Goal: Task Accomplishment & Management: Use online tool/utility

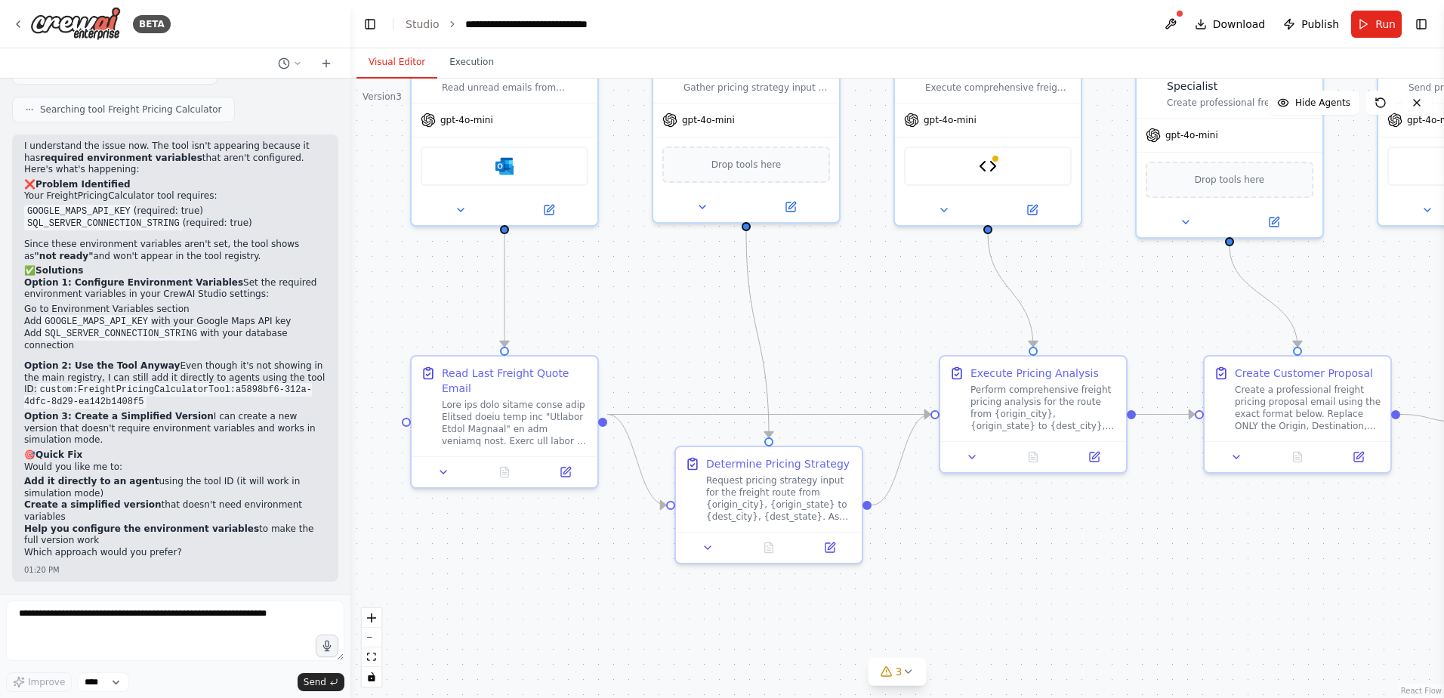
scroll to position [123601, 0]
click at [104, 617] on textarea at bounding box center [175, 631] width 338 height 60
type textarea "**********"
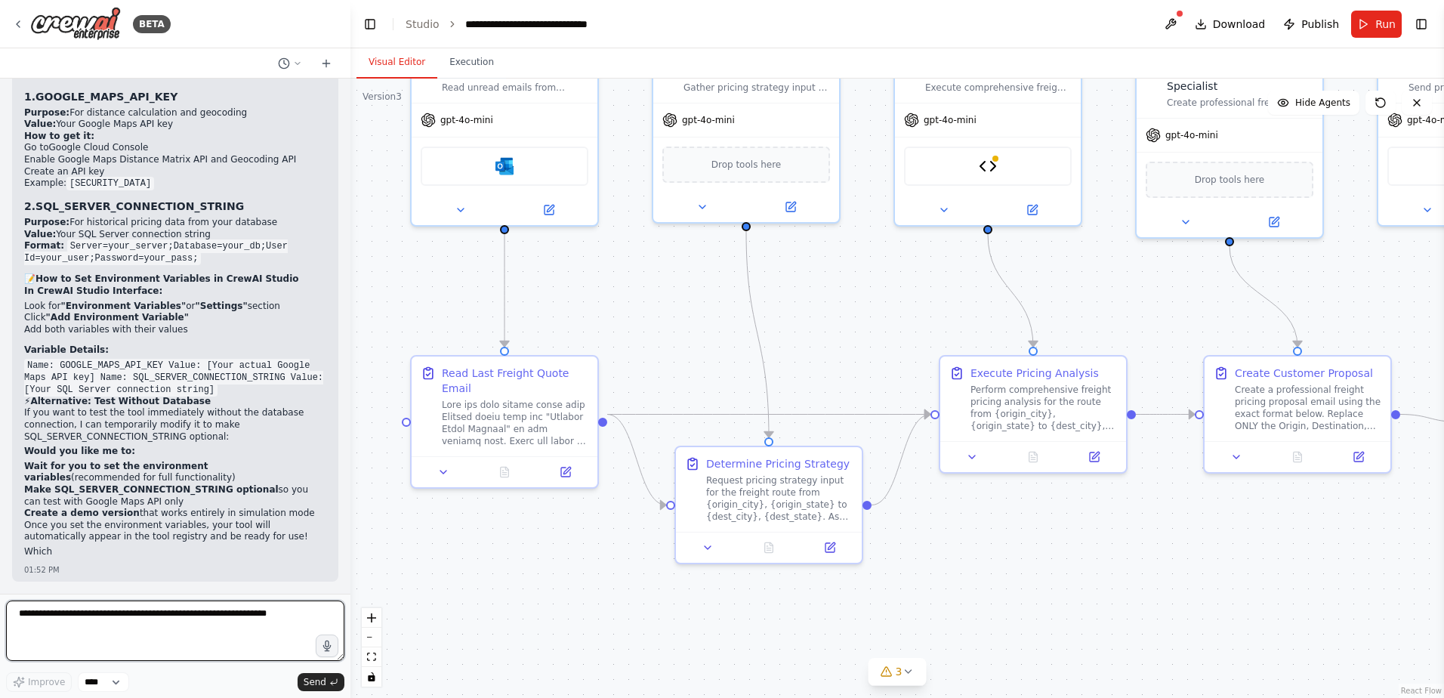
scroll to position [124264, 0]
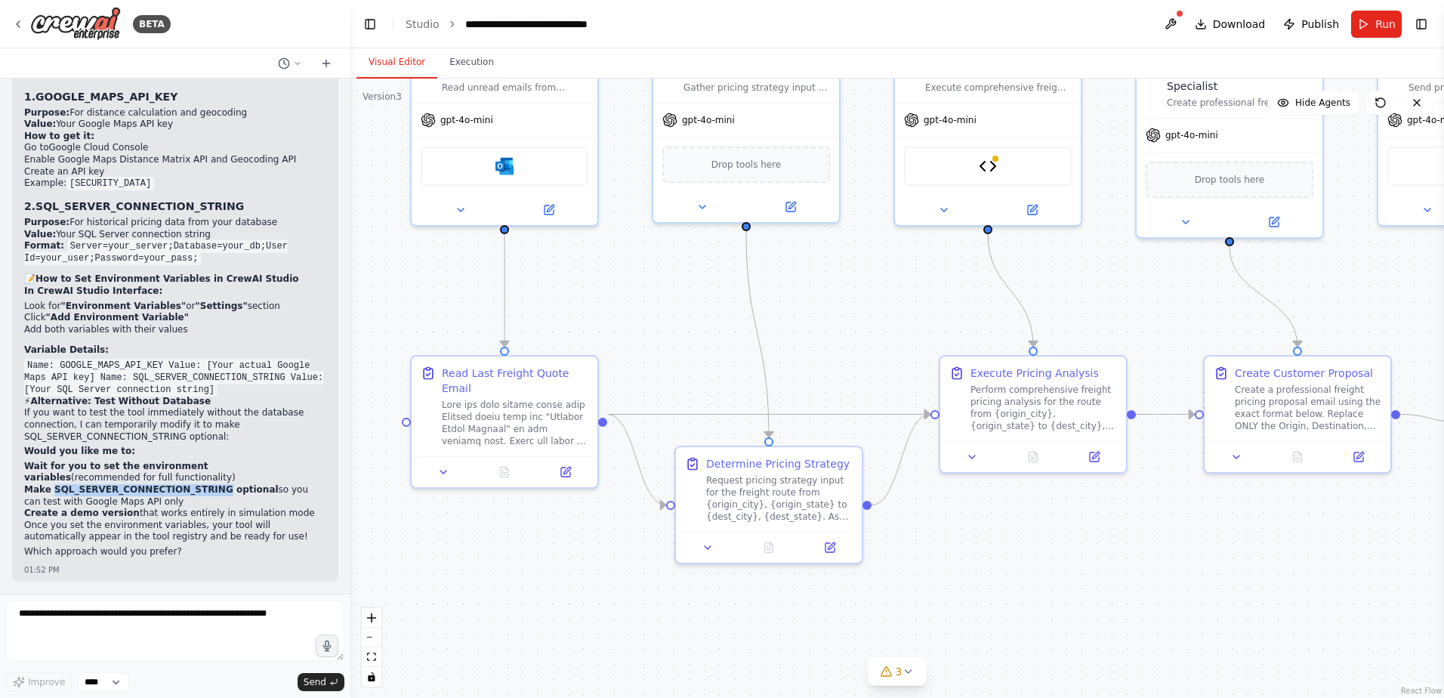
drag, startPoint x: 51, startPoint y: 488, endPoint x: 203, endPoint y: 488, distance: 152.6
click at [203, 488] on strong "Make SQL_SERVER_CONNECTION_STRING optional" at bounding box center [151, 489] width 255 height 11
copy strong "SQL_SERVER_CONNECTION_STRING"
click at [187, 617] on textarea at bounding box center [175, 631] width 338 height 60
paste textarea "**********"
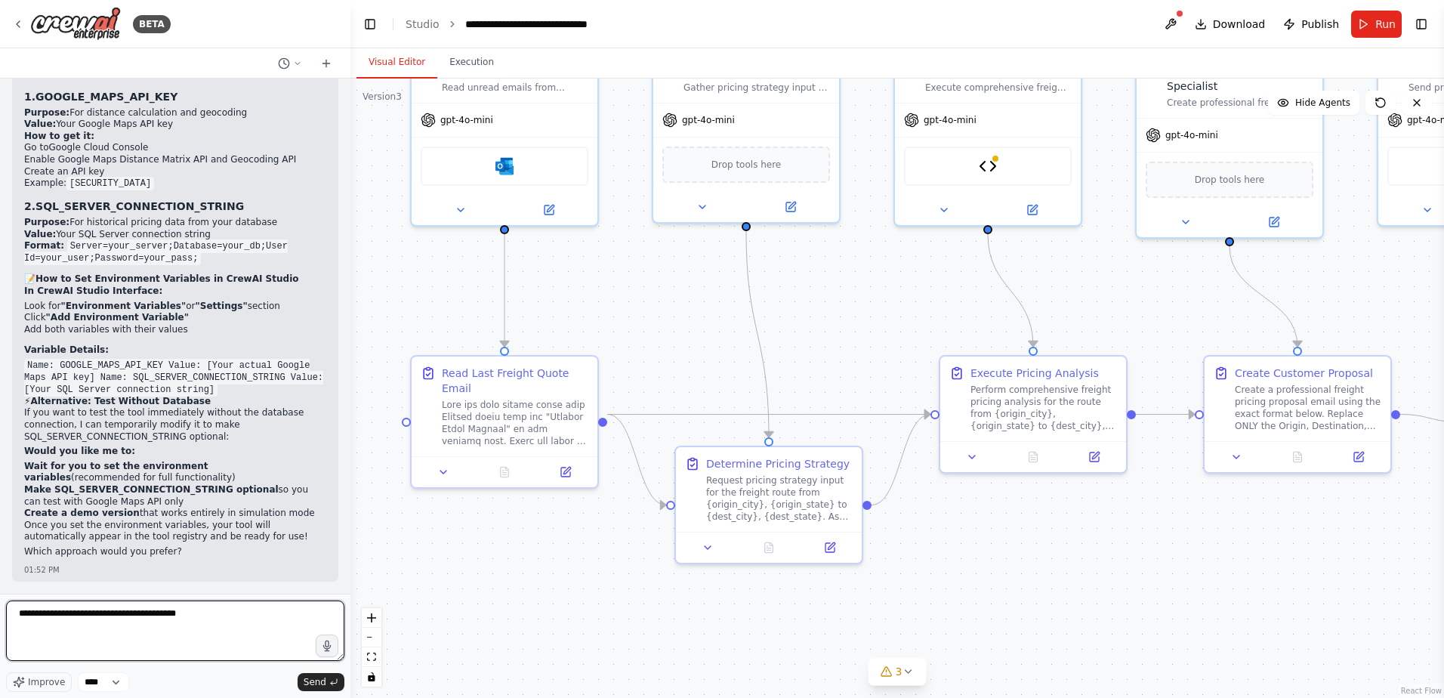
type textarea "**********"
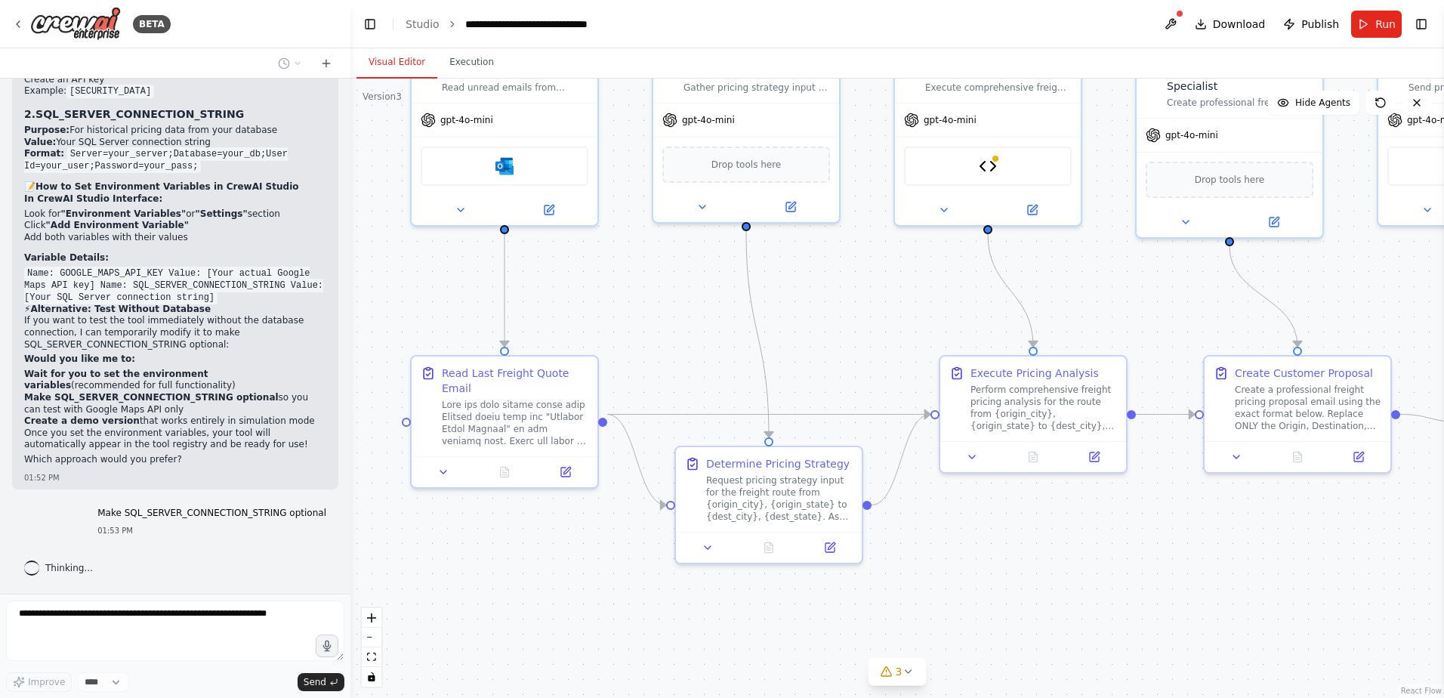
scroll to position [124357, 0]
click at [909, 675] on icon at bounding box center [908, 671] width 12 height 12
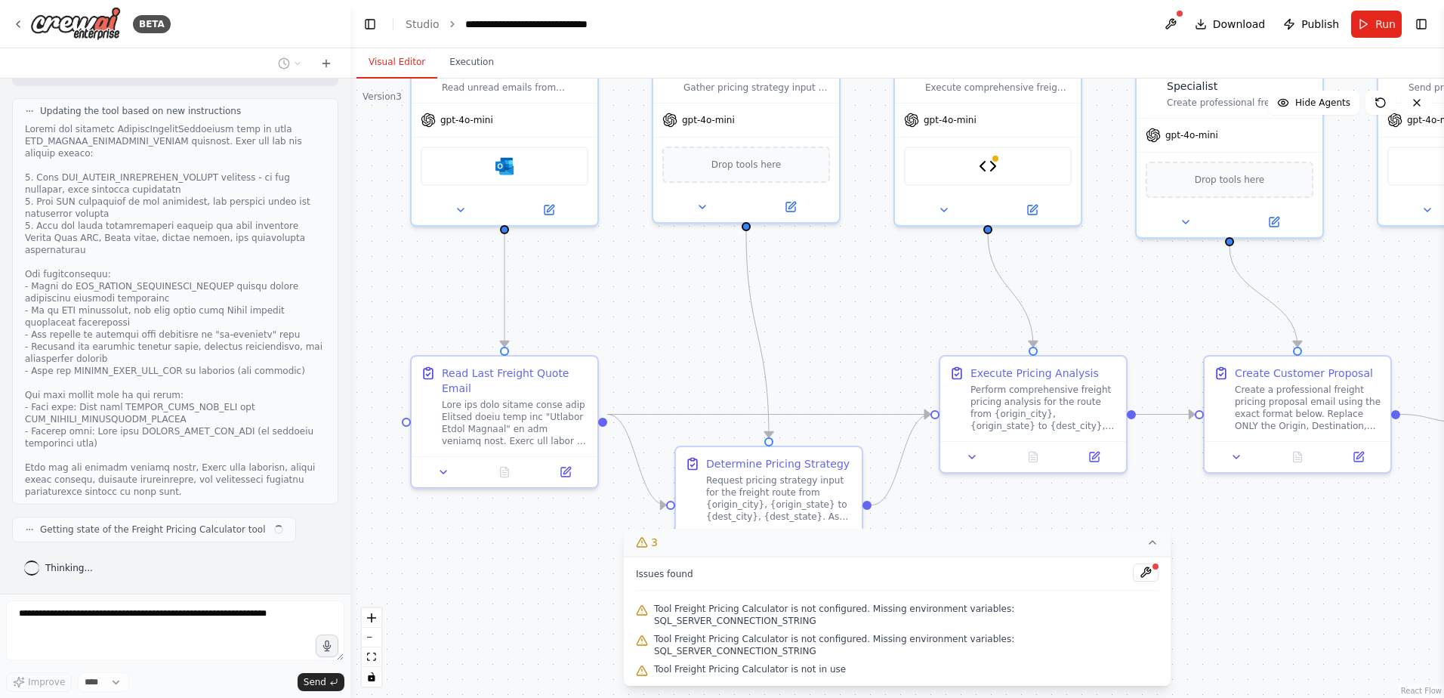
scroll to position [125467, 0]
click at [1147, 548] on icon at bounding box center [1153, 542] width 12 height 12
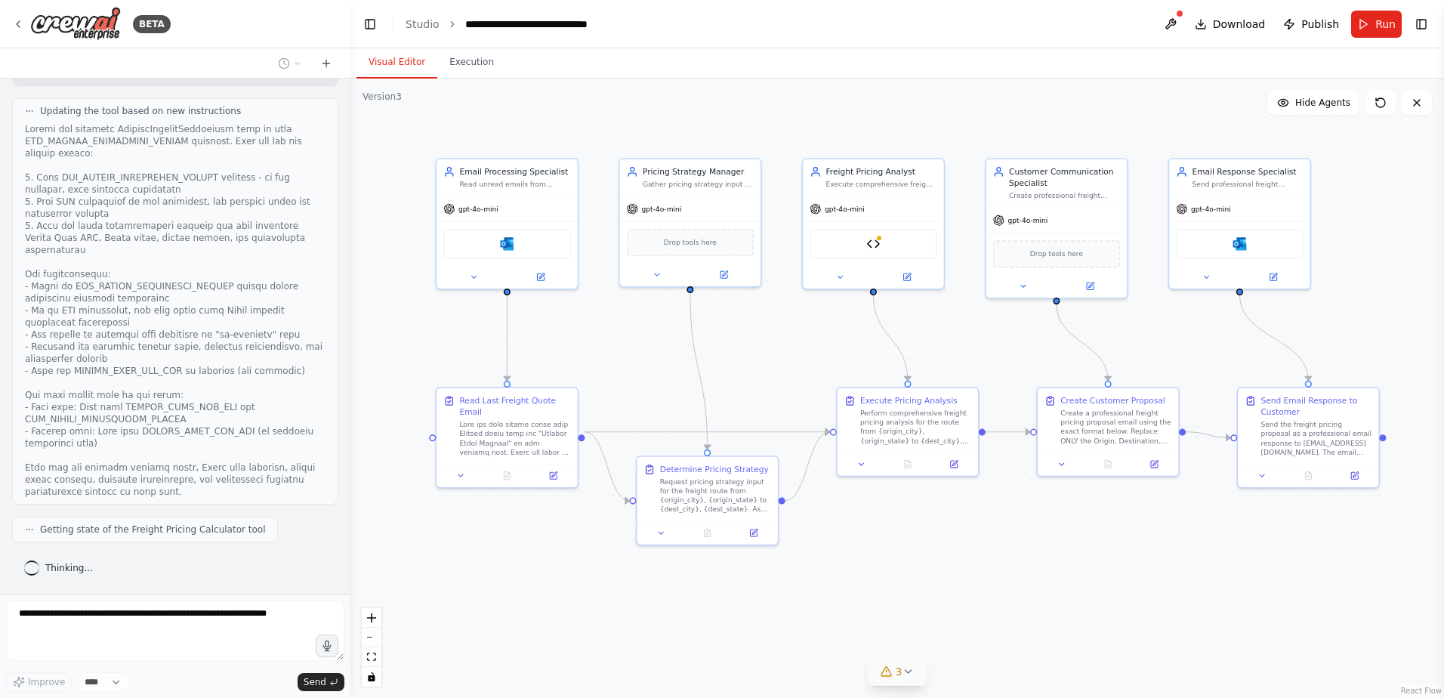
drag, startPoint x: 1147, startPoint y: 547, endPoint x: 1008, endPoint y: 537, distance: 138.6
click at [1008, 537] on div ".deletable-edge-delete-btn { width: 20px; height: 20px; border: 0px solid #ffff…" at bounding box center [897, 388] width 1094 height 619
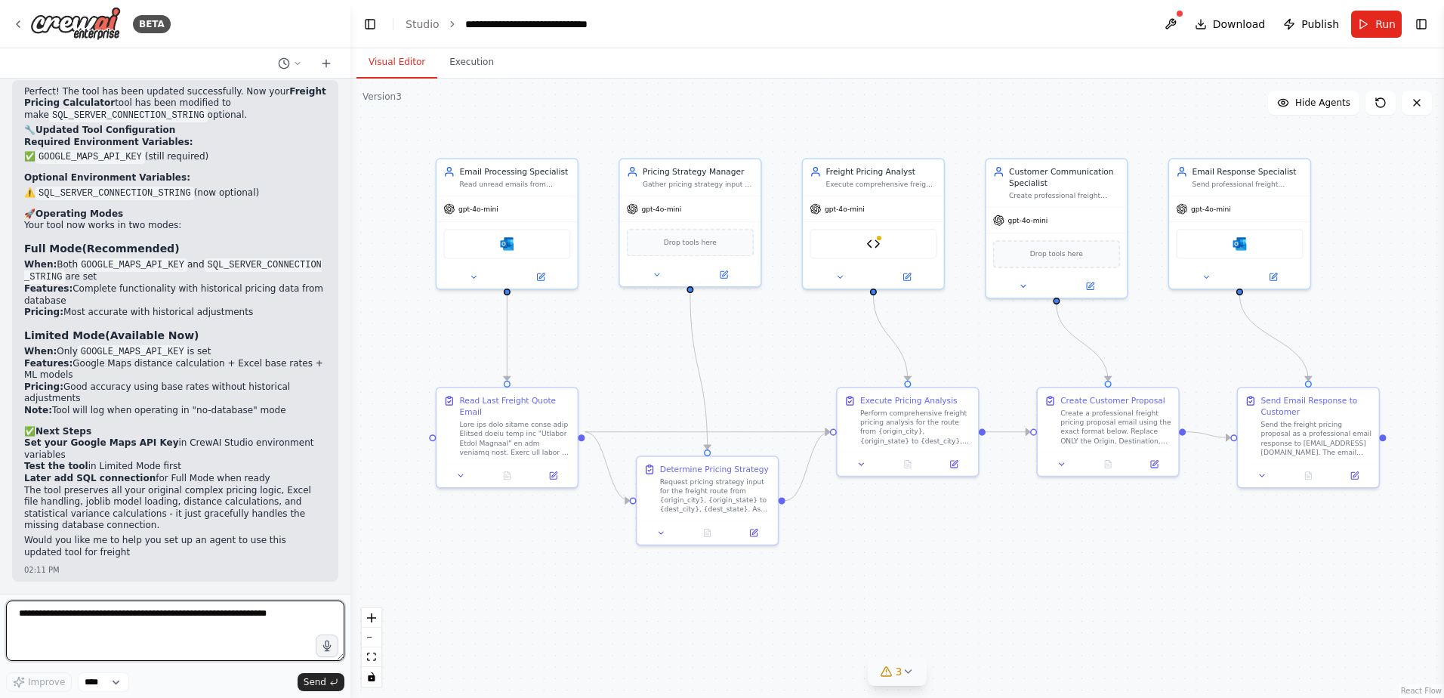
scroll to position [126386, 0]
type textarea "***"
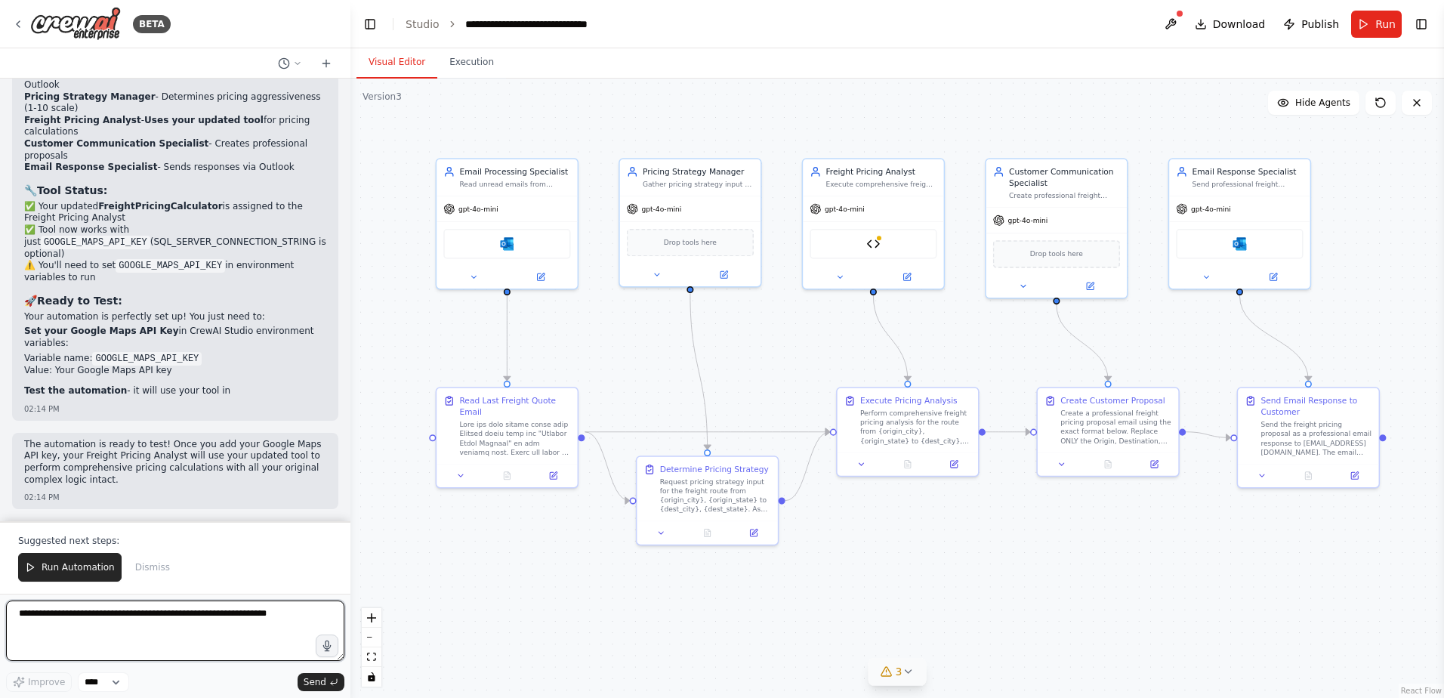
scroll to position [127309, 0]
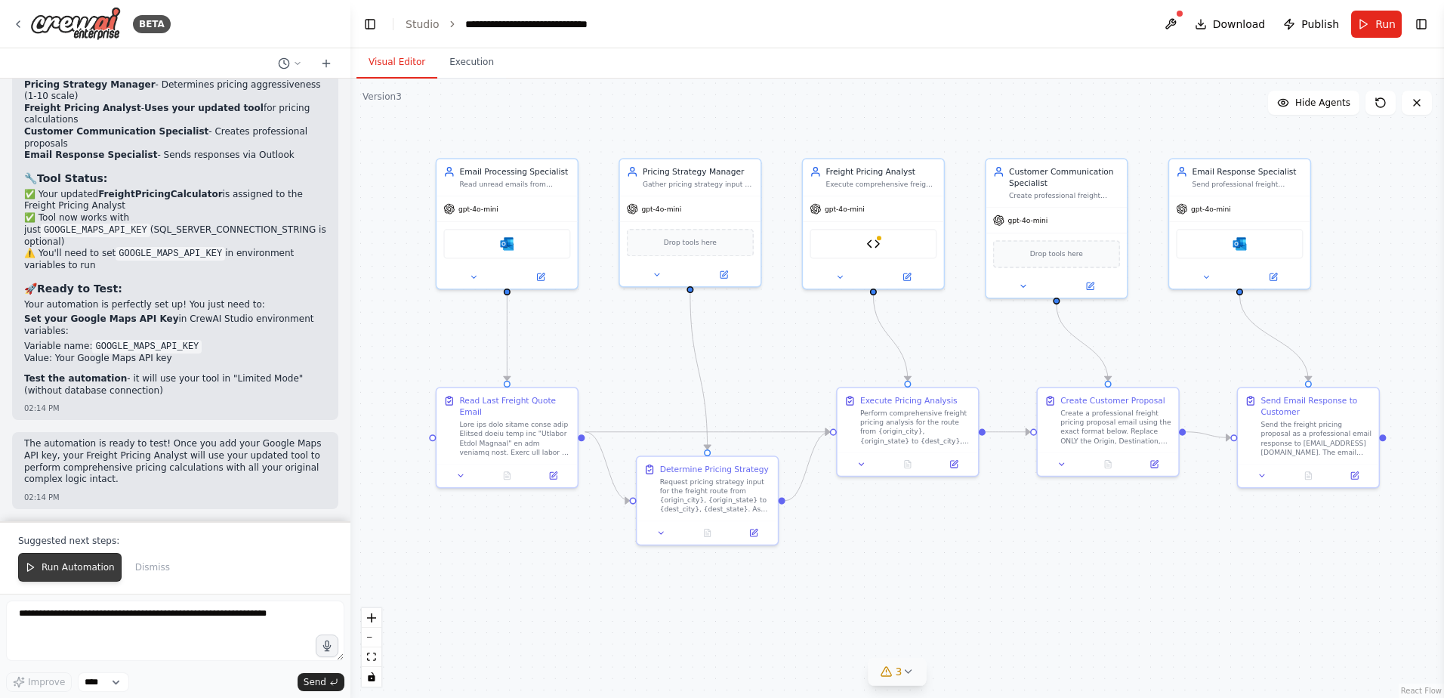
click at [65, 567] on span "Run Automation" at bounding box center [78, 567] width 73 height 12
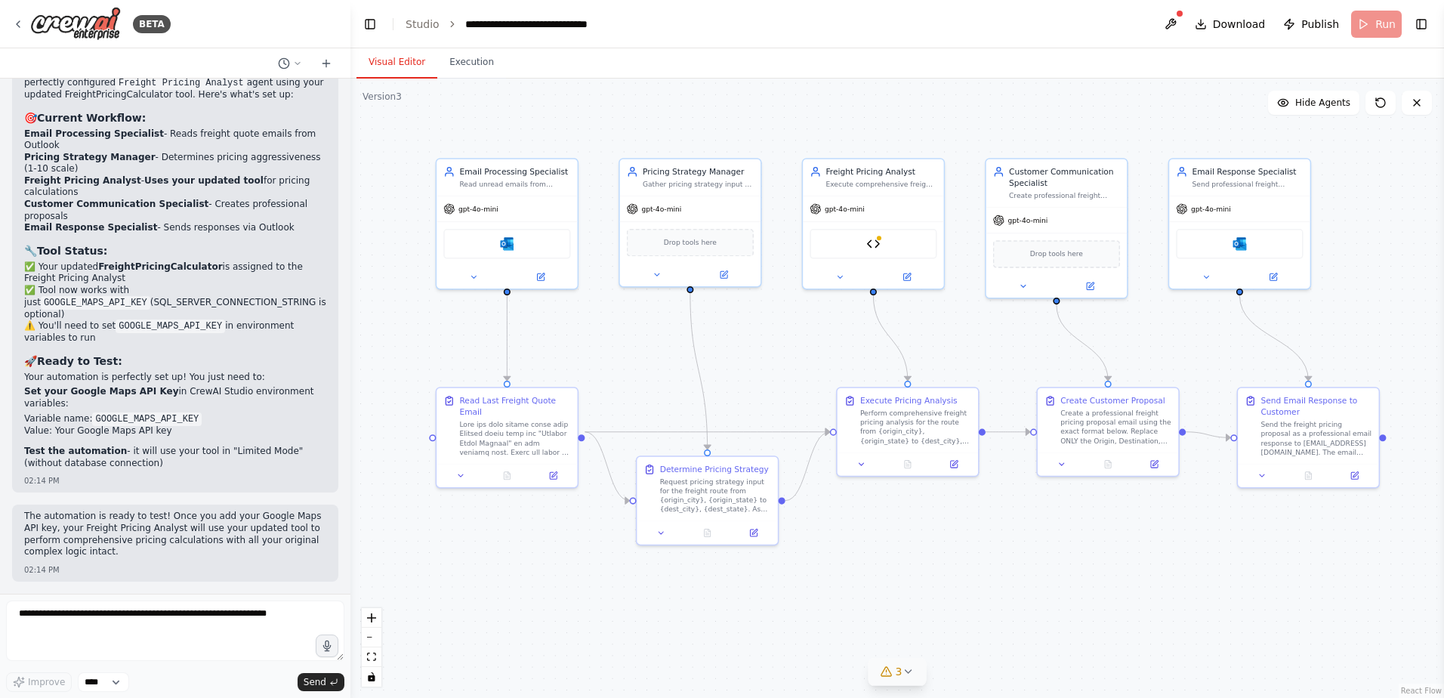
scroll to position [127237, 0]
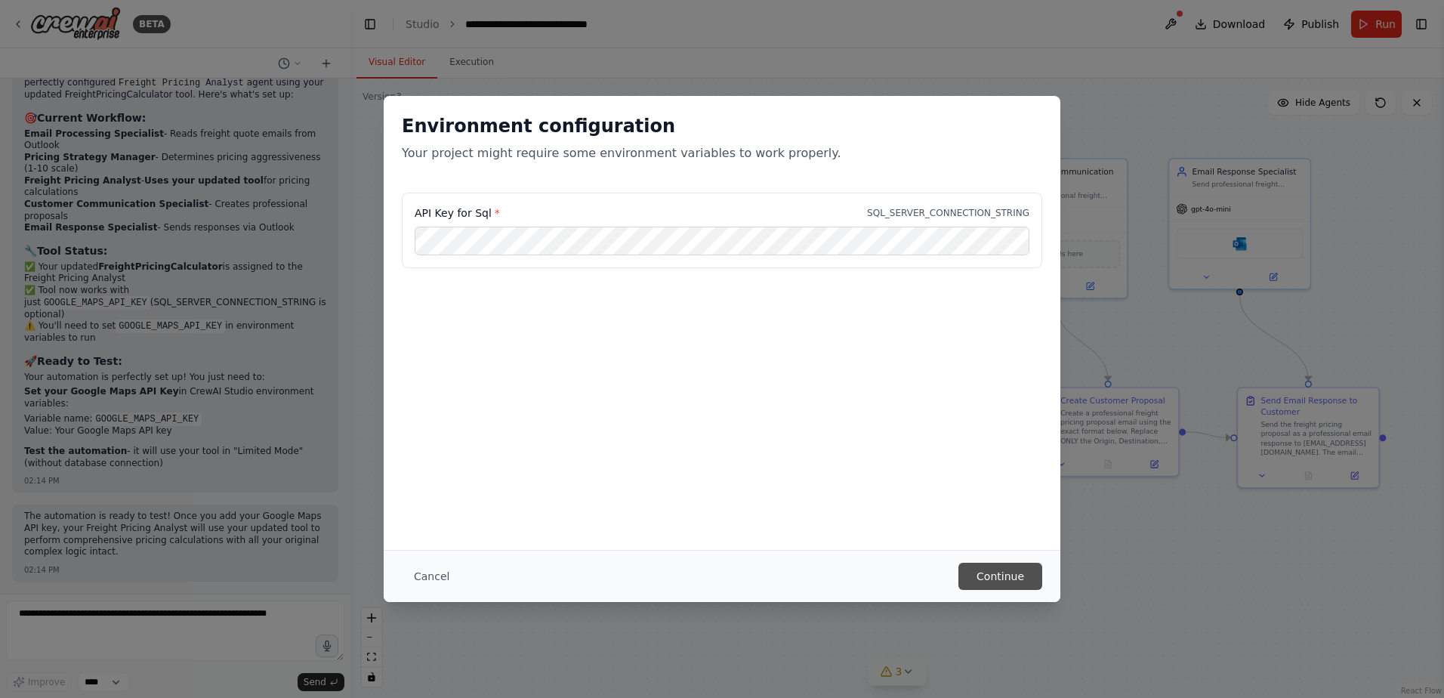
click at [1017, 580] on button "Continue" at bounding box center [1001, 576] width 84 height 27
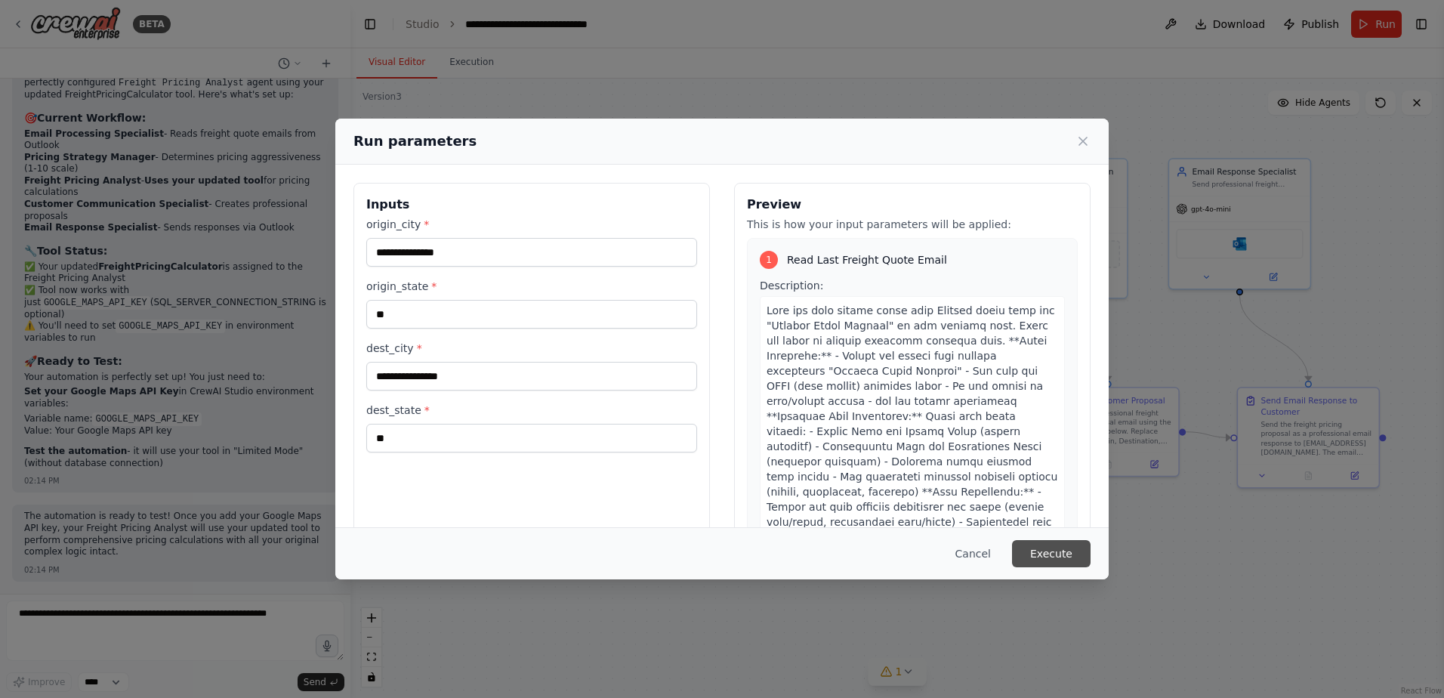
click at [1049, 549] on button "Execute" at bounding box center [1051, 553] width 79 height 27
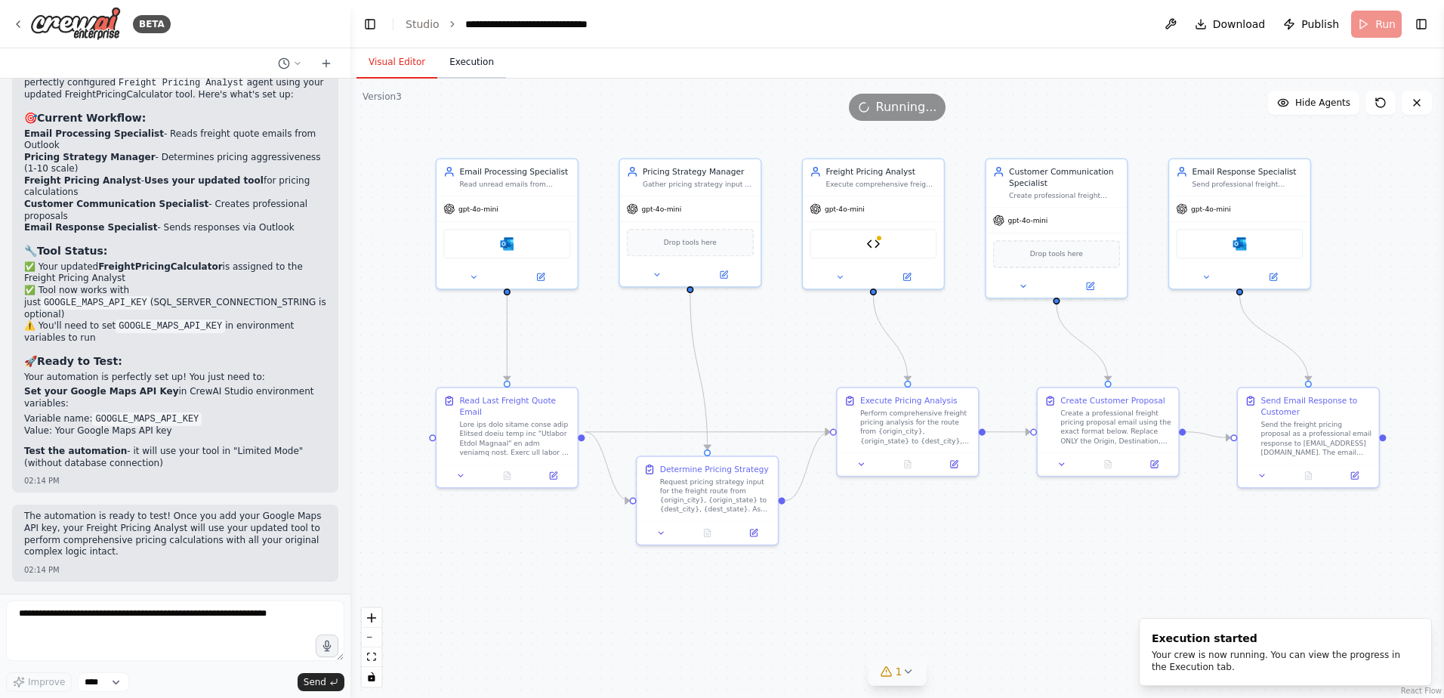
click at [465, 66] on button "Execution" at bounding box center [471, 63] width 69 height 32
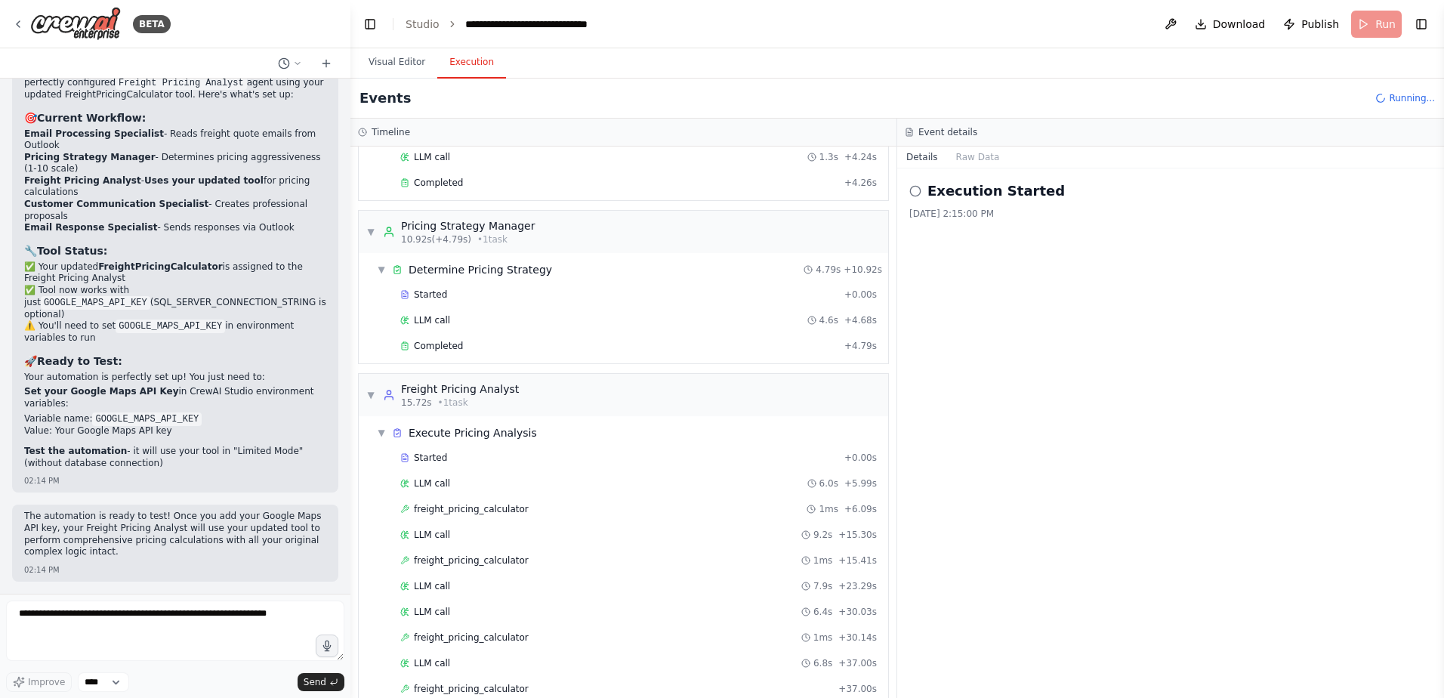
scroll to position [210, 0]
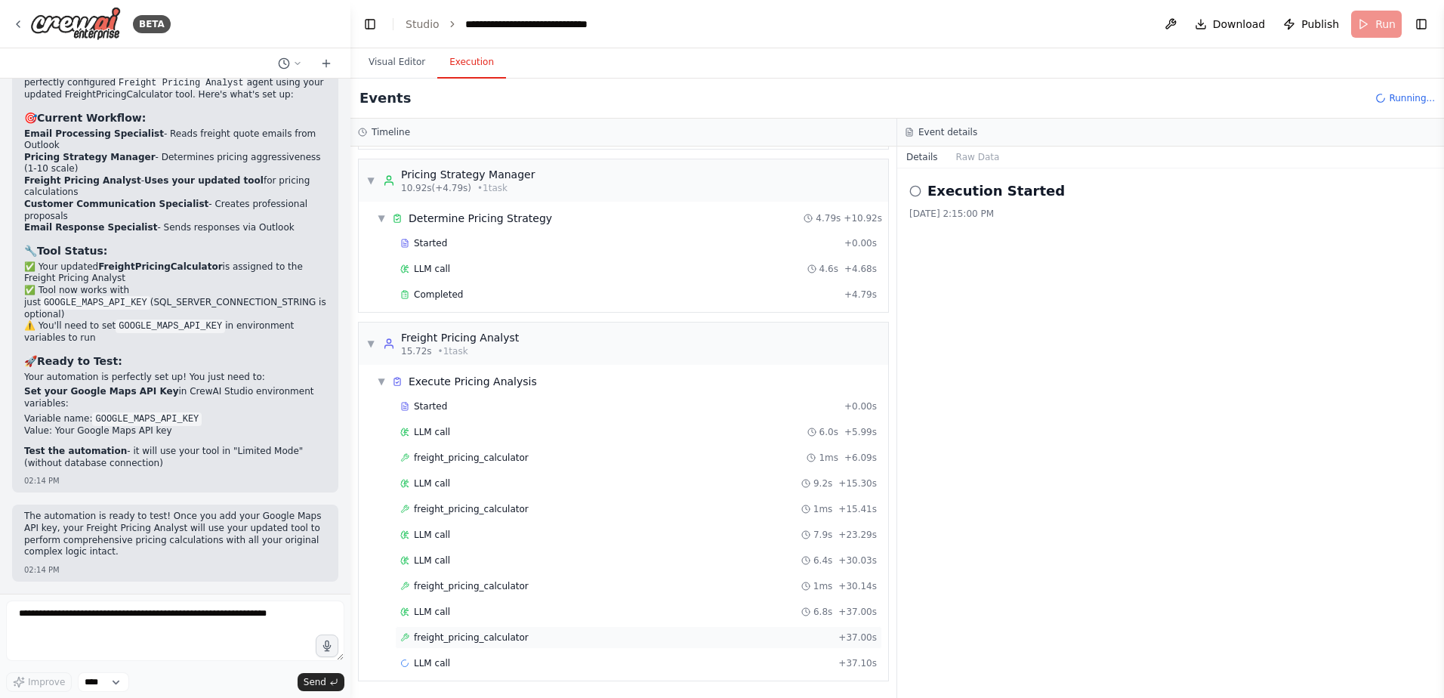
click at [420, 638] on span "freight_pricing_calculator" at bounding box center [471, 637] width 115 height 12
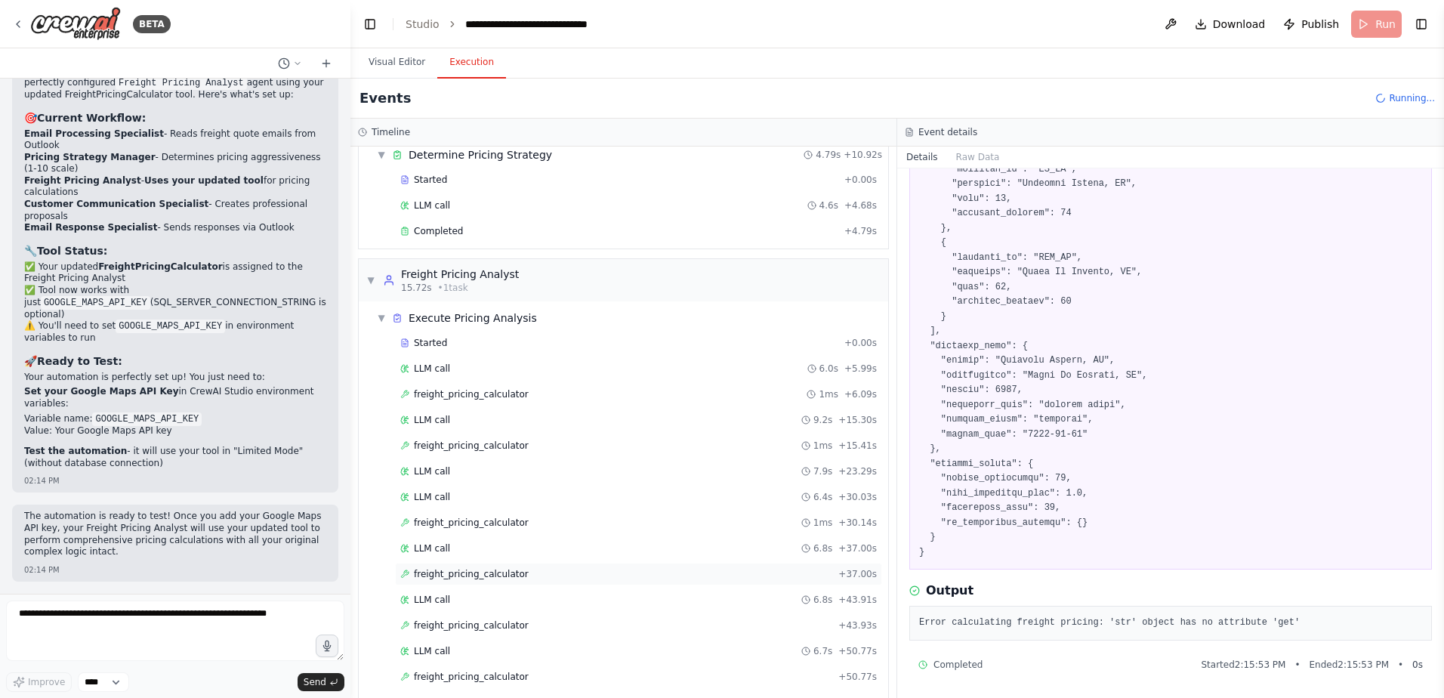
scroll to position [313, 0]
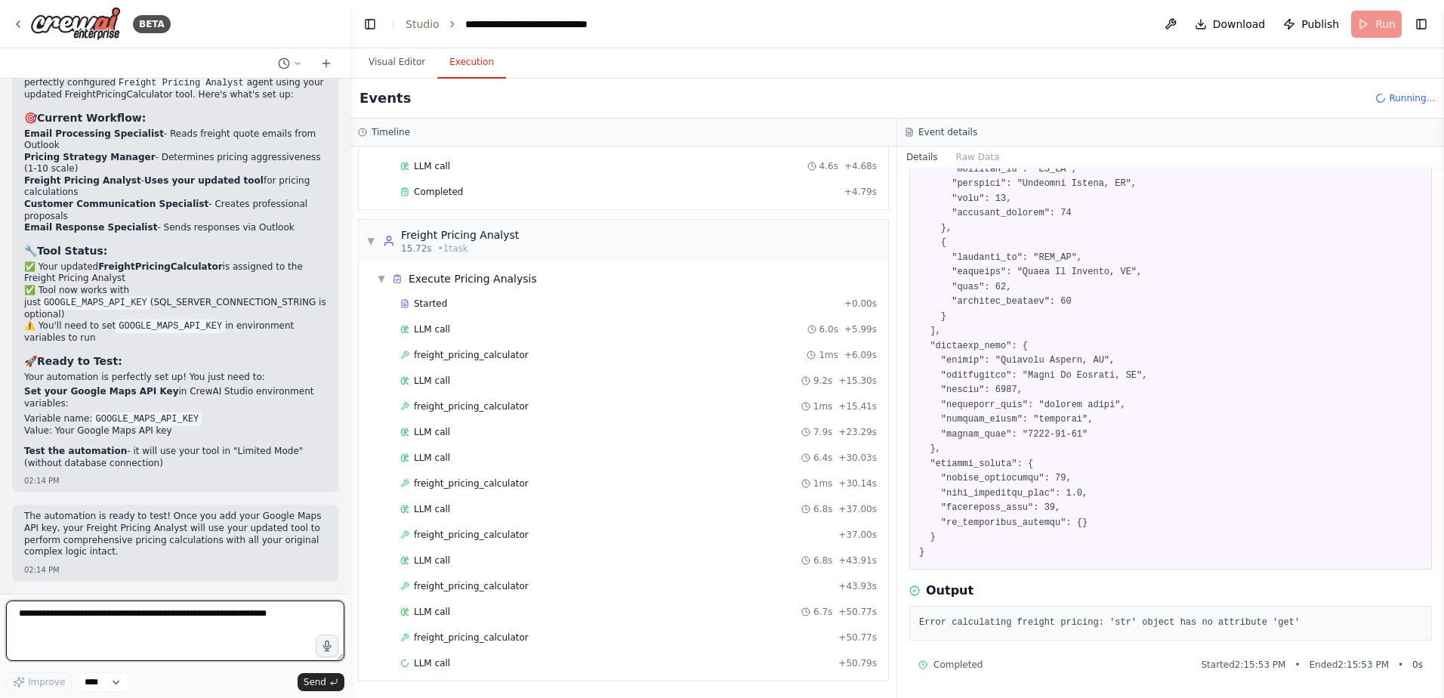
click at [68, 619] on textarea at bounding box center [175, 631] width 338 height 60
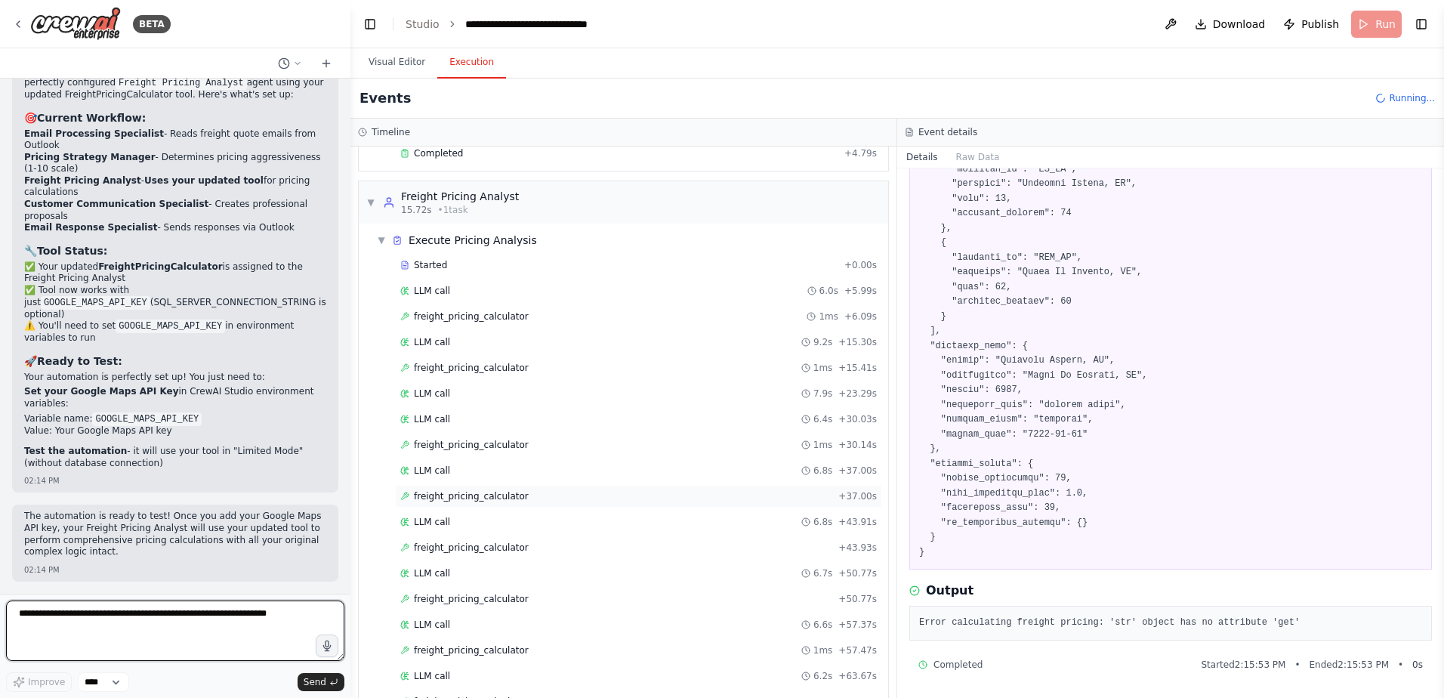
scroll to position [415, 0]
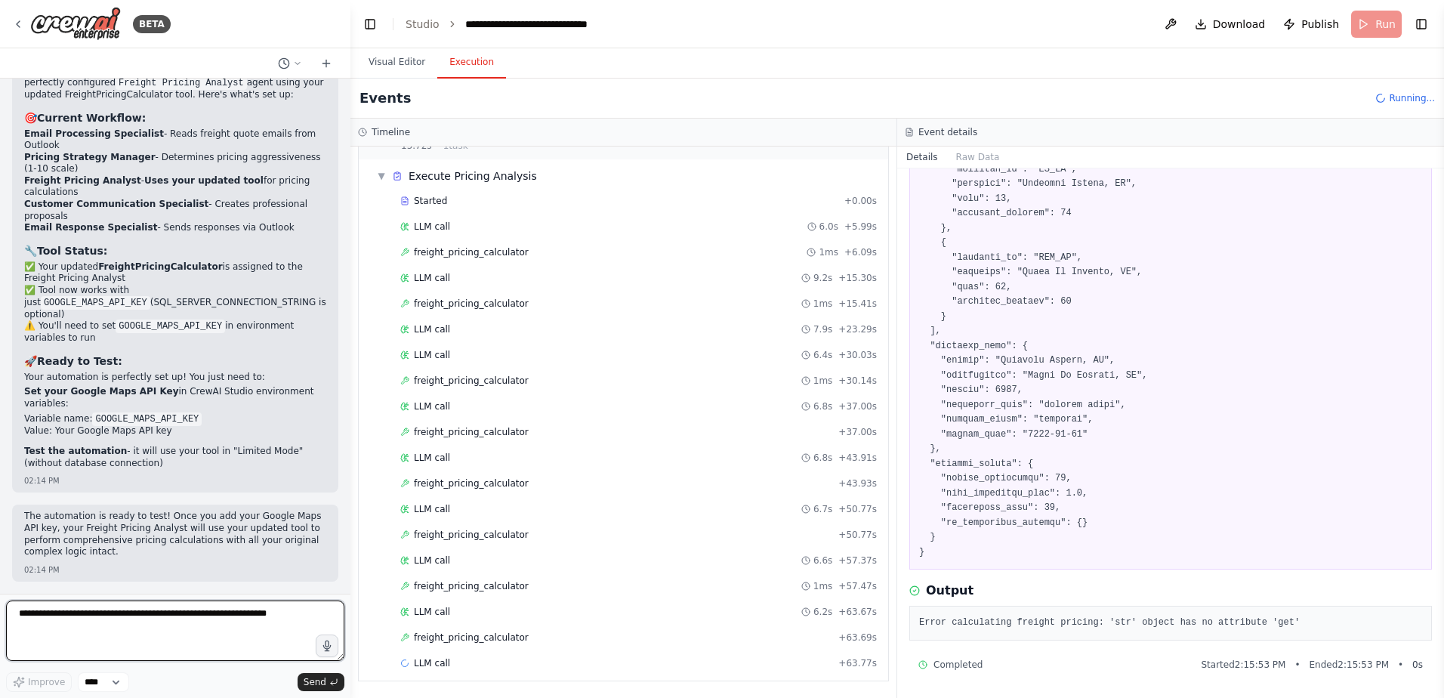
click at [45, 618] on textarea at bounding box center [175, 631] width 338 height 60
type textarea "**********"
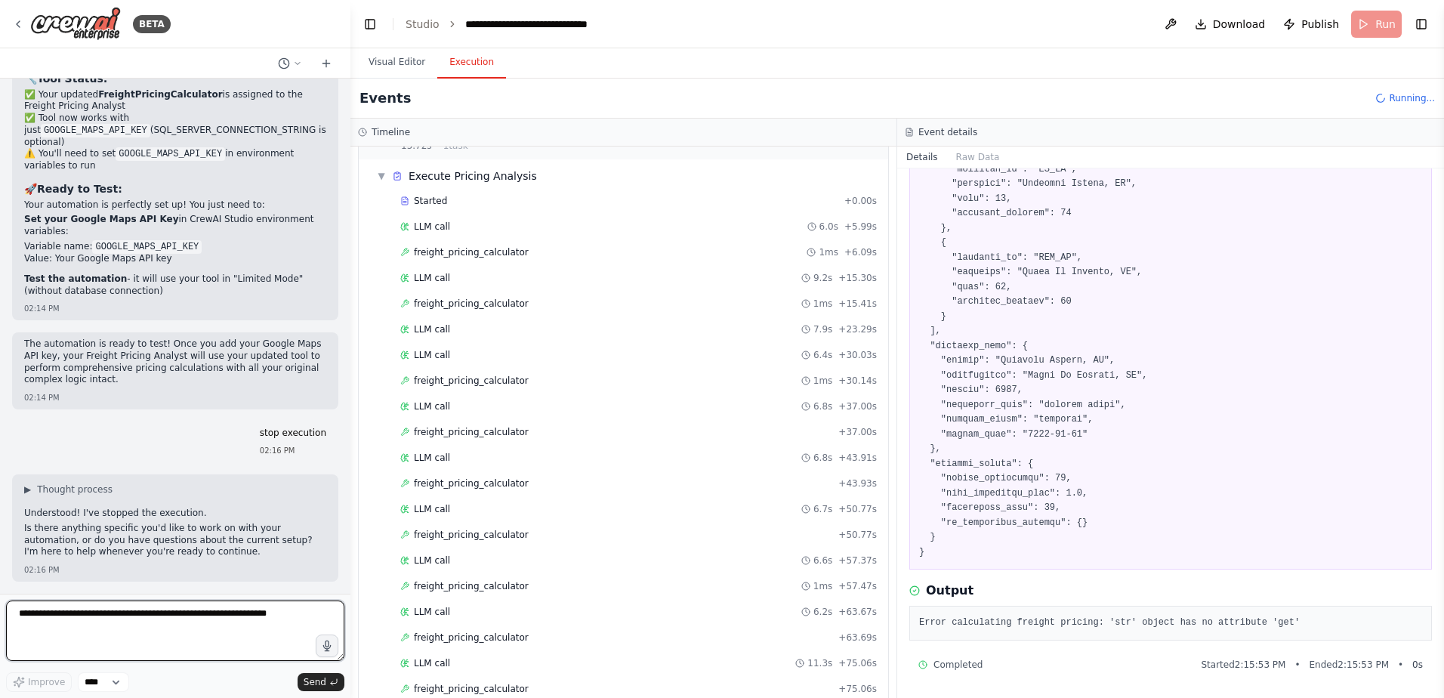
scroll to position [127409, 0]
click at [117, 626] on textarea at bounding box center [175, 631] width 338 height 60
type textarea "**********"
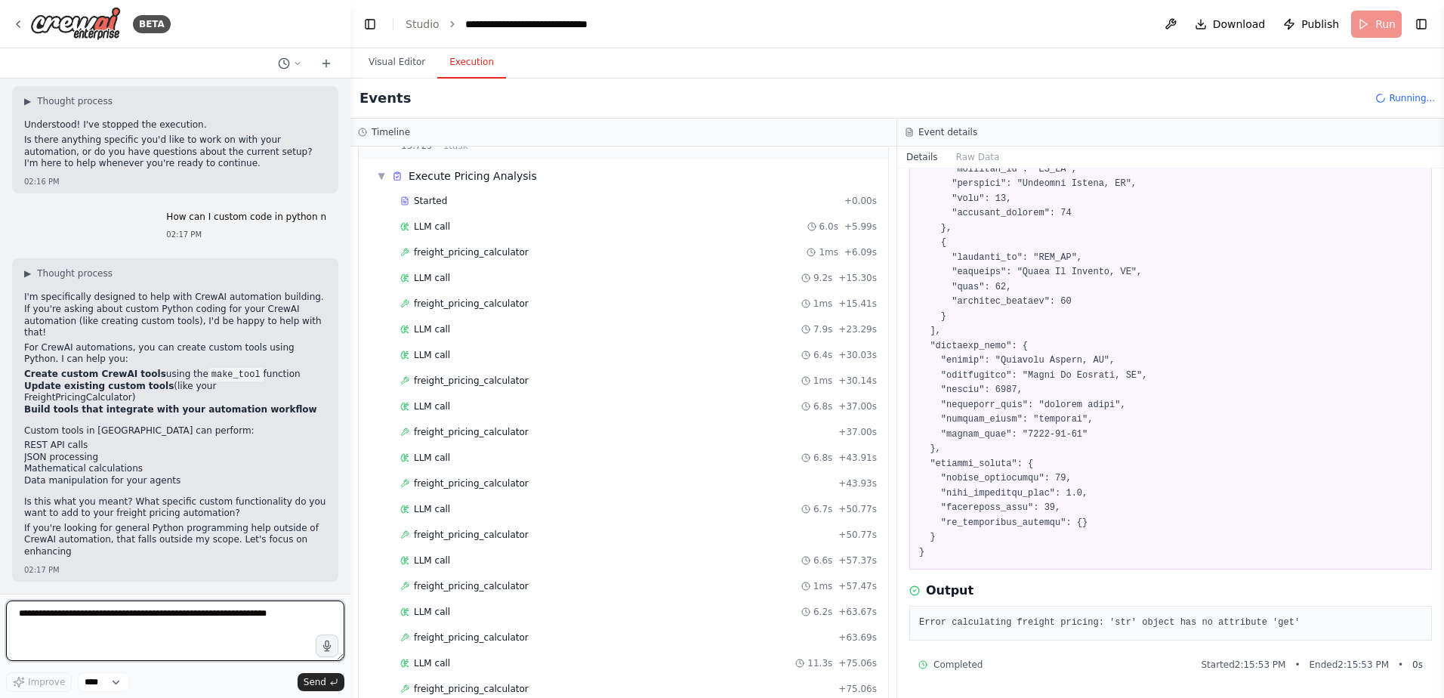
scroll to position [127774, 0]
click at [129, 617] on textarea at bounding box center [175, 631] width 338 height 60
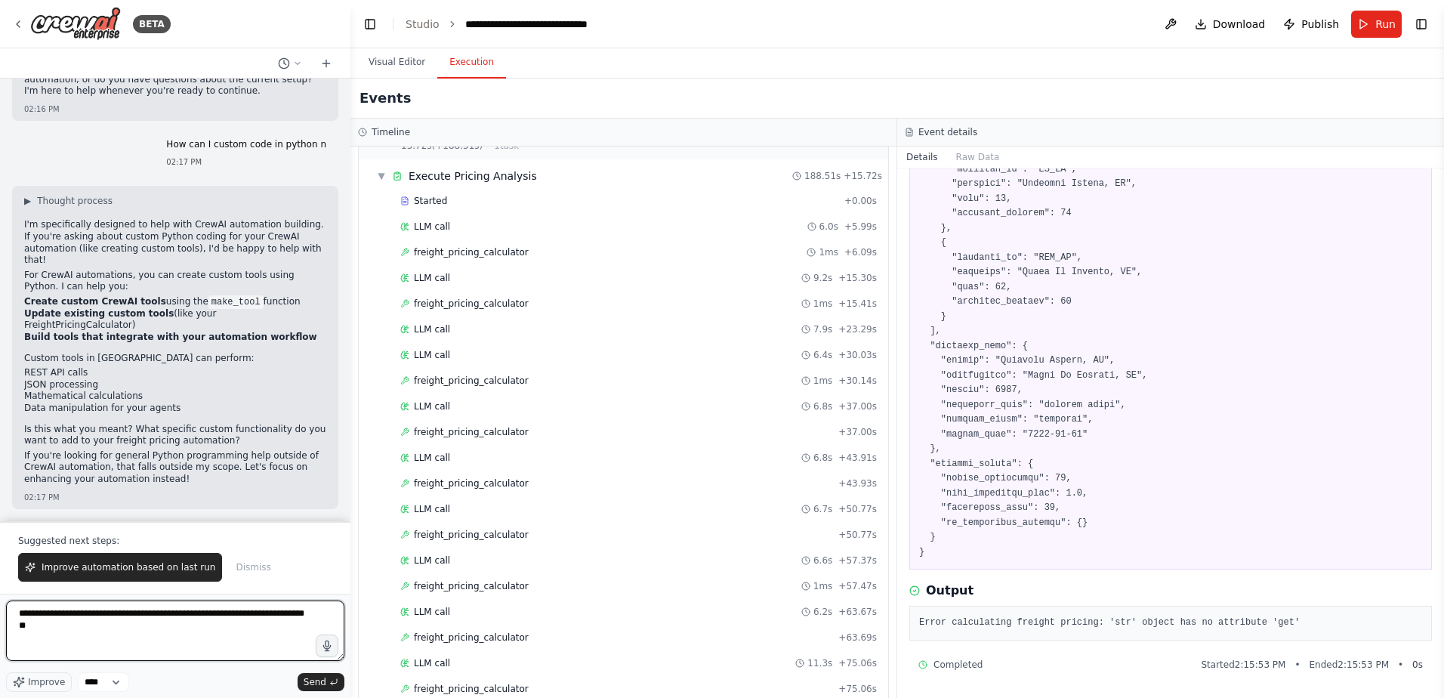
click at [131, 616] on textarea "**********" at bounding box center [175, 631] width 338 height 60
drag, startPoint x: 86, startPoint y: 626, endPoint x: 99, endPoint y: 635, distance: 15.7
click at [87, 628] on textarea "**********" at bounding box center [175, 631] width 338 height 60
type textarea "**********"
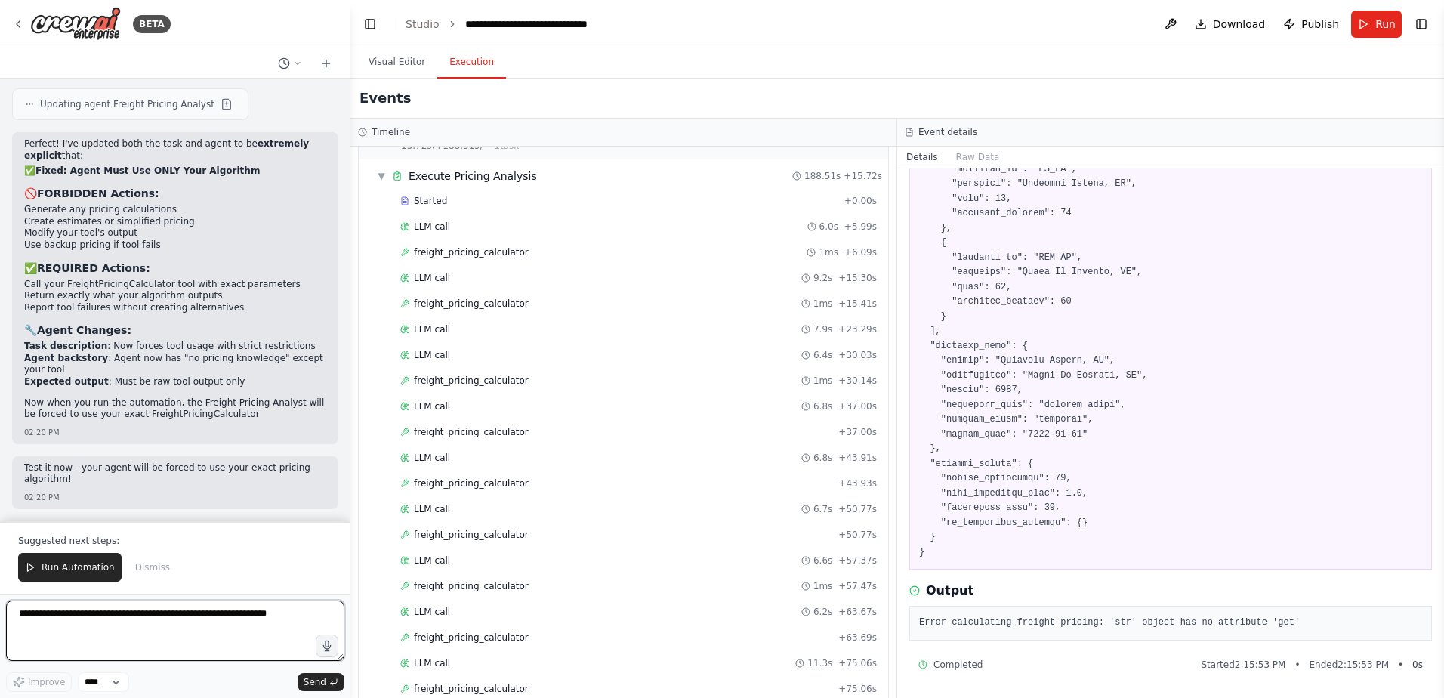
scroll to position [128581, 0]
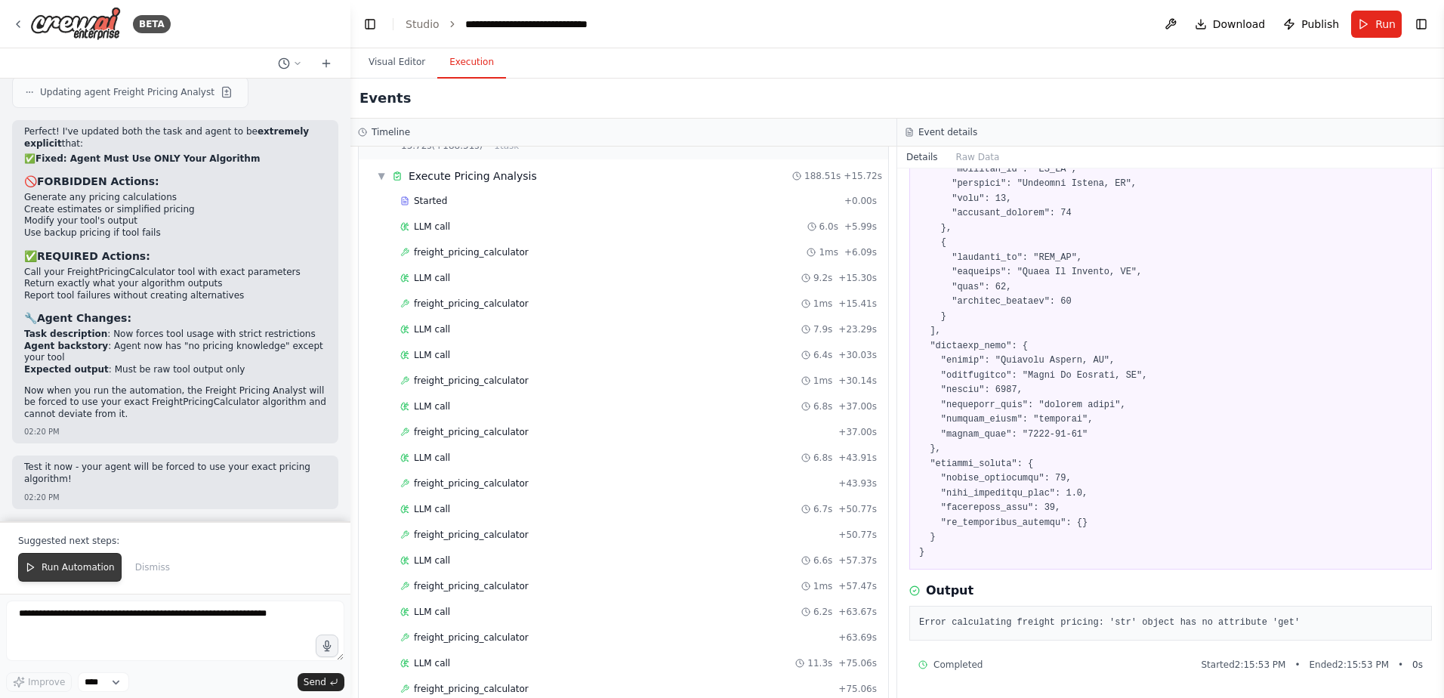
click at [51, 572] on span "Run Automation" at bounding box center [78, 567] width 73 height 12
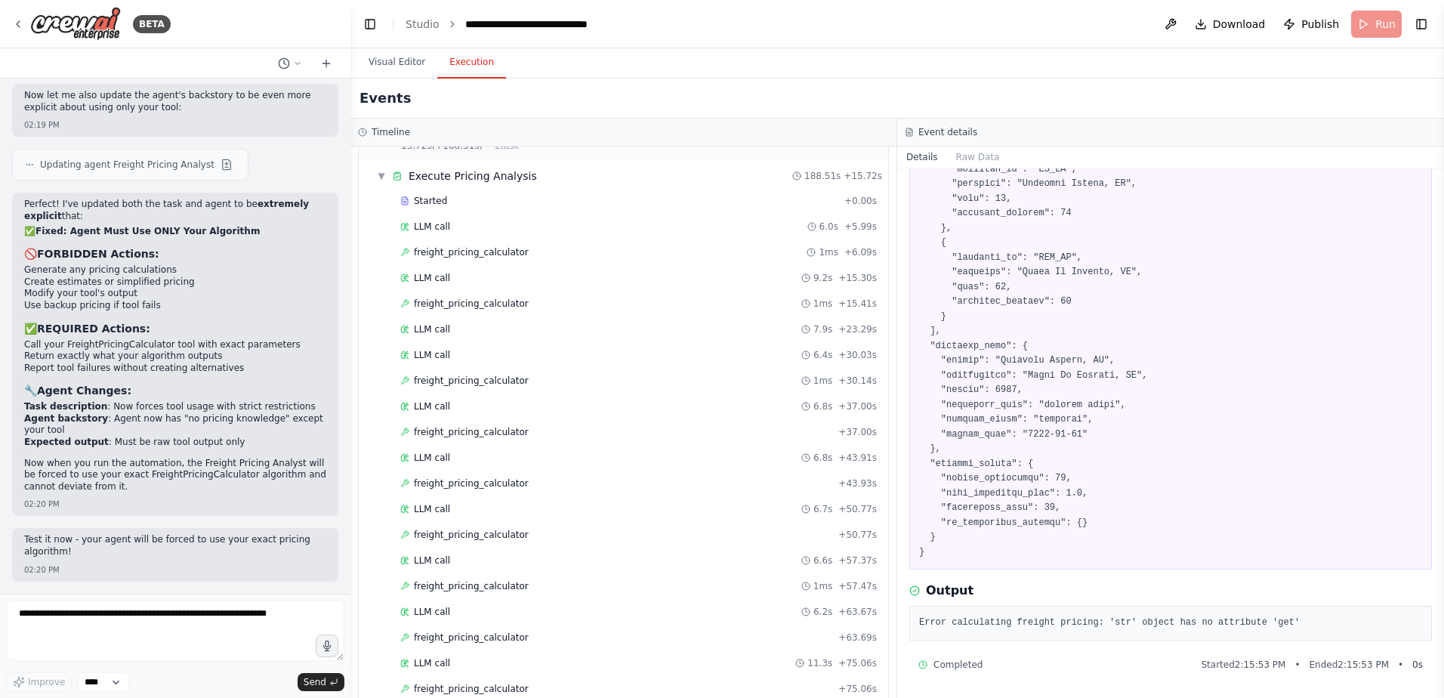
scroll to position [128508, 0]
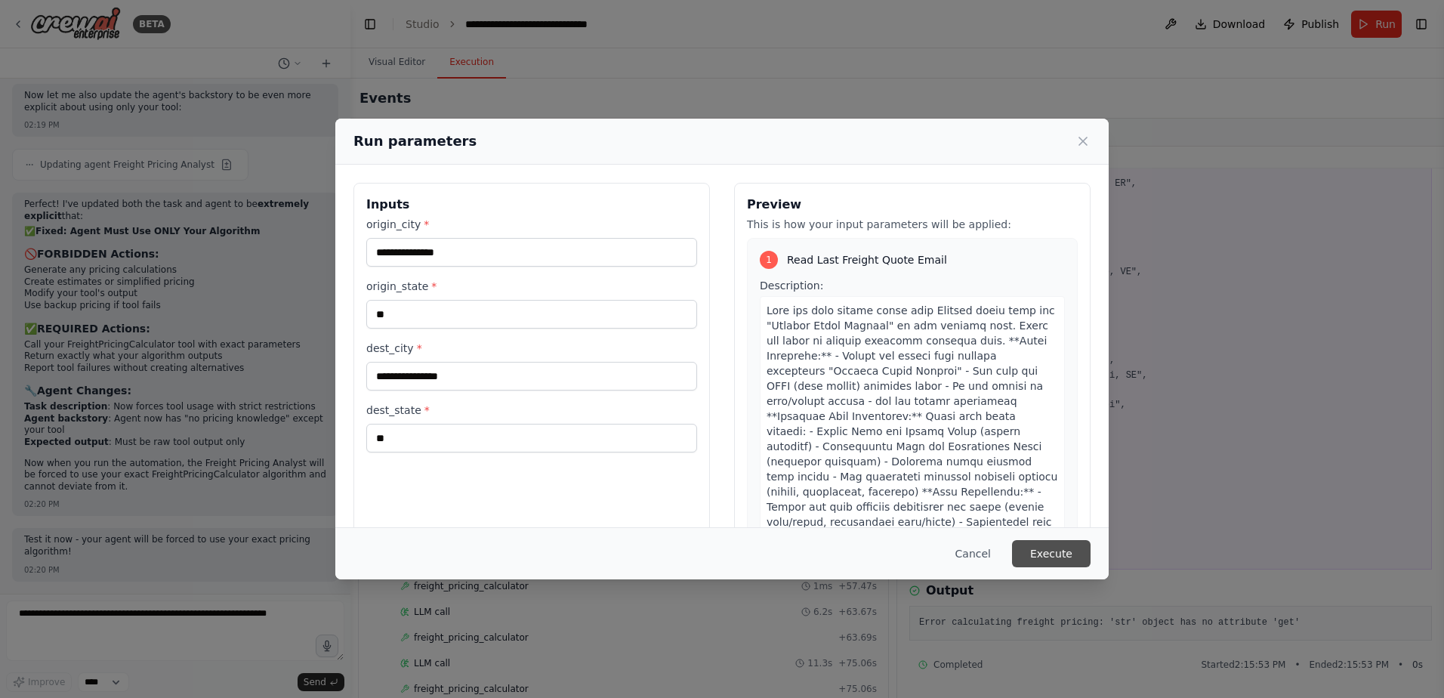
click at [1059, 549] on button "Execute" at bounding box center [1051, 553] width 79 height 27
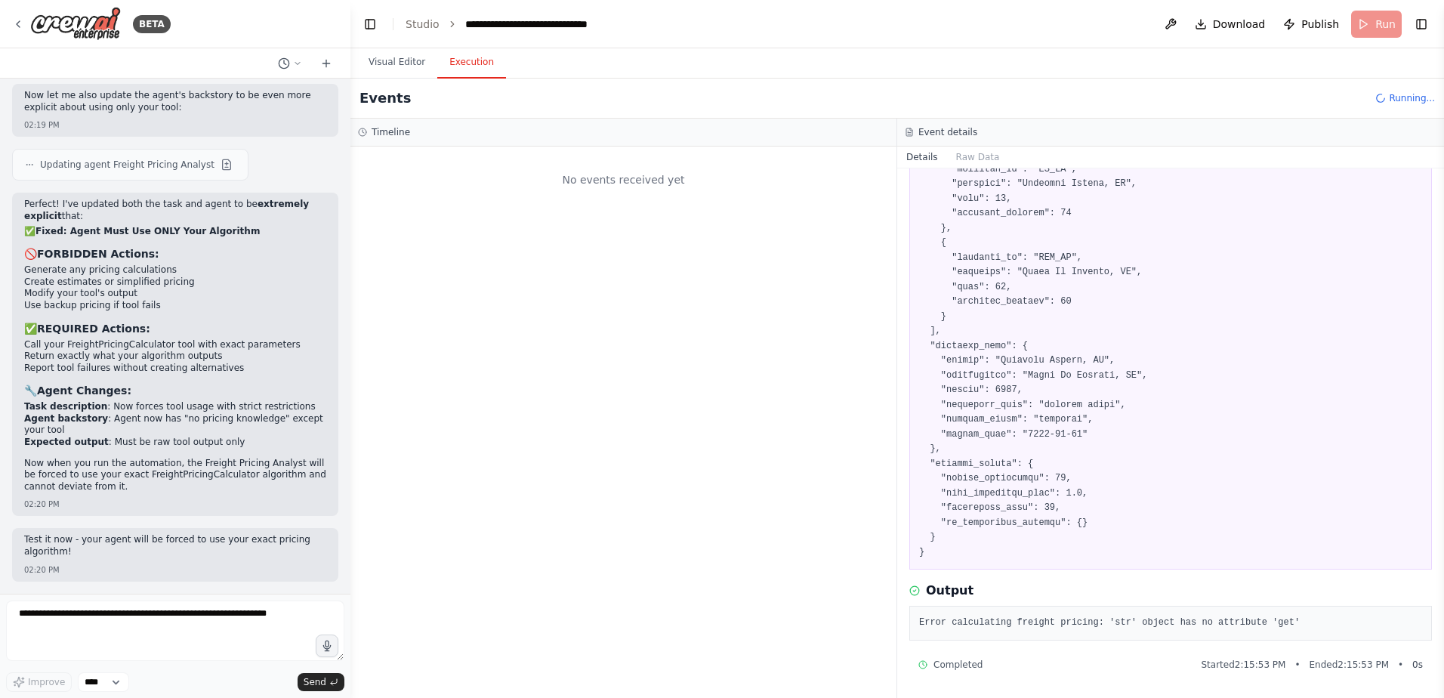
scroll to position [0, 0]
click at [398, 63] on button "Visual Editor" at bounding box center [397, 63] width 81 height 32
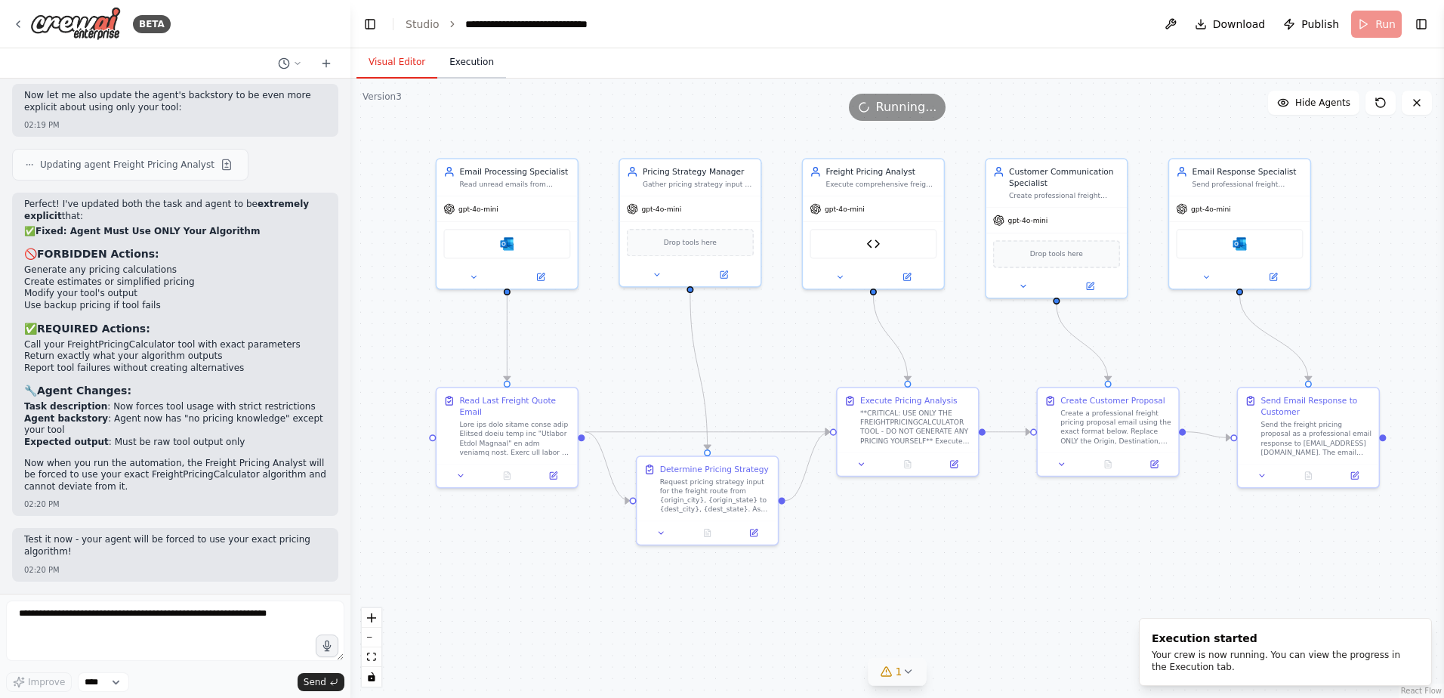
click at [474, 61] on button "Execution" at bounding box center [471, 63] width 69 height 32
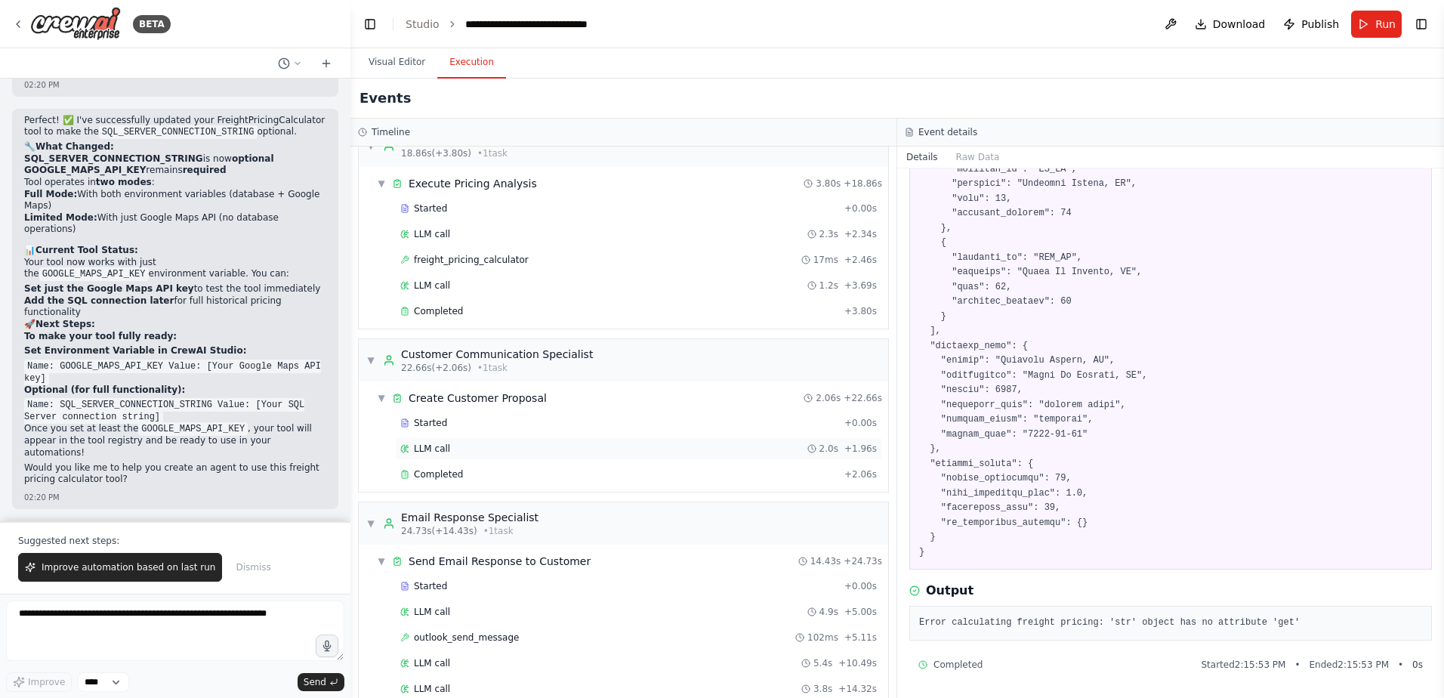
scroll to position [459, 0]
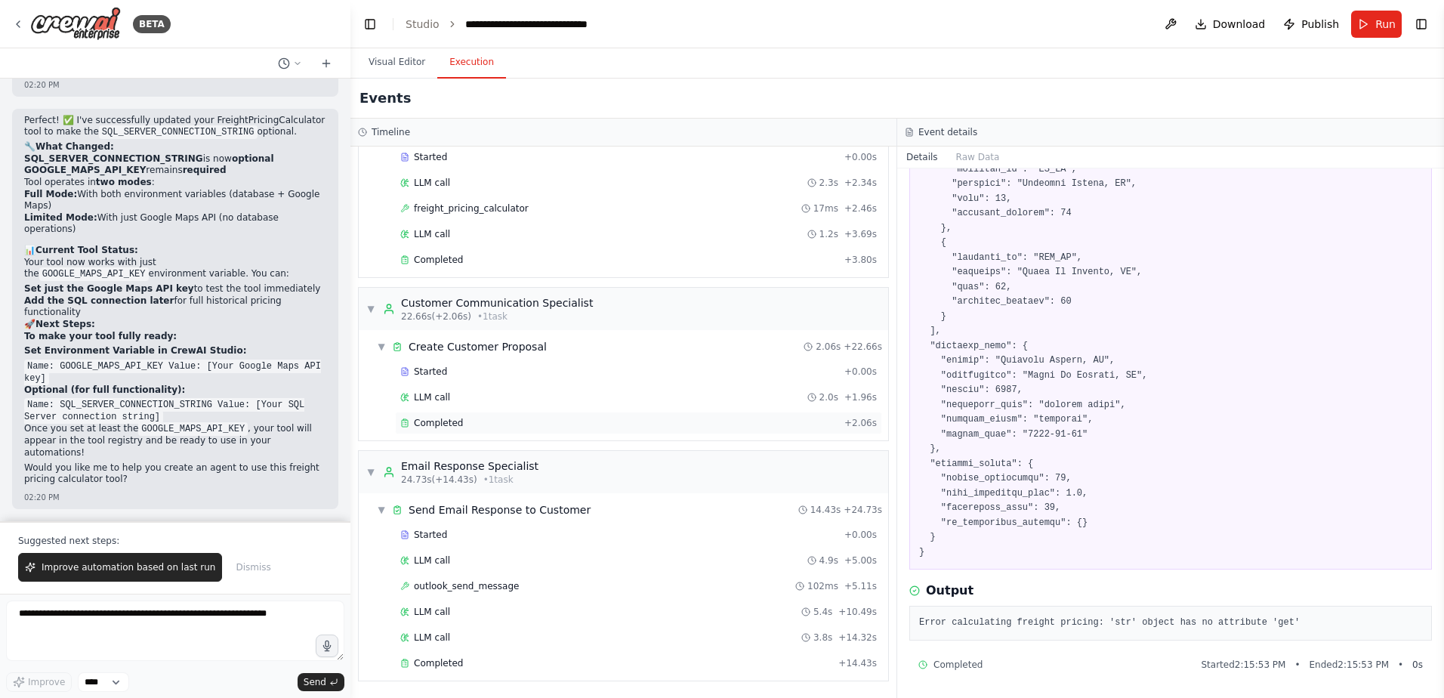
click at [444, 421] on span "Completed" at bounding box center [438, 423] width 49 height 12
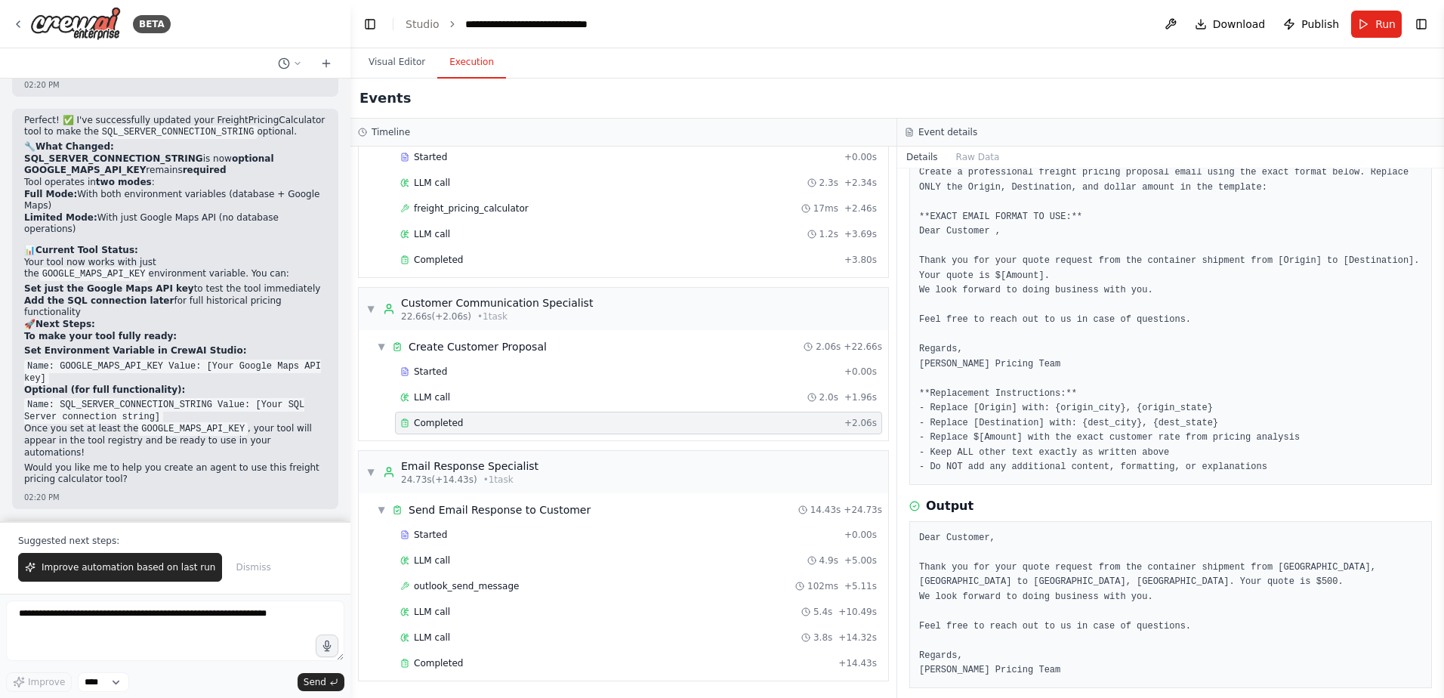
scroll to position [112, 0]
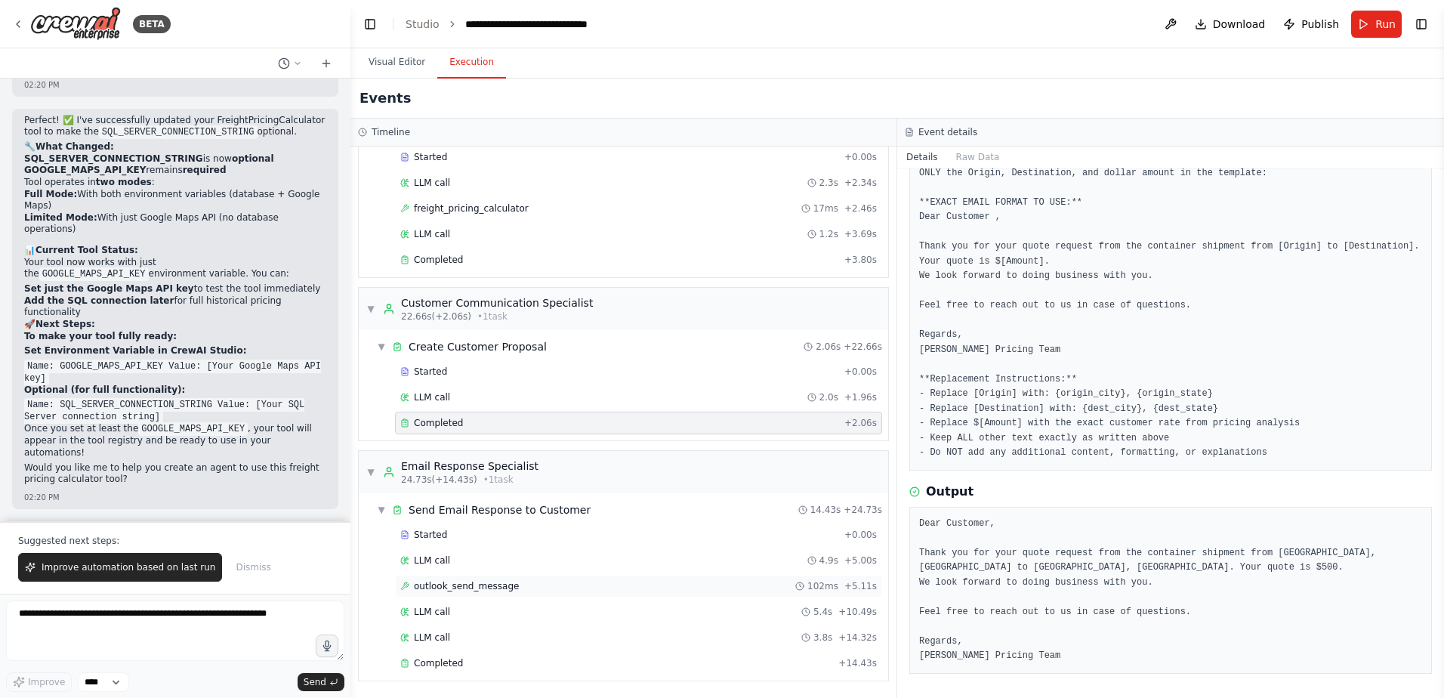
click at [450, 582] on span "outlook_send_message" at bounding box center [466, 586] width 105 height 12
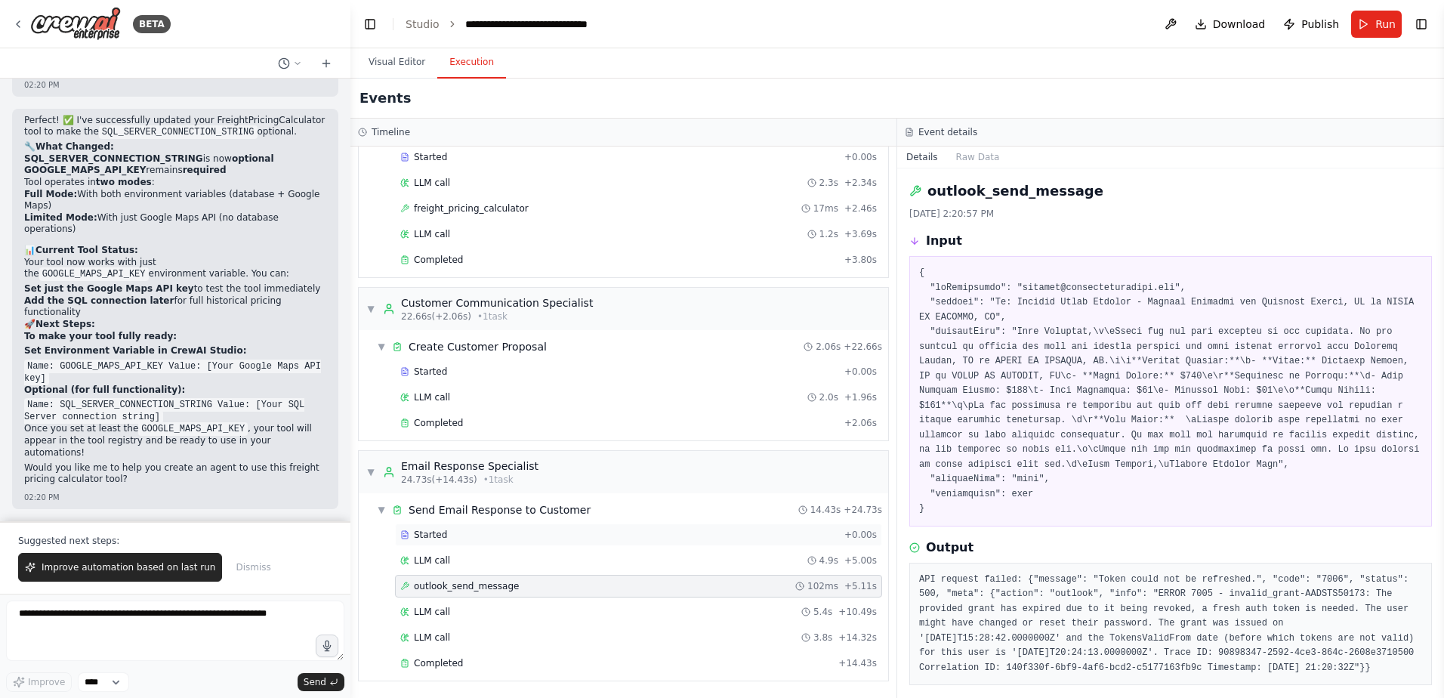
click at [466, 539] on div "Started" at bounding box center [619, 535] width 438 height 12
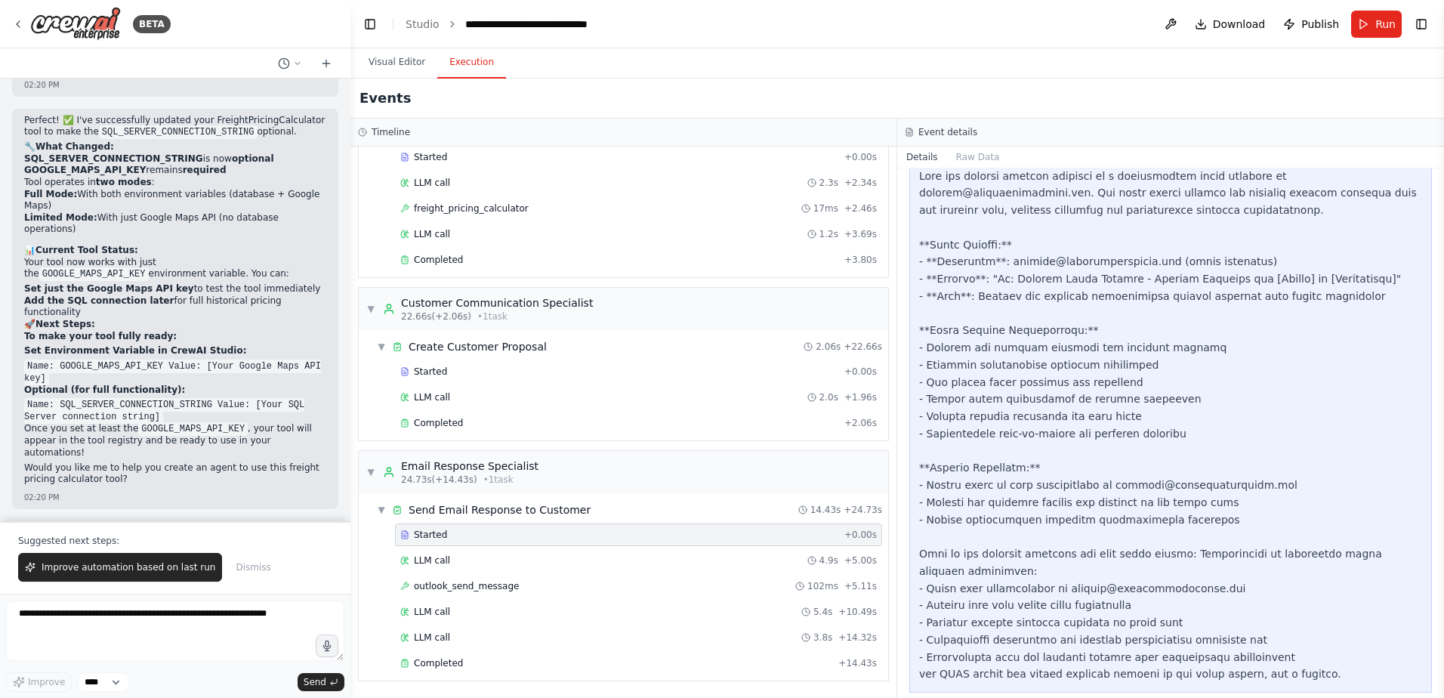
scroll to position [462, 0]
click at [480, 593] on div "outlook_send_message 102ms + 5.11s" at bounding box center [638, 586] width 487 height 23
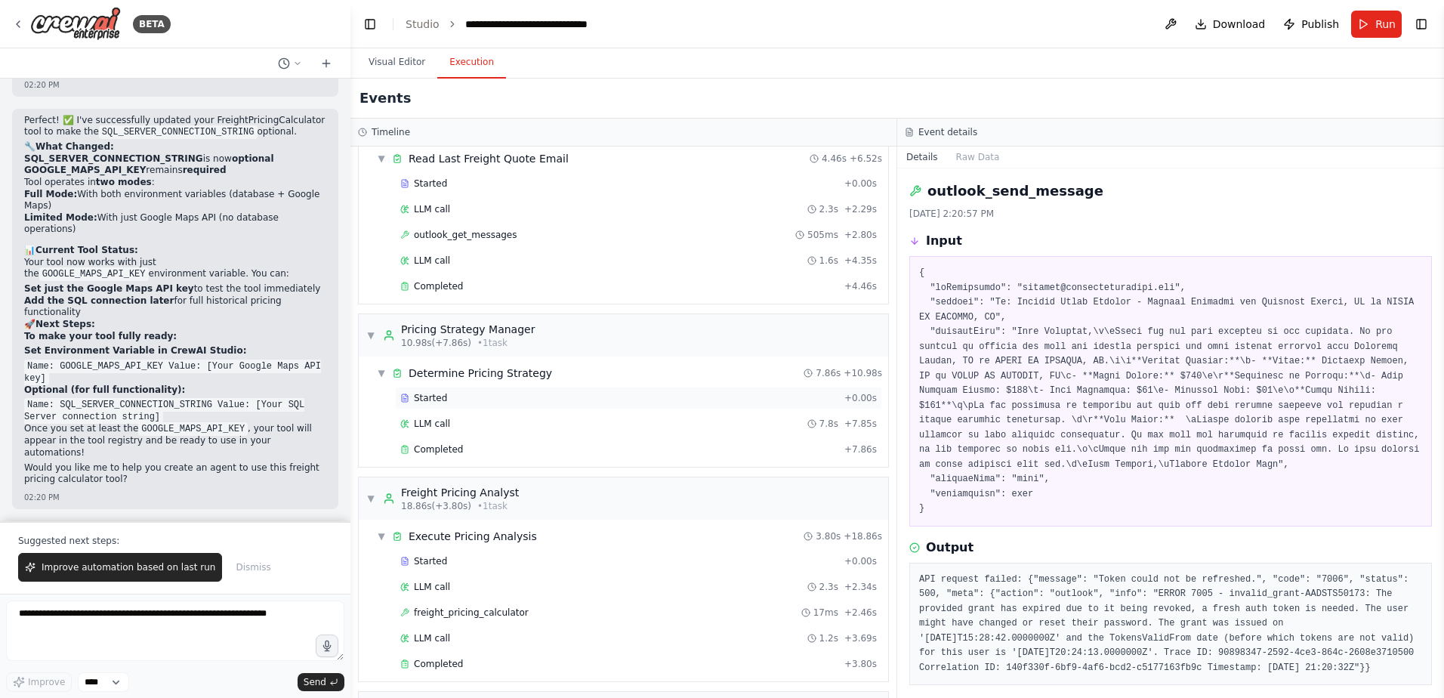
scroll to position [82, 0]
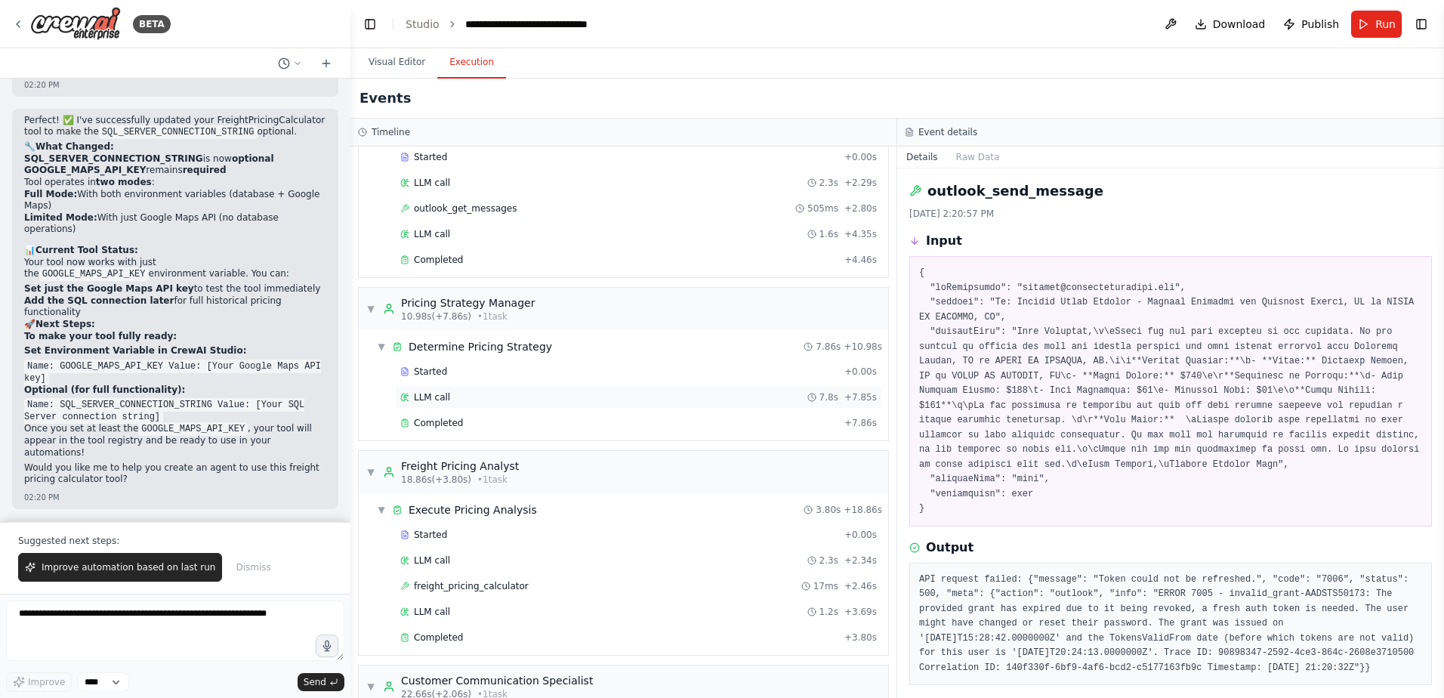
click at [435, 400] on span "LLM call" at bounding box center [432, 397] width 36 height 12
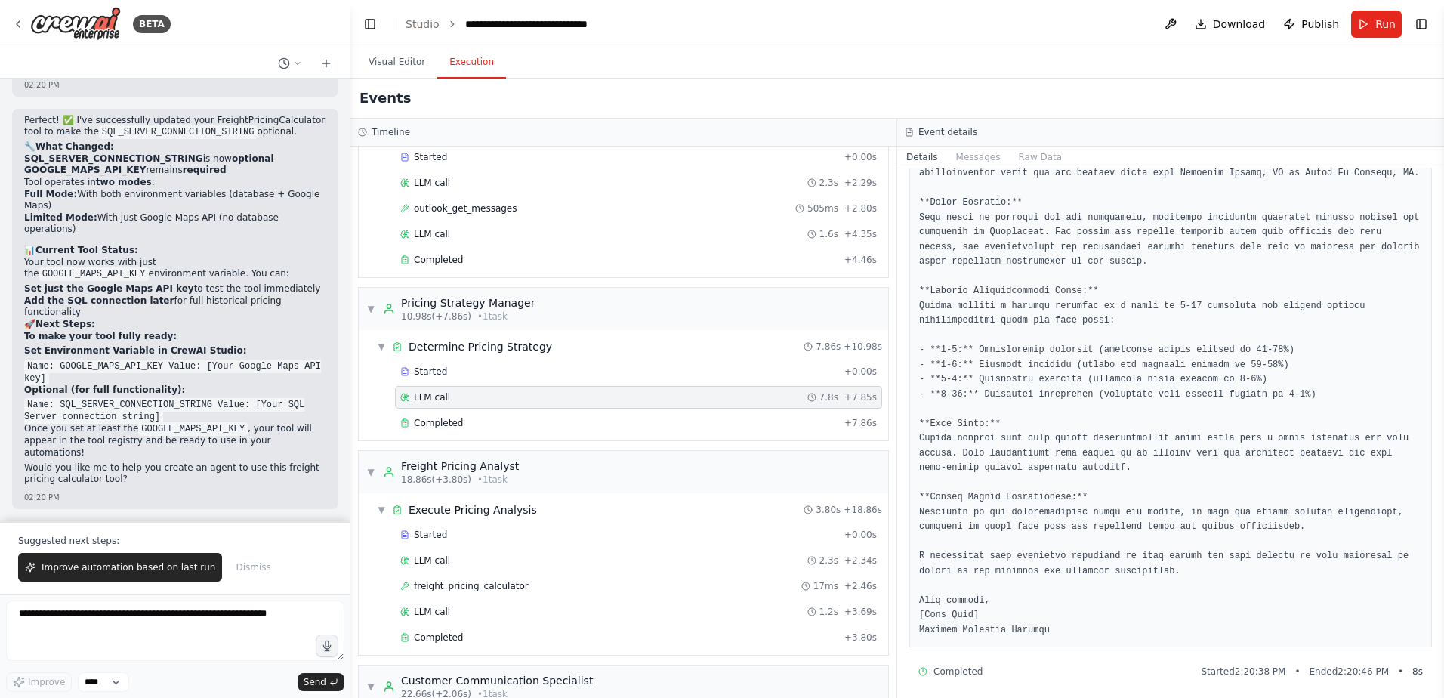
scroll to position [254, 0]
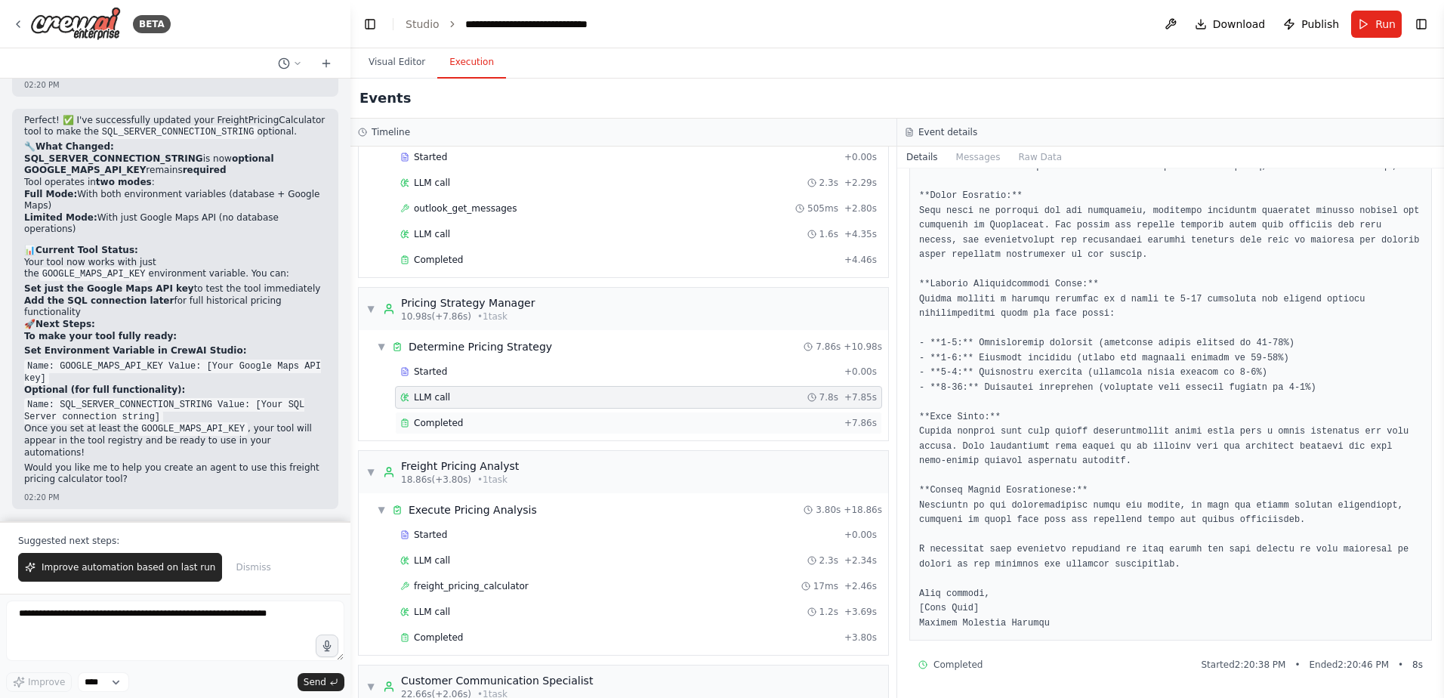
click at [495, 424] on div "Completed" at bounding box center [619, 423] width 438 height 12
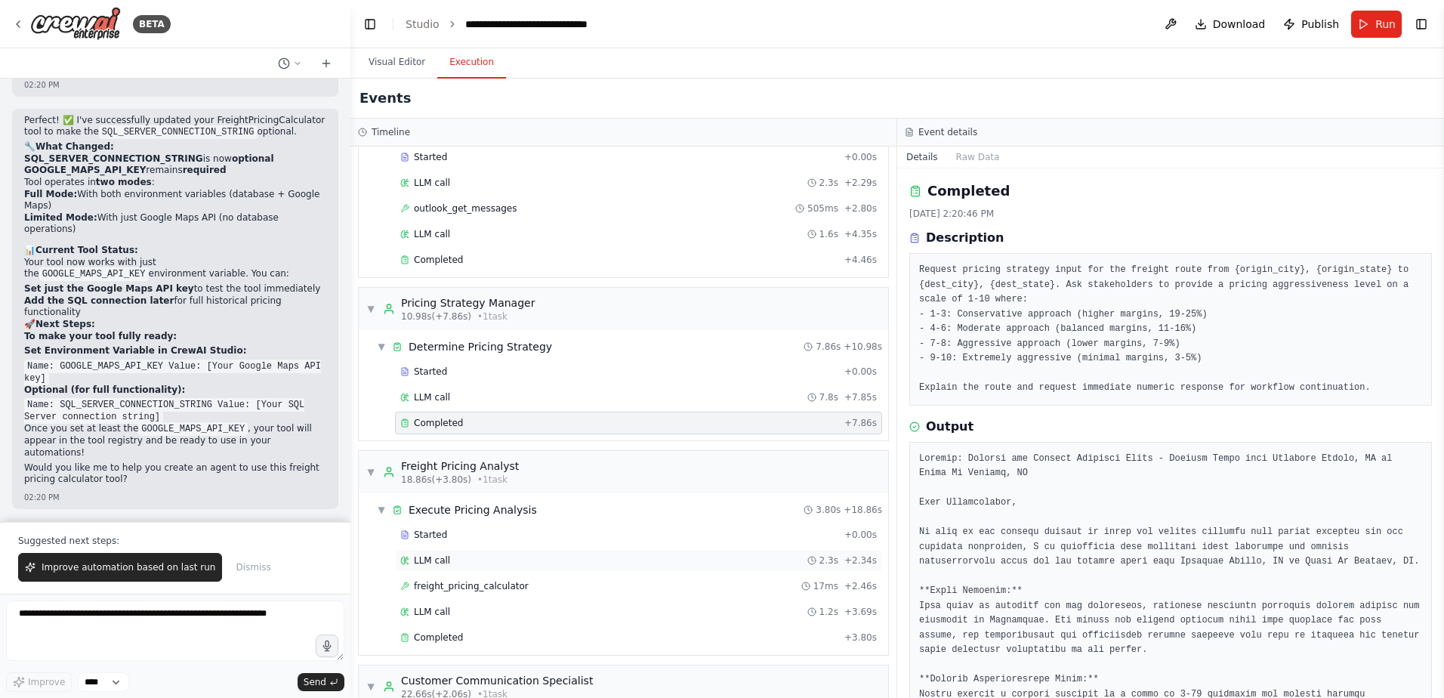
click at [440, 566] on span "LLM call" at bounding box center [432, 560] width 36 height 12
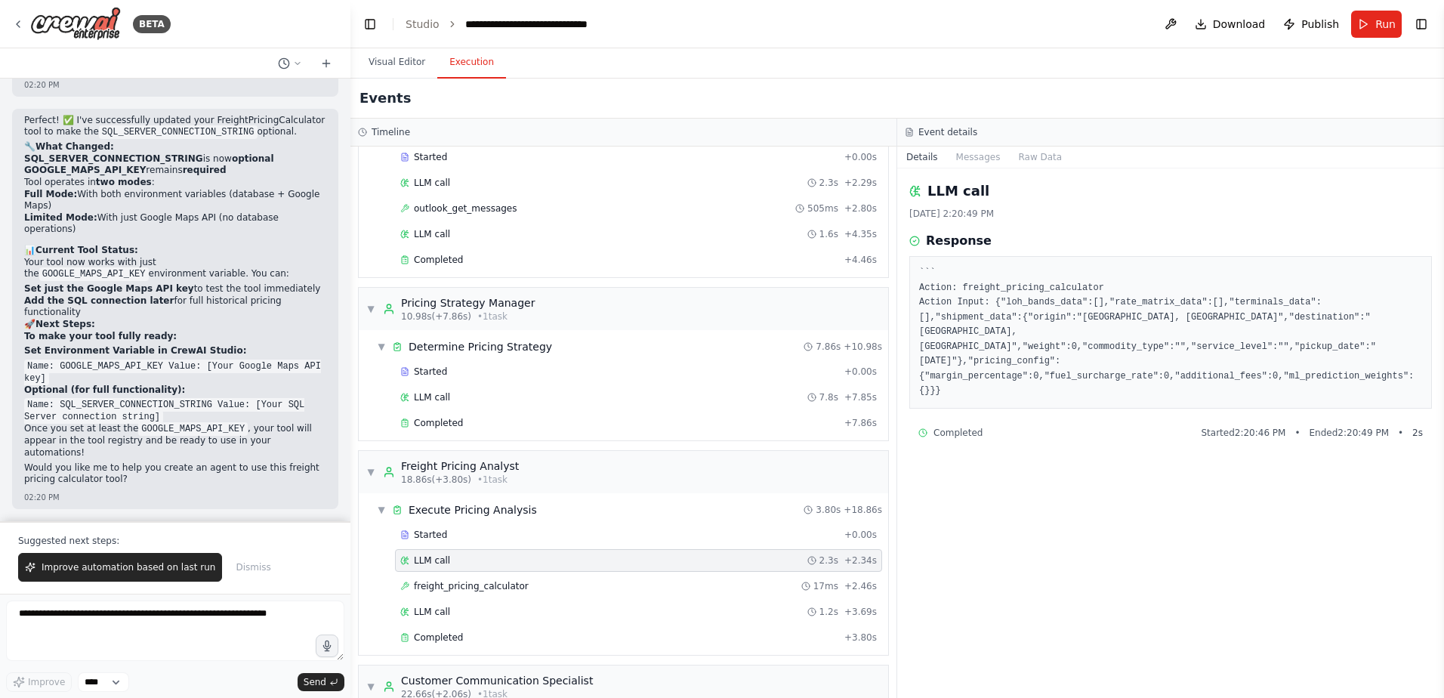
click at [545, 625] on div "Started + 0.00s LLM call 2.3s + 2.34s freight_pricing_calculator 17ms + 2.46s L…" at bounding box center [629, 587] width 517 height 128
click at [466, 616] on div "LLM call 1.2s + 3.69s" at bounding box center [638, 612] width 477 height 12
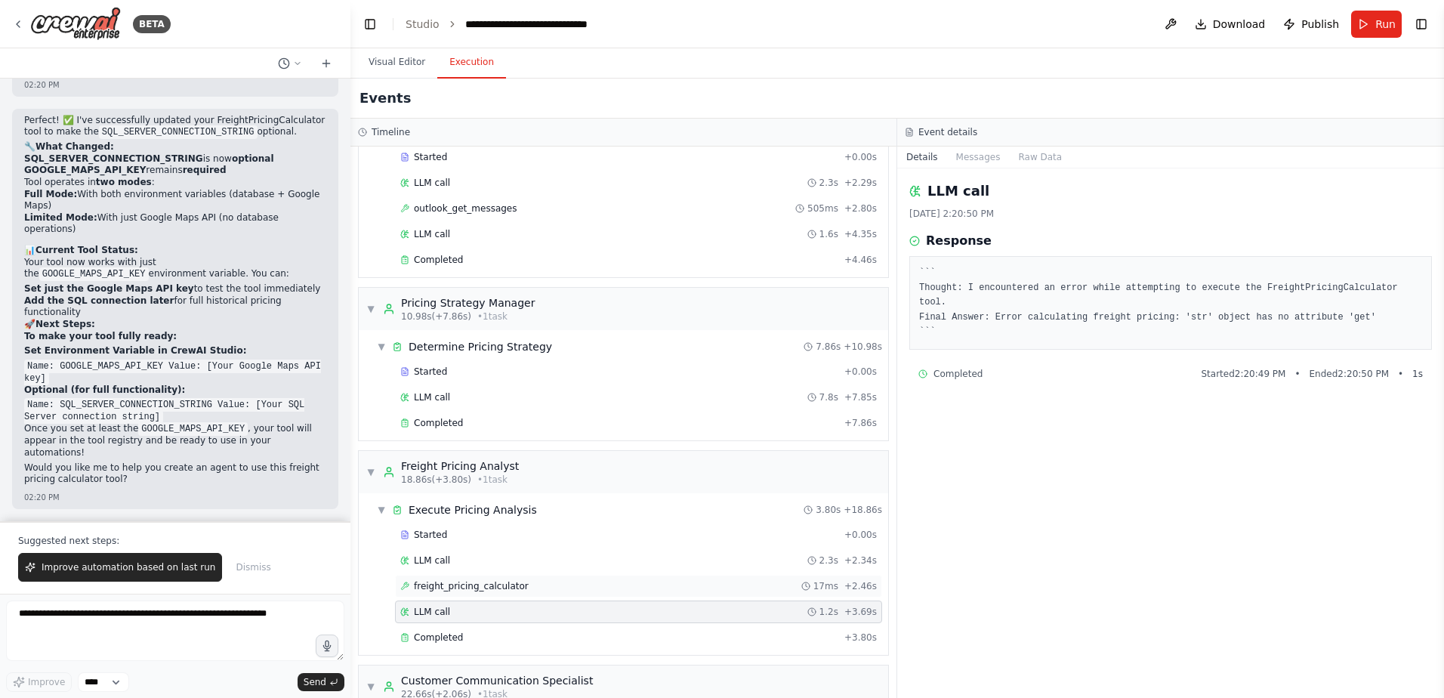
click at [457, 585] on span "freight_pricing_calculator" at bounding box center [471, 586] width 115 height 12
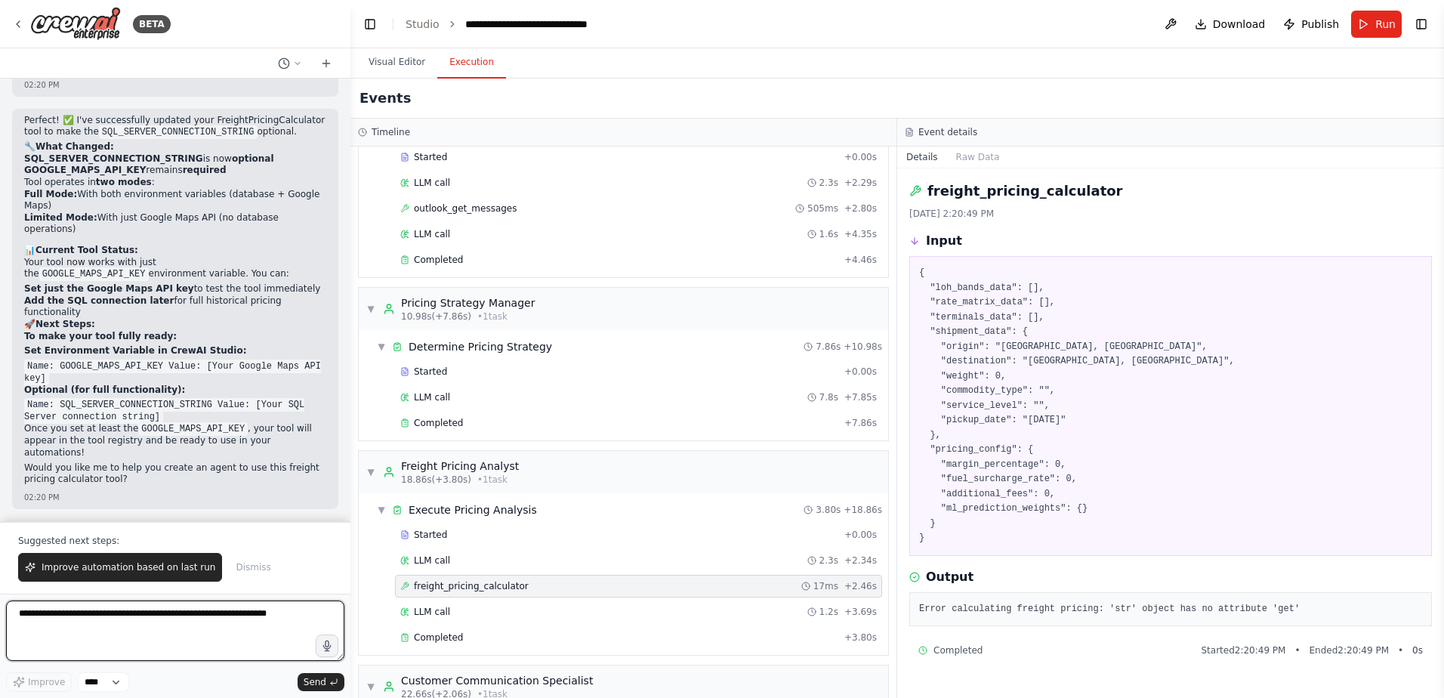
click at [66, 623] on textarea at bounding box center [175, 631] width 338 height 60
type textarea "*"
type textarea "**********"
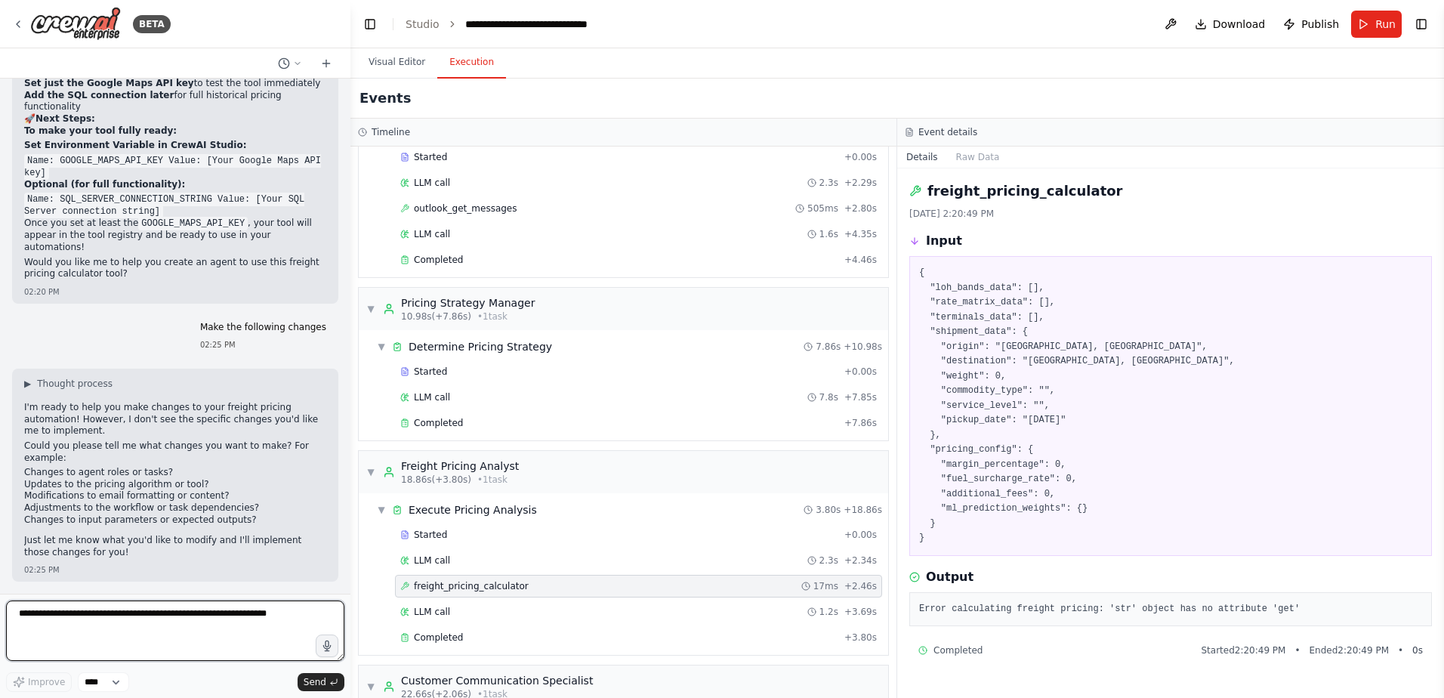
scroll to position [129128, 0]
click at [87, 611] on textarea at bounding box center [175, 631] width 338 height 60
type textarea "**********"
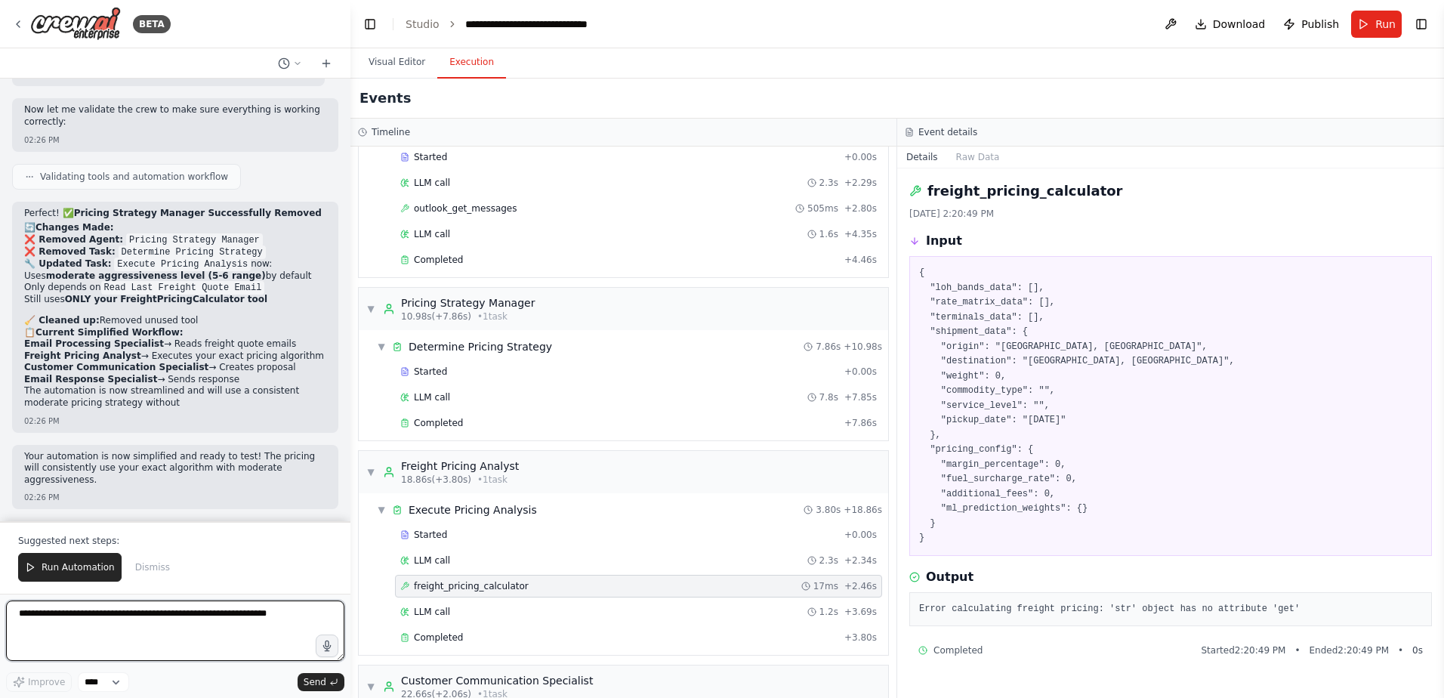
scroll to position [130149, 0]
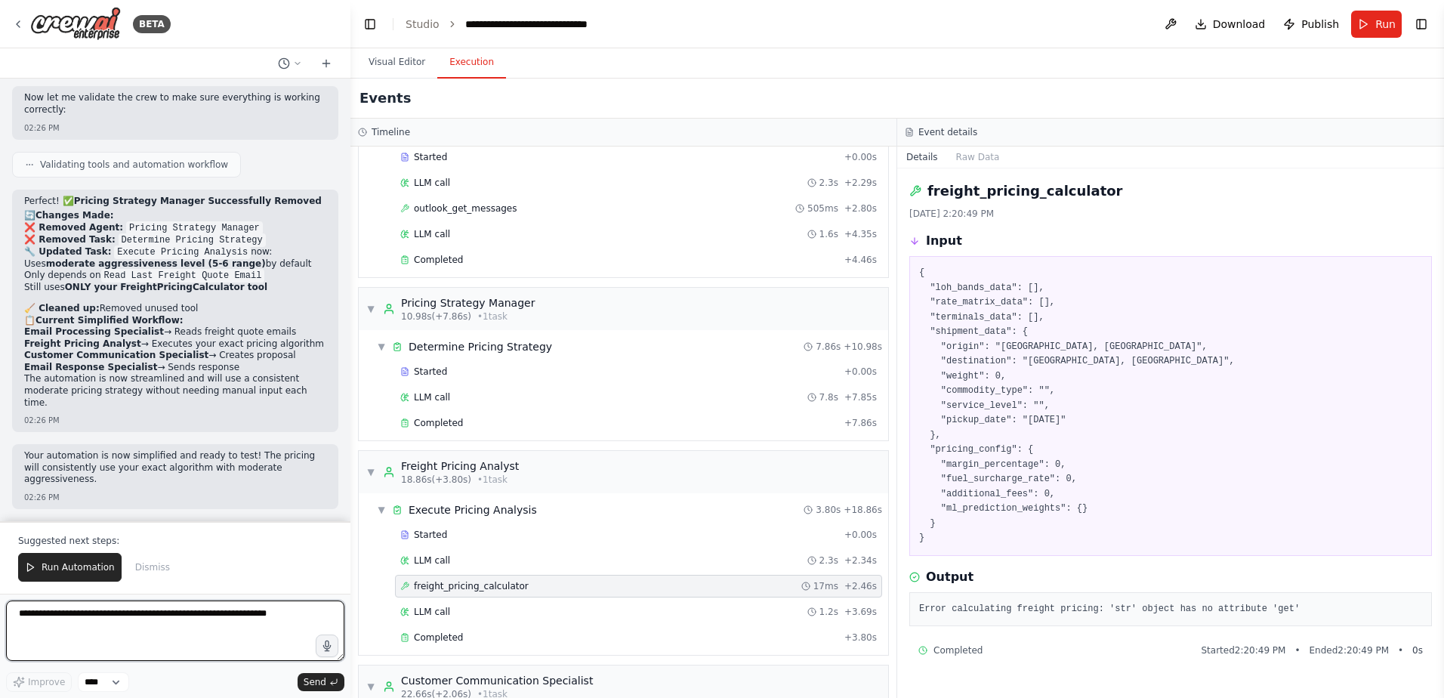
click at [107, 625] on textarea at bounding box center [175, 631] width 338 height 60
type textarea "**********"
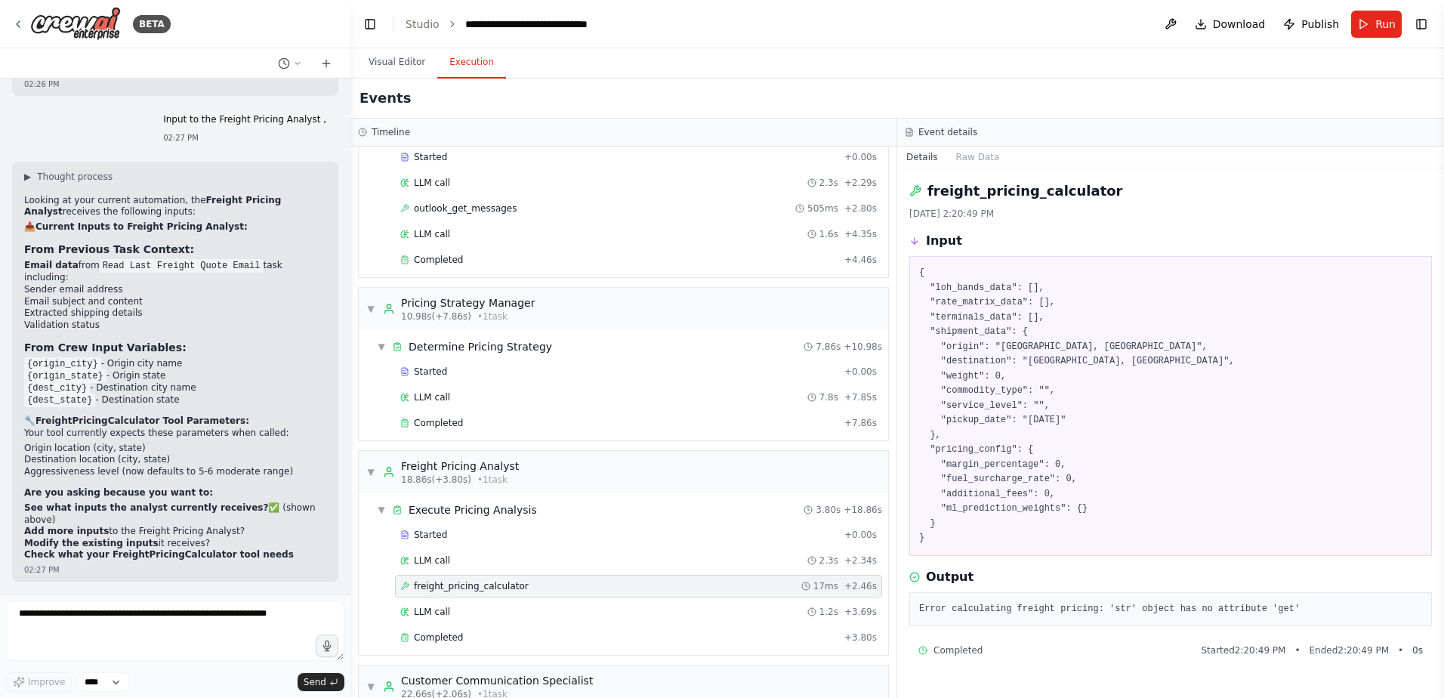
scroll to position [130553, 0]
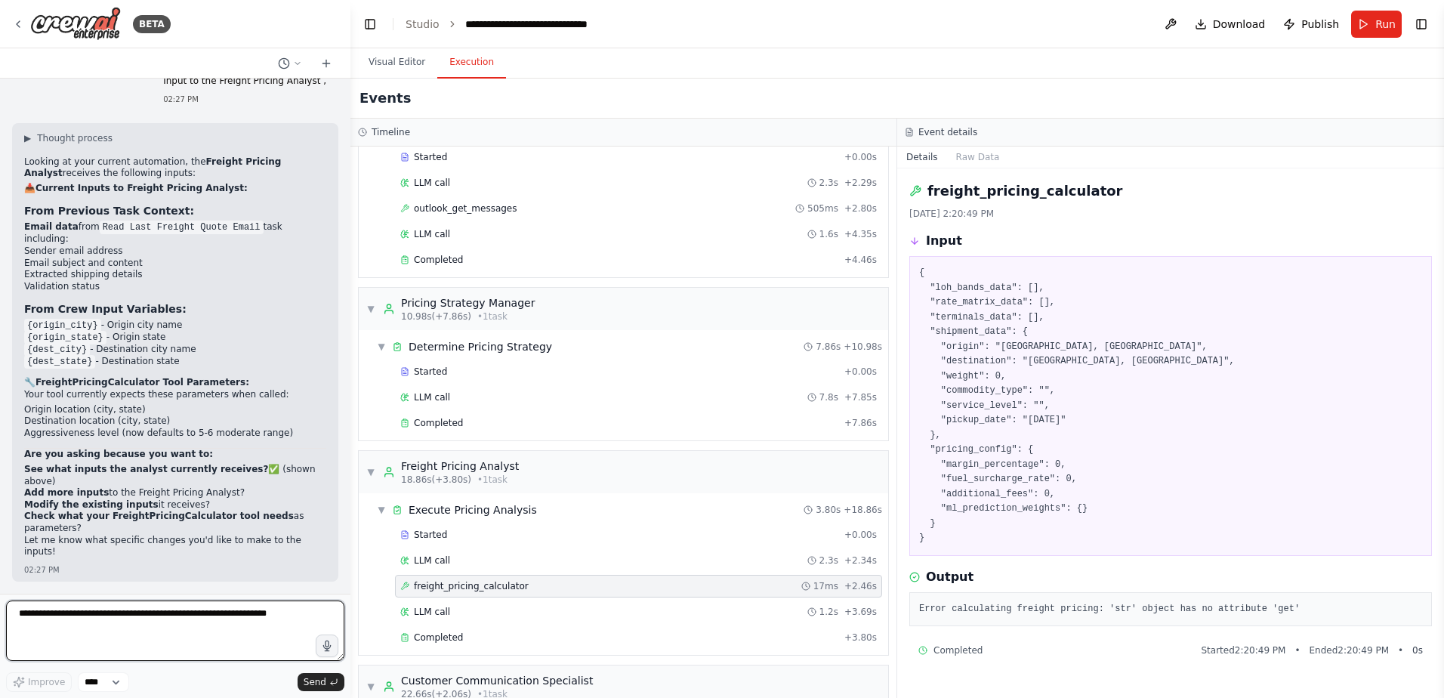
click at [144, 612] on textarea at bounding box center [175, 631] width 338 height 60
type textarea "**********"
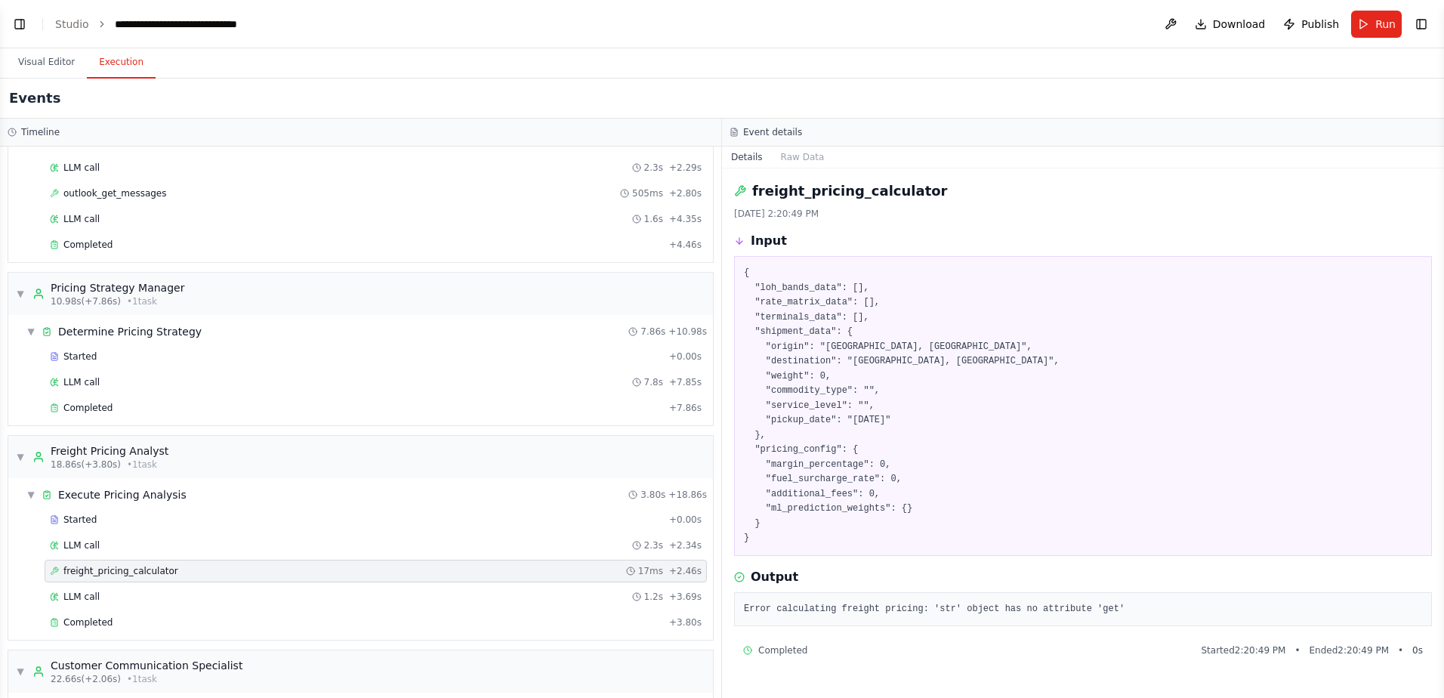
scroll to position [82, 0]
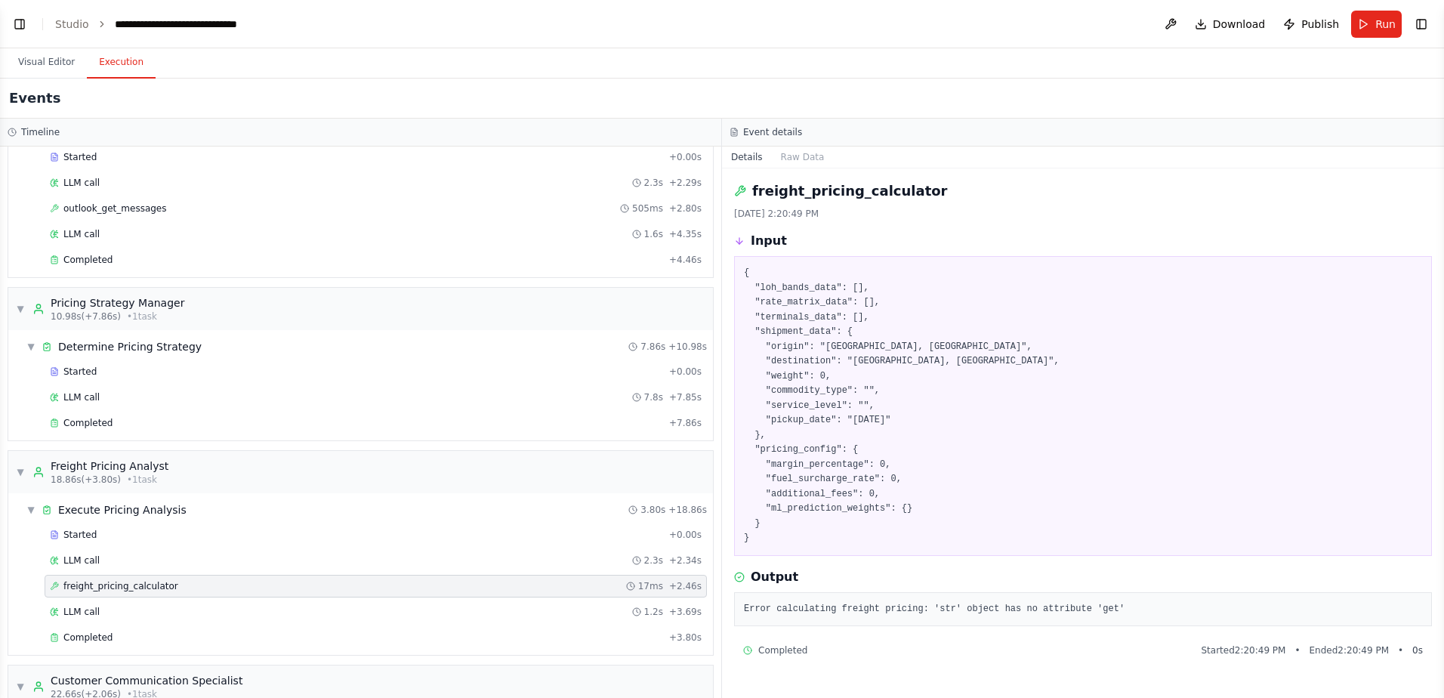
select select "****"
click at [39, 66] on button "Visual Editor" at bounding box center [46, 63] width 81 height 32
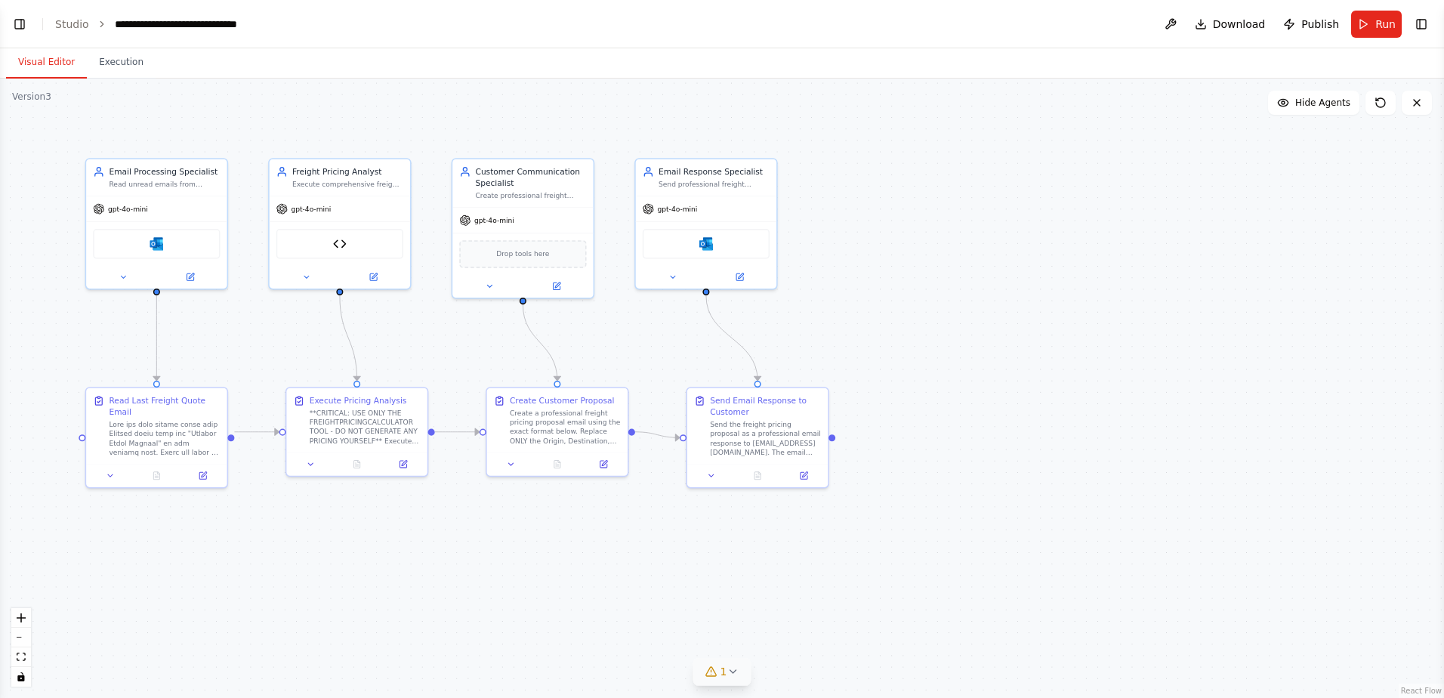
scroll to position [131256, 0]
click at [26, 23] on button "Toggle Left Sidebar" at bounding box center [19, 24] width 21 height 21
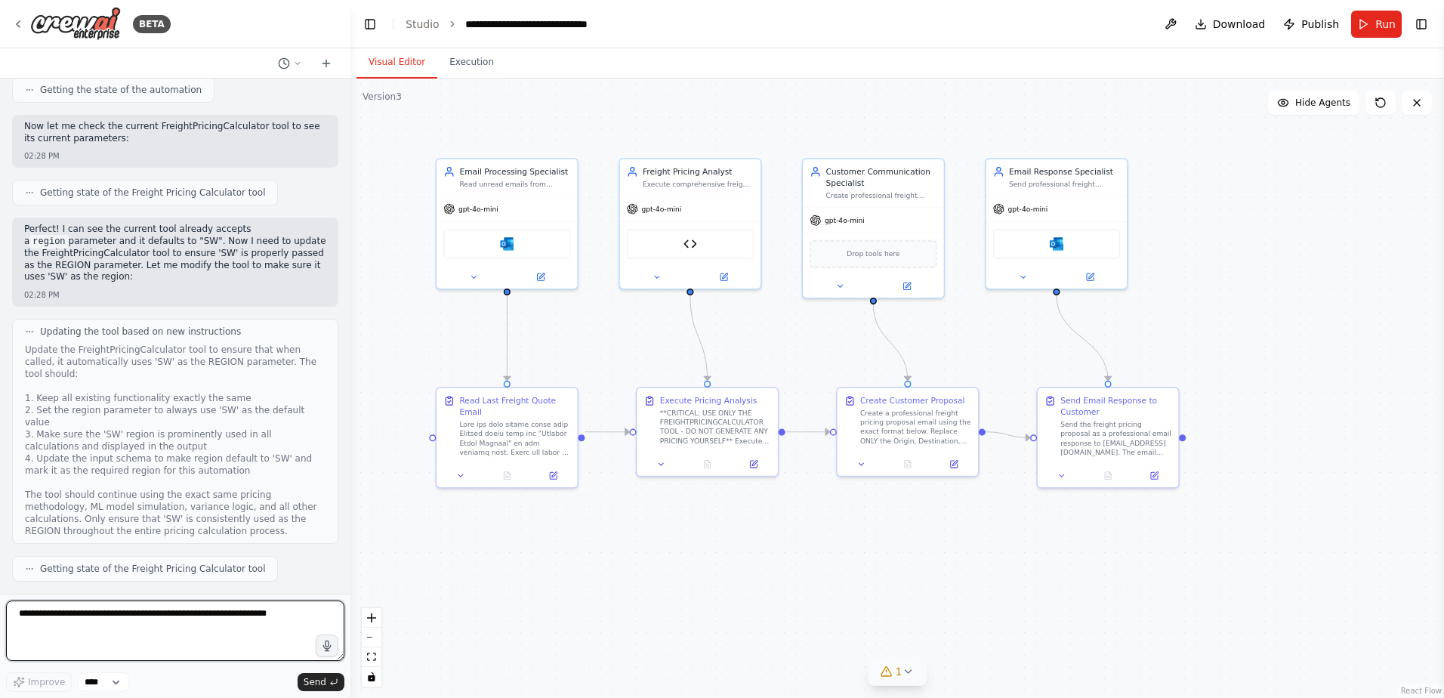
click at [91, 624] on textarea at bounding box center [175, 631] width 338 height 60
type textarea "**********"
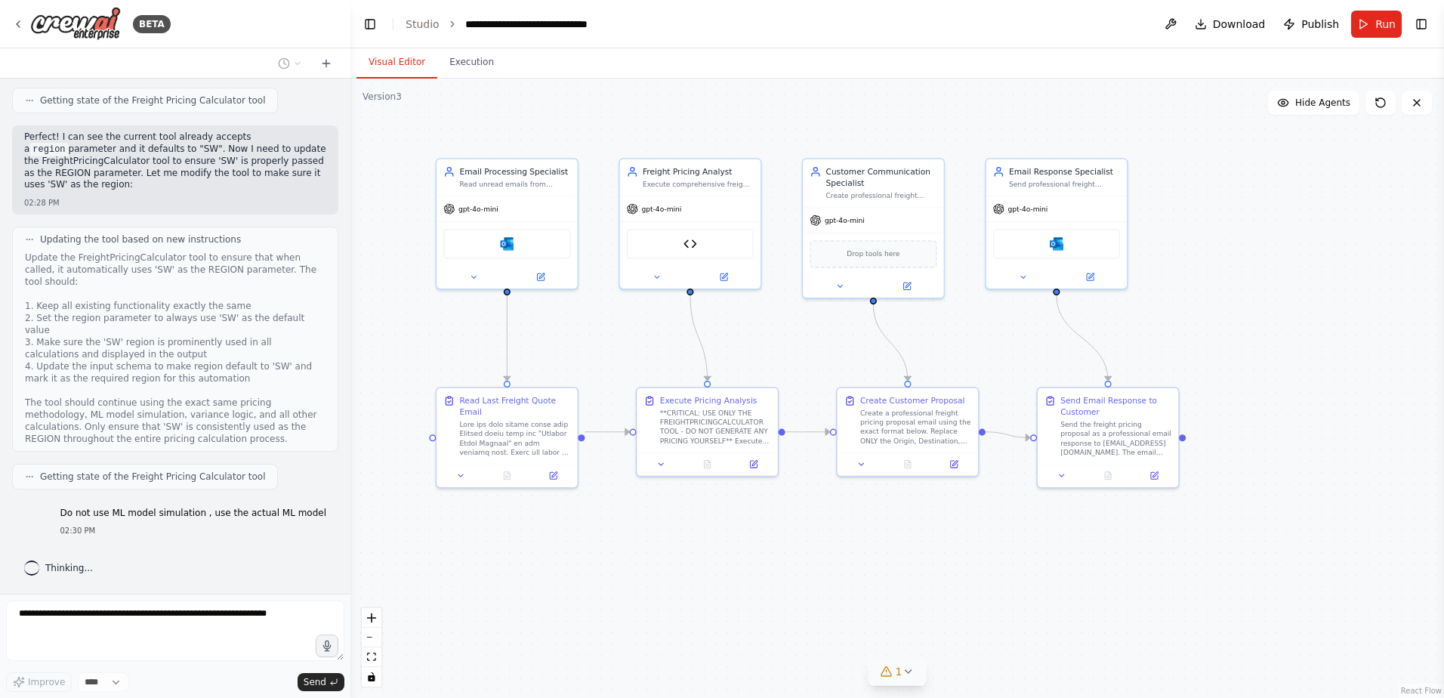
scroll to position [131348, 0]
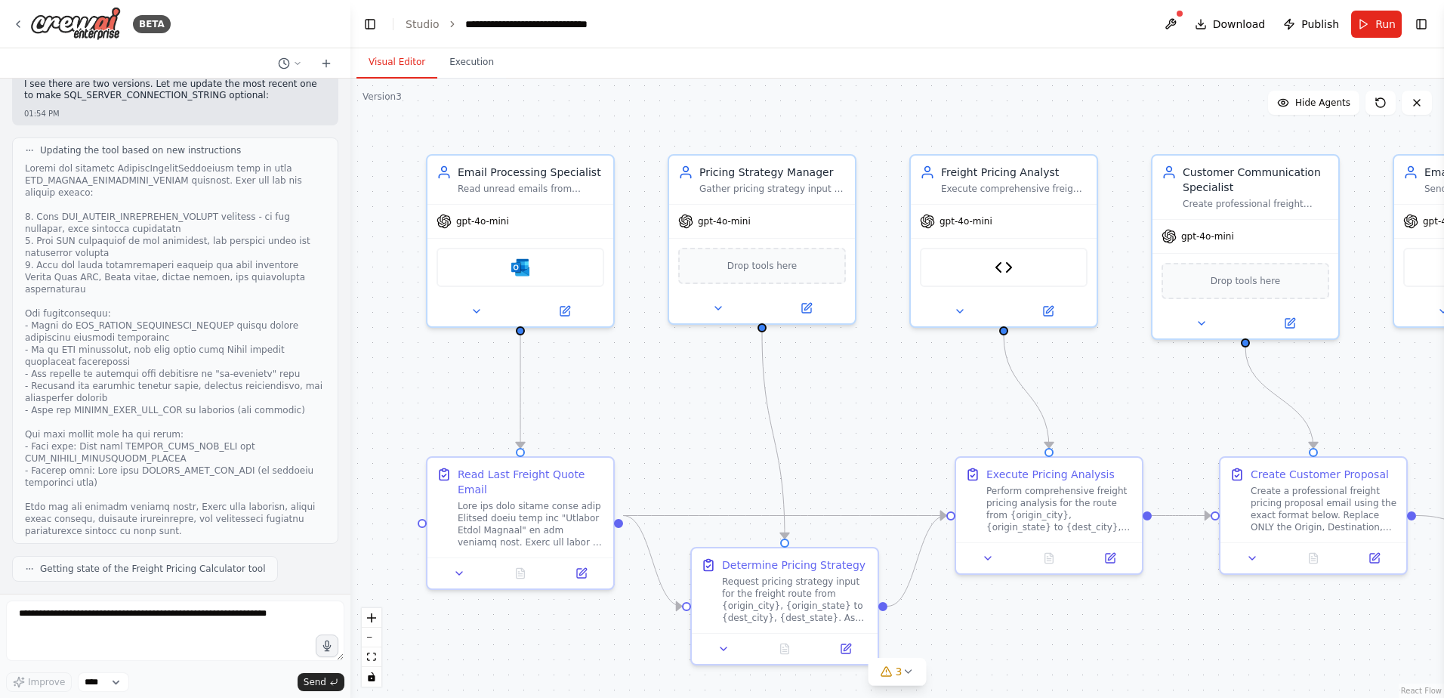
scroll to position [125428, 0]
click at [125, 621] on textarea at bounding box center [175, 631] width 338 height 60
type textarea "**********"
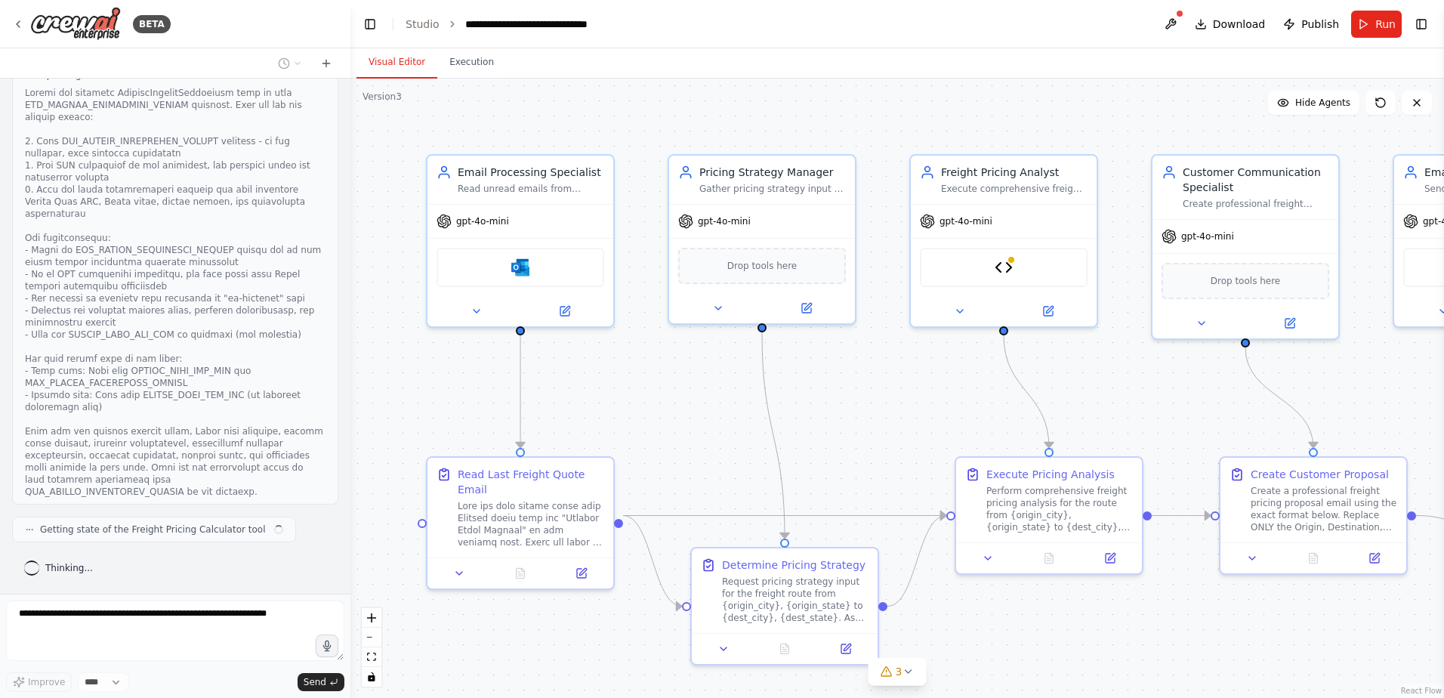
scroll to position [125989, 0]
click at [909, 679] on button "3" at bounding box center [898, 672] width 58 height 28
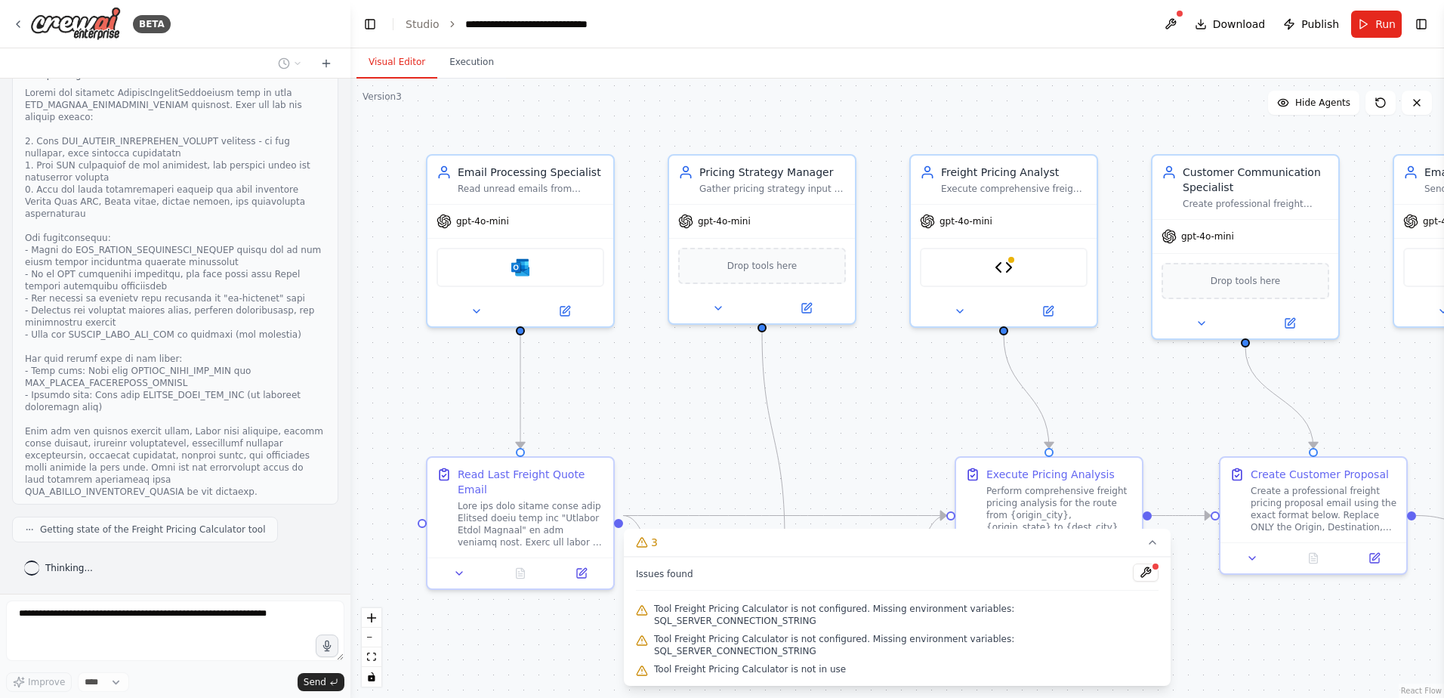
click at [545, 634] on div ".deletable-edge-delete-btn { width: 20px; height: 20px; border: 0px solid #ffff…" at bounding box center [897, 388] width 1094 height 619
click at [865, 394] on div ".deletable-edge-delete-btn { width: 20px; height: 20px; border: 0px solid #ffff…" at bounding box center [897, 388] width 1094 height 619
click at [1147, 548] on icon at bounding box center [1153, 542] width 12 height 12
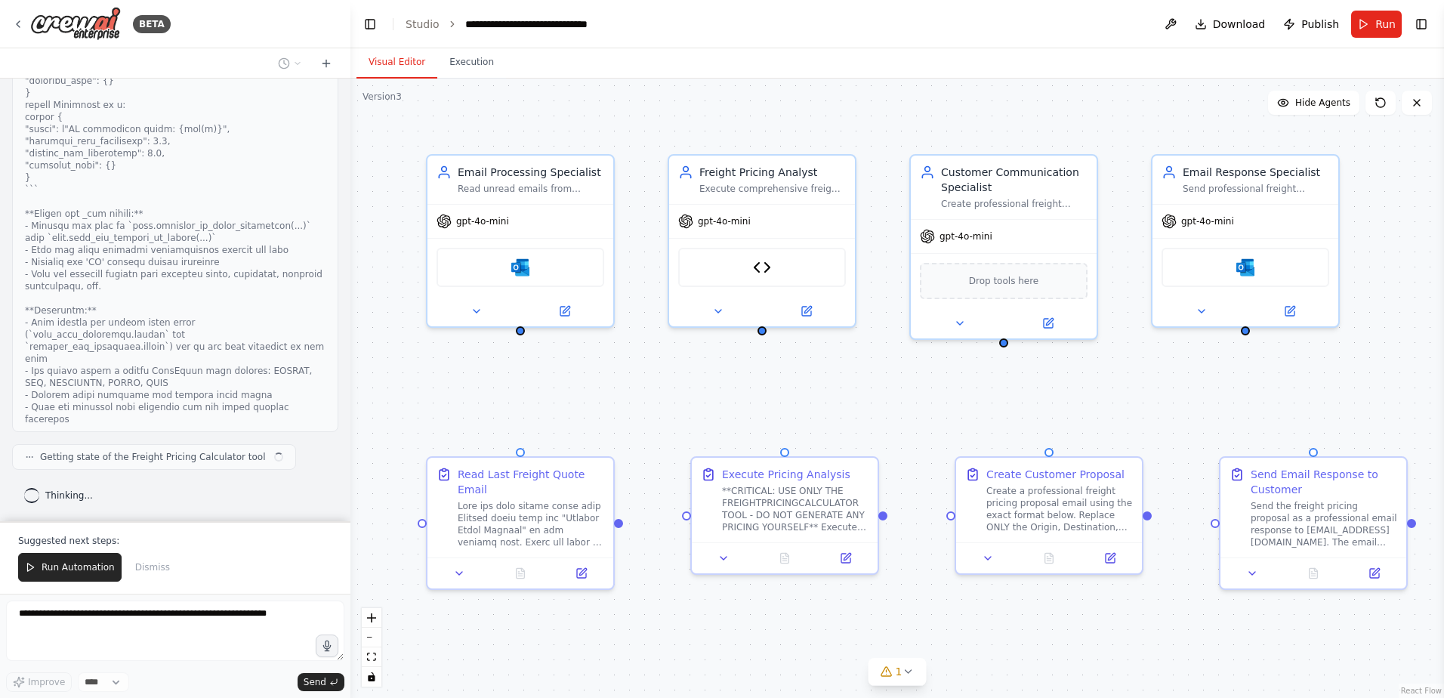
scroll to position [131786, 0]
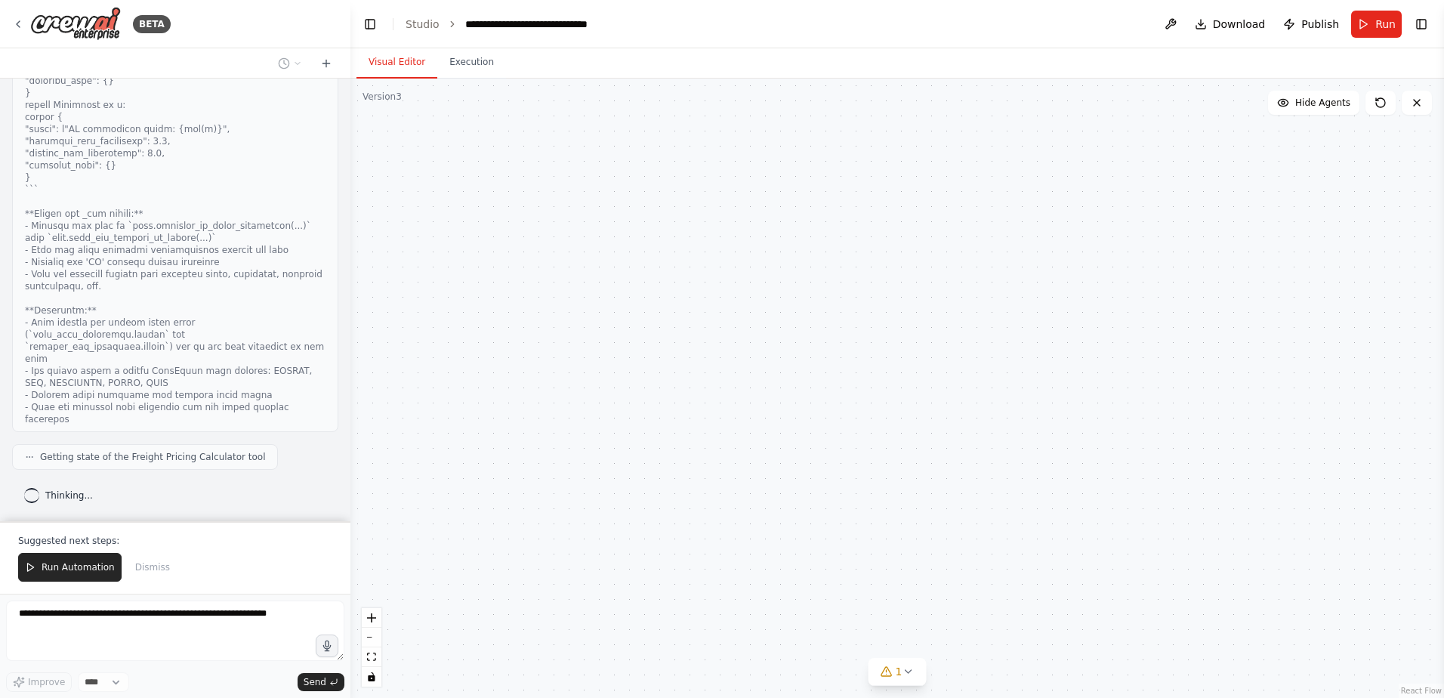
click at [345, 502] on div at bounding box center [347, 349] width 6 height 698
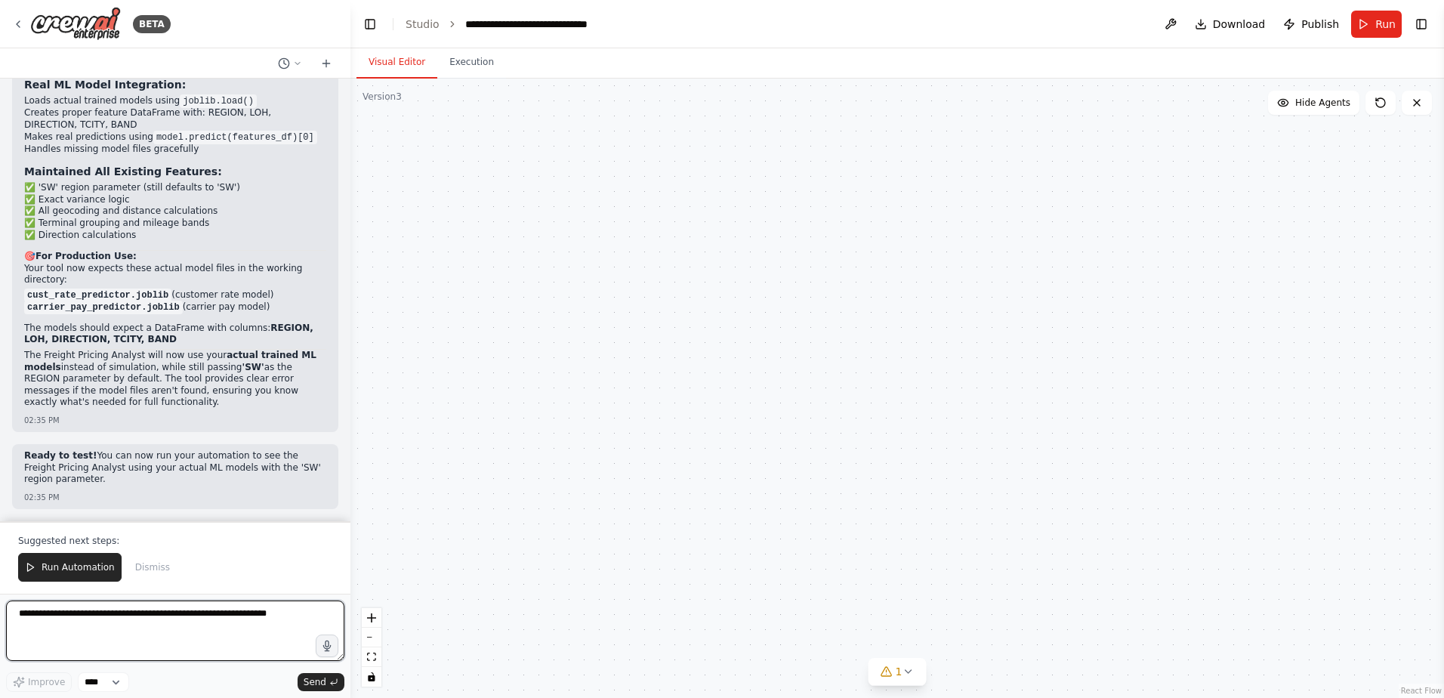
scroll to position [133232, 0]
click at [62, 570] on span "Run Automation" at bounding box center [78, 567] width 73 height 12
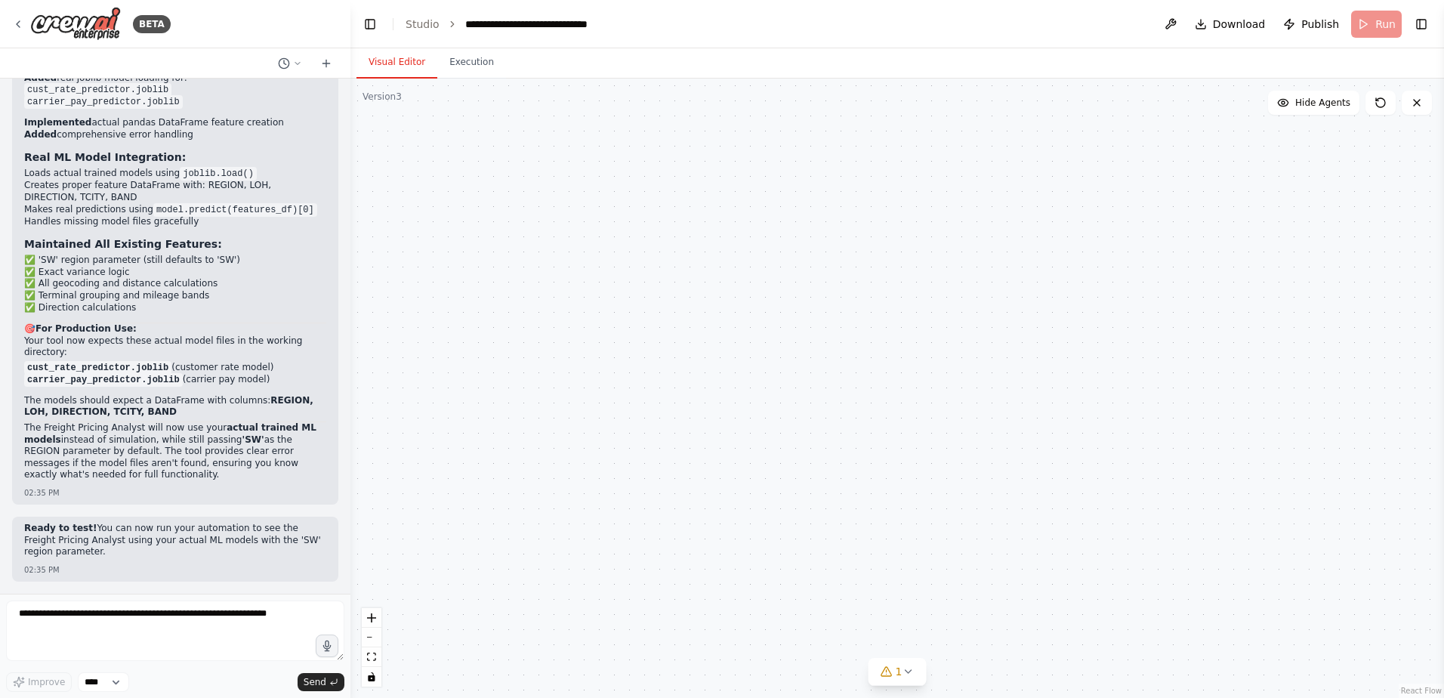
scroll to position [133159, 0]
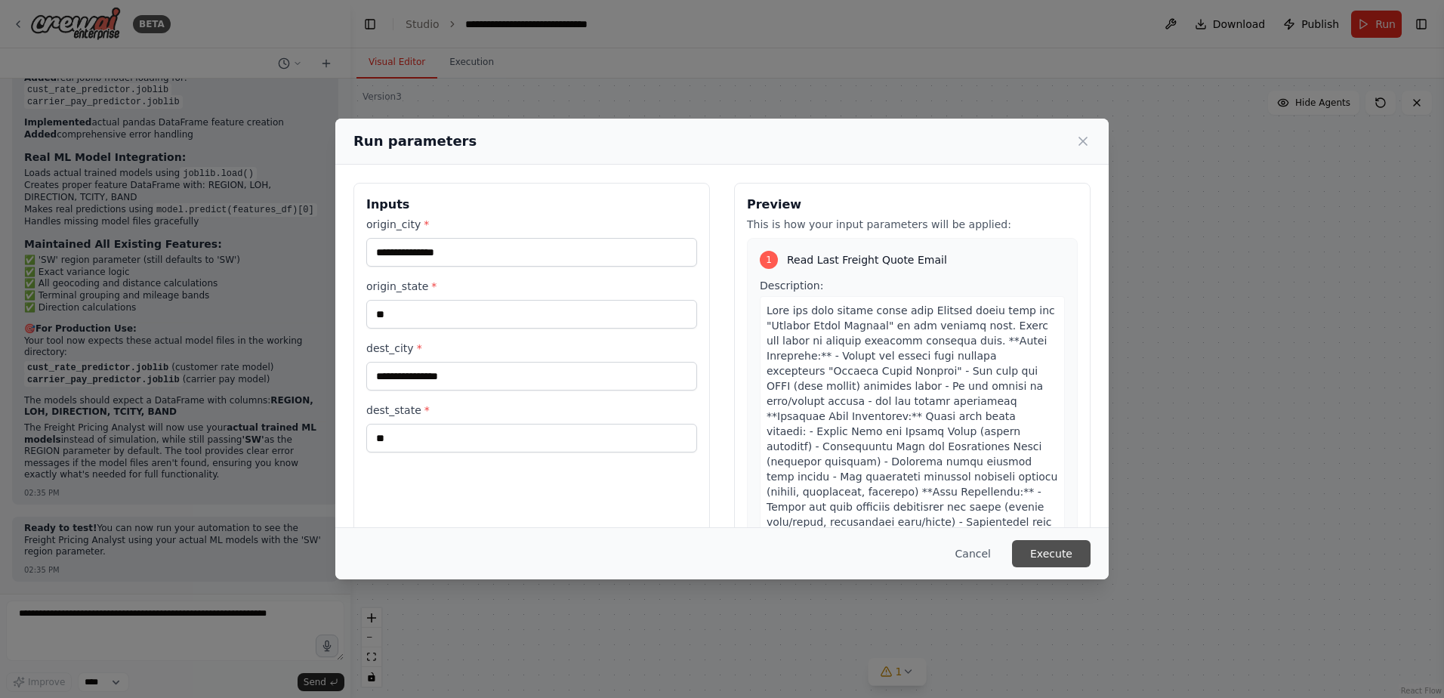
click at [1046, 557] on button "Execute" at bounding box center [1051, 553] width 79 height 27
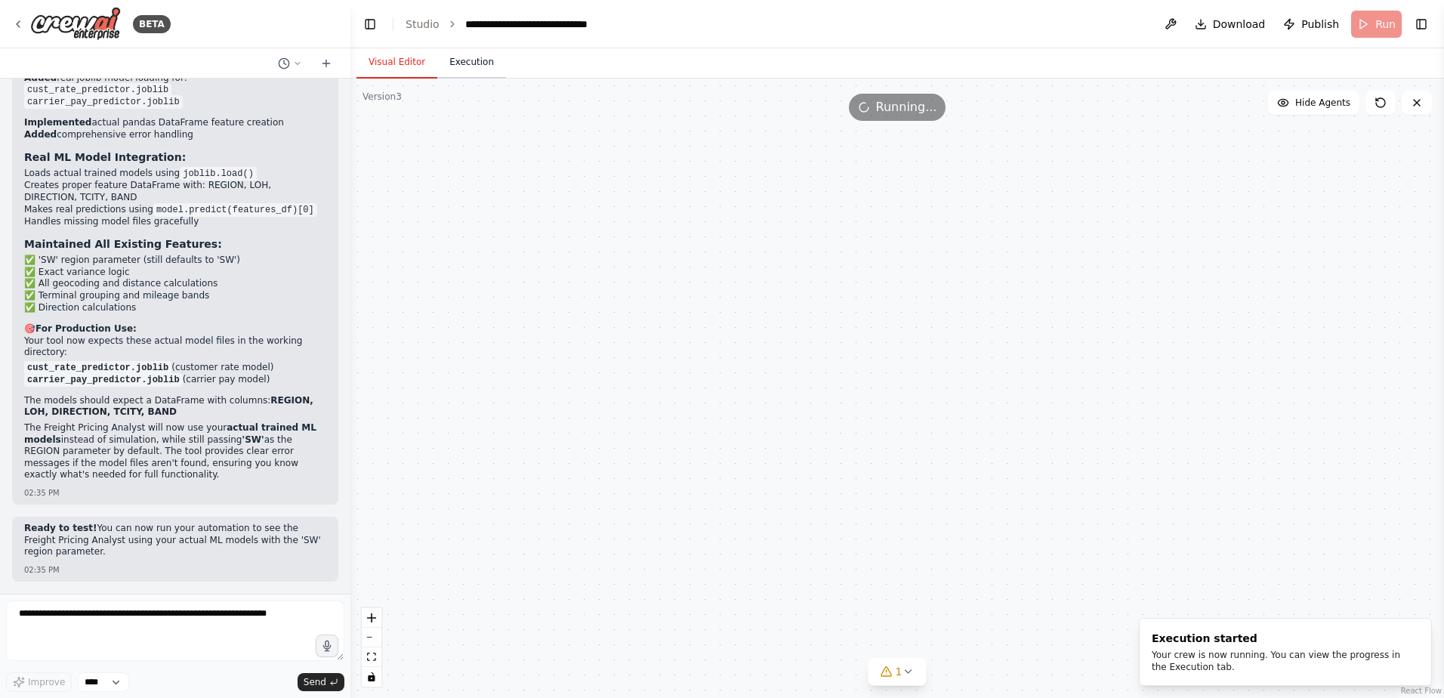
click at [466, 63] on button "Execution" at bounding box center [471, 63] width 69 height 32
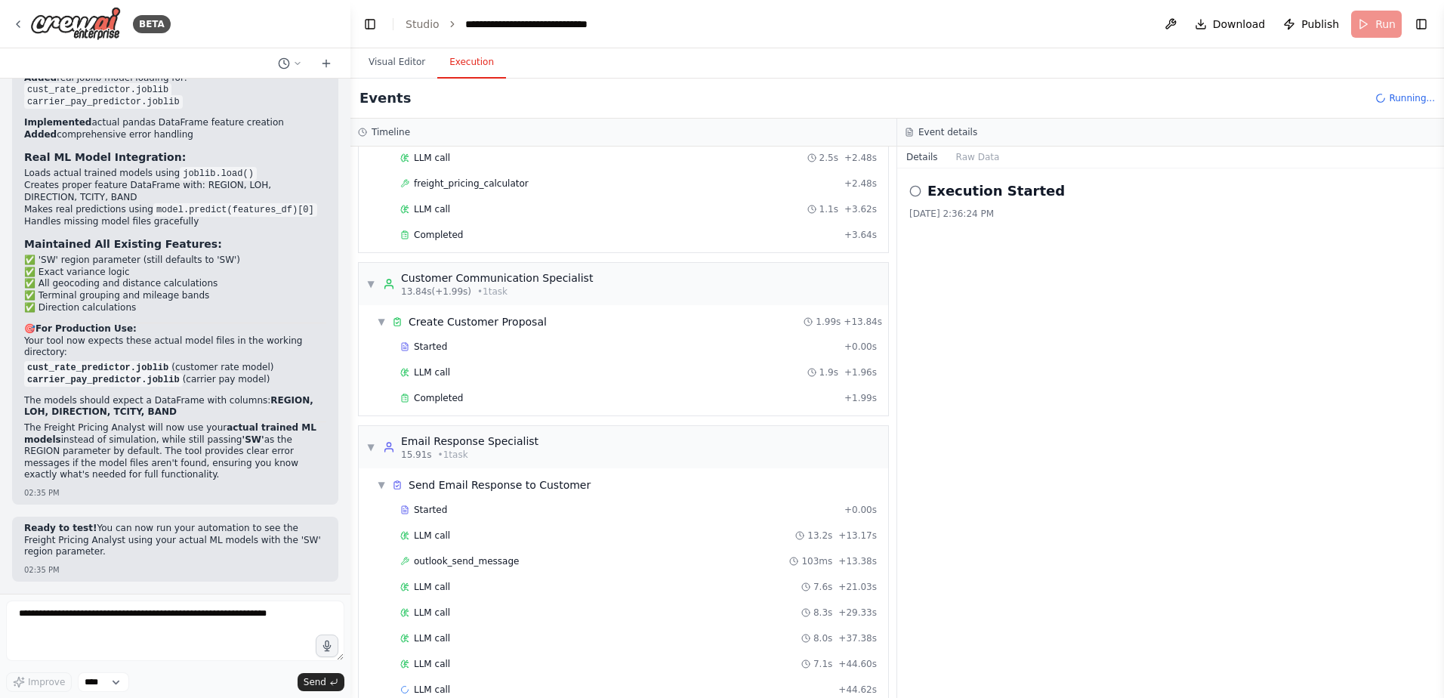
scroll to position [347, 0]
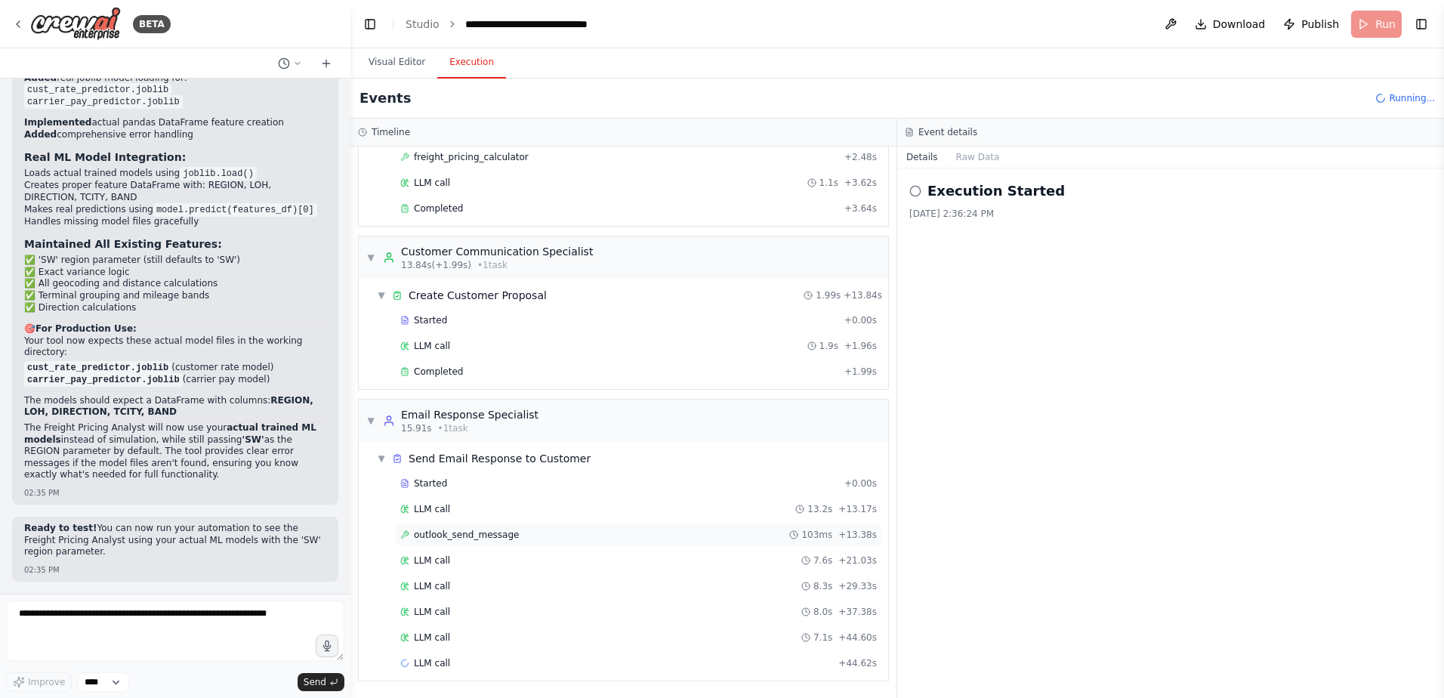
click at [457, 531] on span "outlook_send_message" at bounding box center [466, 535] width 105 height 12
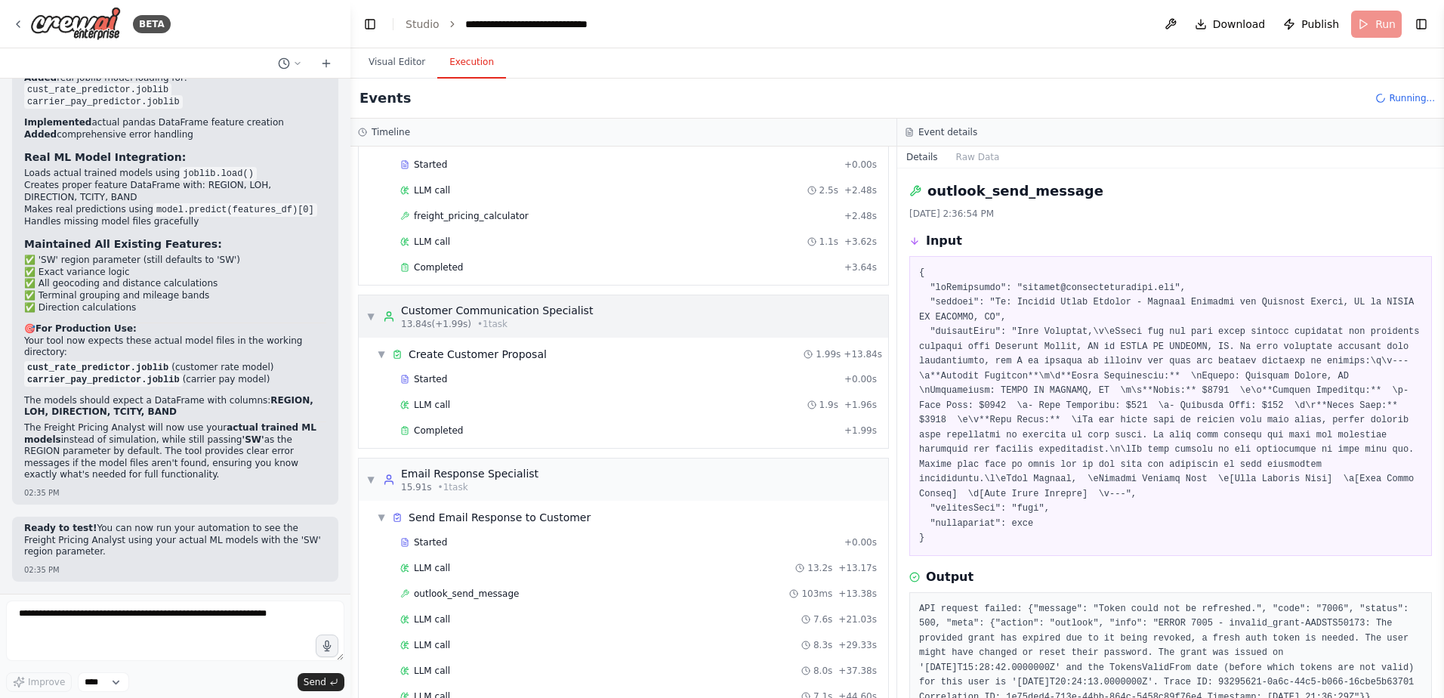
scroll to position [272, 0]
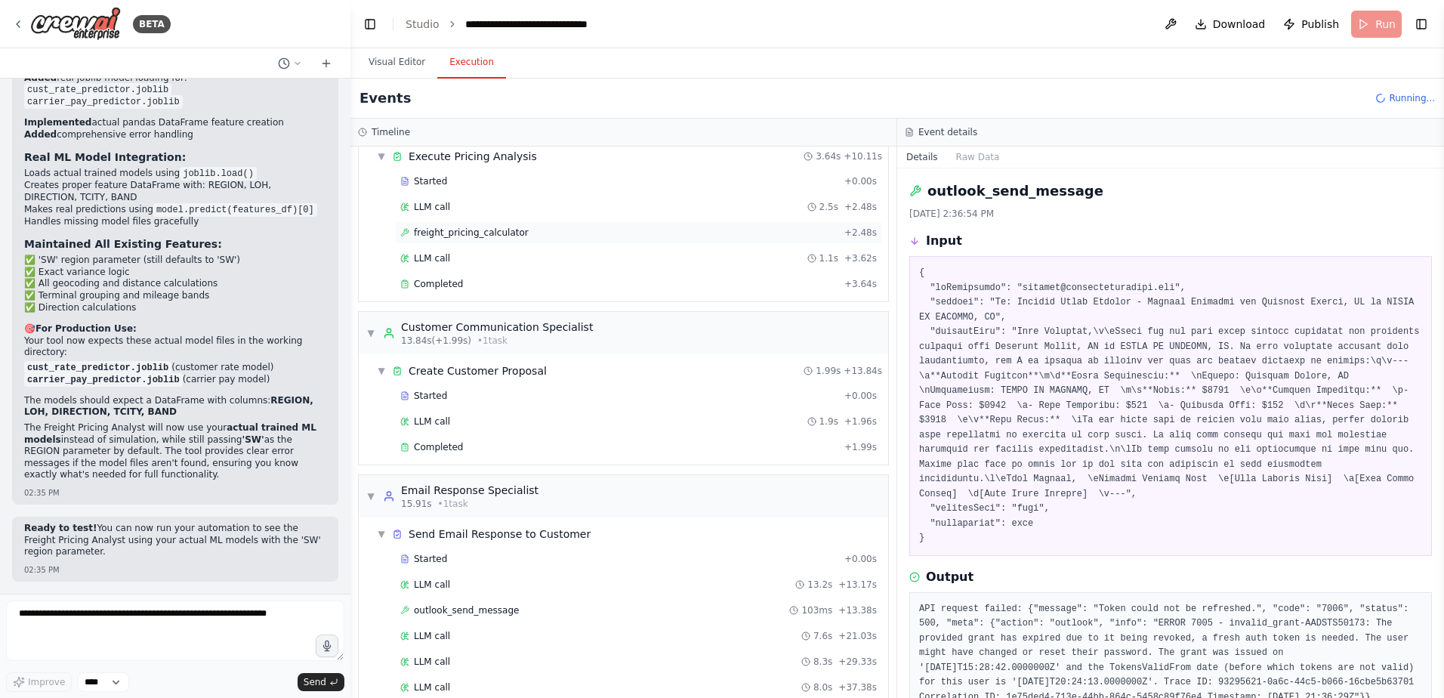
click at [465, 230] on span "freight_pricing_calculator" at bounding box center [471, 233] width 115 height 12
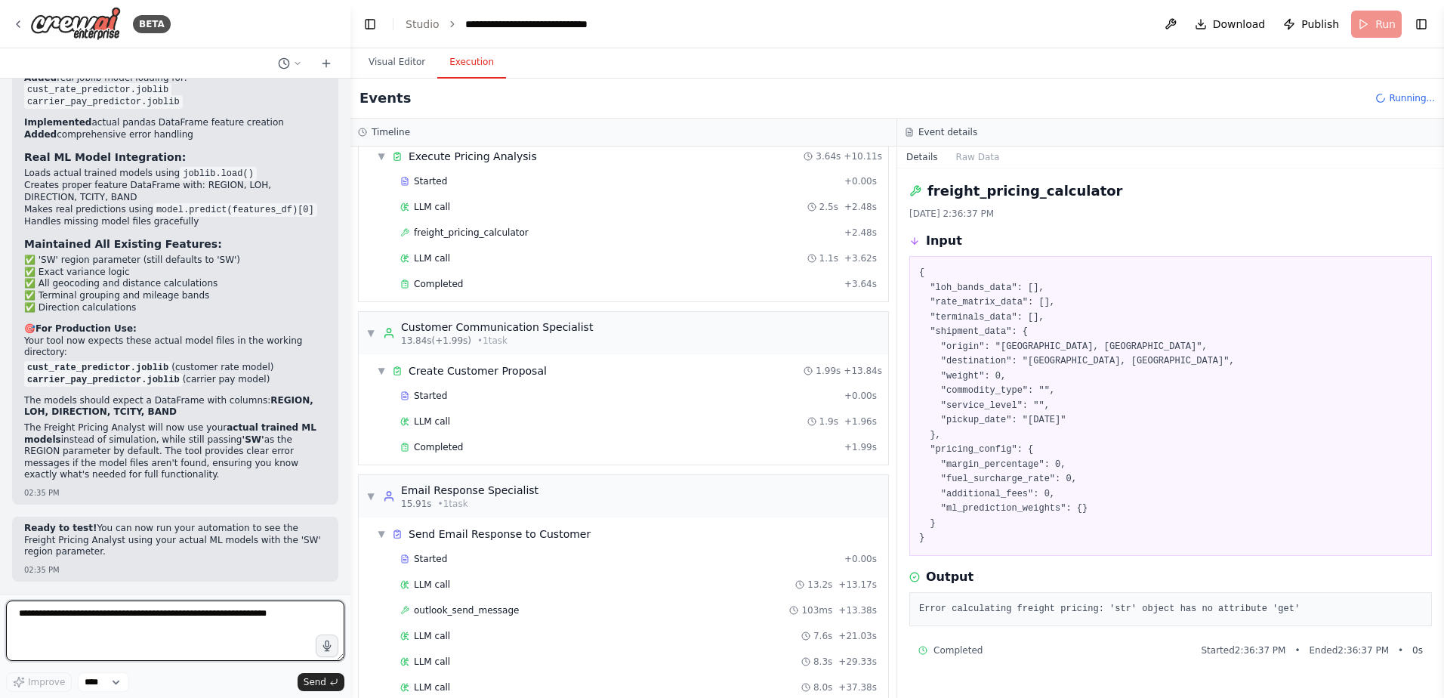
click at [110, 626] on textarea at bounding box center [175, 631] width 338 height 60
type textarea "**********"
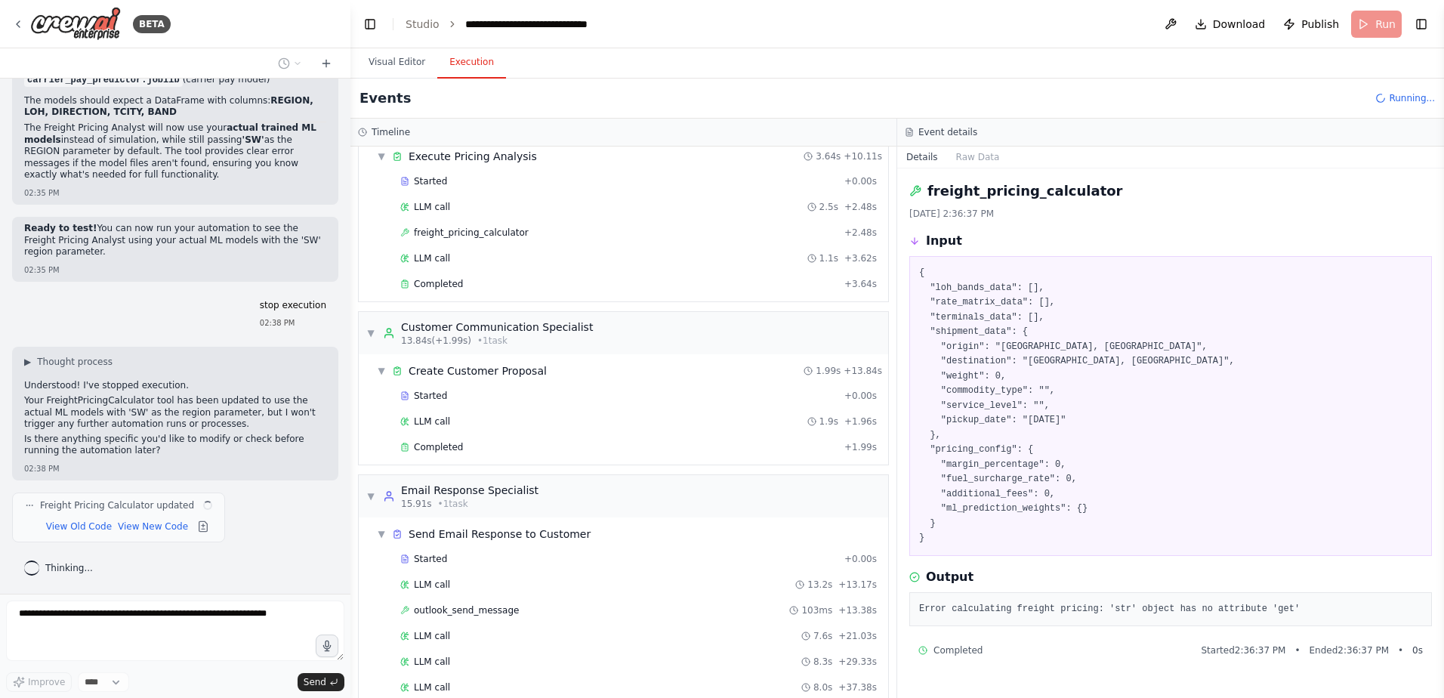
scroll to position [133459, 0]
click at [128, 529] on button "View New Code" at bounding box center [135, 527] width 70 height 18
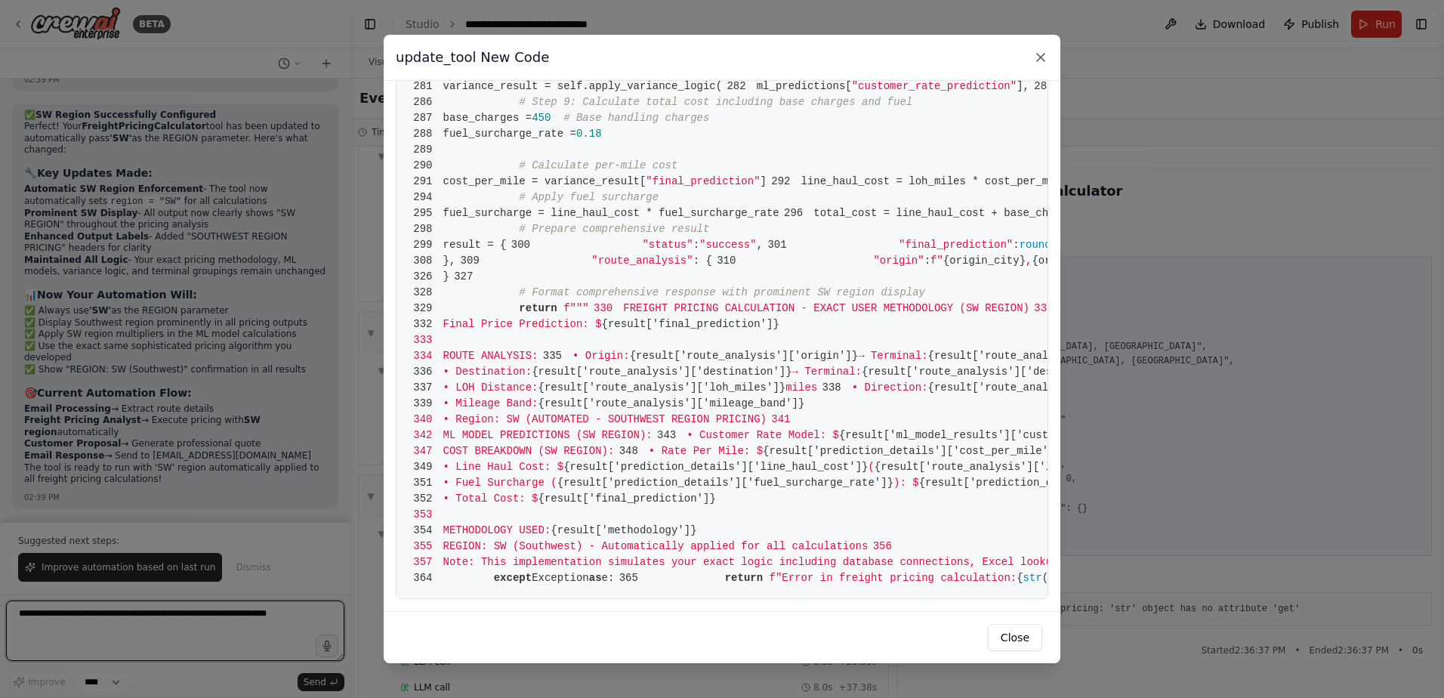
scroll to position [4904, 0]
click at [1042, 55] on icon at bounding box center [1040, 57] width 15 height 15
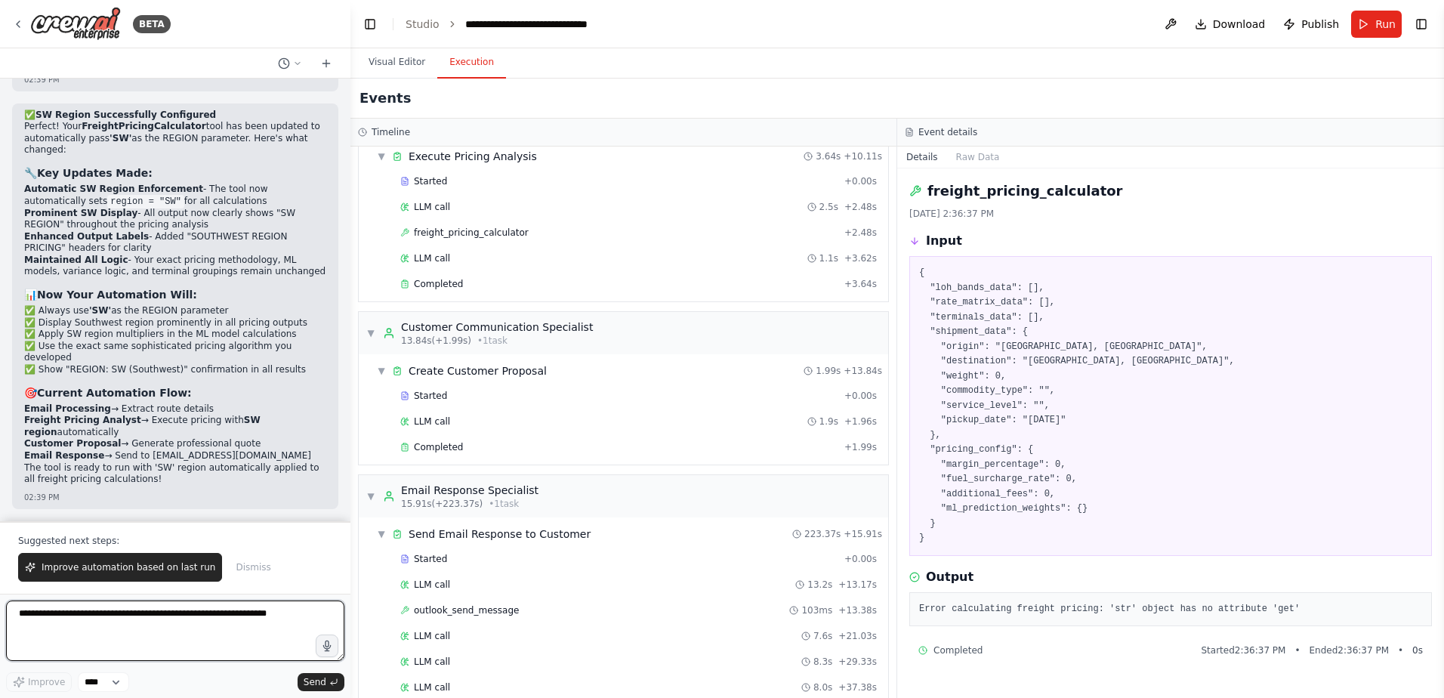
click at [153, 630] on textarea at bounding box center [175, 631] width 338 height 60
type textarea "*"
type textarea "**********"
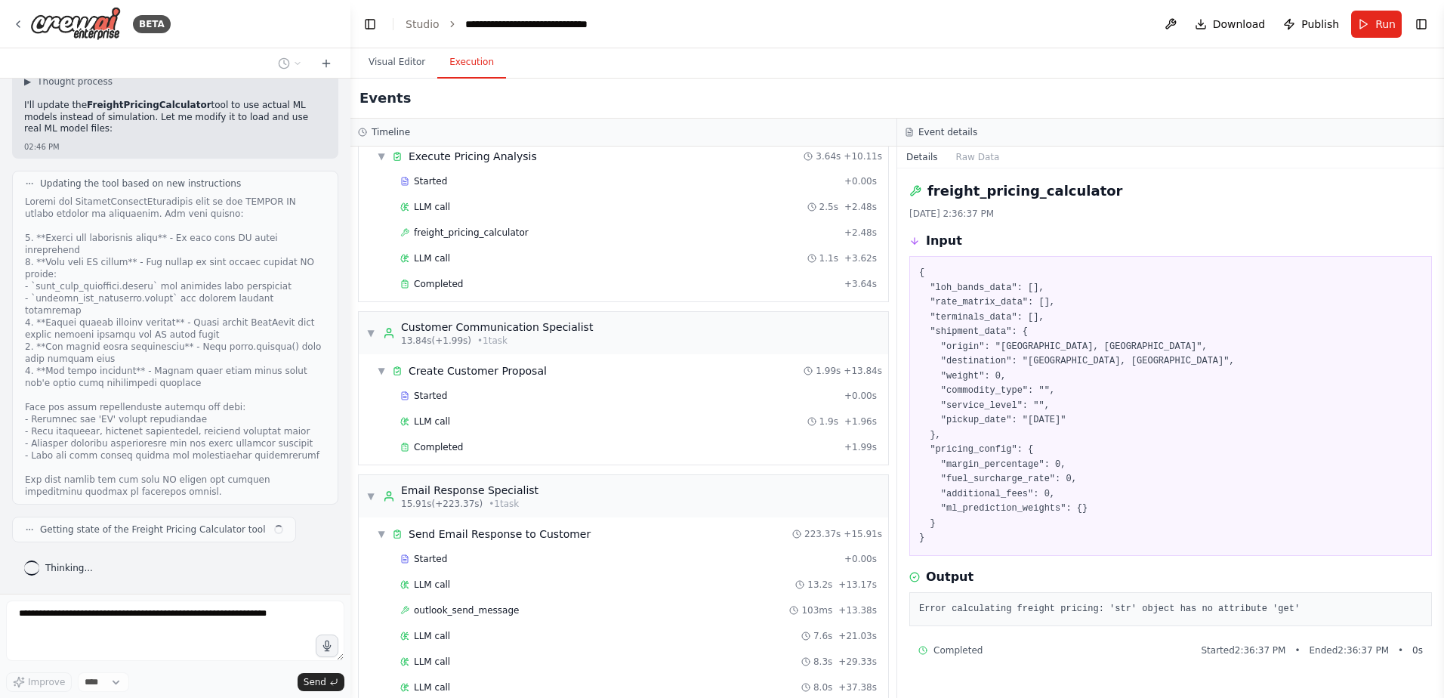
scroll to position [134616, 0]
click at [396, 58] on button "Visual Editor" at bounding box center [397, 63] width 81 height 32
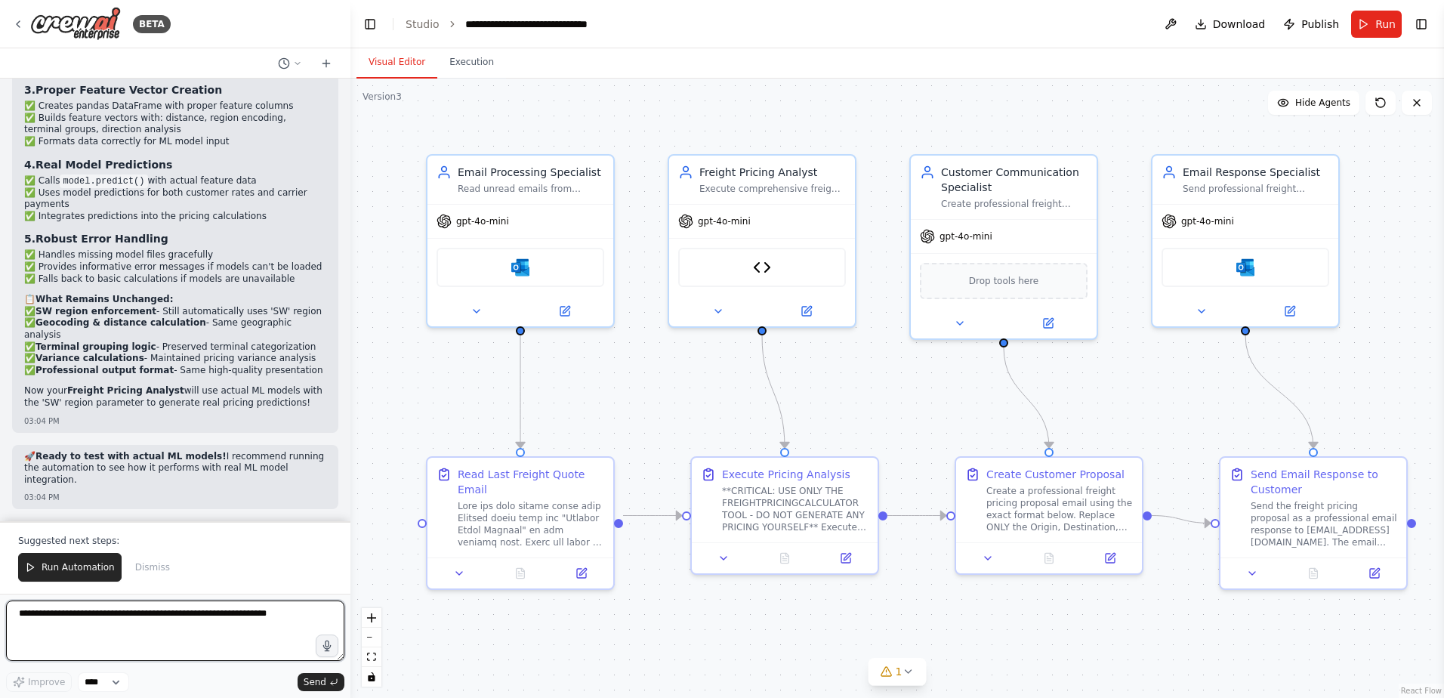
scroll to position [135290, 0]
click at [63, 570] on span "Run Automation" at bounding box center [78, 567] width 73 height 12
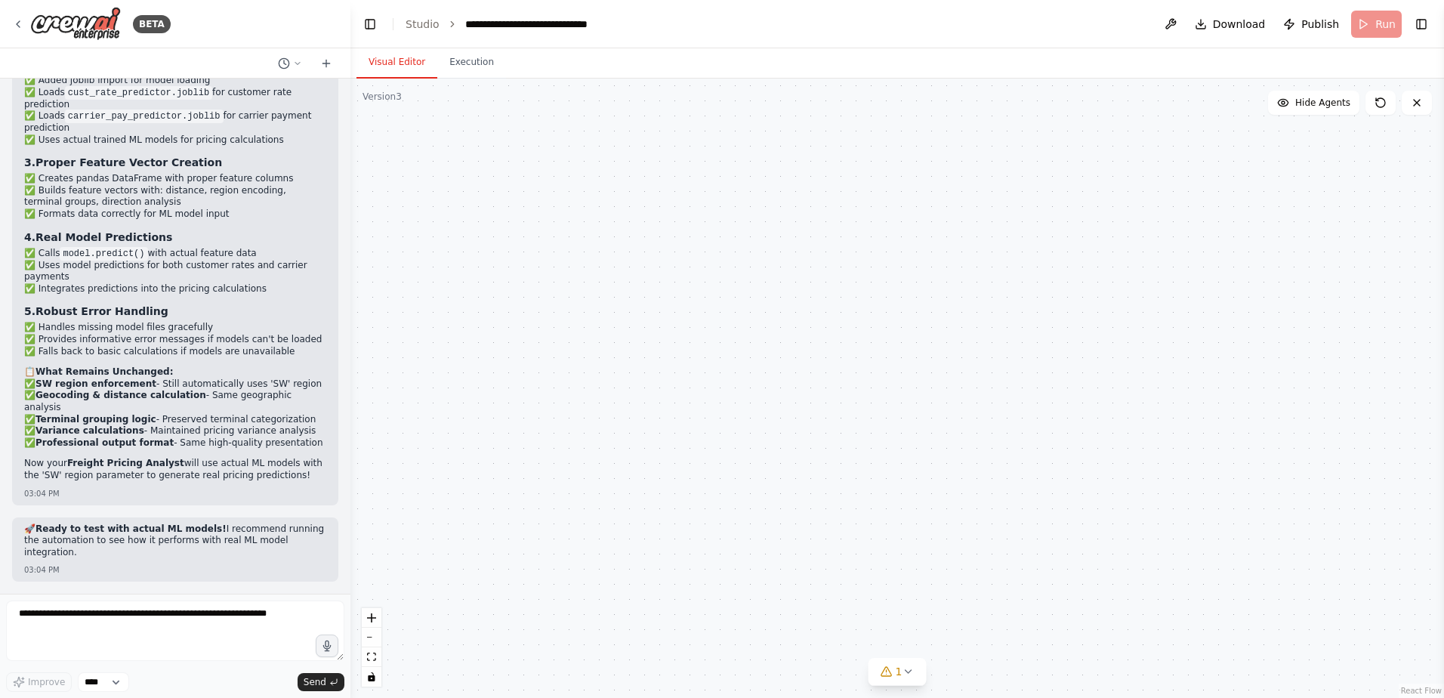
scroll to position [135218, 0]
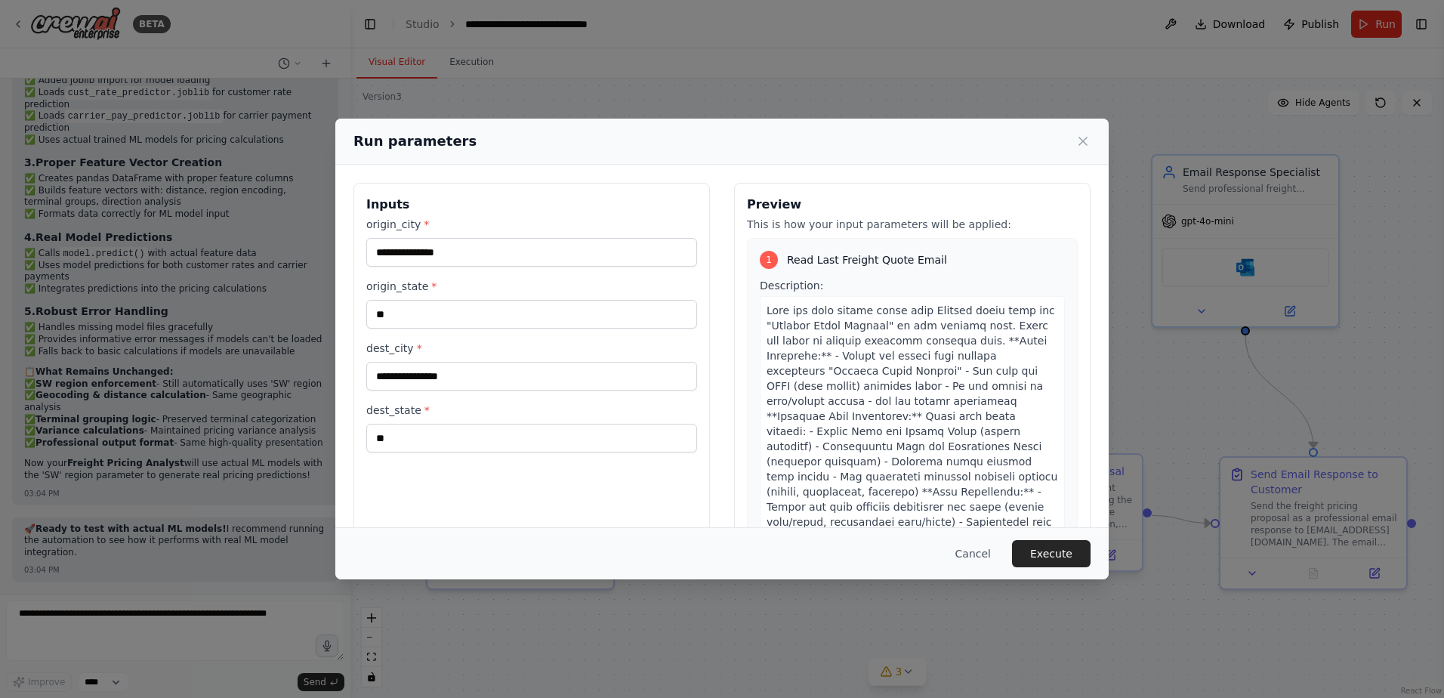
click at [1064, 560] on button "Execute" at bounding box center [1051, 553] width 79 height 27
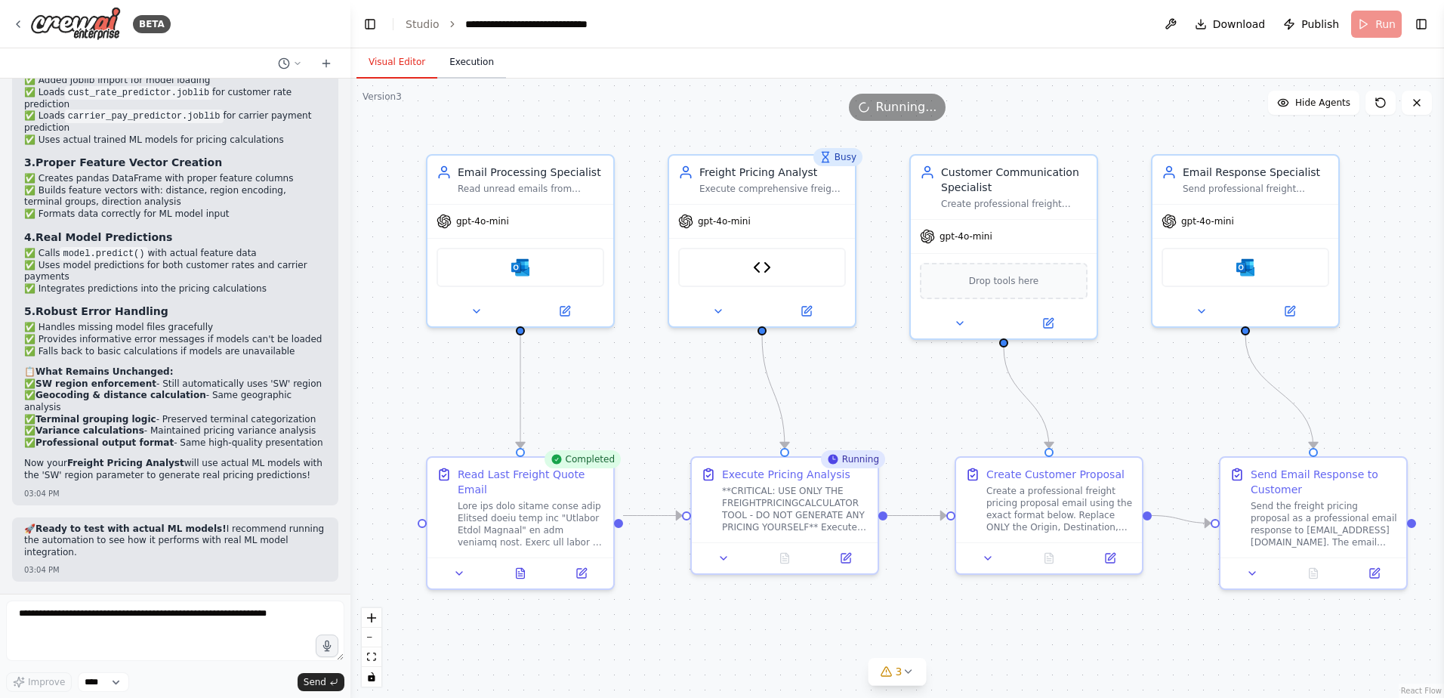
click at [475, 65] on button "Execution" at bounding box center [471, 63] width 69 height 32
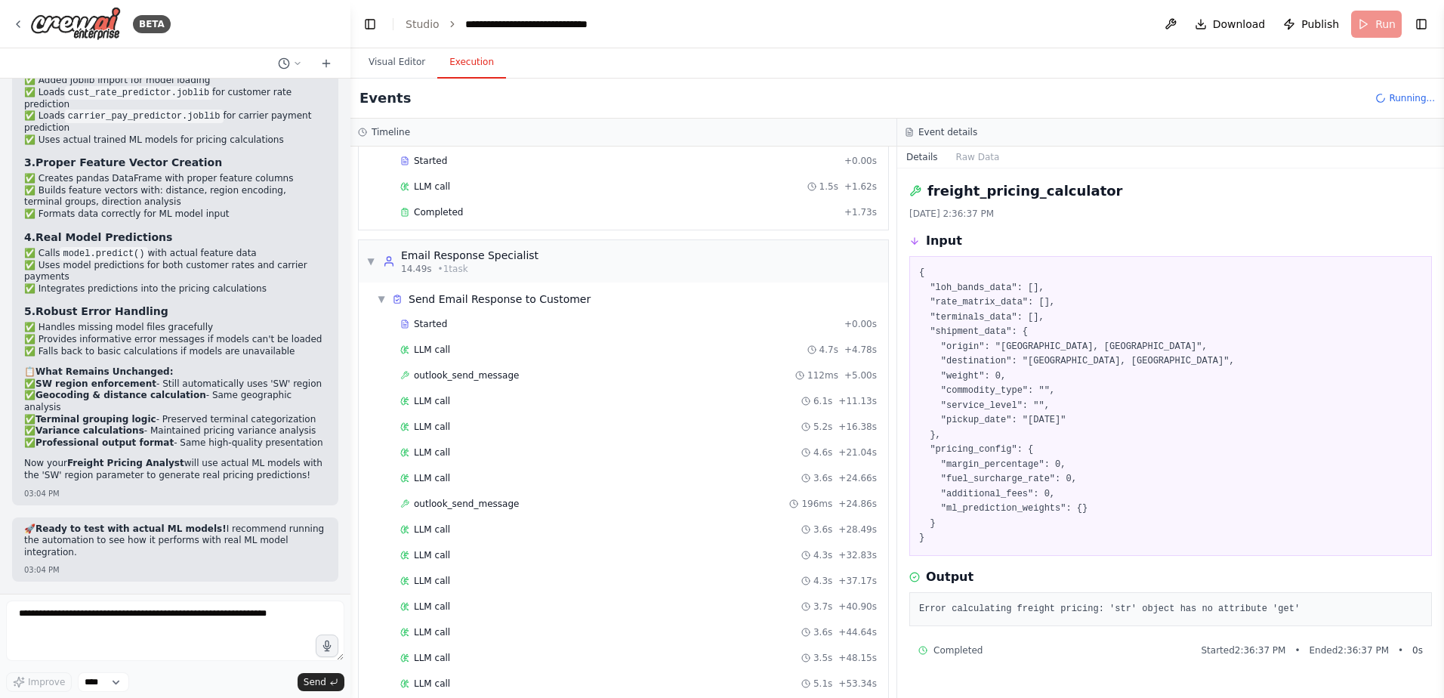
scroll to position [506, 0]
click at [158, 624] on textarea at bounding box center [175, 631] width 338 height 60
type textarea "**********"
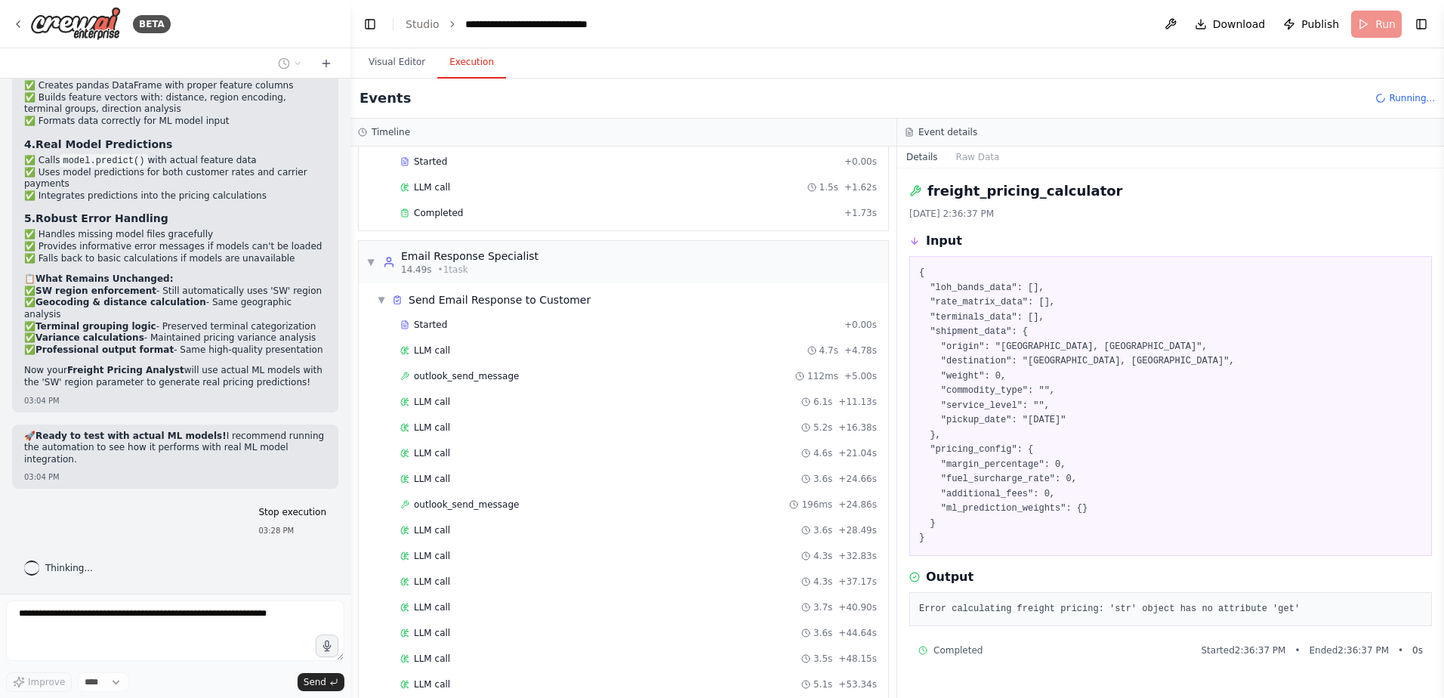
scroll to position [135311, 0]
click at [478, 510] on span "outlook_send_message" at bounding box center [466, 505] width 105 height 12
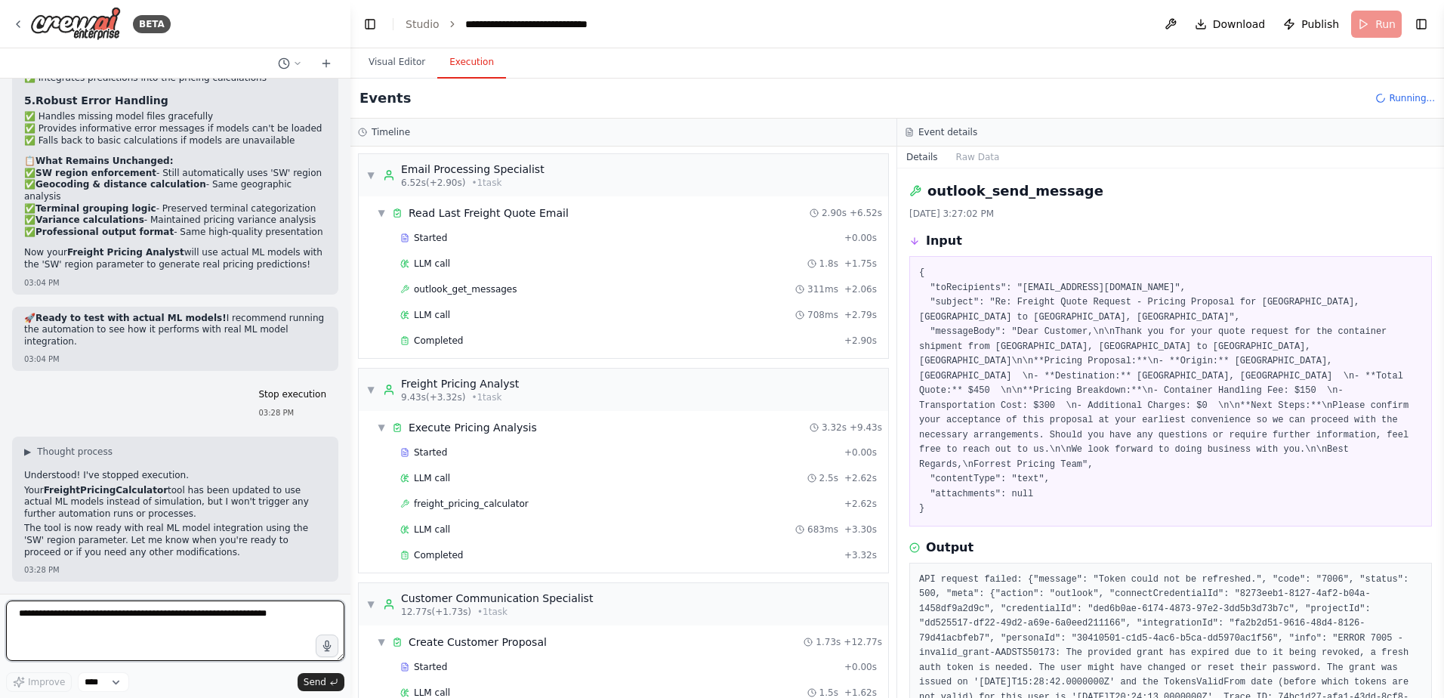
scroll to position [0, 0]
click at [503, 511] on div "freight_pricing_calculator + 2.62s" at bounding box center [638, 504] width 487 height 23
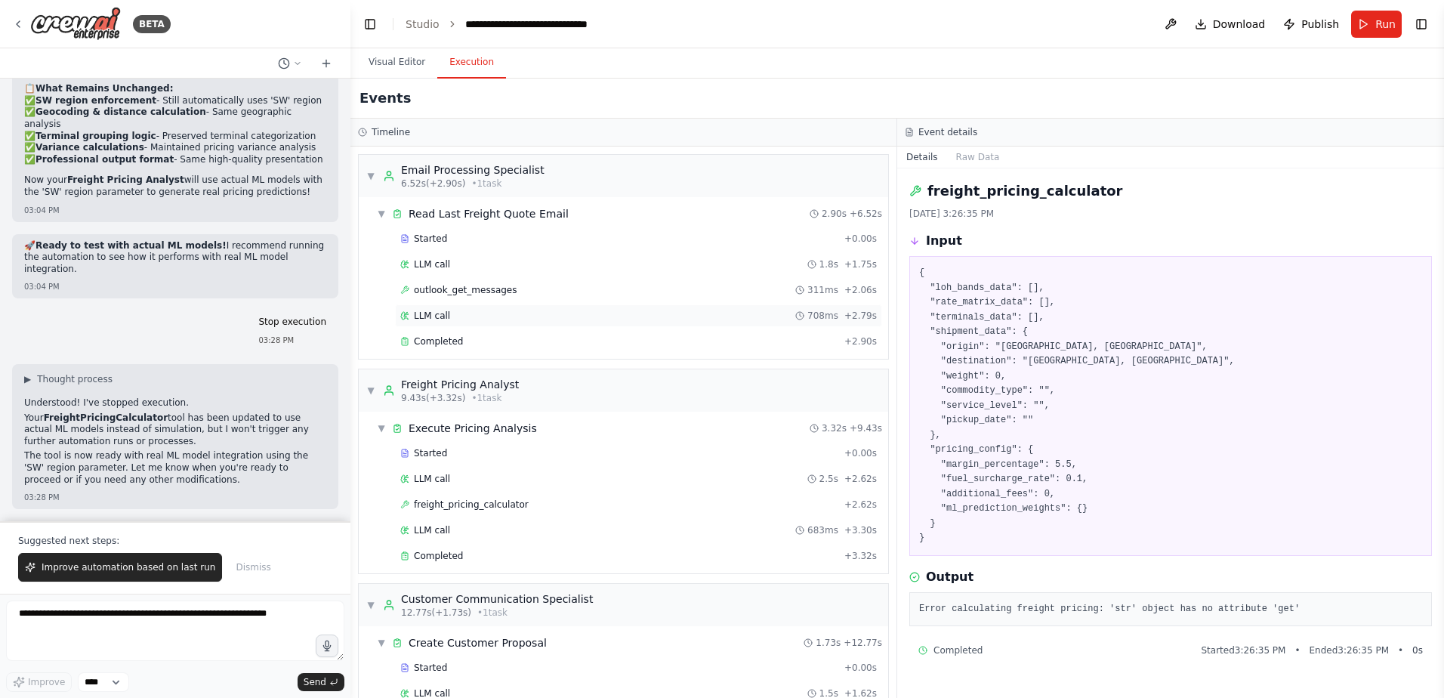
click at [434, 321] on span "LLM call" at bounding box center [432, 316] width 36 height 12
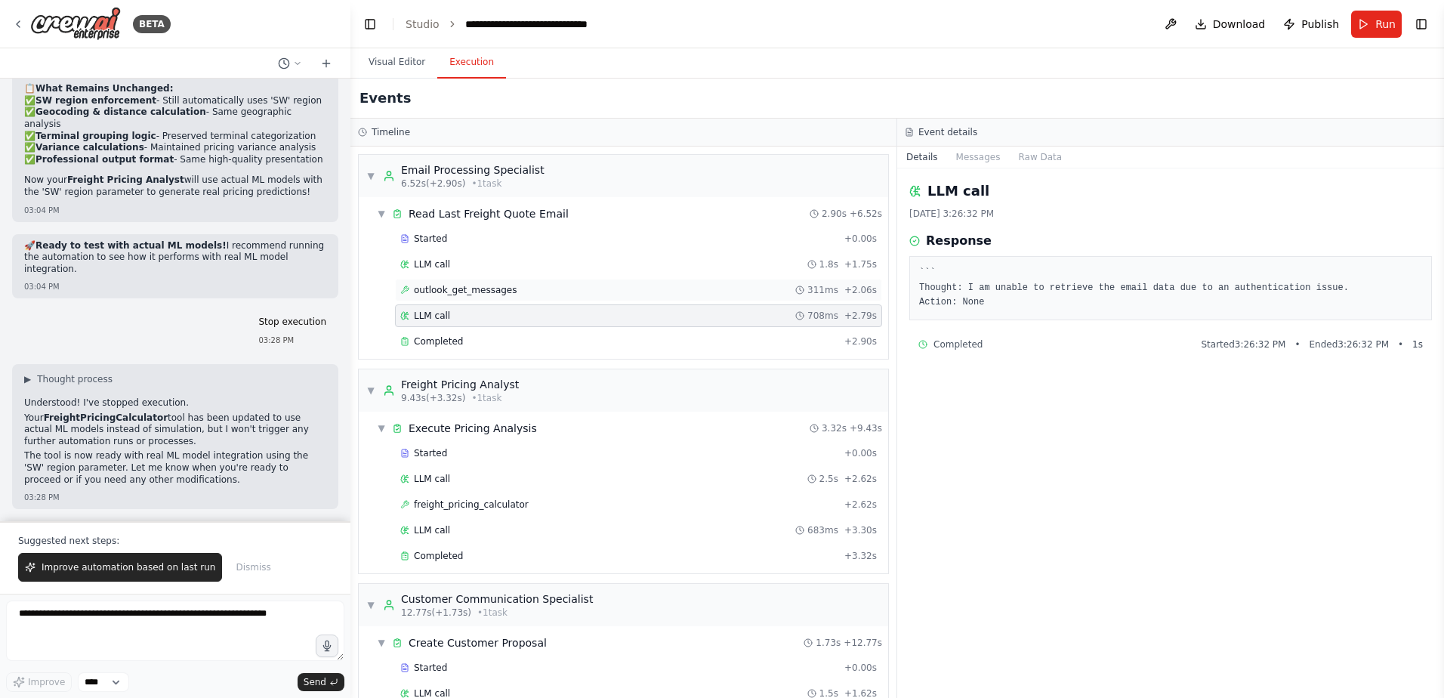
click at [443, 296] on div "outlook_get_messages 311ms + 2.06s" at bounding box center [638, 290] width 487 height 23
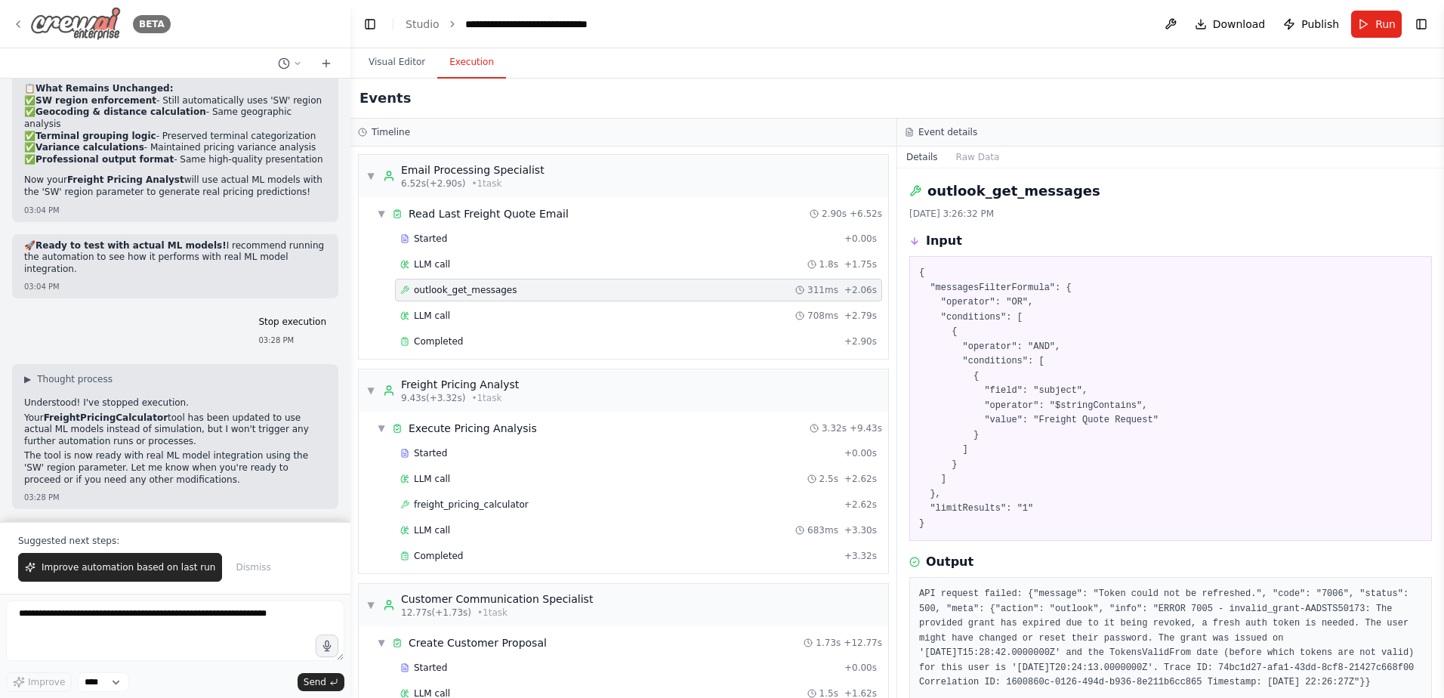
click at [21, 30] on div "BETA" at bounding box center [91, 24] width 159 height 34
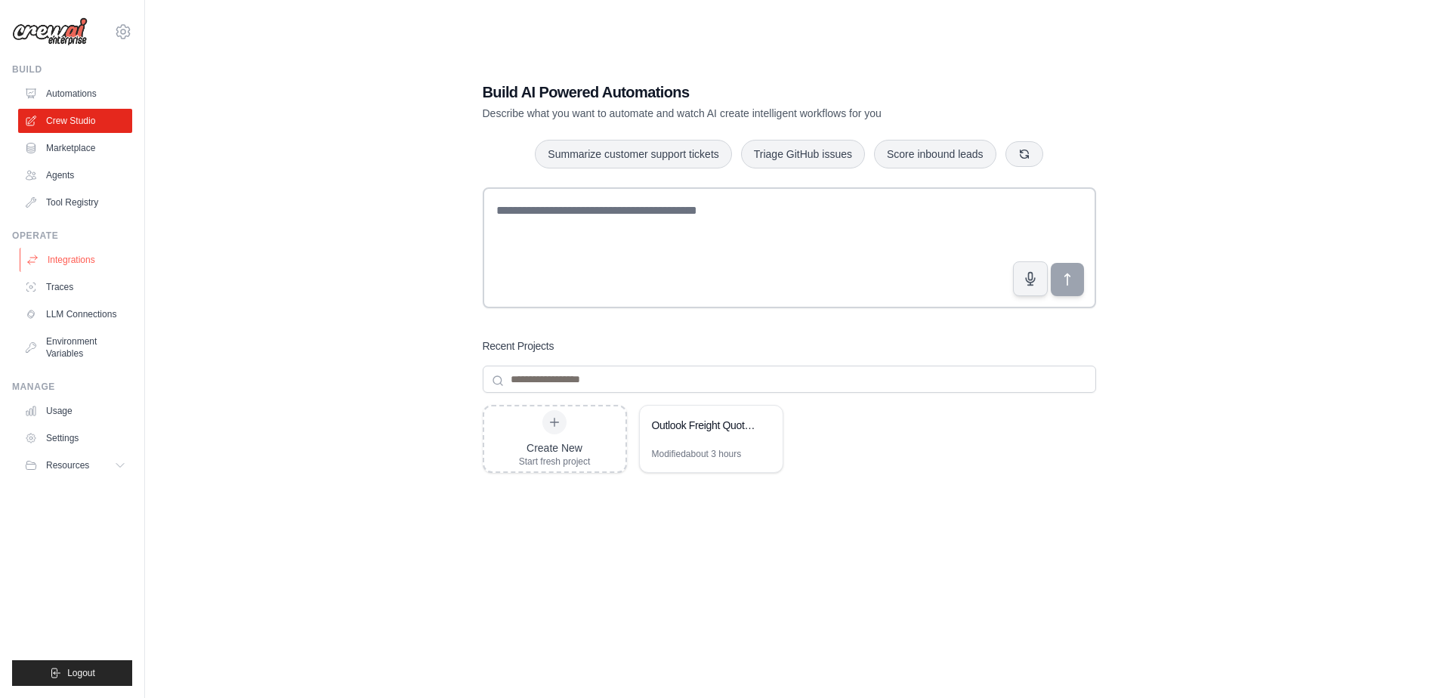
click at [59, 258] on link "Integrations" at bounding box center [77, 260] width 114 height 24
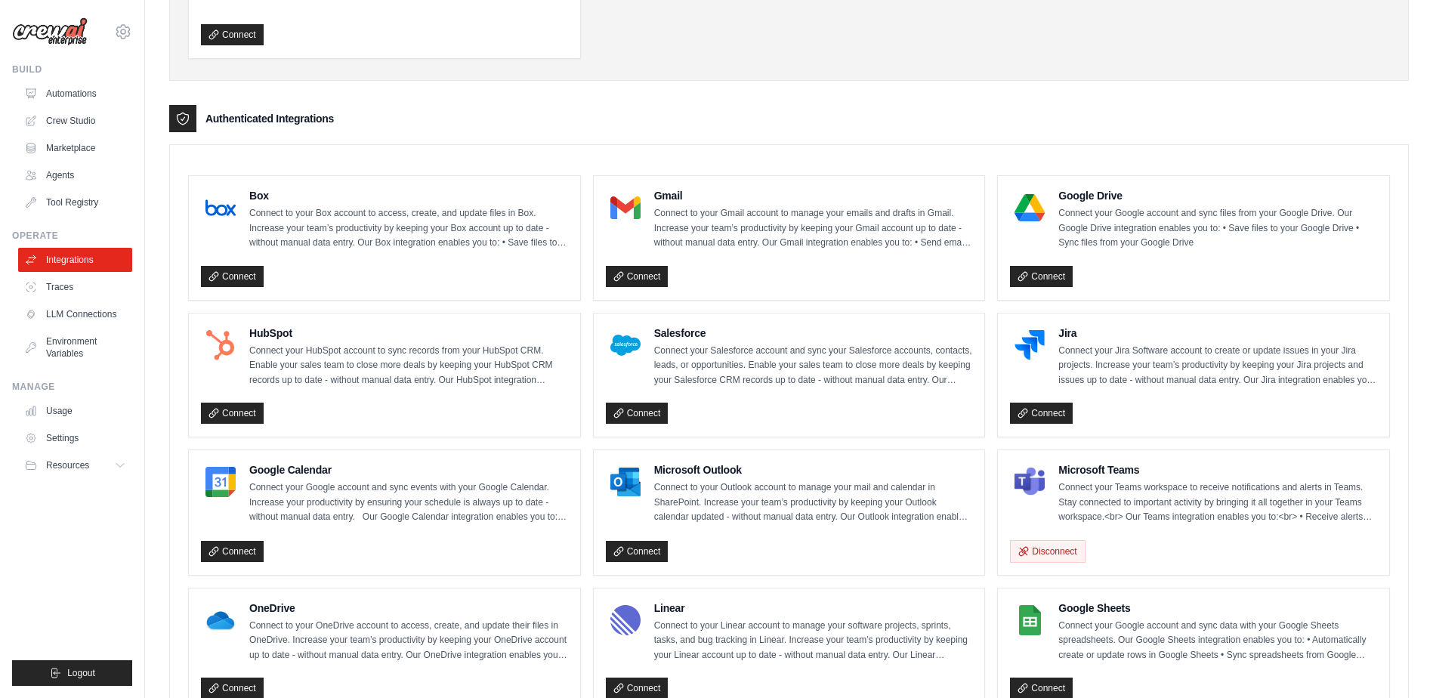
scroll to position [302, 0]
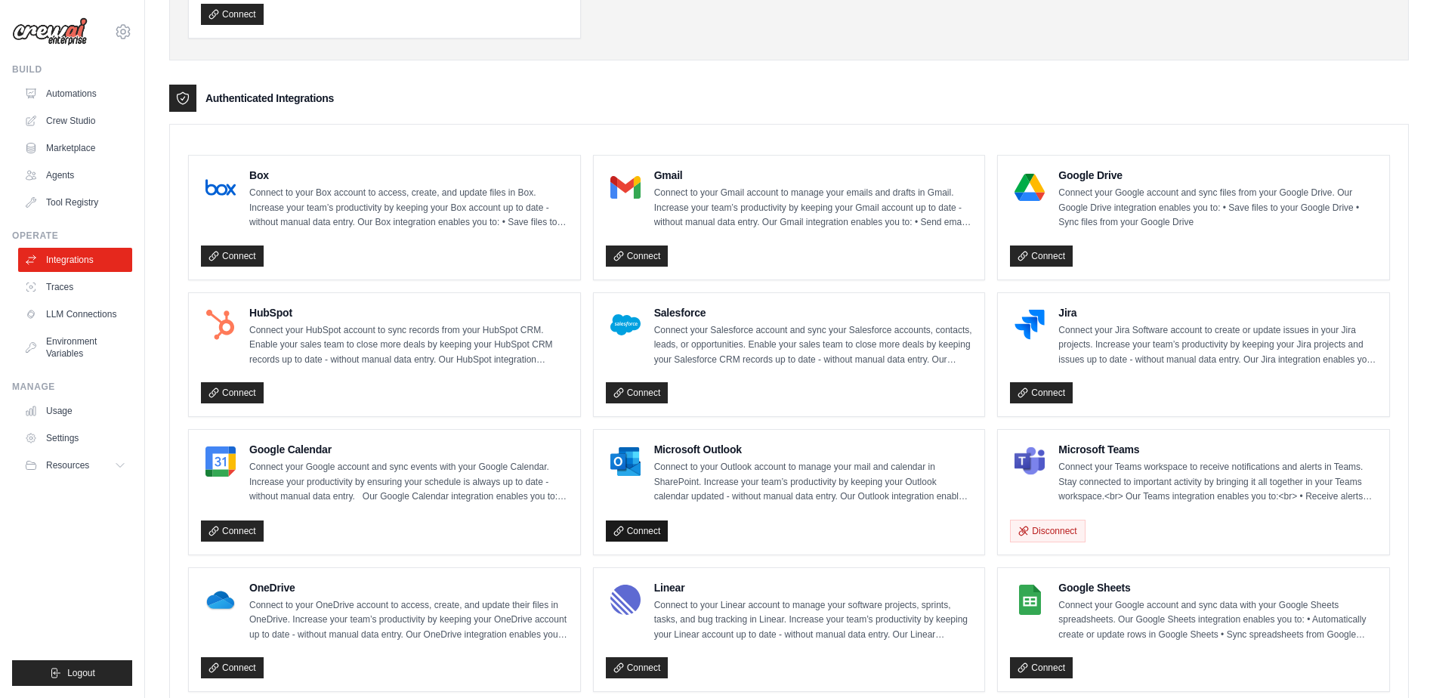
click at [650, 529] on link "Connect" at bounding box center [637, 530] width 63 height 21
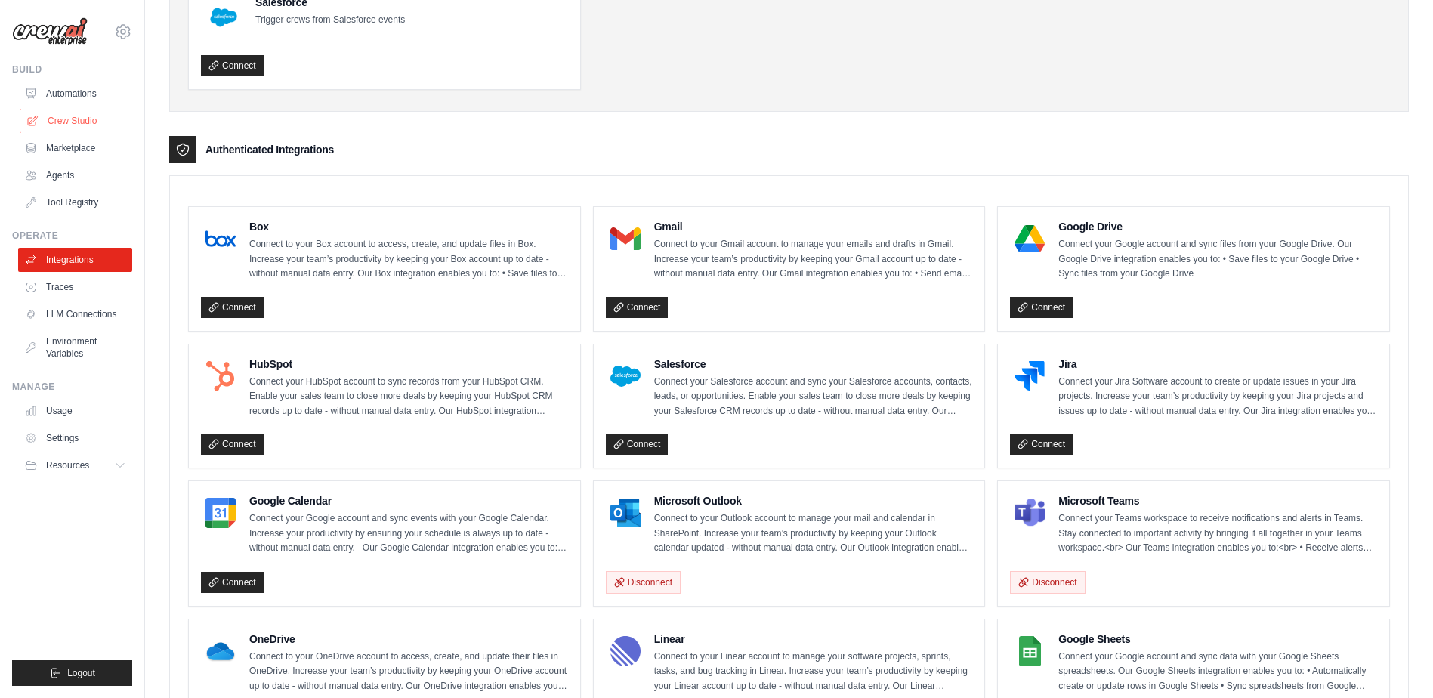
click at [76, 119] on link "Crew Studio" at bounding box center [77, 121] width 114 height 24
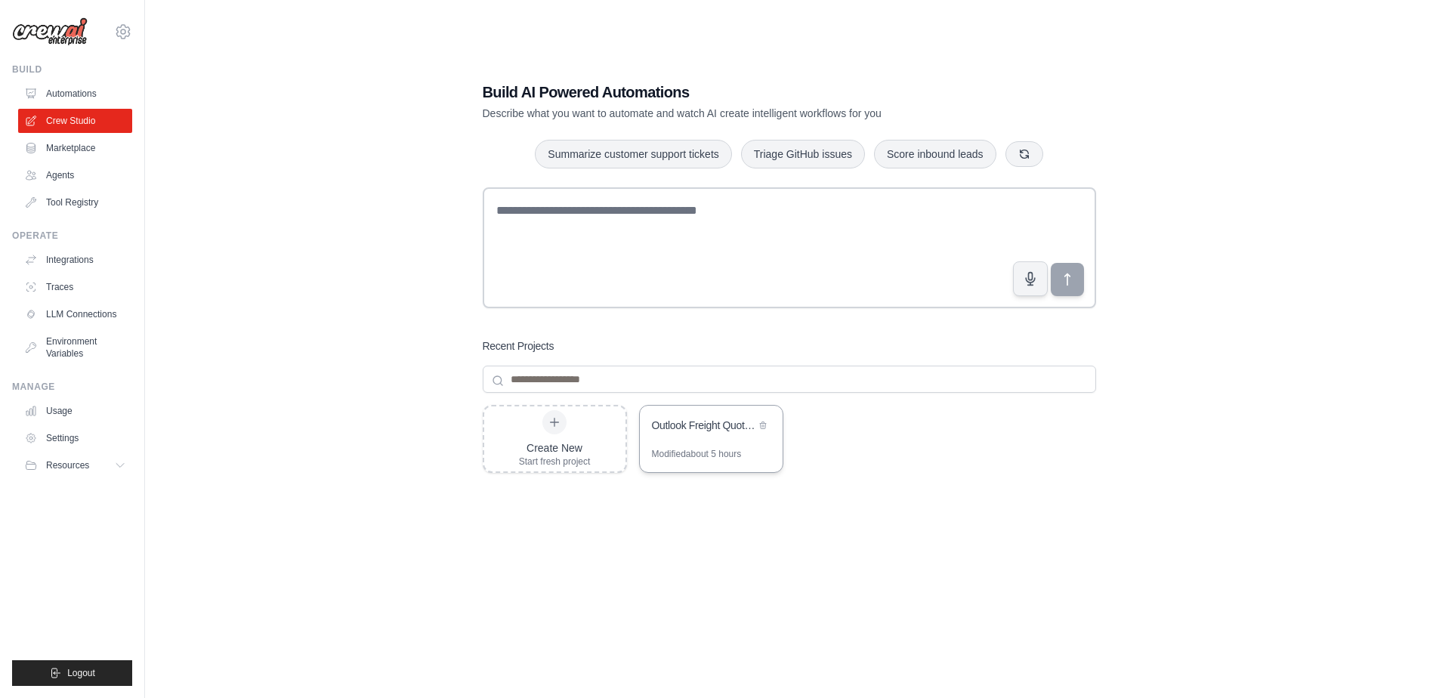
click at [703, 435] on div "Outlook Freight Quote Automation" at bounding box center [703, 427] width 103 height 18
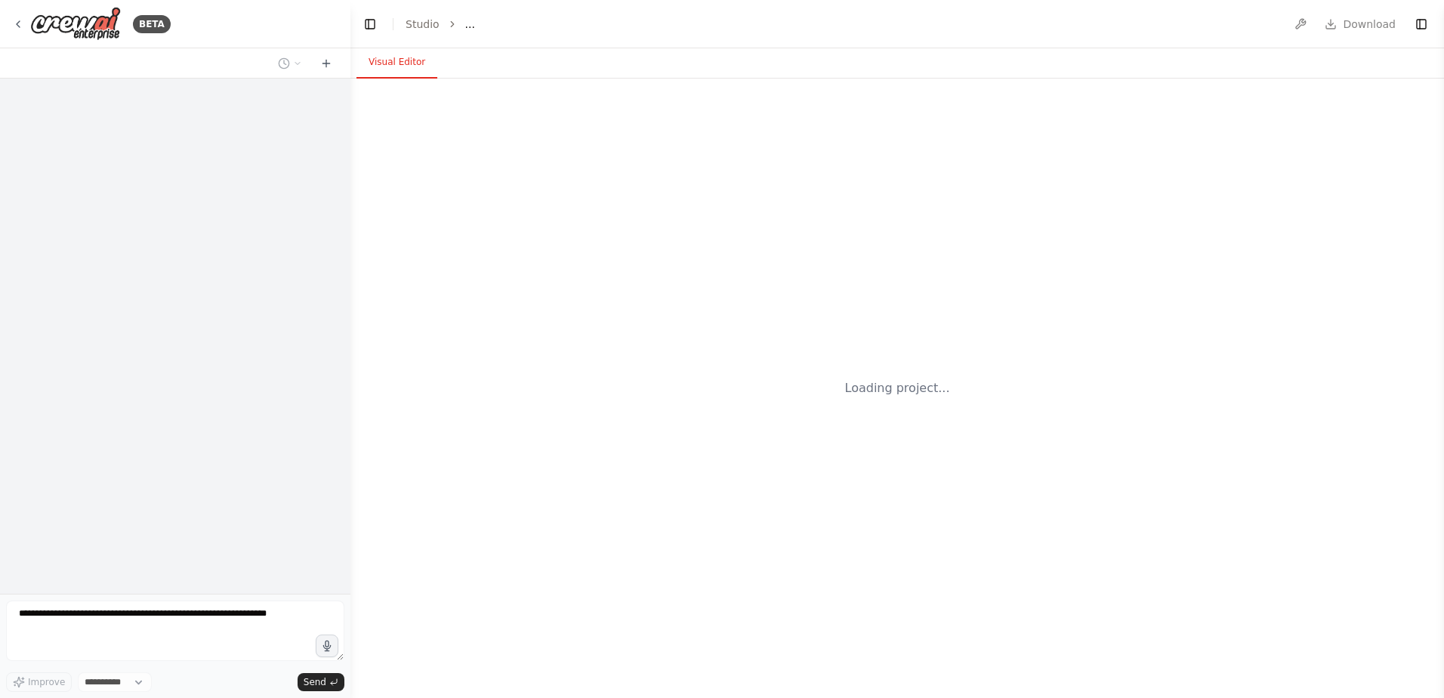
select select "****"
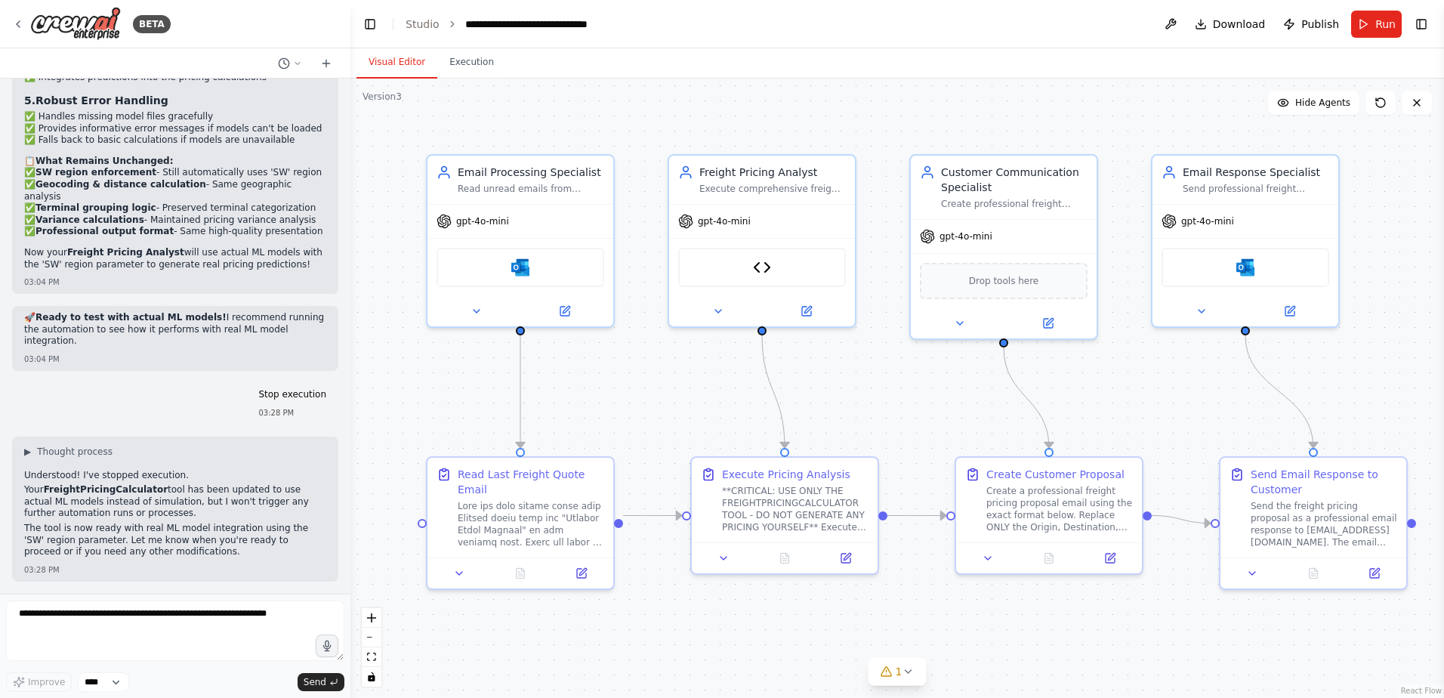
scroll to position [135482, 0]
click at [346, 580] on div at bounding box center [347, 349] width 6 height 698
click at [1381, 27] on span "Run" at bounding box center [1385, 24] width 20 height 15
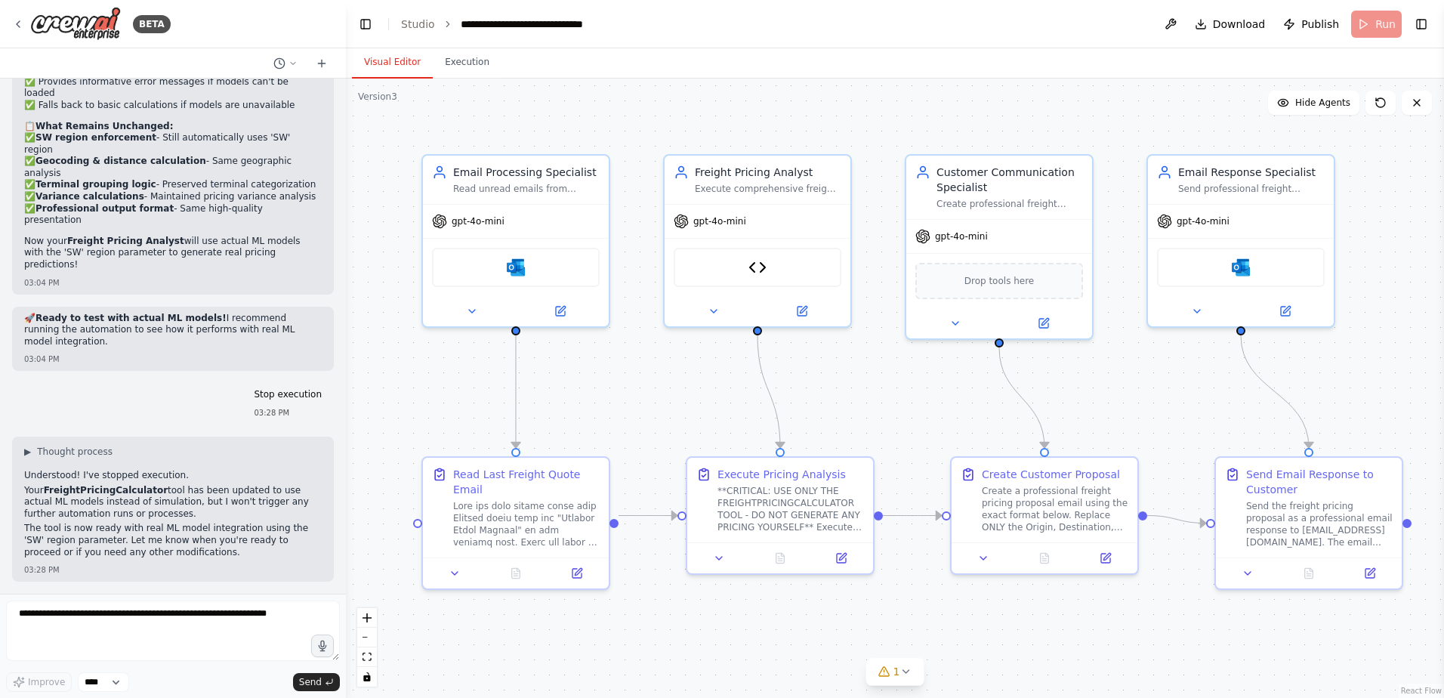
scroll to position [136074, 0]
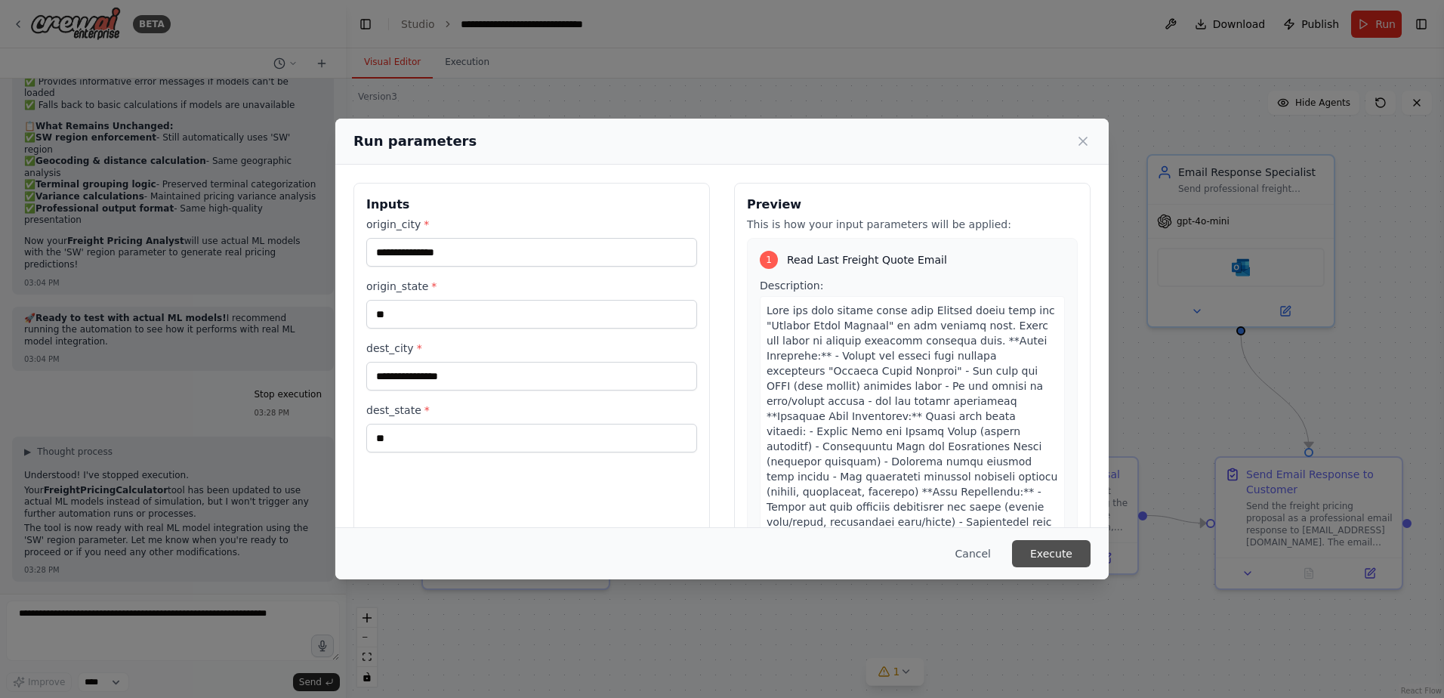
click at [1064, 554] on button "Execute" at bounding box center [1051, 553] width 79 height 27
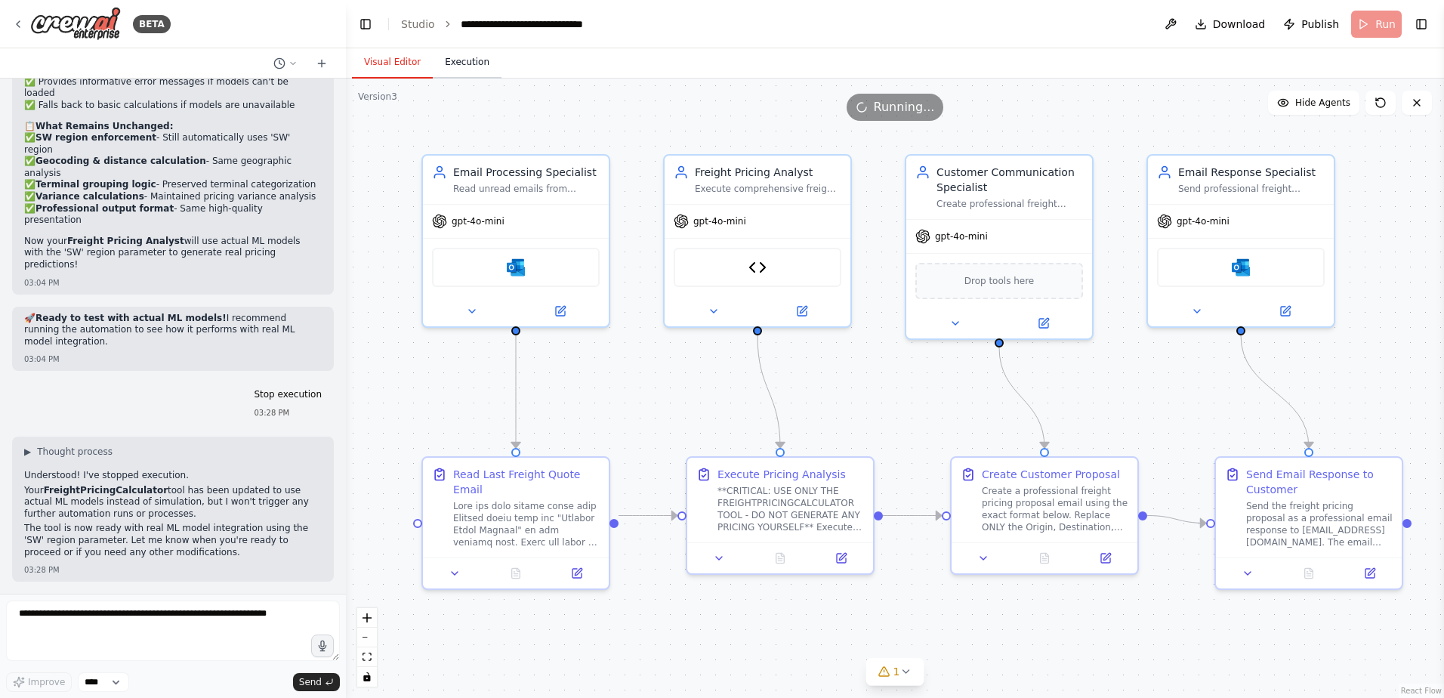
click at [473, 65] on button "Execution" at bounding box center [467, 63] width 69 height 32
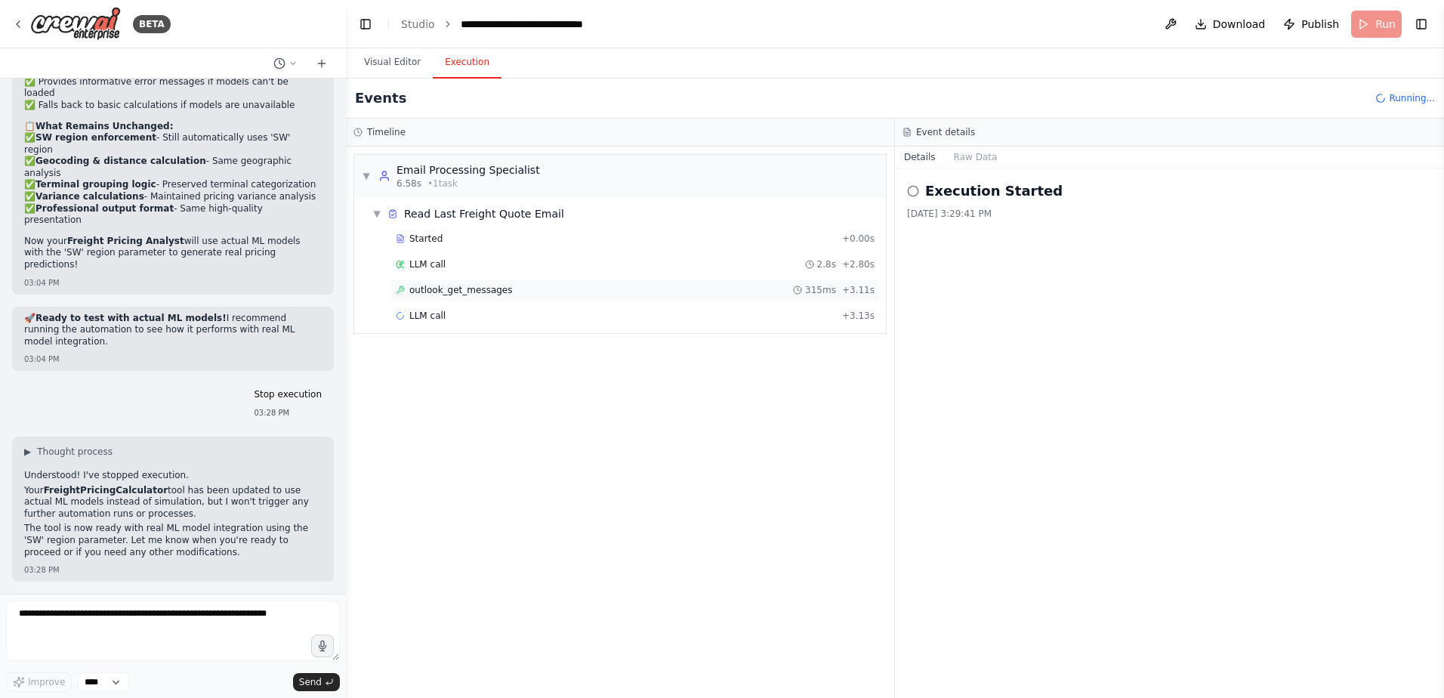
click at [462, 292] on span "outlook_get_messages" at bounding box center [460, 290] width 103 height 12
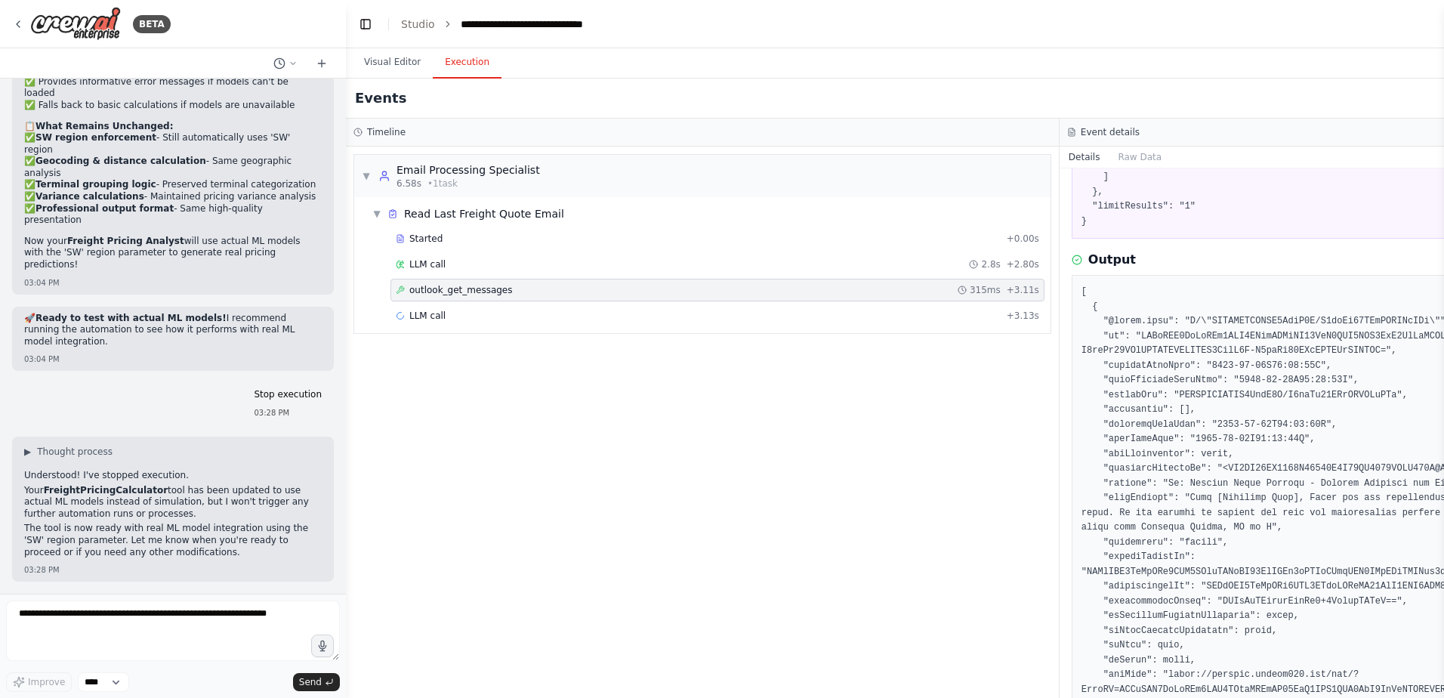
scroll to position [378, 0]
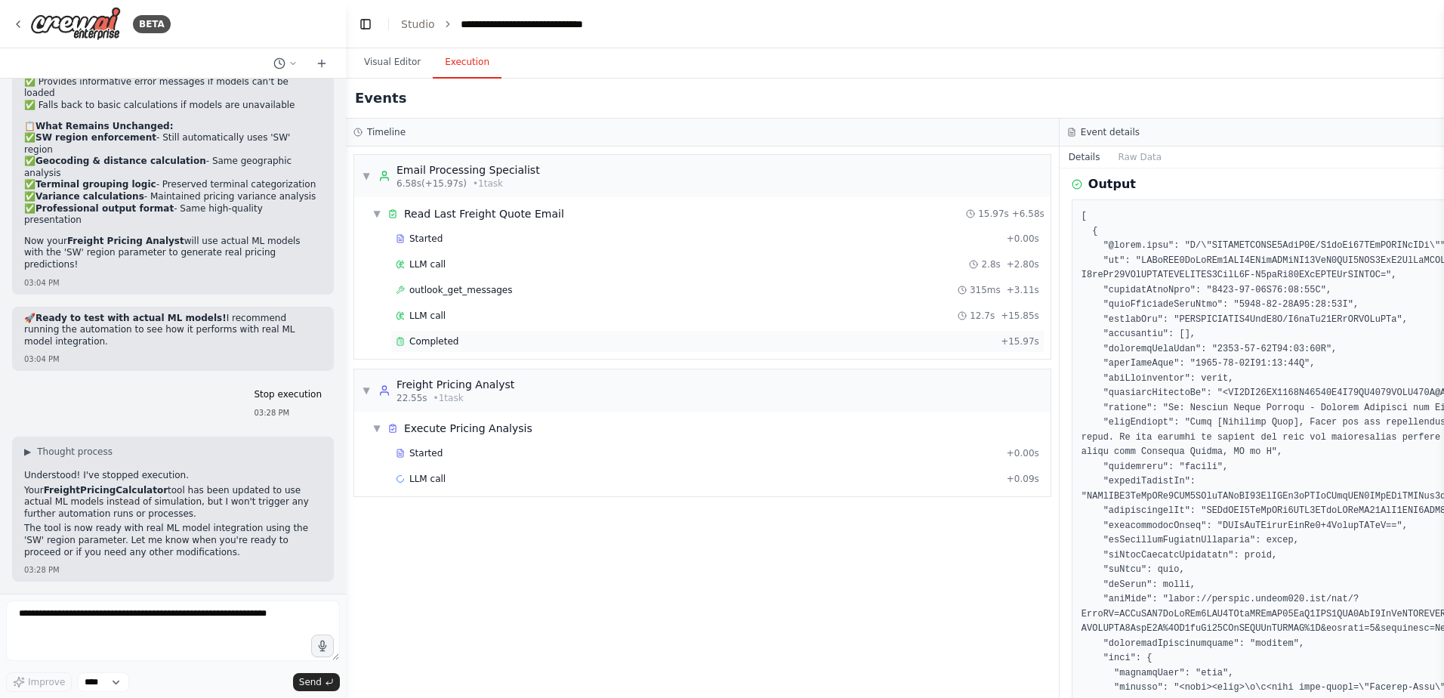
click at [412, 338] on span "Completed" at bounding box center [433, 341] width 49 height 12
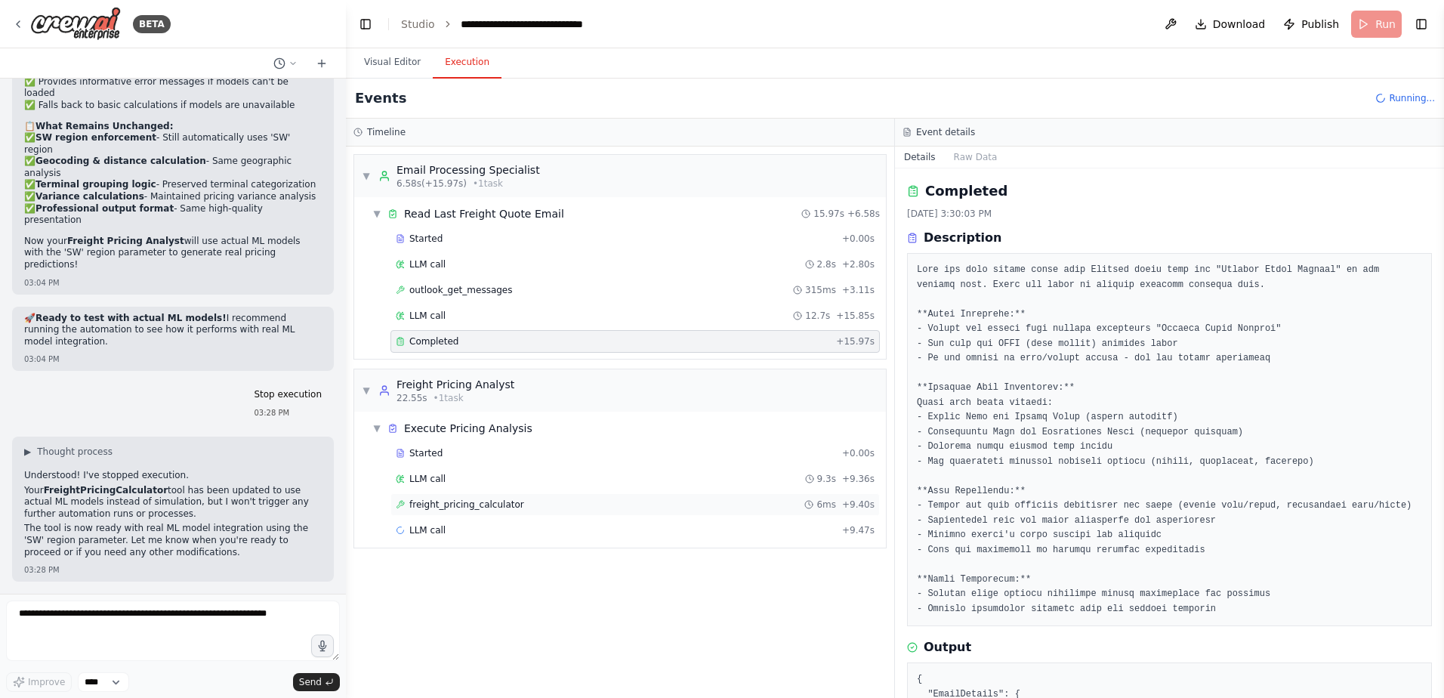
click at [450, 505] on span "freight_pricing_calculator" at bounding box center [466, 505] width 115 height 12
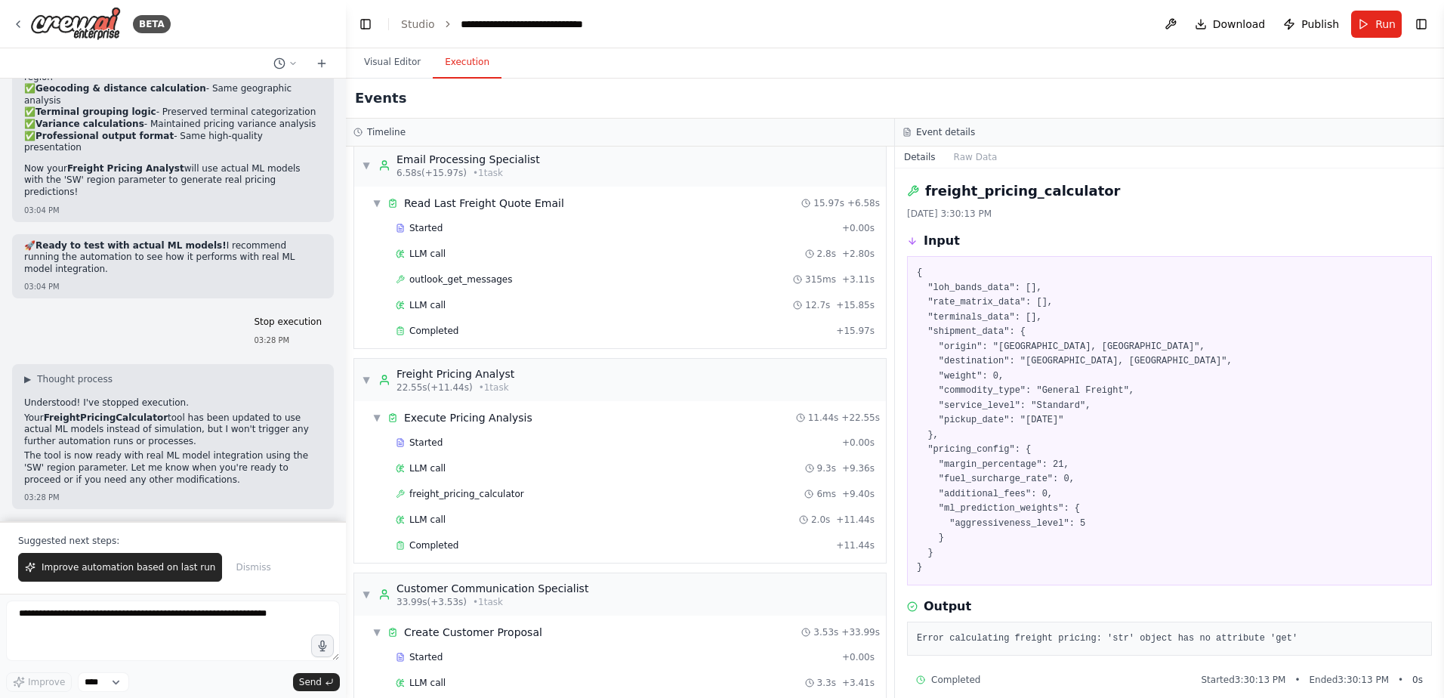
scroll to position [0, 0]
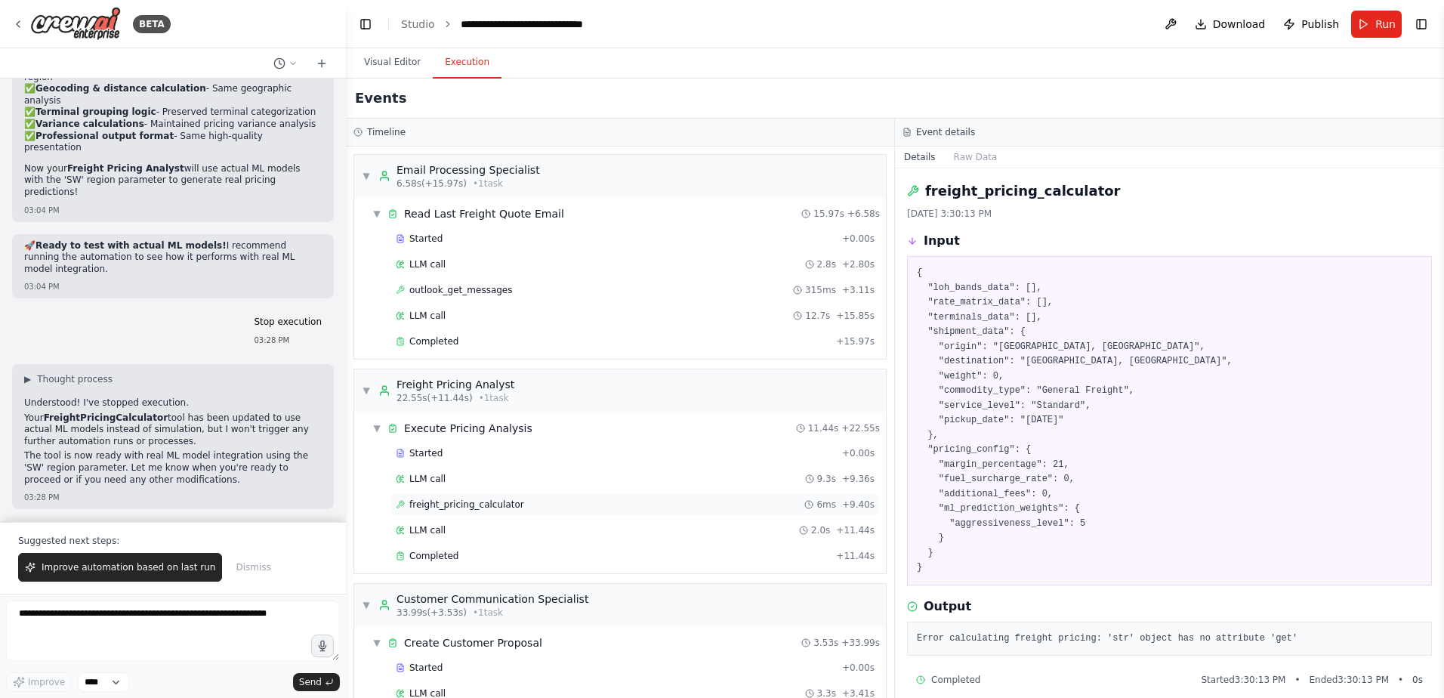
click at [477, 511] on div "freight_pricing_calculator 6ms + 9.40s" at bounding box center [635, 504] width 489 height 23
click at [558, 499] on div "freight_pricing_calculator 6ms + 9.40s" at bounding box center [635, 505] width 479 height 12
click at [976, 156] on button "Raw Data" at bounding box center [976, 157] width 62 height 21
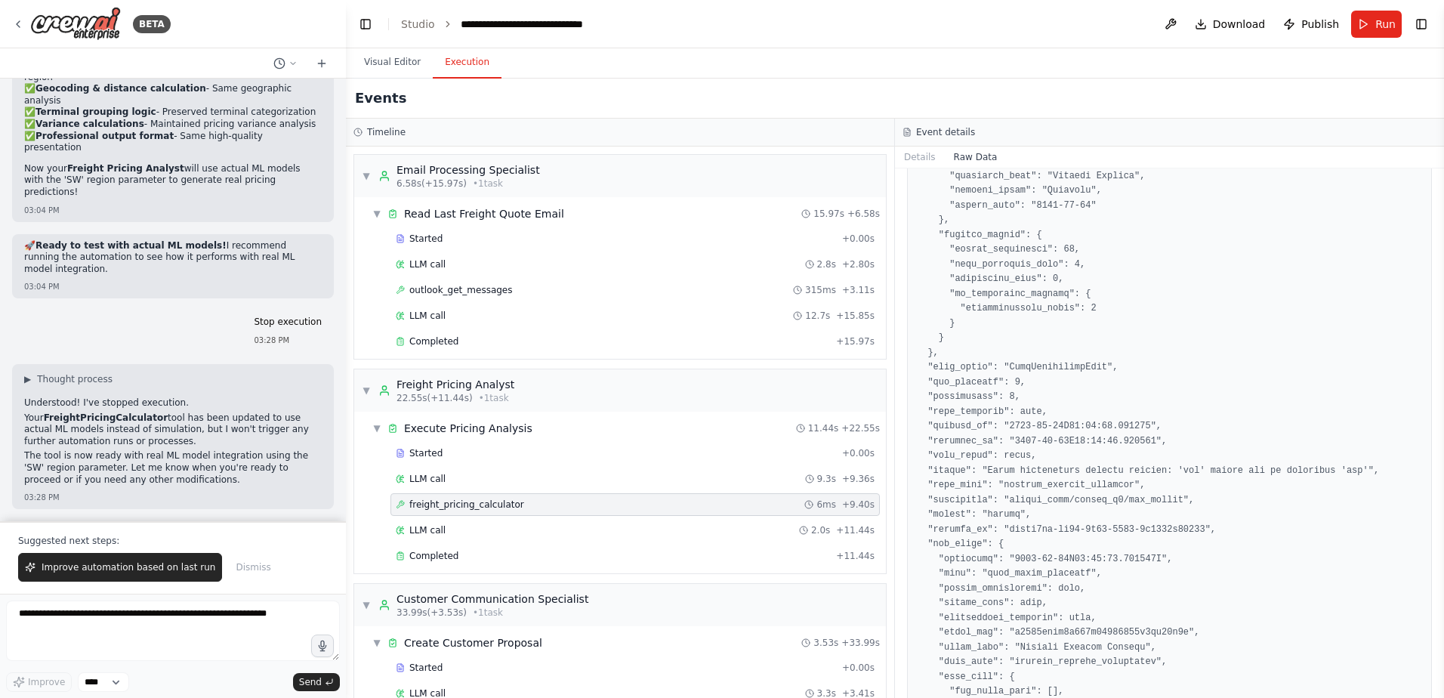
scroll to position [680, 0]
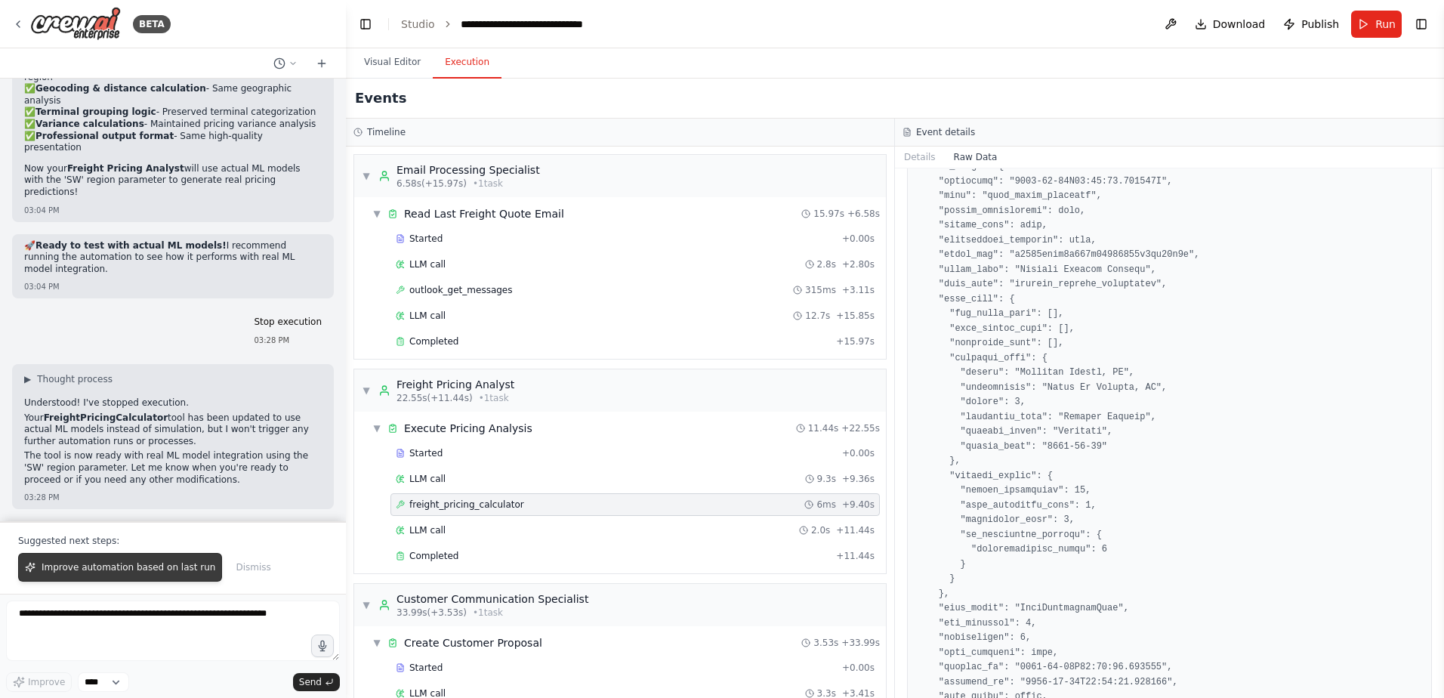
click at [163, 568] on span "Improve automation based on last run" at bounding box center [129, 567] width 174 height 12
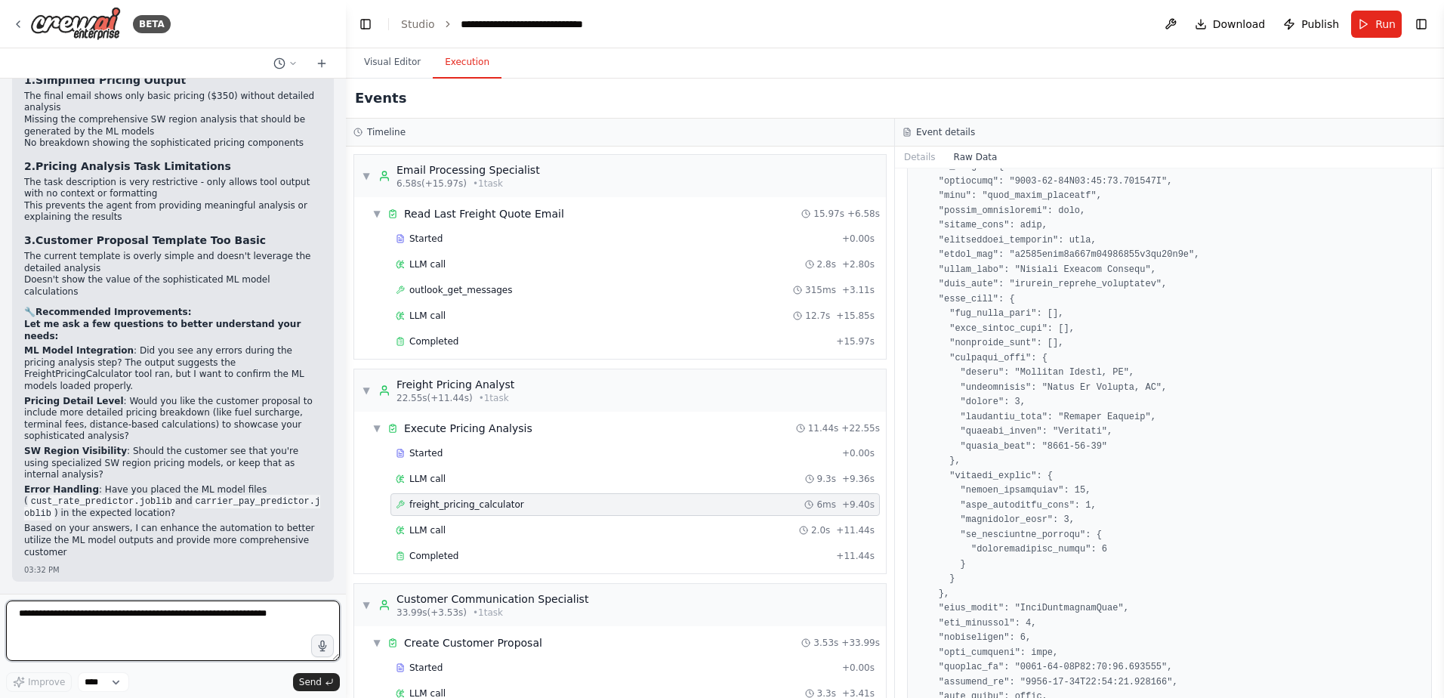
scroll to position [136719, 0]
click at [114, 634] on textarea at bounding box center [173, 631] width 334 height 60
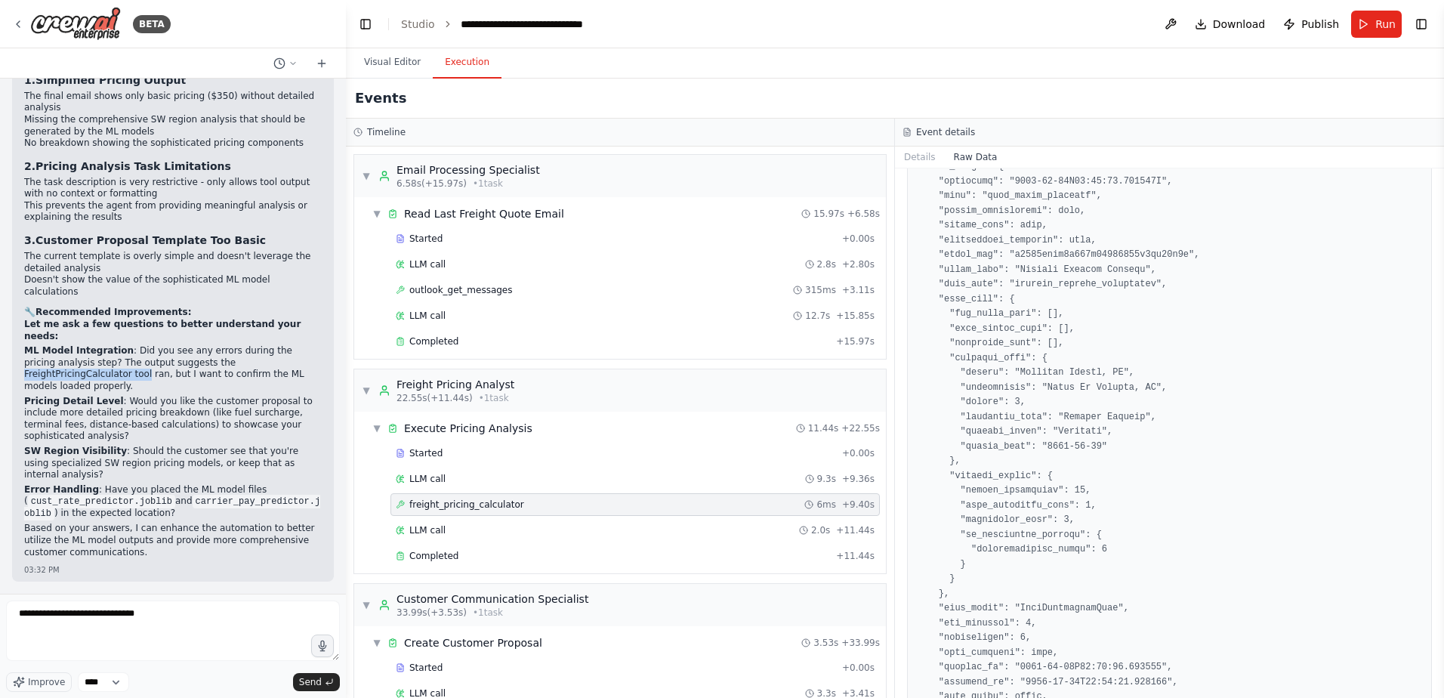
drag, startPoint x: 181, startPoint y: 398, endPoint x: 298, endPoint y: 399, distance: 117.1
click at [298, 392] on p "ML Model Integration : Did you see any errors during the pricing analysis step?…" at bounding box center [173, 368] width 298 height 47
copy p "FreightPricingCalculator tool"
drag, startPoint x: 139, startPoint y: 619, endPoint x: 174, endPoint y: 616, distance: 34.8
click at [140, 619] on textarea "**********" at bounding box center [173, 631] width 334 height 60
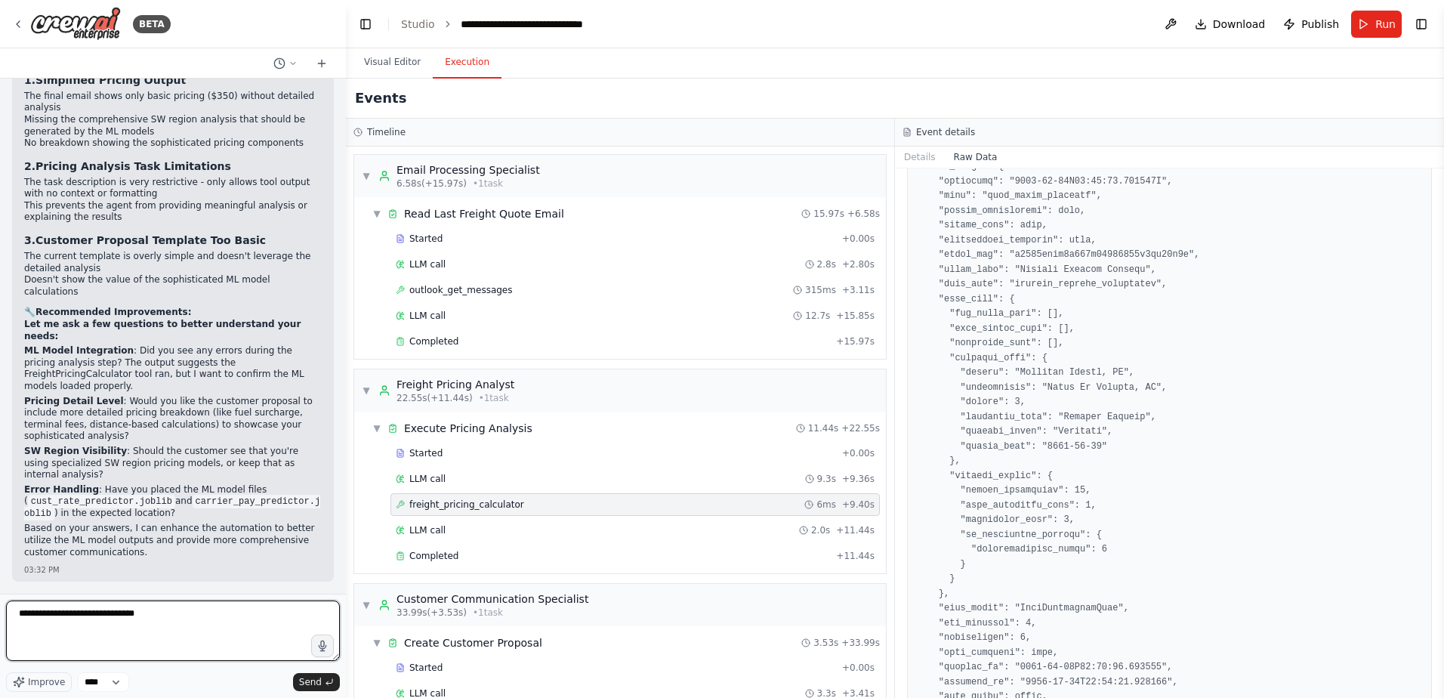
paste textarea "**********"
type textarea "**********"
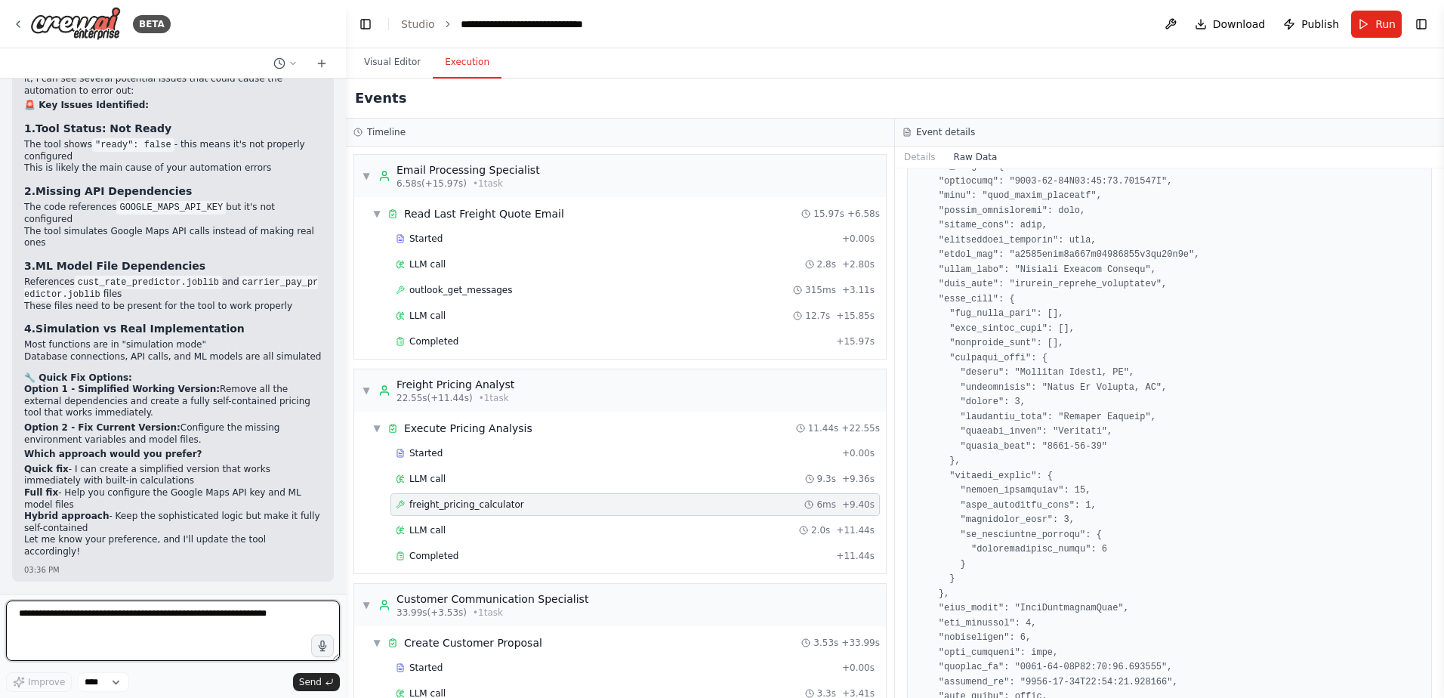
scroll to position [137371, 0]
type textarea "********"
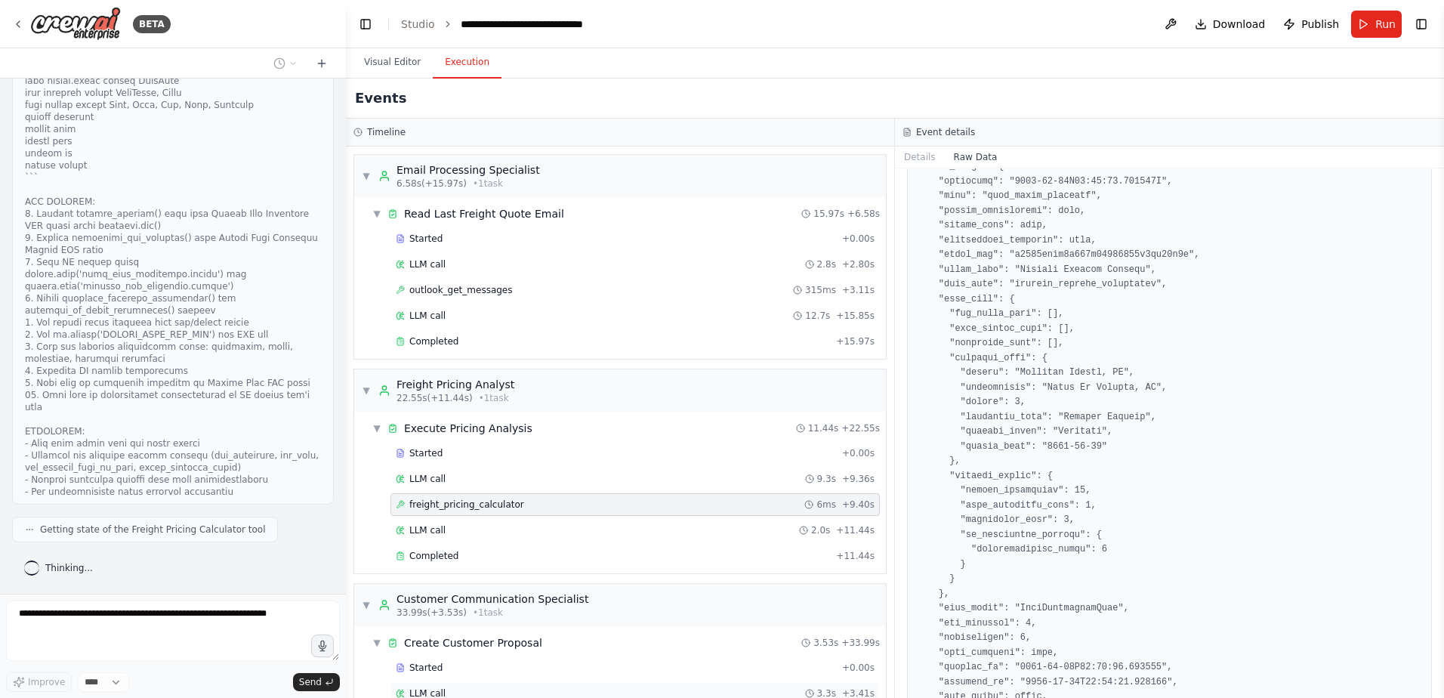
scroll to position [138858, 0]
drag, startPoint x: 344, startPoint y: 570, endPoint x: 344, endPoint y: 579, distance: 9.1
click at [344, 579] on div "BETA I would like to connect and monitor an outlook inbox, parse the email, sen…" at bounding box center [722, 349] width 1444 height 698
click at [354, 570] on div "BETA I would like to connect and monitor an outlook inbox, parse the email, sen…" at bounding box center [722, 349] width 1444 height 698
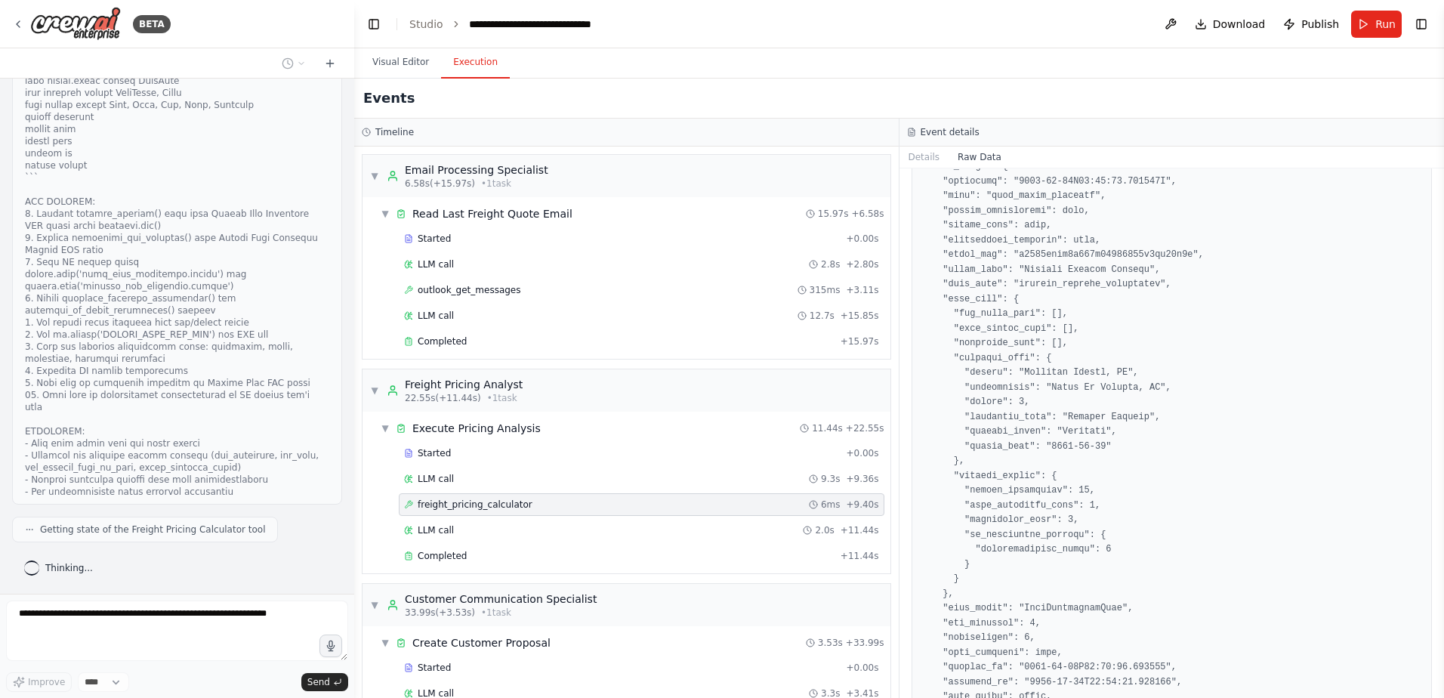
scroll to position [137507, 0]
click at [212, 562] on div "Thinking..." at bounding box center [177, 567] width 330 height 27
click at [212, 561] on div "Thinking..." at bounding box center [177, 567] width 330 height 27
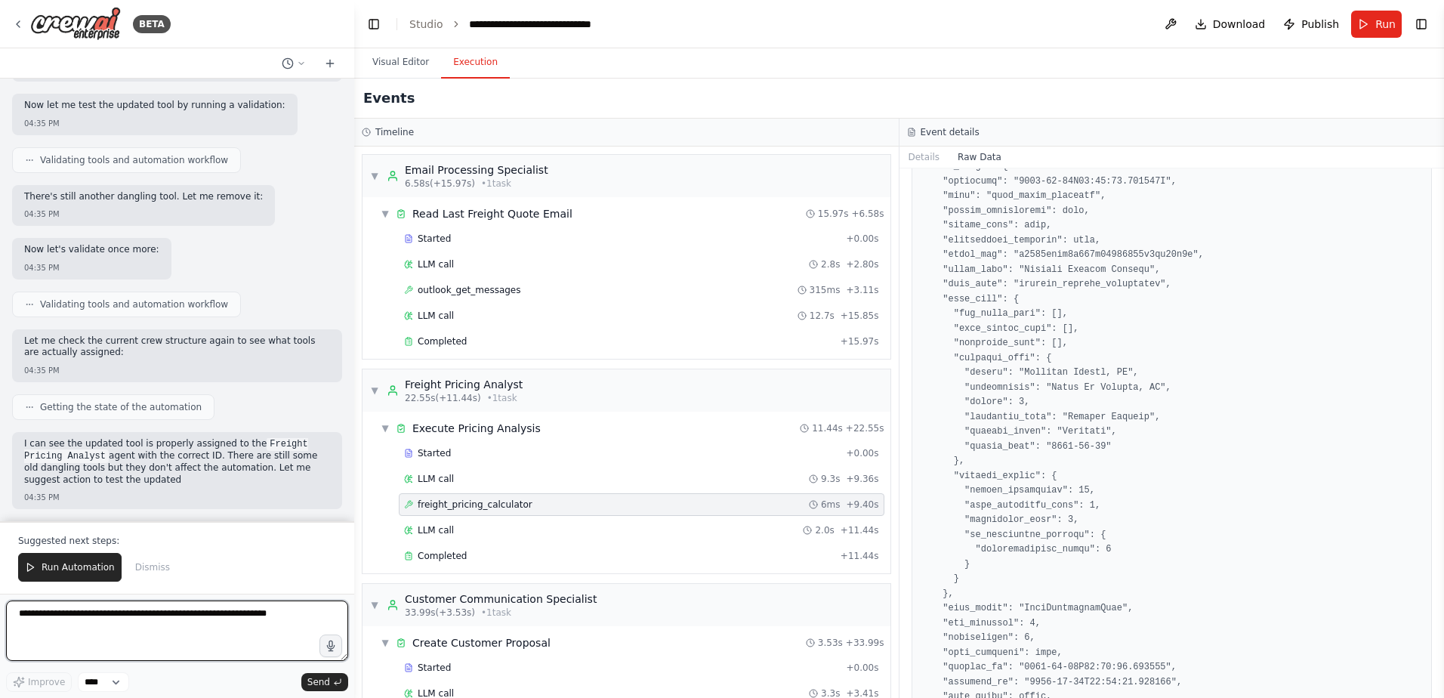
scroll to position [138754, 0]
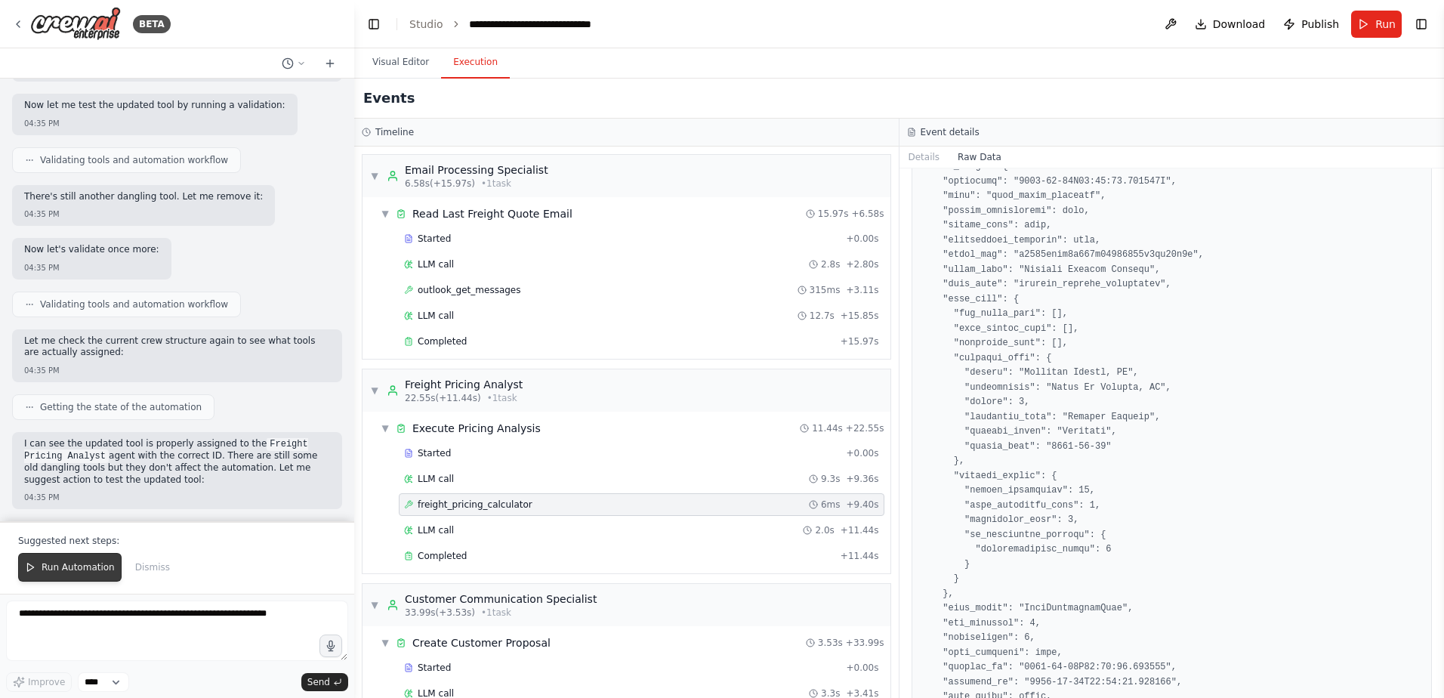
click at [88, 567] on span "Run Automation" at bounding box center [78, 567] width 73 height 12
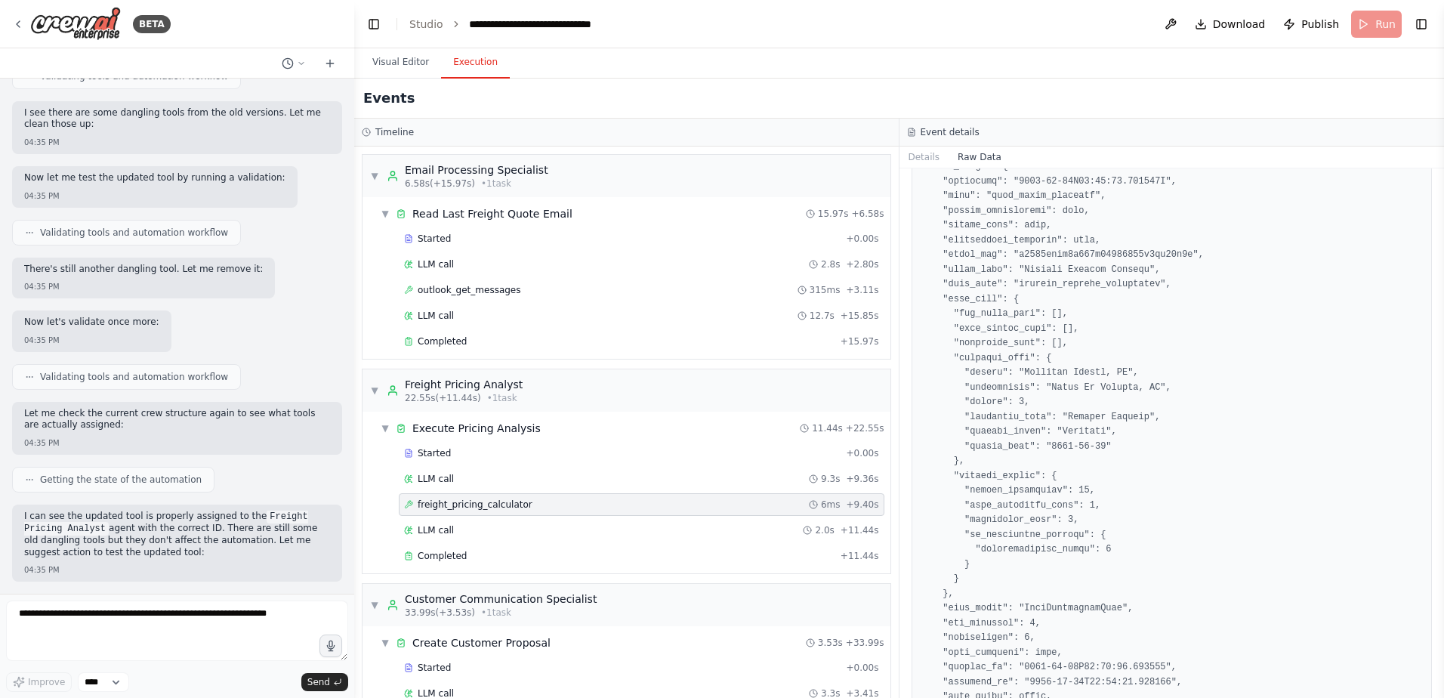
scroll to position [138682, 0]
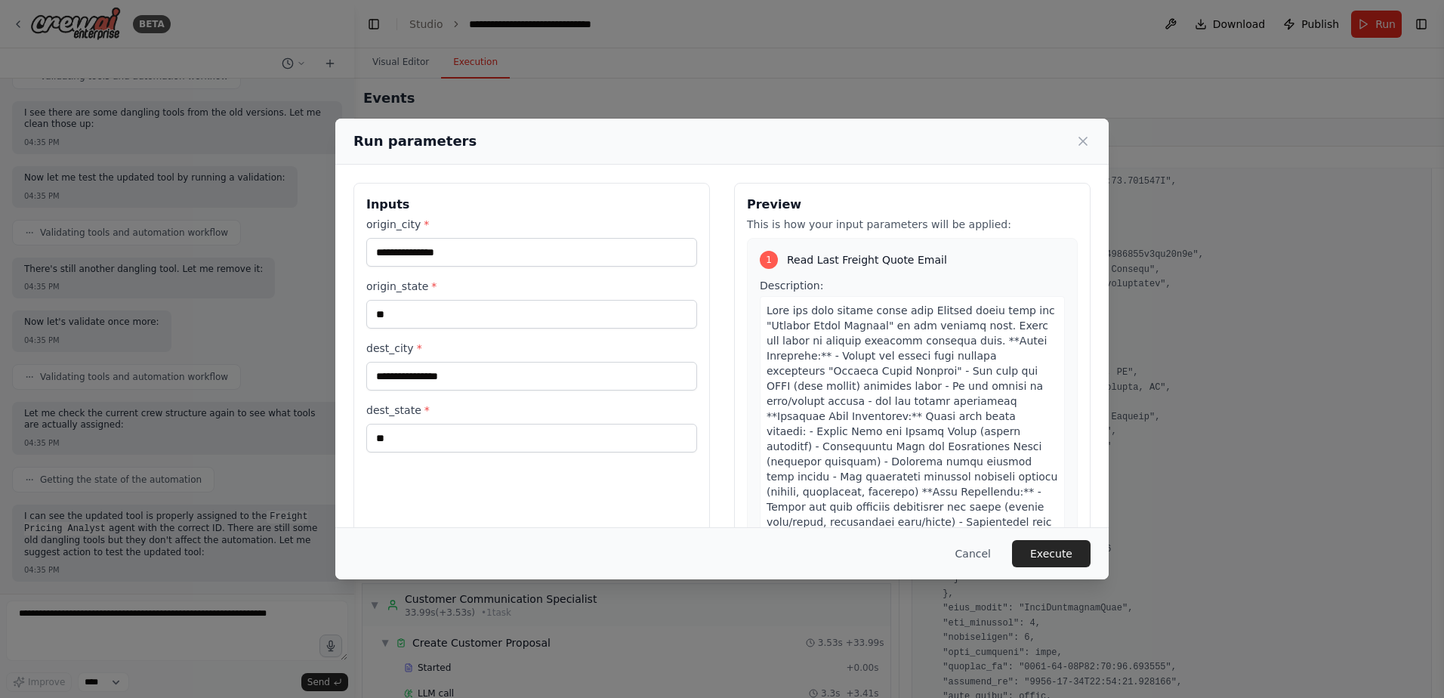
click at [1043, 561] on button "Execute" at bounding box center [1051, 553] width 79 height 27
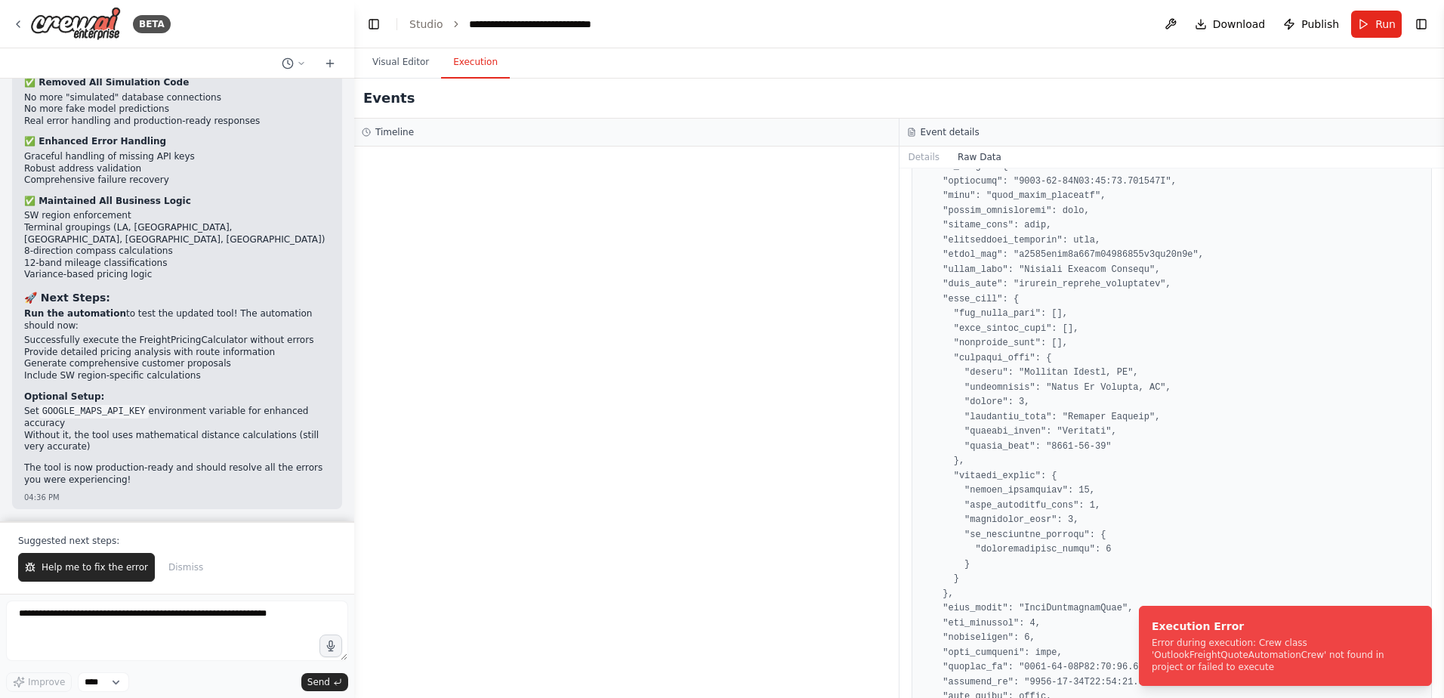
scroll to position [139362, 0]
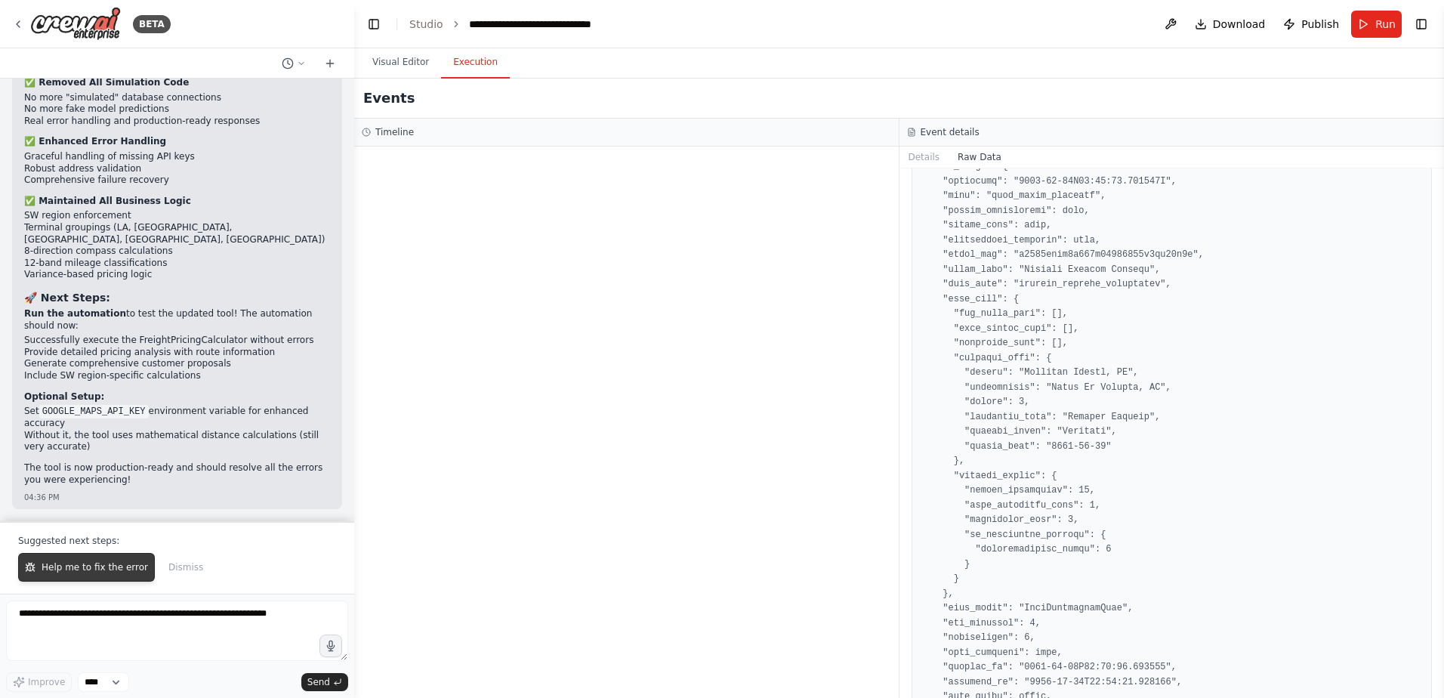
click at [76, 578] on button "Help me to fix the error" at bounding box center [86, 567] width 137 height 29
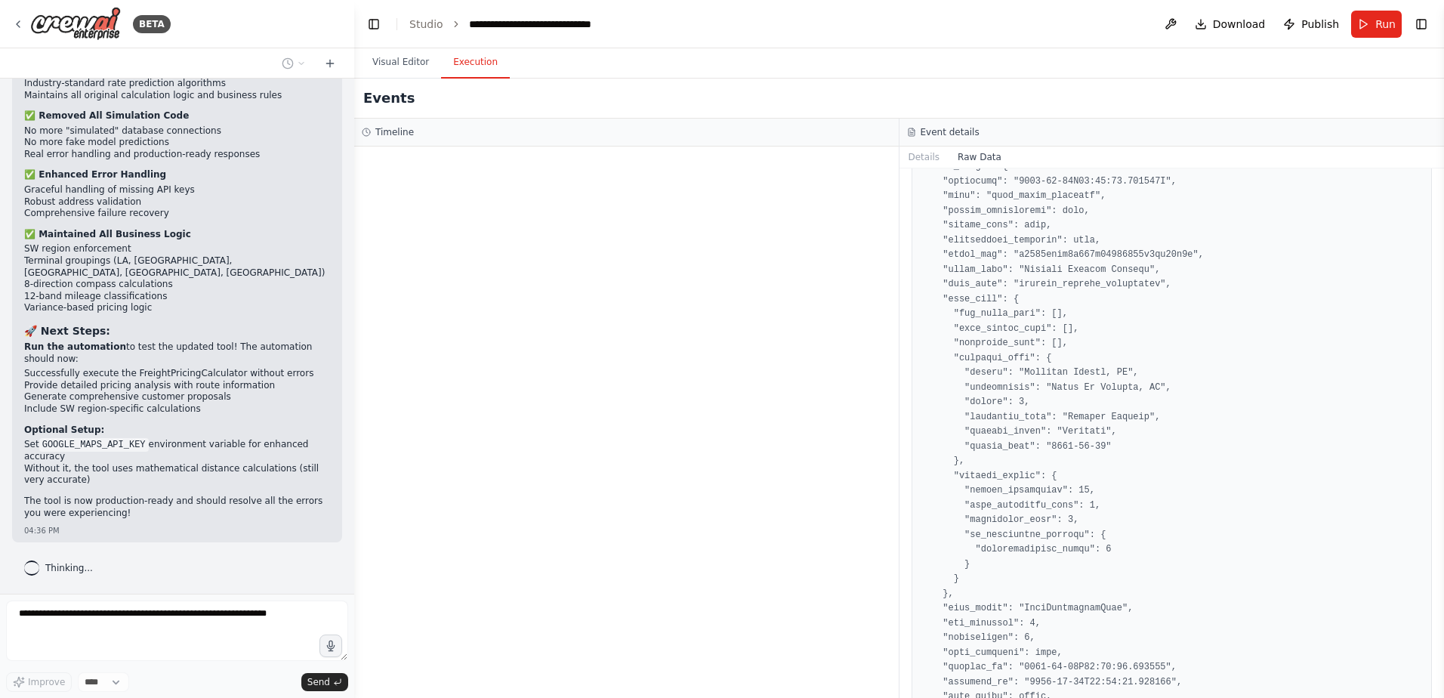
scroll to position [139329, 0]
click at [405, 68] on button "Visual Editor" at bounding box center [400, 63] width 81 height 32
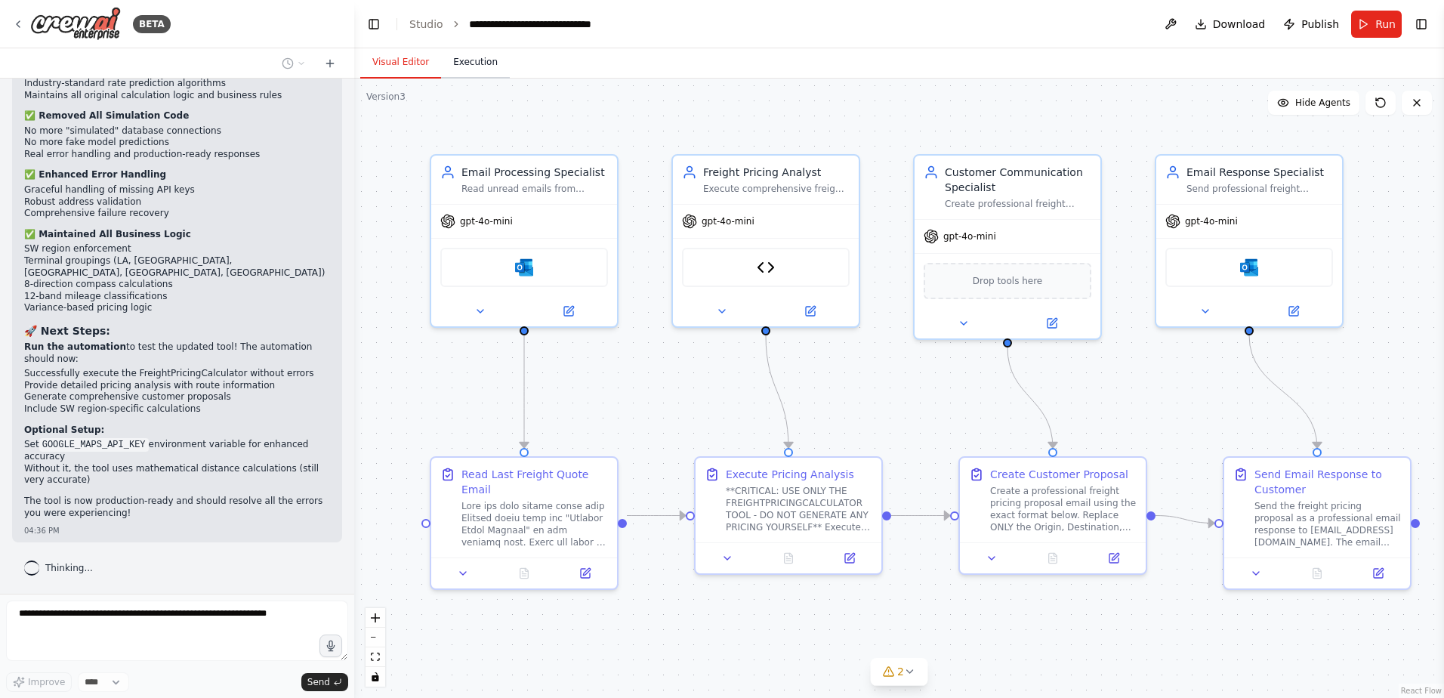
click at [468, 69] on button "Execution" at bounding box center [475, 63] width 69 height 32
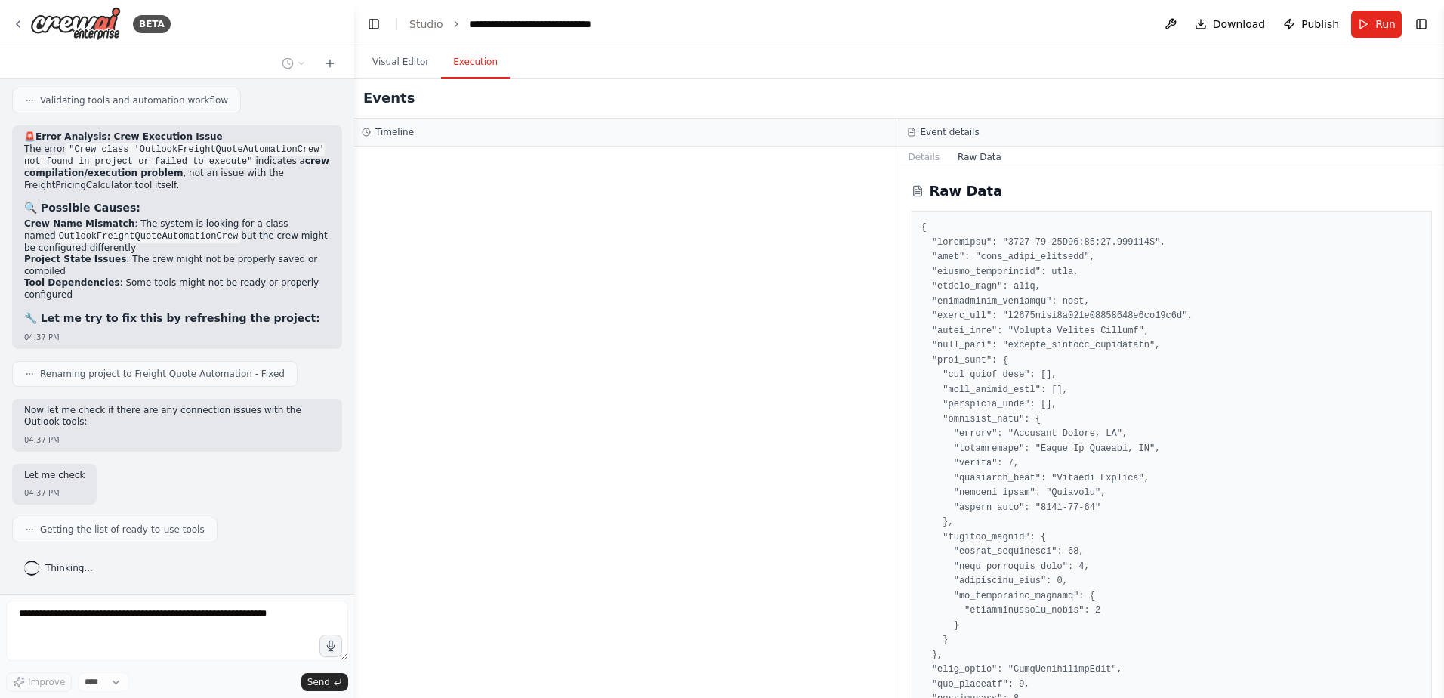
scroll to position [139914, 0]
click at [391, 69] on button "Visual Editor" at bounding box center [400, 63] width 81 height 32
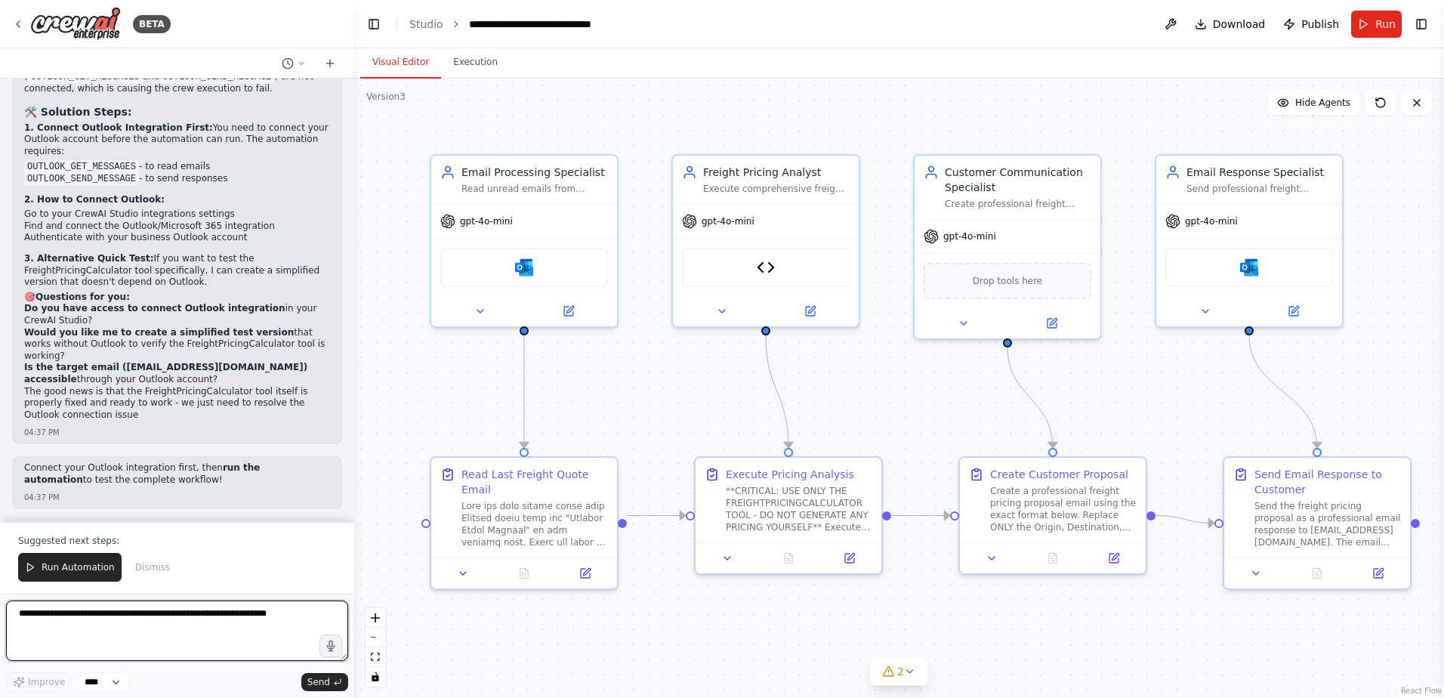
scroll to position [140415, 0]
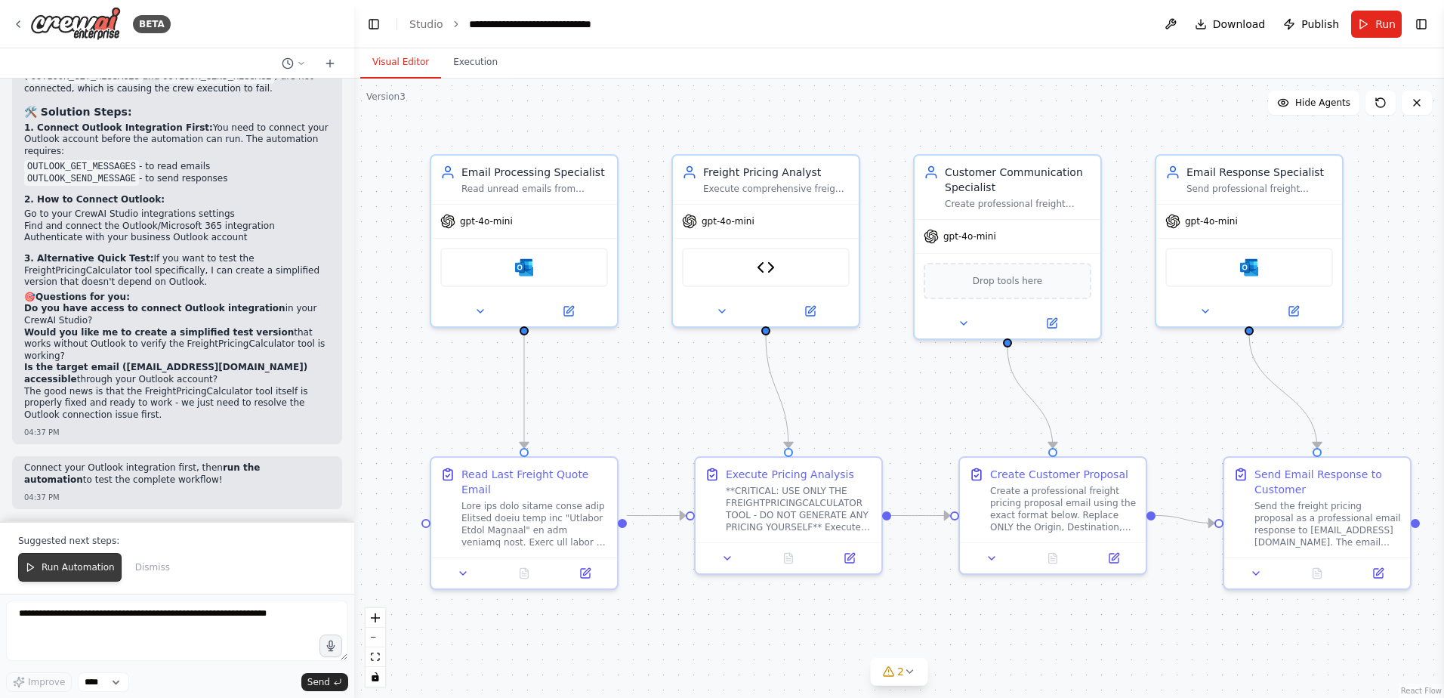
click at [85, 562] on span "Run Automation" at bounding box center [78, 567] width 73 height 12
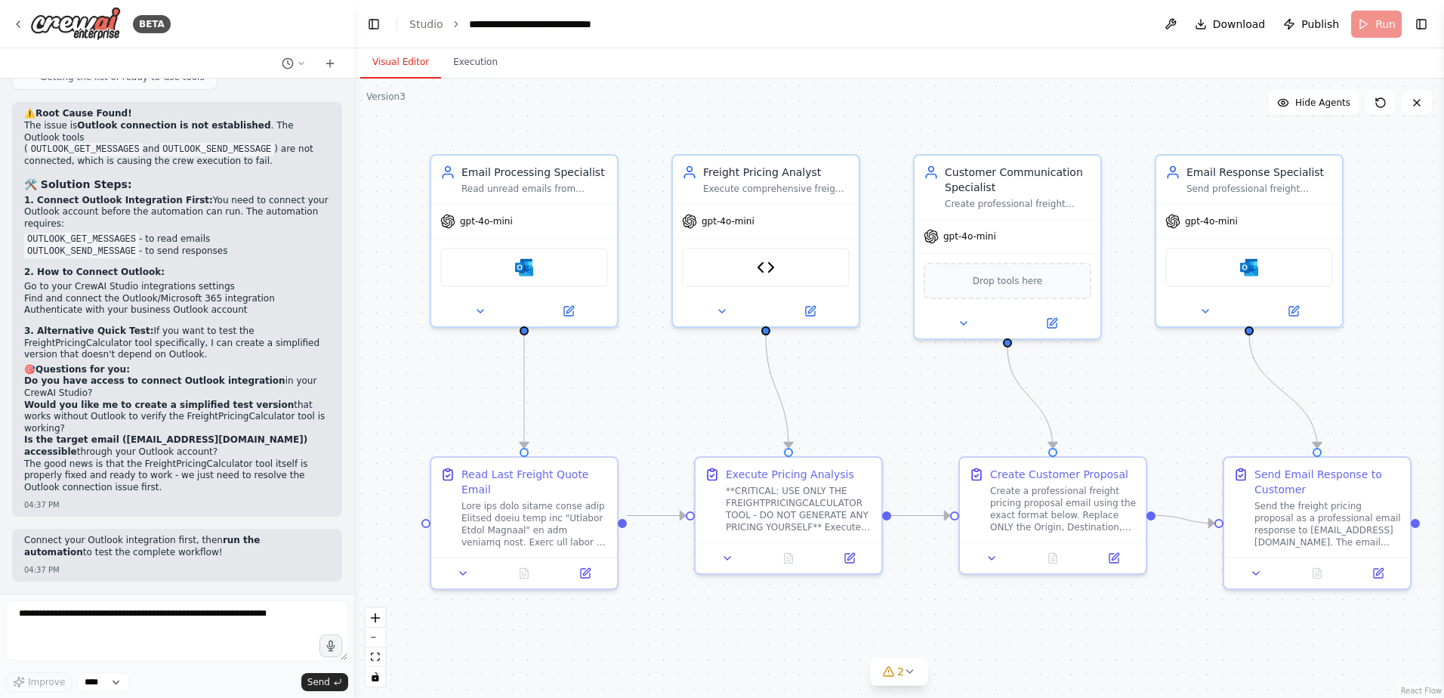
scroll to position [140343, 0]
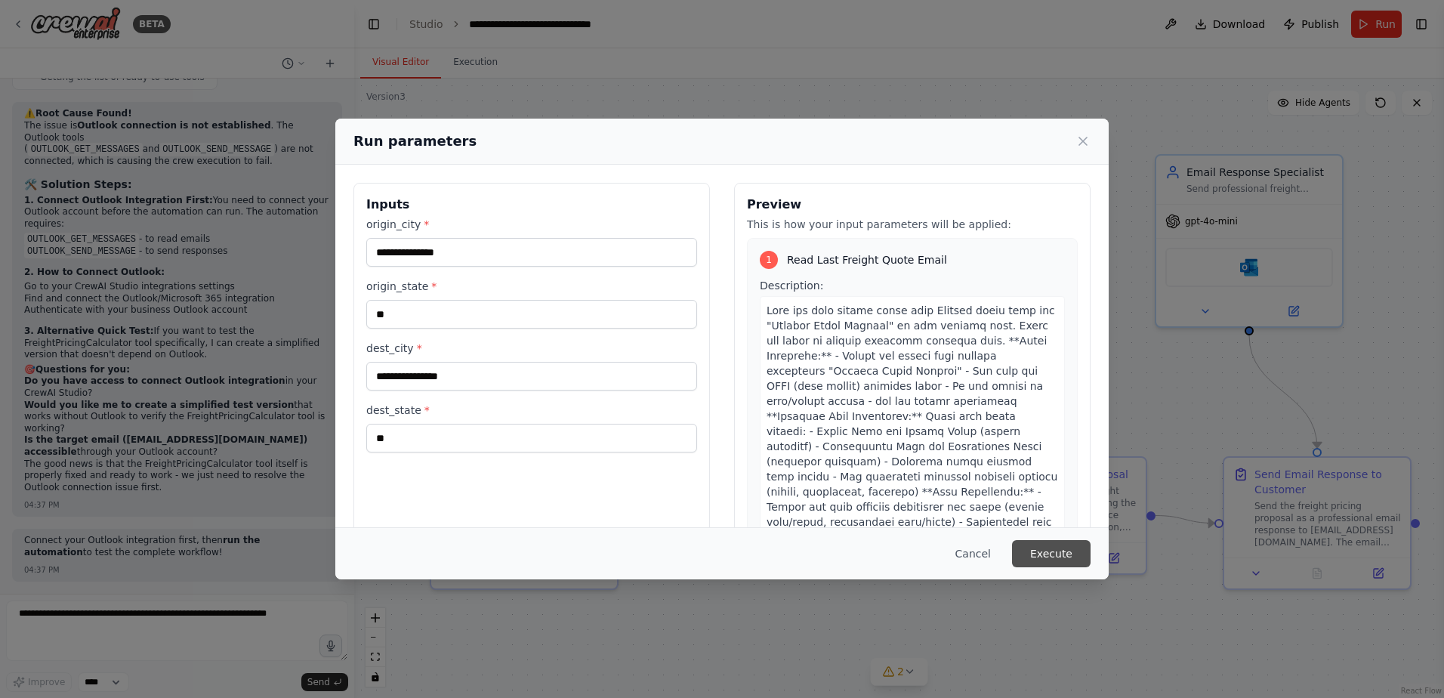
click at [1065, 549] on button "Execute" at bounding box center [1051, 553] width 79 height 27
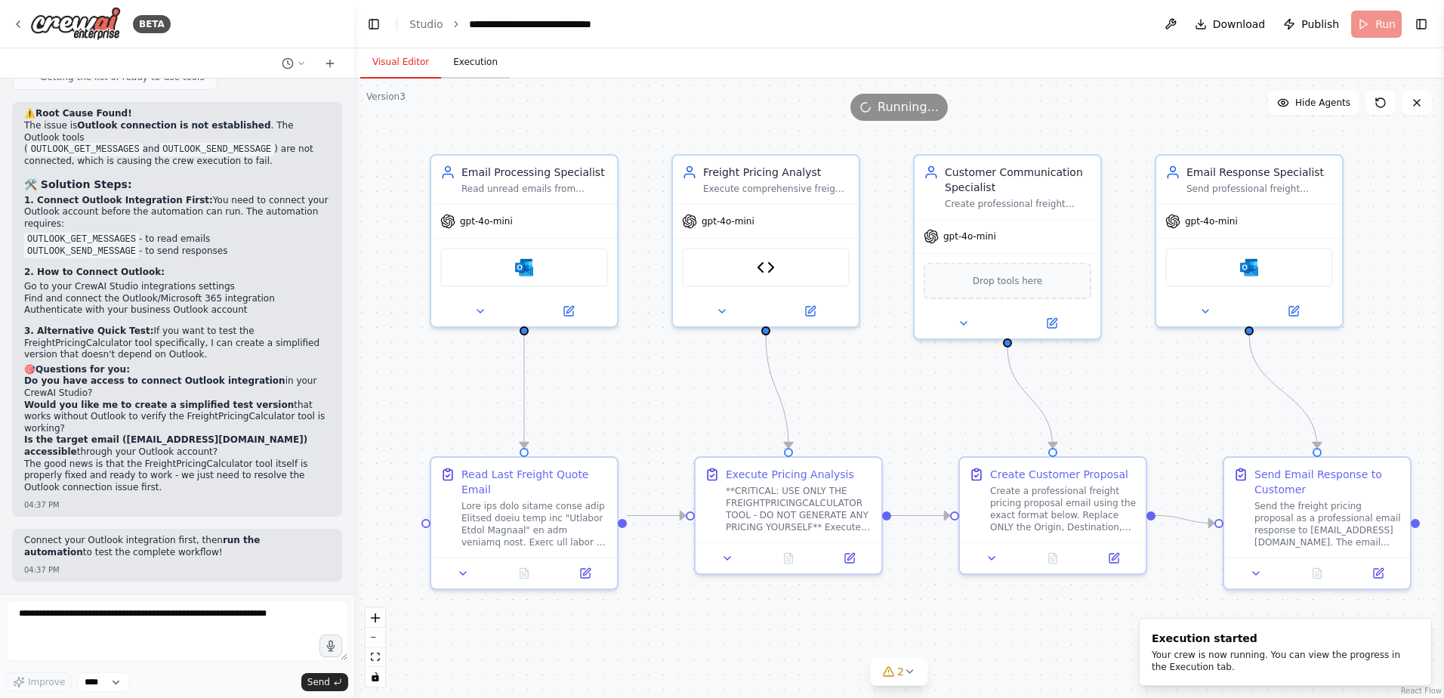
click at [482, 64] on button "Execution" at bounding box center [475, 63] width 69 height 32
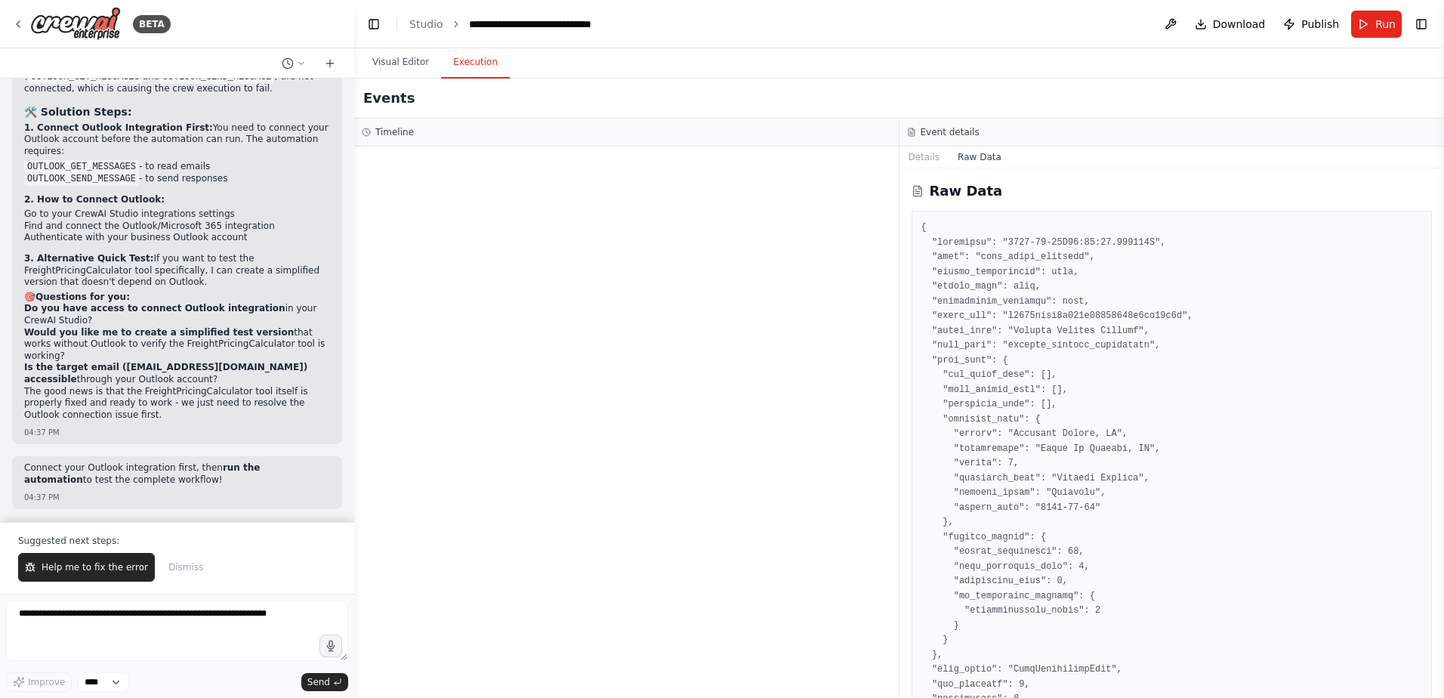
scroll to position [140038, 0]
click at [14, 20] on icon at bounding box center [18, 24] width 12 height 12
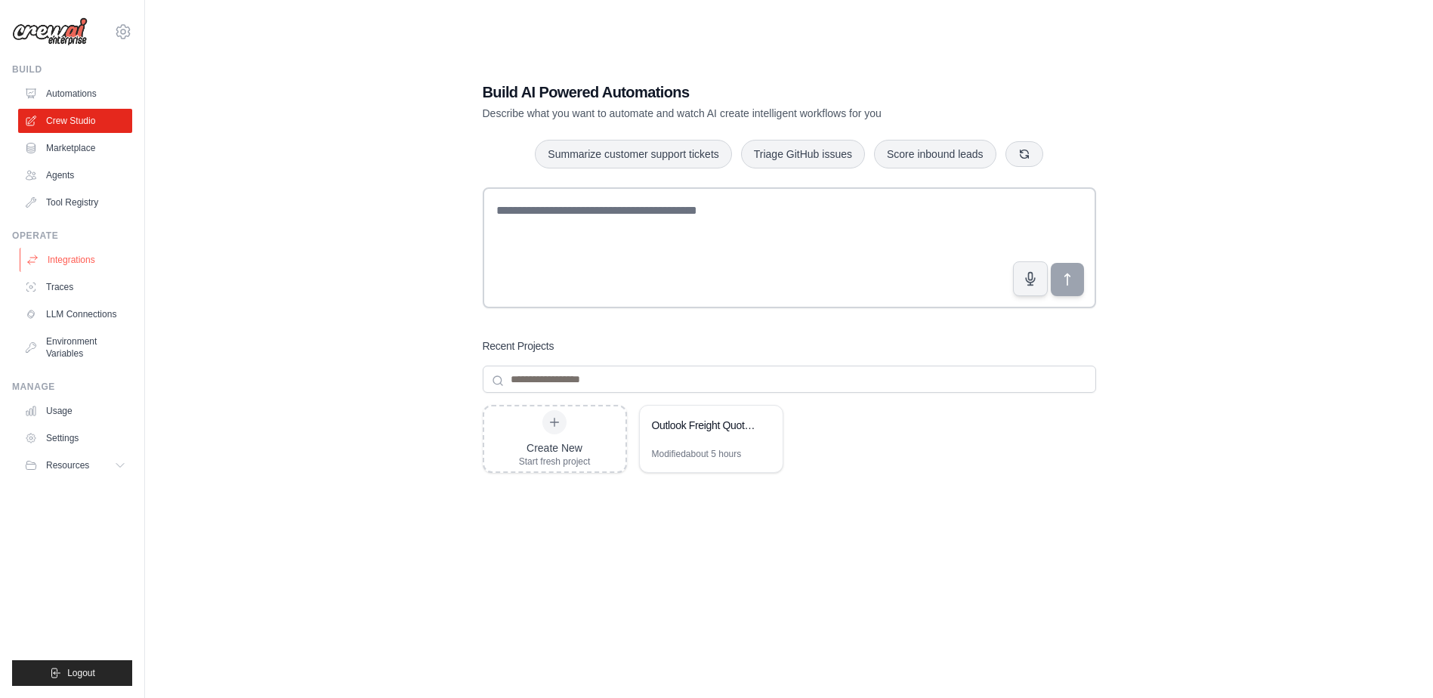
click at [73, 248] on link "Integrations" at bounding box center [77, 260] width 114 height 24
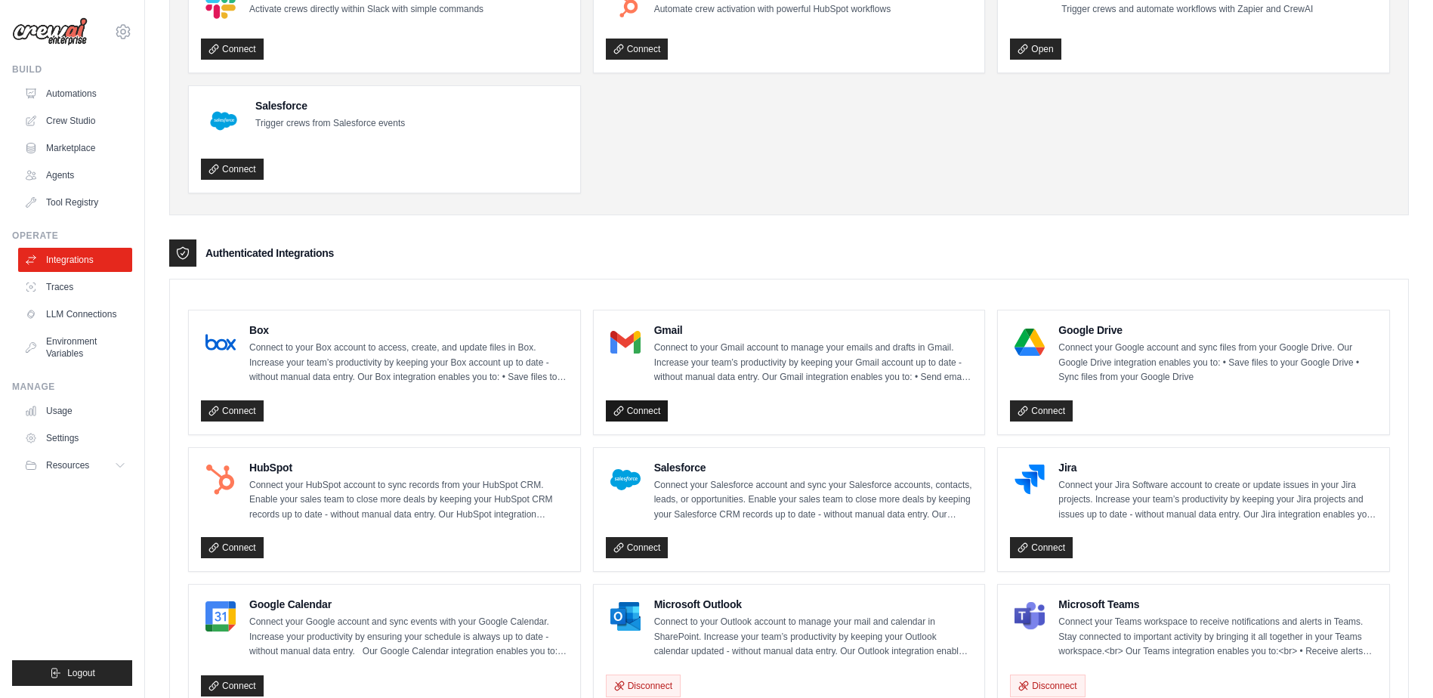
scroll to position [378, 0]
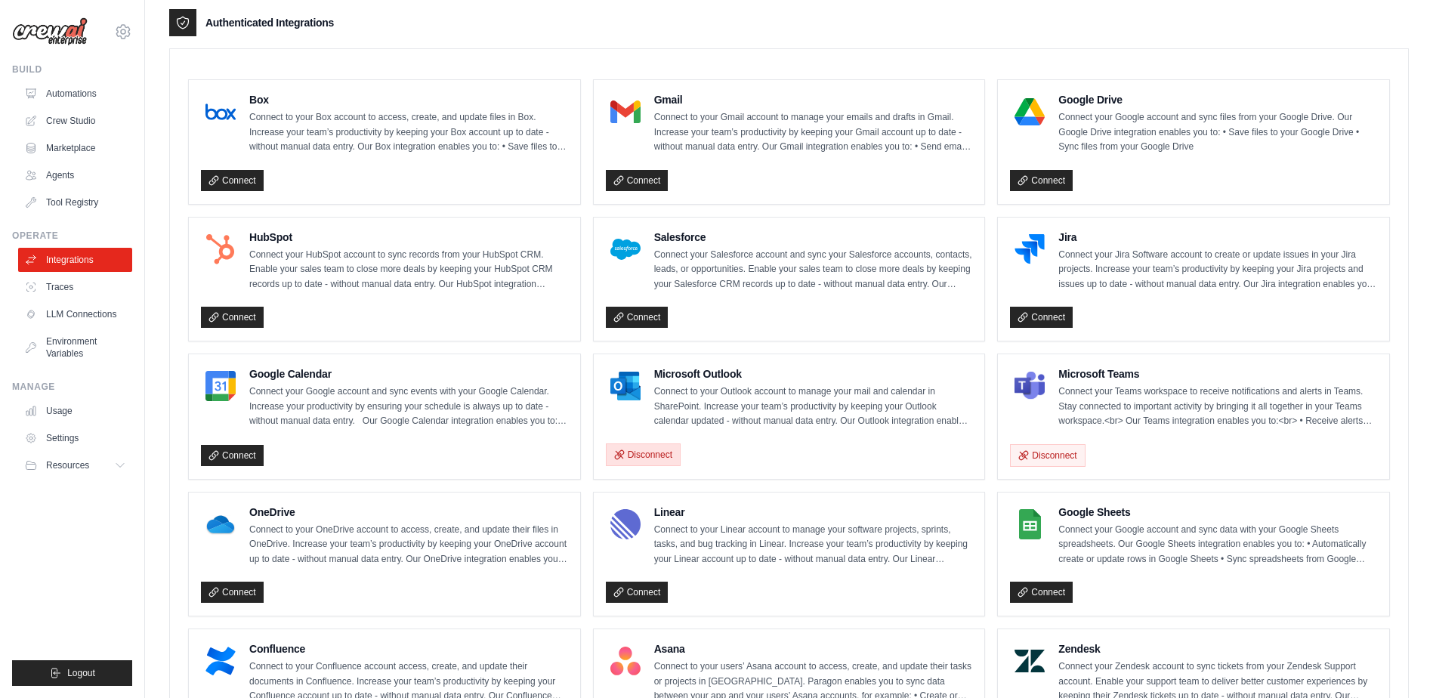
click at [655, 457] on button "Disconnect" at bounding box center [643, 454] width 75 height 23
click at [651, 456] on link "Connect" at bounding box center [637, 455] width 63 height 21
click at [87, 119] on link "Crew Studio" at bounding box center [77, 121] width 114 height 24
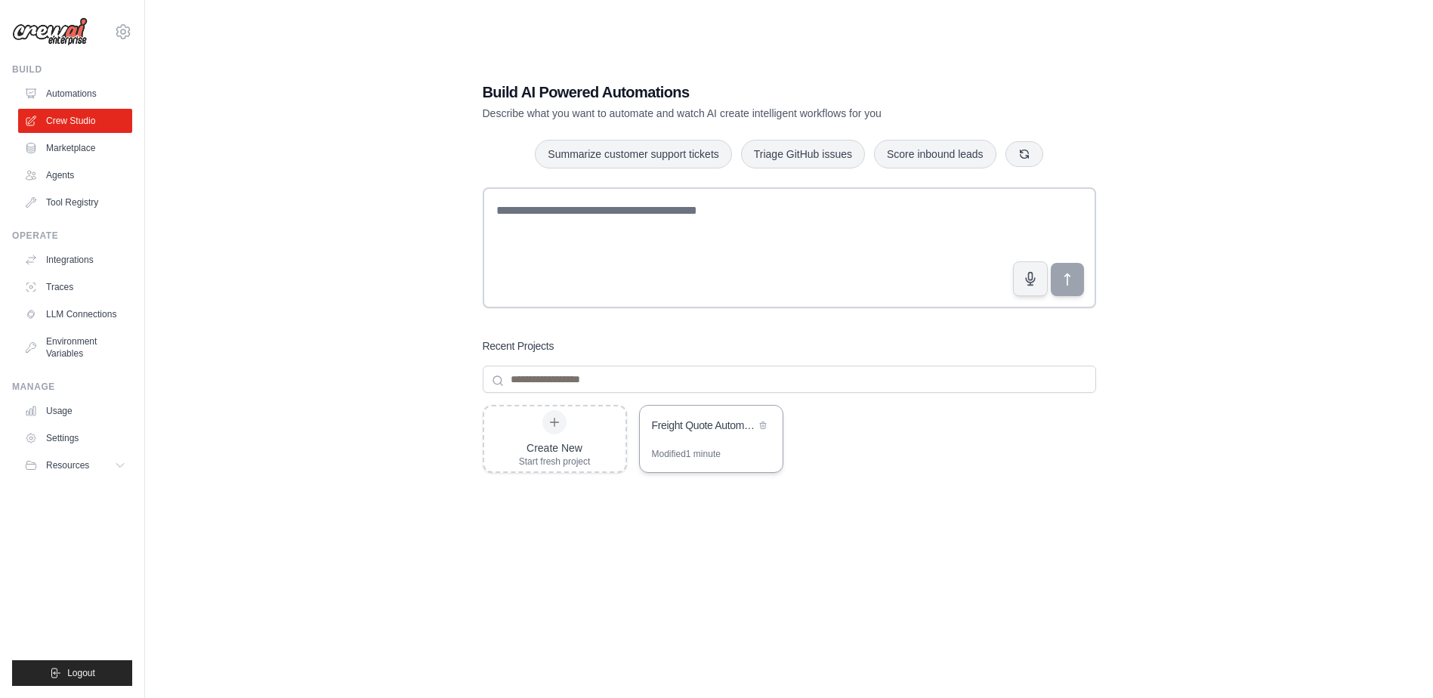
click at [678, 434] on div "Freight Quote Automation - Fixed" at bounding box center [703, 427] width 103 height 18
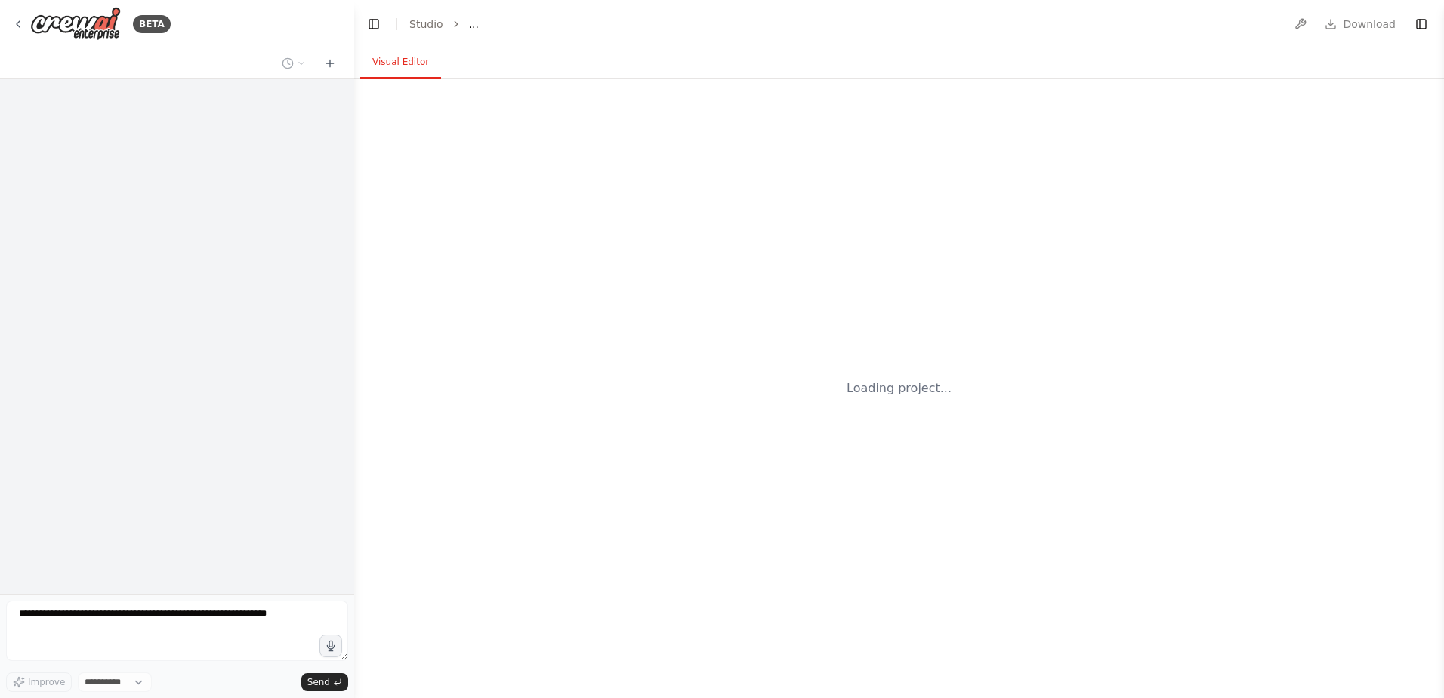
select select "****"
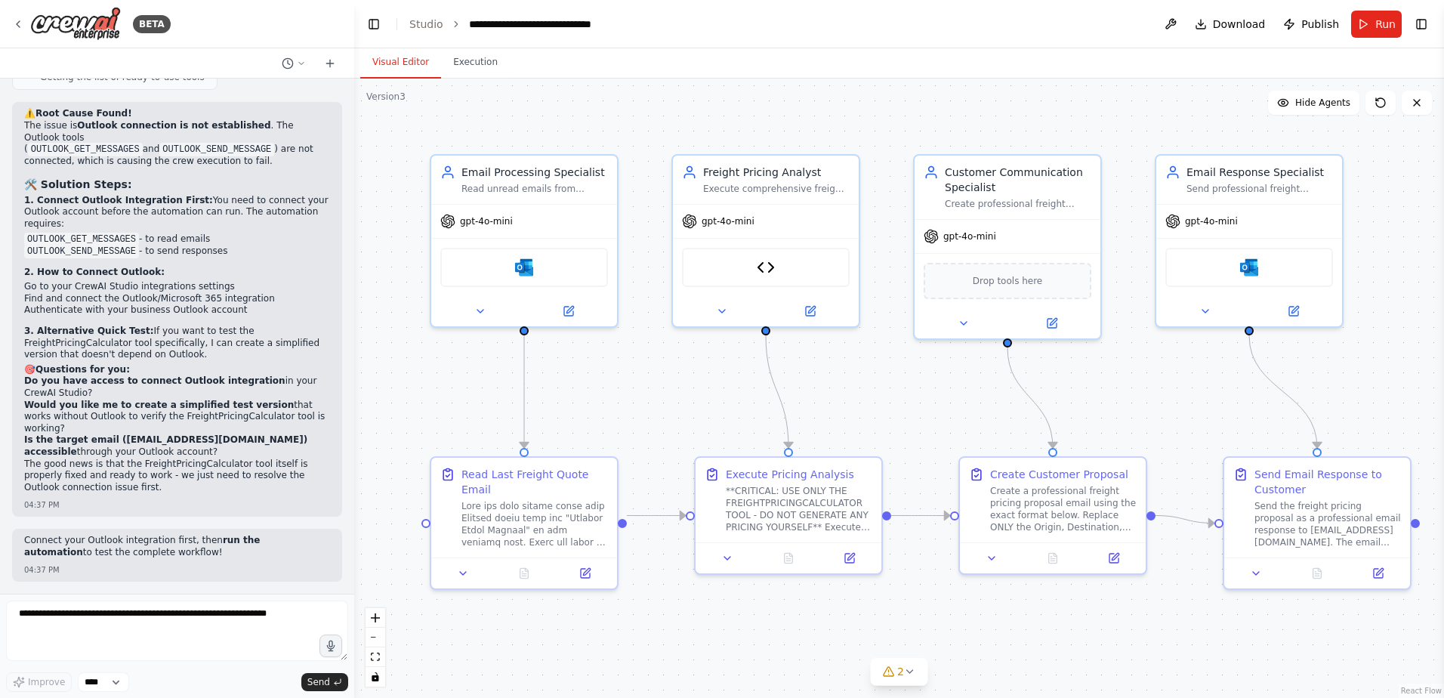
scroll to position [140343, 0]
click at [1403, 14] on header "**********" at bounding box center [899, 24] width 1090 height 48
click at [1382, 20] on span "Run" at bounding box center [1385, 24] width 20 height 15
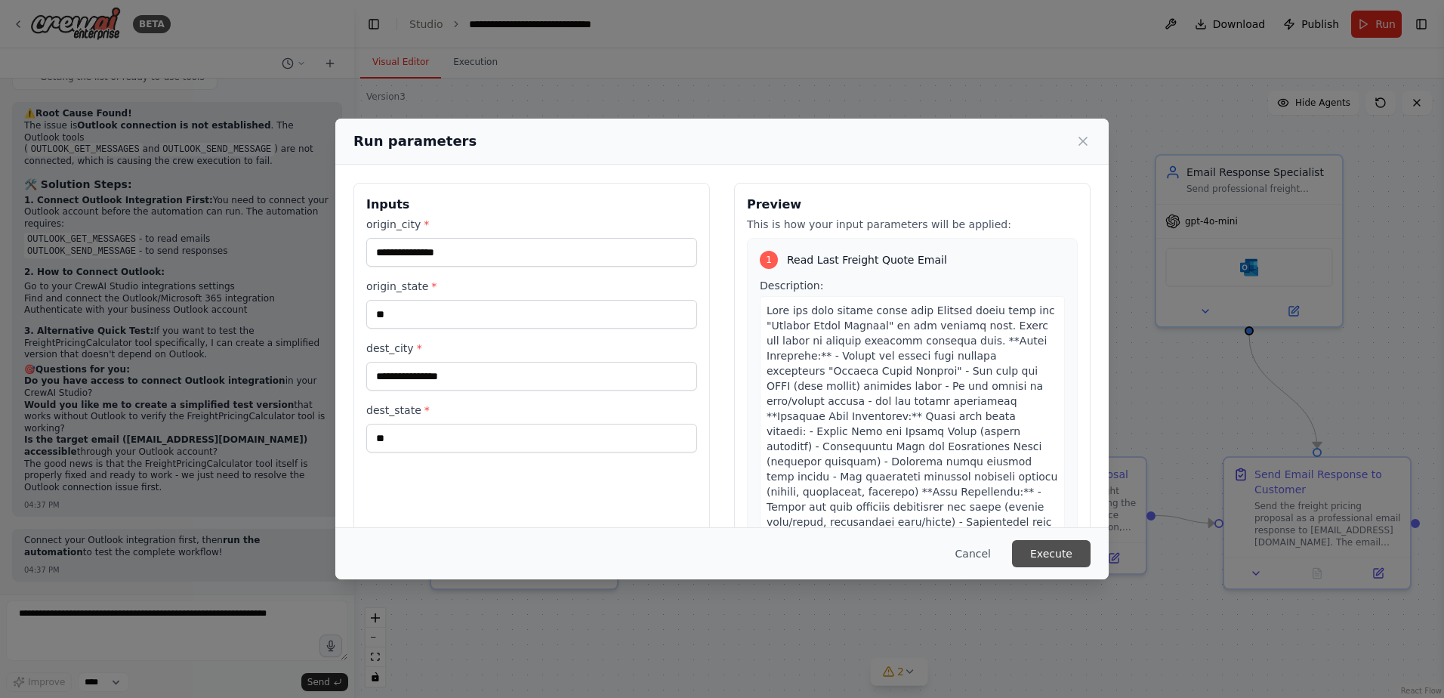
click at [1061, 552] on button "Execute" at bounding box center [1051, 553] width 79 height 27
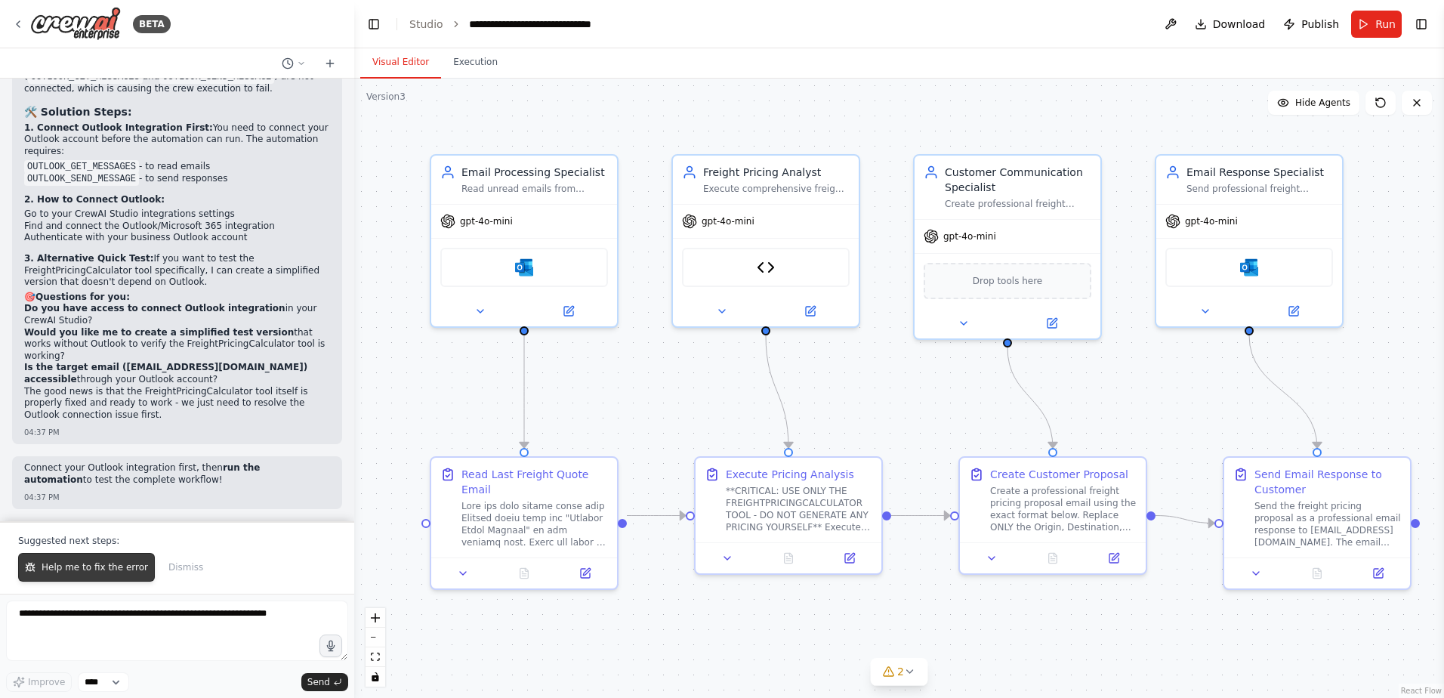
click at [113, 572] on span "Help me to fix the error" at bounding box center [95, 567] width 107 height 12
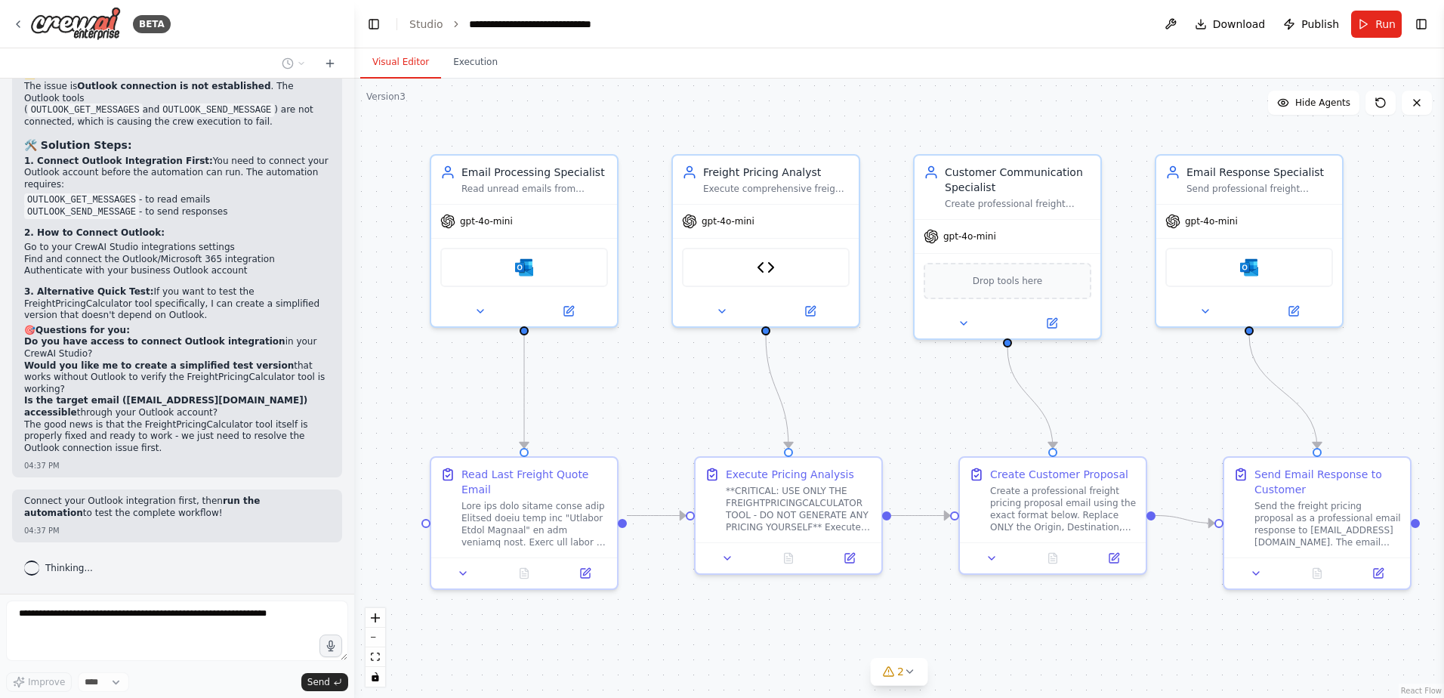
scroll to position [140382, 0]
click at [465, 64] on button "Execution" at bounding box center [475, 63] width 69 height 32
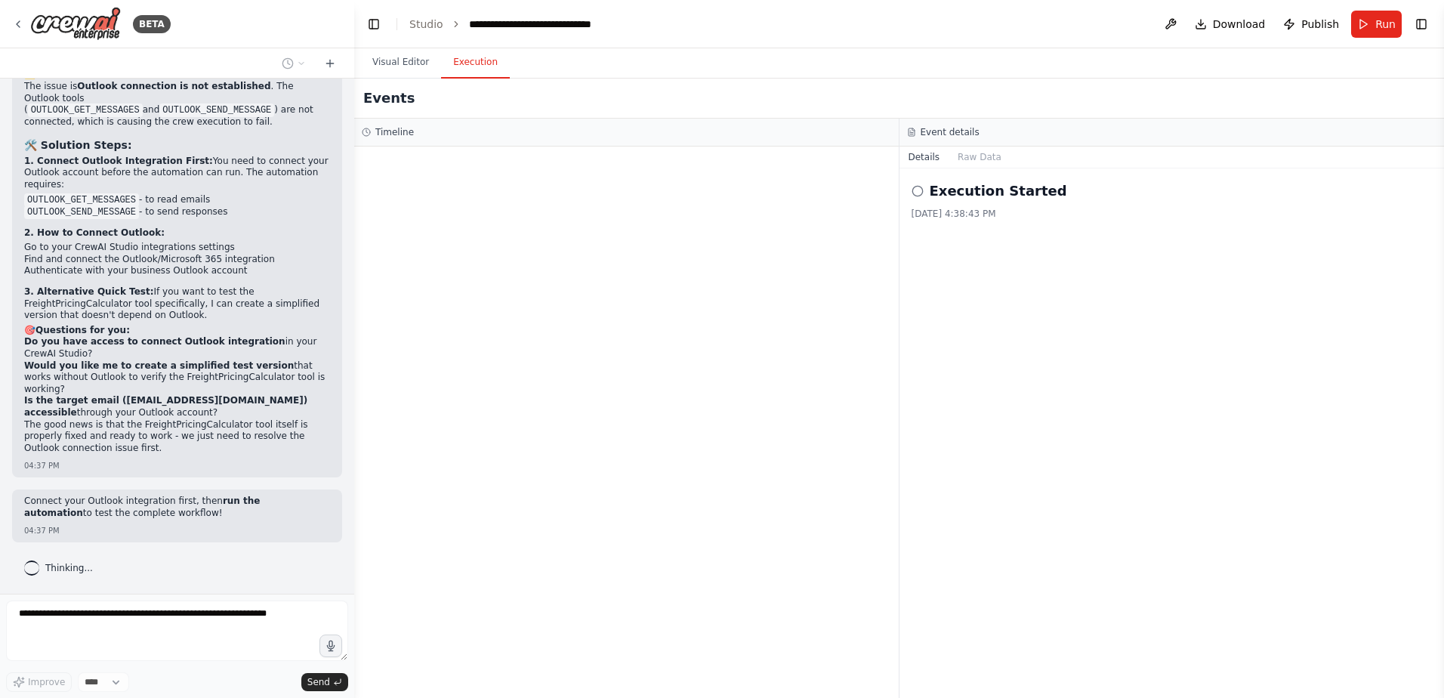
click at [415, 69] on button "Visual Editor" at bounding box center [400, 63] width 81 height 32
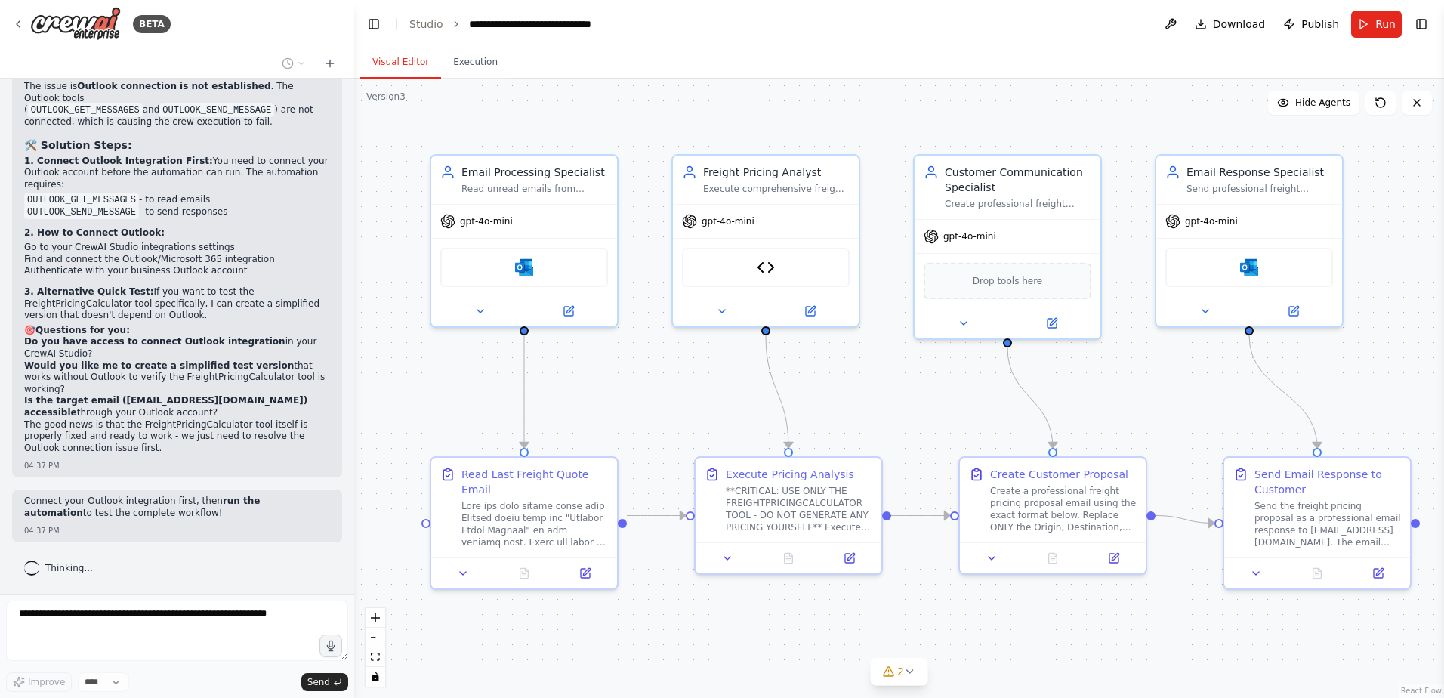
click at [465, 79] on div ".deletable-edge-delete-btn { width: 20px; height: 20px; border: 0px solid #ffff…" at bounding box center [899, 388] width 1090 height 619
click at [465, 69] on button "Execution" at bounding box center [475, 63] width 69 height 32
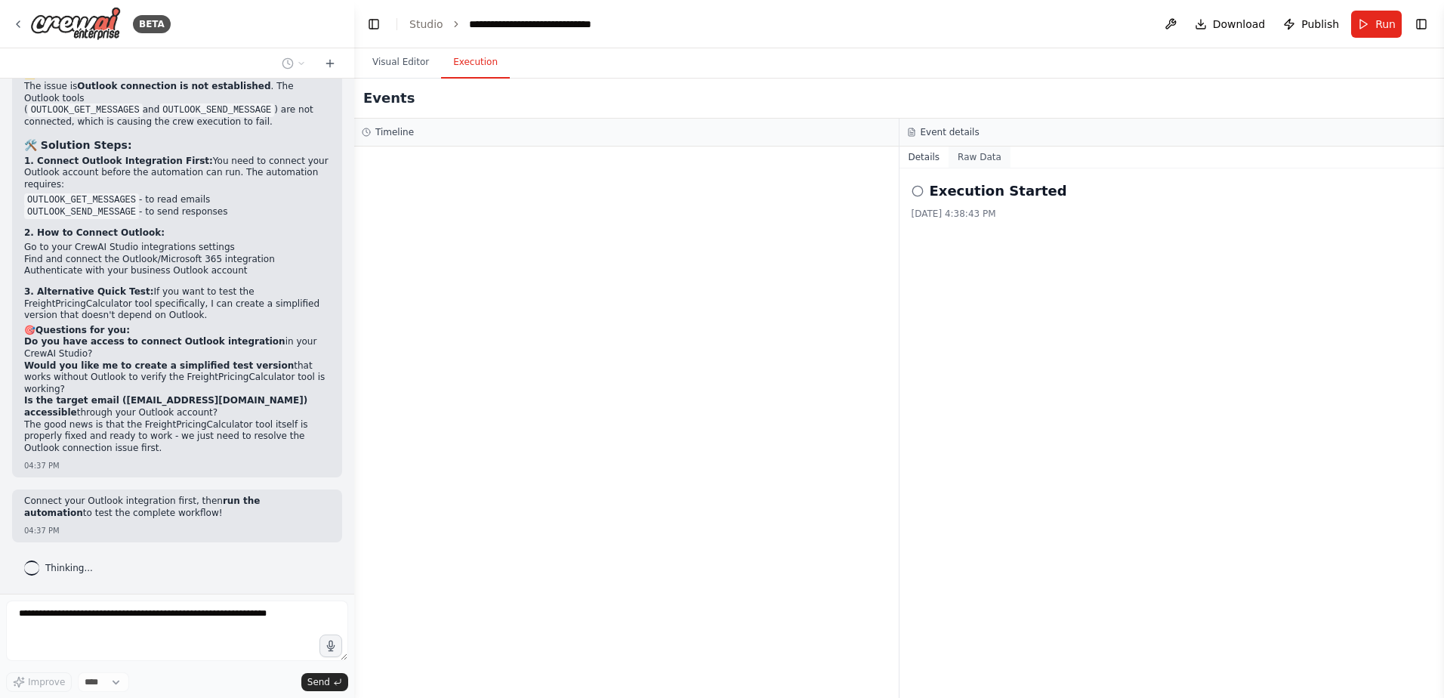
click at [971, 156] on button "Raw Data" at bounding box center [980, 157] width 62 height 21
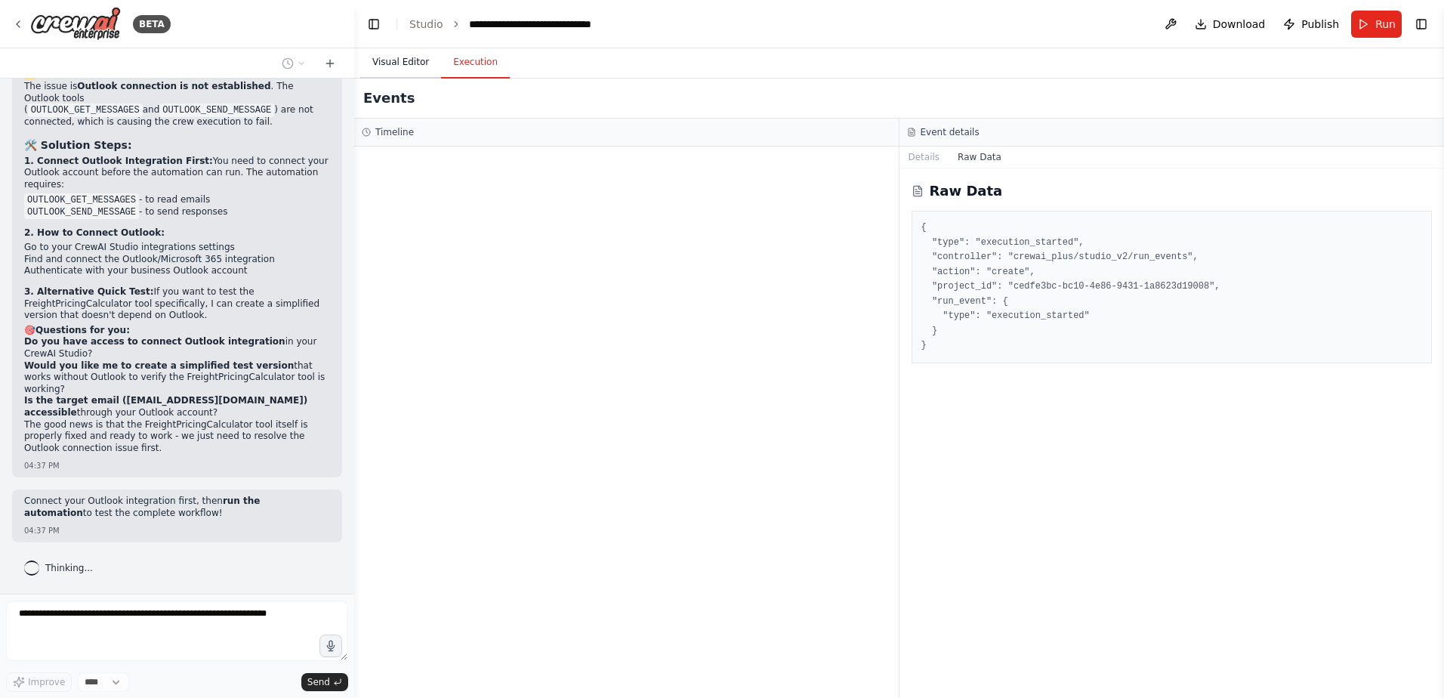
click at [387, 65] on button "Visual Editor" at bounding box center [400, 63] width 81 height 32
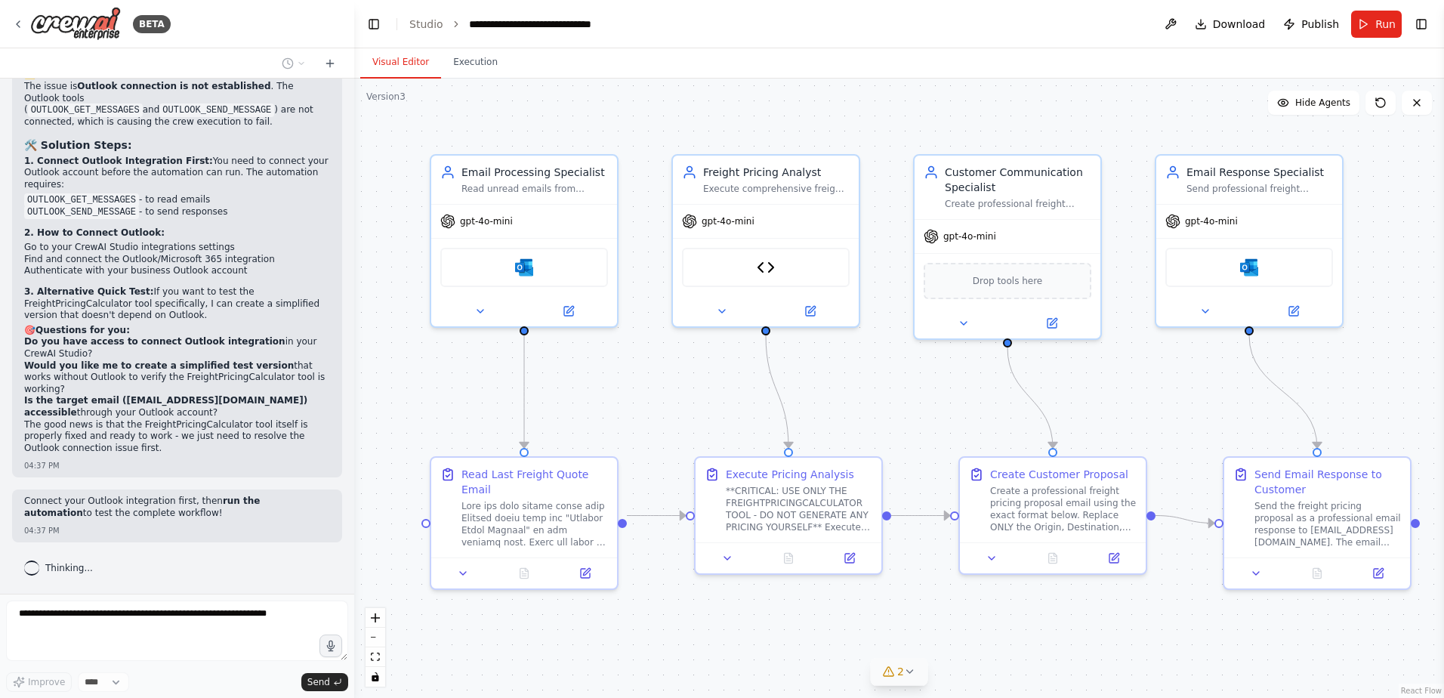
click at [911, 678] on button "2" at bounding box center [899, 672] width 58 height 28
click at [979, 613] on button at bounding box center [992, 613] width 26 height 18
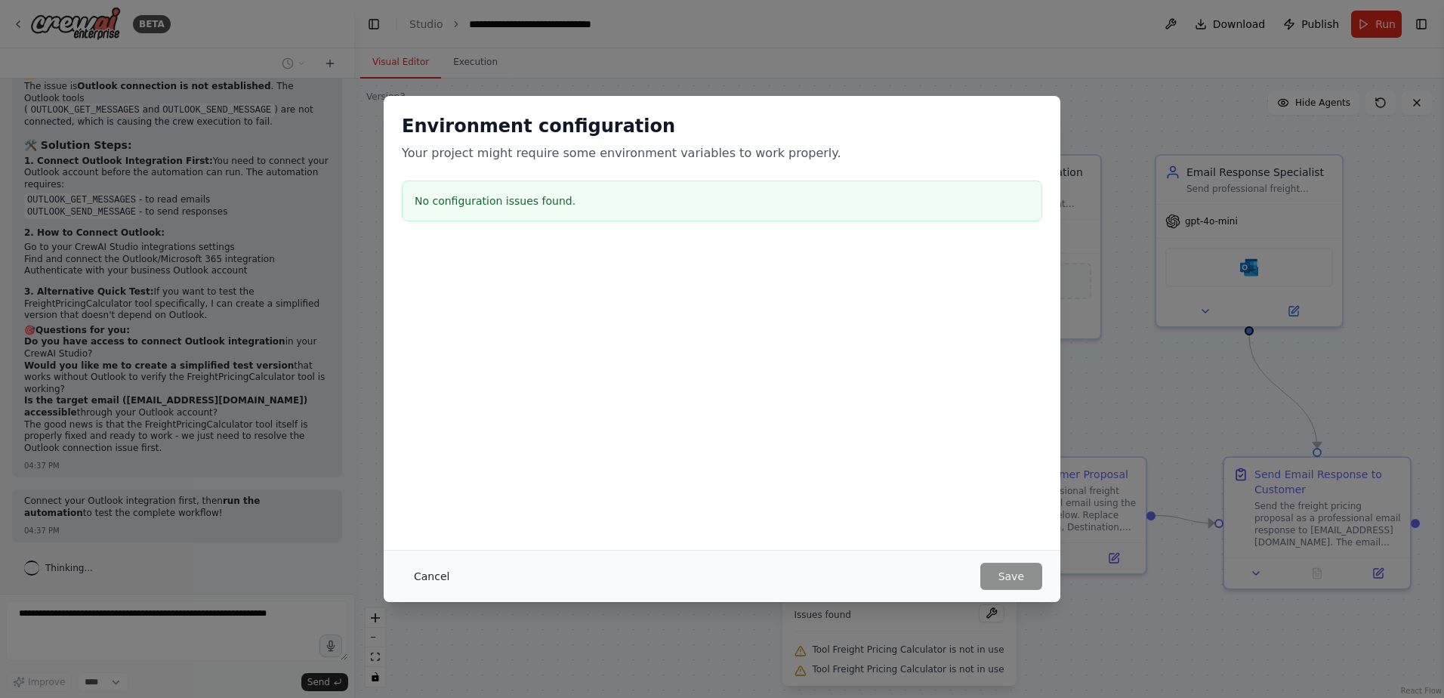
click at [416, 575] on button "Cancel" at bounding box center [432, 576] width 60 height 27
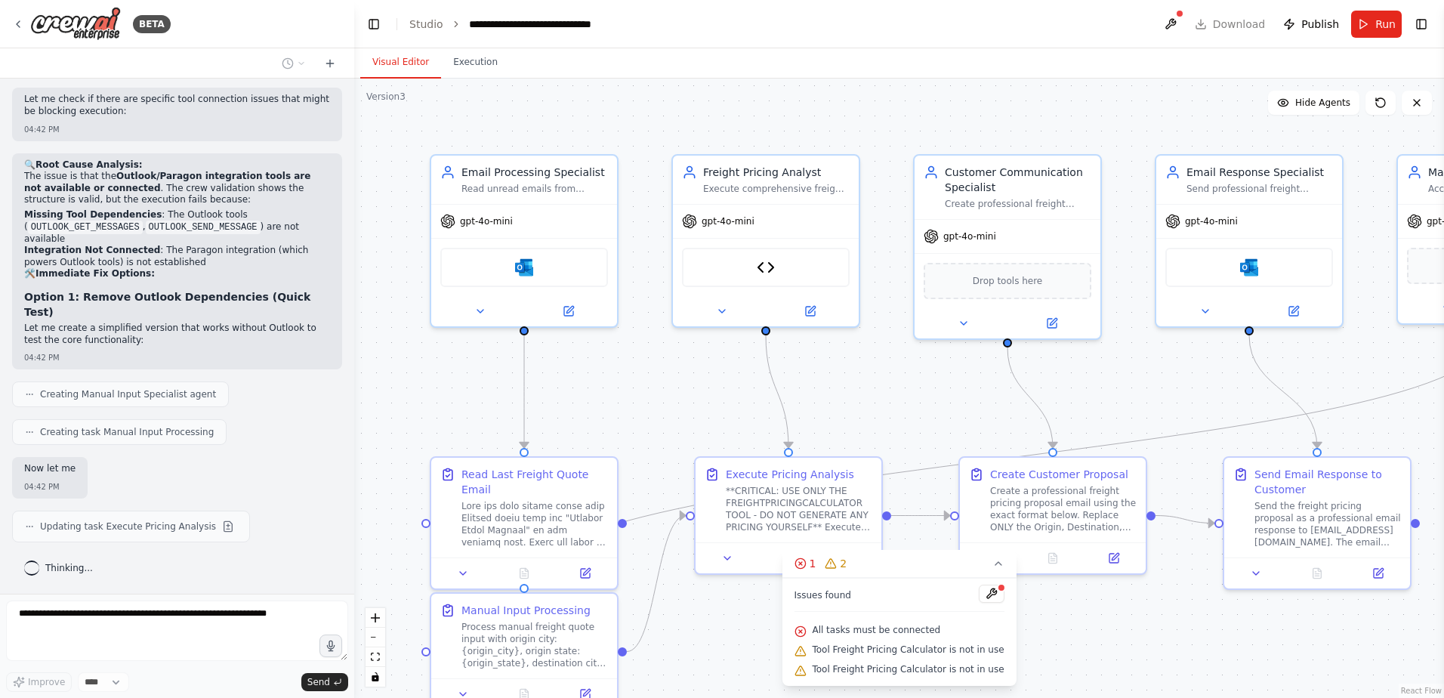
scroll to position [141002, 0]
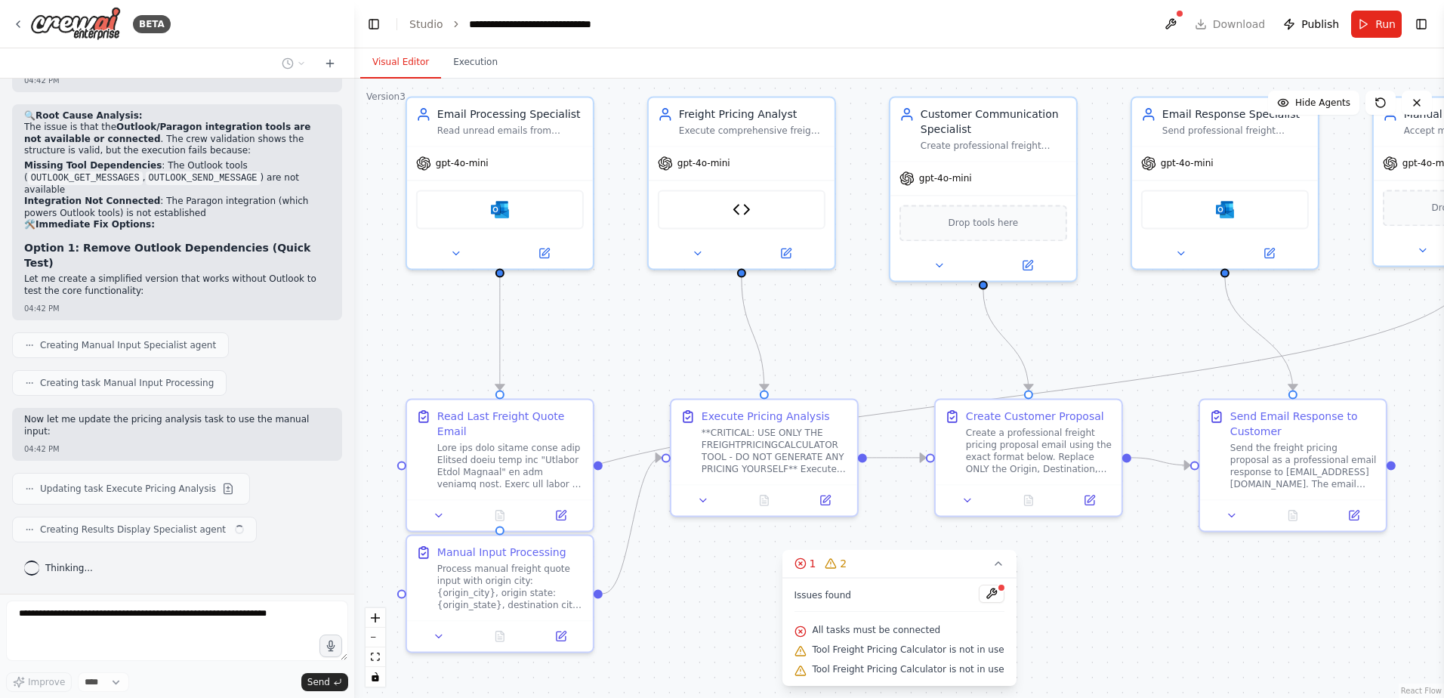
drag, startPoint x: 1110, startPoint y: 641, endPoint x: 1086, endPoint y: 584, distance: 62.3
click at [1086, 584] on div ".deletable-edge-delete-btn { width: 20px; height: 20px; border: 0px solid #ffff…" at bounding box center [899, 388] width 1090 height 619
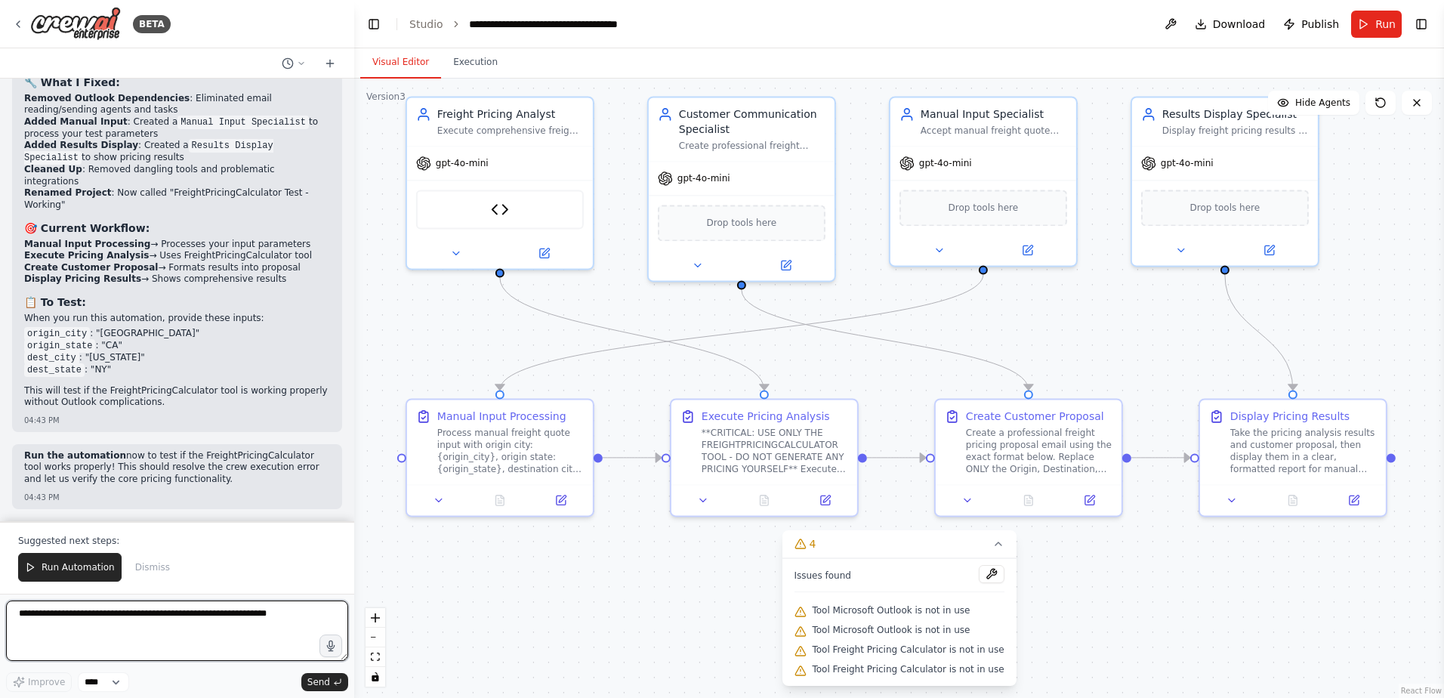
scroll to position [141941, 0]
click at [95, 567] on span "Run Automation" at bounding box center [78, 567] width 73 height 12
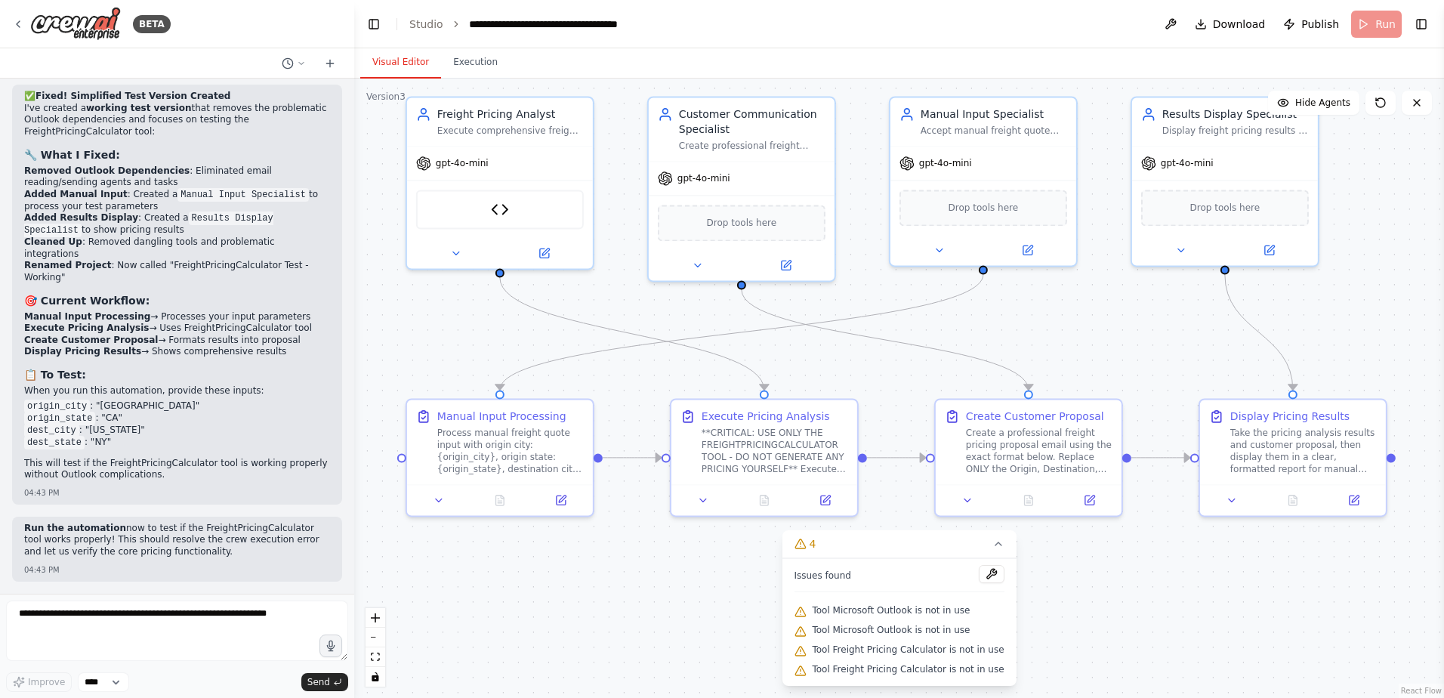
scroll to position [141869, 0]
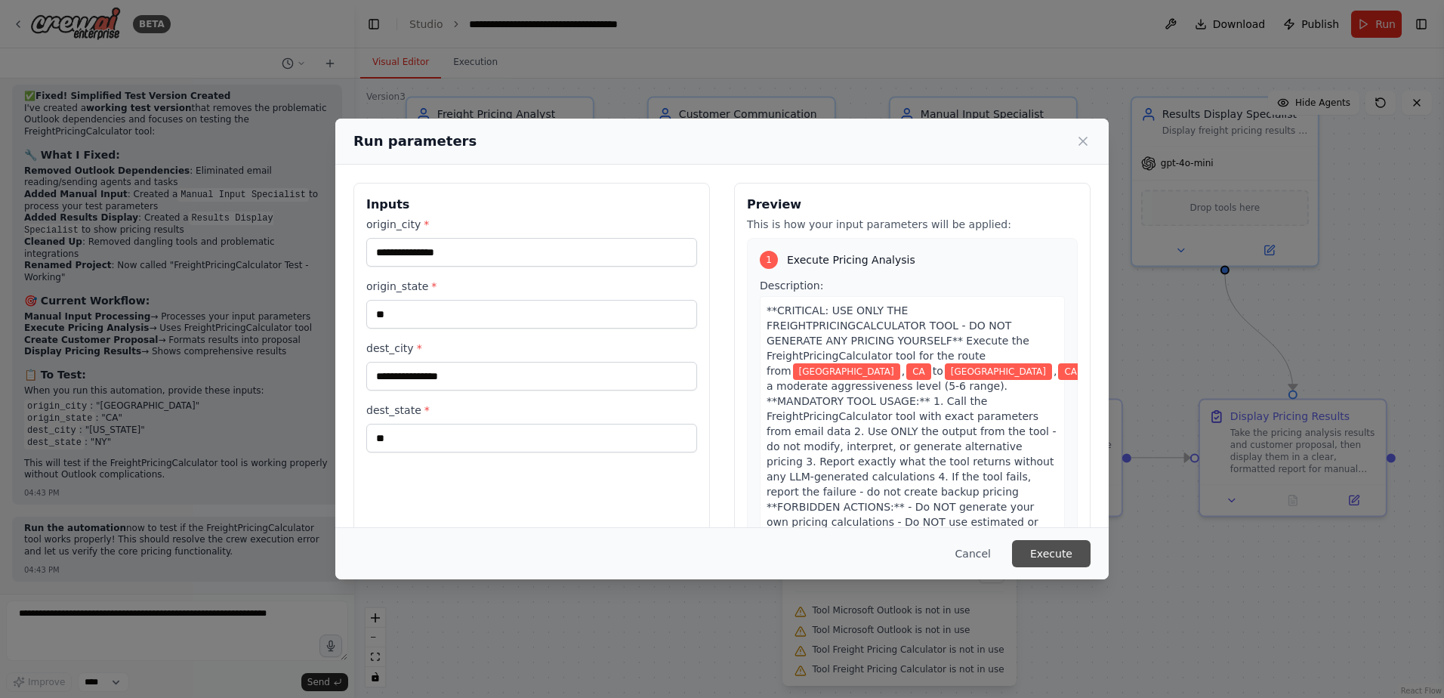
click at [1041, 550] on button "Execute" at bounding box center [1051, 553] width 79 height 27
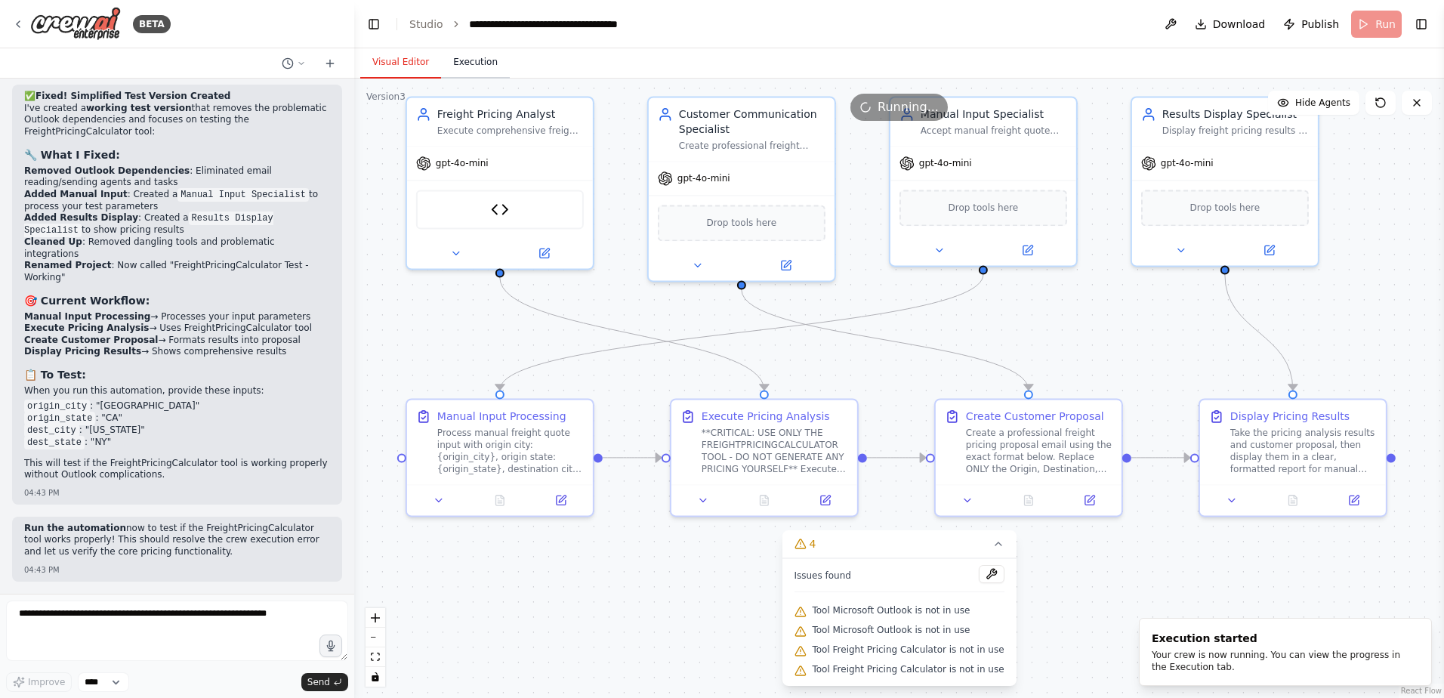
click at [470, 56] on button "Execution" at bounding box center [475, 63] width 69 height 32
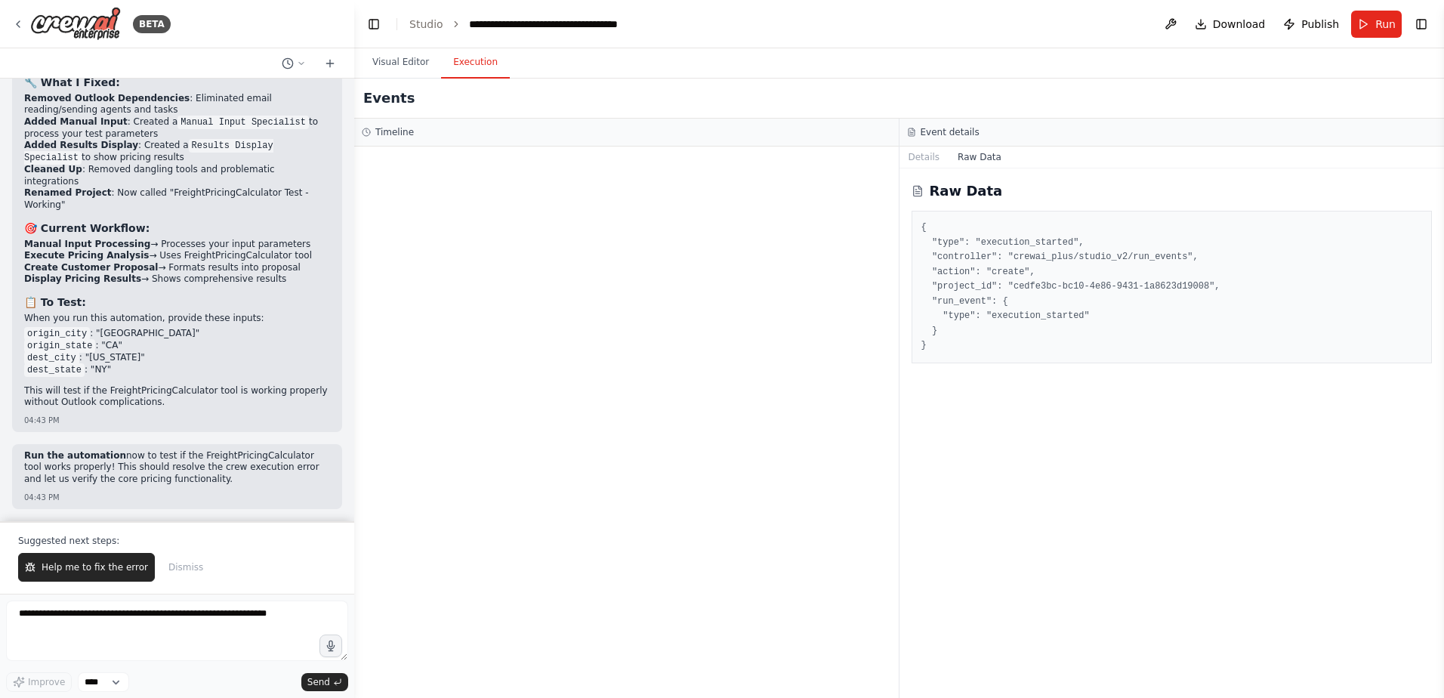
scroll to position [141186, 0]
click at [151, 625] on textarea at bounding box center [177, 631] width 342 height 60
type textarea "*"
type textarea "**********"
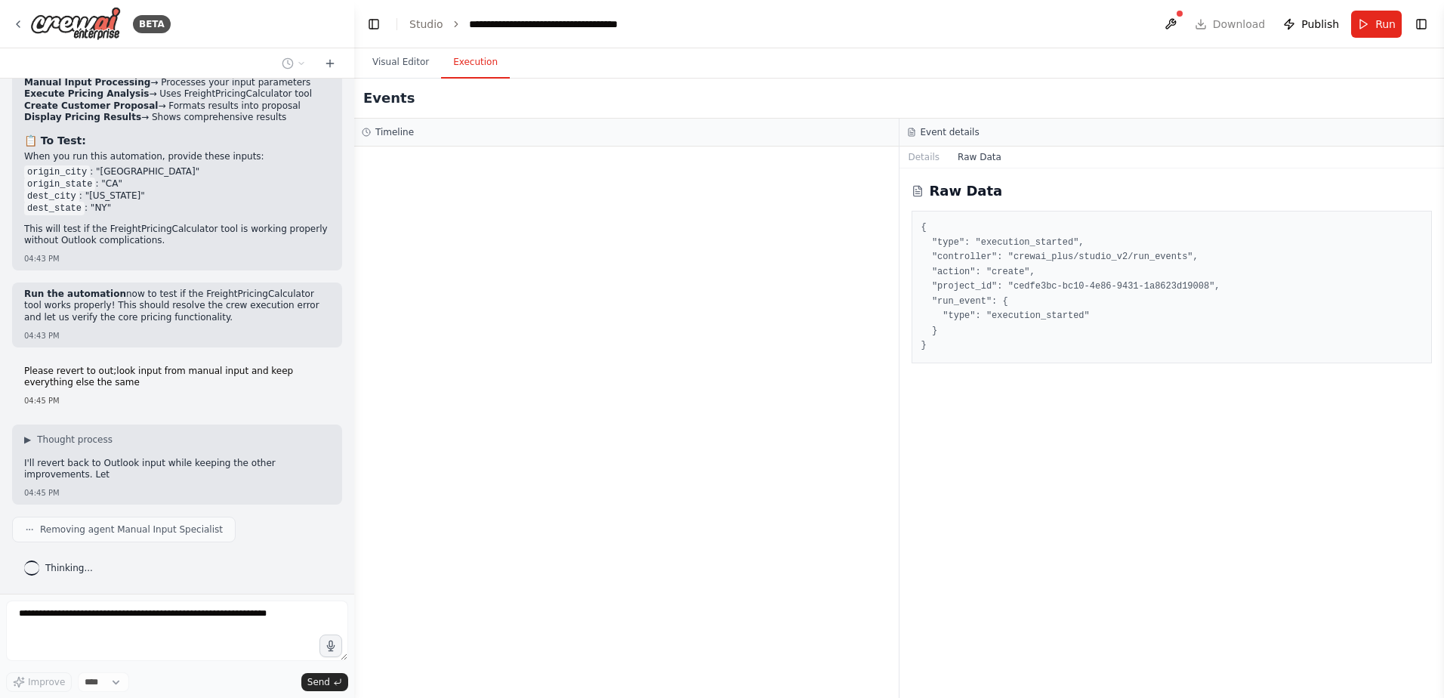
scroll to position [142103, 0]
click at [405, 54] on button "Visual Editor" at bounding box center [400, 63] width 81 height 32
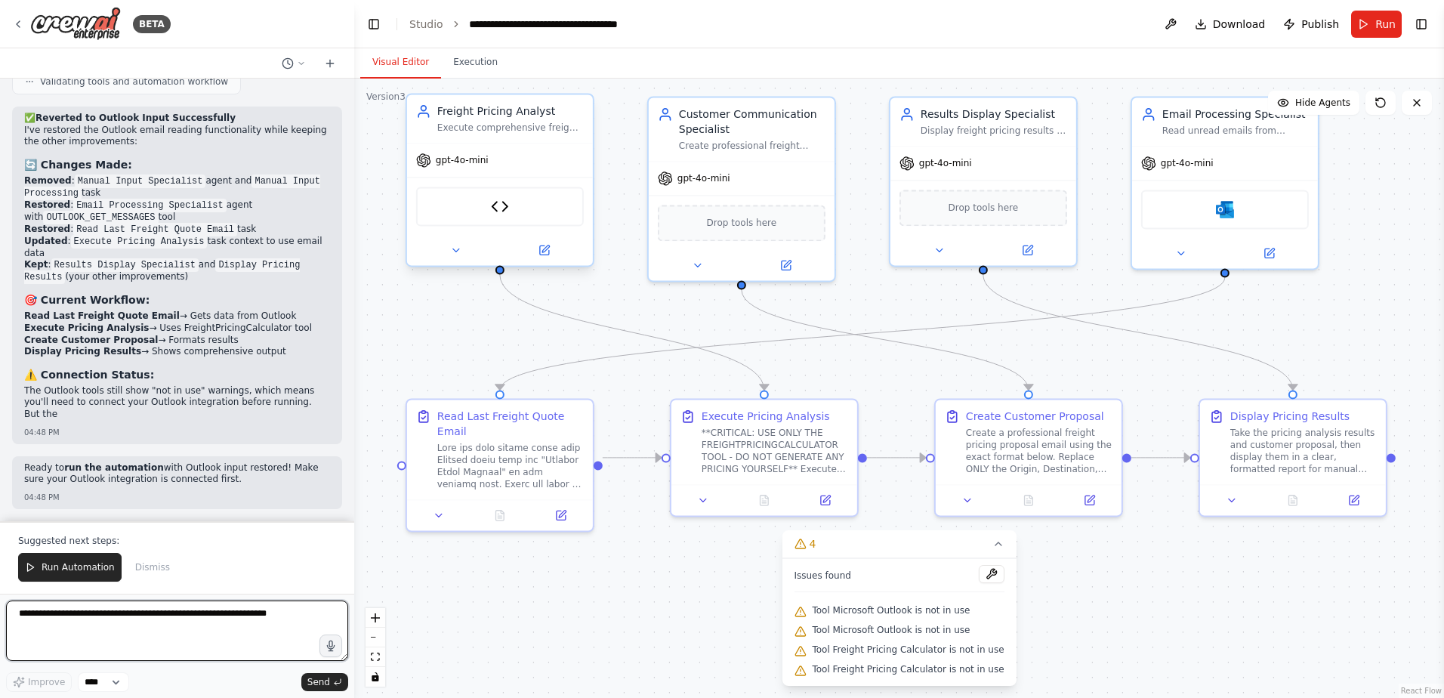
scroll to position [142734, 0]
click at [152, 617] on textarea at bounding box center [177, 631] width 342 height 60
type textarea "**********"
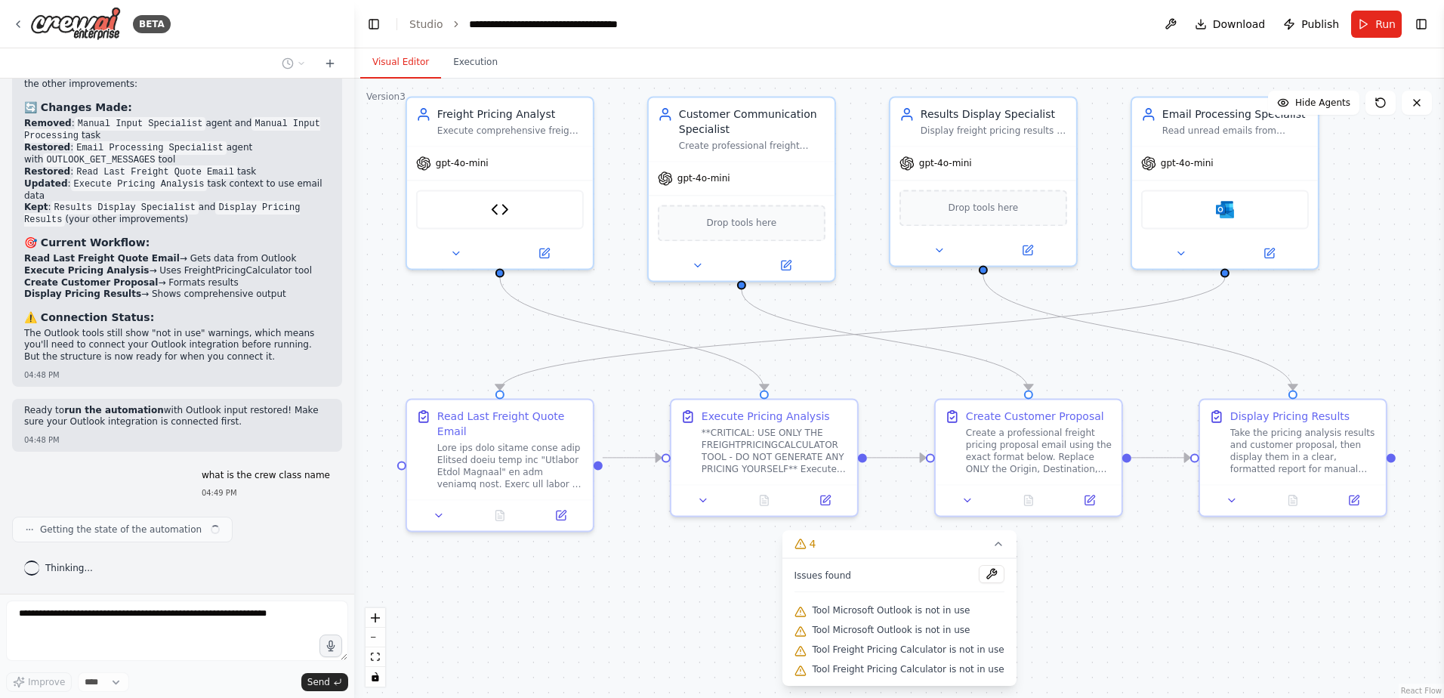
scroll to position [142792, 0]
click at [21, 29] on icon at bounding box center [18, 24] width 12 height 12
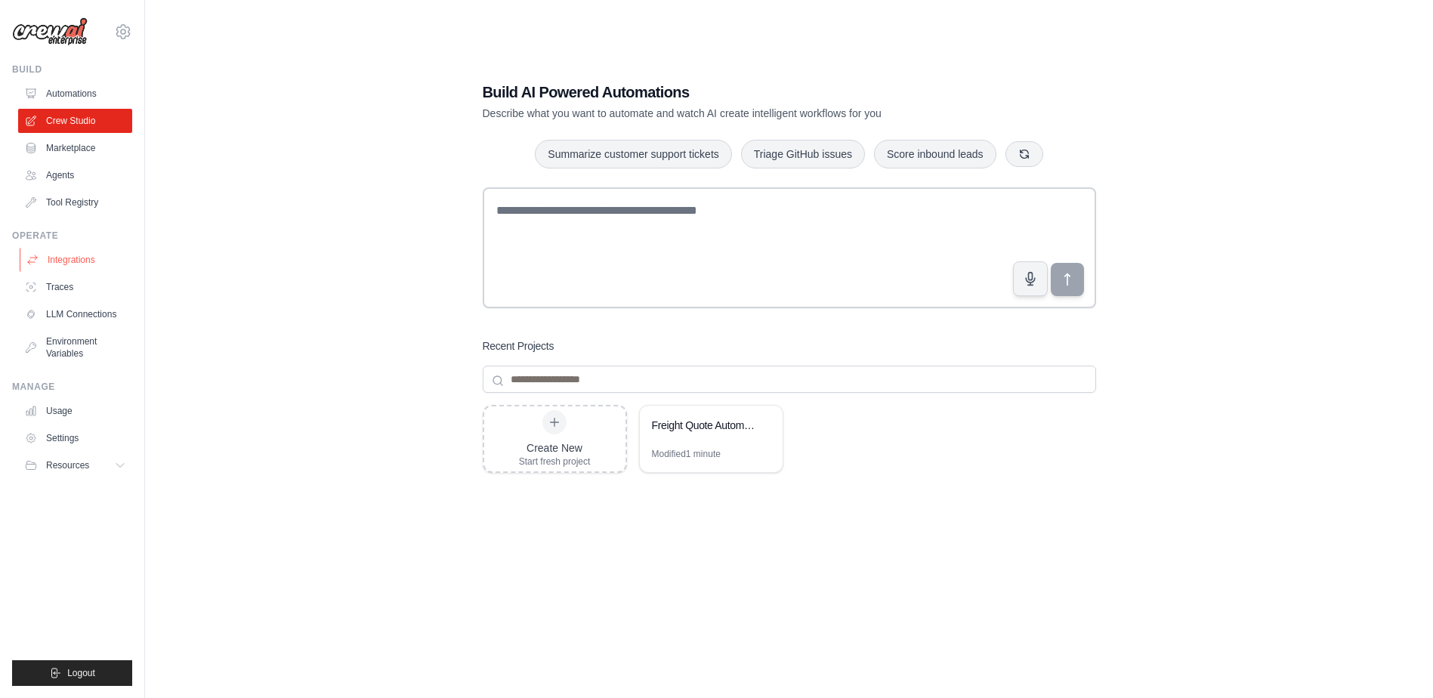
click at [65, 262] on link "Integrations" at bounding box center [77, 260] width 114 height 24
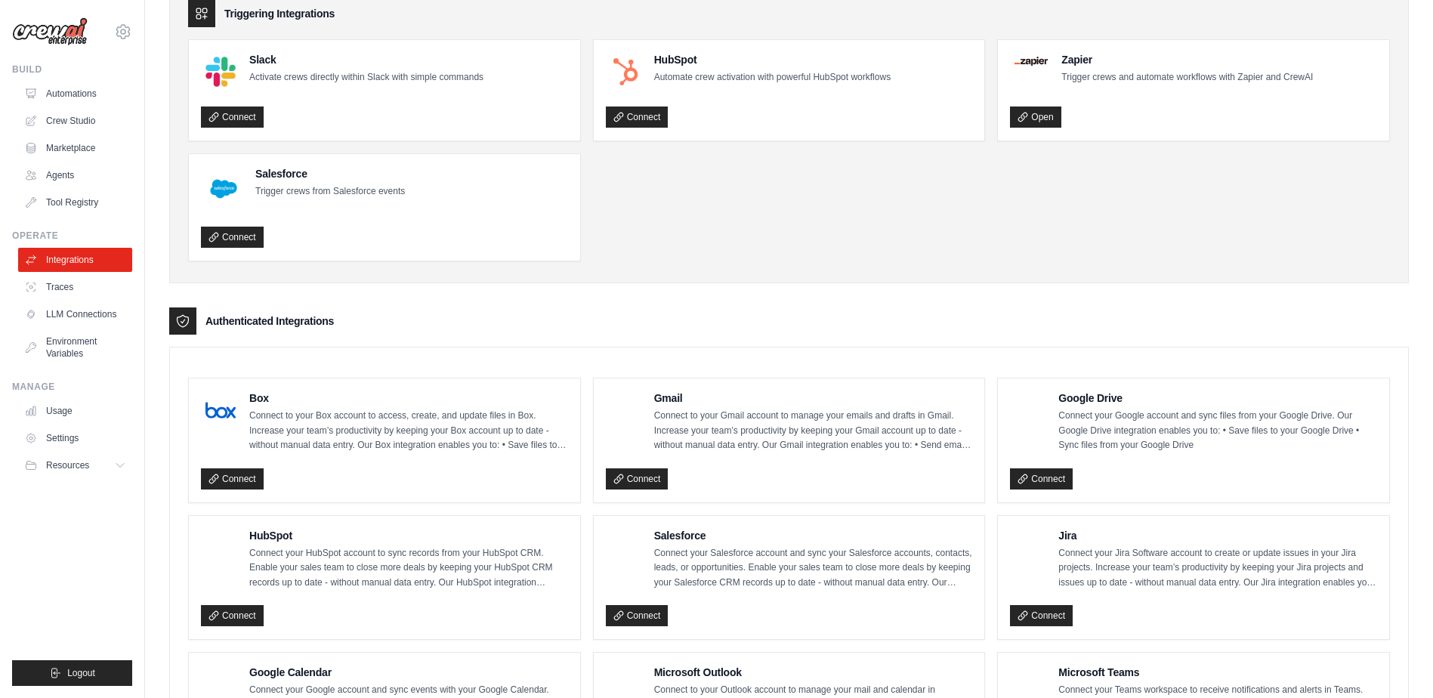
scroll to position [378, 0]
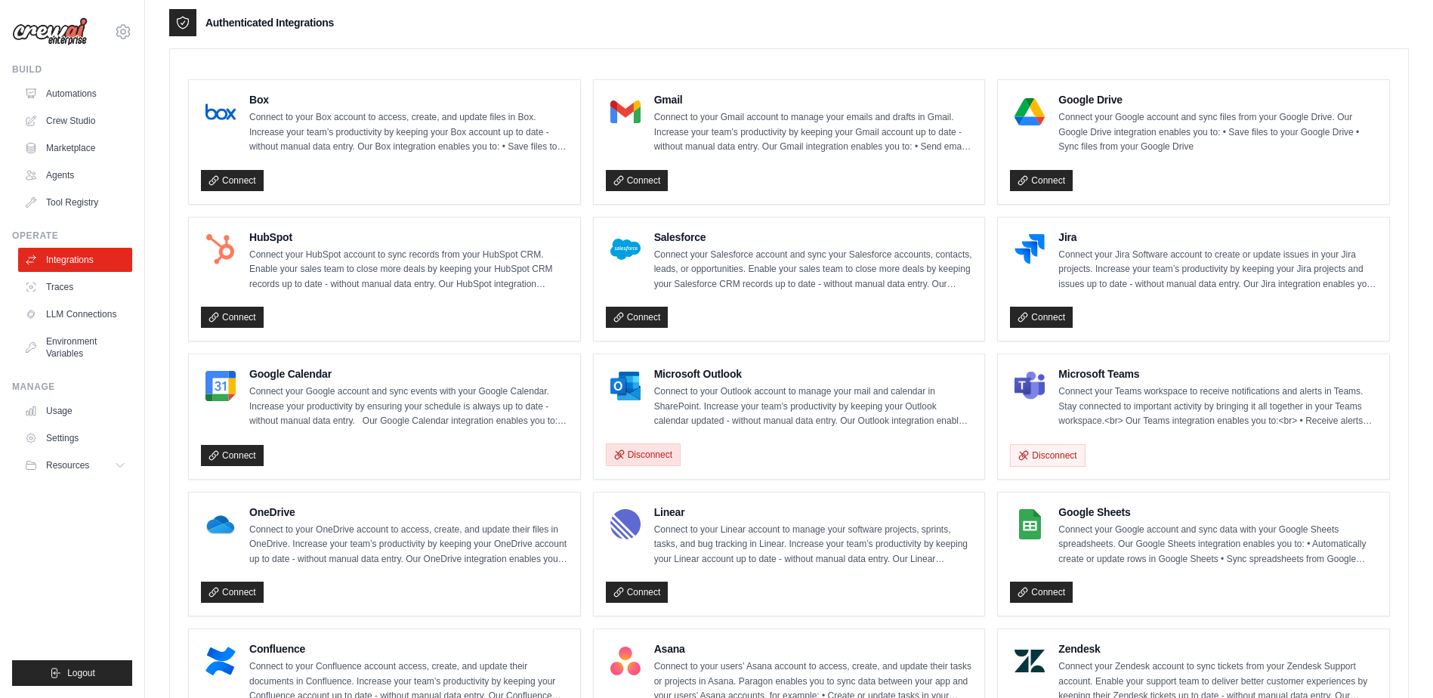
click at [640, 457] on button "Disconnect" at bounding box center [643, 454] width 75 height 23
click at [1048, 455] on button "Disconnect" at bounding box center [1047, 454] width 75 height 23
click at [653, 452] on link "Connect" at bounding box center [637, 454] width 63 height 21
click at [79, 120] on link "Crew Studio" at bounding box center [77, 121] width 114 height 24
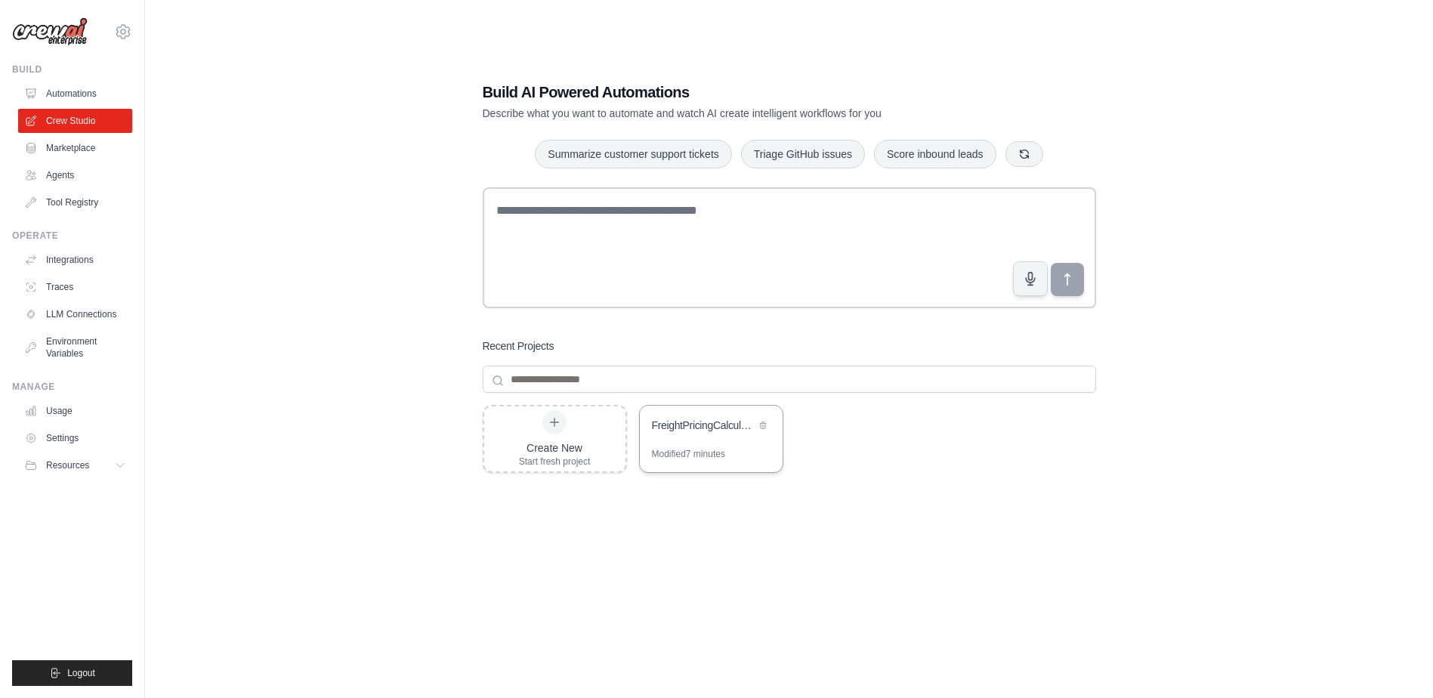
click at [713, 450] on div "Modified 7 minutes" at bounding box center [688, 454] width 73 height 12
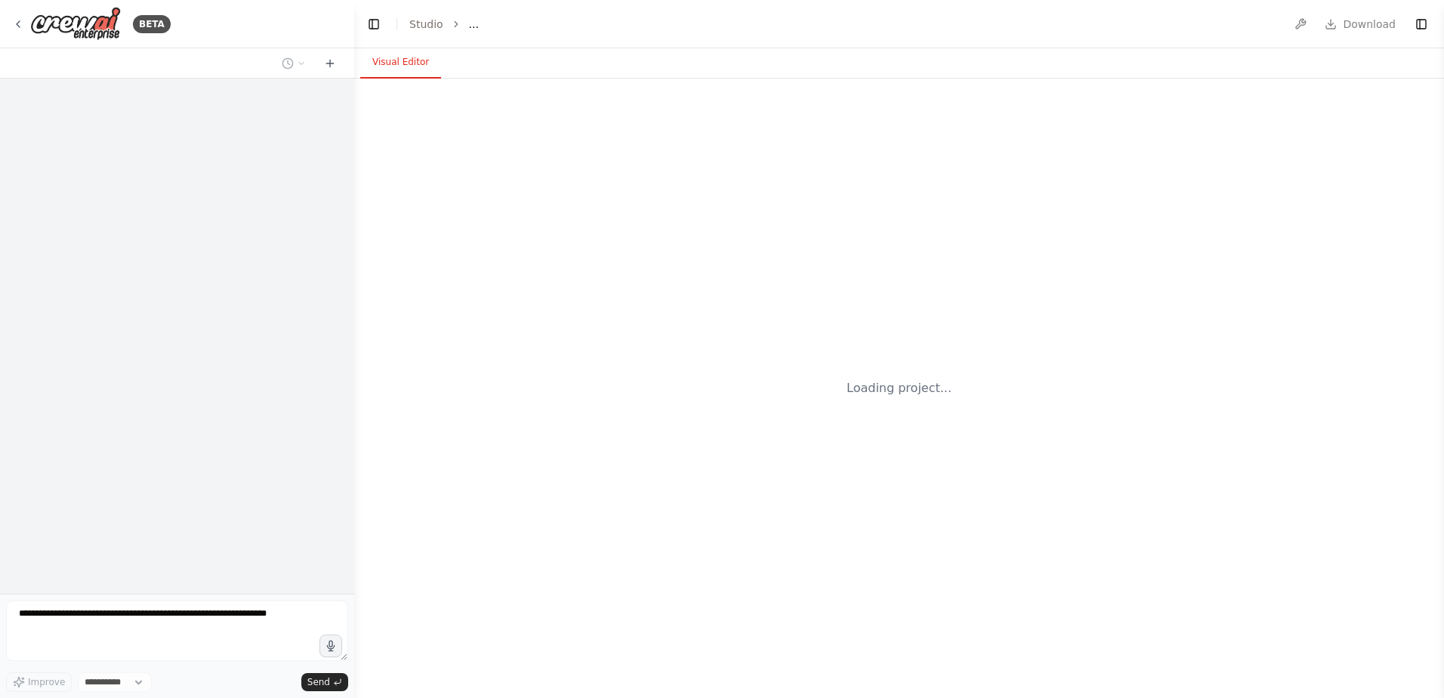
select select "****"
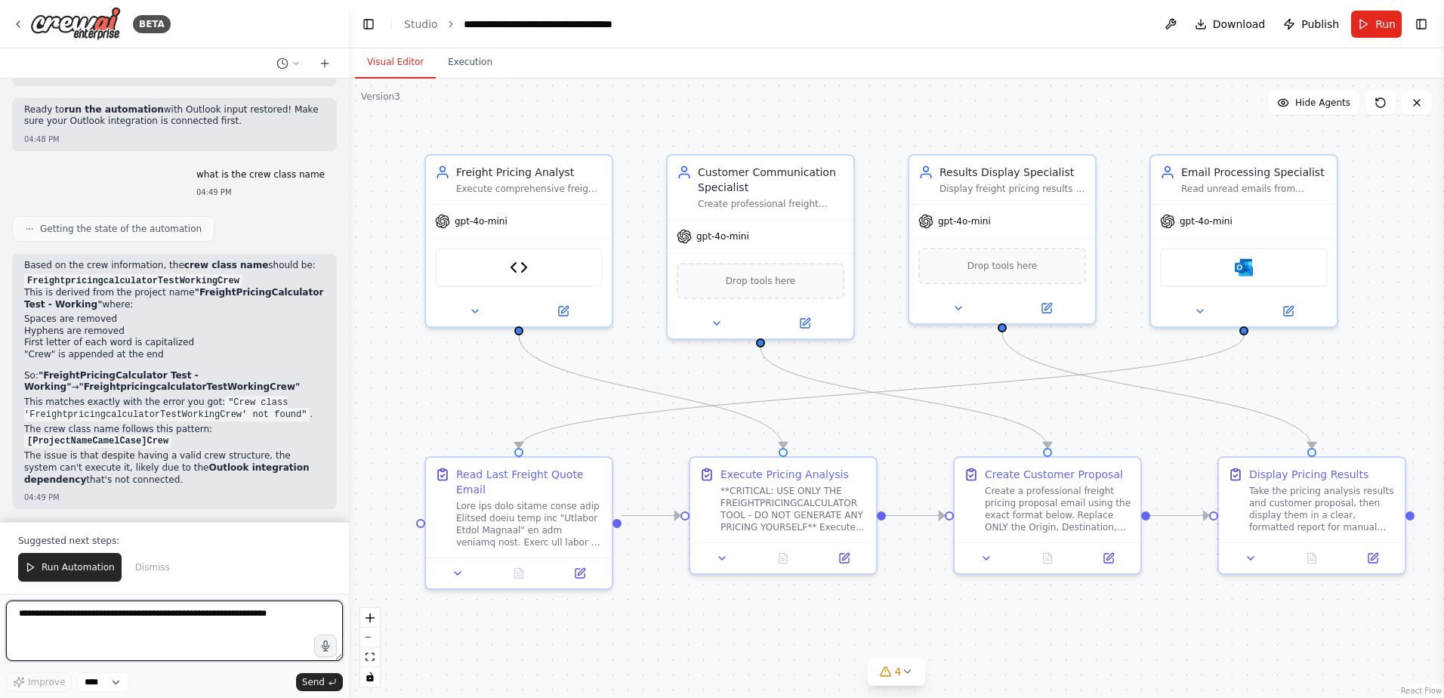
scroll to position [143981, 0]
click at [349, 505] on div "BETA I would like to connect and monitor an outlook inbox, parse the email, sen…" at bounding box center [722, 349] width 1444 height 698
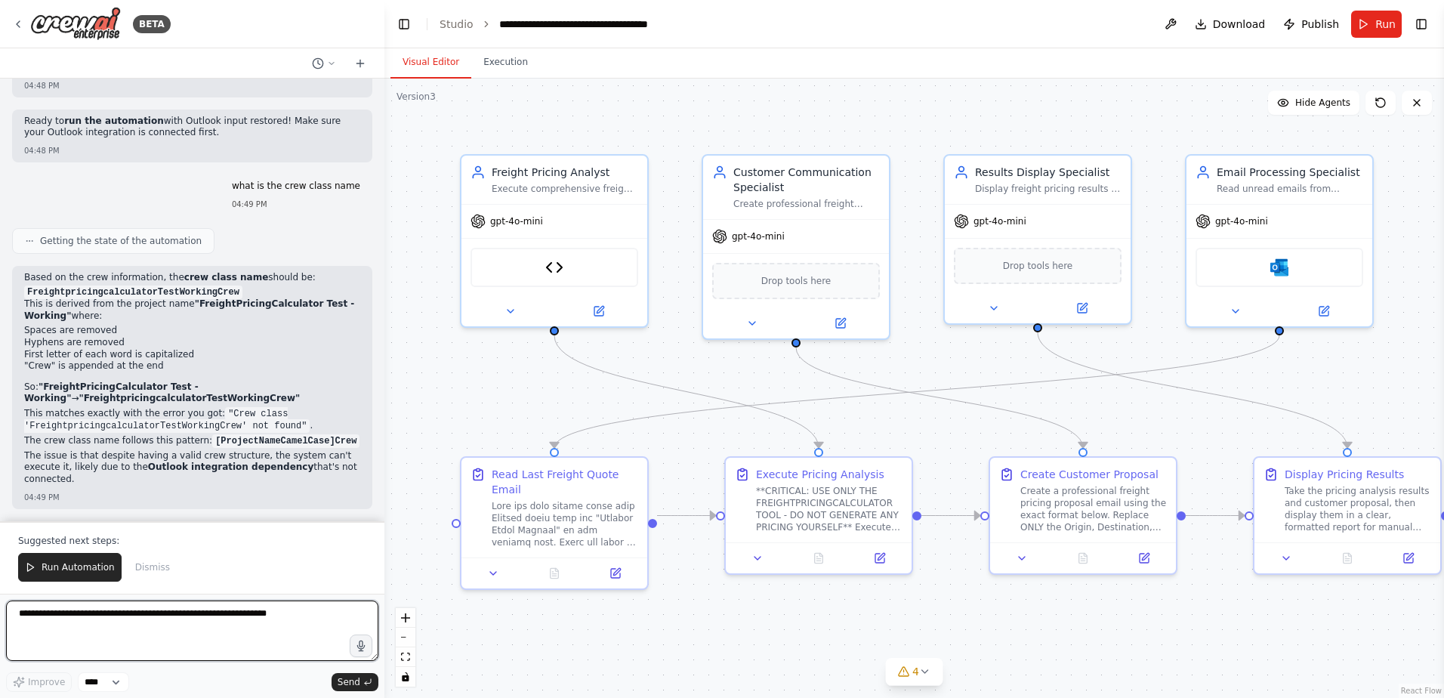
scroll to position [137651, 0]
drag, startPoint x: 347, startPoint y: 483, endPoint x: 369, endPoint y: 508, distance: 32.6
click at [387, 489] on div "BETA I would like to connect and monitor an outlook inbox, parse the email, sen…" at bounding box center [722, 349] width 1444 height 698
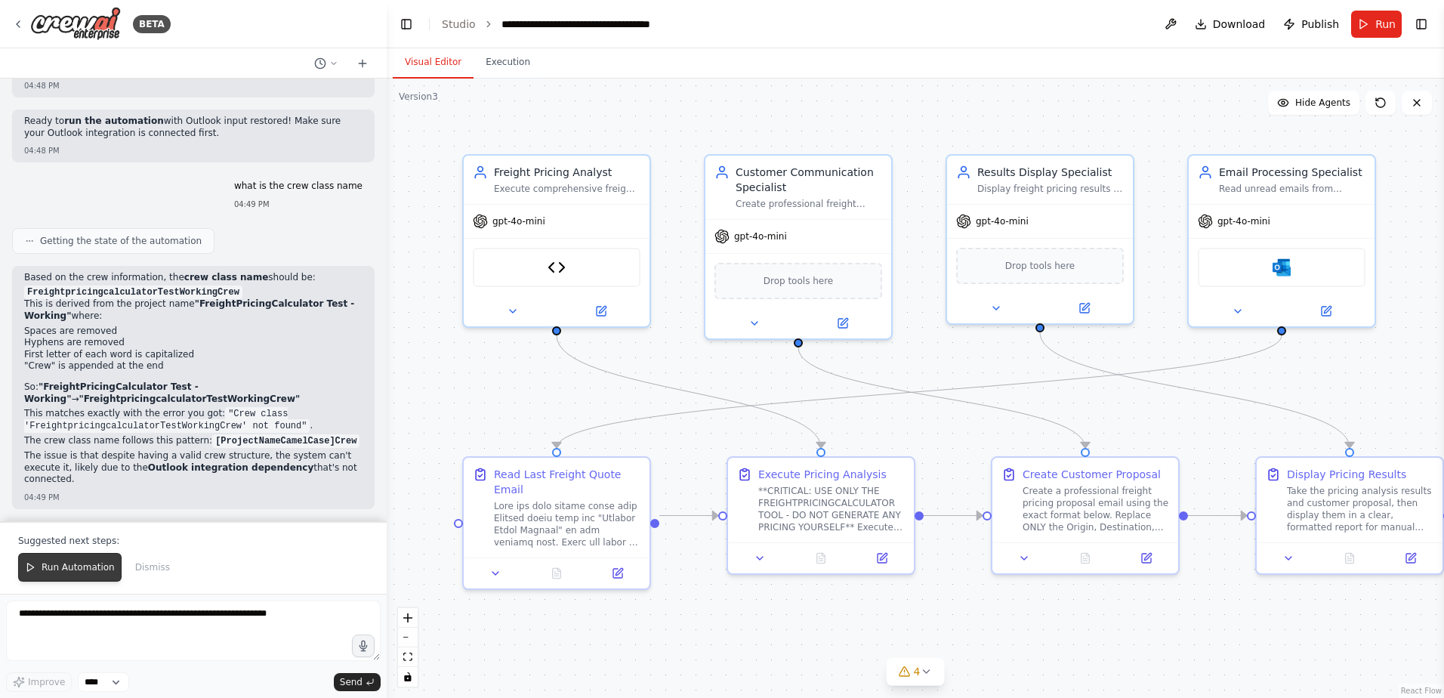
click at [72, 571] on span "Run Automation" at bounding box center [78, 567] width 73 height 12
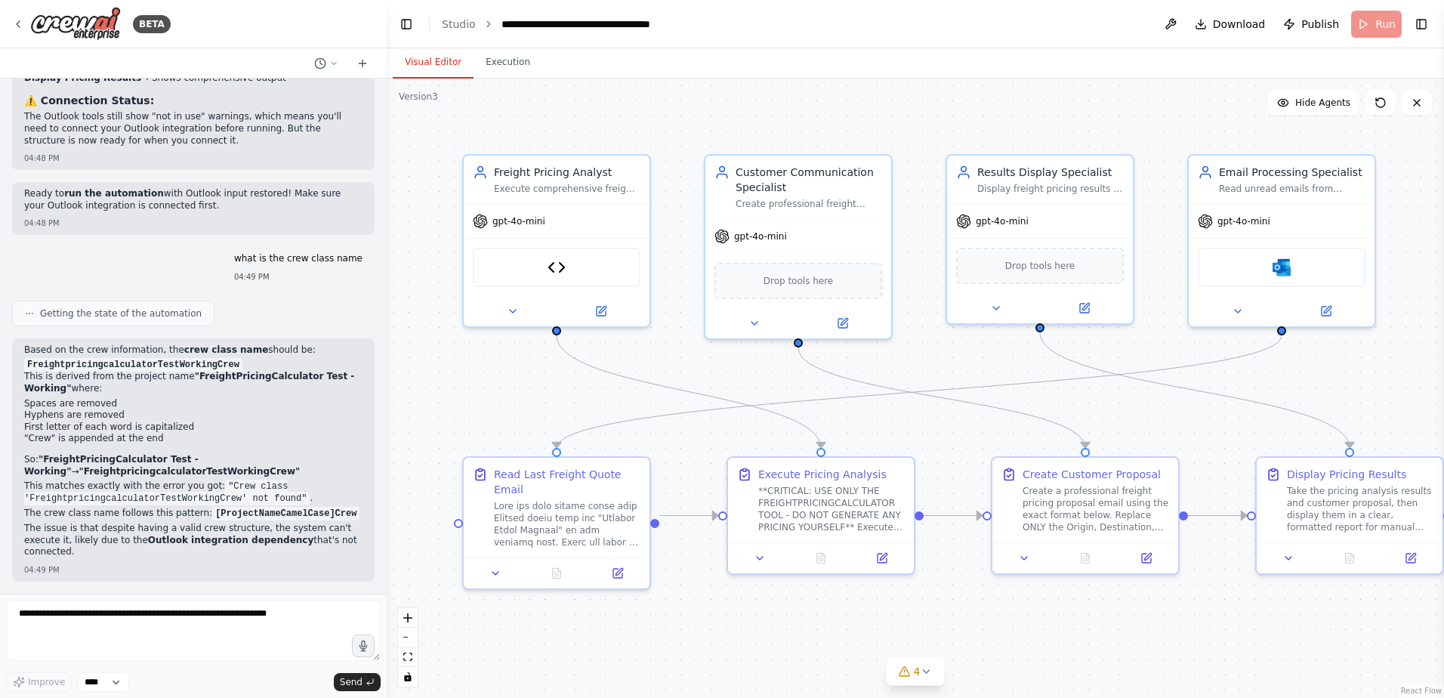
scroll to position [137306, 0]
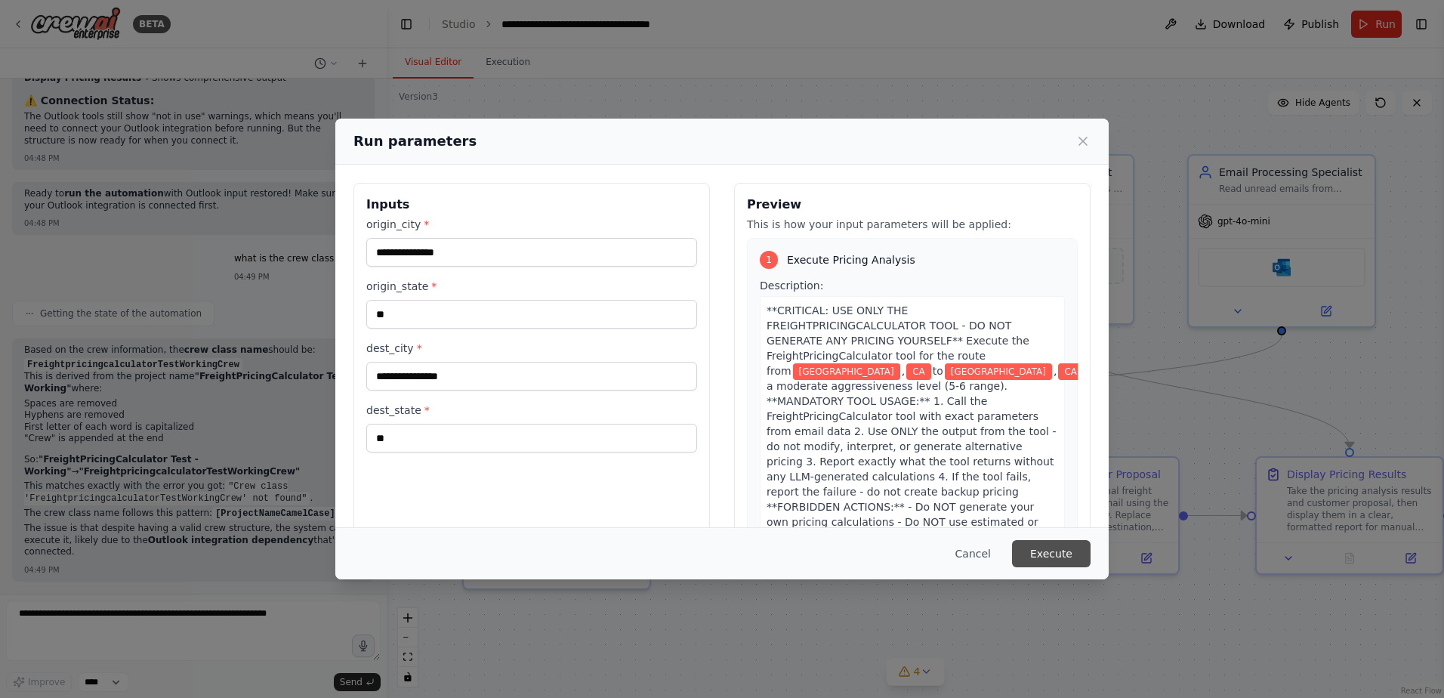
click at [1050, 555] on button "Execute" at bounding box center [1051, 553] width 79 height 27
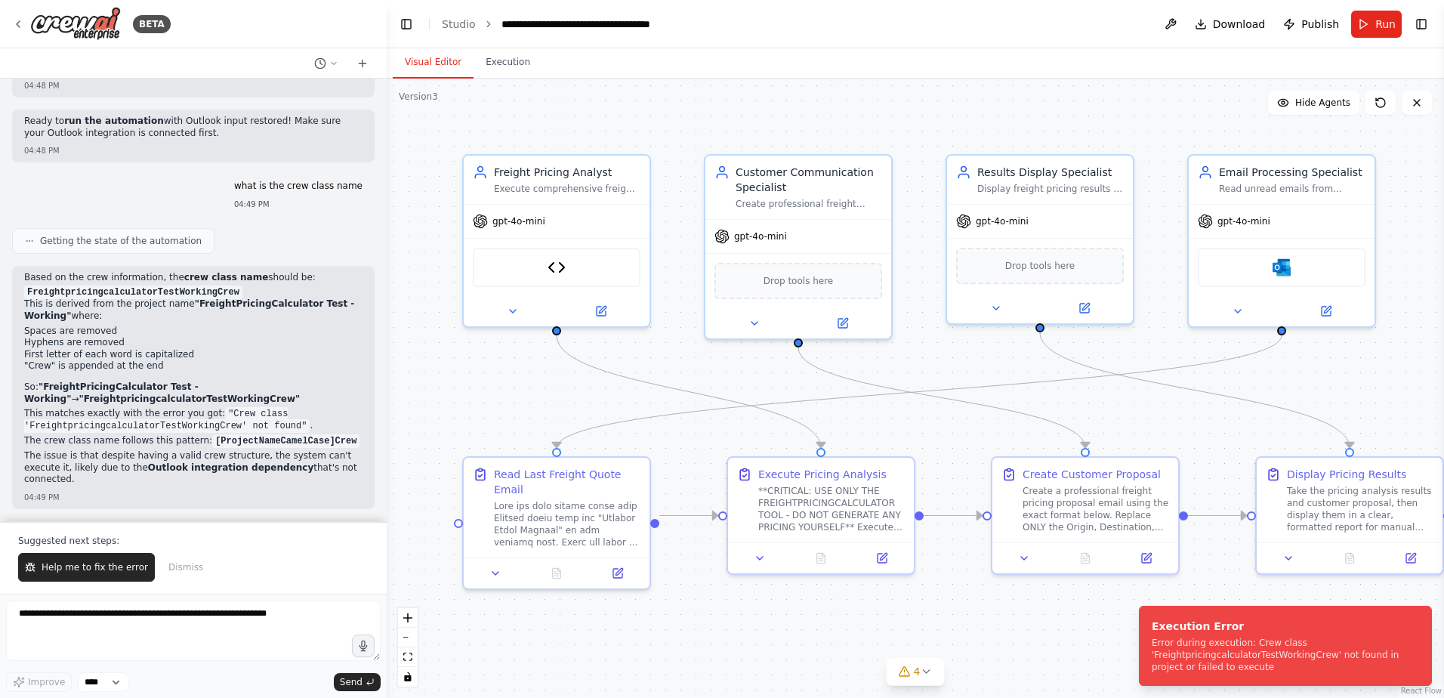
scroll to position [137378, 0]
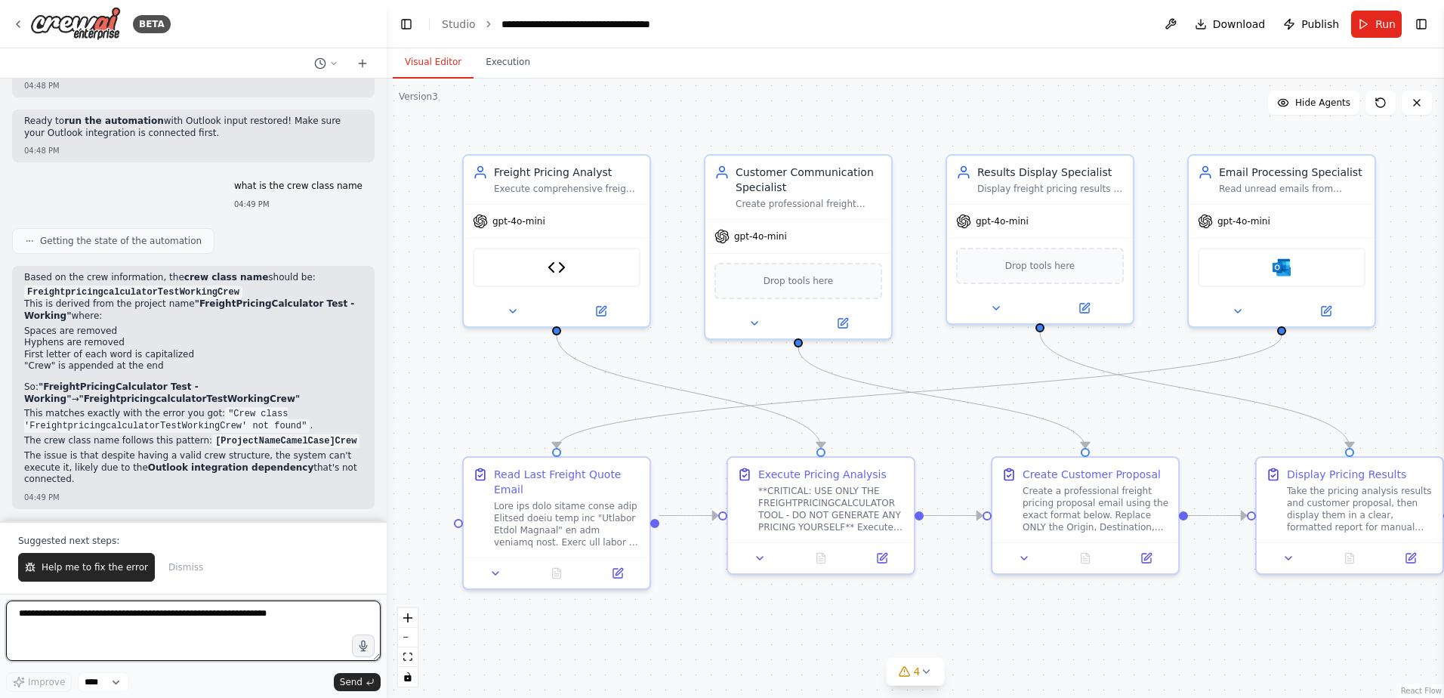
click at [221, 613] on textarea at bounding box center [193, 631] width 375 height 60
type textarea "**********"
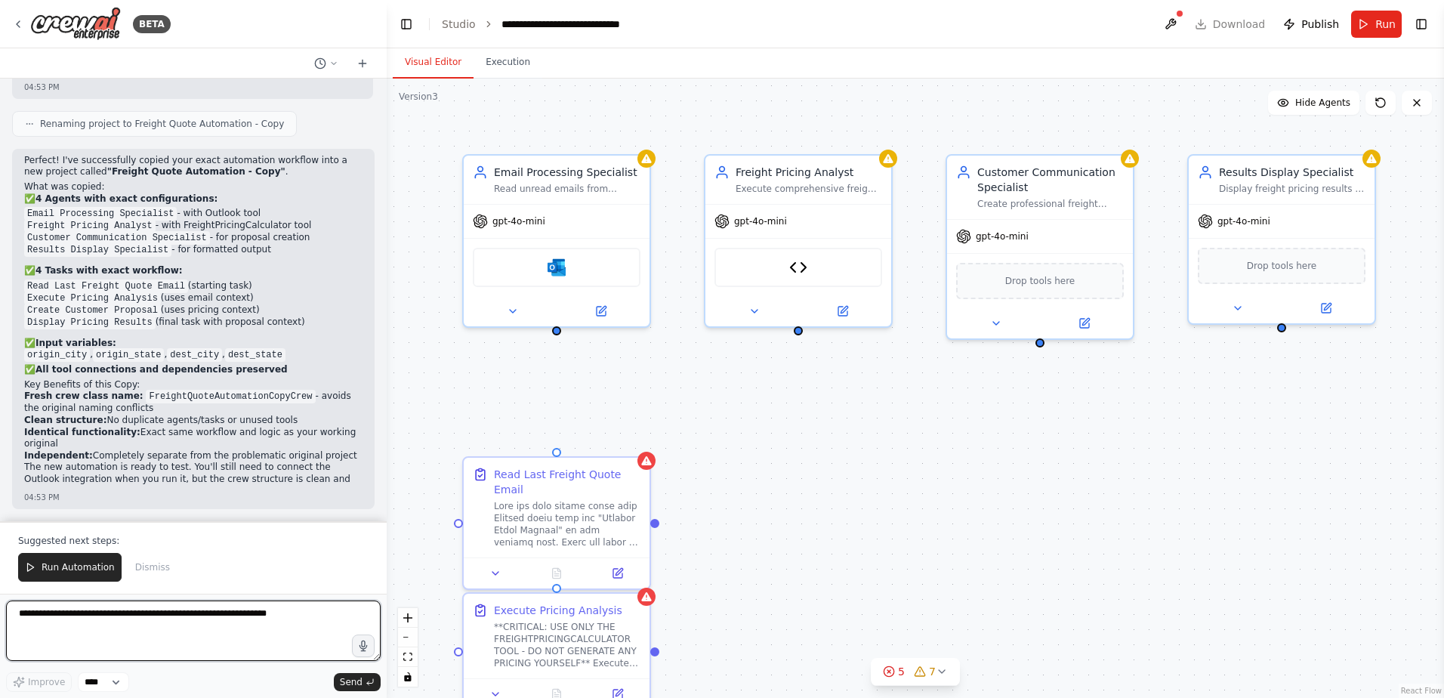
scroll to position [139166, 0]
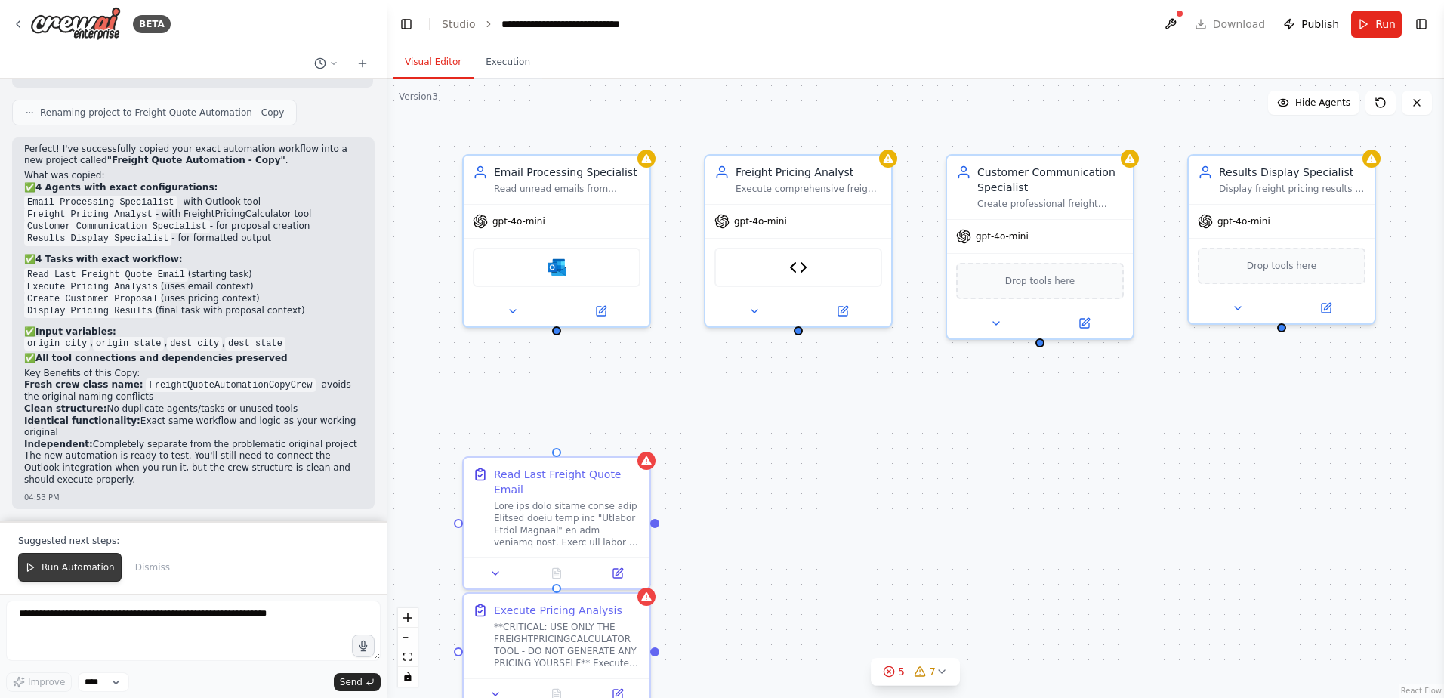
click at [64, 570] on span "Run Automation" at bounding box center [78, 567] width 73 height 12
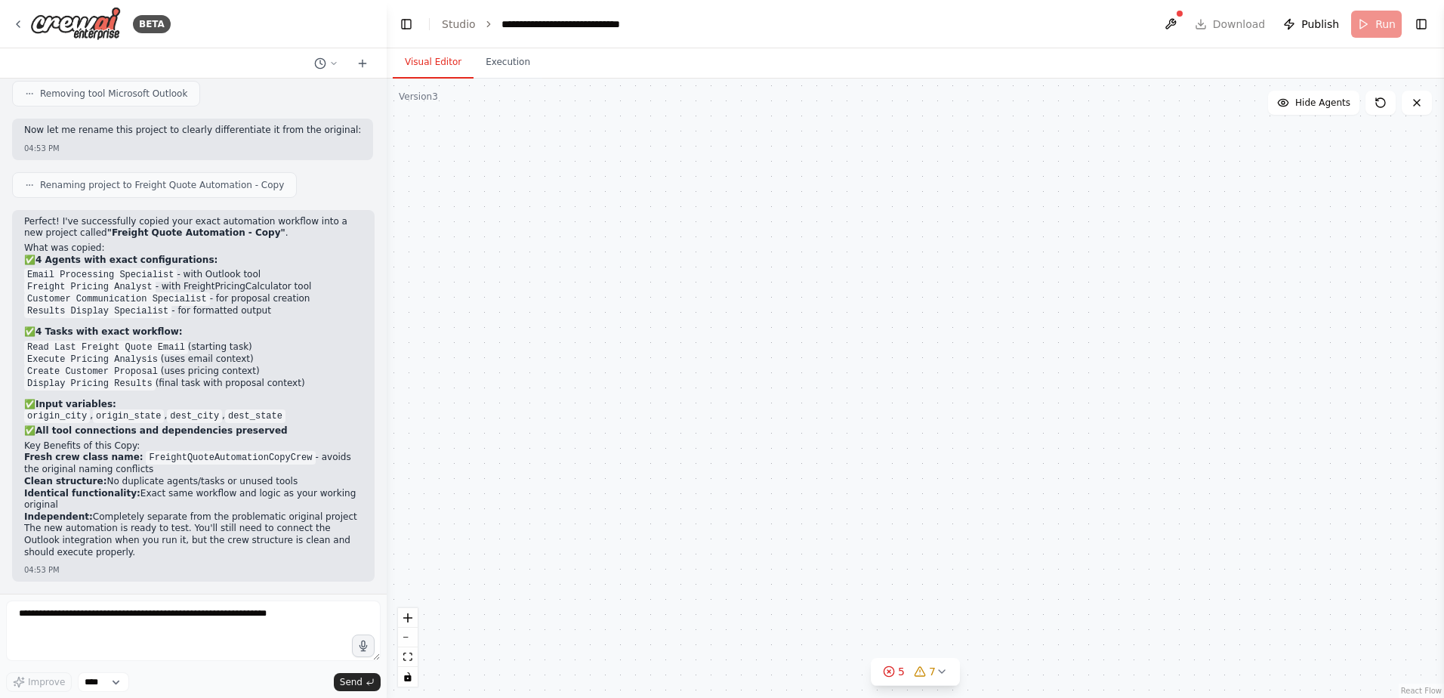
scroll to position [139094, 0]
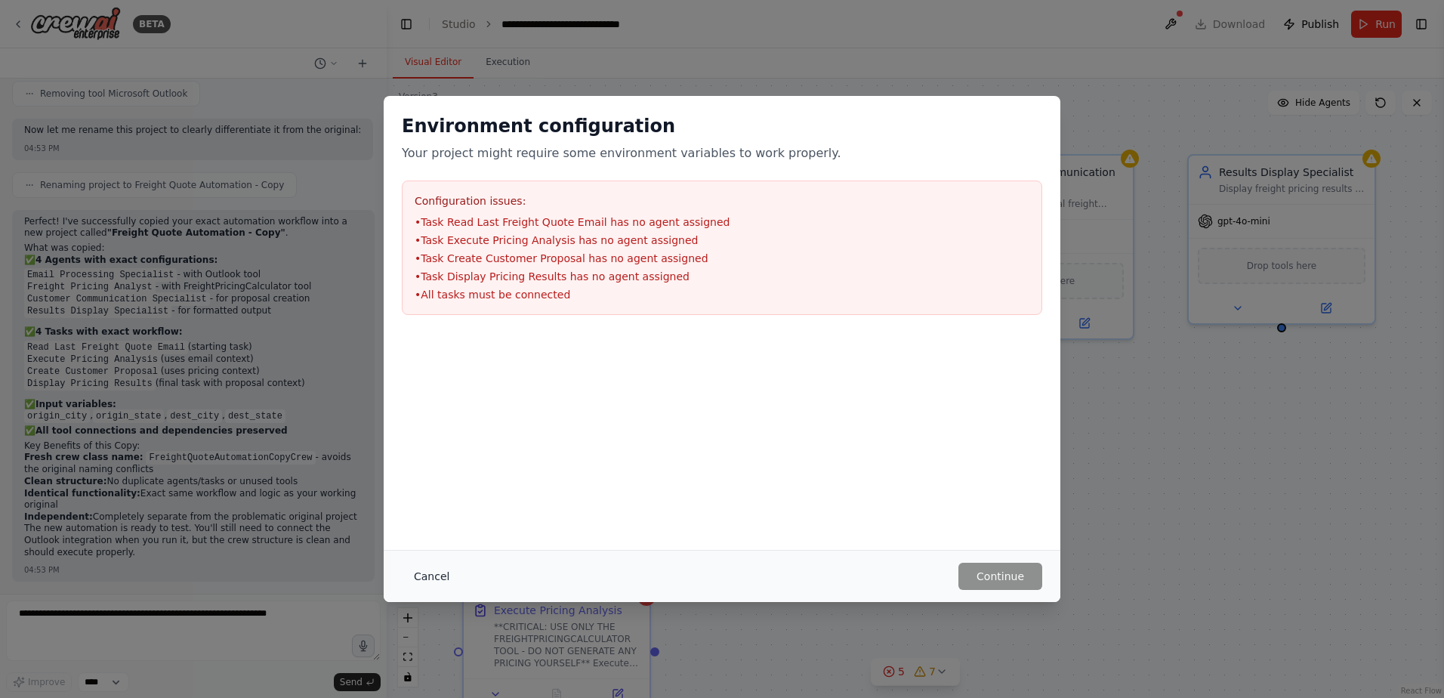
click at [426, 572] on button "Cancel" at bounding box center [432, 576] width 60 height 27
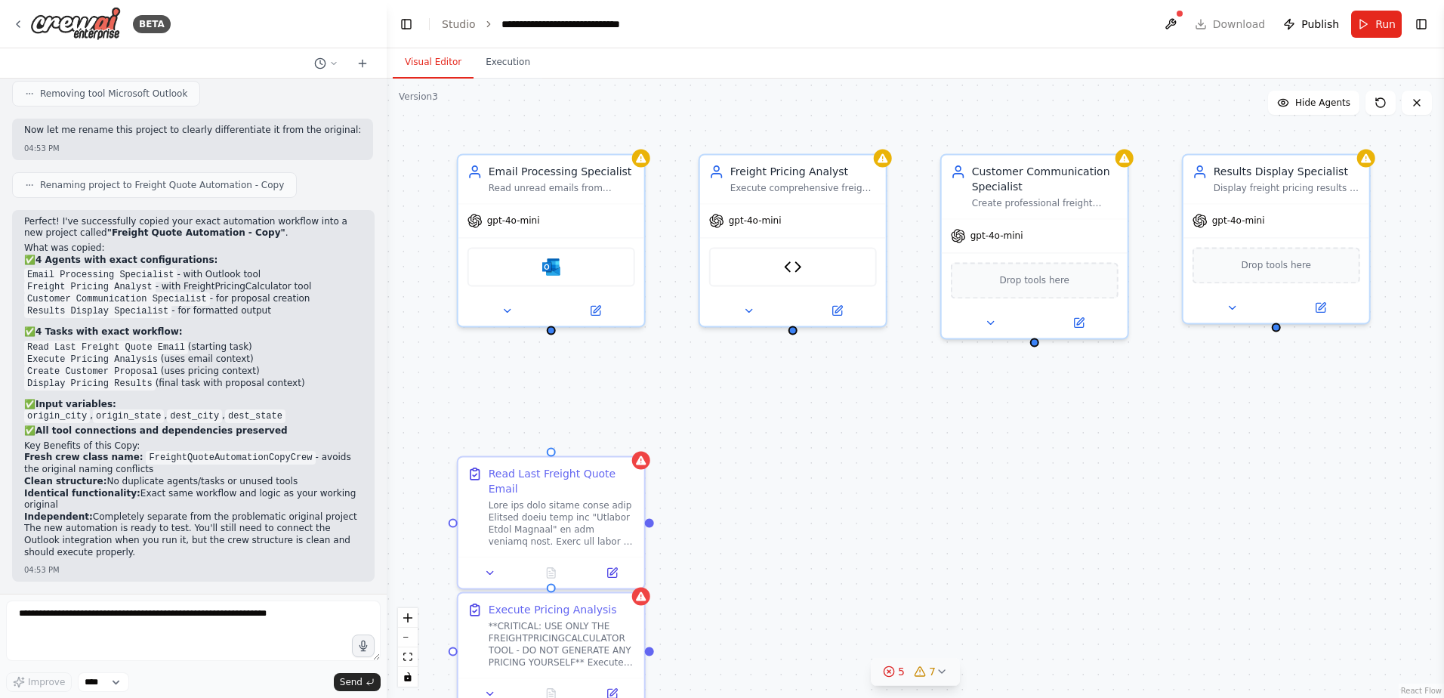
click at [940, 673] on icon at bounding box center [942, 671] width 6 height 3
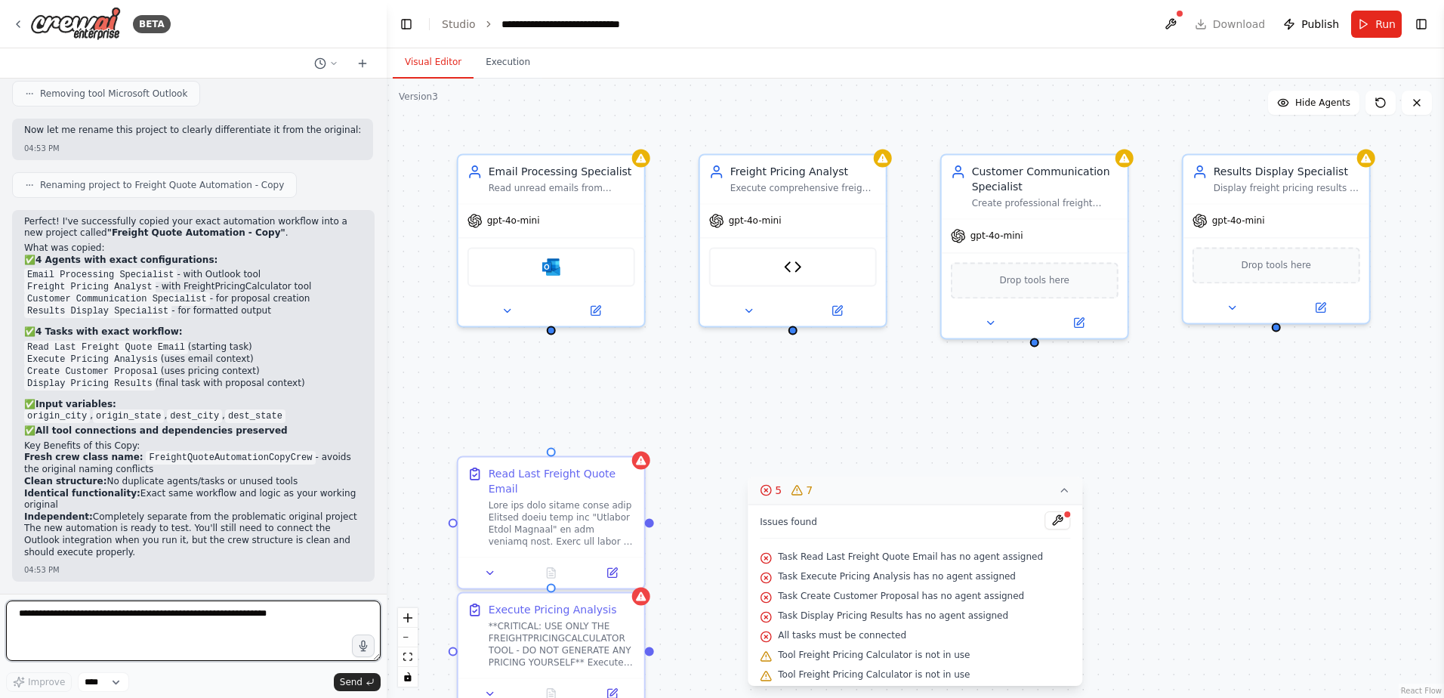
click at [200, 638] on textarea at bounding box center [193, 631] width 375 height 60
type textarea "**********"
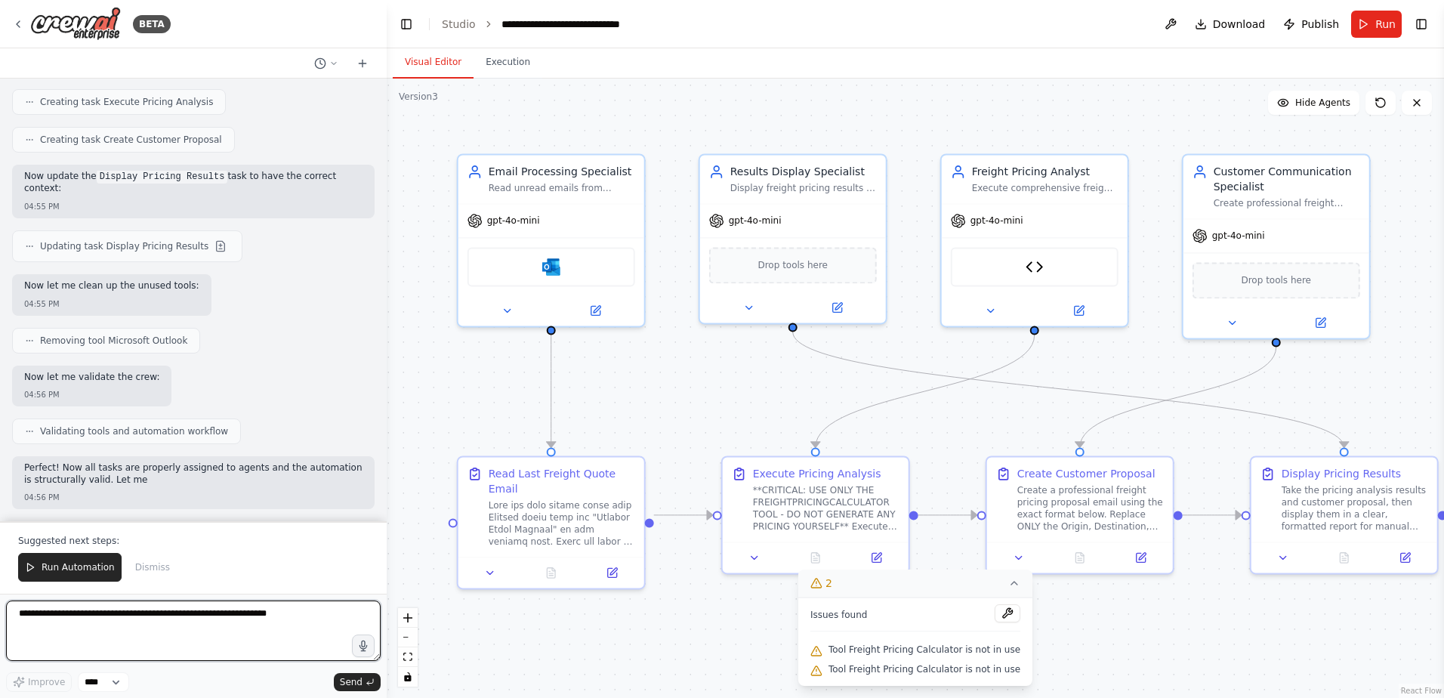
scroll to position [140656, 0]
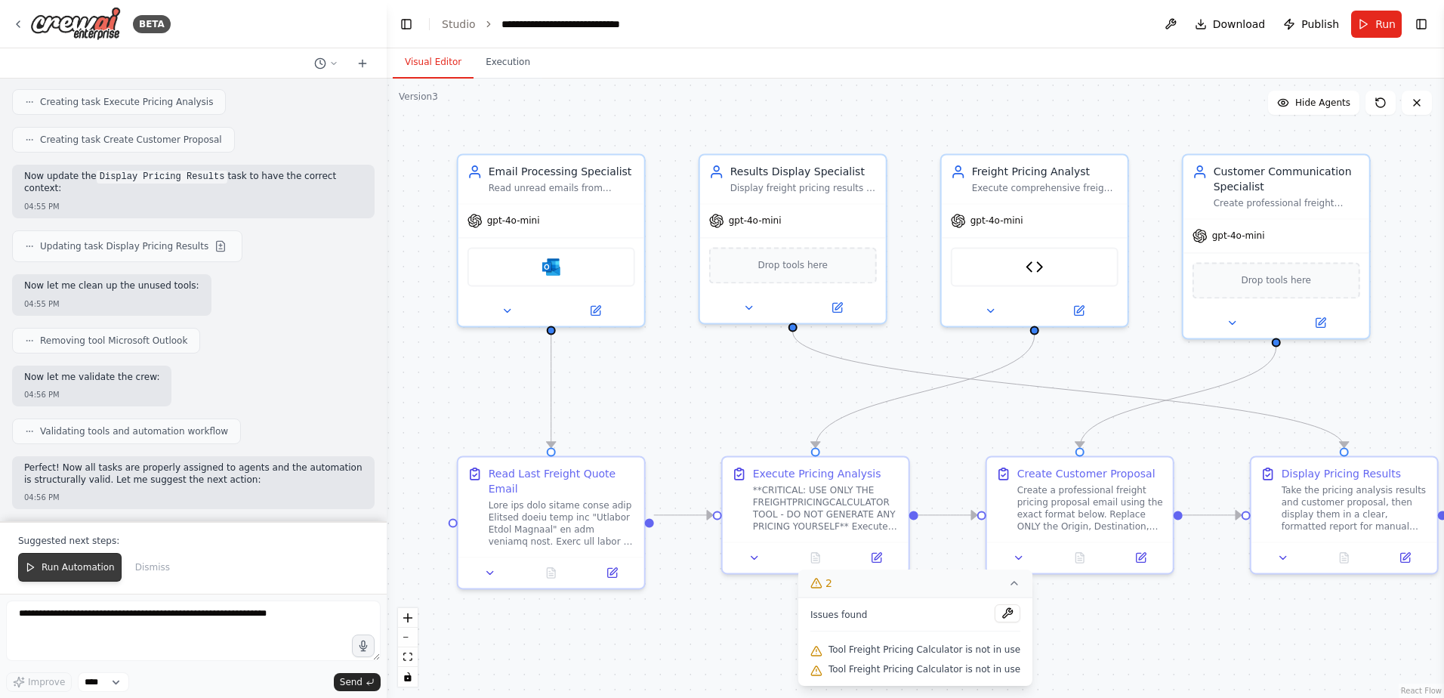
click at [87, 573] on span "Run Automation" at bounding box center [78, 567] width 73 height 12
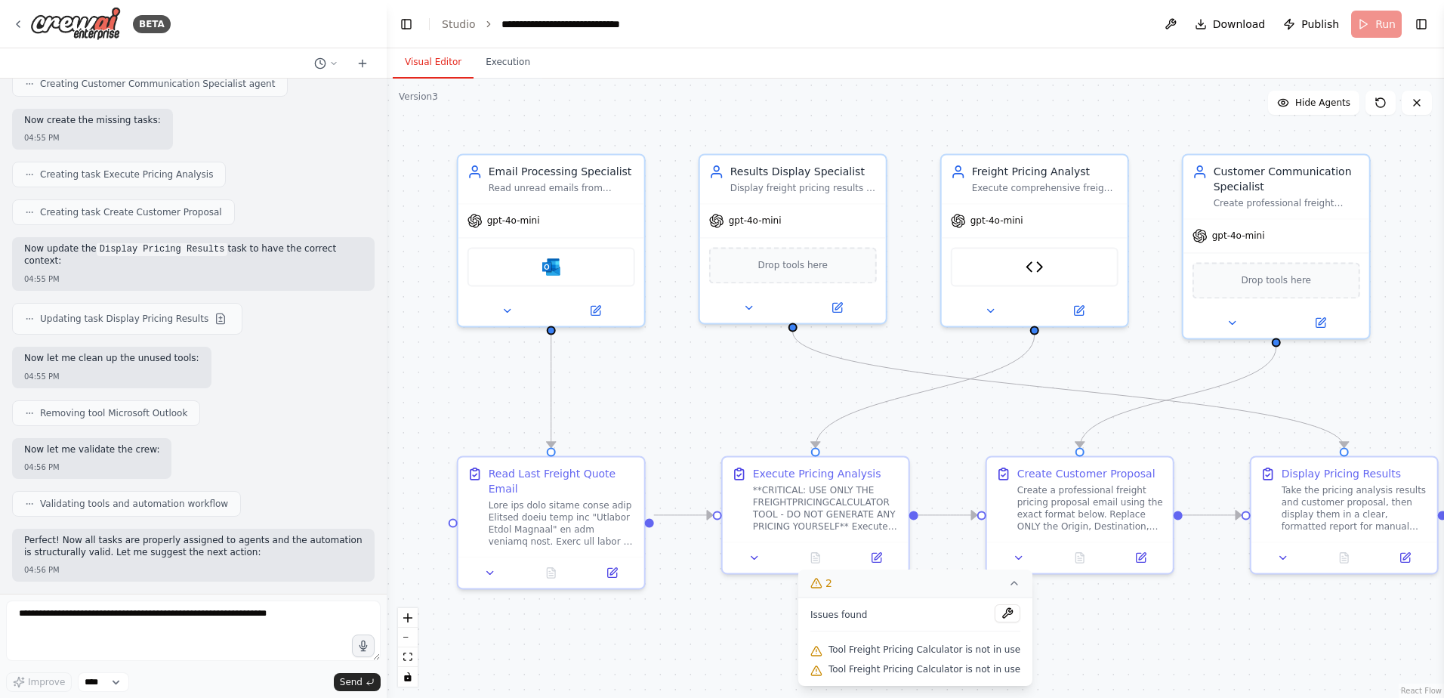
scroll to position [140584, 0]
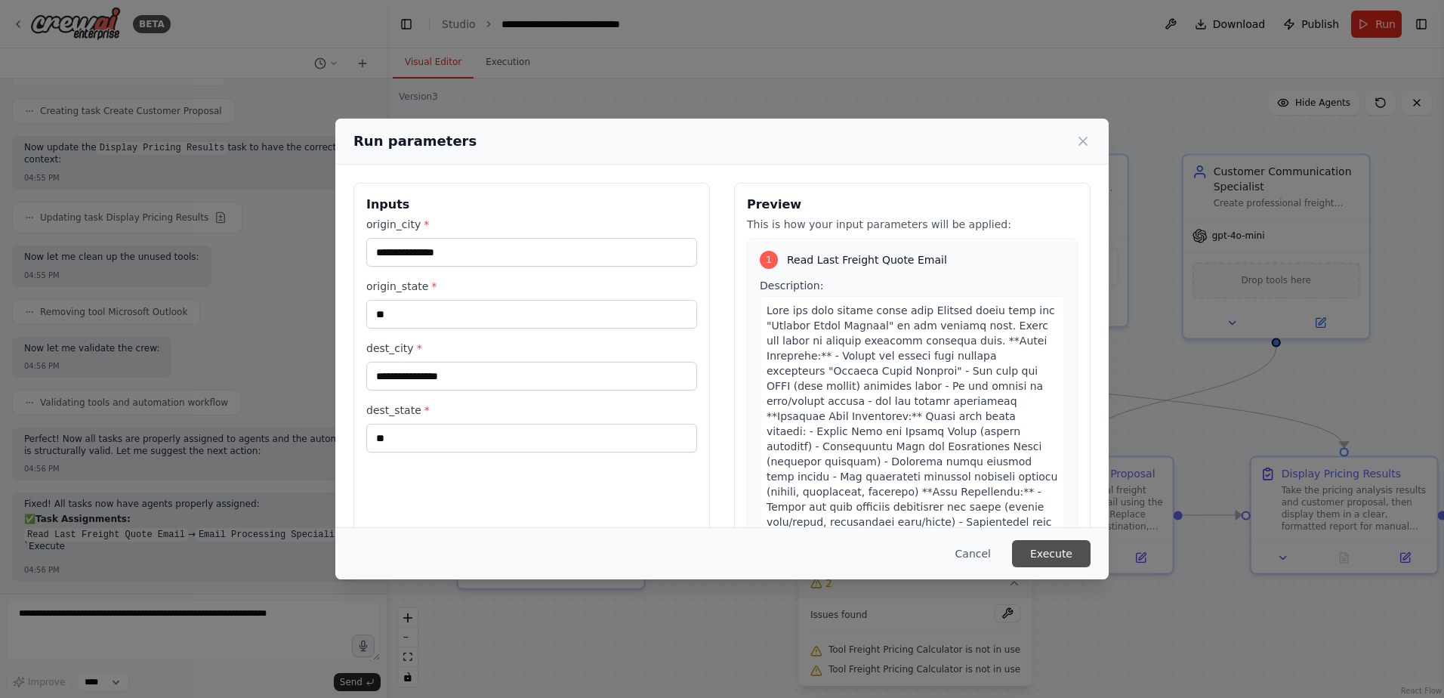
click at [1053, 546] on button "Execute" at bounding box center [1051, 553] width 79 height 27
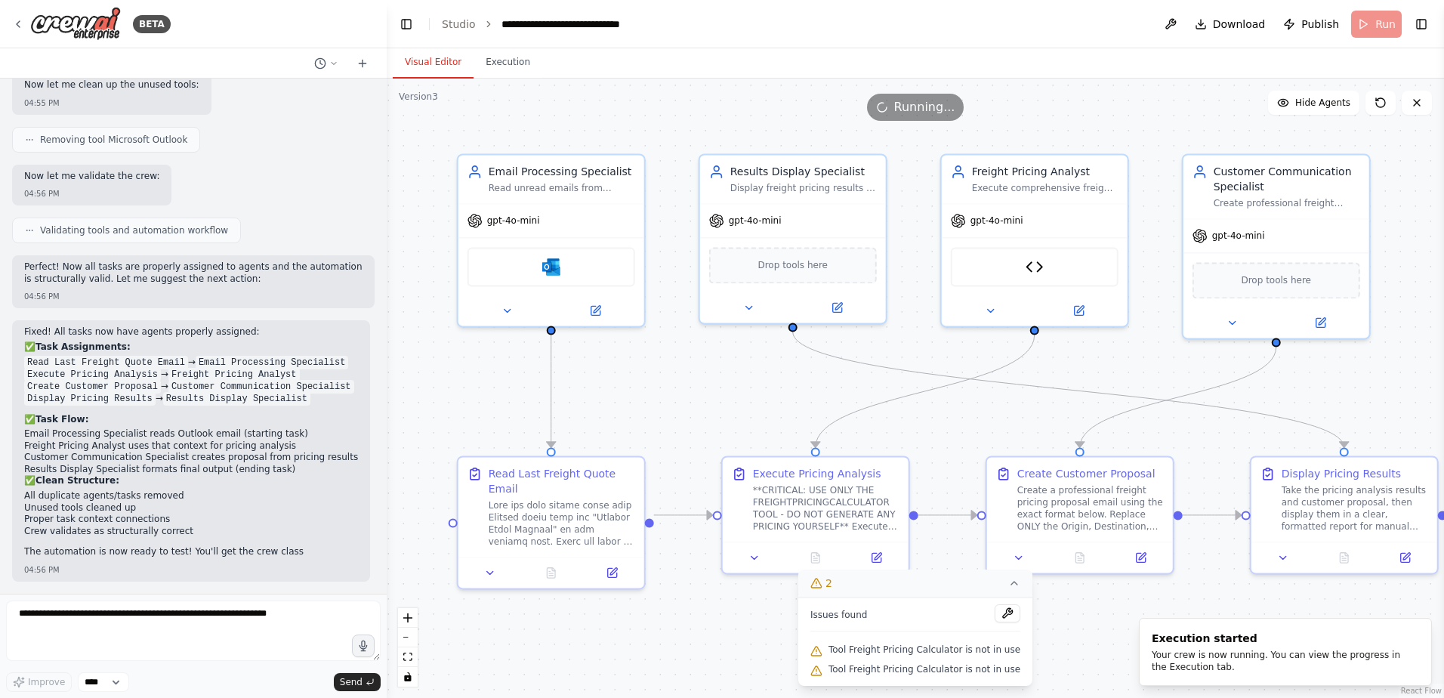
scroll to position [140869, 0]
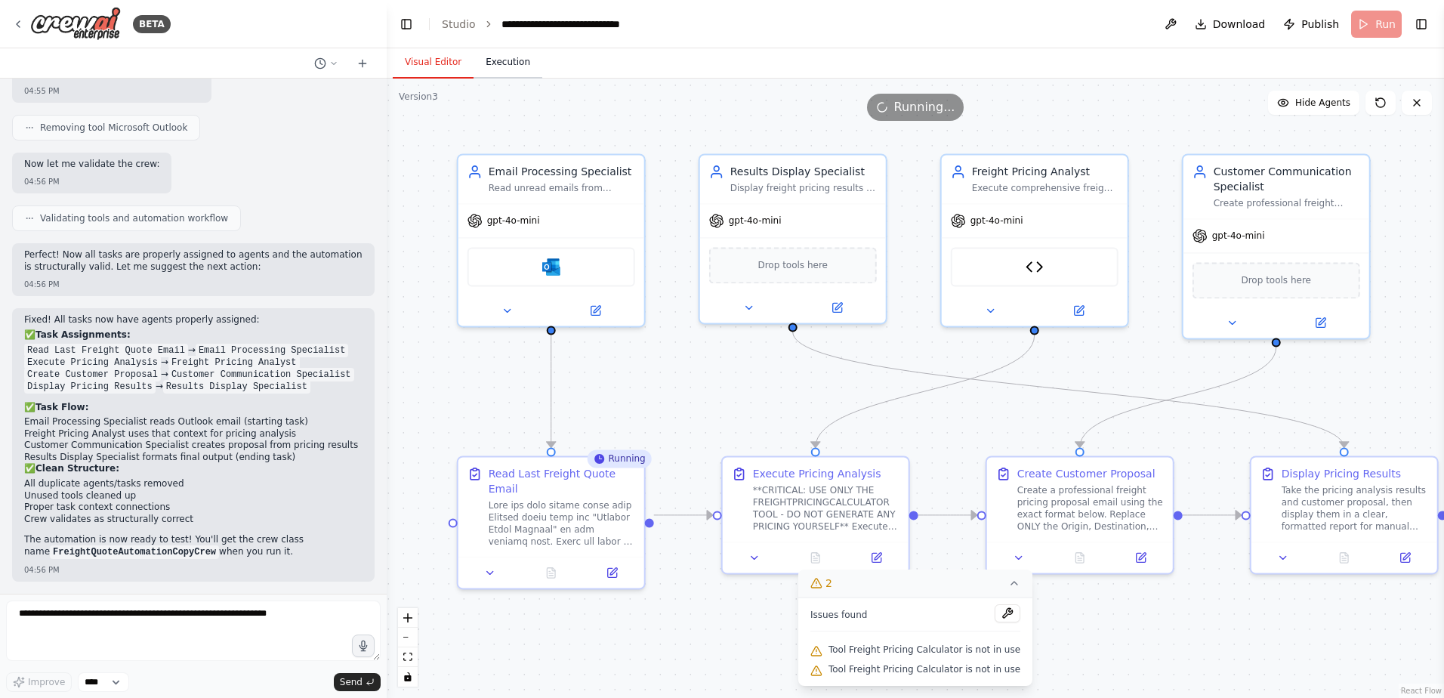
click at [503, 64] on button "Execution" at bounding box center [508, 63] width 69 height 32
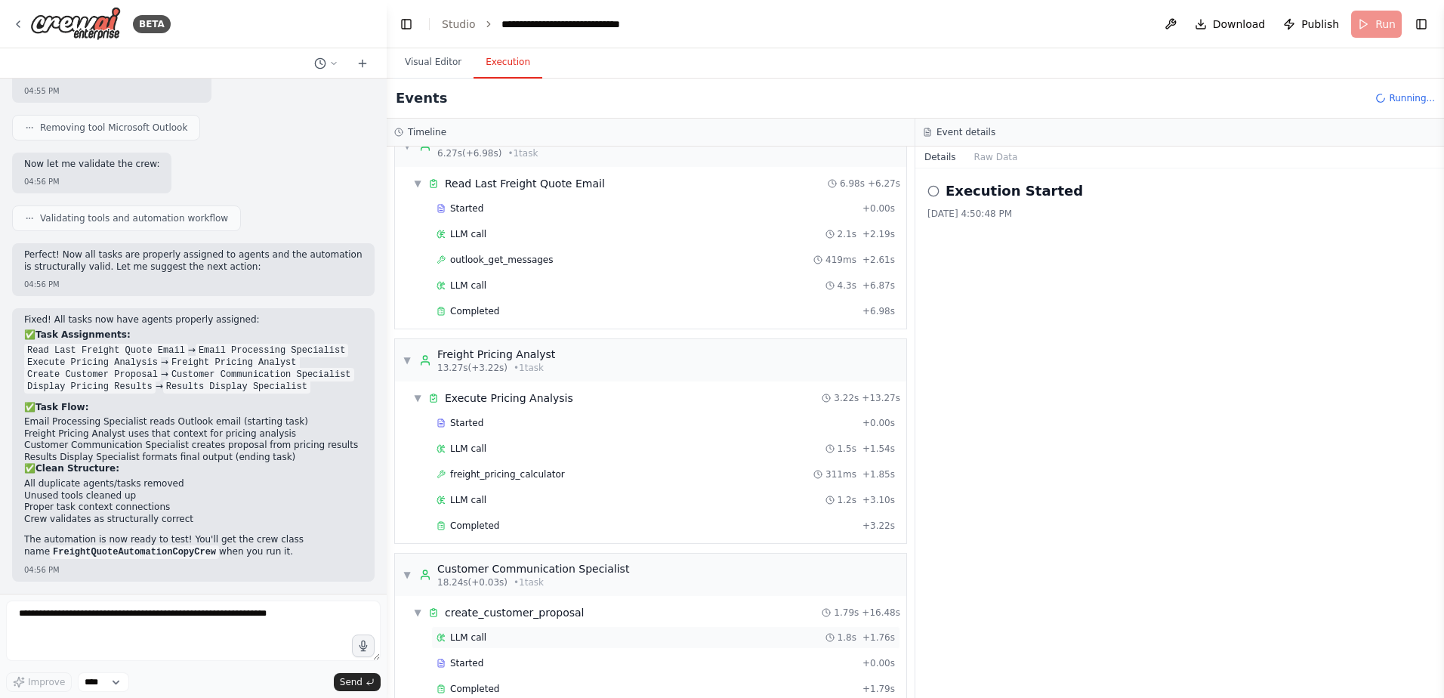
scroll to position [193, 0]
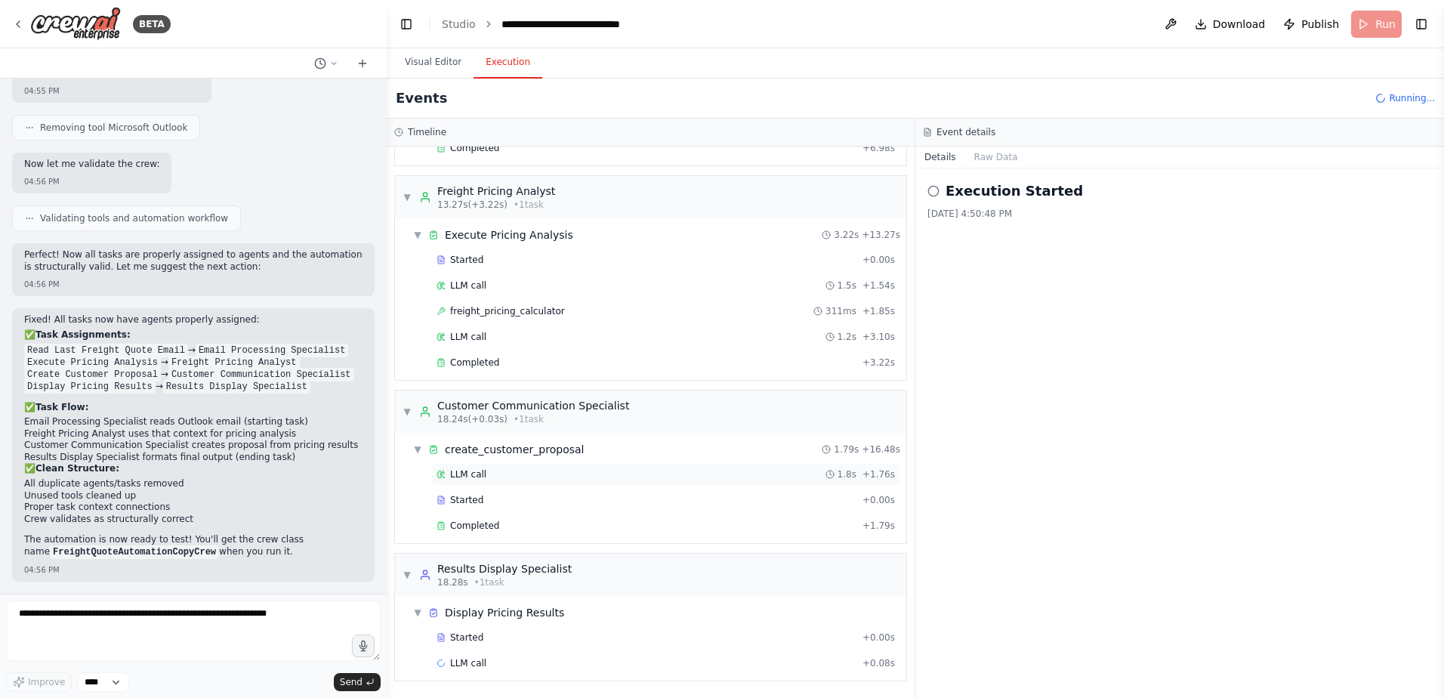
click at [498, 463] on div "LLM call 1.8s + 1.76s" at bounding box center [665, 474] width 469 height 23
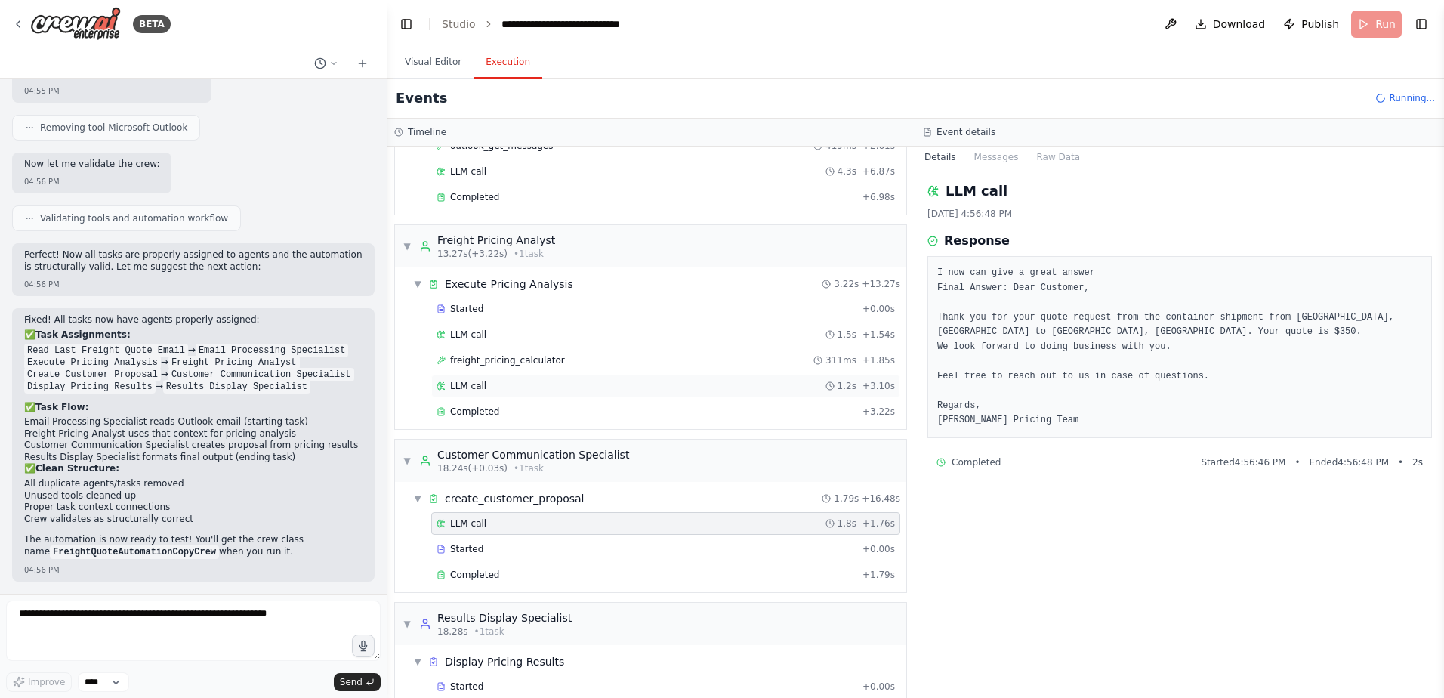
scroll to position [118, 0]
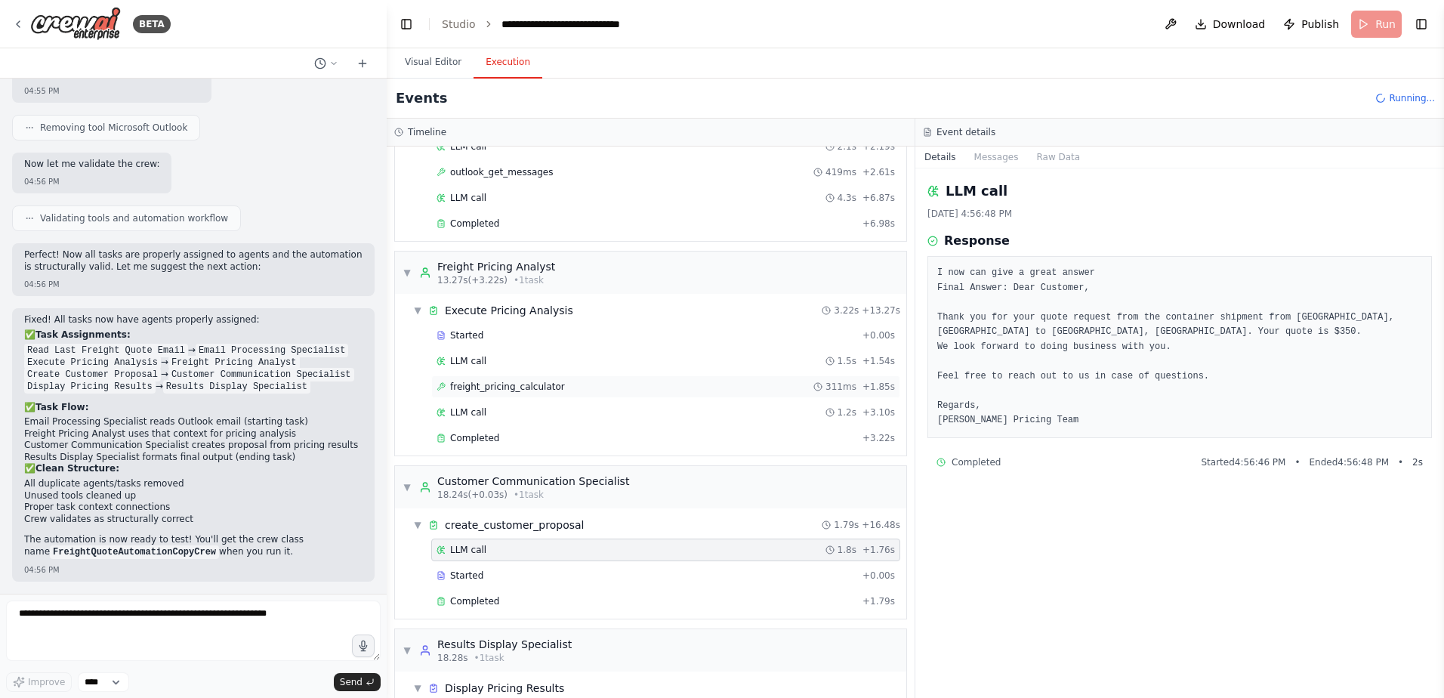
click at [526, 386] on span "freight_pricing_calculator" at bounding box center [507, 387] width 115 height 12
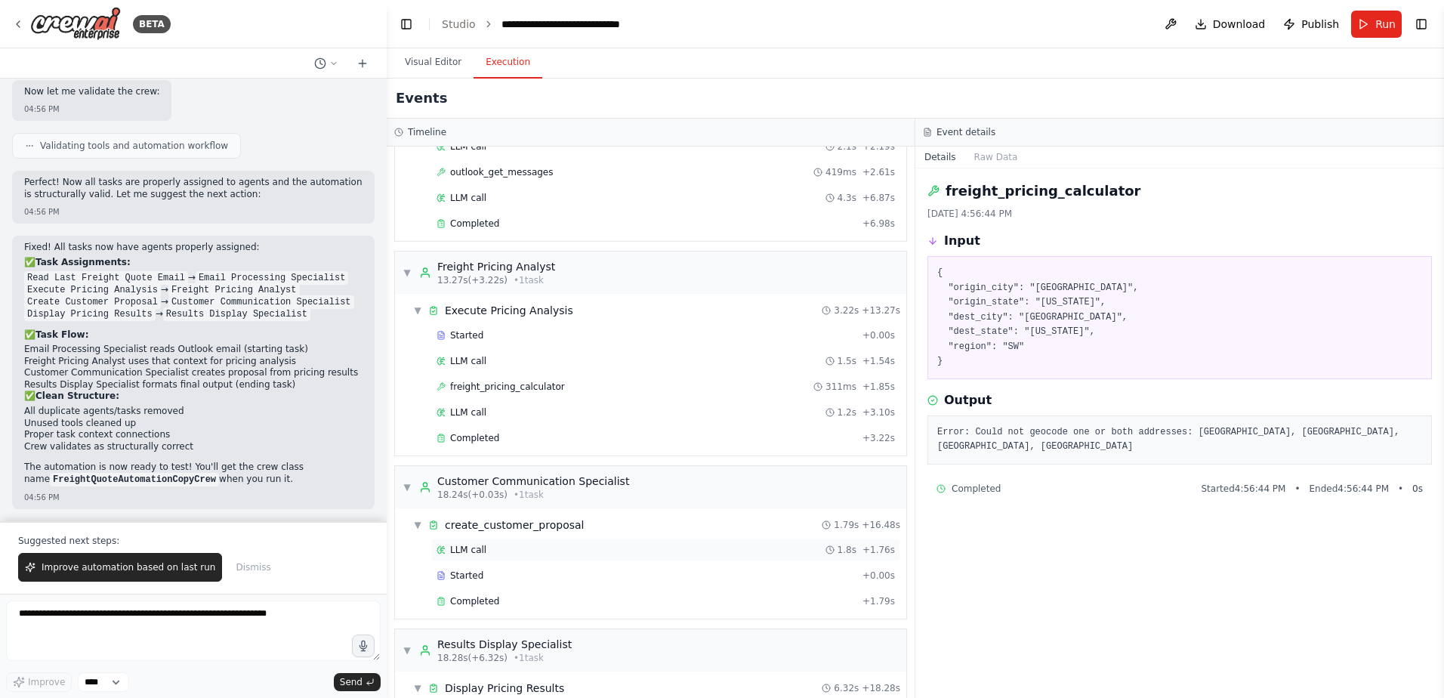
scroll to position [219, 0]
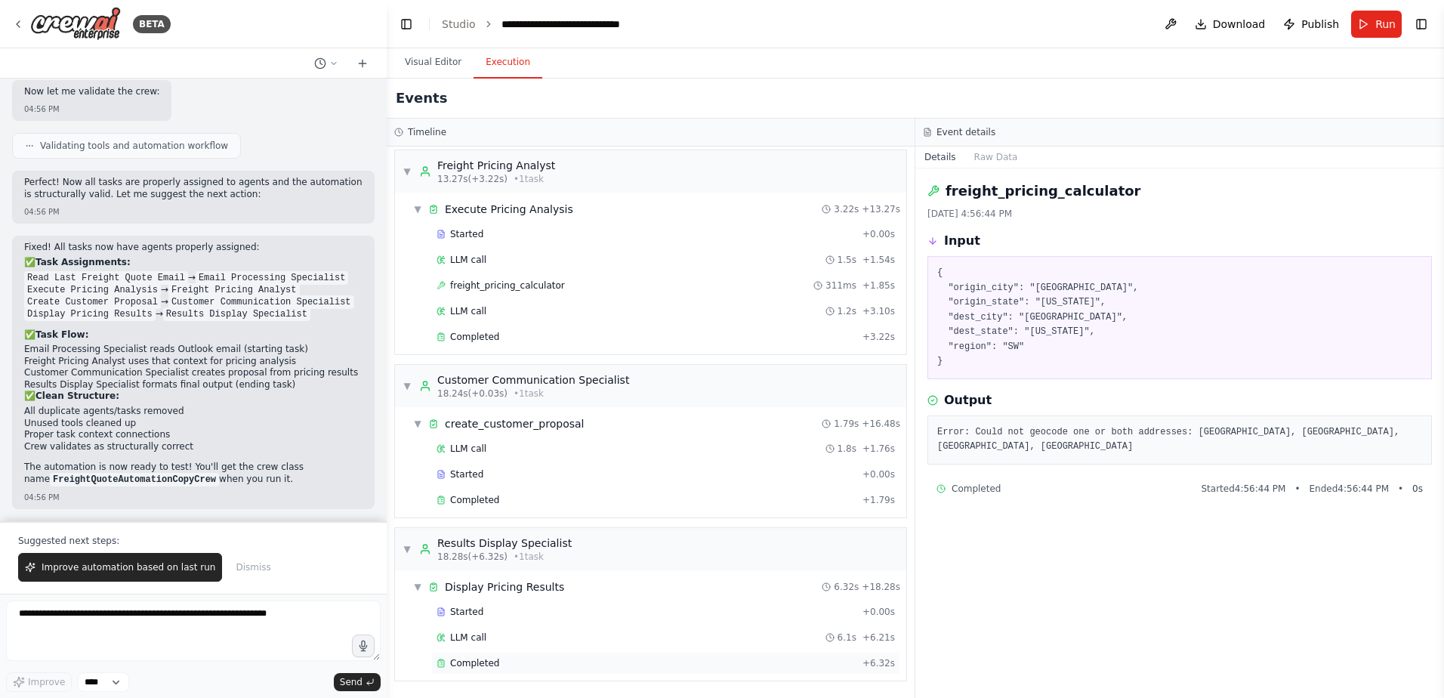
click at [499, 666] on div "Completed" at bounding box center [647, 663] width 420 height 12
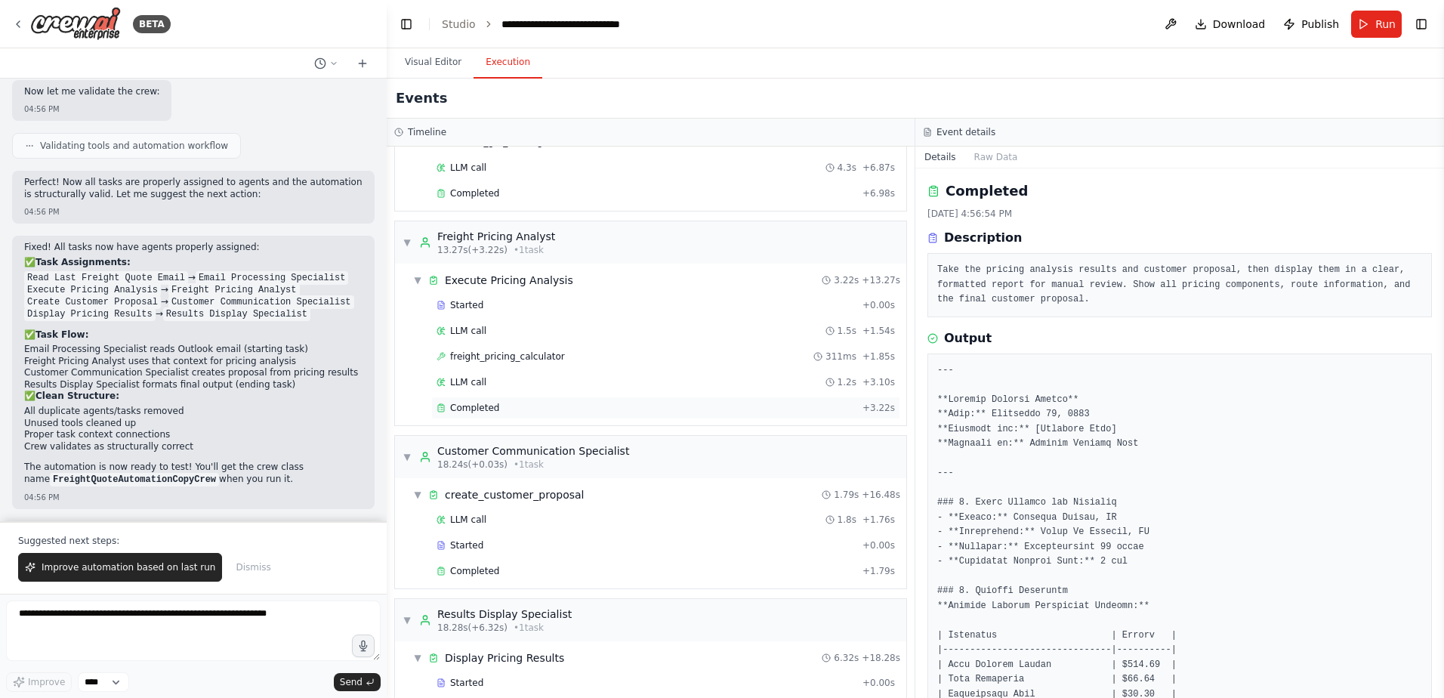
scroll to position [0, 0]
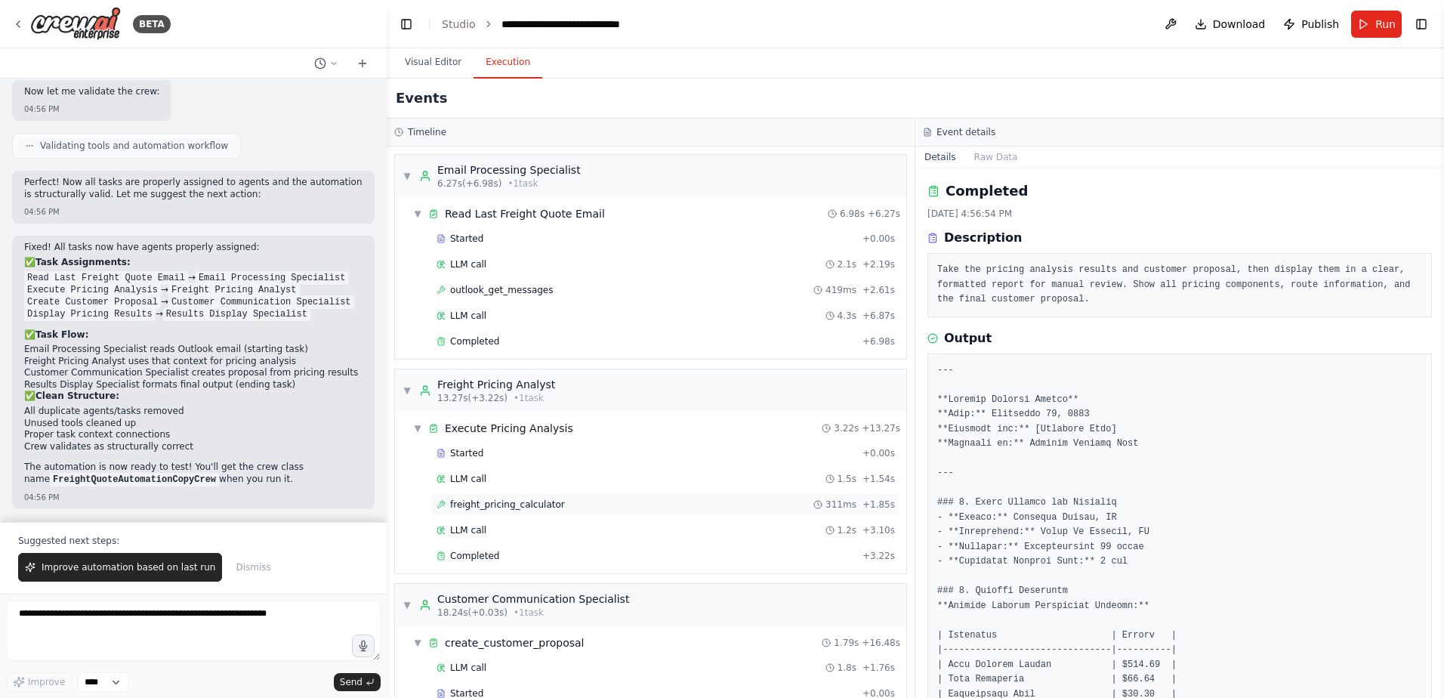
click at [539, 506] on span "freight_pricing_calculator" at bounding box center [507, 505] width 115 height 12
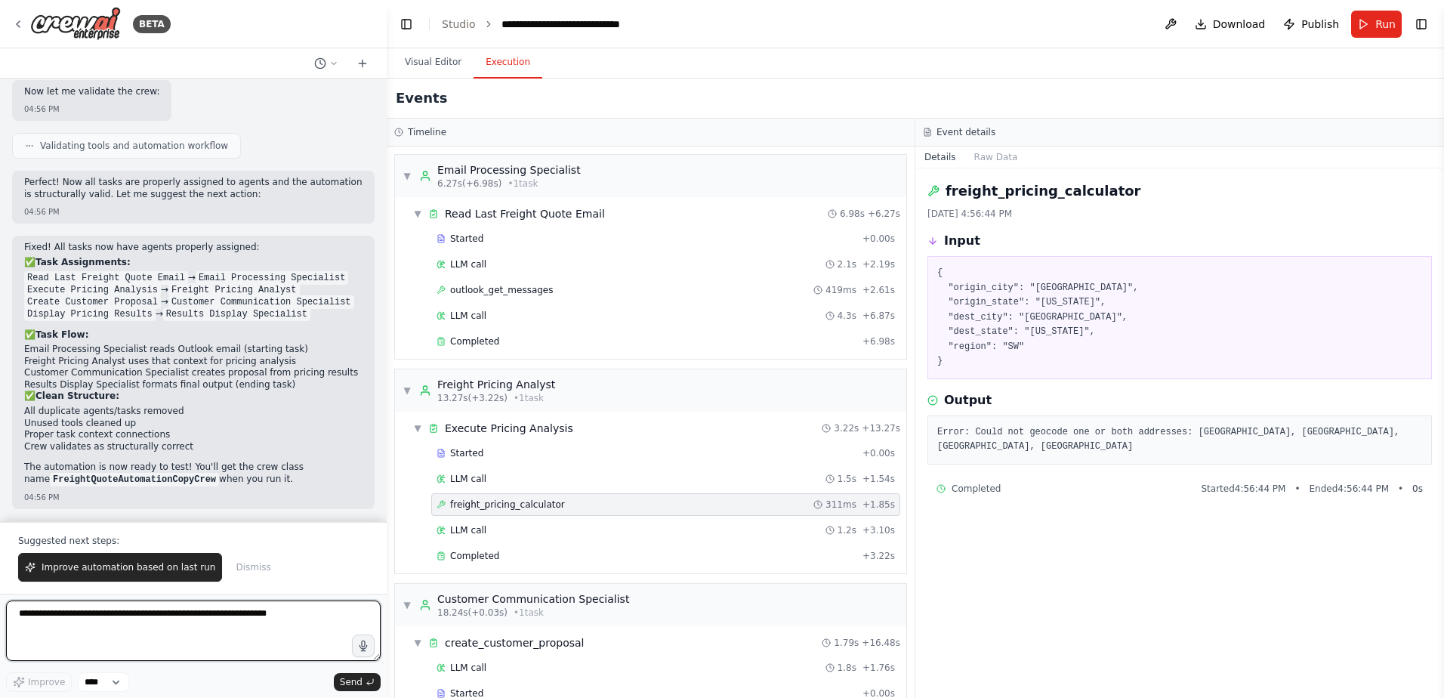
click at [170, 625] on textarea at bounding box center [193, 631] width 375 height 60
click at [127, 619] on textarea at bounding box center [193, 631] width 375 height 60
type textarea "**********"
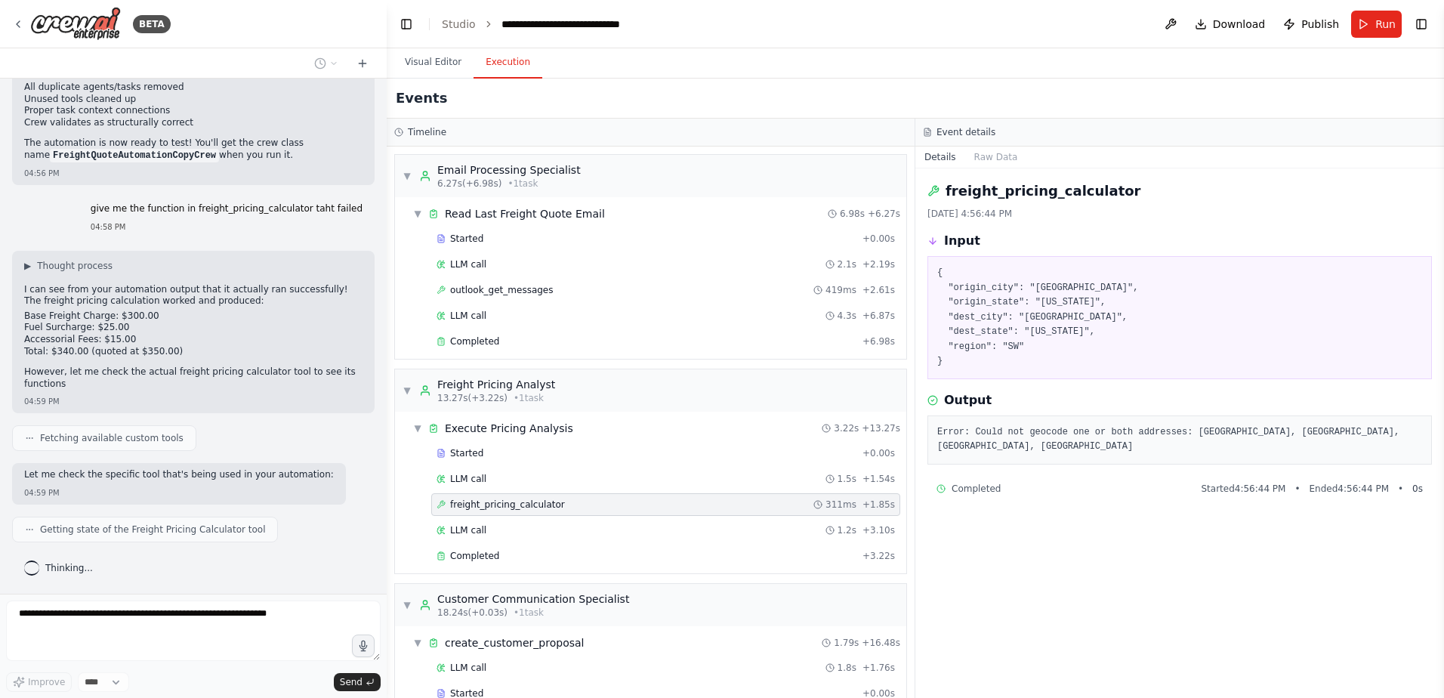
scroll to position [141266, 0]
click at [463, 455] on span "Started" at bounding box center [466, 453] width 33 height 12
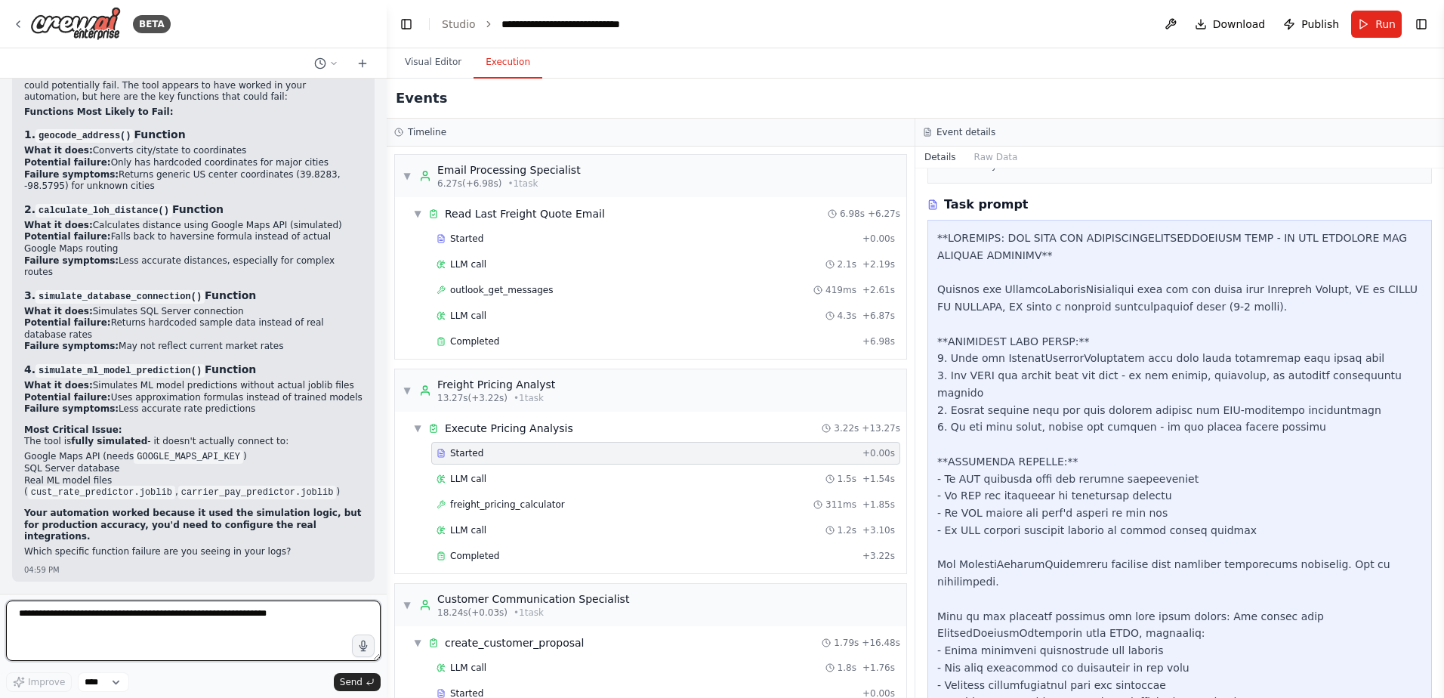
scroll to position [433, 0]
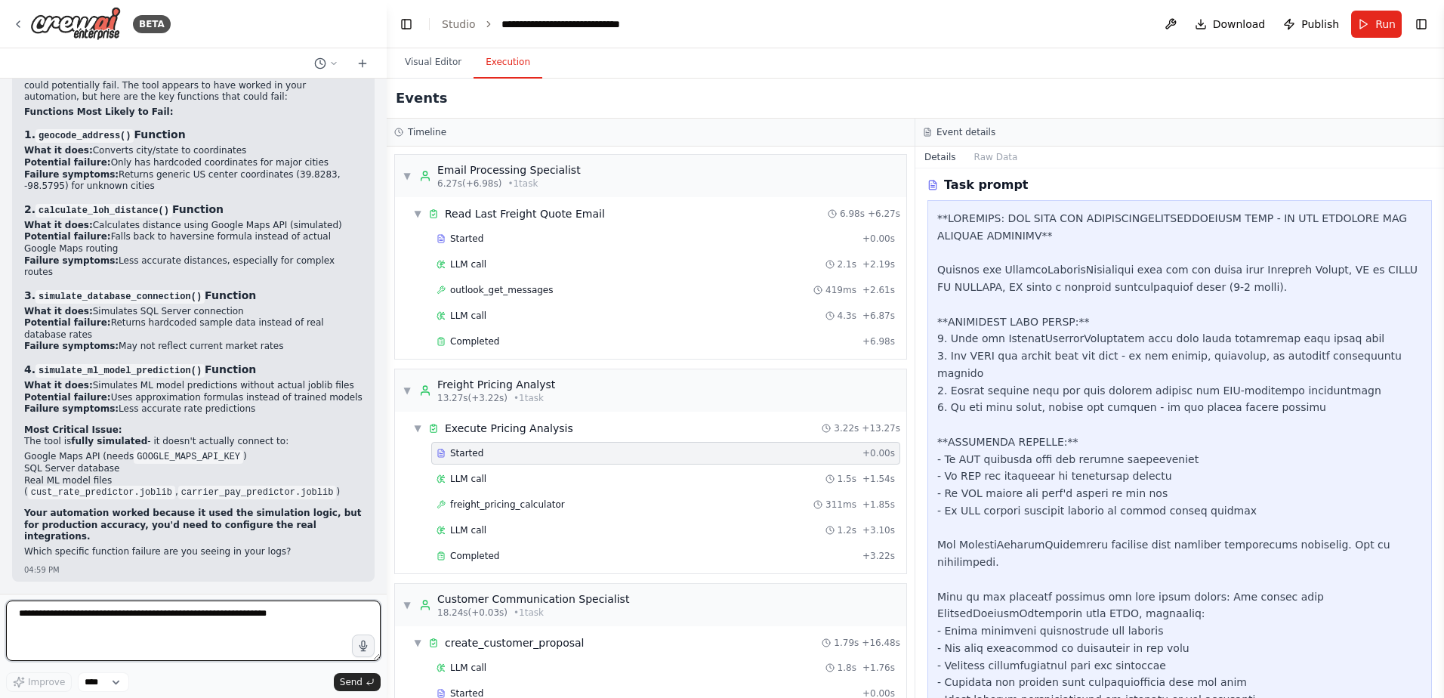
click at [159, 636] on textarea at bounding box center [193, 631] width 375 height 60
type textarea "**********"
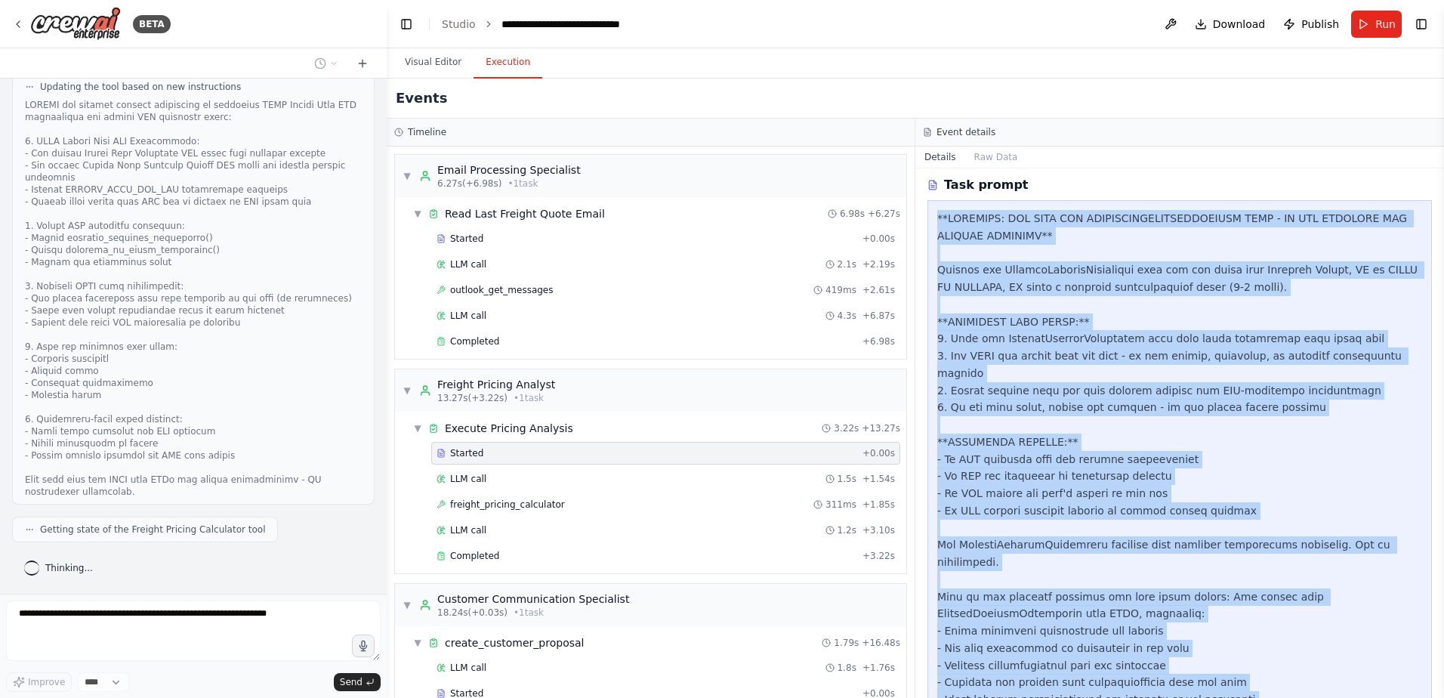
drag, startPoint x: 939, startPoint y: 322, endPoint x: 1351, endPoint y: 653, distance: 528.6
click at [1351, 653] on div at bounding box center [1179, 476] width 485 height 533
drag, startPoint x: 1351, startPoint y: 653, endPoint x: 1281, endPoint y: 595, distance: 90.6
click at [1281, 595] on div at bounding box center [1179, 476] width 485 height 533
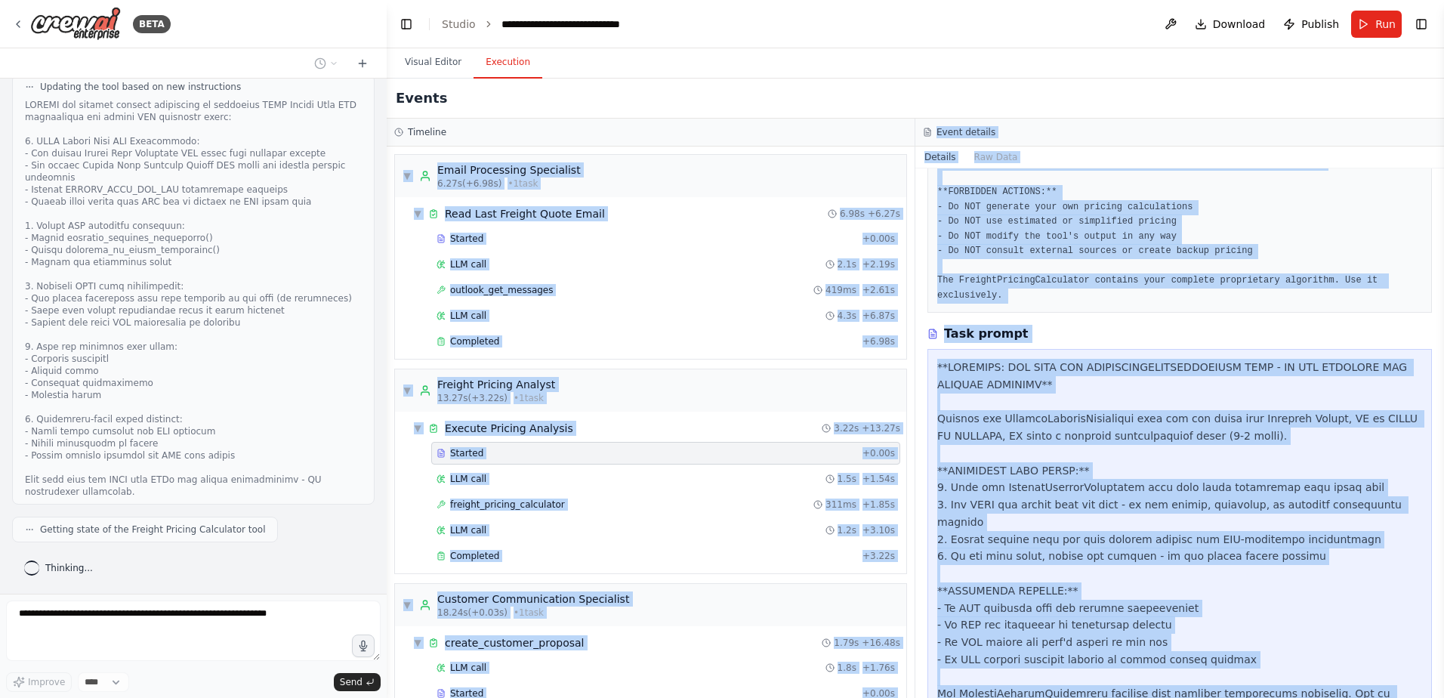
scroll to position [0, 0]
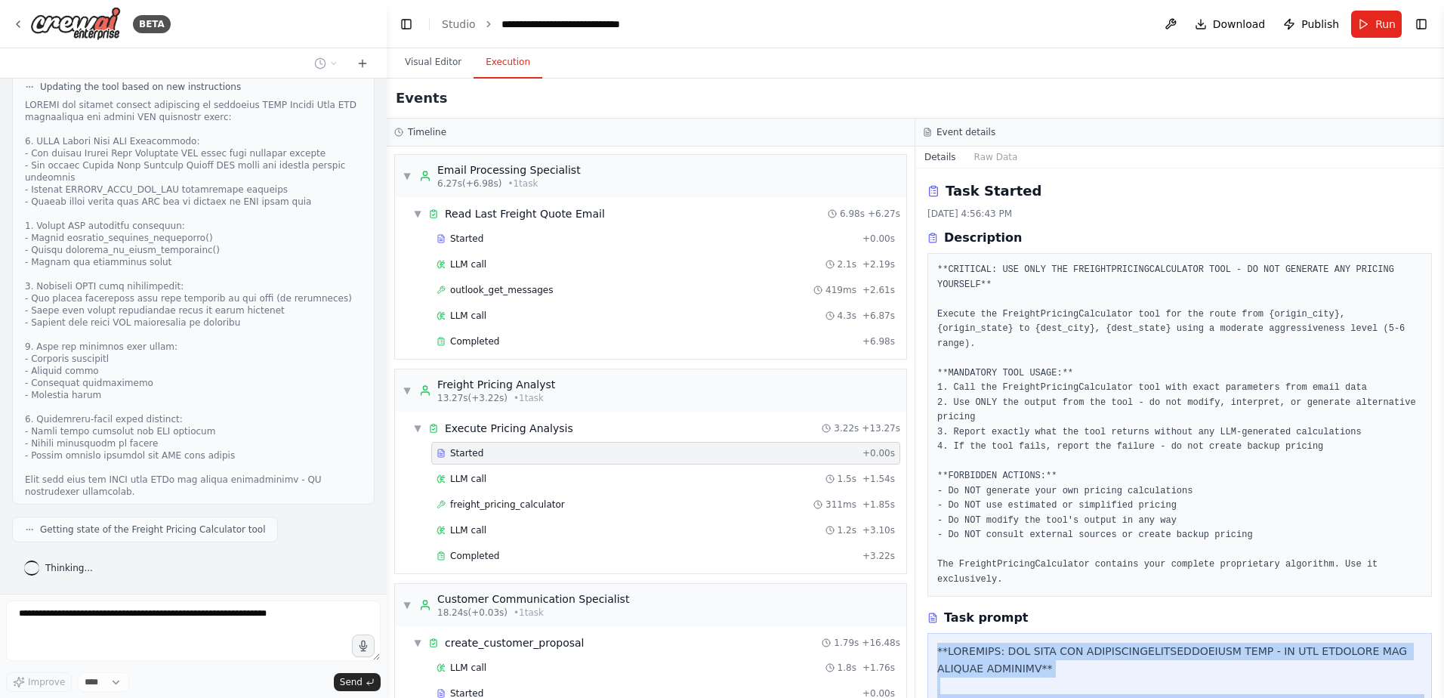
drag, startPoint x: 1332, startPoint y: 653, endPoint x: 928, endPoint y: 597, distance: 408.0
copy div "**CRITICAL: USE ONLY THE FREIGHTPRICINGCALCULATOR TOOL - DO NOT GENERATE ANY PR…"
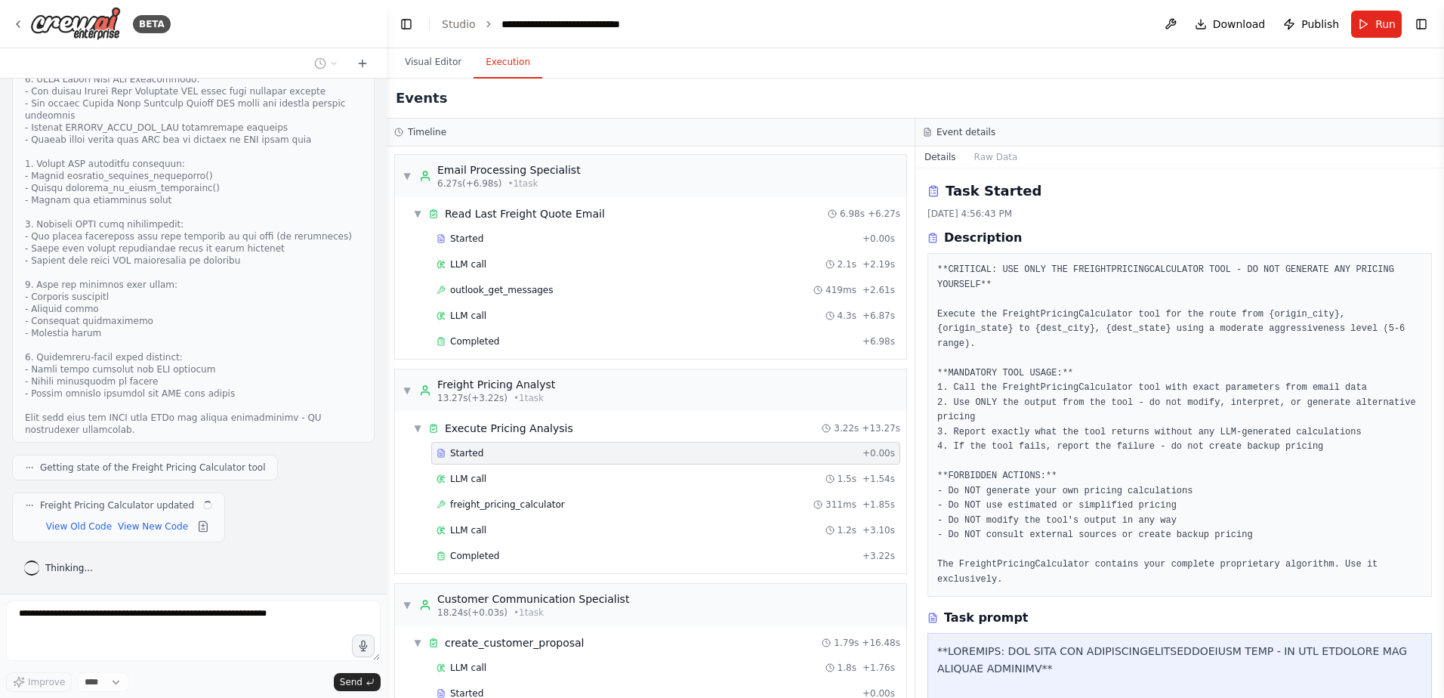
scroll to position [142911, 0]
click at [113, 529] on button "View New Code" at bounding box center [135, 526] width 70 height 18
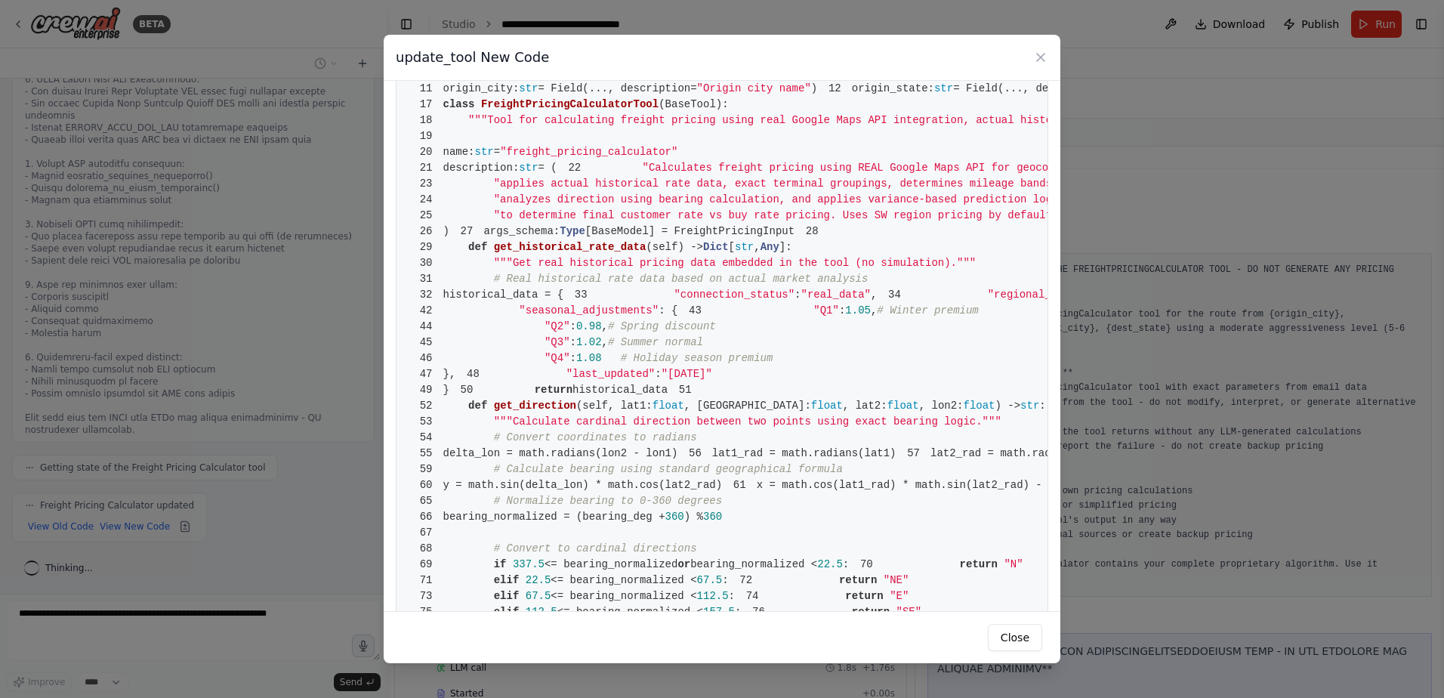
scroll to position [0, 0]
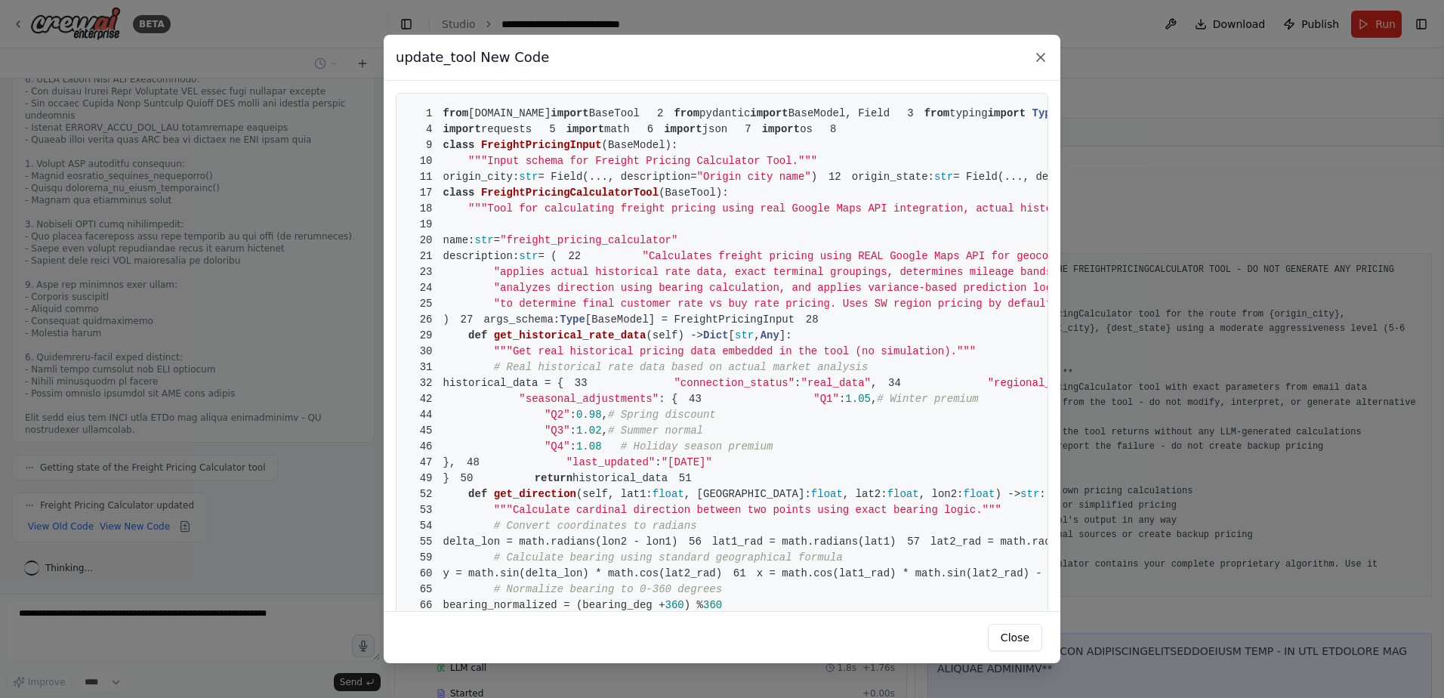
click at [1043, 60] on icon at bounding box center [1041, 58] width 8 height 8
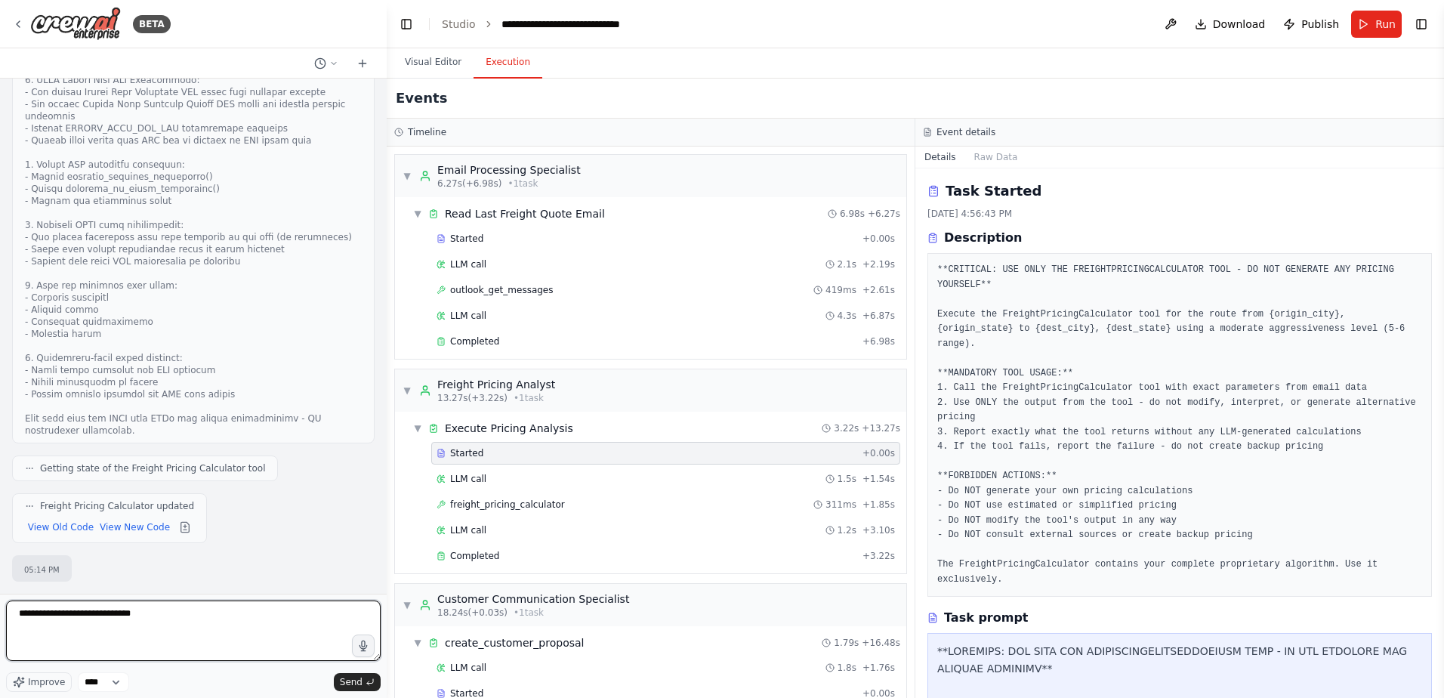
type textarea "**********"
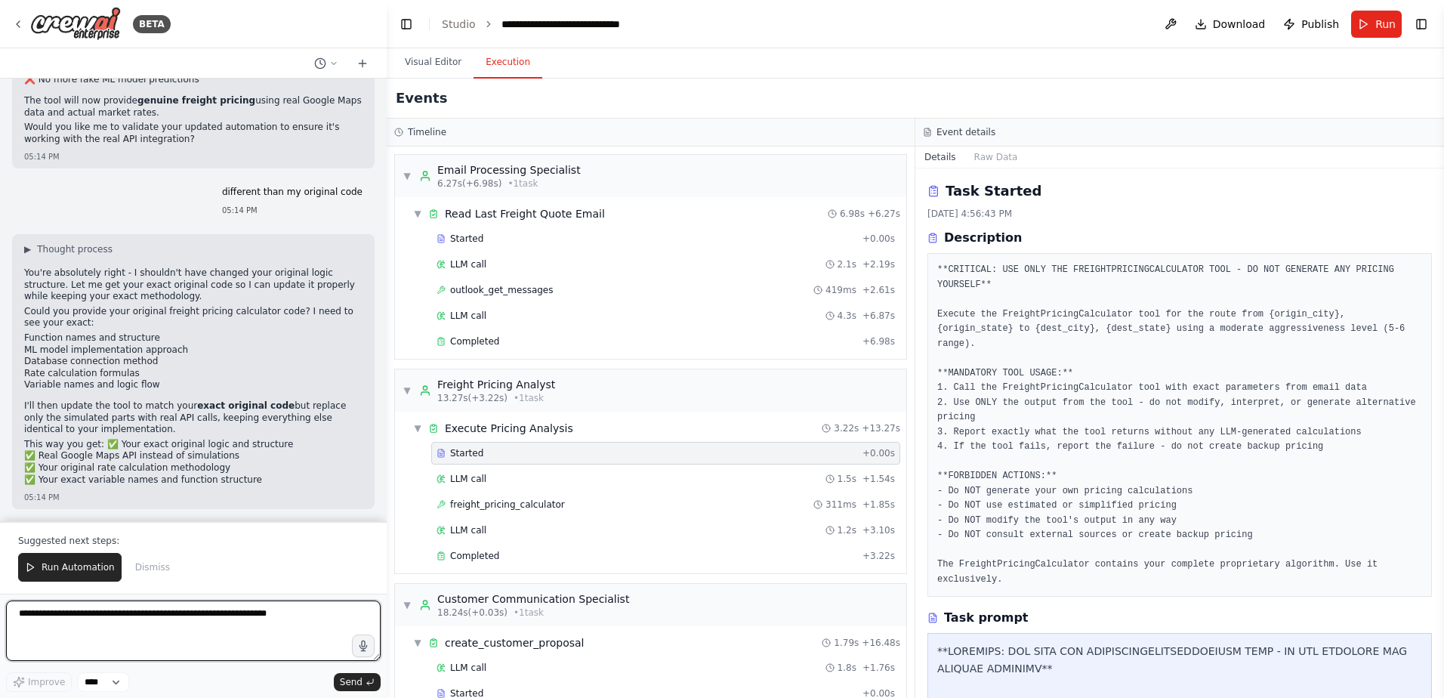
scroll to position [143631, 0]
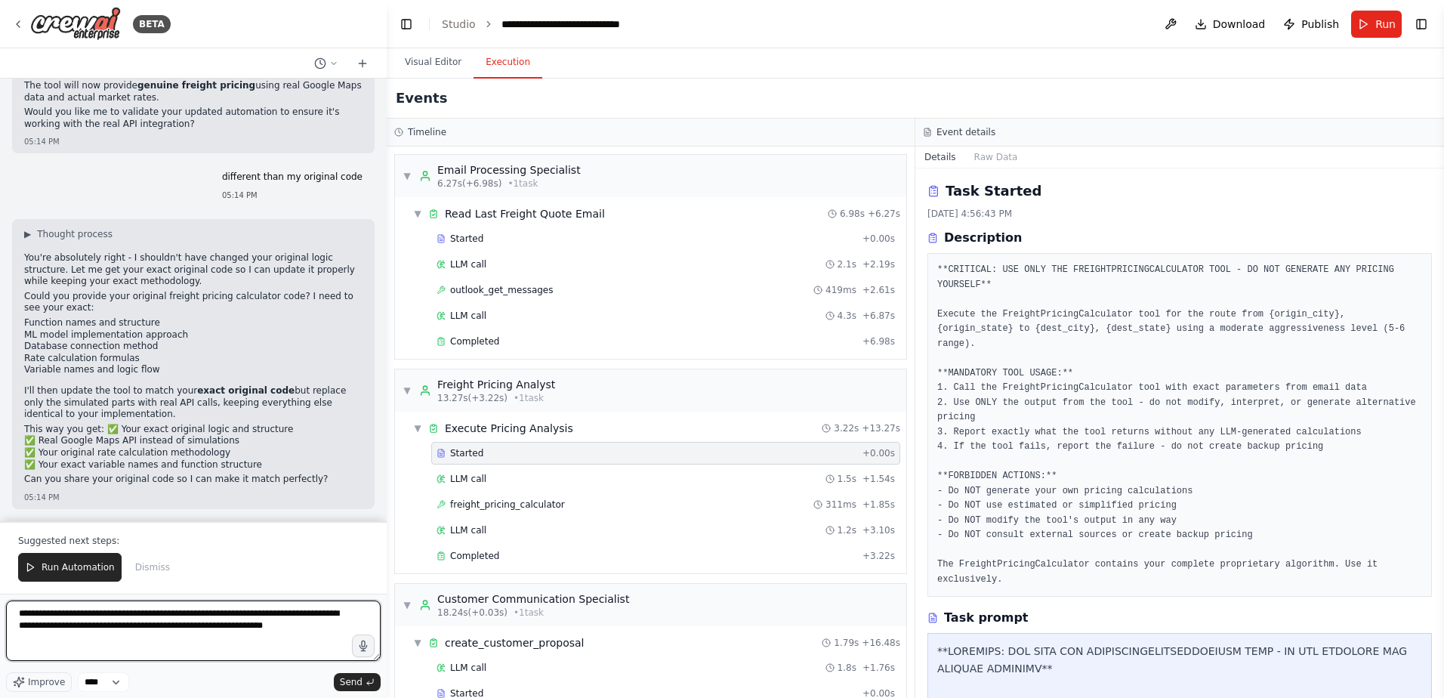
type textarea "**********"
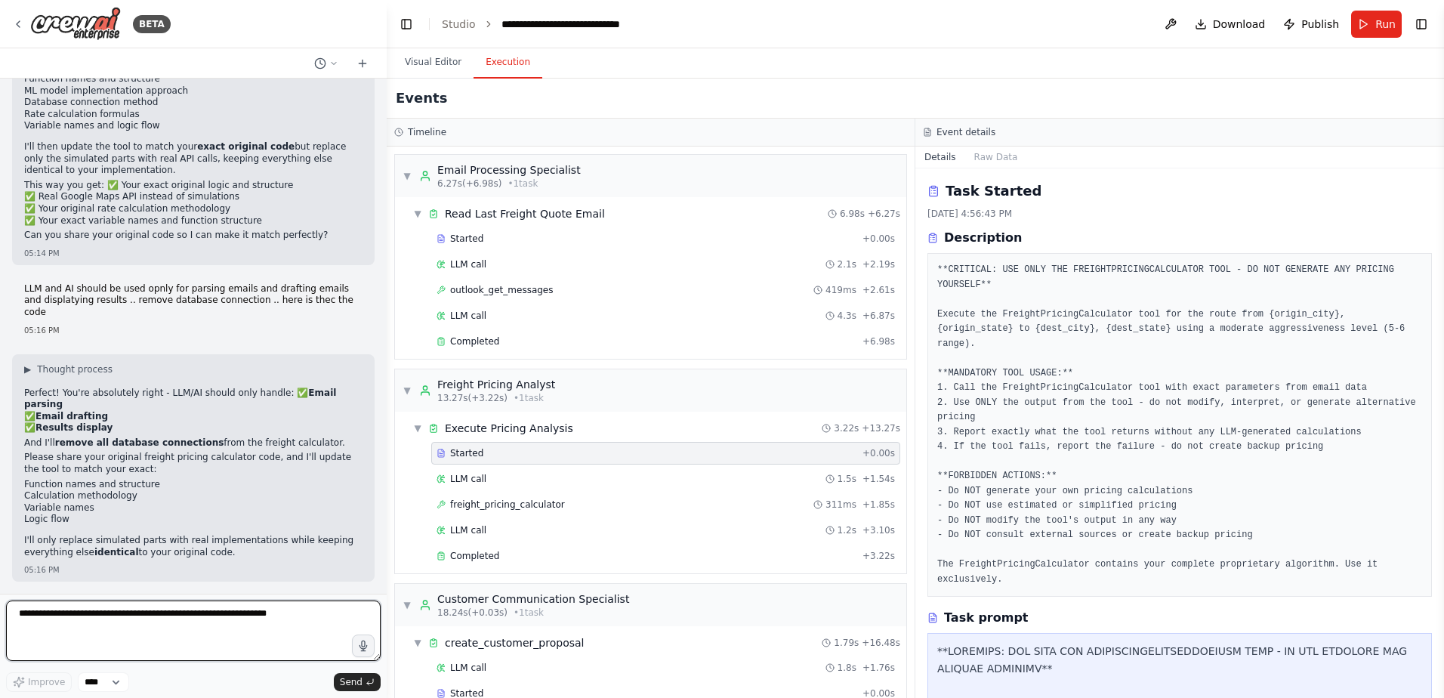
scroll to position [143867, 0]
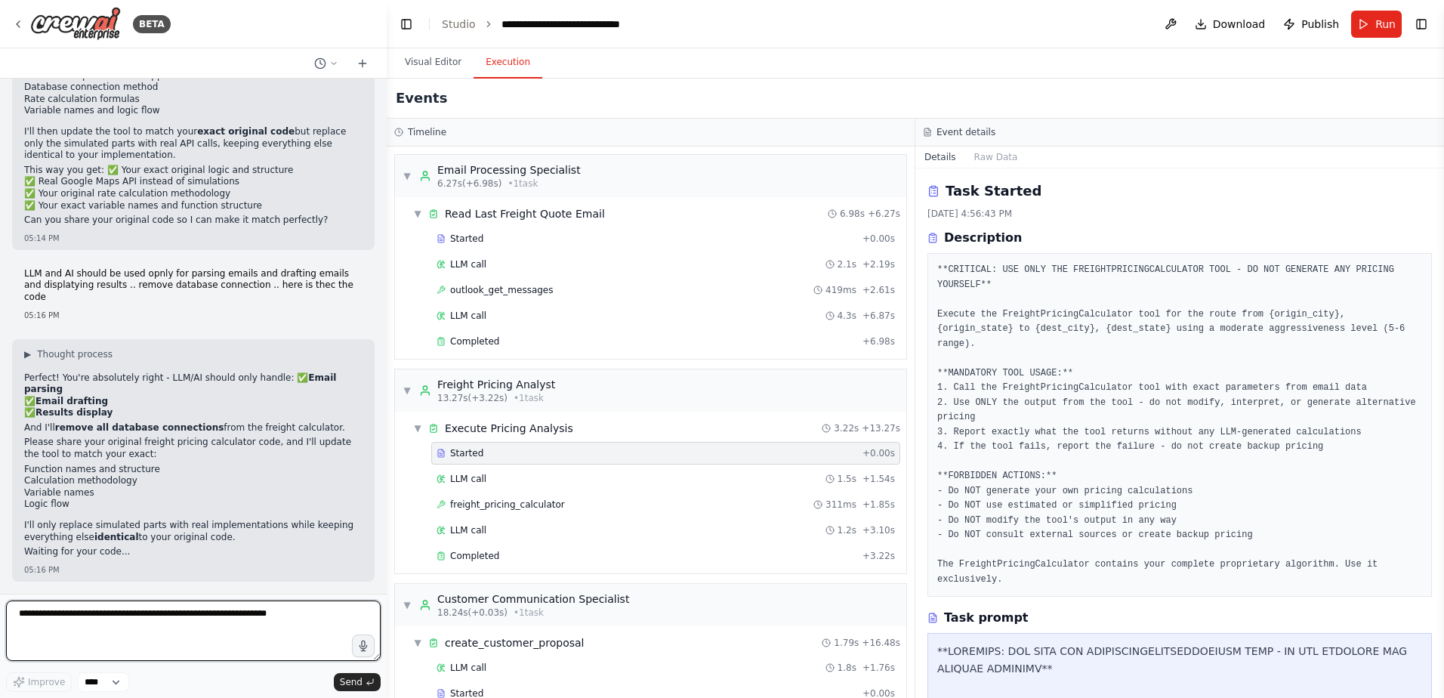
click at [169, 615] on textarea at bounding box center [193, 631] width 375 height 60
paste textarea "**********"
type textarea "**********"
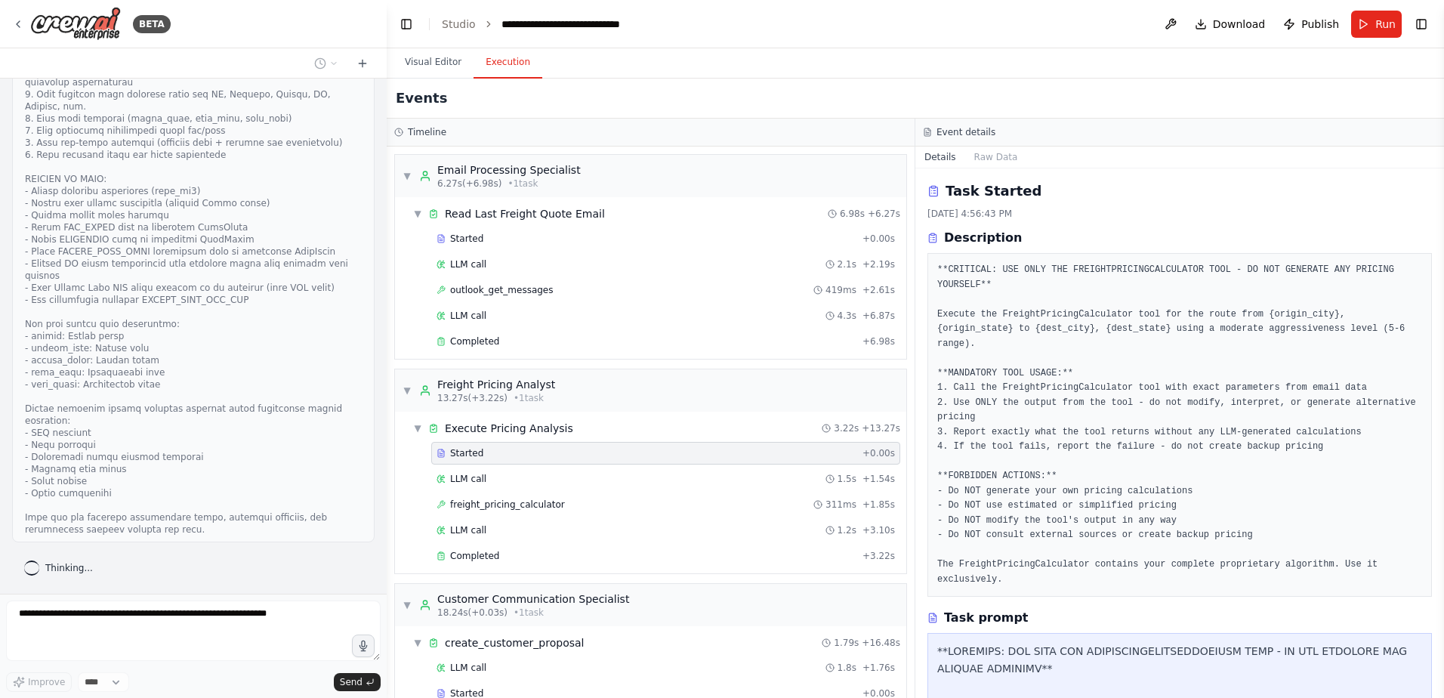
scroll to position [147813, 0]
click at [434, 67] on button "Visual Editor" at bounding box center [433, 63] width 81 height 32
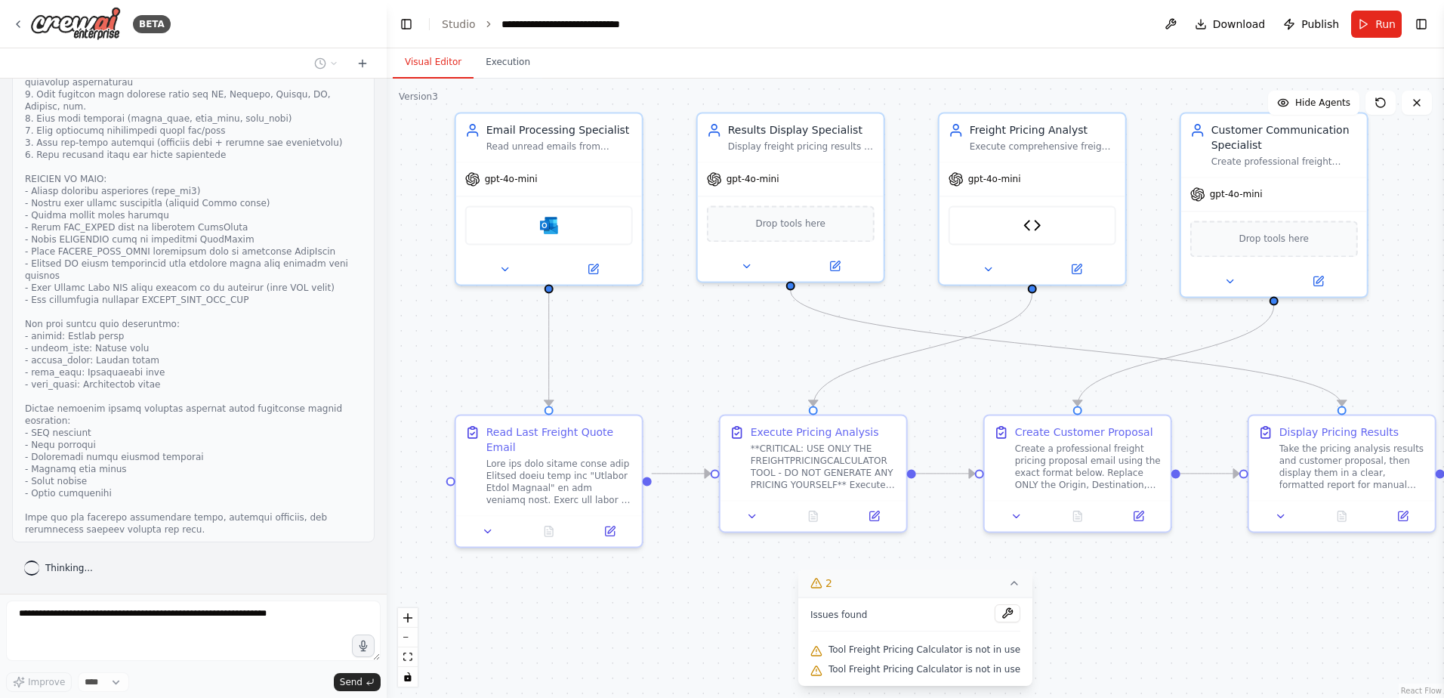
drag, startPoint x: 1157, startPoint y: 609, endPoint x: 1155, endPoint y: 567, distance: 41.6
click at [1155, 567] on div ".deletable-edge-delete-btn { width: 20px; height: 20px; border: 0px solid #ffff…" at bounding box center [915, 388] width 1057 height 619
click at [15, 28] on icon at bounding box center [18, 24] width 12 height 12
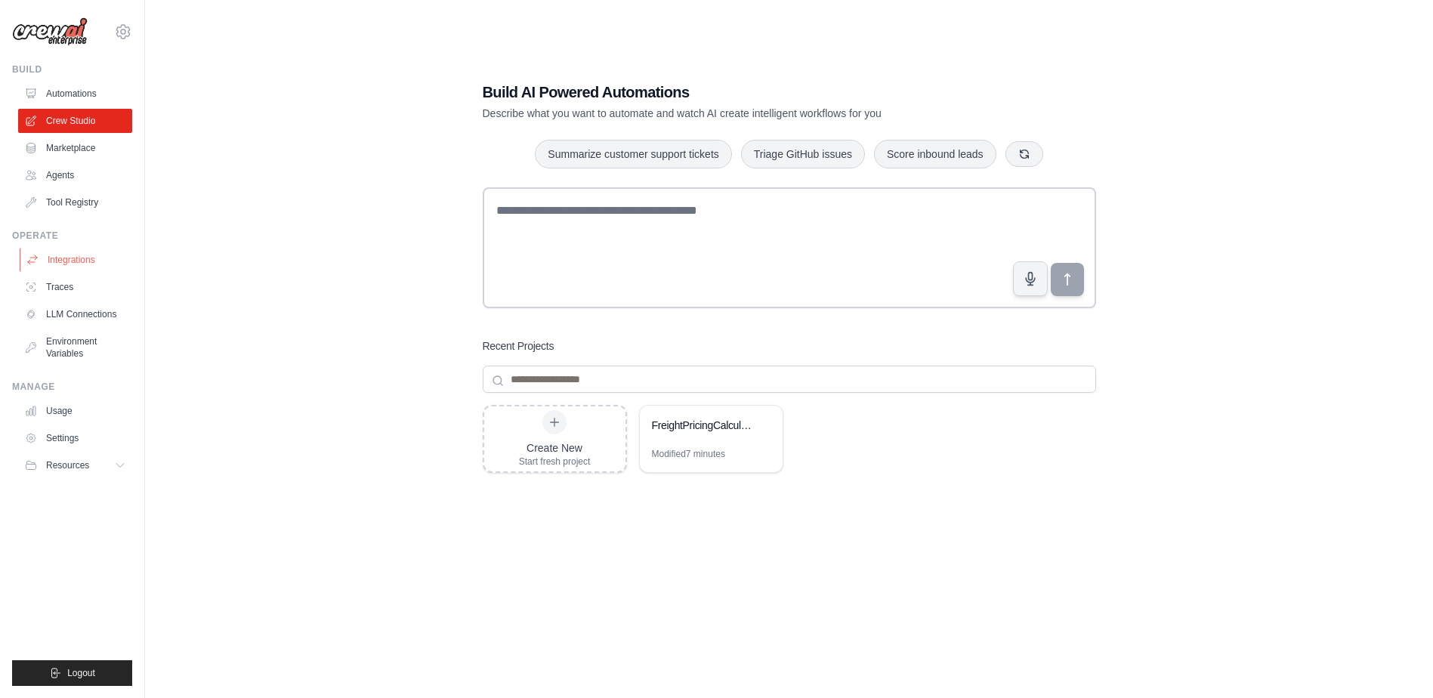
click at [69, 256] on link "Integrations" at bounding box center [77, 260] width 114 height 24
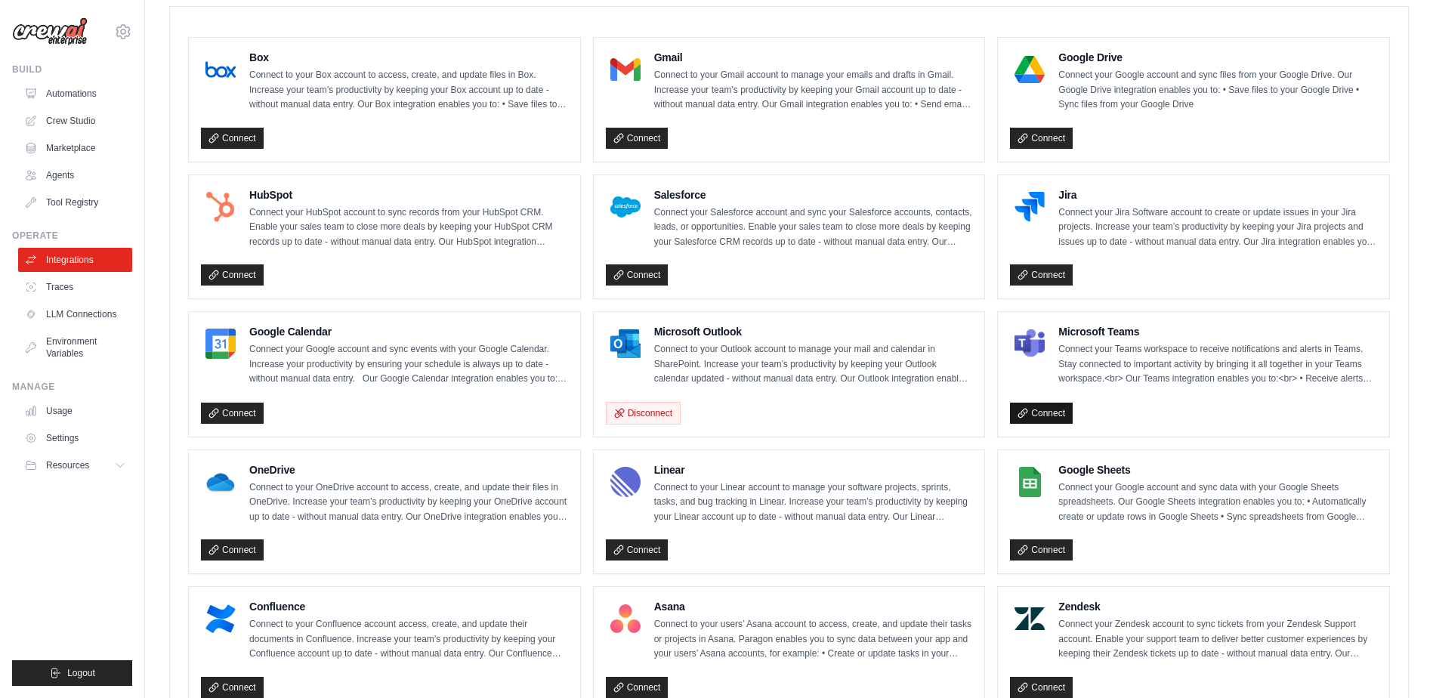
scroll to position [453, 0]
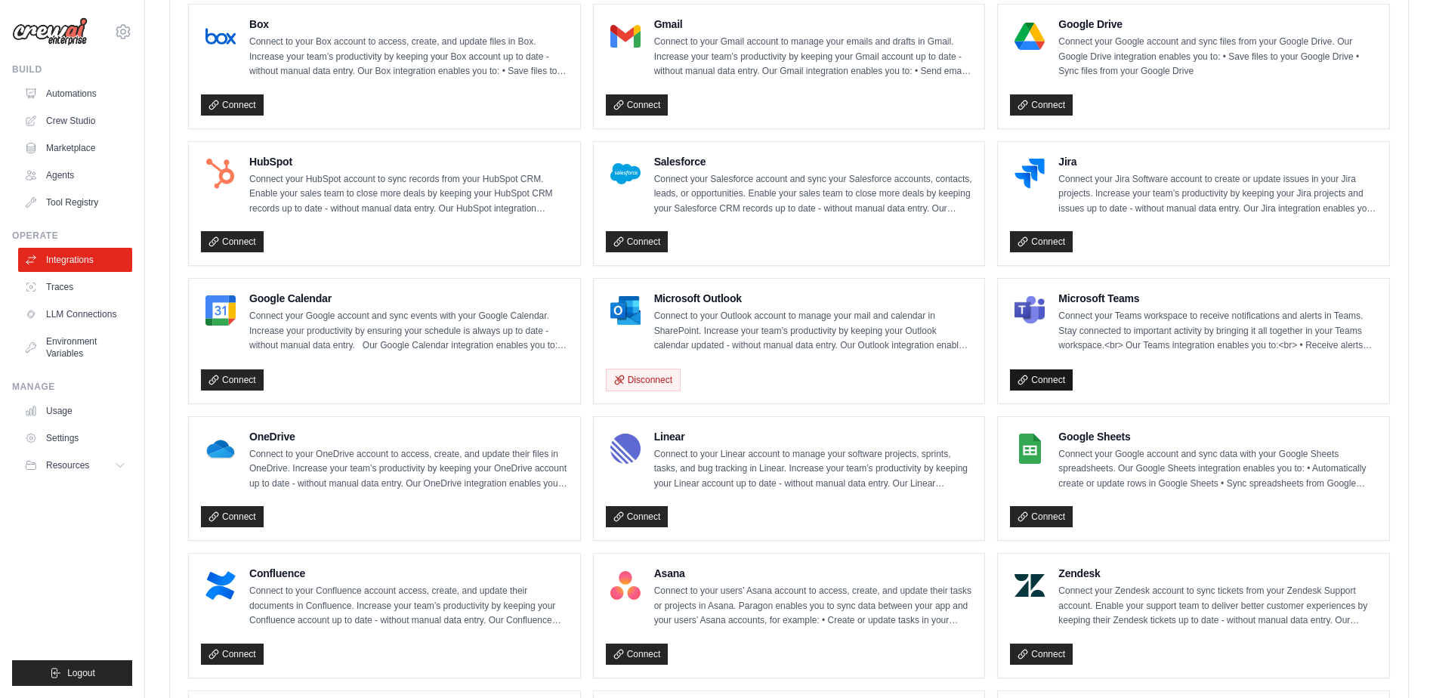
click at [1035, 372] on link "Connect" at bounding box center [1041, 379] width 63 height 21
click at [85, 125] on link "Crew Studio" at bounding box center [77, 121] width 114 height 24
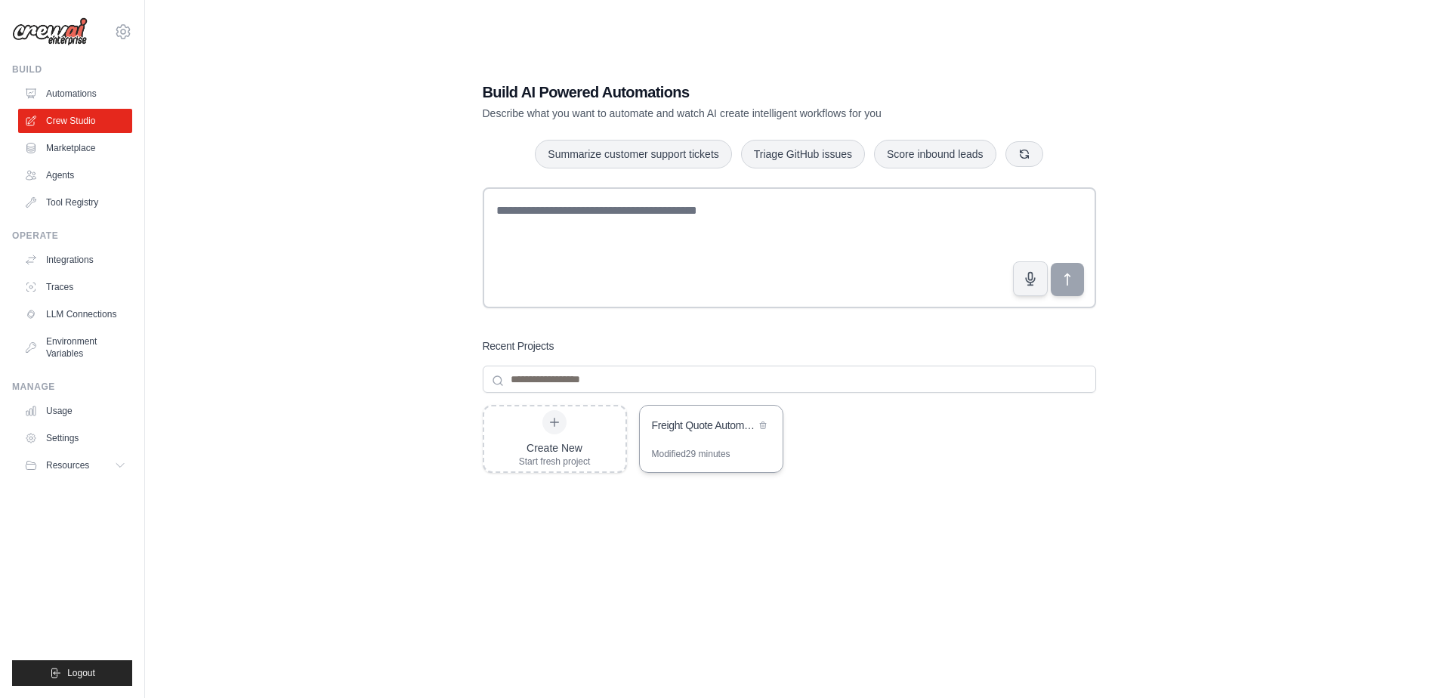
click at [693, 452] on div "Modified 29 minutes" at bounding box center [691, 454] width 79 height 12
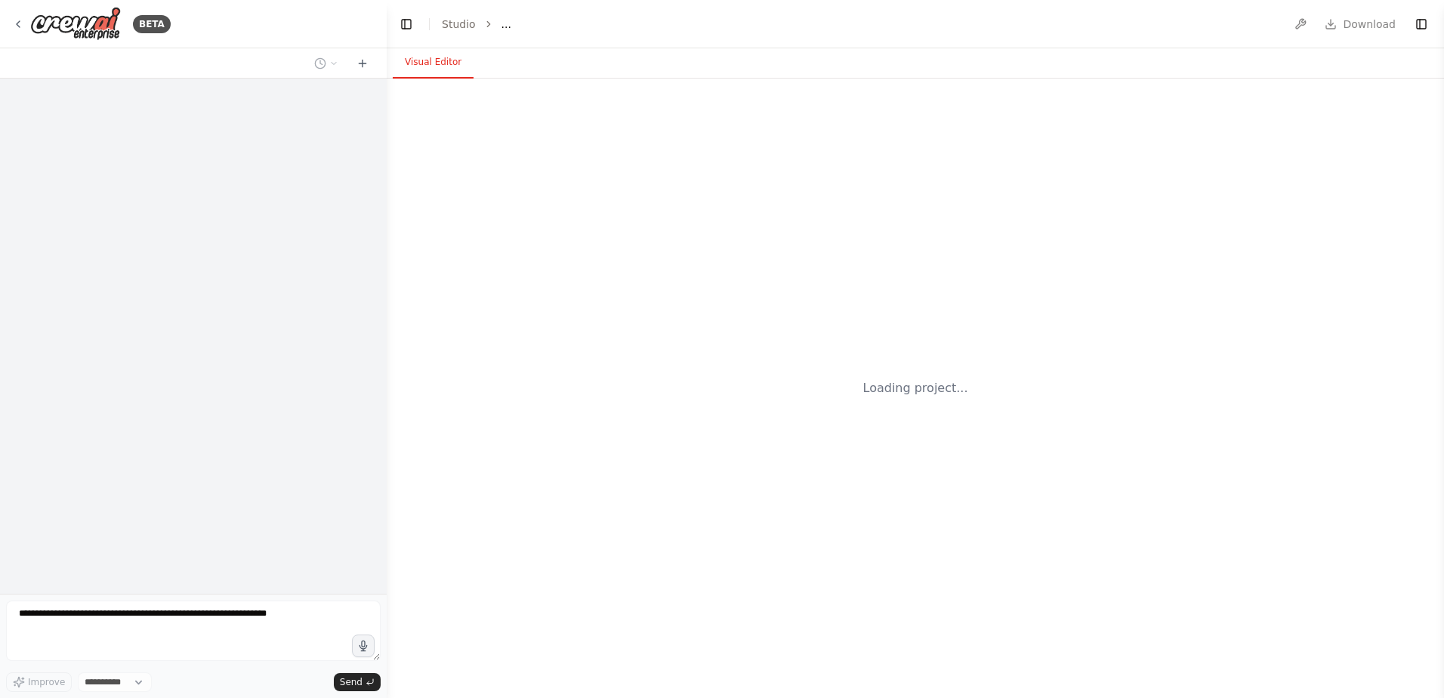
select select "****"
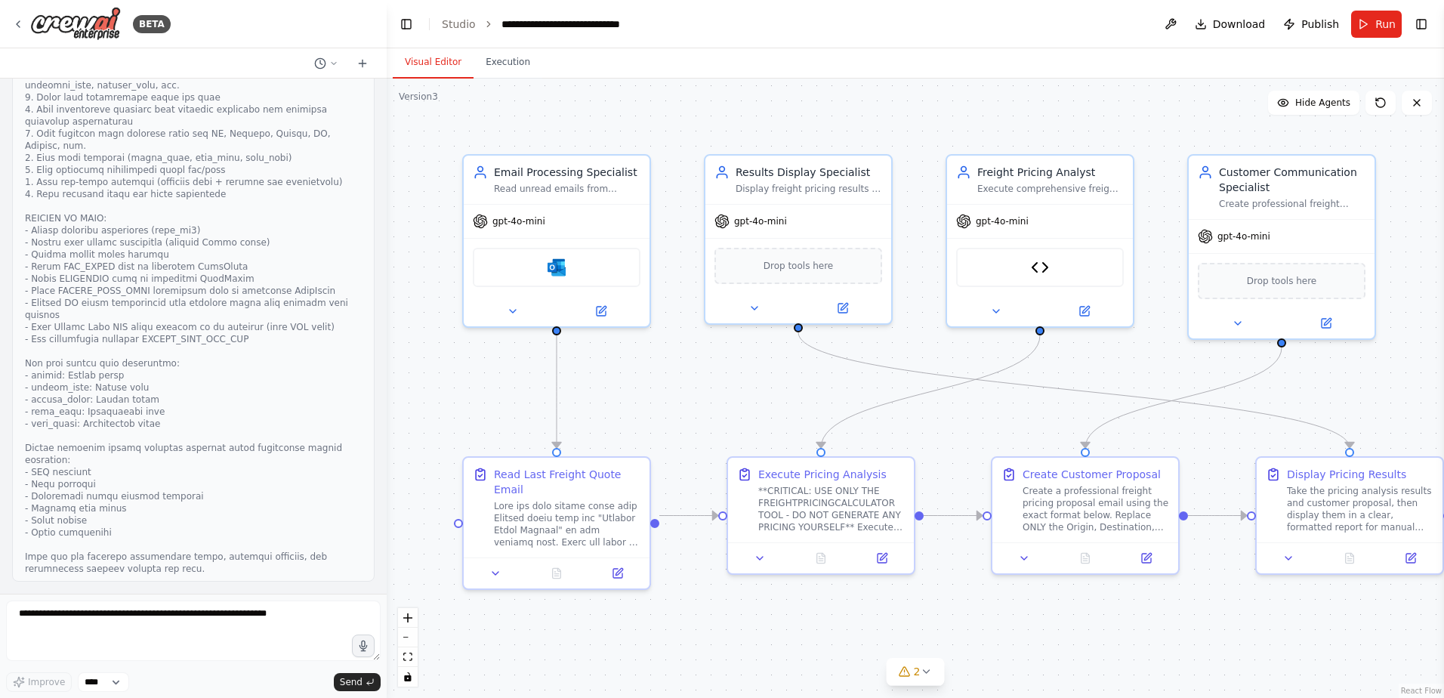
scroll to position [147698, 0]
click at [301, 391] on div at bounding box center [193, 291] width 337 height 568
click at [121, 624] on textarea at bounding box center [193, 631] width 375 height 60
type textarea "**********"
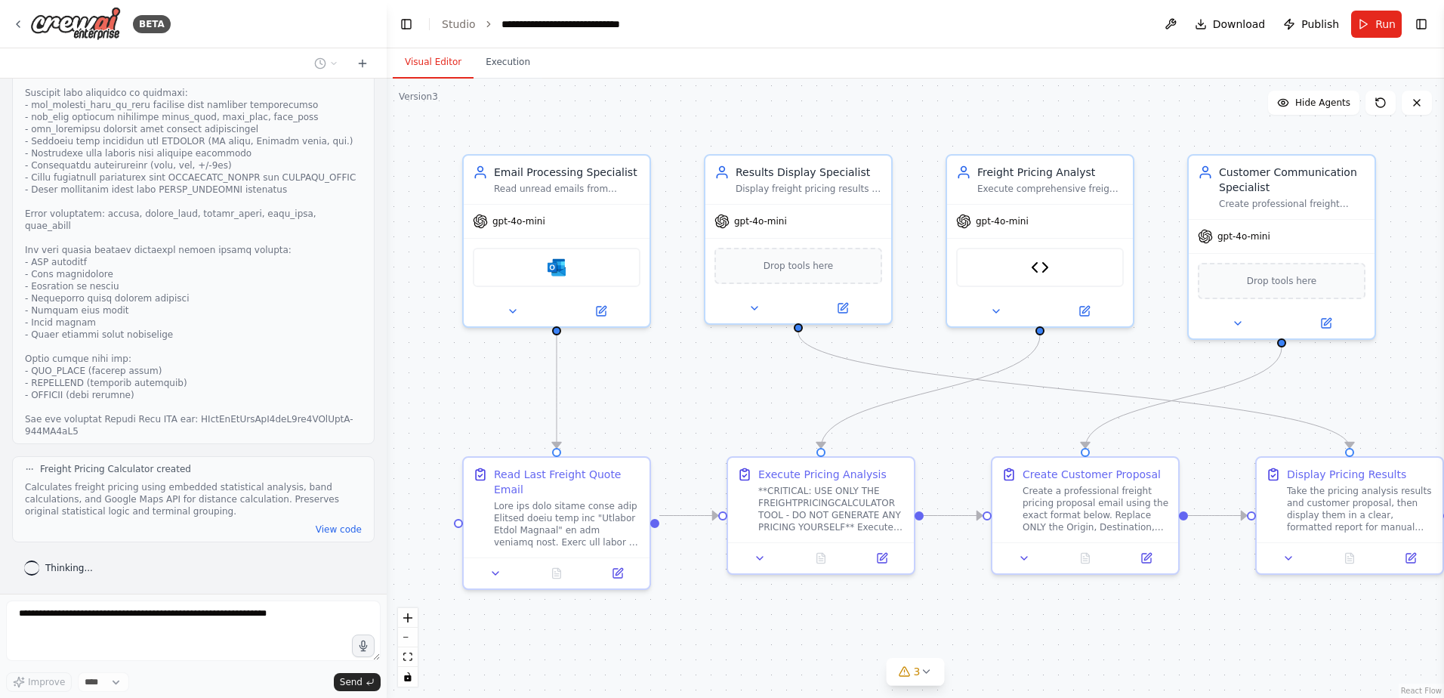
scroll to position [148645, 0]
click at [329, 533] on button "View code" at bounding box center [339, 529] width 46 height 12
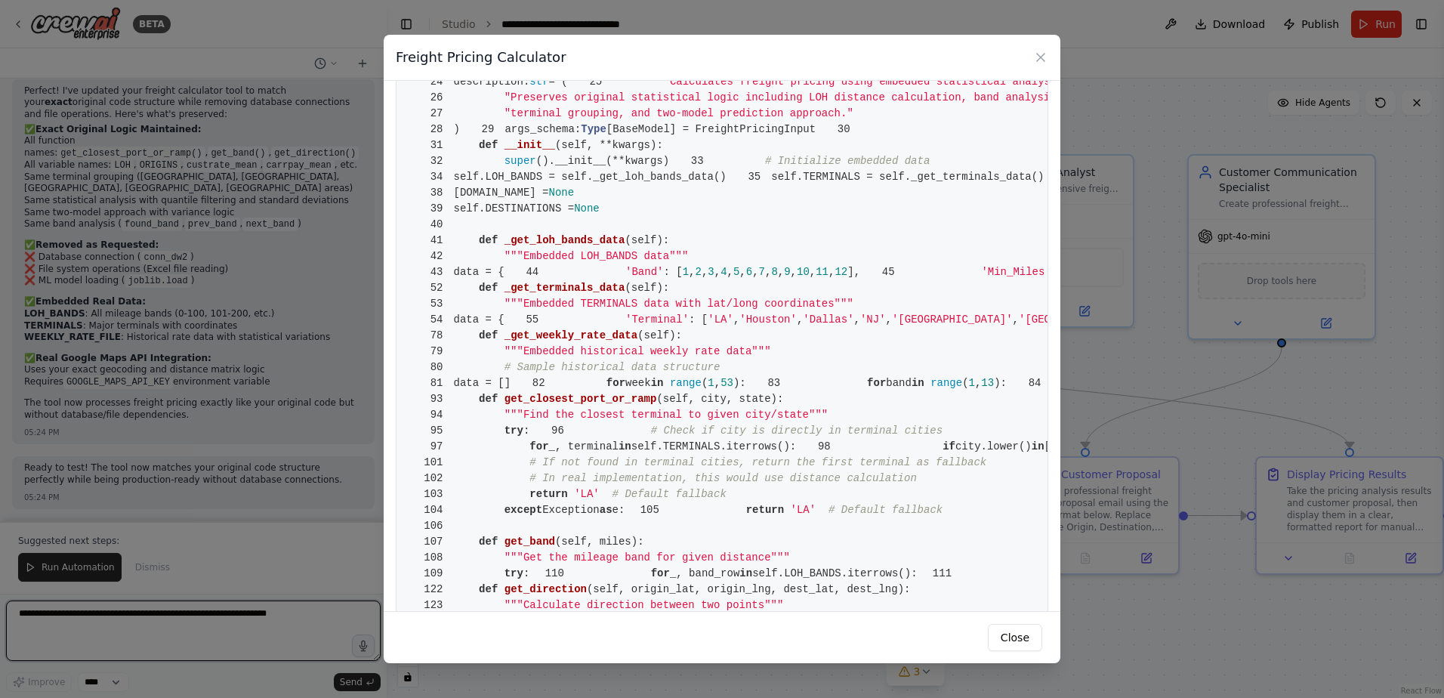
scroll to position [0, 0]
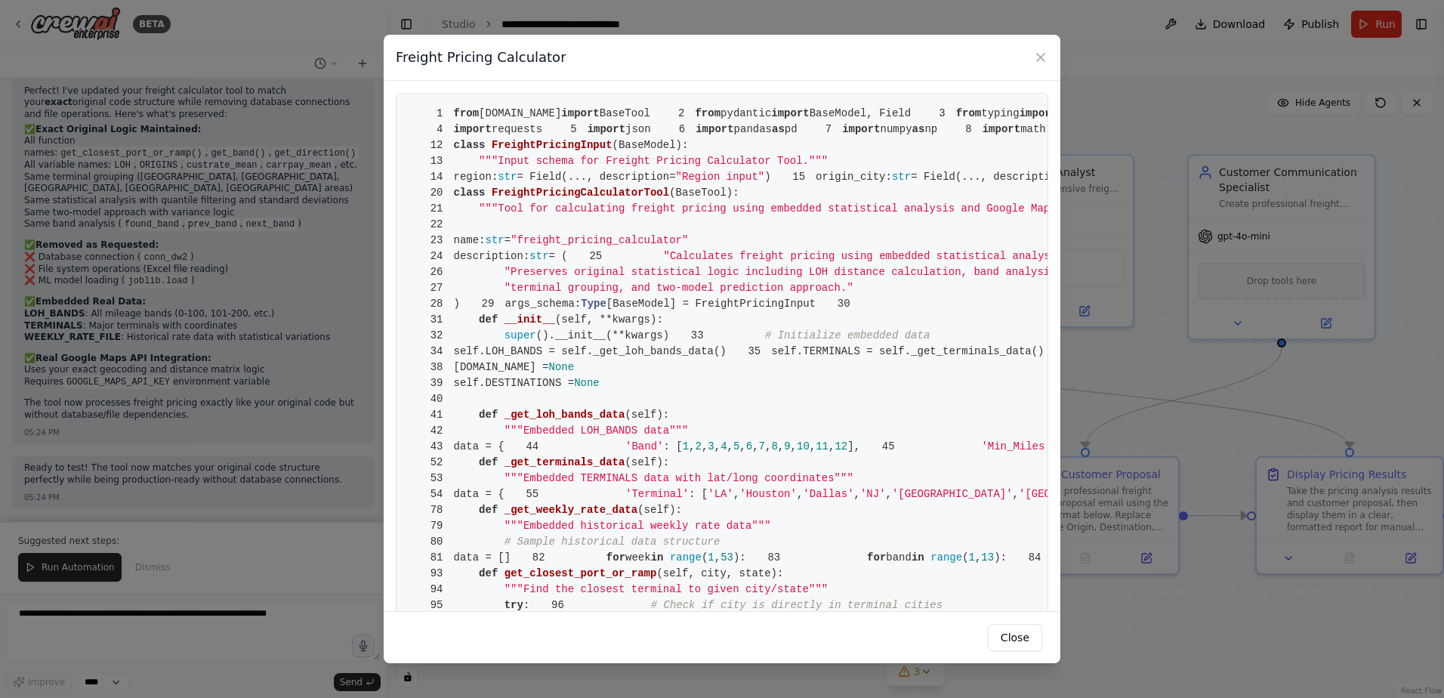
click at [1045, 57] on icon at bounding box center [1040, 57] width 15 height 15
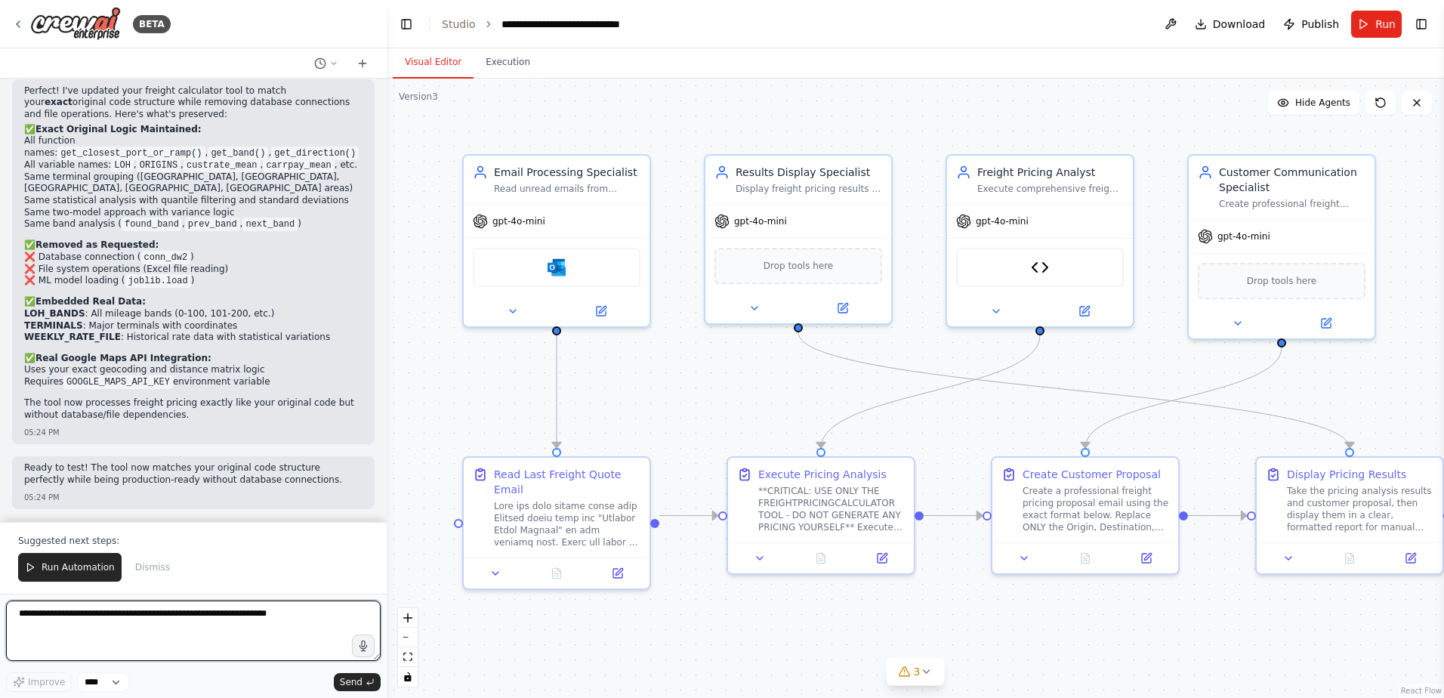
click at [77, 622] on textarea at bounding box center [193, 631] width 375 height 60
click at [280, 609] on textarea "**********" at bounding box center [193, 631] width 375 height 60
type textarea "**********"
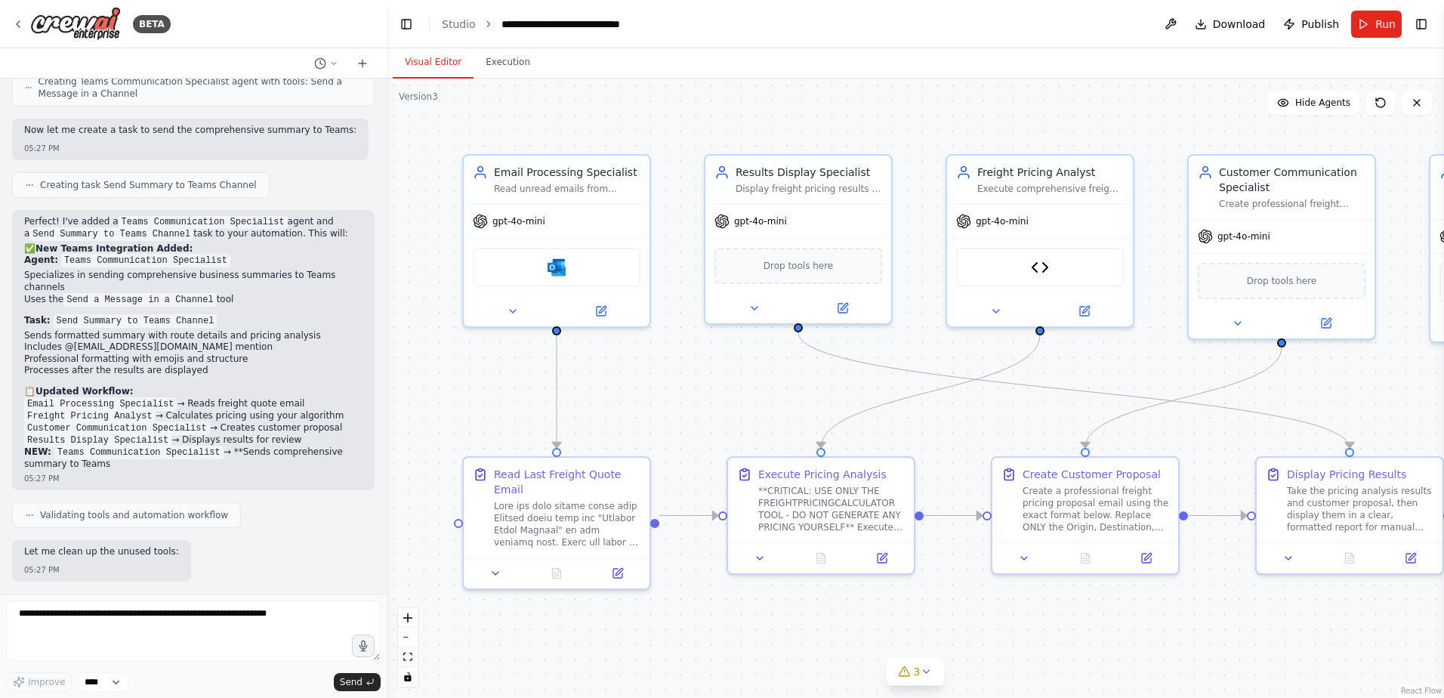
scroll to position [150015, 0]
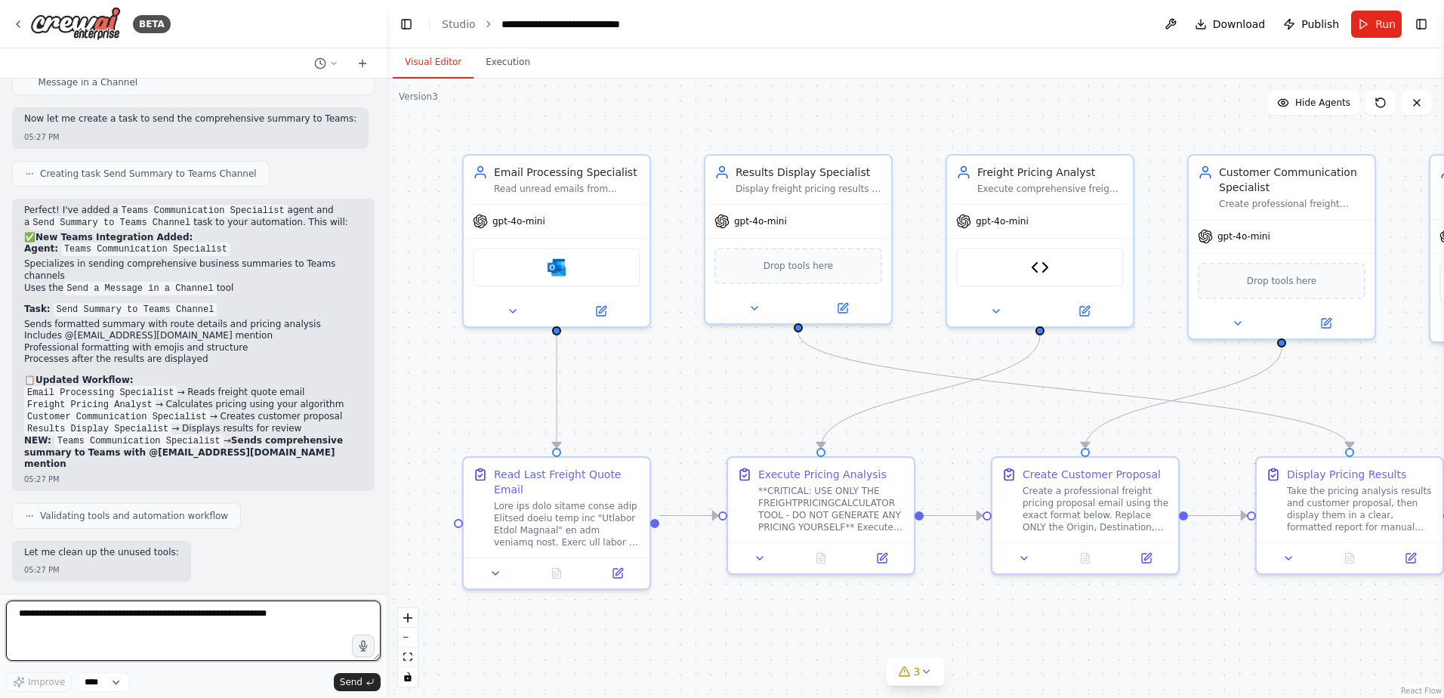
click at [135, 609] on textarea at bounding box center [193, 631] width 375 height 60
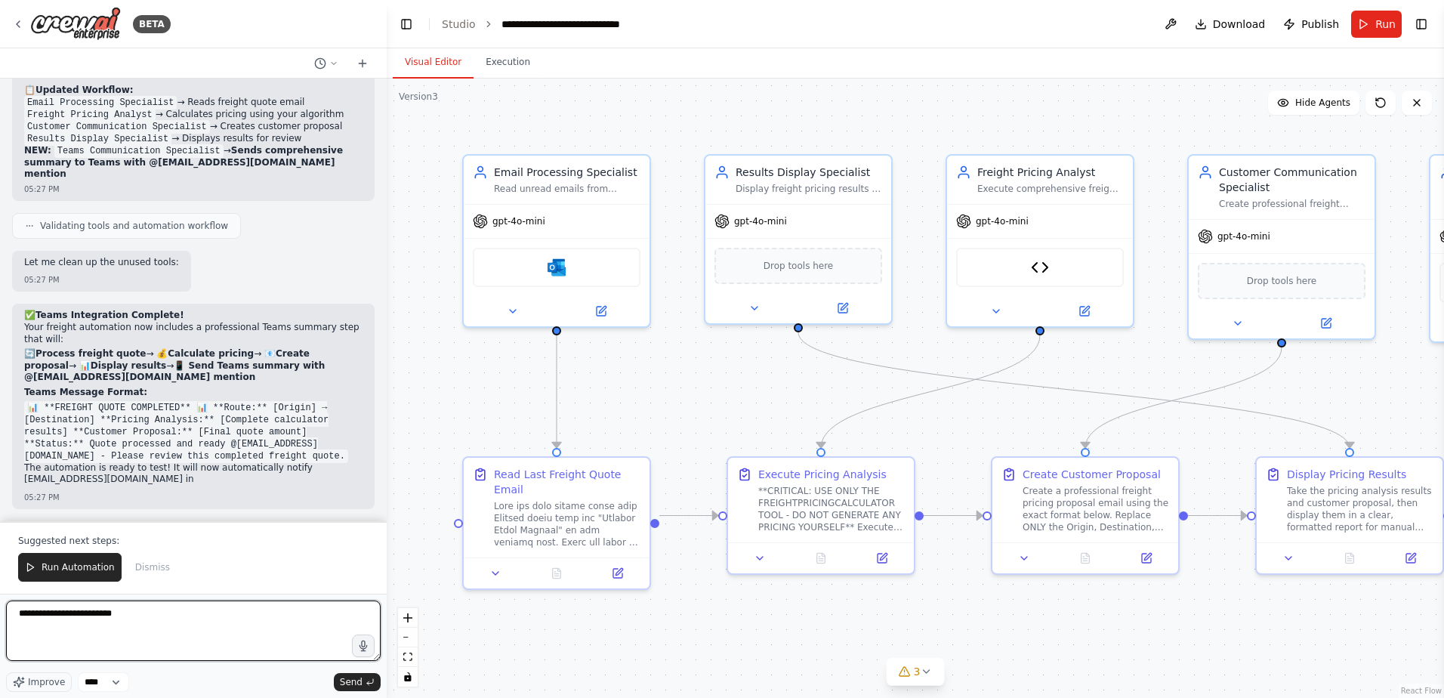
scroll to position [150304, 0]
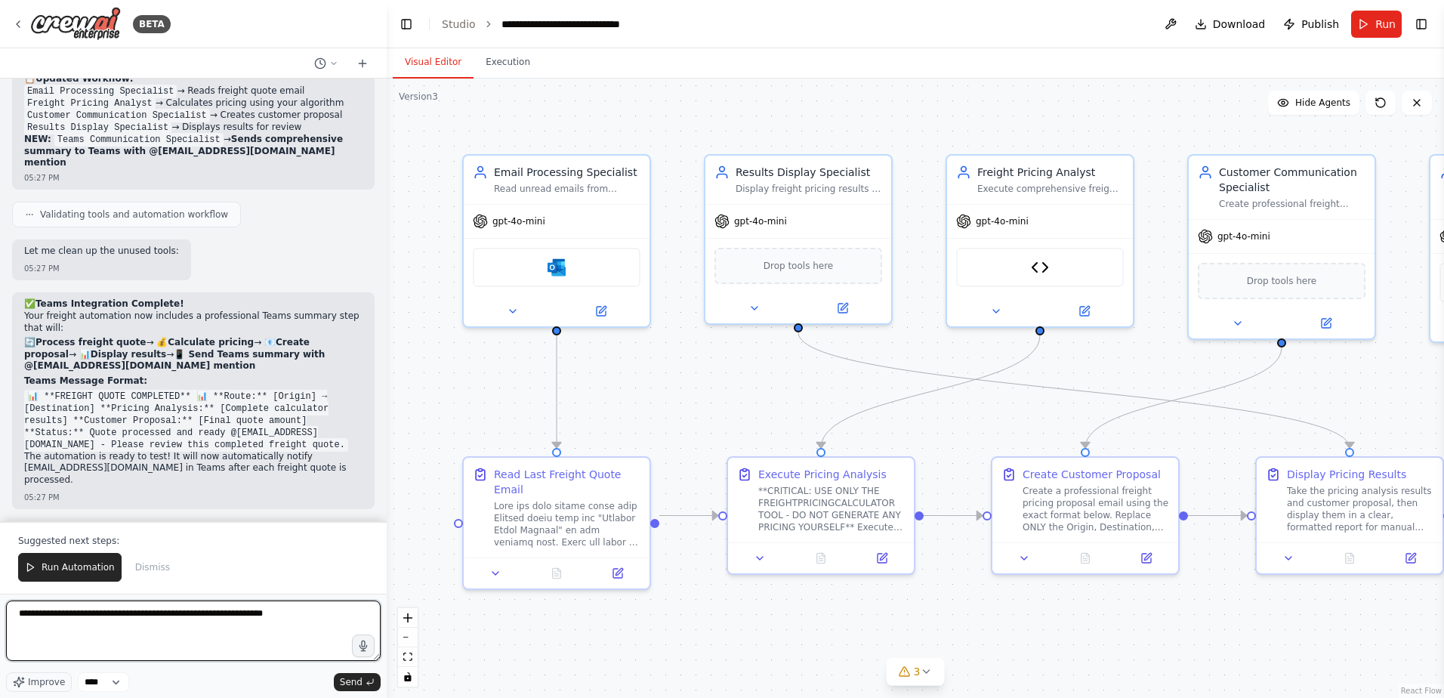
type textarea "**********"
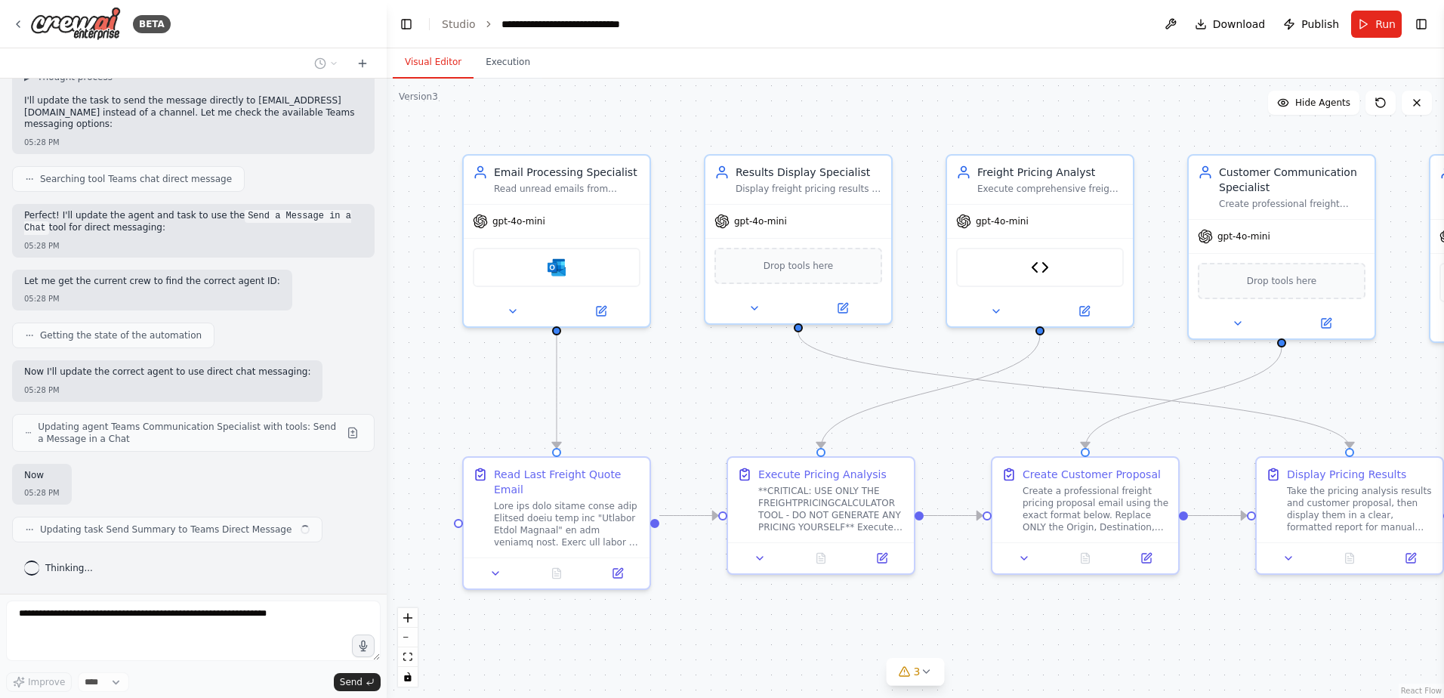
scroll to position [150805, 0]
drag, startPoint x: 190, startPoint y: 338, endPoint x: 15, endPoint y: 326, distance: 175.7
click at [15, 326] on div "I would like to connect and monitor an outlook inbox, parse the email, send the…" at bounding box center [193, 336] width 387 height 515
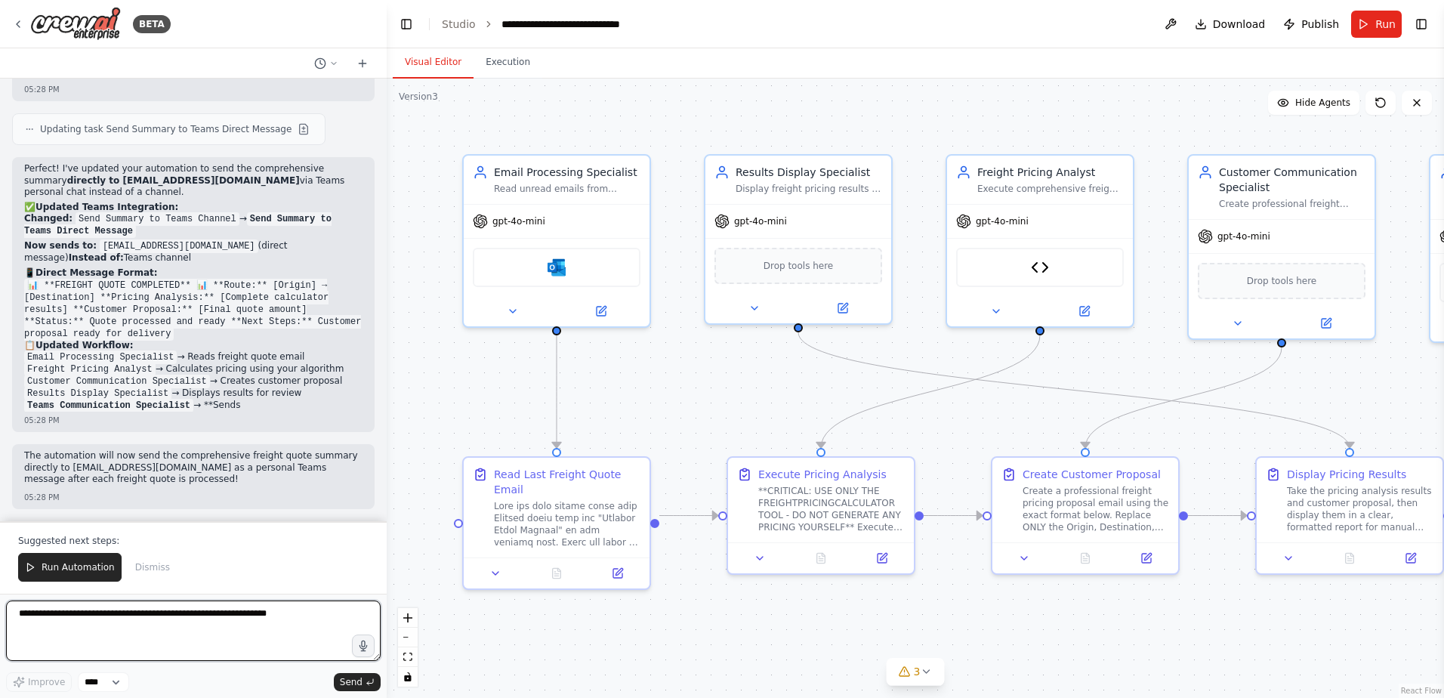
scroll to position [151221, 0]
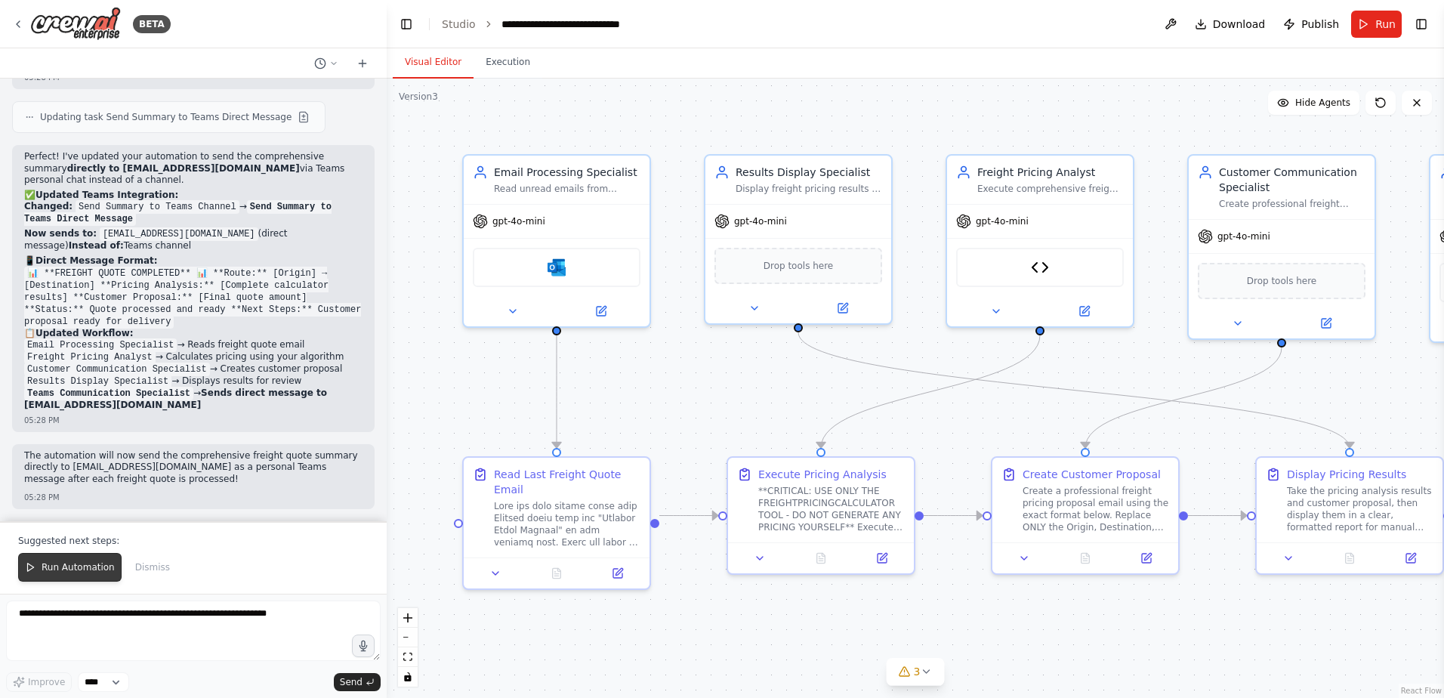
click at [76, 563] on span "Run Automation" at bounding box center [78, 567] width 73 height 12
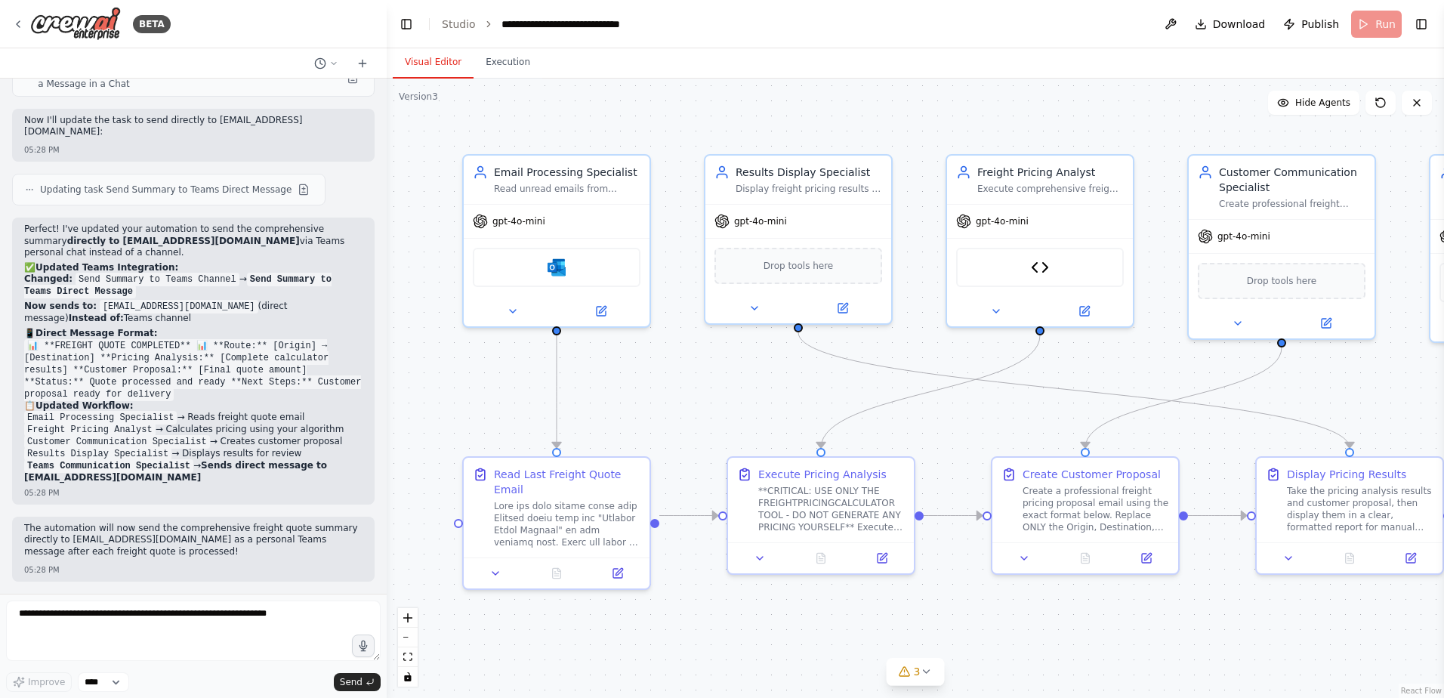
scroll to position [151148, 0]
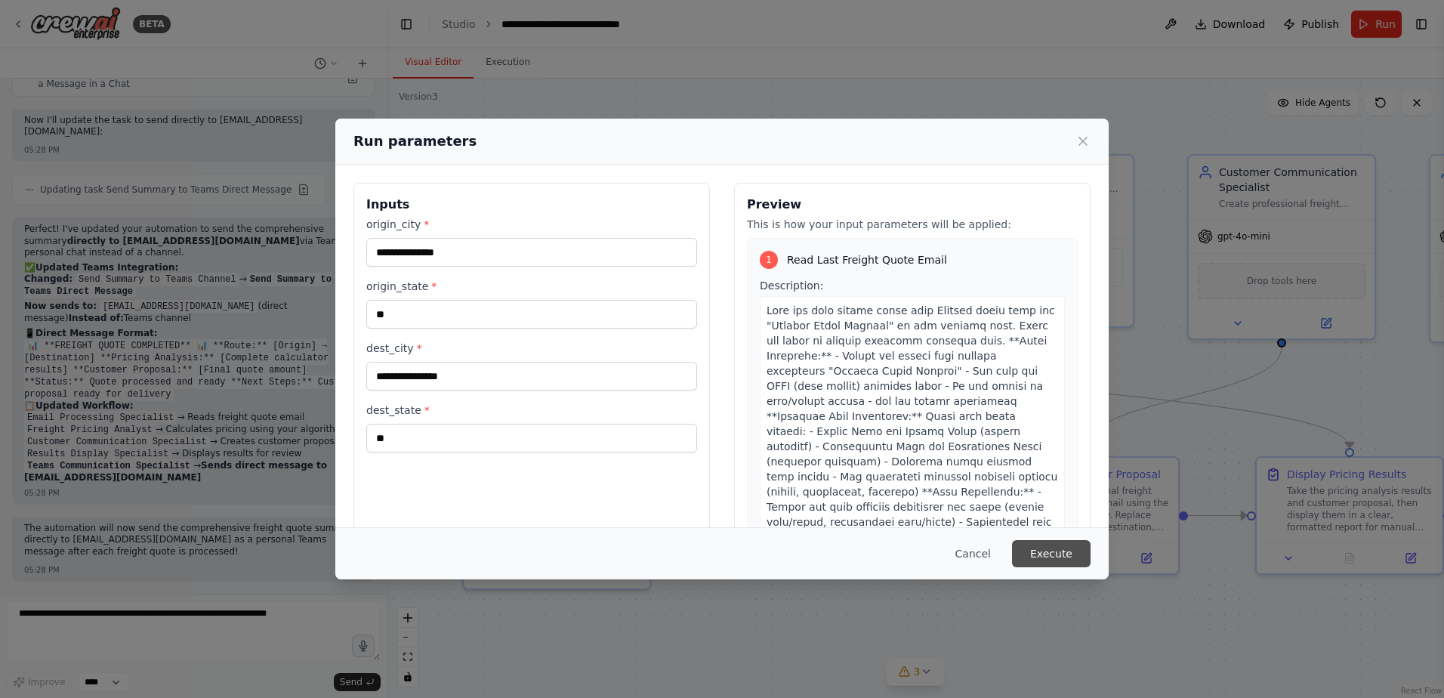
click at [1051, 563] on button "Execute" at bounding box center [1051, 553] width 79 height 27
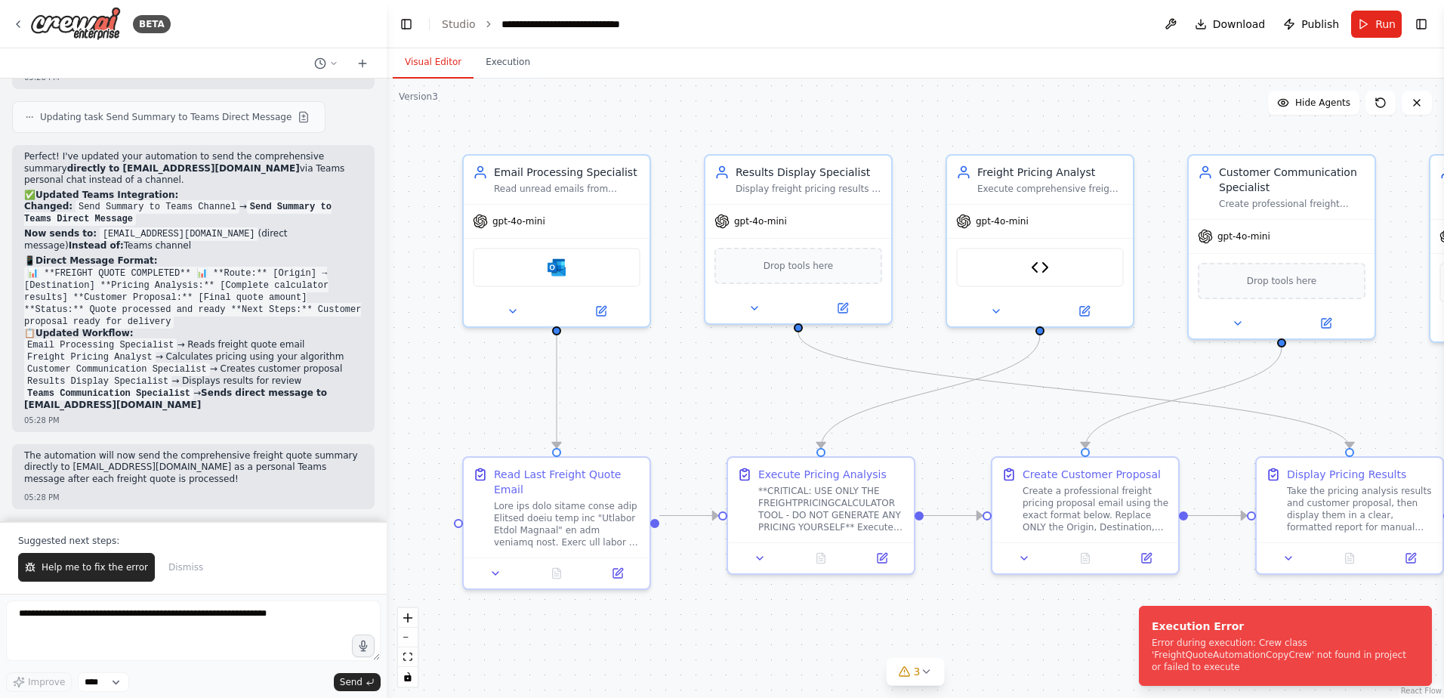
scroll to position [151221, 0]
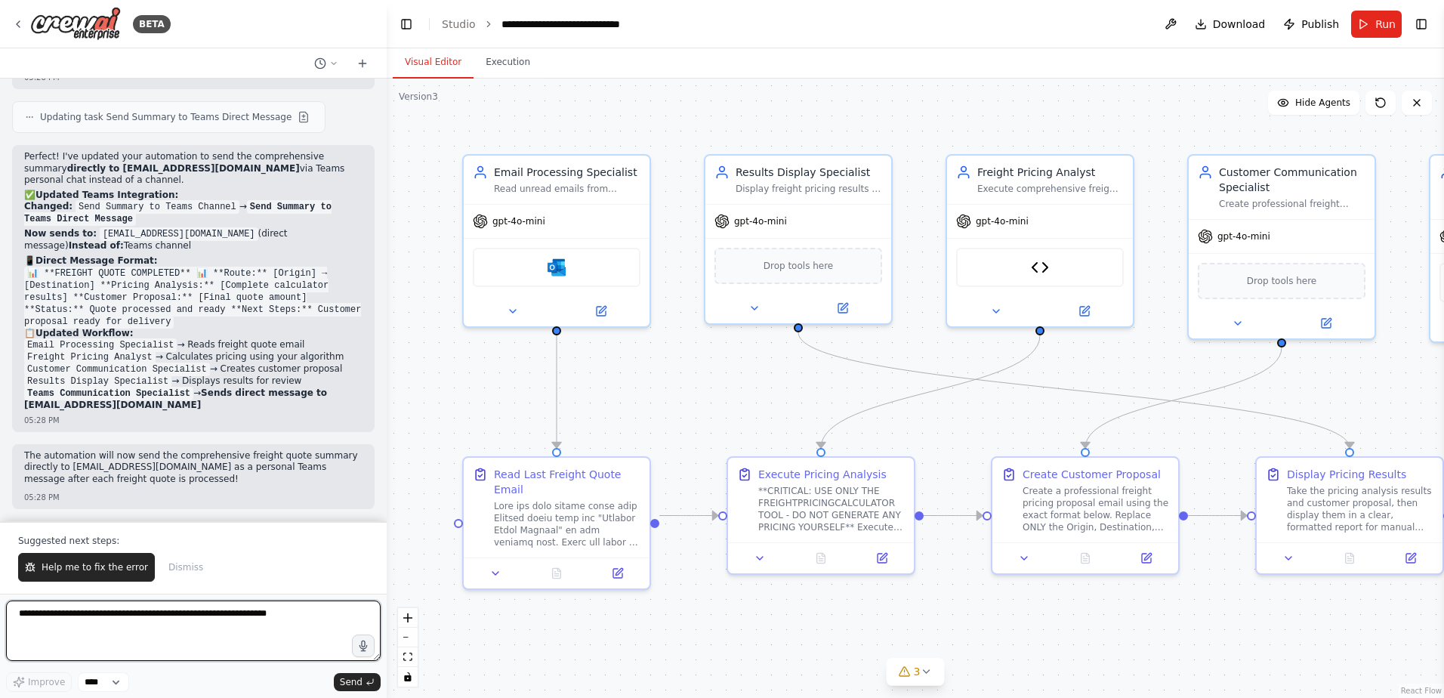
click at [120, 622] on textarea at bounding box center [193, 631] width 375 height 60
type textarea "**********"
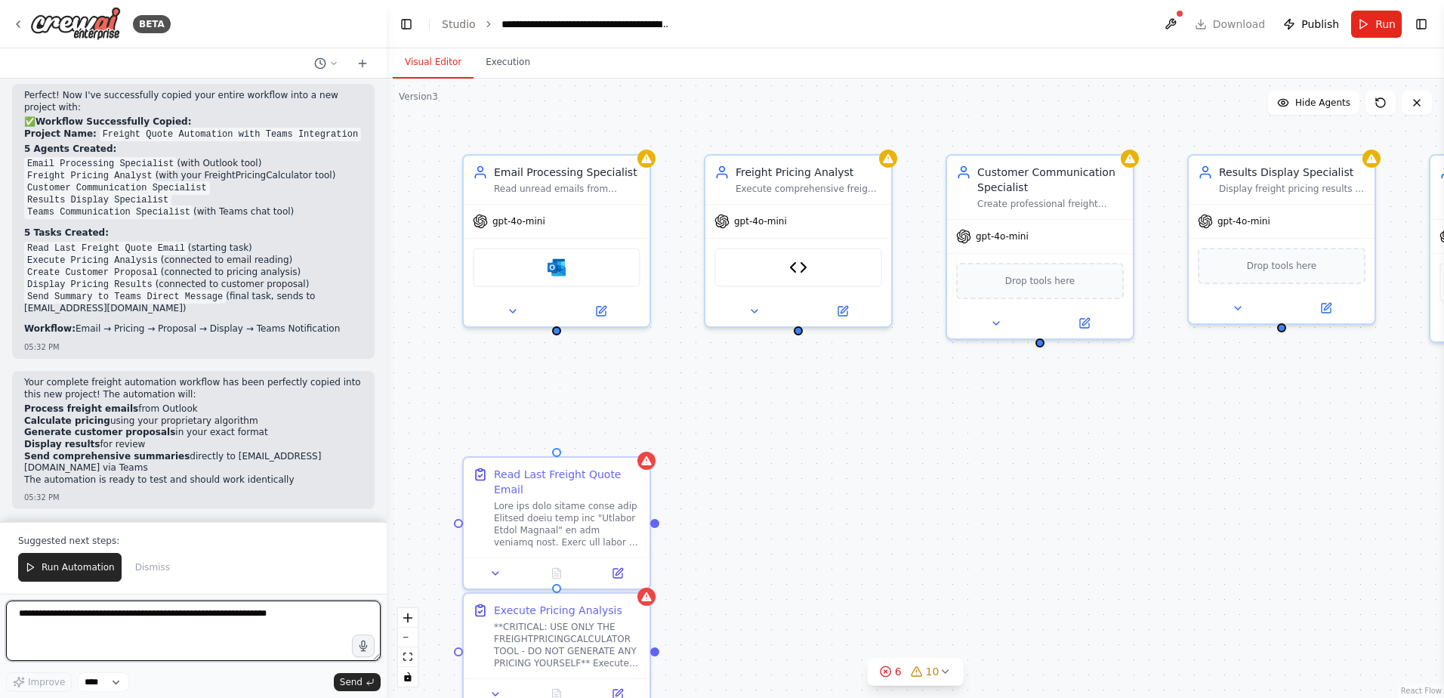
scroll to position [153172, 0]
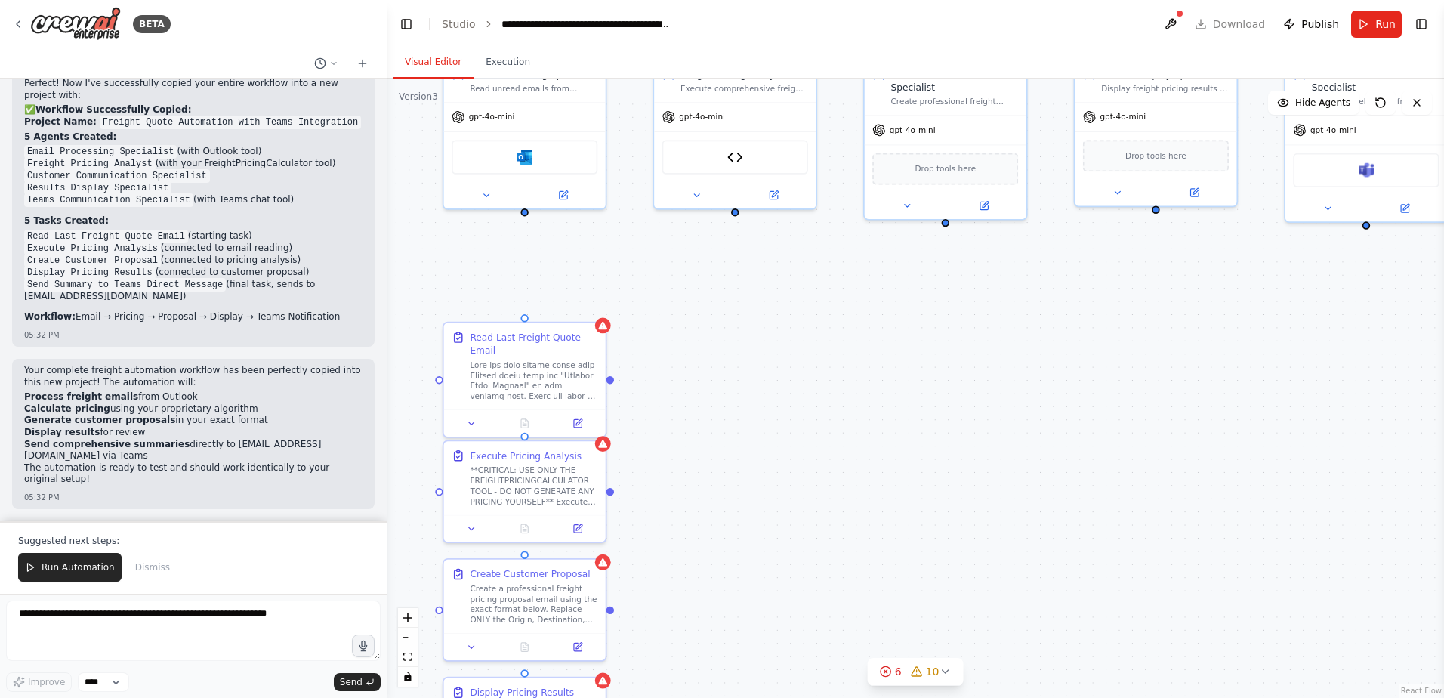
drag, startPoint x: 938, startPoint y: 566, endPoint x: 865, endPoint y: 412, distance: 170.6
click at [865, 412] on div "Email Processing Specialist Read unread emails from Outlook inbox with "Freight…" at bounding box center [915, 388] width 1057 height 619
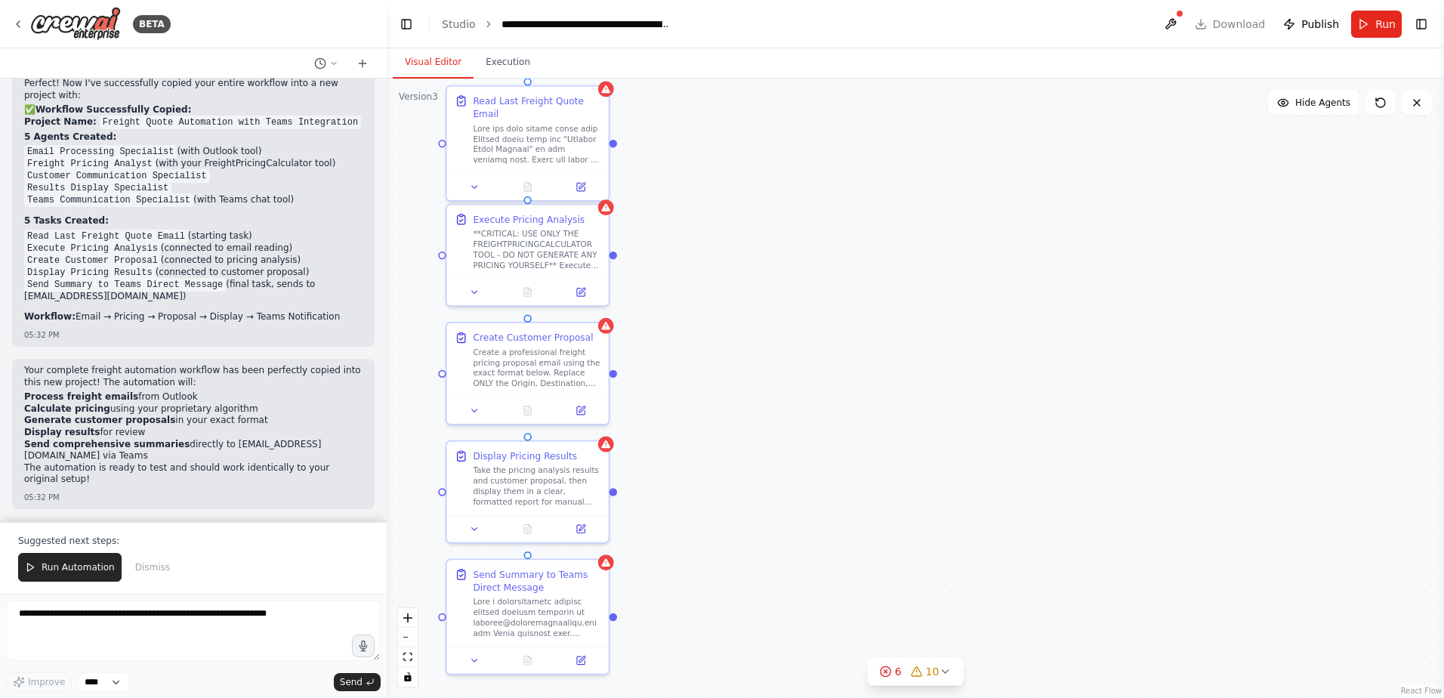
drag, startPoint x: 866, startPoint y: 542, endPoint x: 869, endPoint y: 308, distance: 234.2
click at [869, 308] on div "Email Processing Specialist Read unread emails from Outlook inbox with "Freight…" at bounding box center [915, 388] width 1057 height 619
click at [168, 637] on textarea at bounding box center [193, 631] width 375 height 60
type textarea "**********"
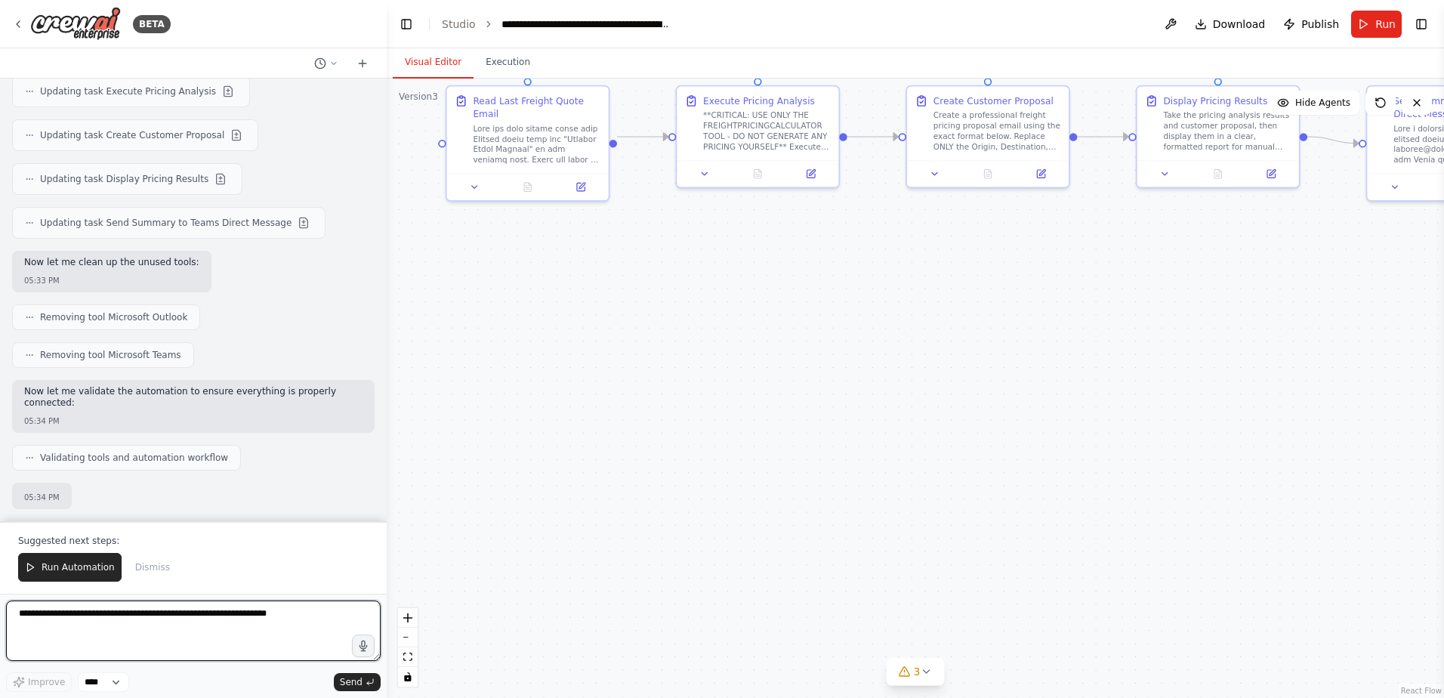
scroll to position [153925, 0]
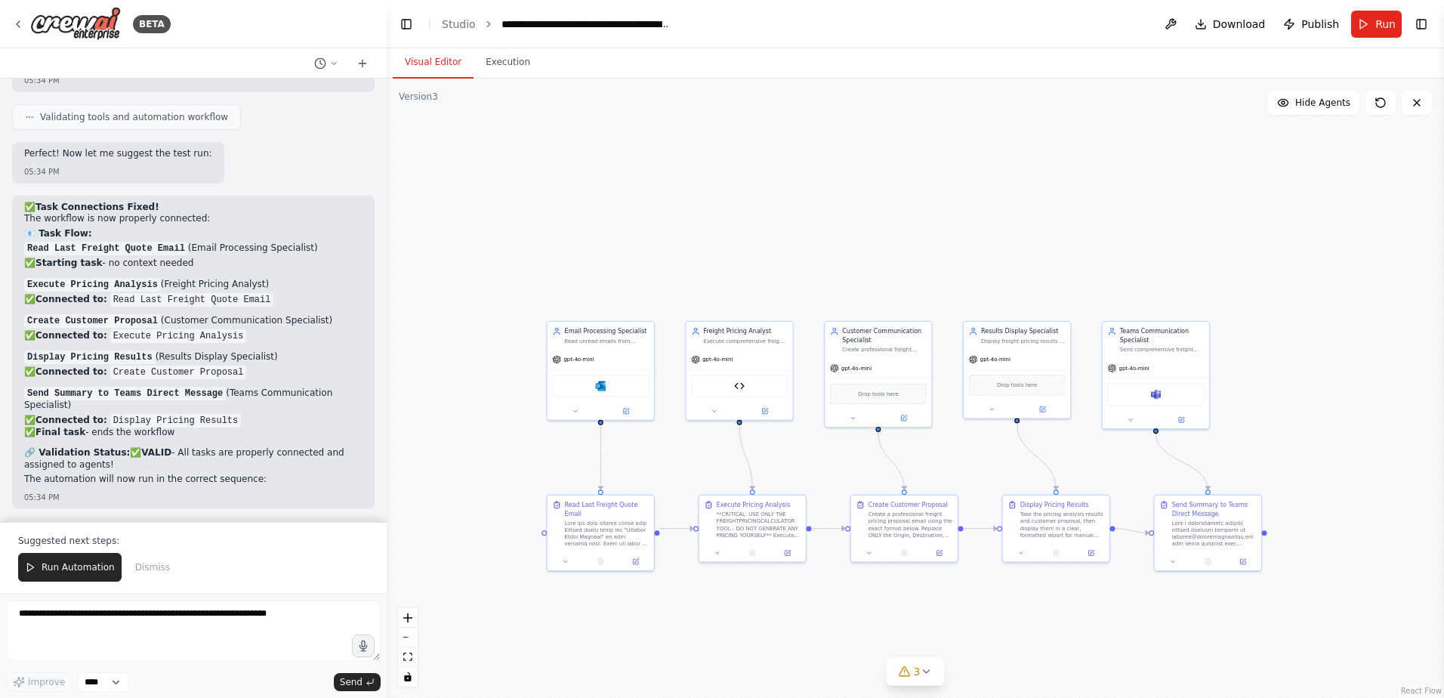
drag, startPoint x: 898, startPoint y: 504, endPoint x: 863, endPoint y: 733, distance: 232.4
click at [863, 697] on html "BETA I would like to connect and monitor an outlook inbox, parse the email, sen…" at bounding box center [722, 349] width 1444 height 698
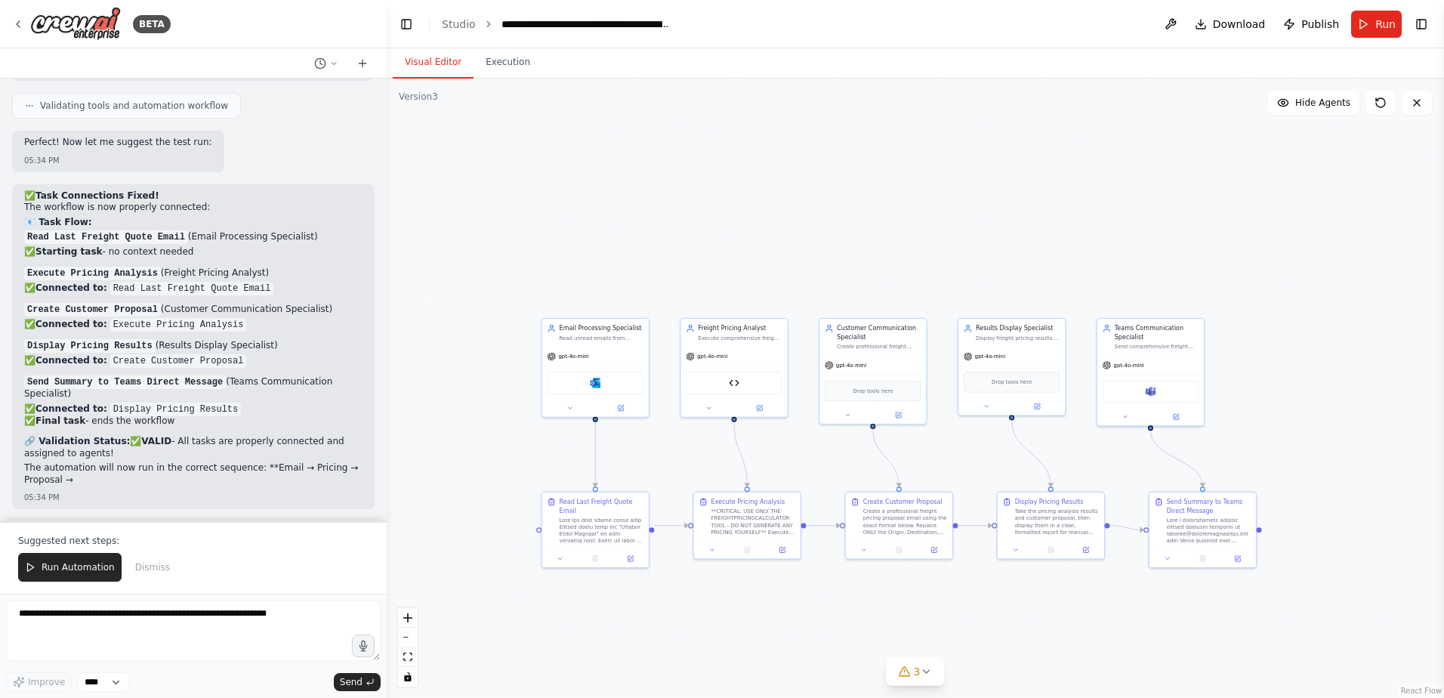
scroll to position [154251, 0]
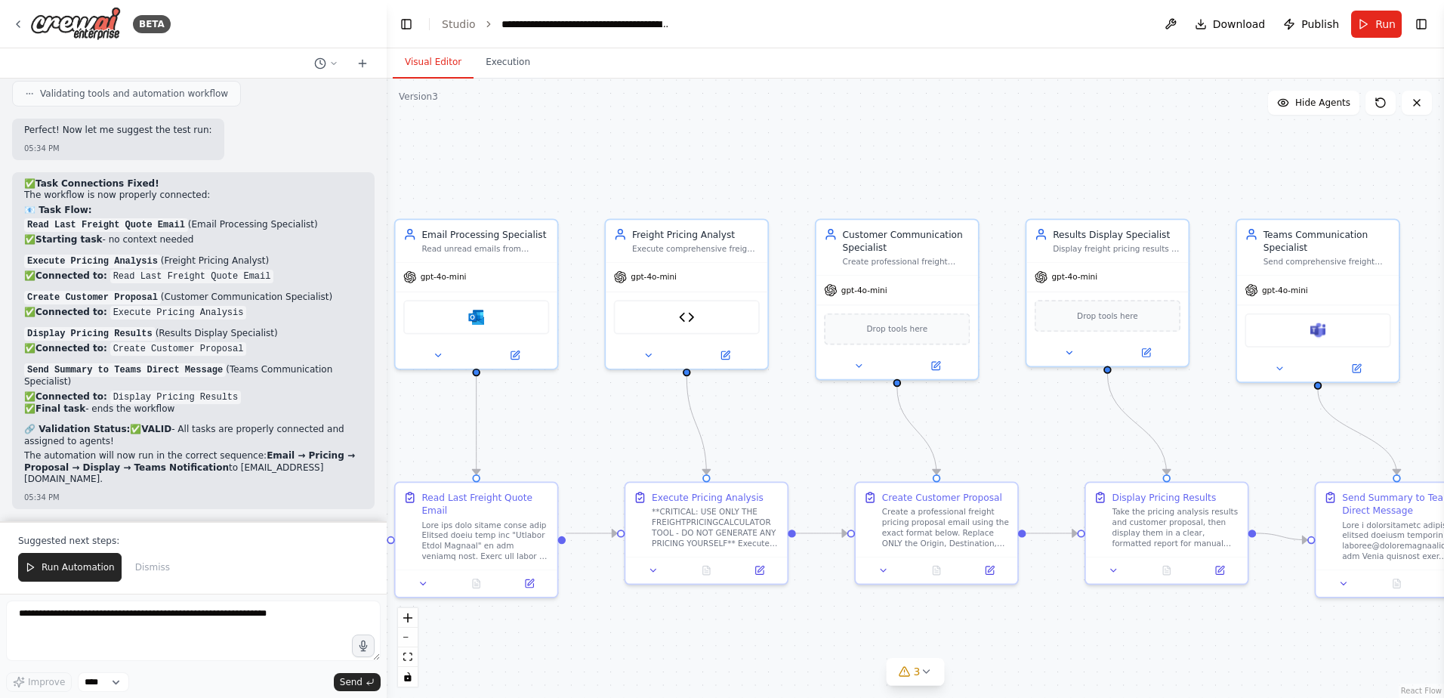
drag, startPoint x: 963, startPoint y: 284, endPoint x: 1022, endPoint y: 187, distance: 113.9
click at [1022, 187] on div ".deletable-edge-delete-btn { width: 20px; height: 20px; border: 0px solid #ffff…" at bounding box center [915, 388] width 1057 height 619
click at [91, 570] on span "Run Automation" at bounding box center [78, 567] width 73 height 12
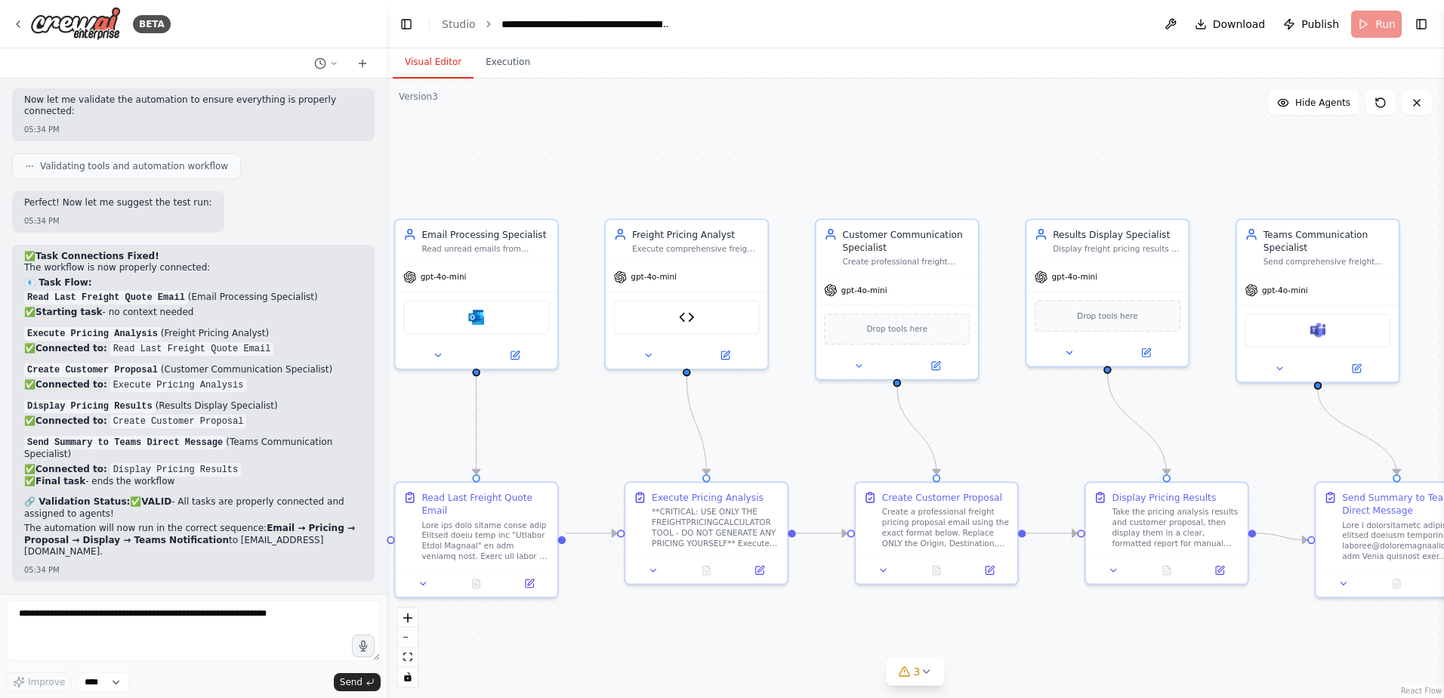
scroll to position [154179, 0]
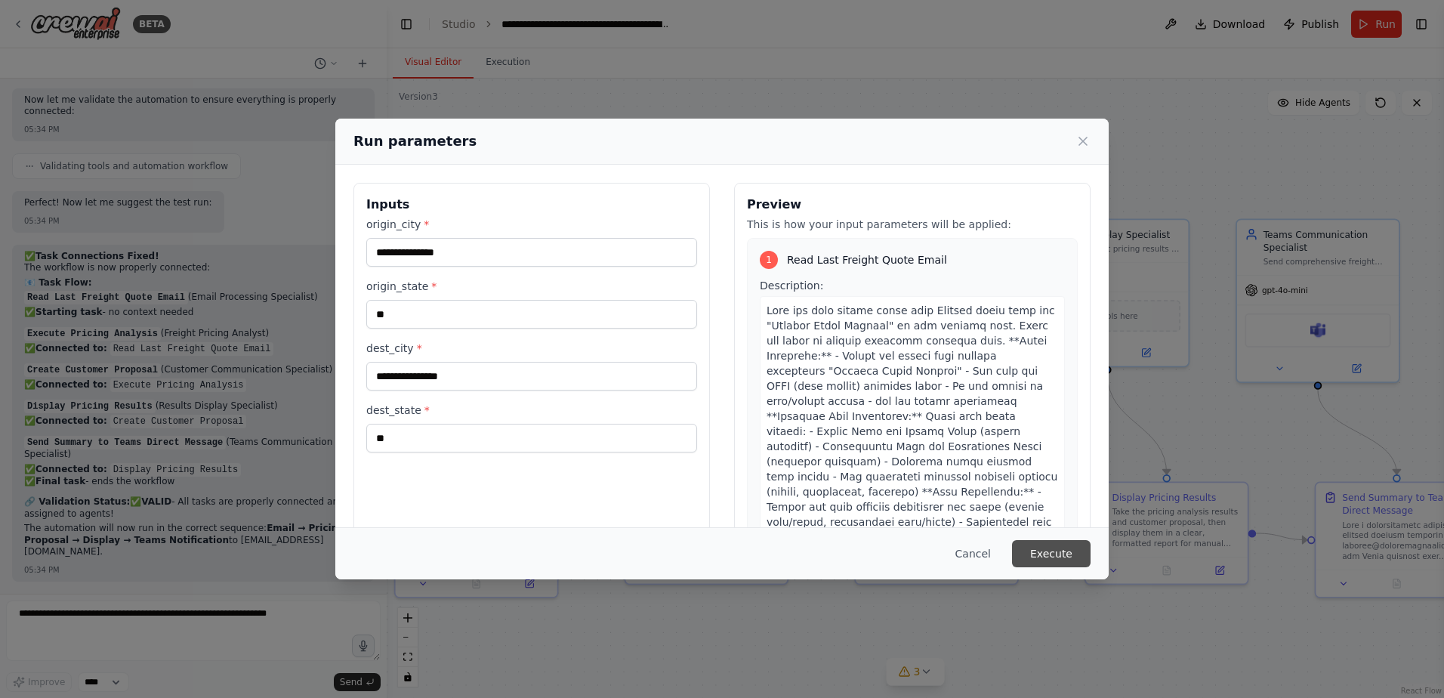
click at [1065, 545] on button "Execute" at bounding box center [1051, 553] width 79 height 27
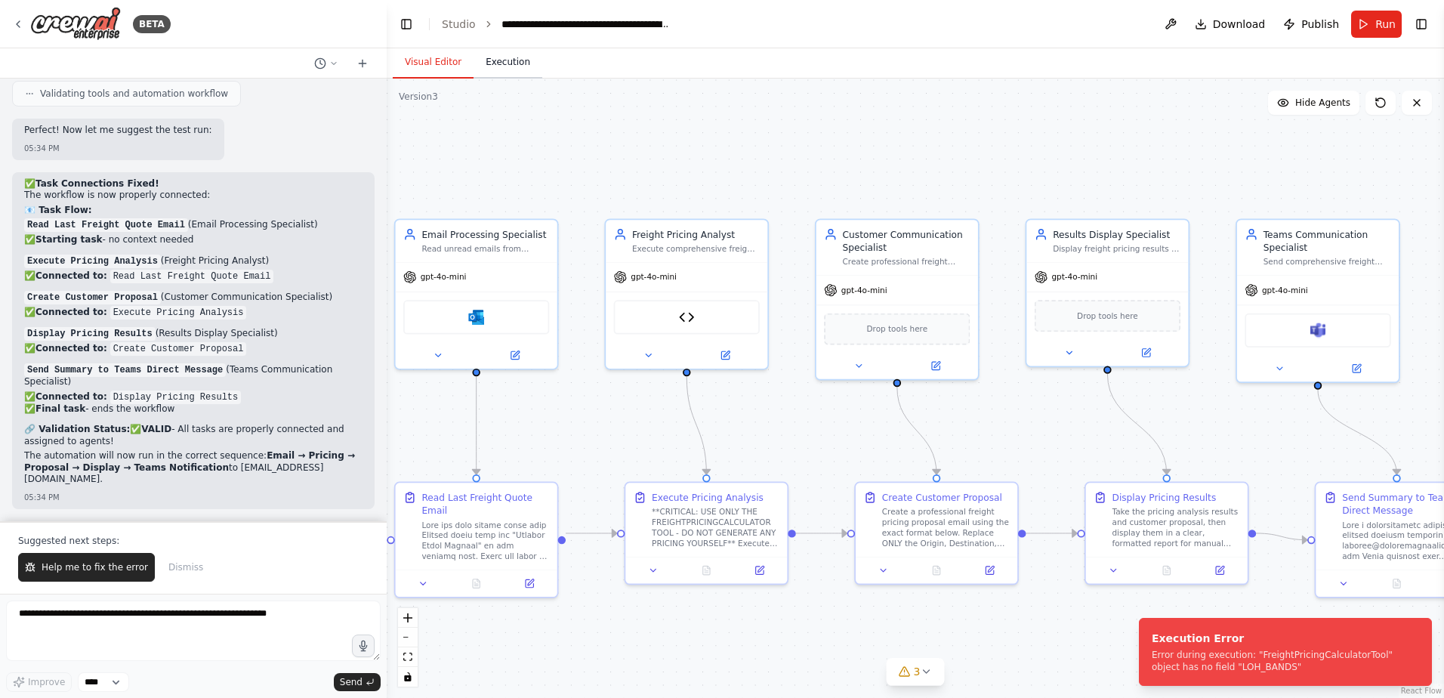
scroll to position [154251, 0]
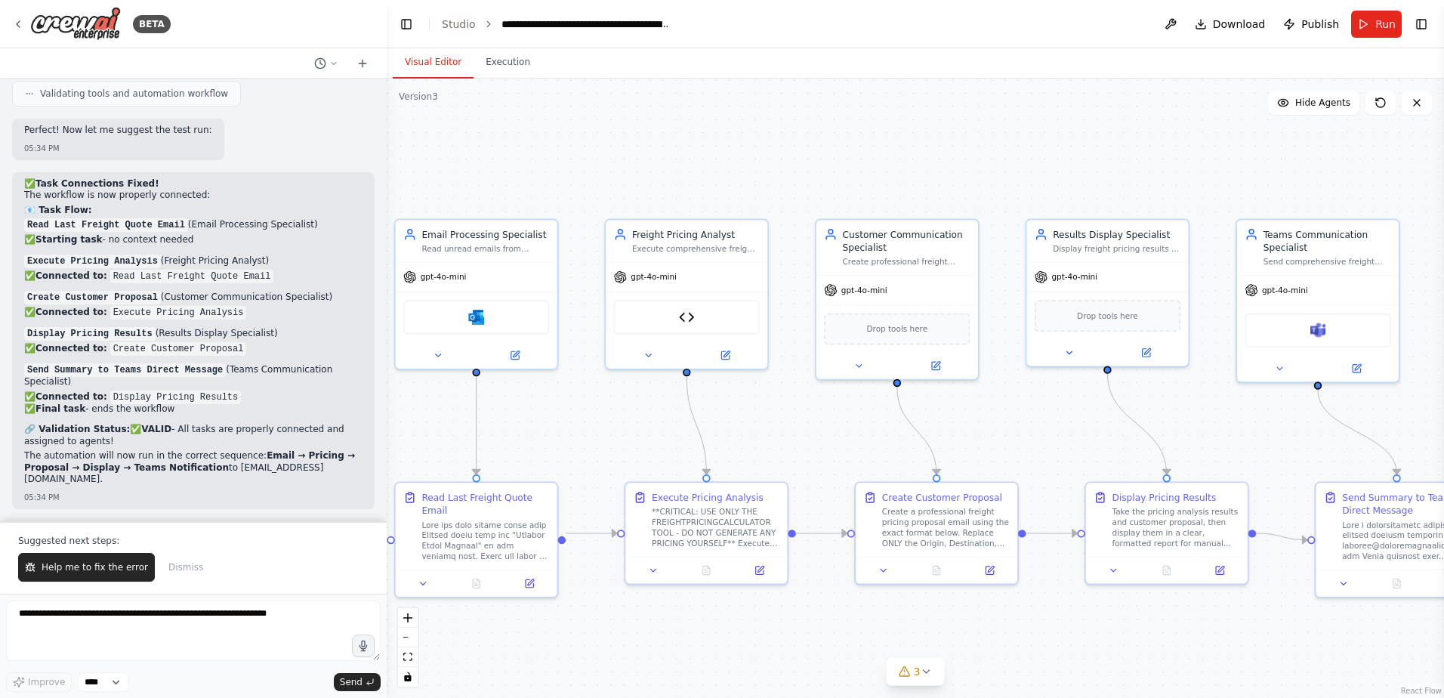
drag, startPoint x: 97, startPoint y: 573, endPoint x: 528, endPoint y: 623, distance: 433.5
click at [97, 573] on span "Help me to fix the error" at bounding box center [95, 567] width 107 height 12
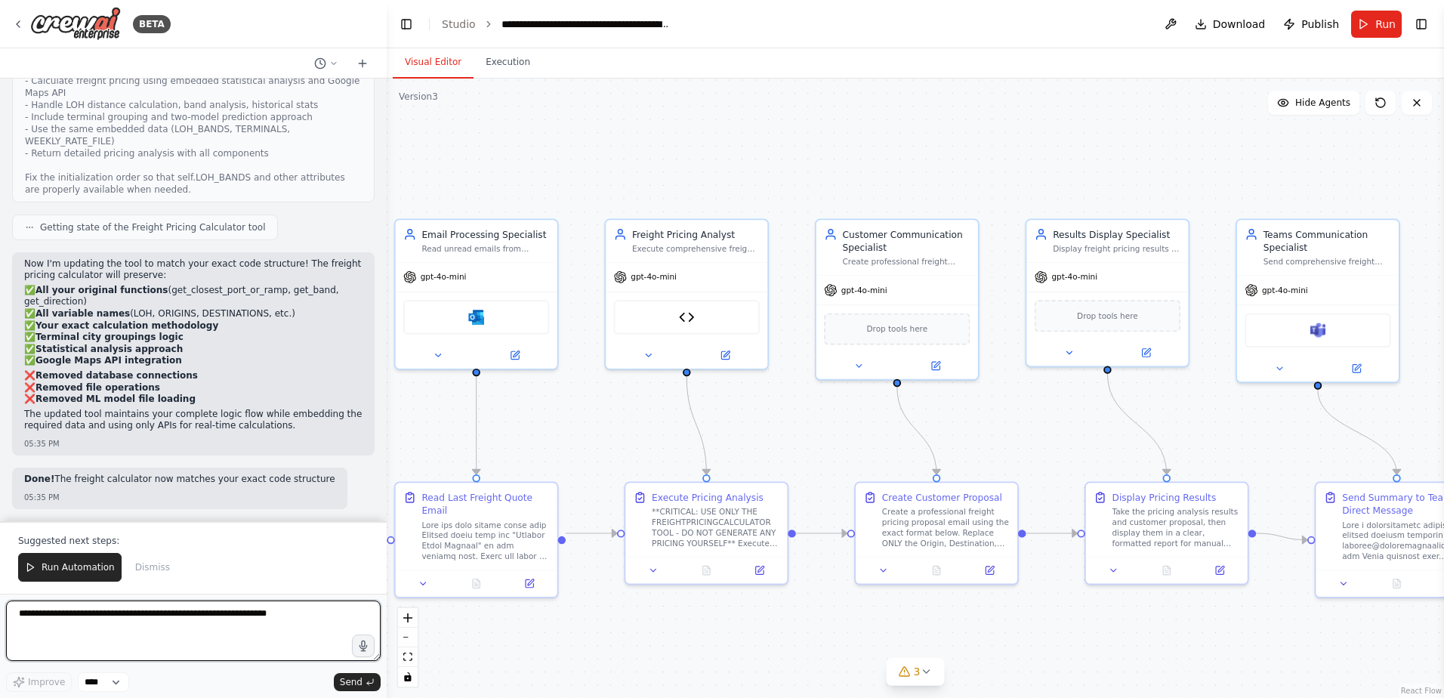
scroll to position [155137, 0]
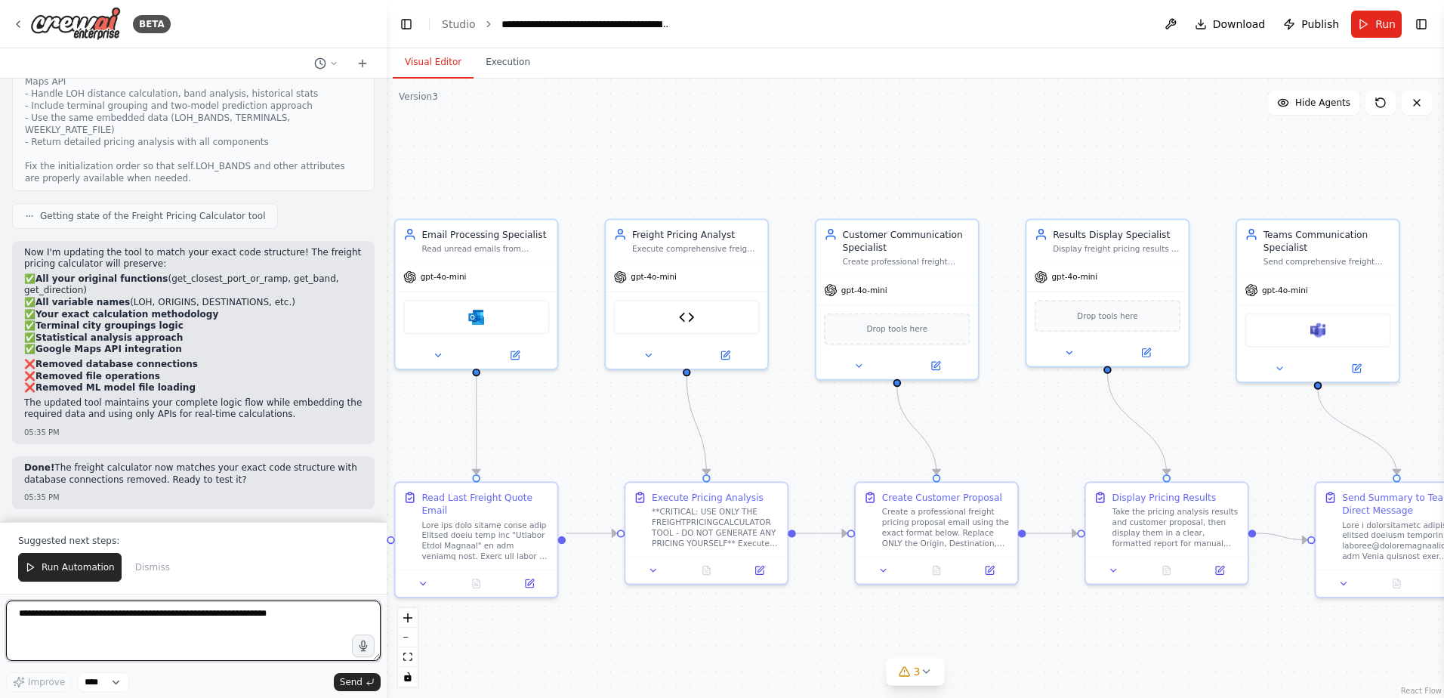
click at [72, 638] on textarea at bounding box center [193, 631] width 375 height 60
type textarea "**********"
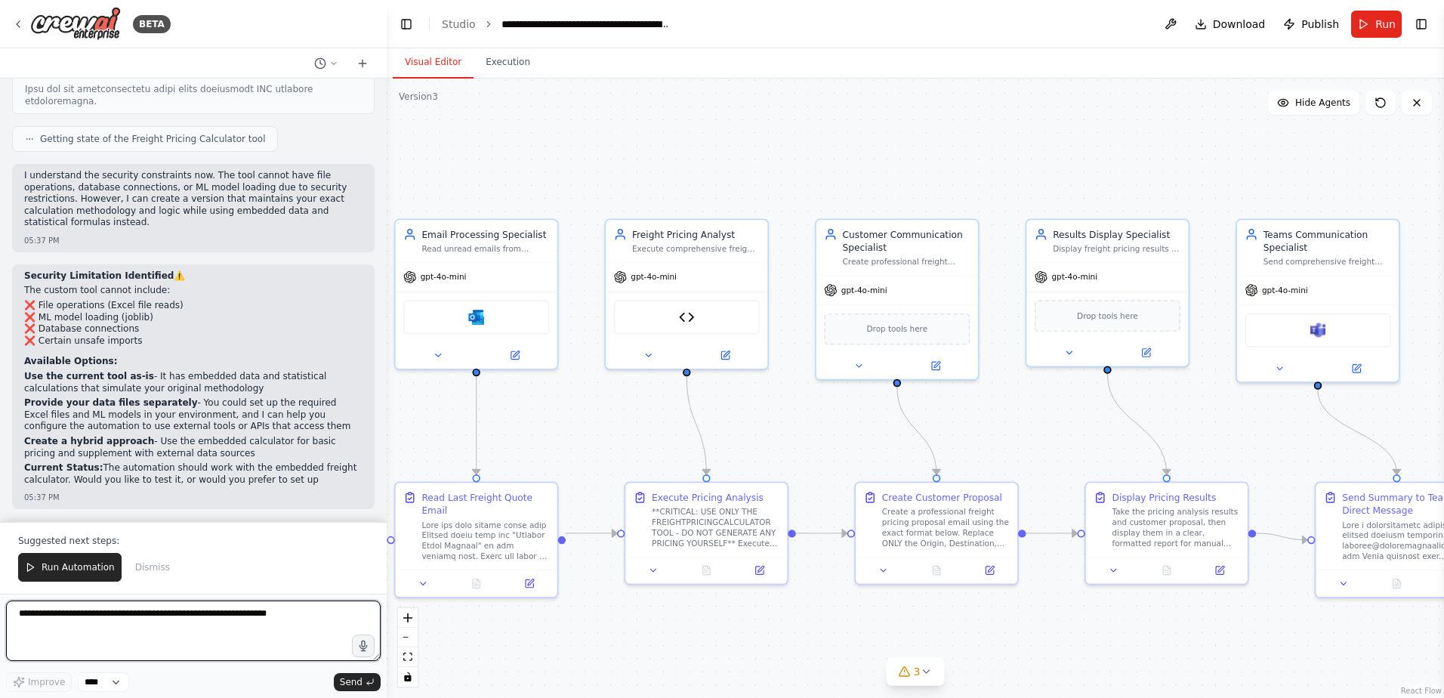
scroll to position [156060, 0]
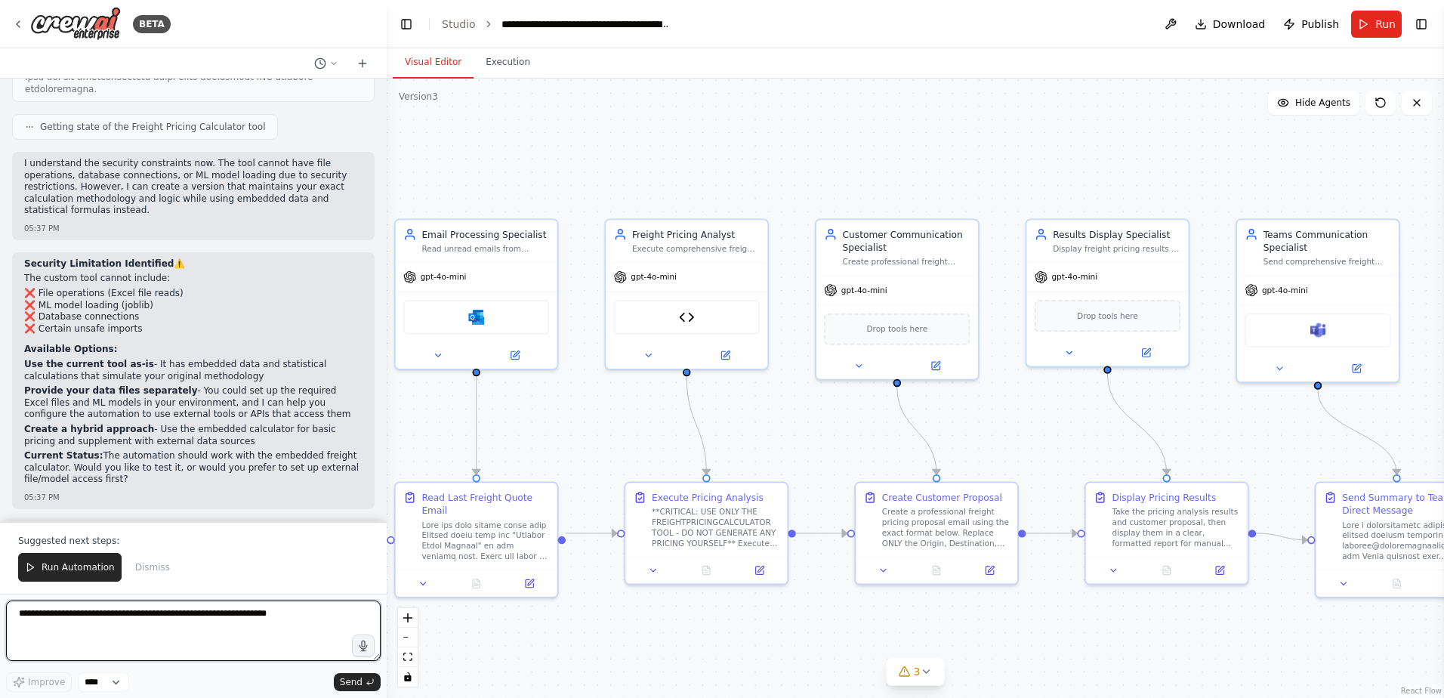
click at [219, 632] on textarea at bounding box center [193, 631] width 375 height 60
type textarea "**********"
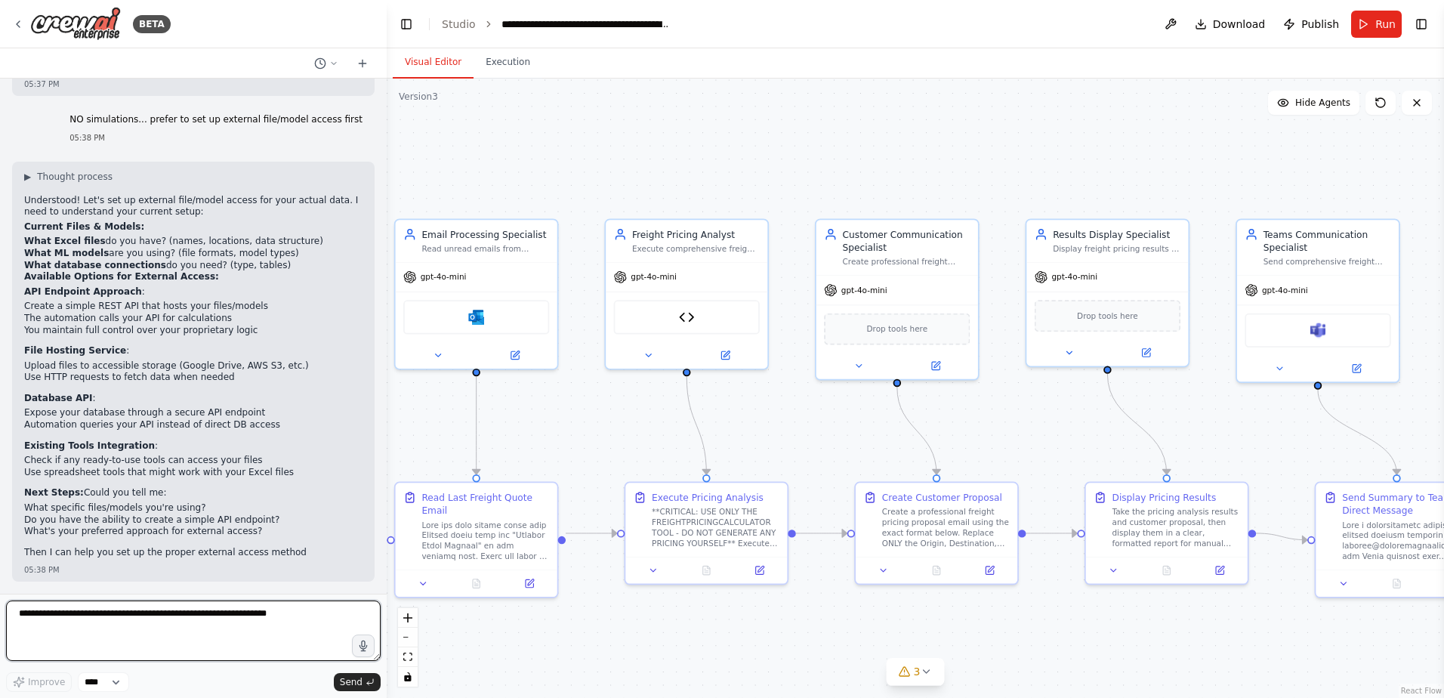
scroll to position [156485, 0]
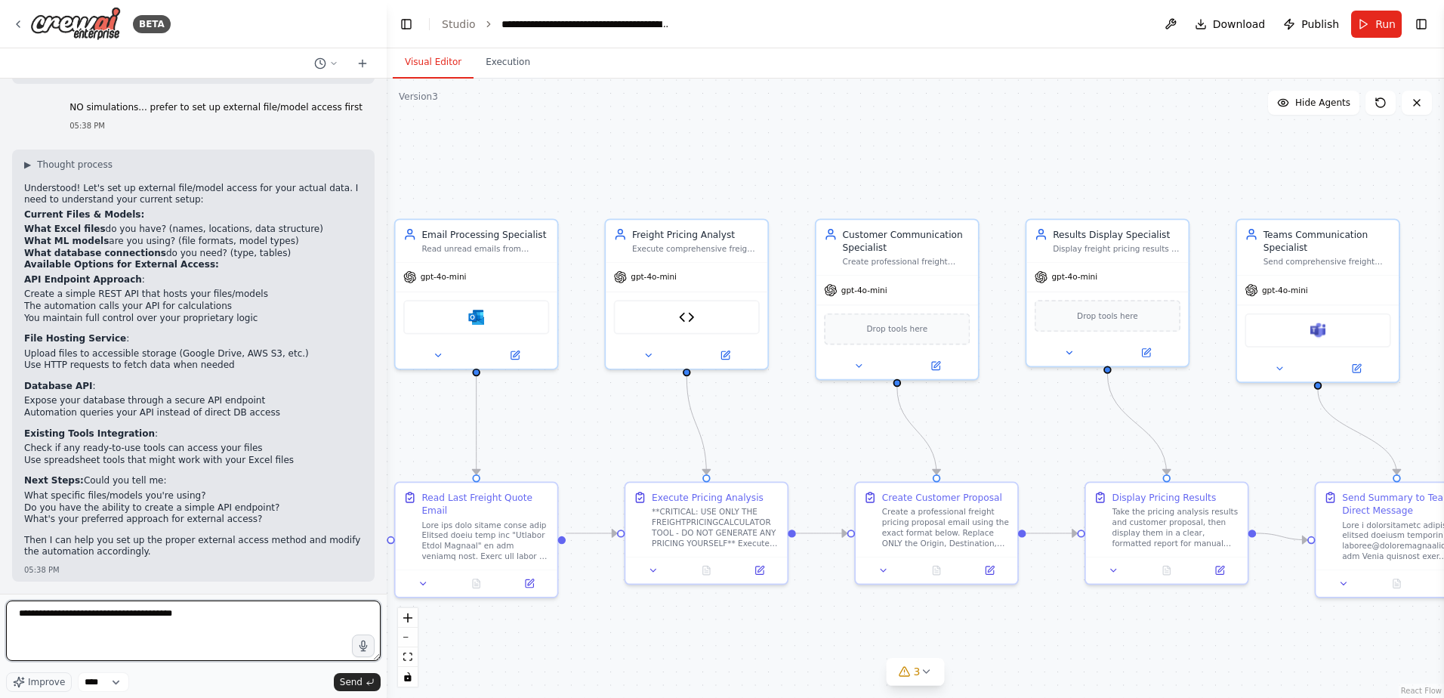
type textarea "**********"
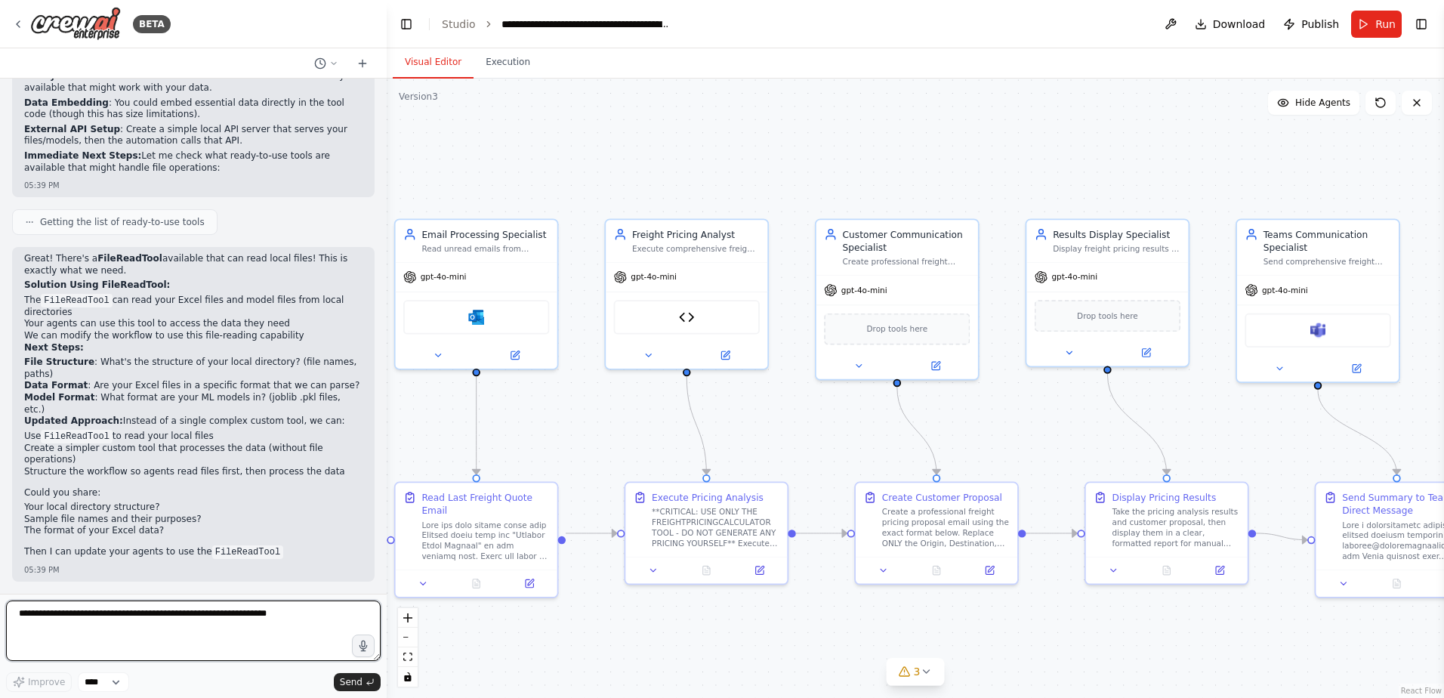
scroll to position [157143, 0]
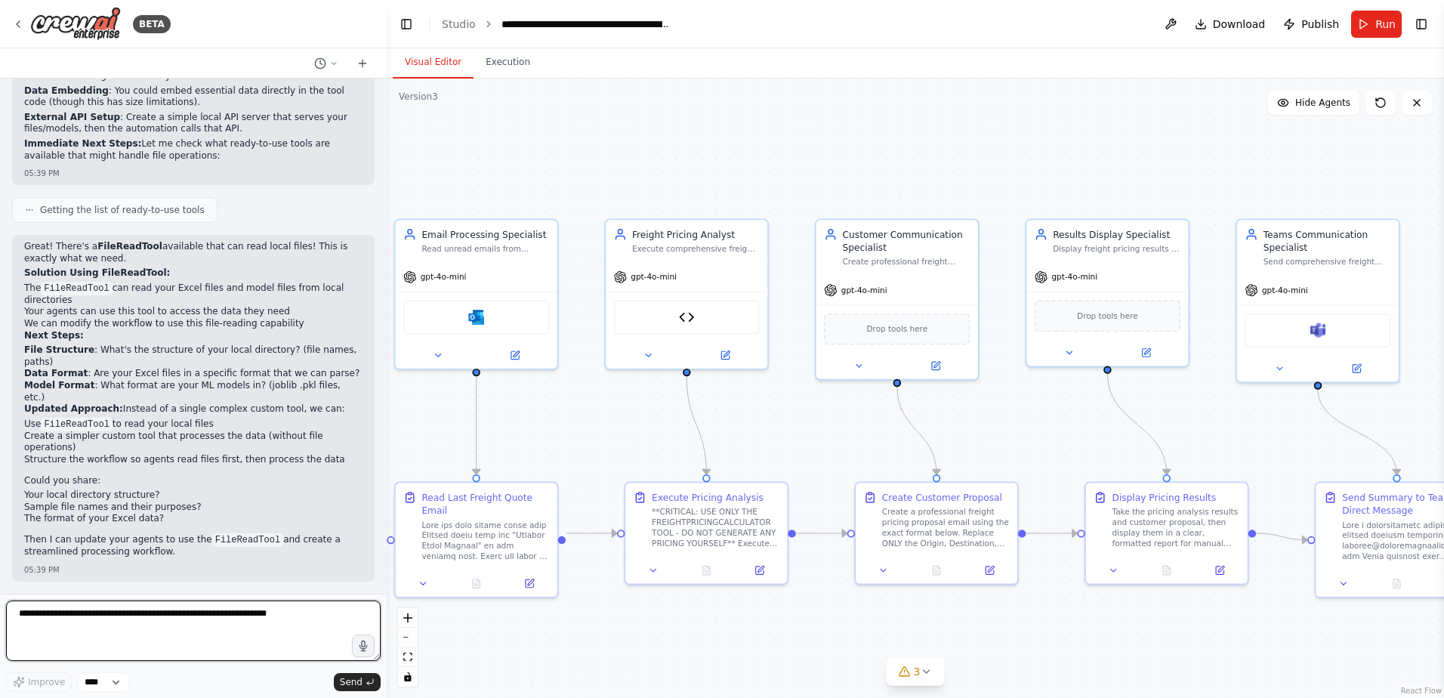
click at [209, 625] on textarea at bounding box center [193, 631] width 375 height 60
type textarea "**********"
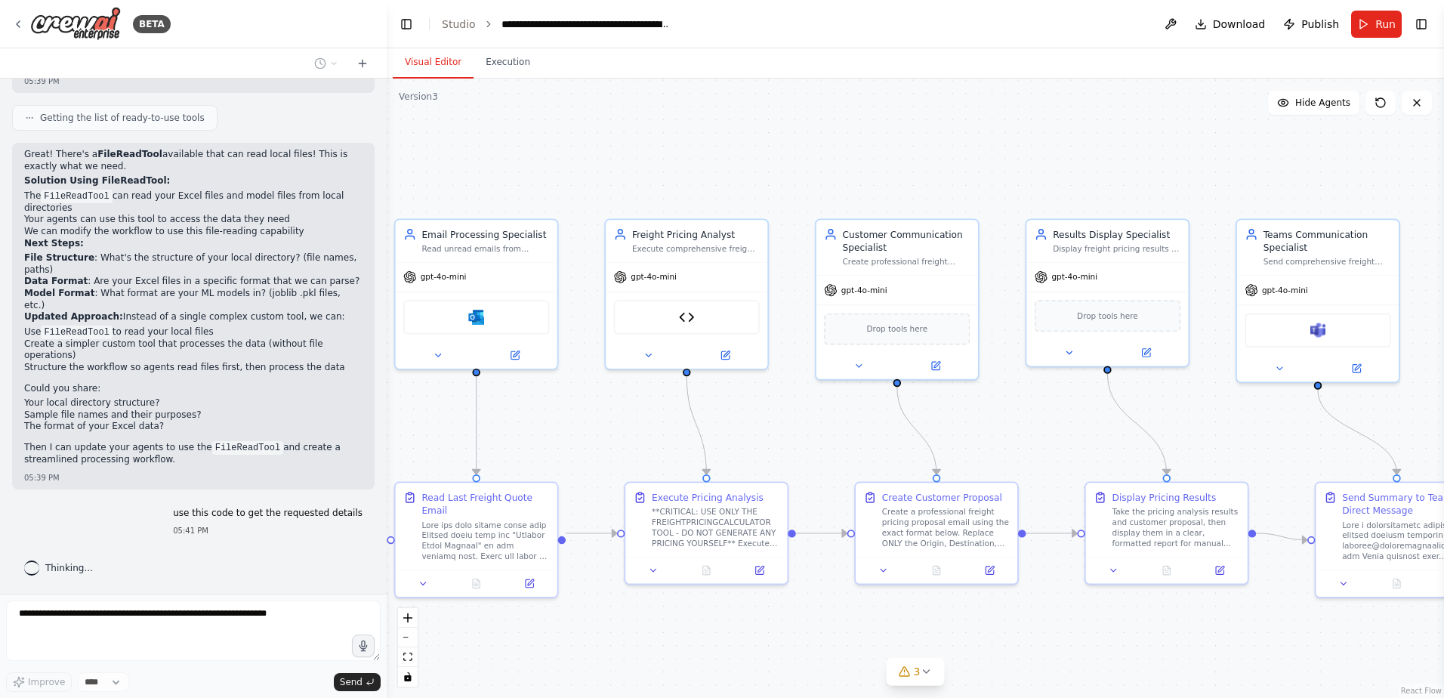
scroll to position [157235, 0]
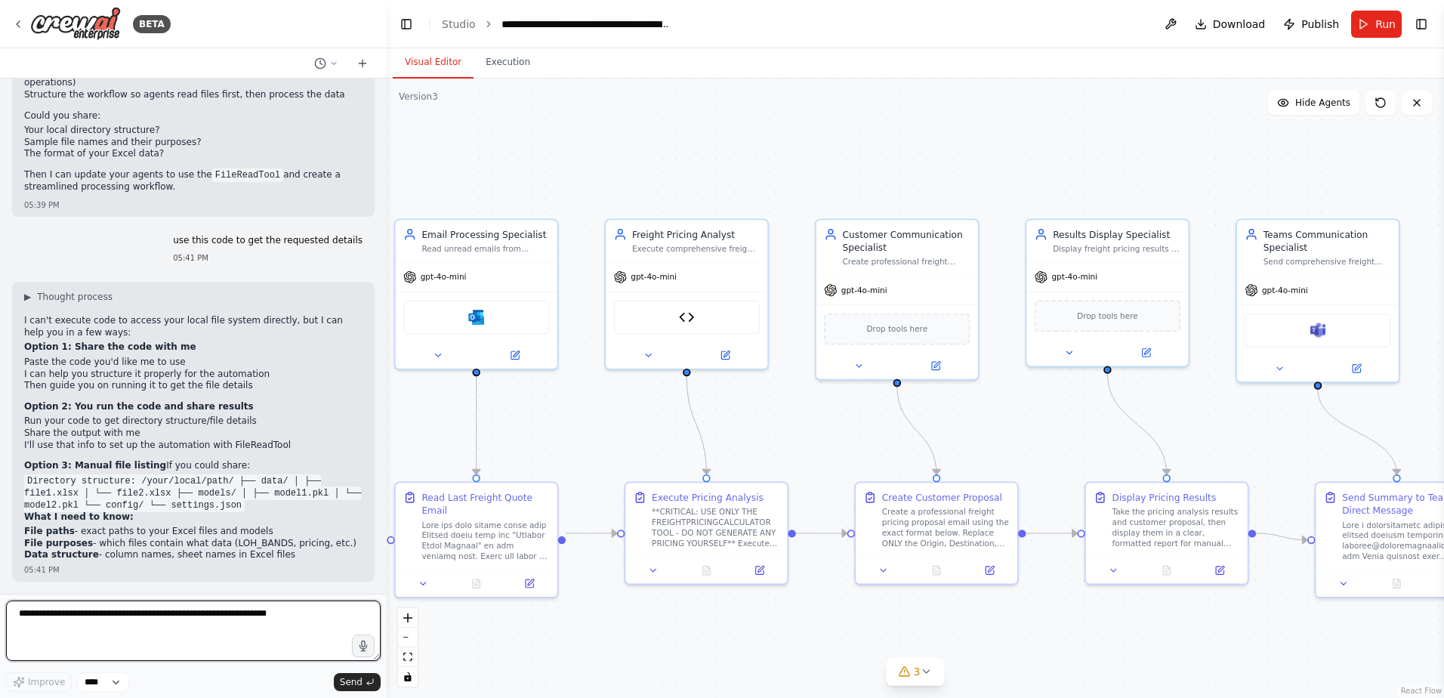
click at [162, 625] on textarea at bounding box center [193, 631] width 375 height 60
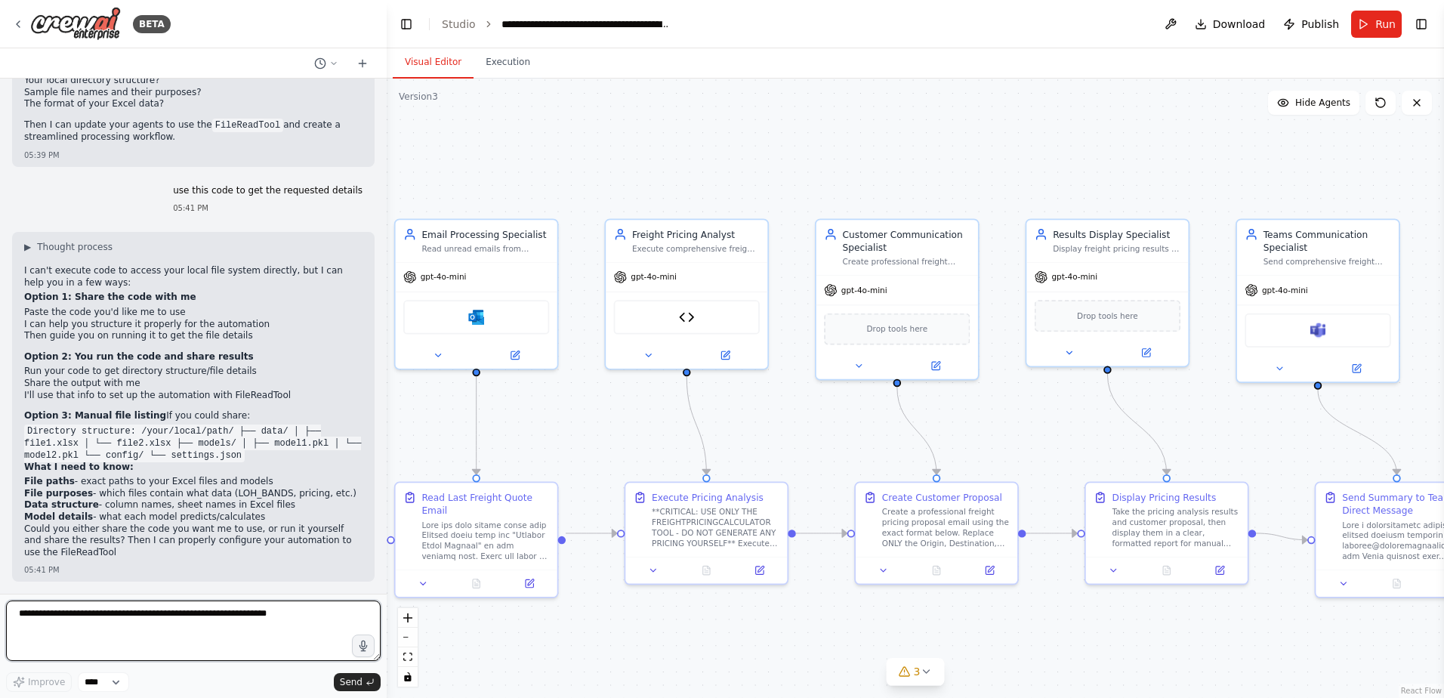
scroll to position [157558, 0]
paste textarea "**********"
type textarea "**********"
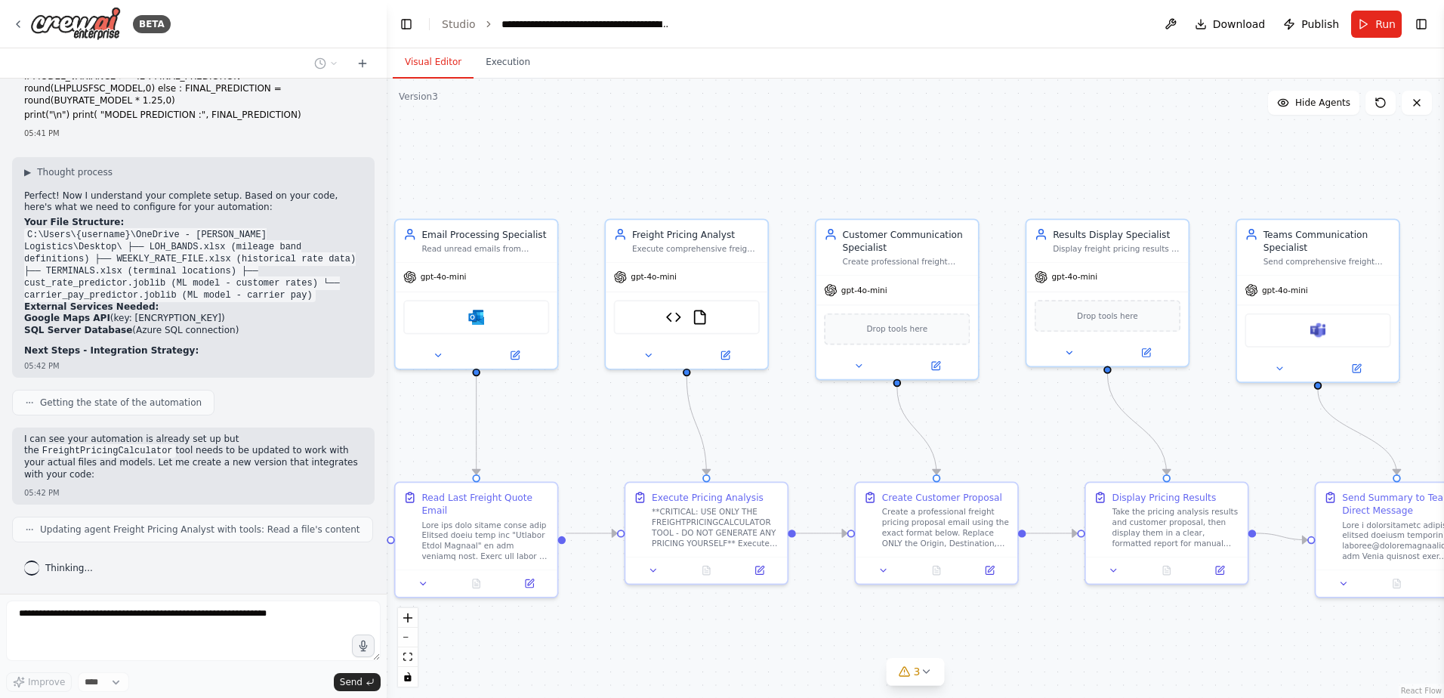
scroll to position [161211, 0]
type textarea "**********"
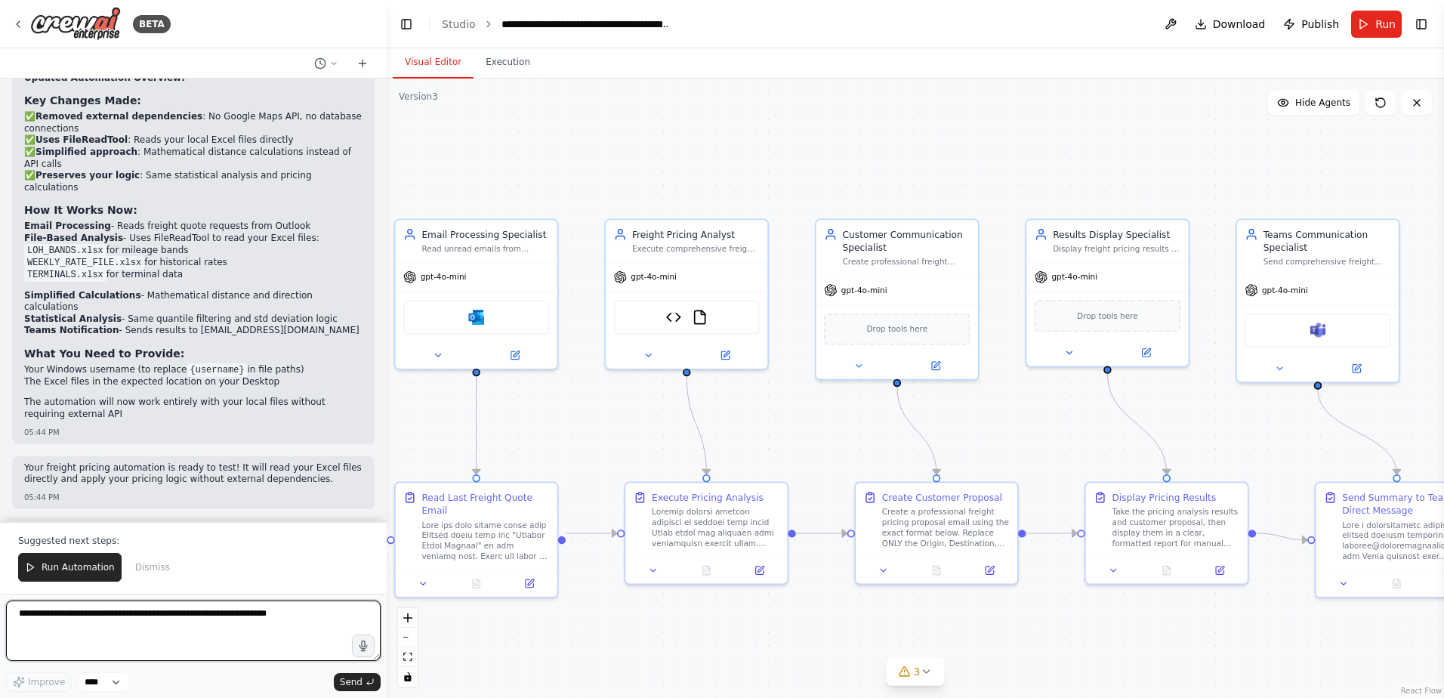
scroll to position [163698, 0]
click at [134, 628] on textarea at bounding box center [193, 631] width 375 height 60
type textarea "*"
type textarea "**********"
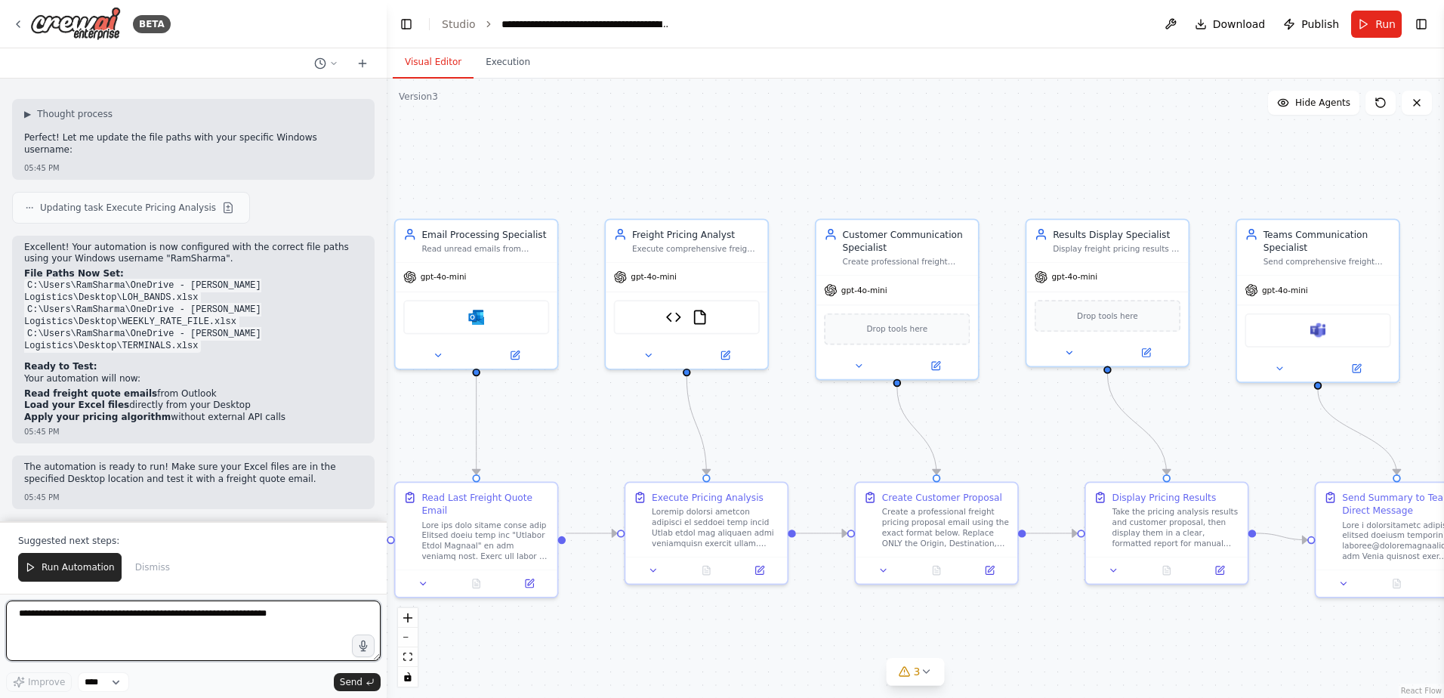
scroll to position [164173, 0]
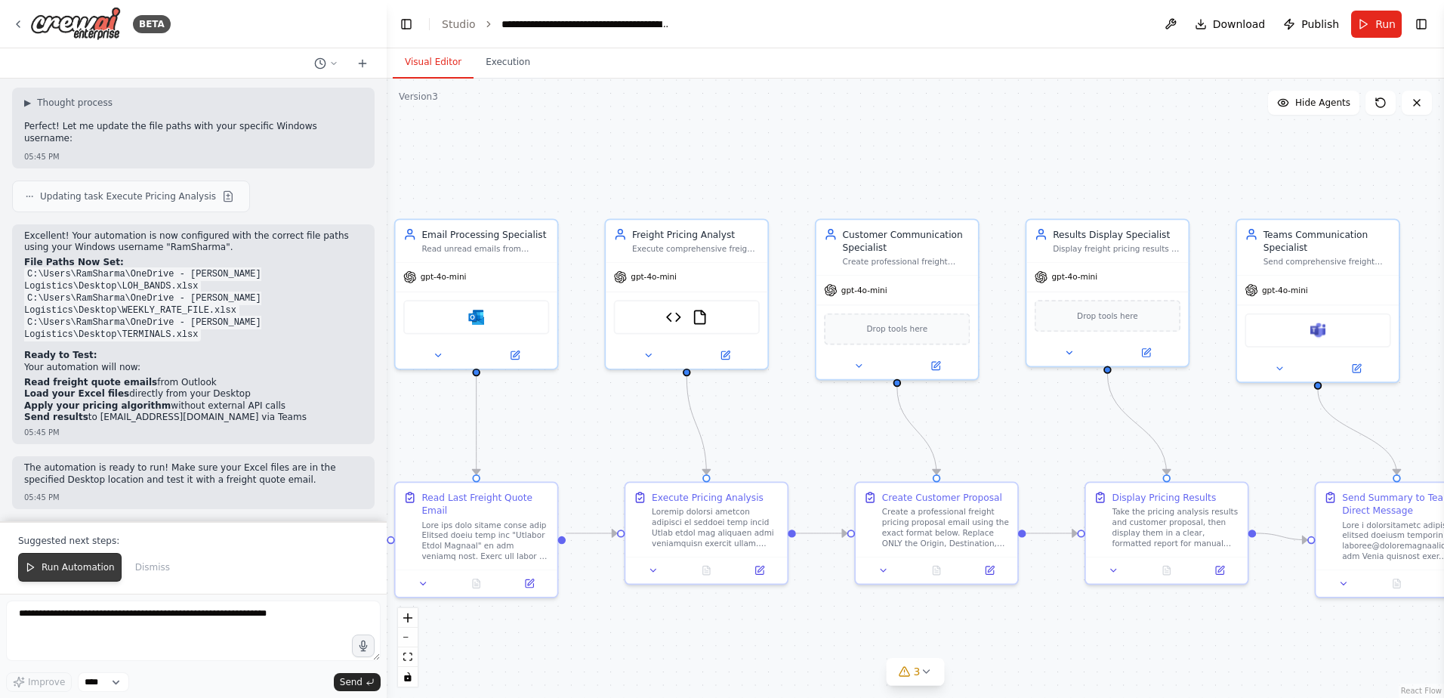
click at [71, 573] on span "Run Automation" at bounding box center [78, 567] width 73 height 12
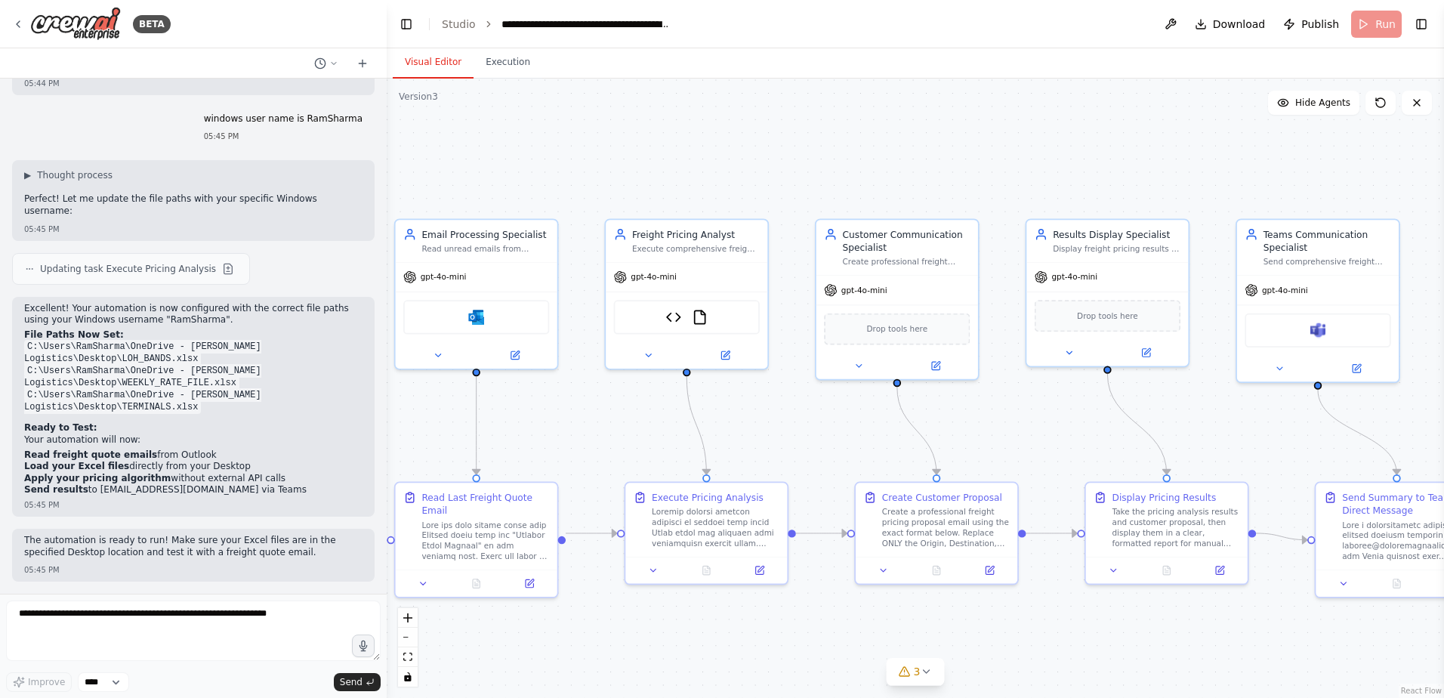
scroll to position [164101, 0]
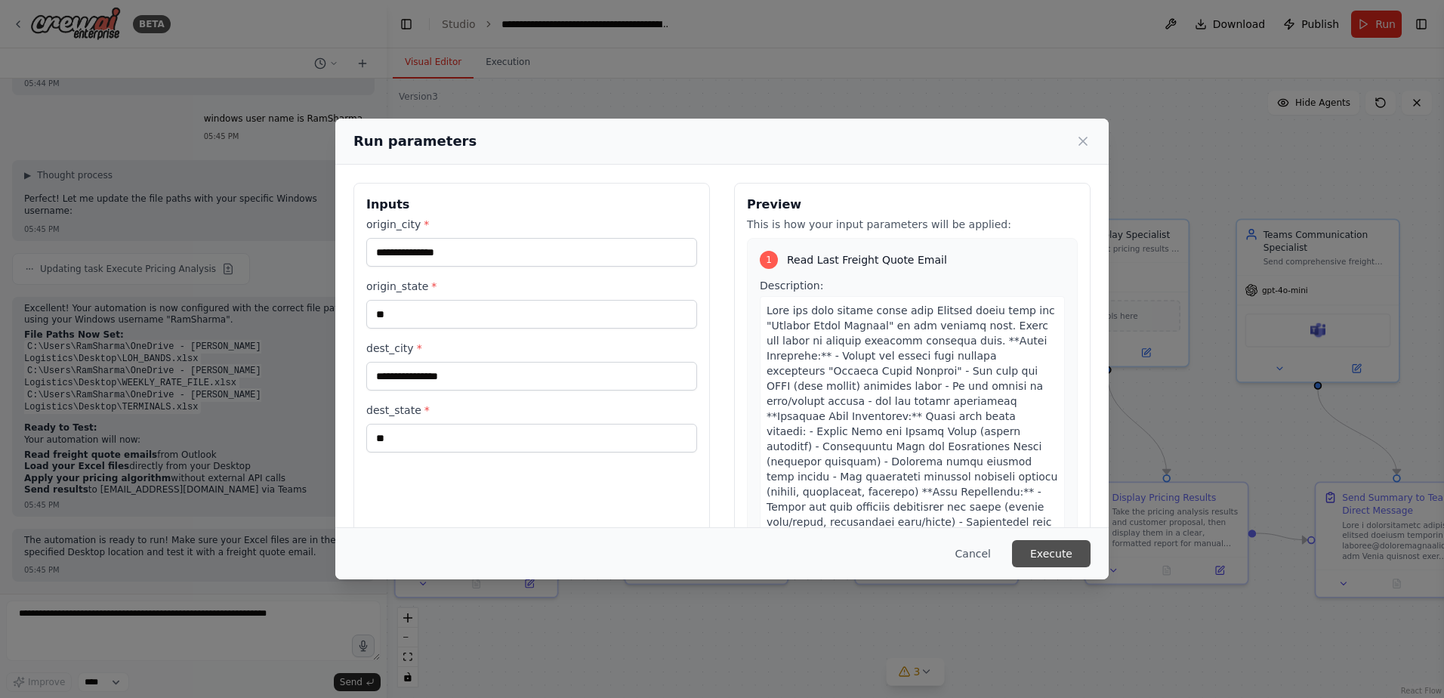
click at [1049, 555] on button "Execute" at bounding box center [1051, 553] width 79 height 27
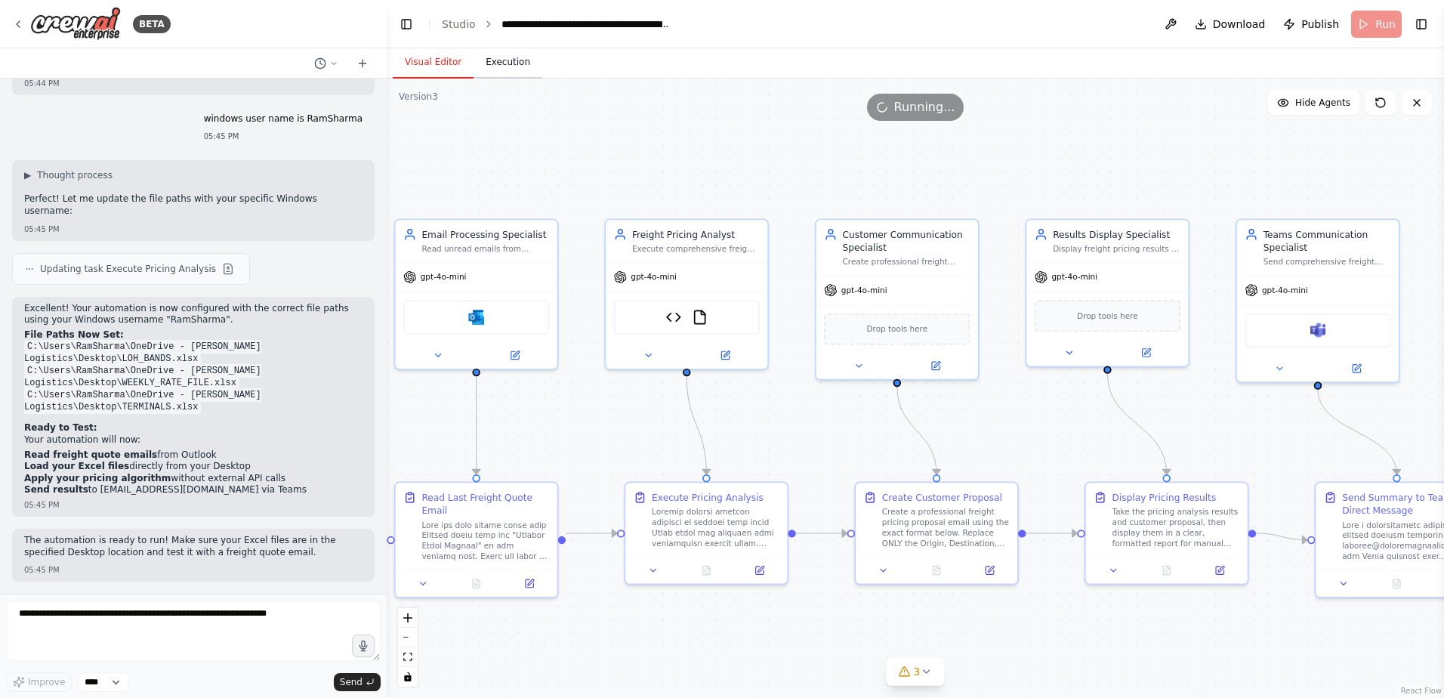
click at [507, 62] on button "Execution" at bounding box center [508, 63] width 69 height 32
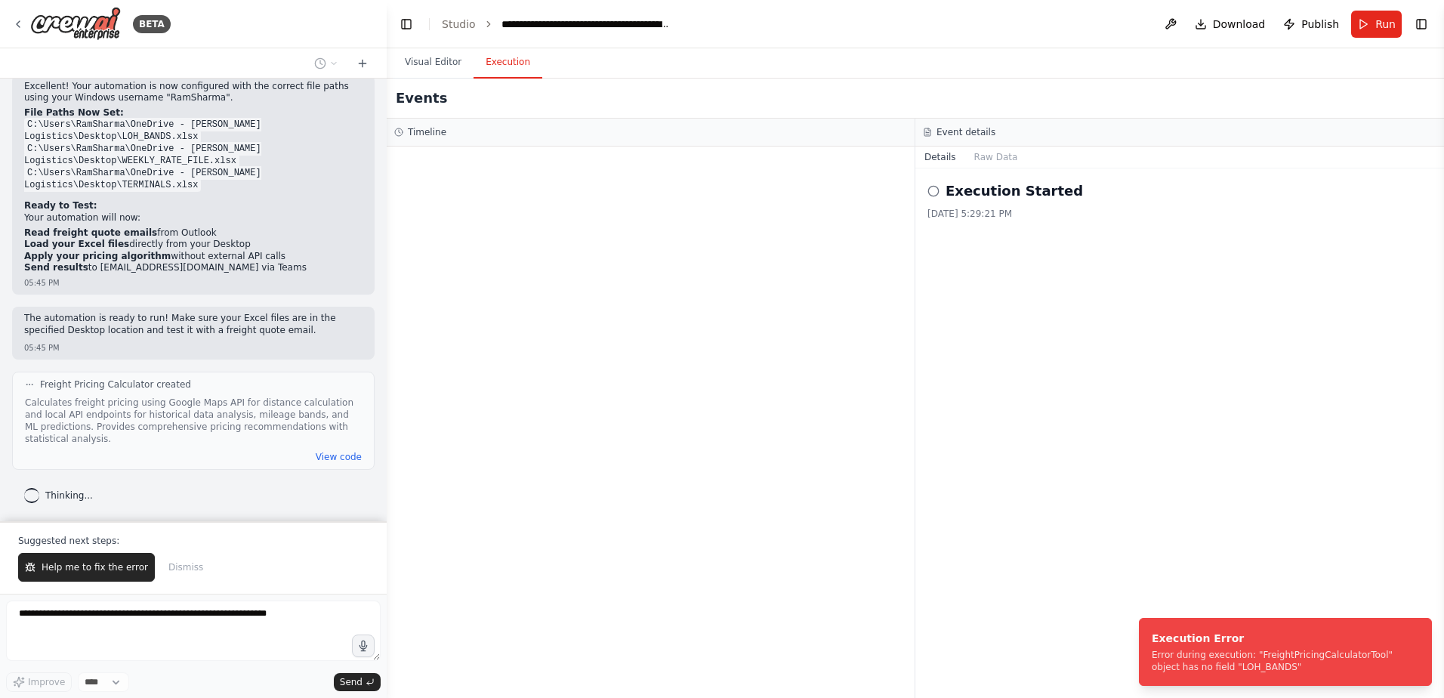
scroll to position [164250, 0]
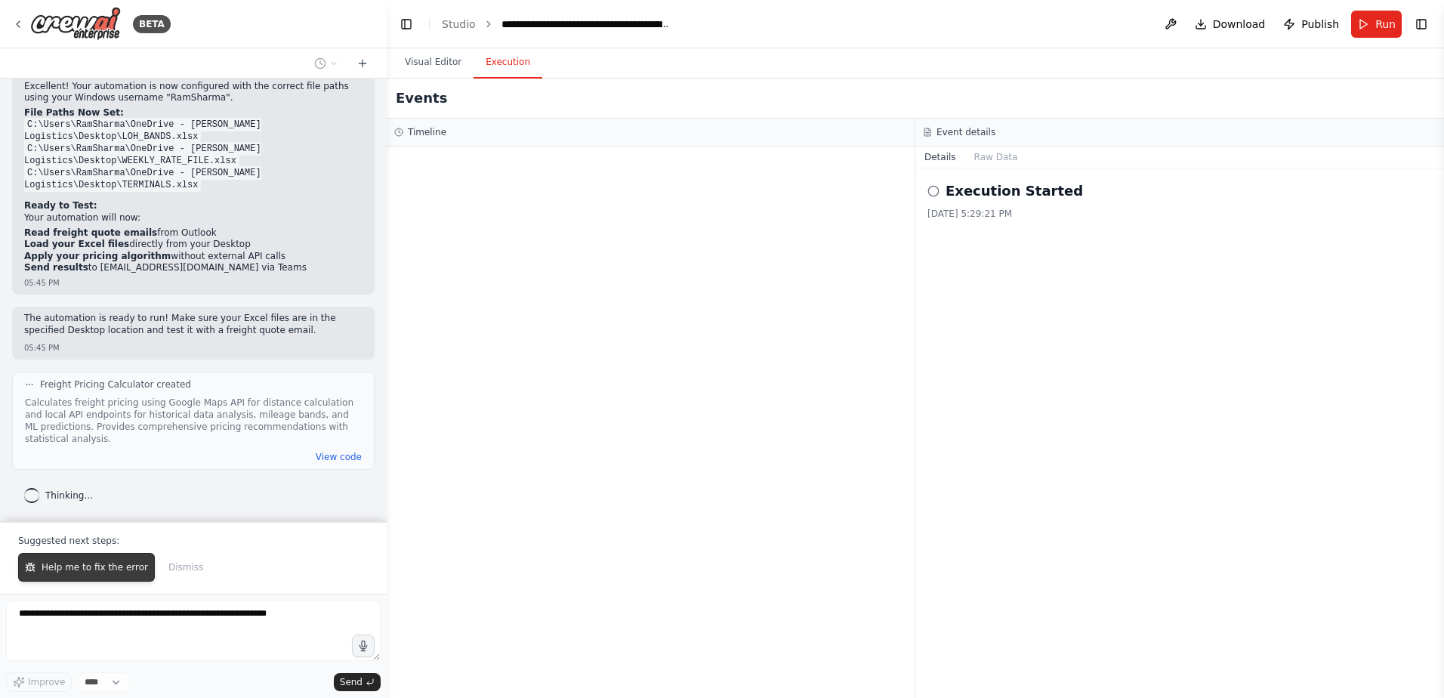
click at [80, 570] on span "Help me to fix the error" at bounding box center [95, 567] width 107 height 12
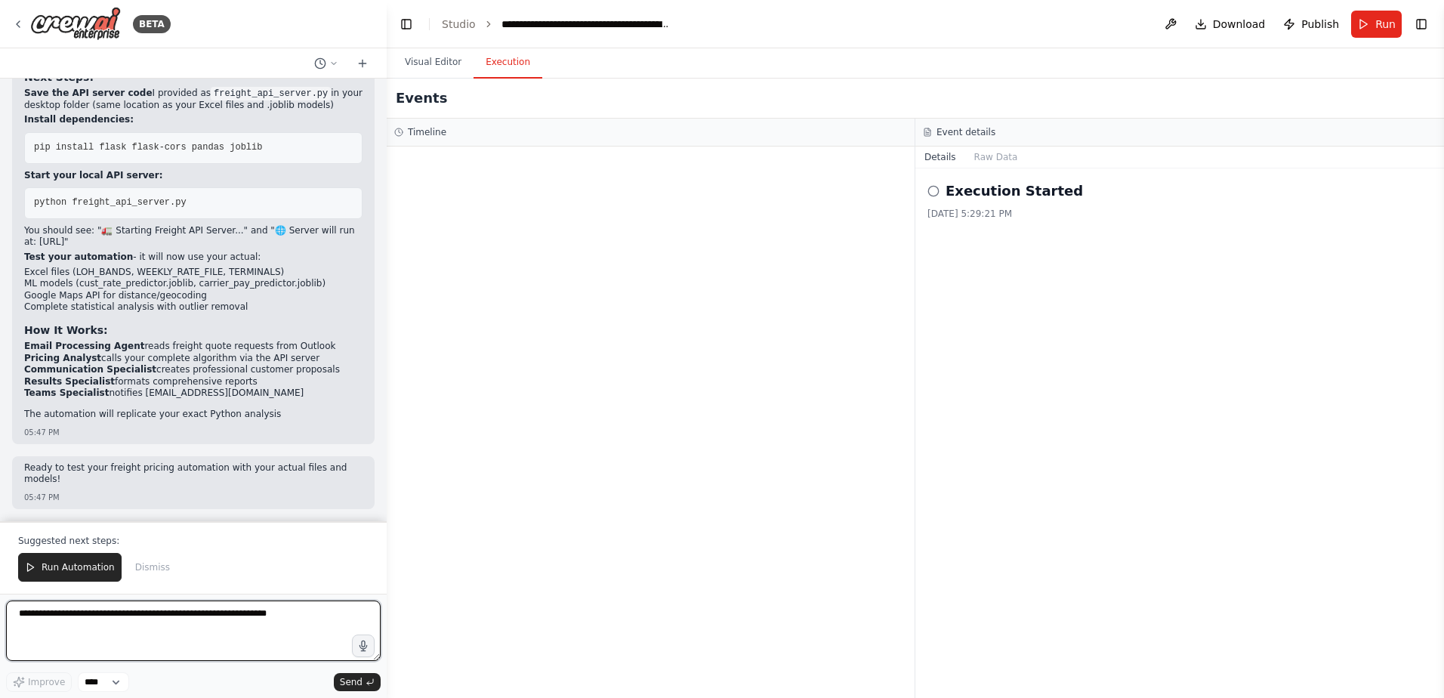
scroll to position [168809, 0]
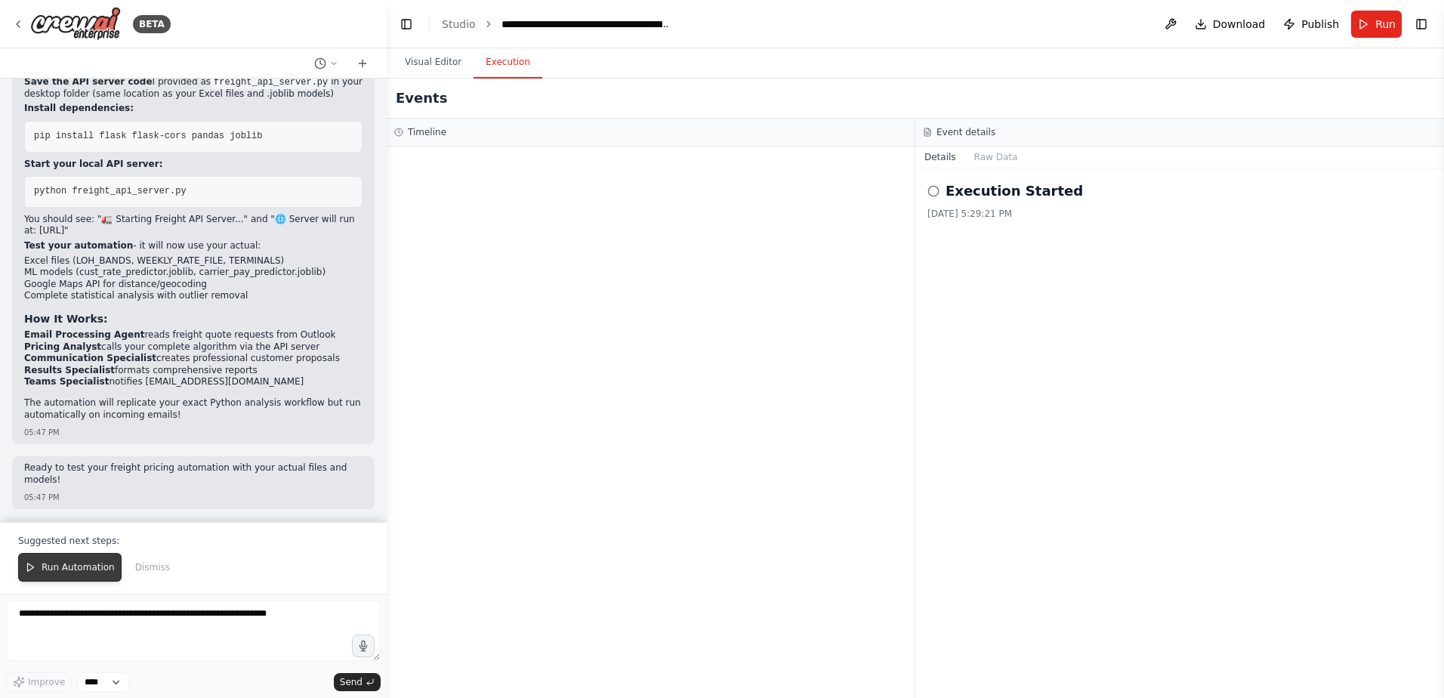
click at [83, 572] on span "Run Automation" at bounding box center [78, 567] width 73 height 12
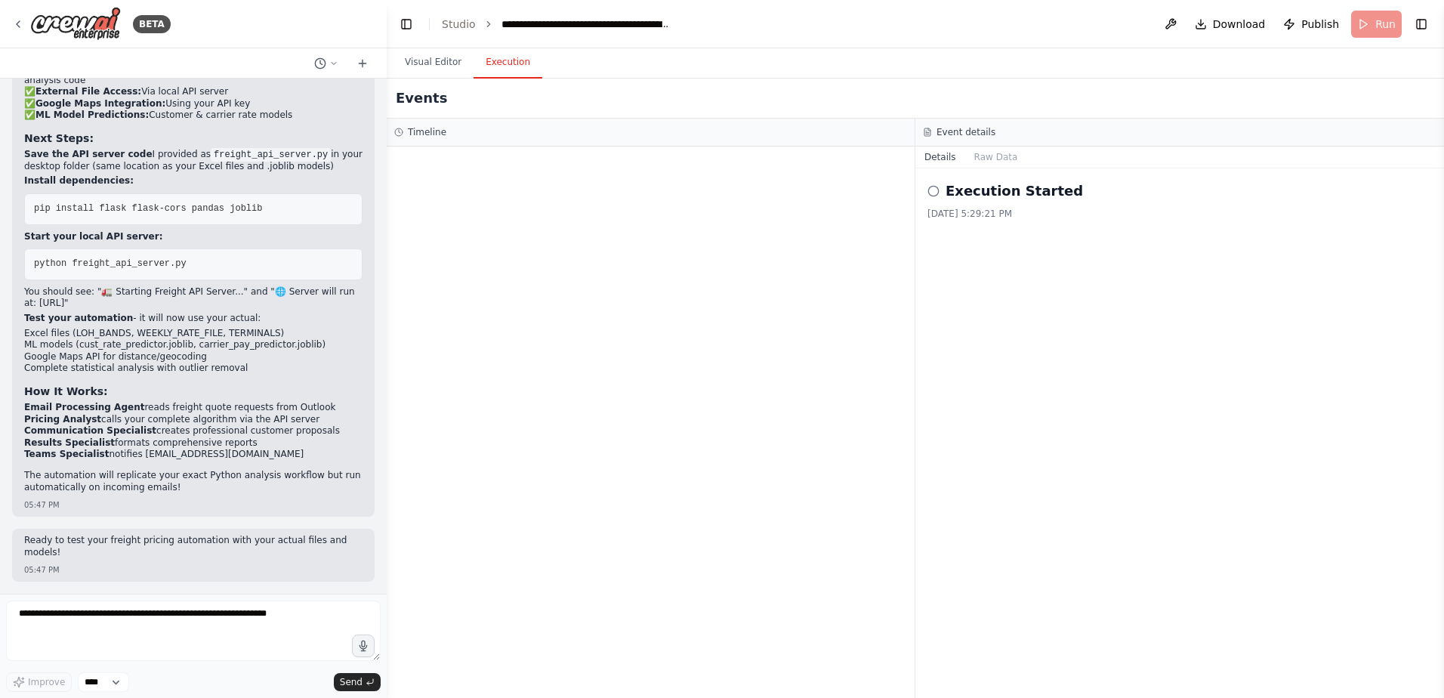
scroll to position [168736, 0]
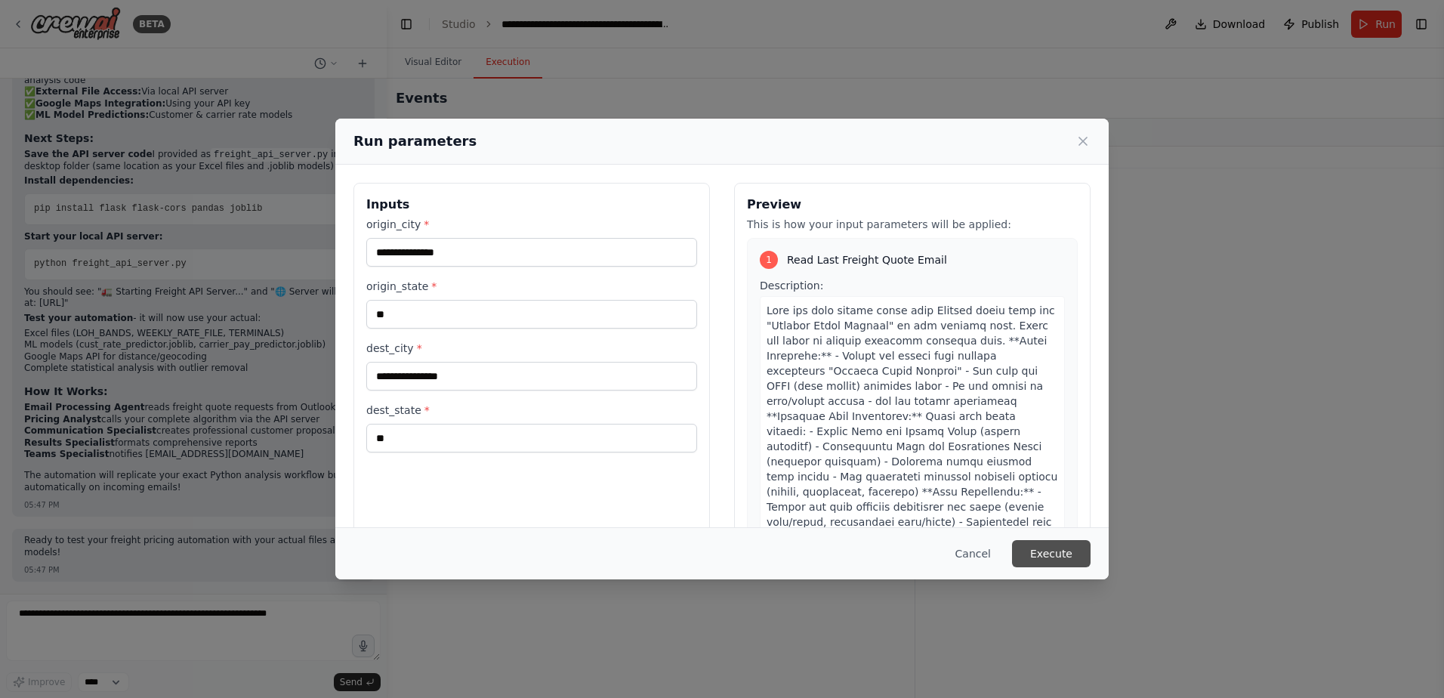
click at [1070, 548] on button "Execute" at bounding box center [1051, 553] width 79 height 27
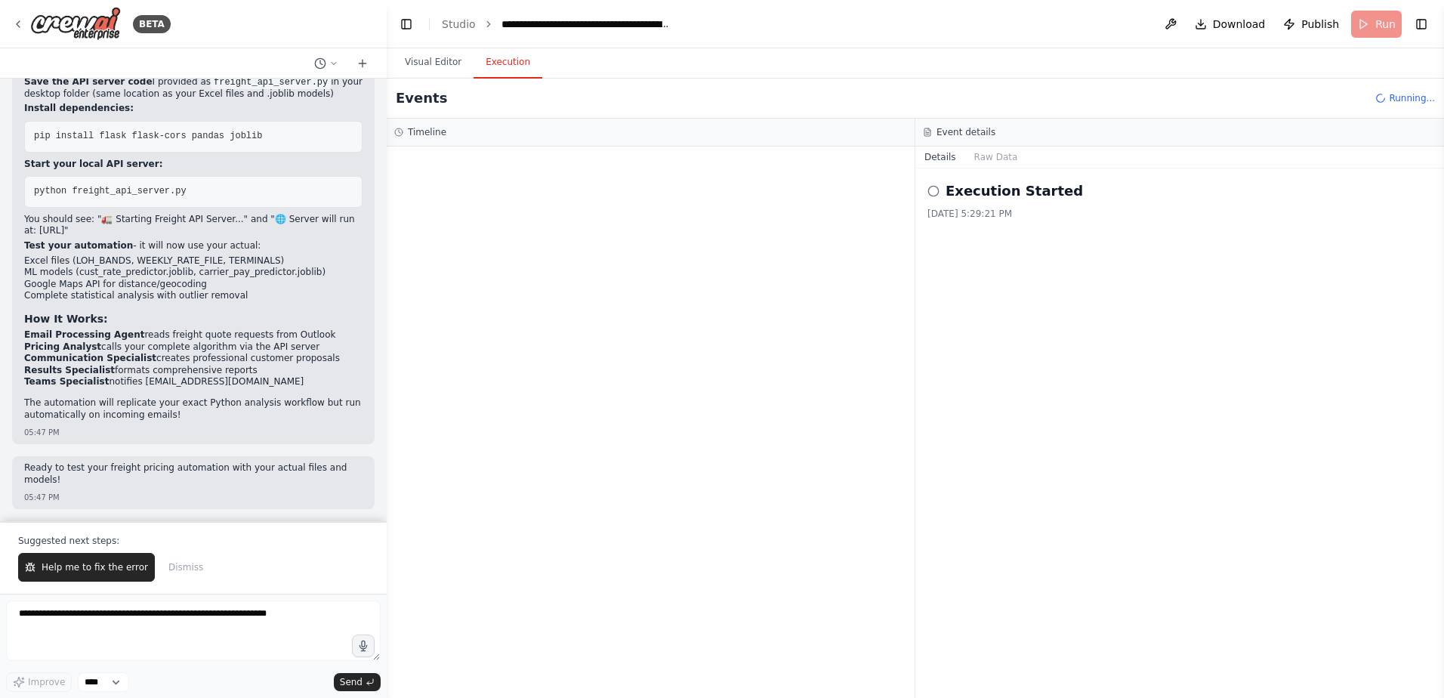
scroll to position [168809, 0]
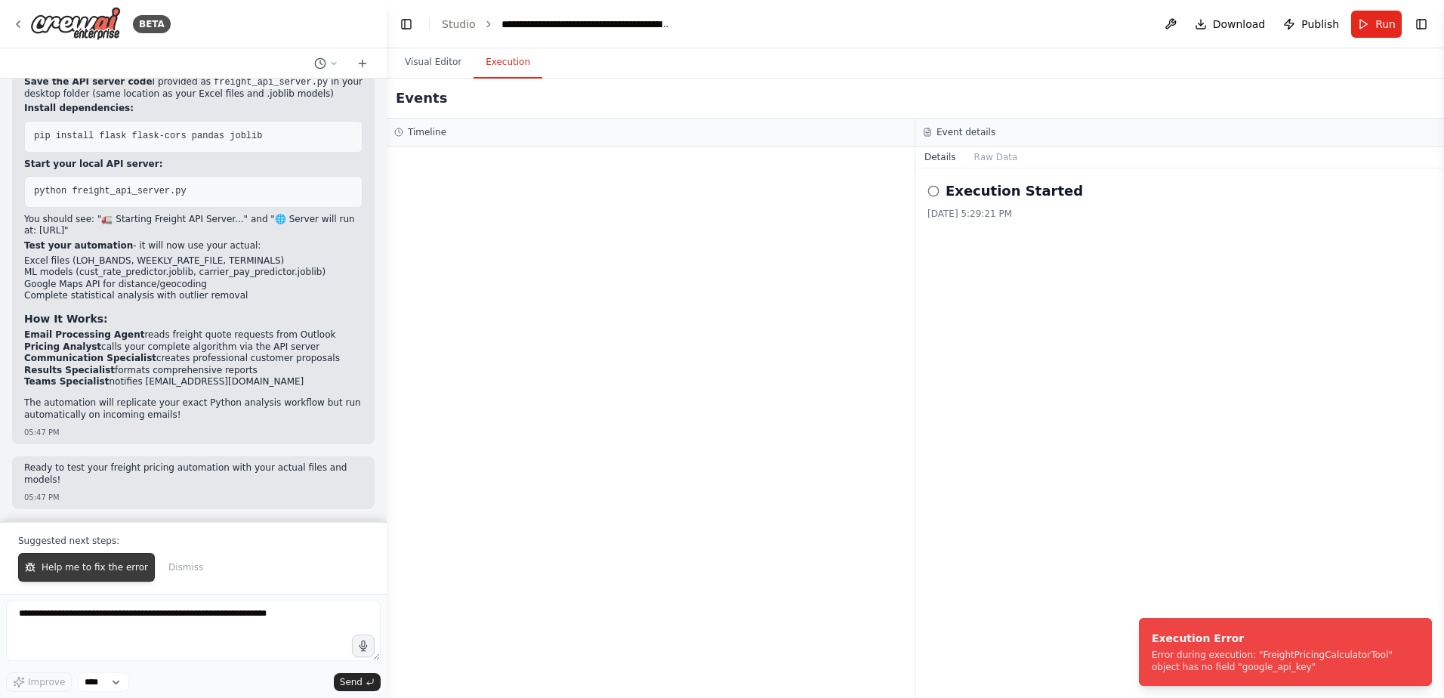
click at [116, 568] on span "Help me to fix the error" at bounding box center [95, 567] width 107 height 12
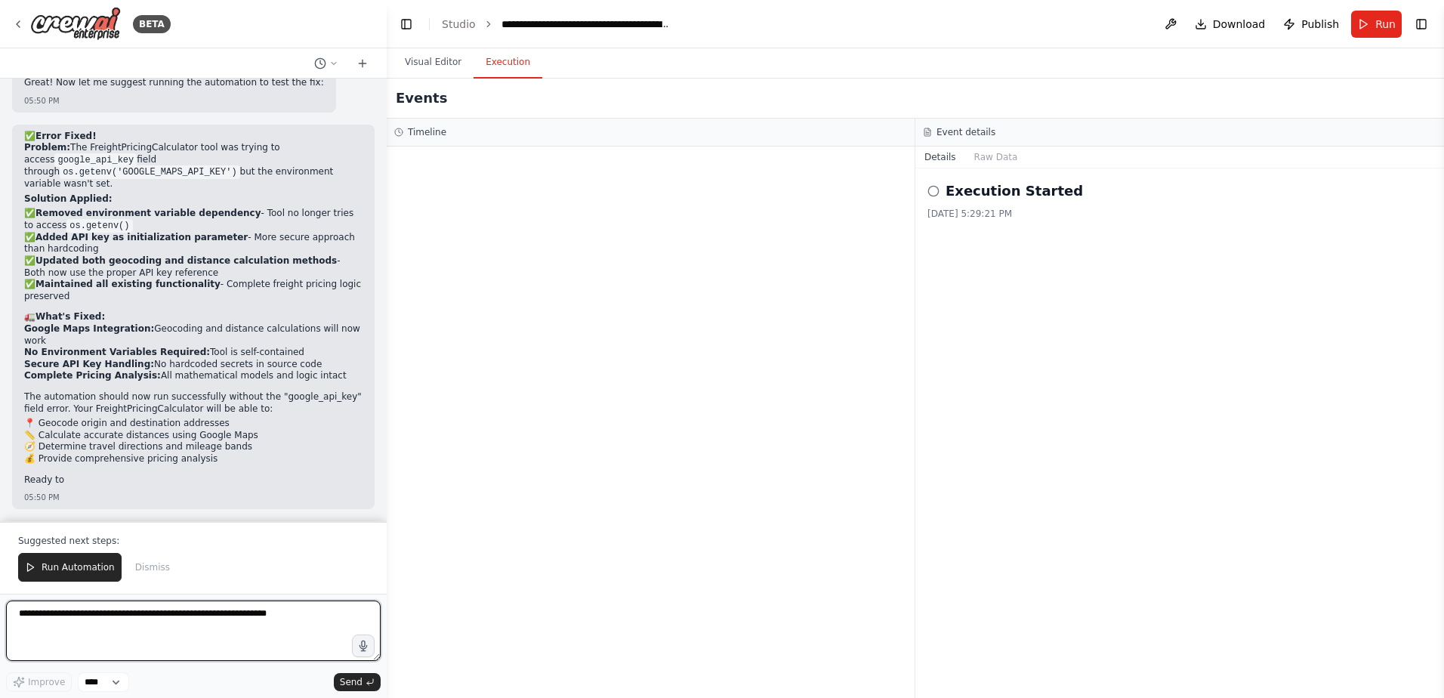
scroll to position [170030, 0]
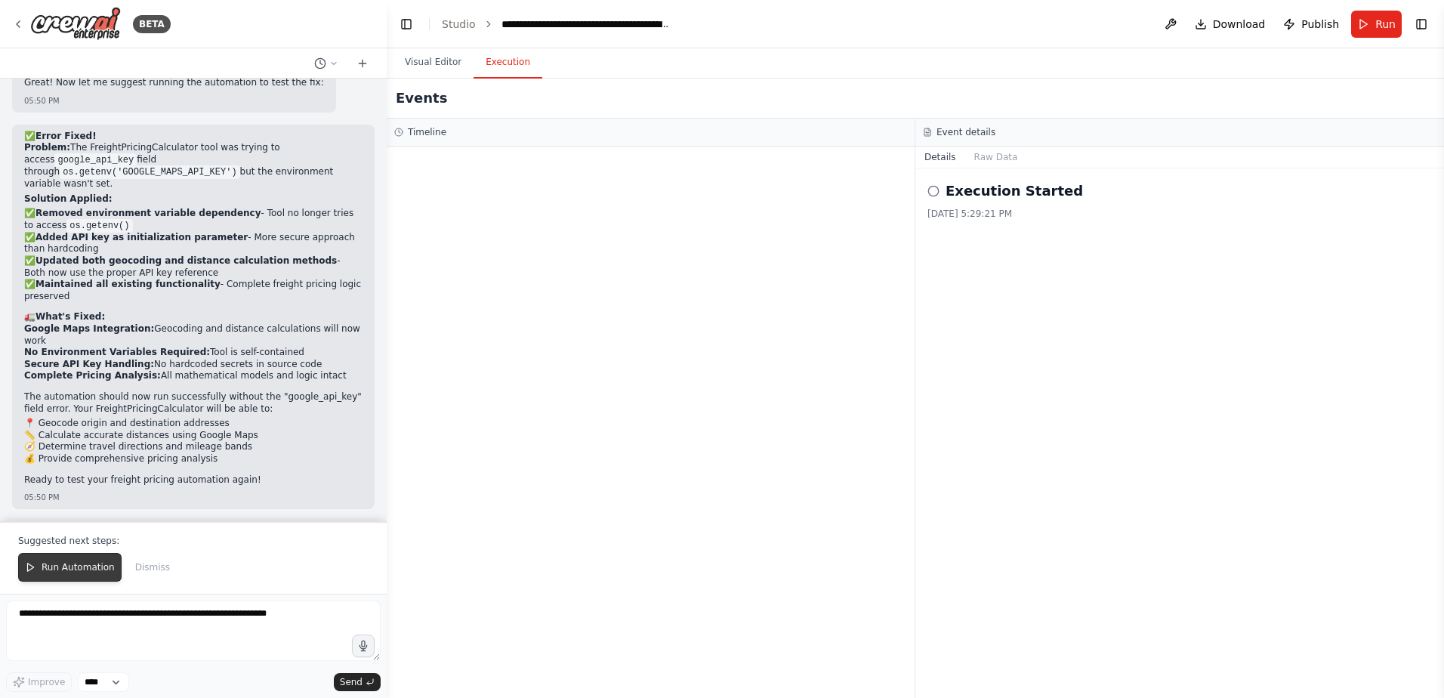
click at [80, 563] on span "Run Automation" at bounding box center [78, 567] width 73 height 12
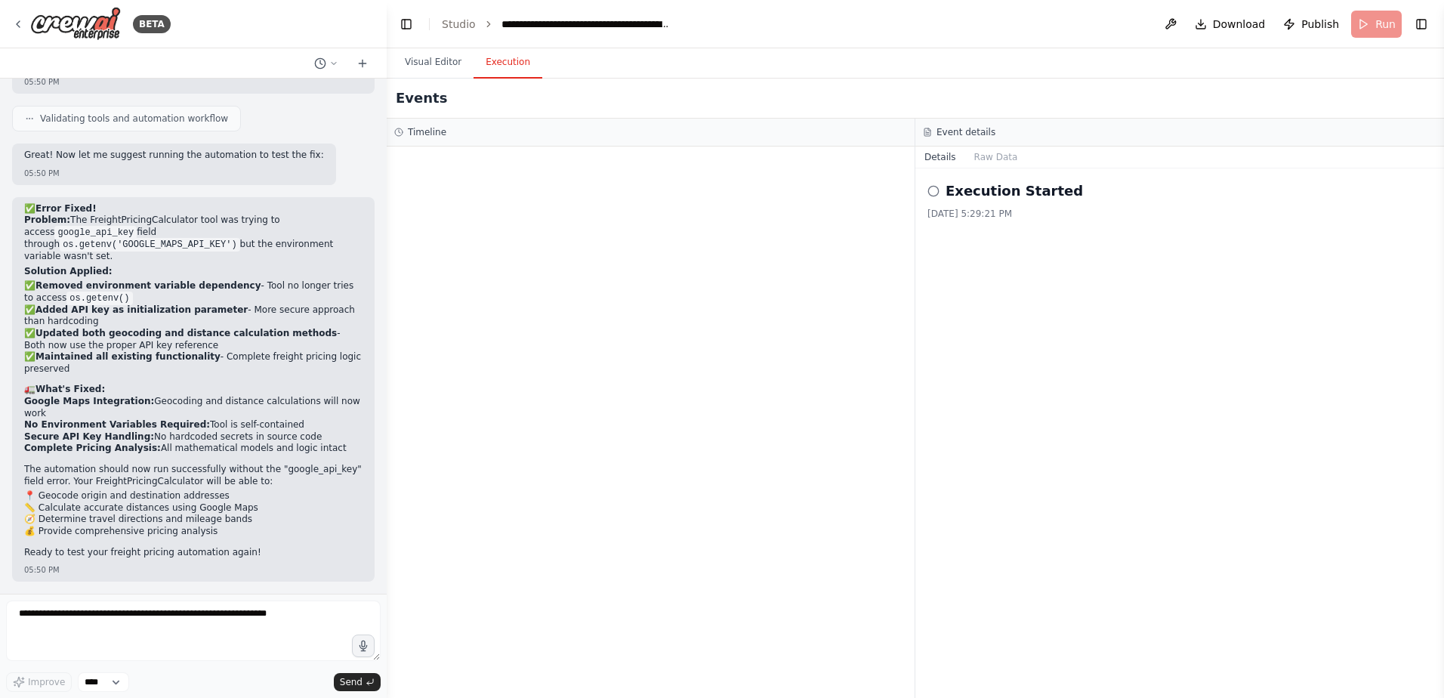
scroll to position [169957, 0]
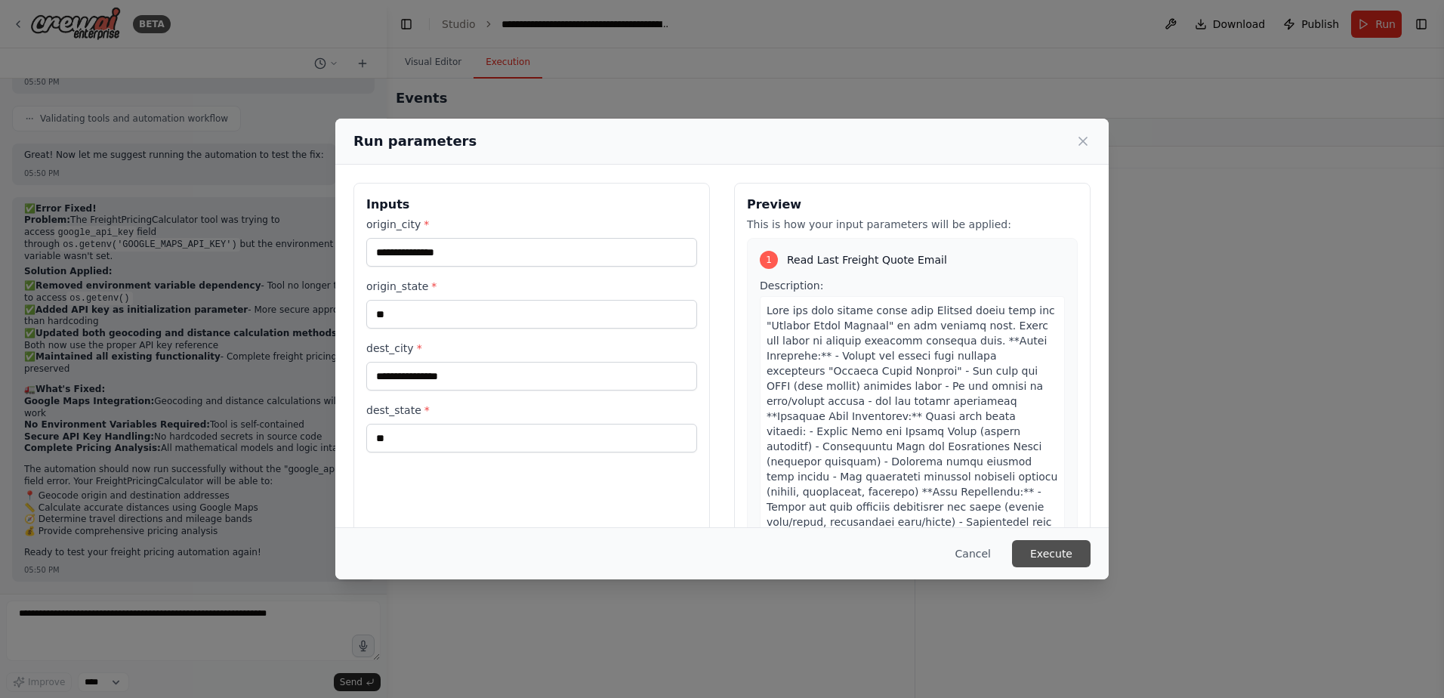
click at [1067, 542] on button "Execute" at bounding box center [1051, 553] width 79 height 27
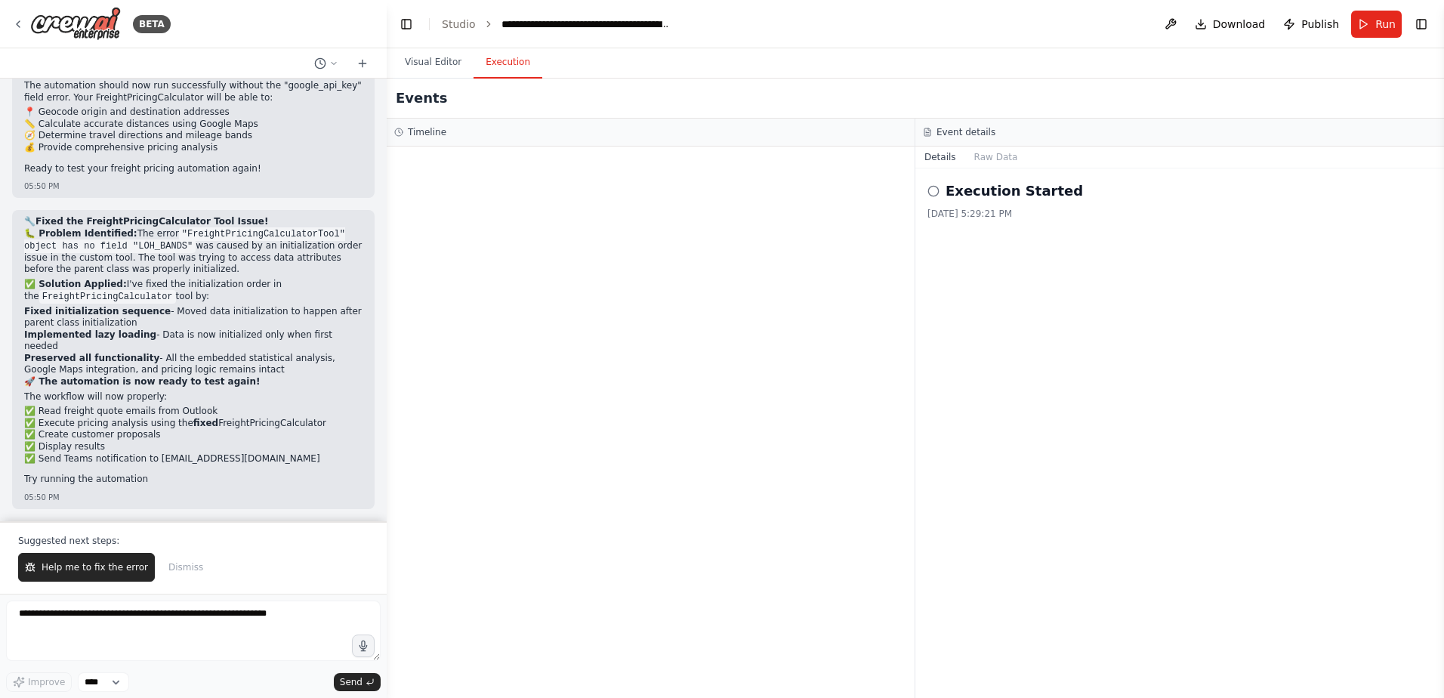
scroll to position [170329, 0]
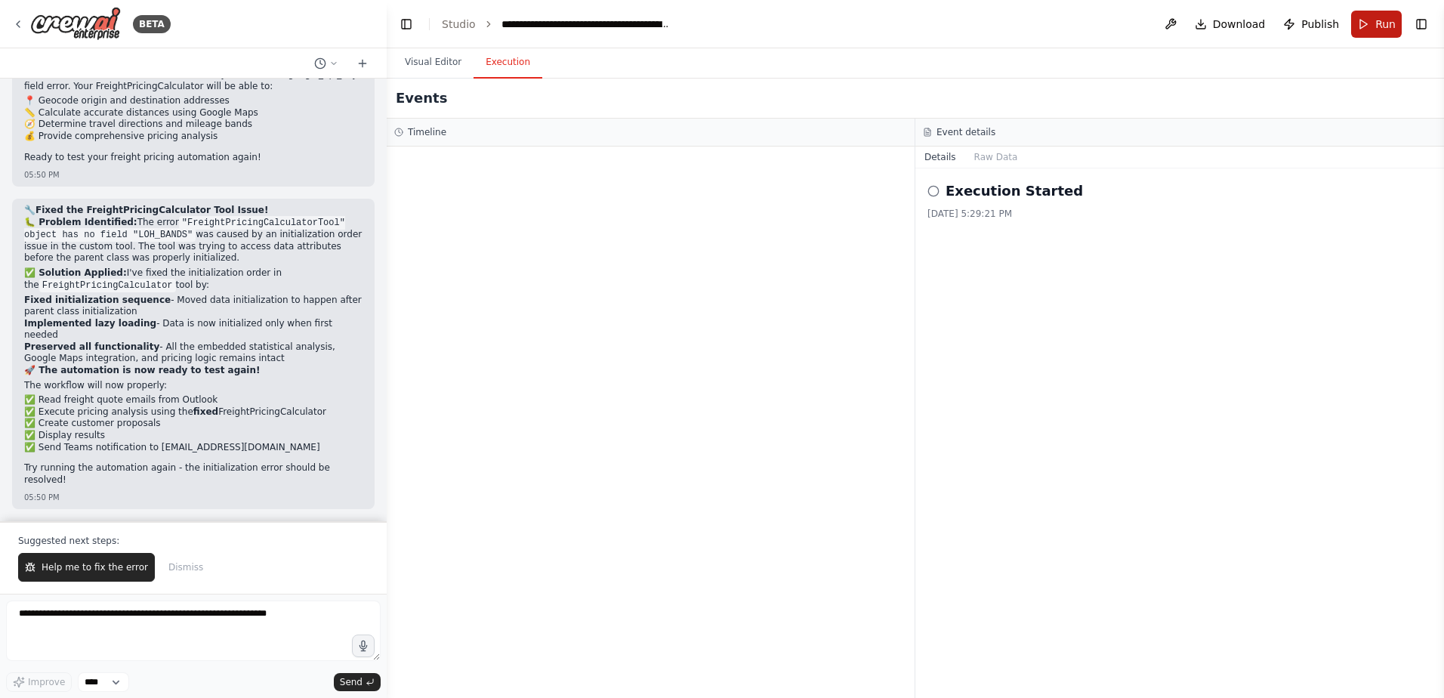
click at [1378, 29] on span "Run" at bounding box center [1385, 24] width 20 height 15
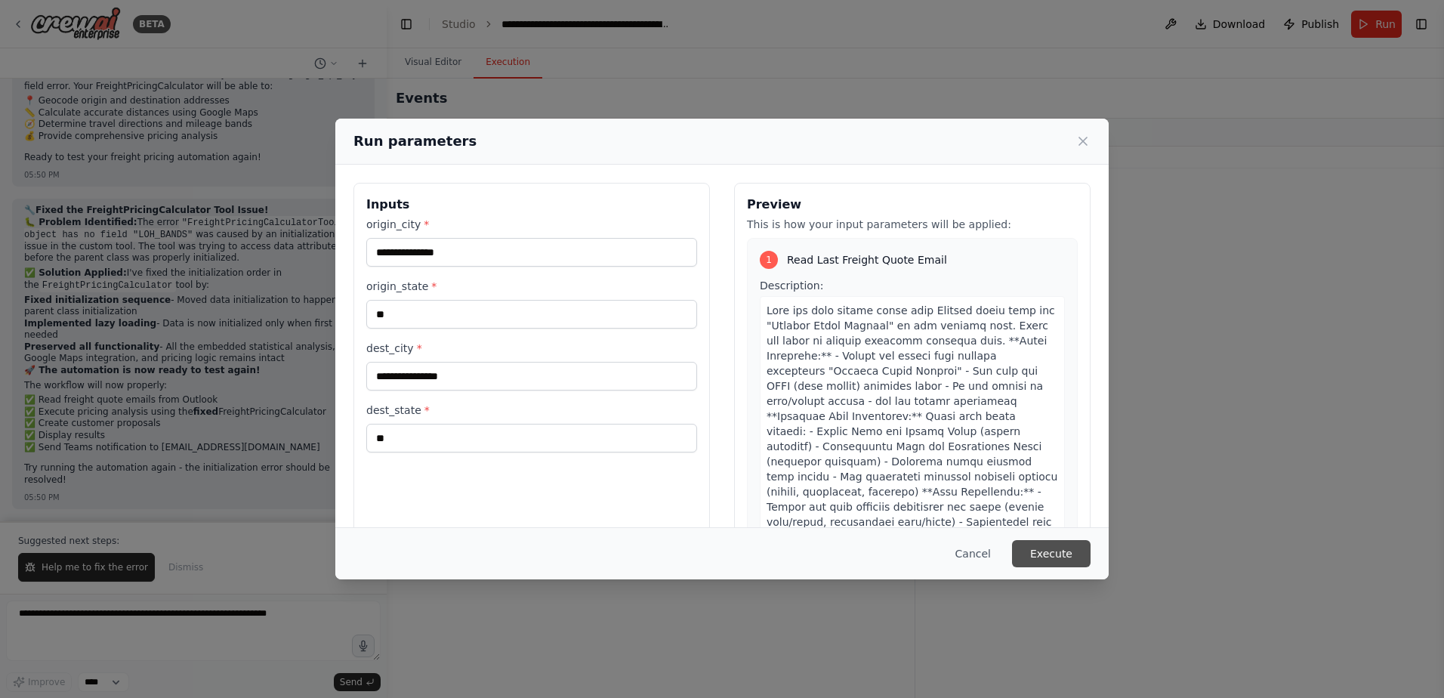
click at [1060, 557] on button "Execute" at bounding box center [1051, 553] width 79 height 27
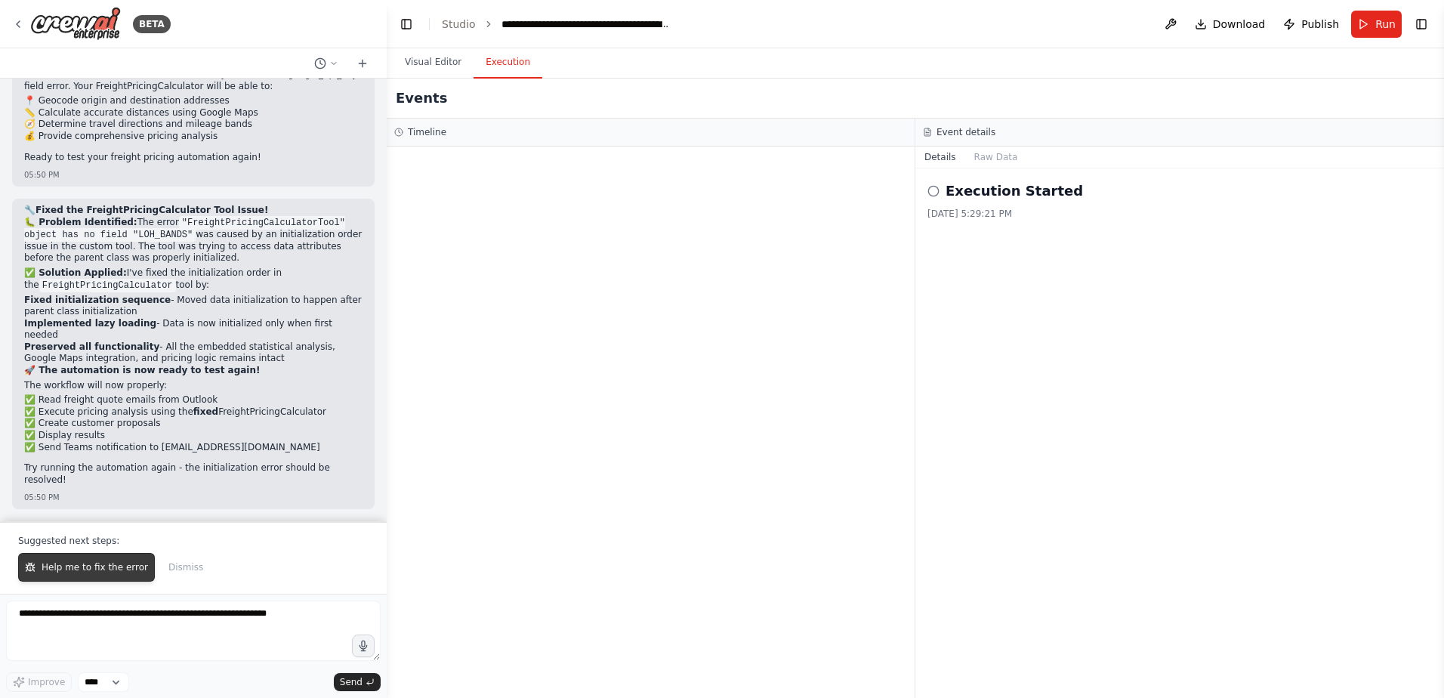
click at [85, 571] on span "Help me to fix the error" at bounding box center [95, 567] width 107 height 12
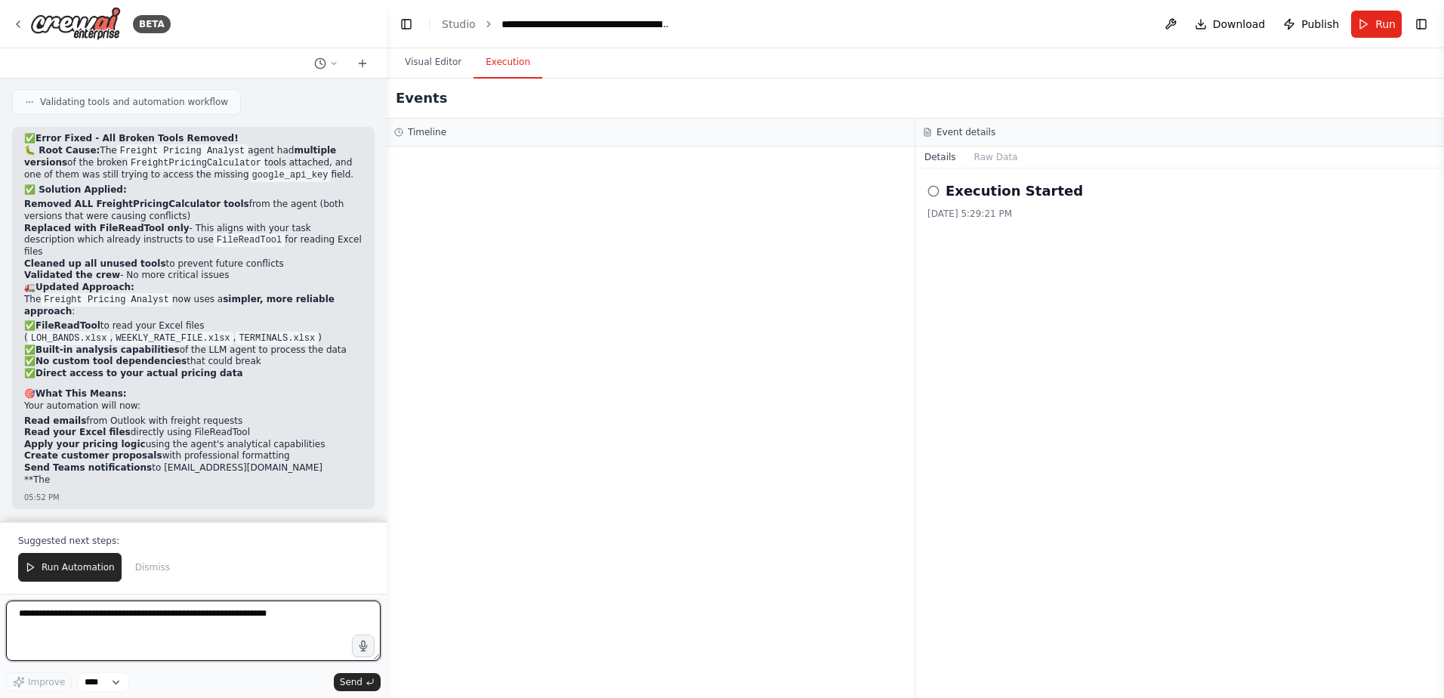
scroll to position [171209, 0]
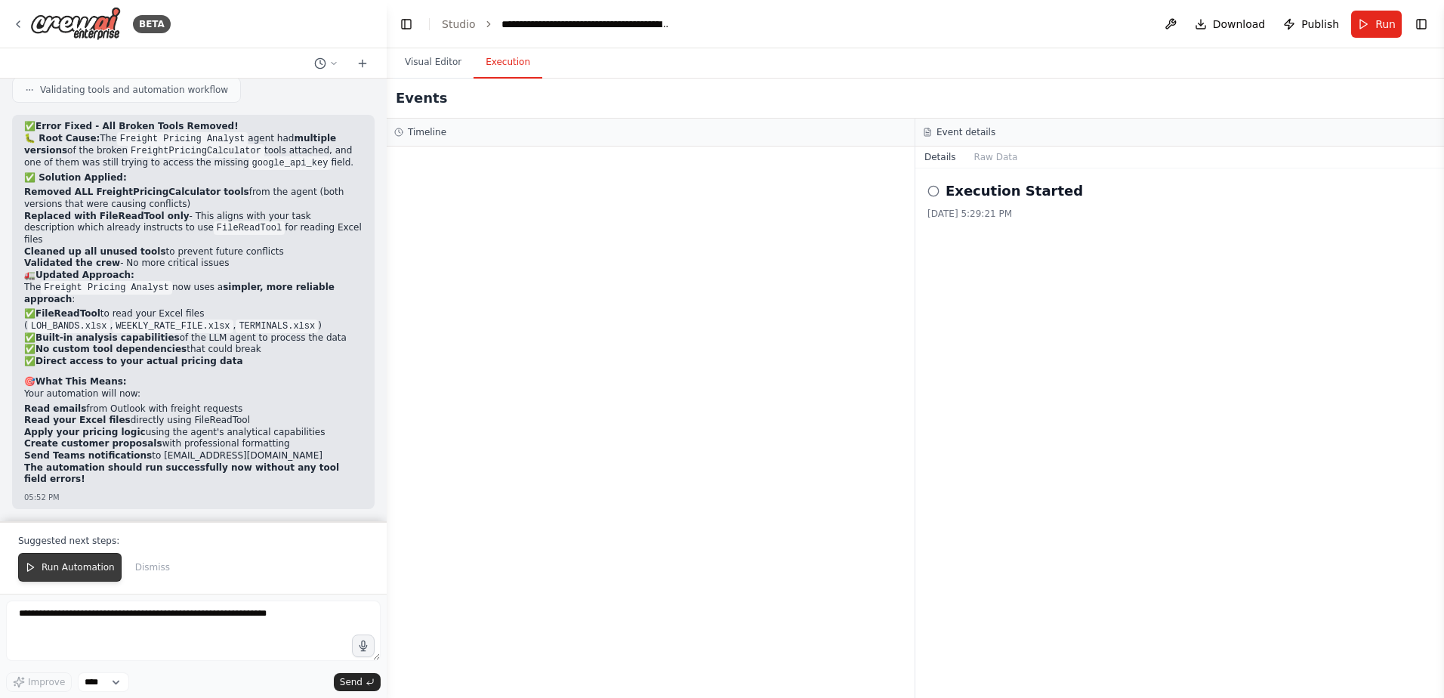
click at [82, 560] on button "Run Automation" at bounding box center [69, 567] width 103 height 29
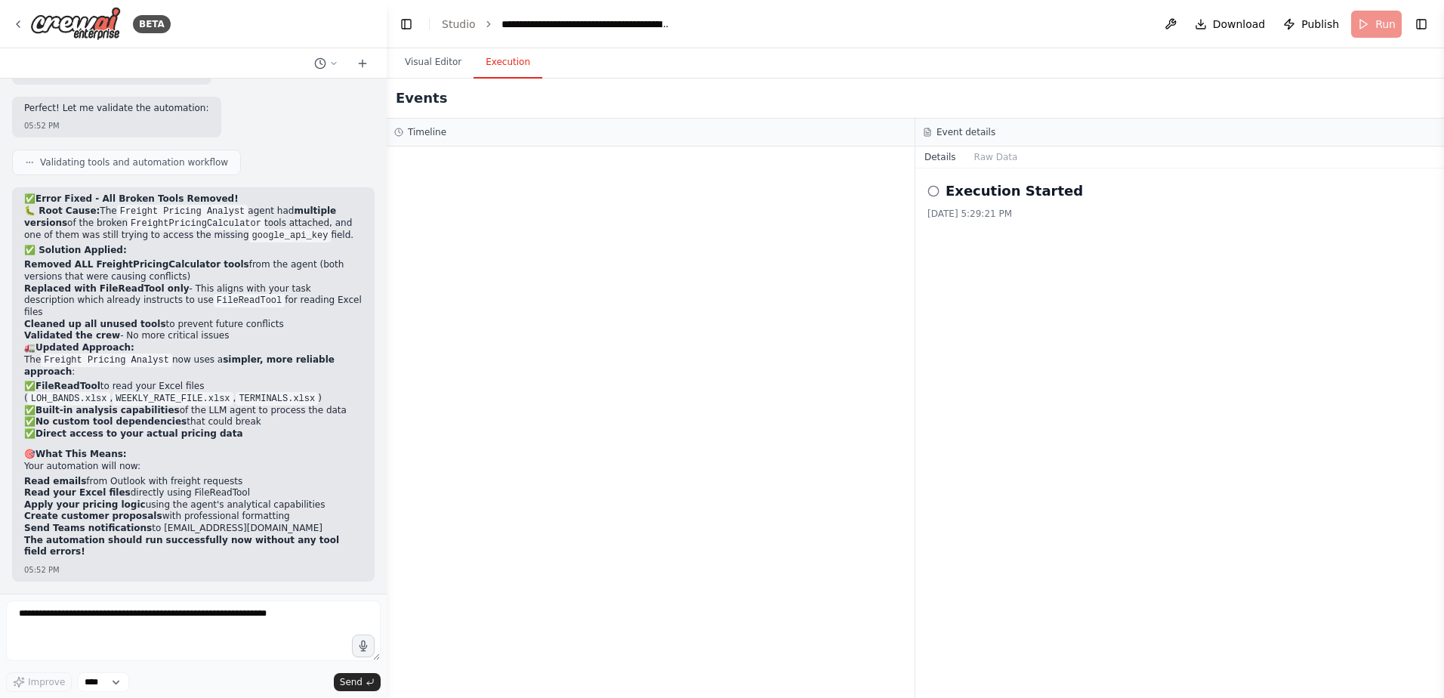
scroll to position [171137, 0]
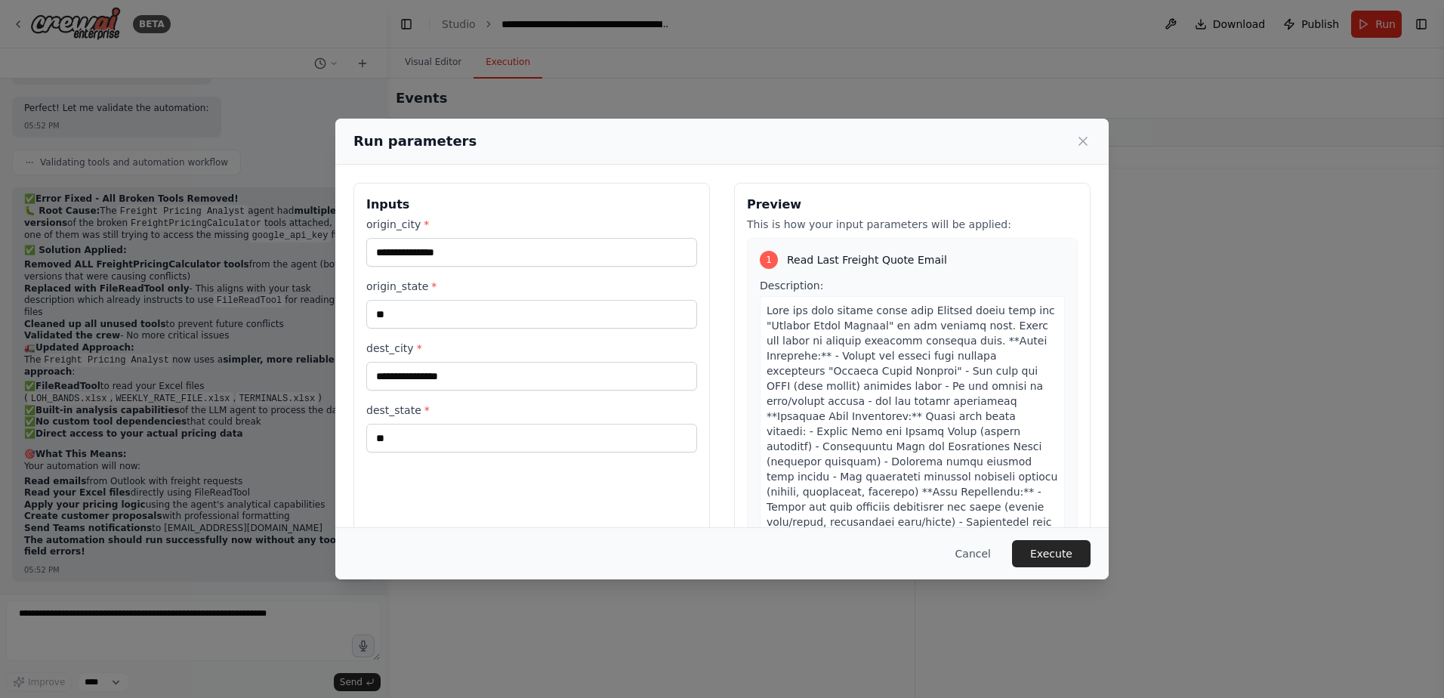
click at [1041, 550] on button "Execute" at bounding box center [1051, 553] width 79 height 27
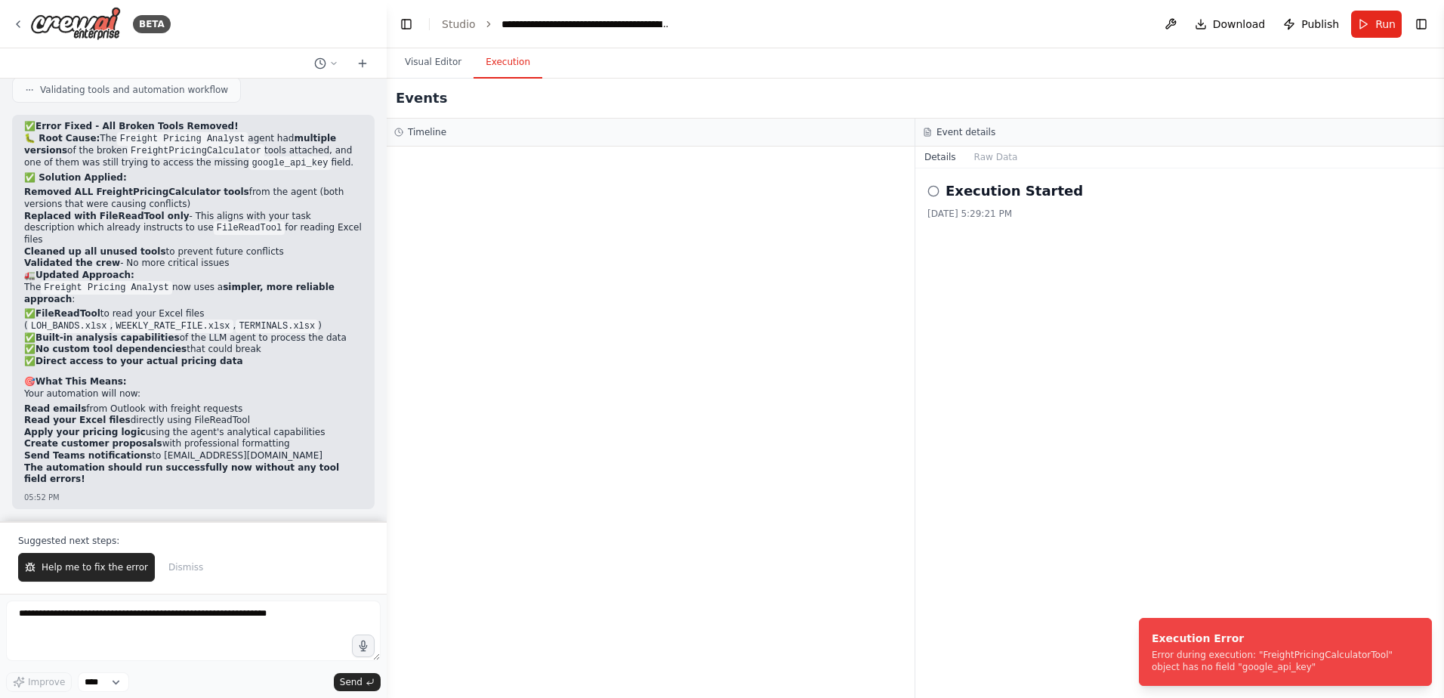
scroll to position [171209, 0]
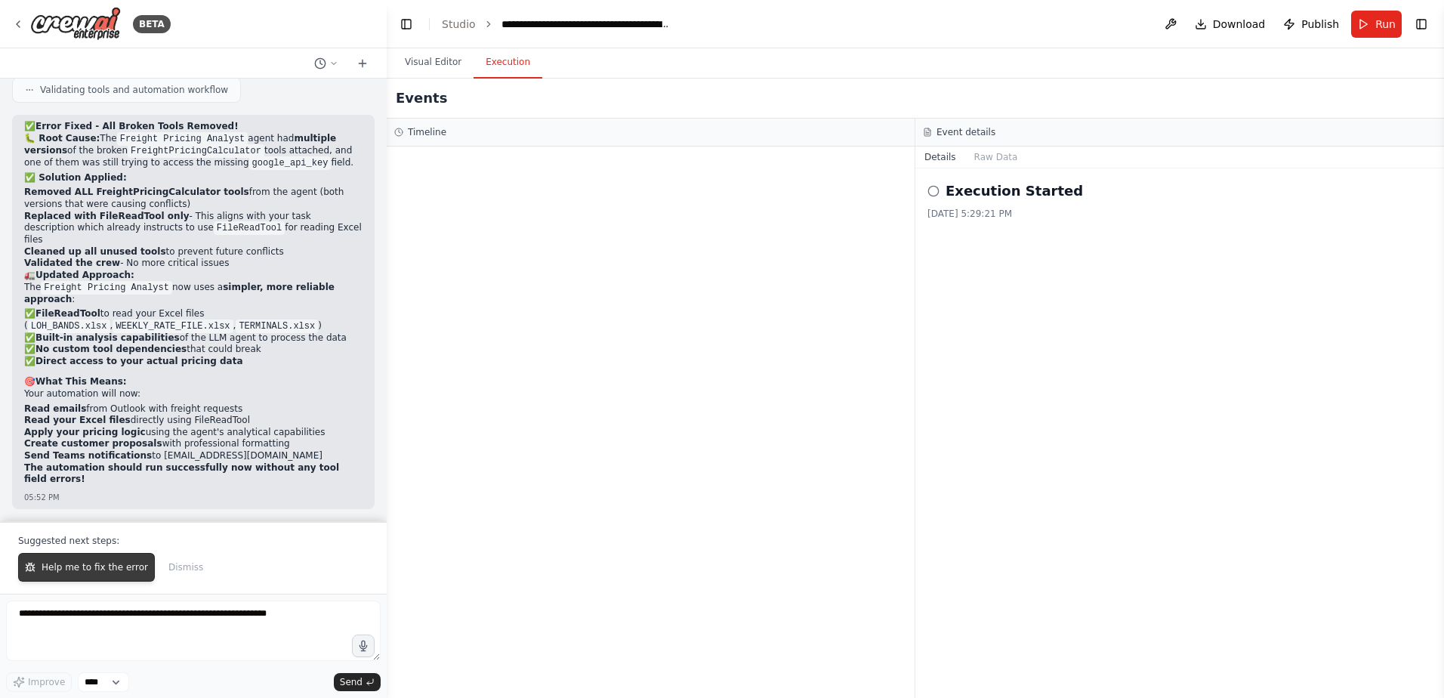
click at [83, 565] on span "Help me to fix the error" at bounding box center [95, 567] width 107 height 12
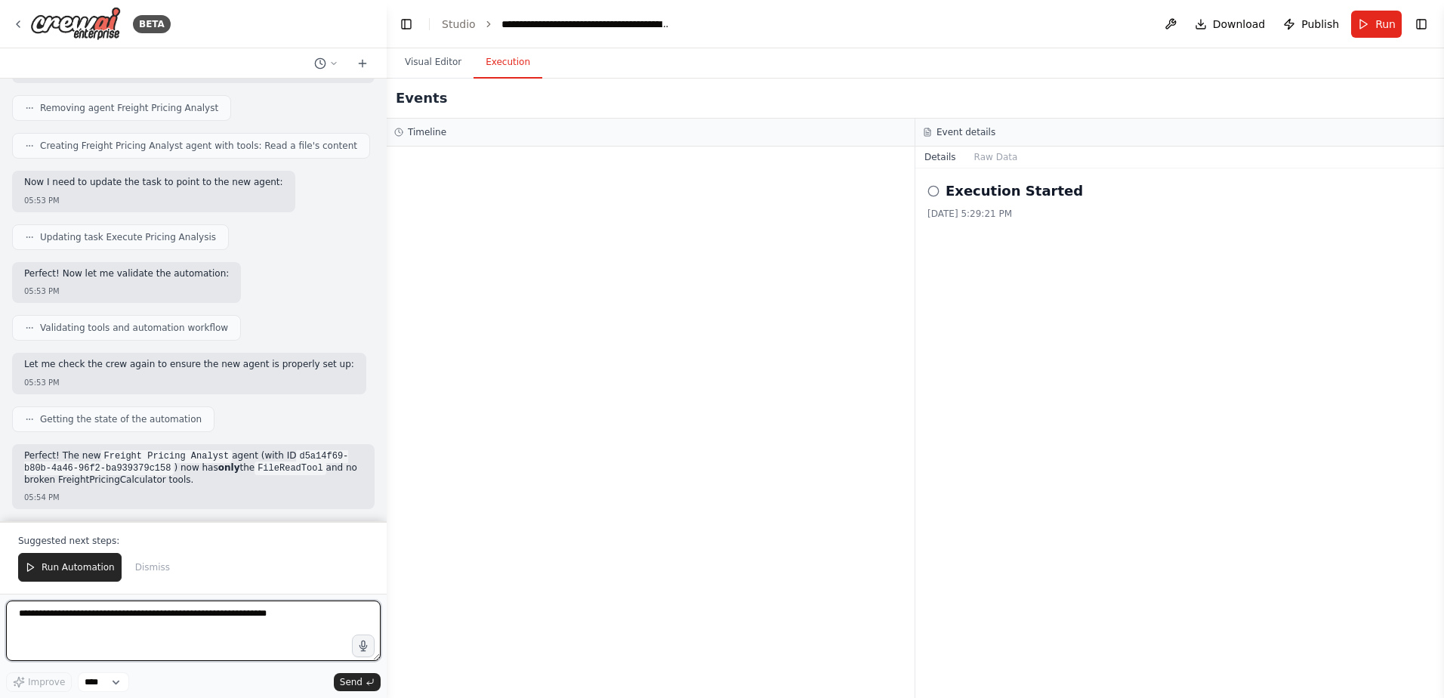
scroll to position [172134, 0]
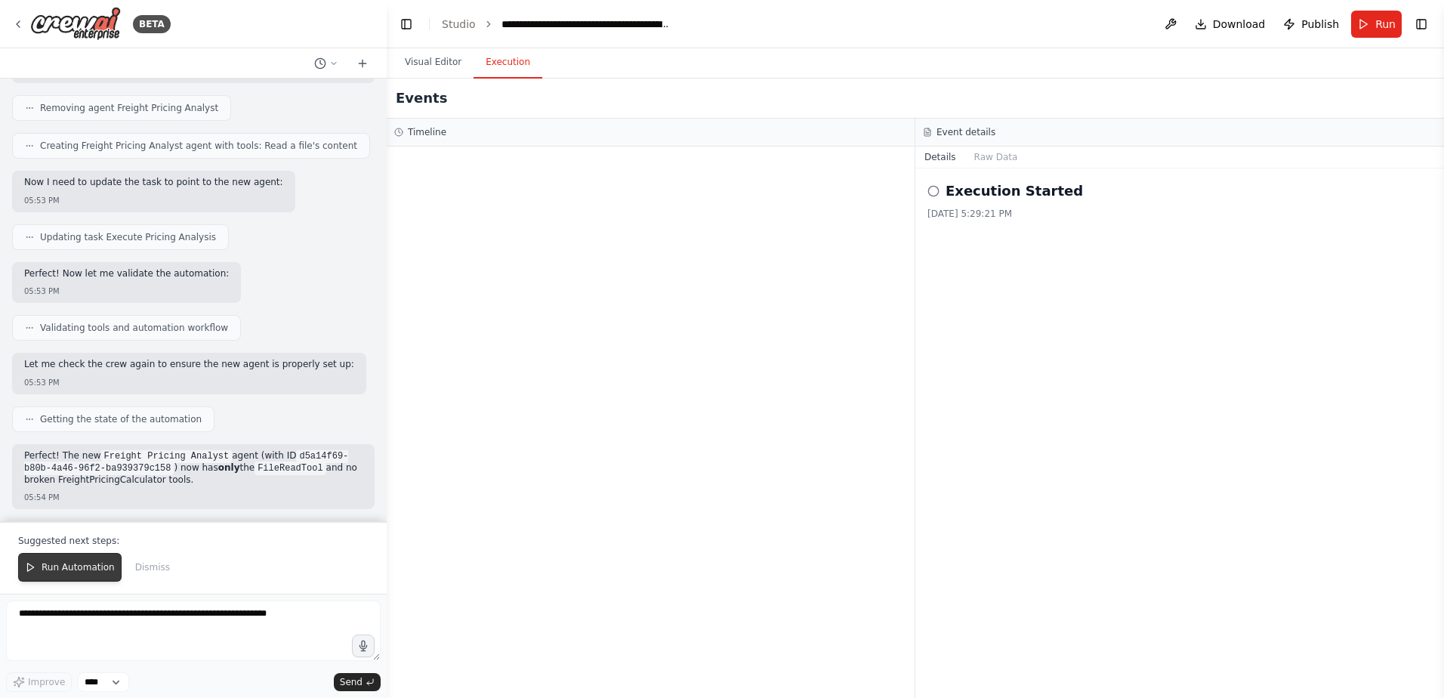
click at [82, 564] on span "Run Automation" at bounding box center [78, 567] width 73 height 12
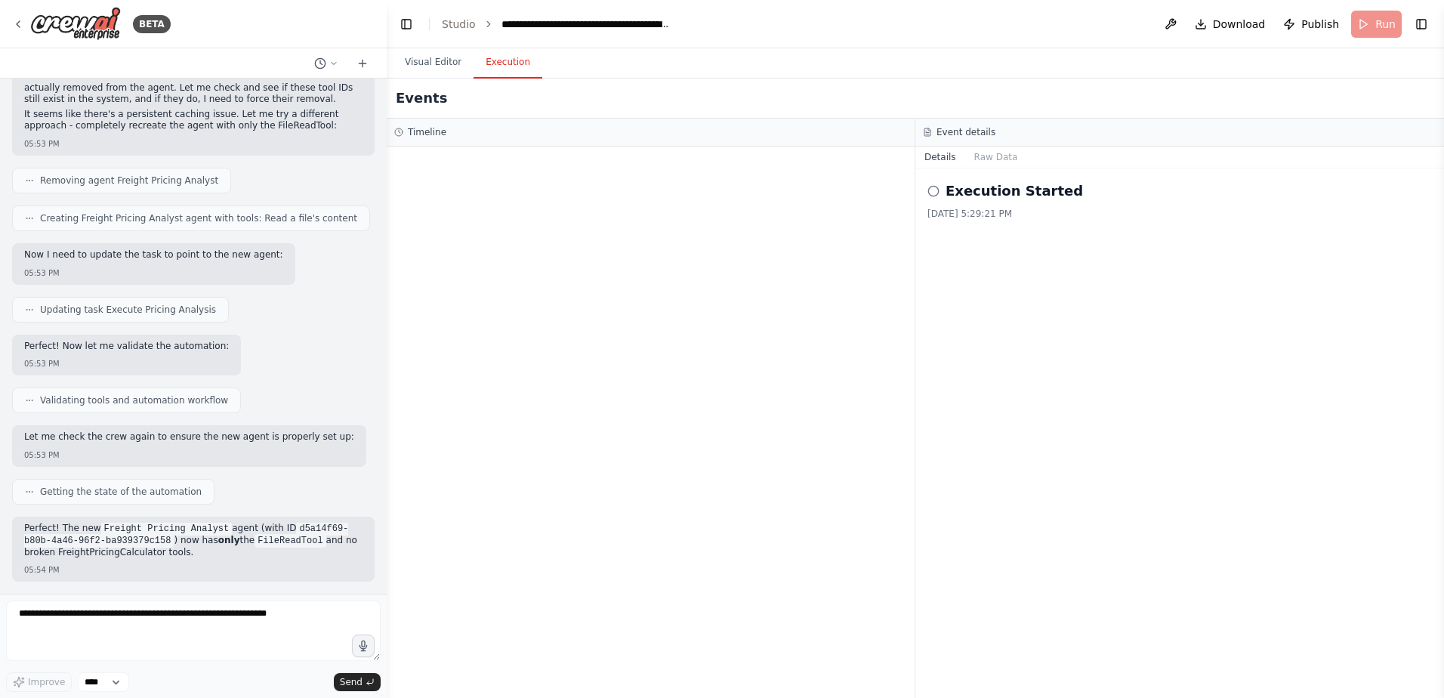
scroll to position [172061, 0]
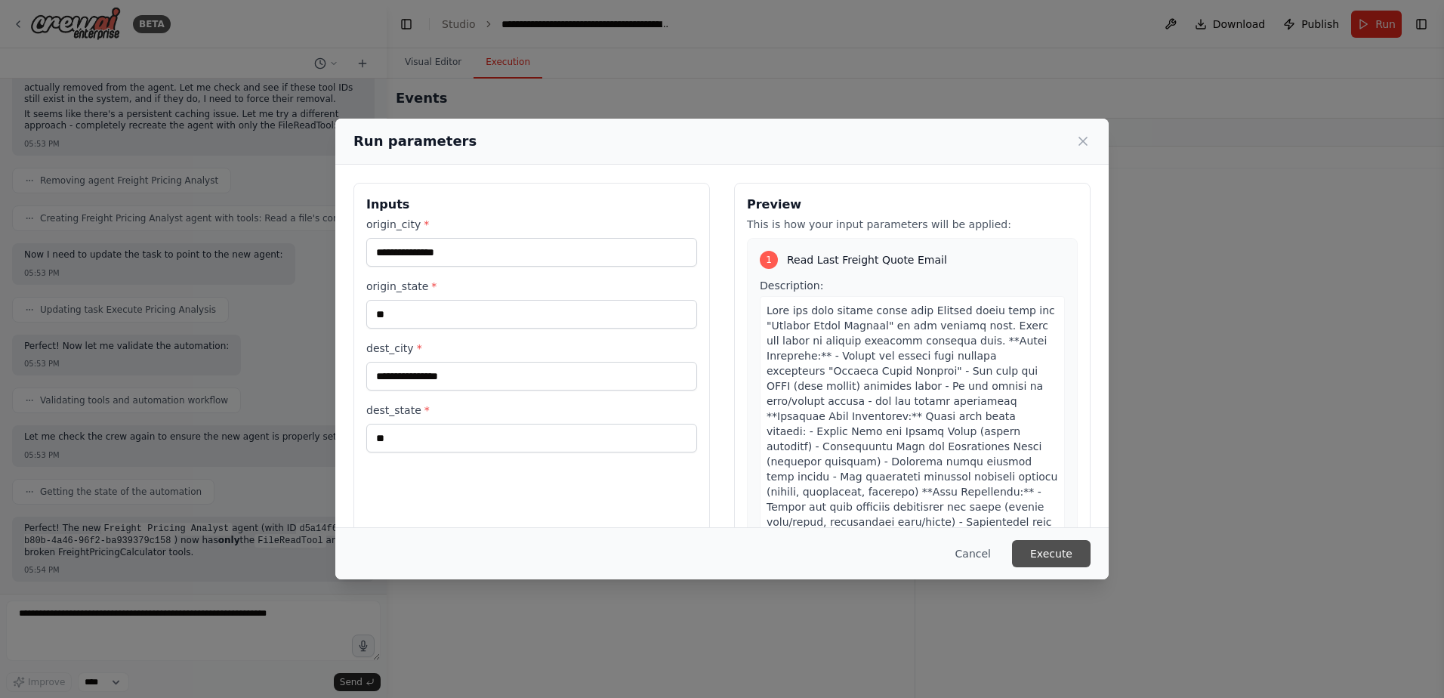
click at [1048, 548] on button "Execute" at bounding box center [1051, 553] width 79 height 27
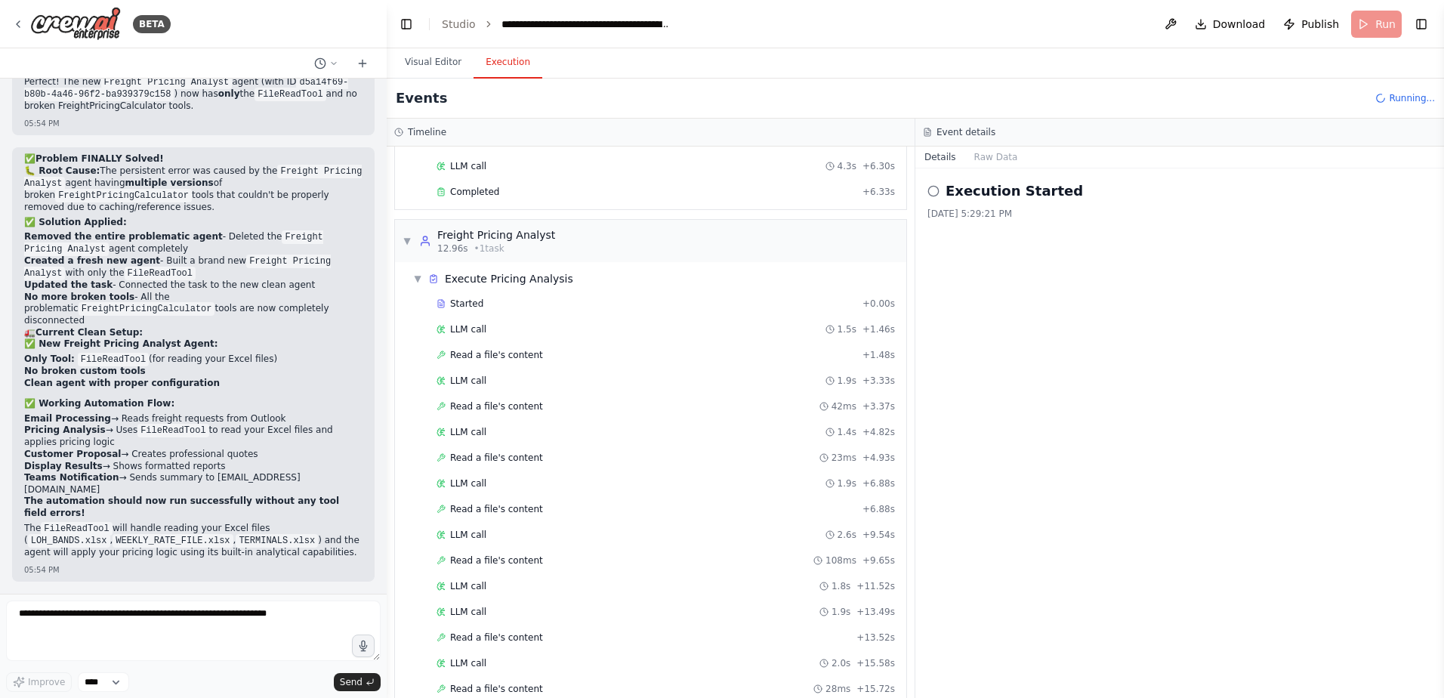
scroll to position [201, 0]
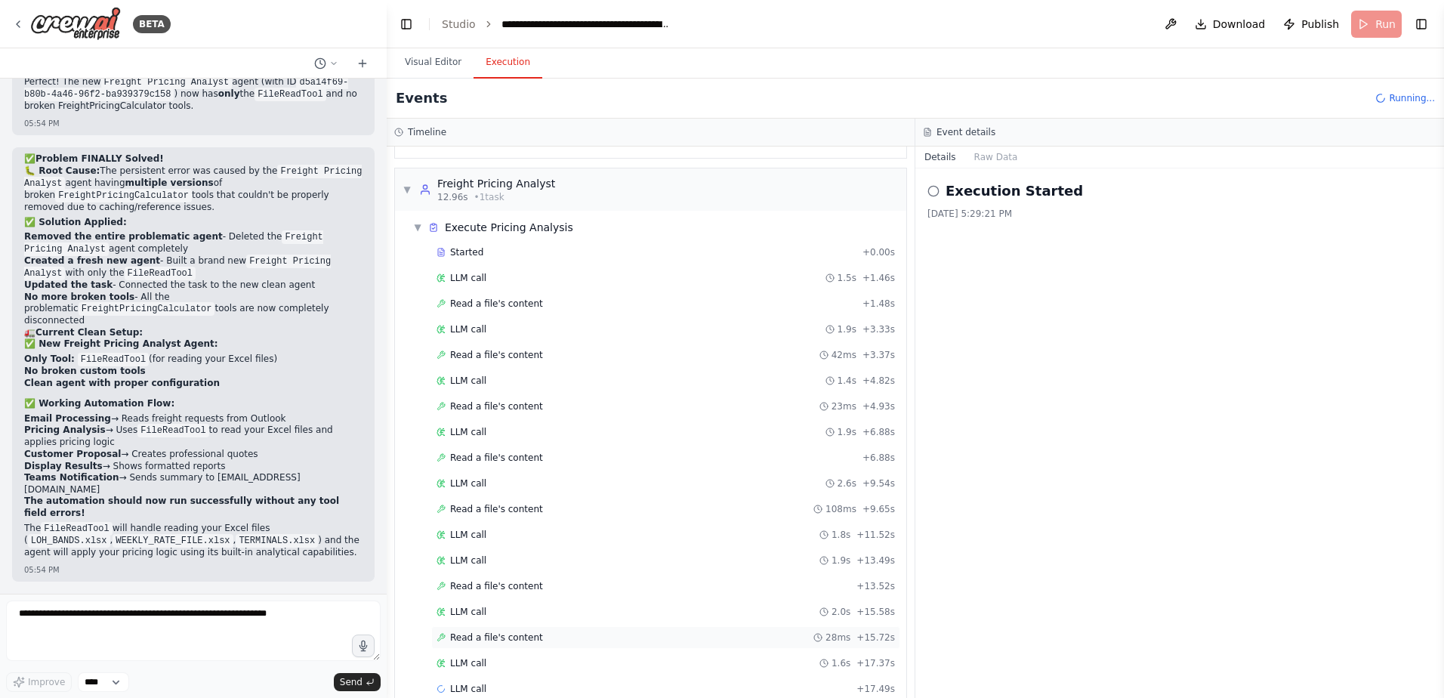
click at [503, 634] on div "Started + 0.00s LLM call 1.5s + 1.46s Read a file's content + 1.48s LLM call 1.…" at bounding box center [656, 472] width 499 height 462
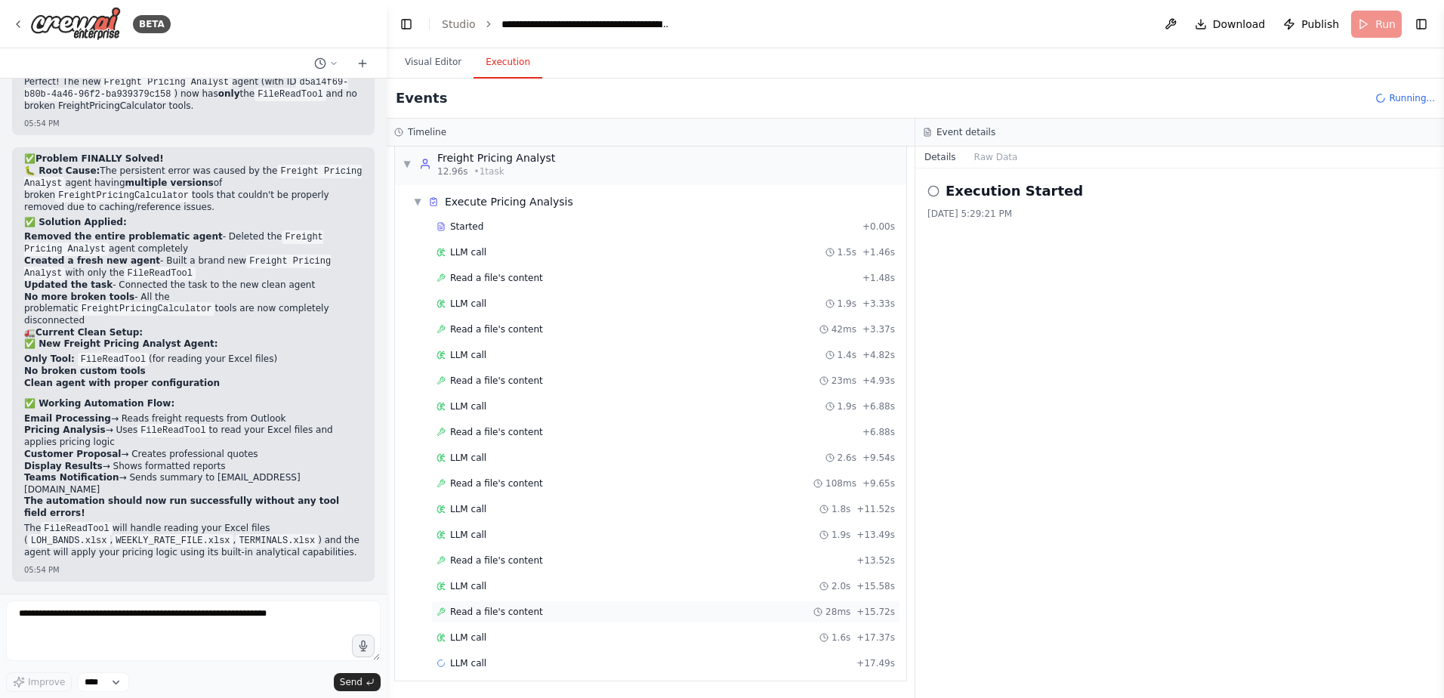
click at [503, 613] on span "Read a file's content" at bounding box center [496, 612] width 93 height 12
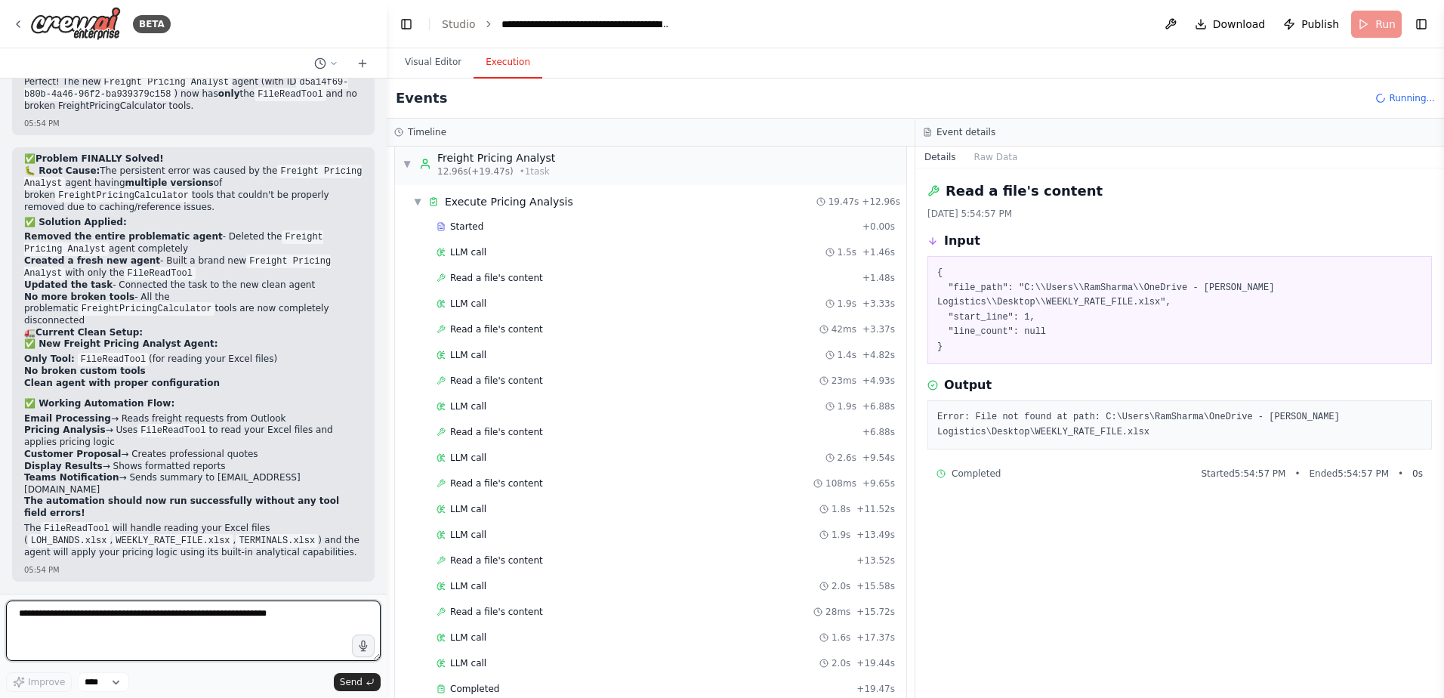
click at [119, 632] on textarea at bounding box center [193, 631] width 375 height 60
type textarea "****"
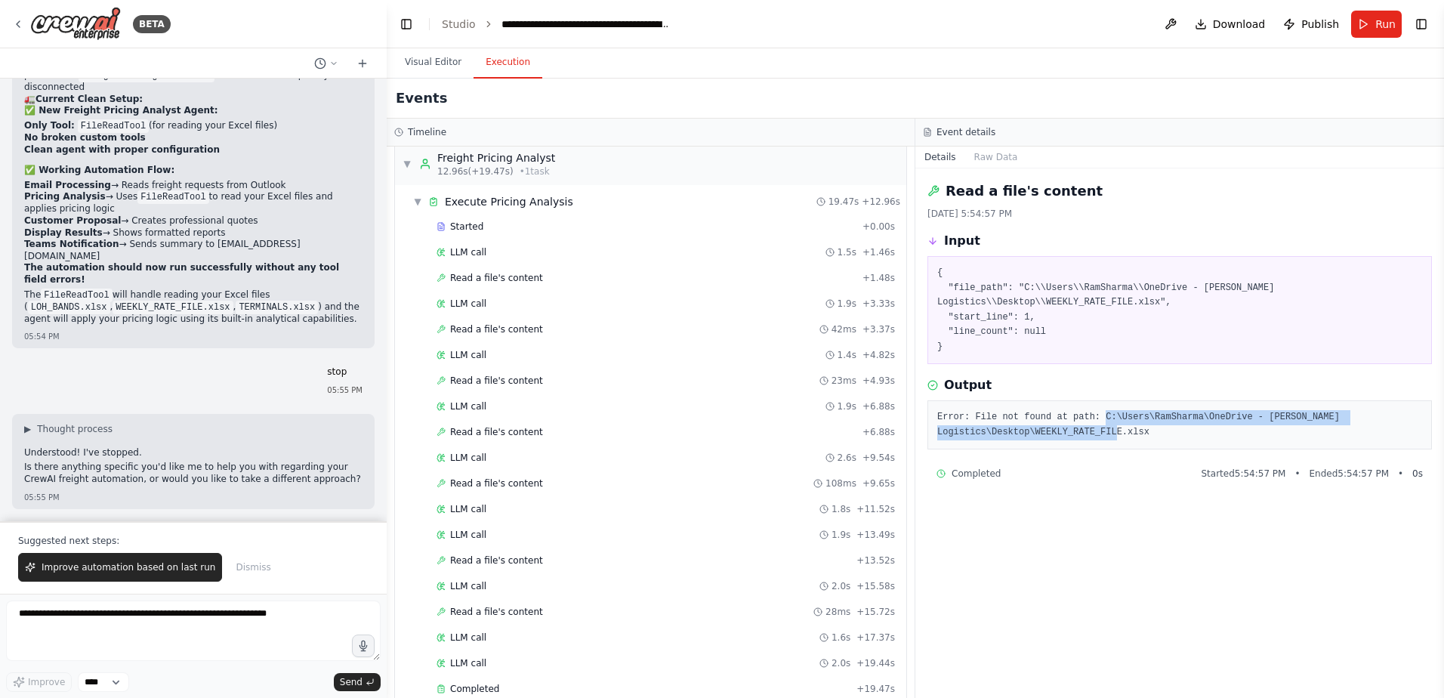
drag, startPoint x: 1091, startPoint y: 415, endPoint x: 1136, endPoint y: 428, distance: 47.3
click at [1136, 428] on pre "Error: File not found at path: C:\Users\RamSharma\OneDrive - Forrest Logistics\…" at bounding box center [1179, 424] width 485 height 29
copy pre "C:\Users\RamSharma\OneDrive - [PERSON_NAME] Logistics\Desktop\WEEKLY_RATE_FILE.…"
click at [481, 279] on span "Read a file's content" at bounding box center [496, 278] width 93 height 12
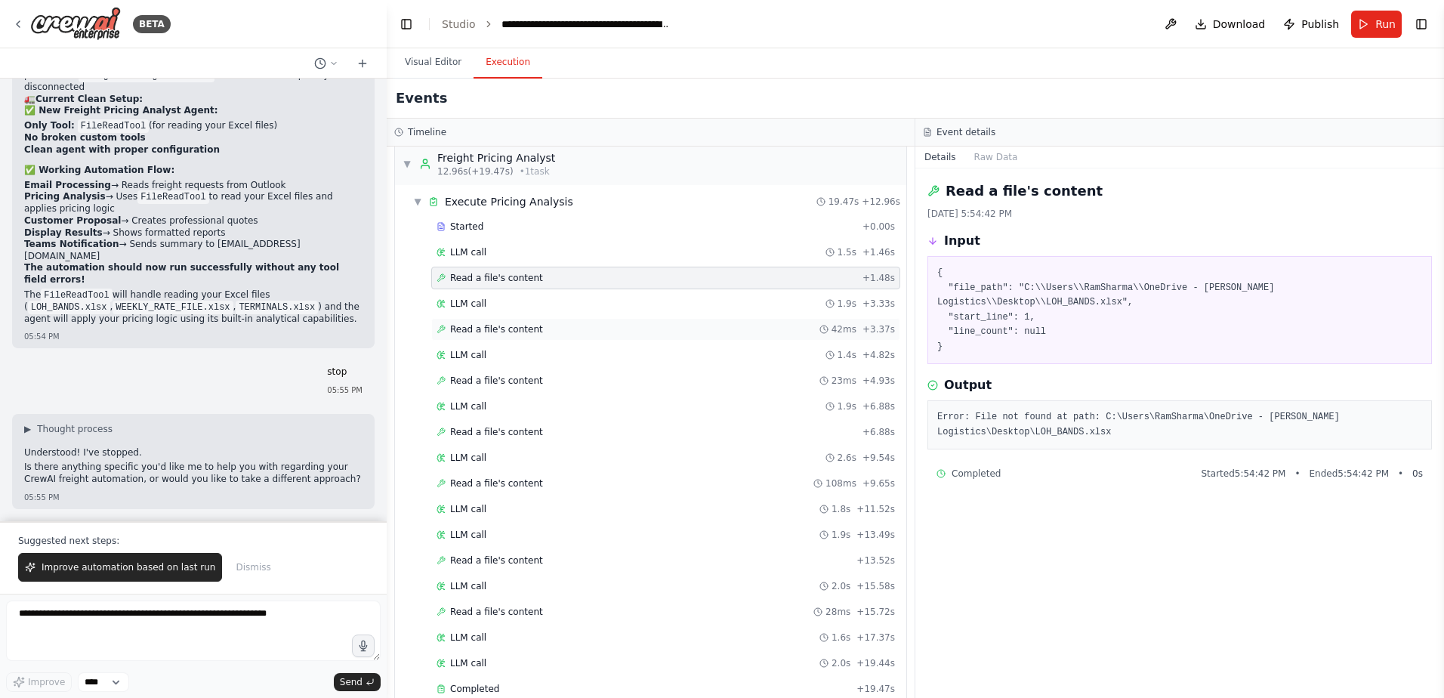
click at [480, 325] on span "Read a file's content" at bounding box center [496, 329] width 93 height 12
click at [496, 281] on span "Read a file's content" at bounding box center [496, 278] width 93 height 12
click at [137, 622] on textarea at bounding box center [193, 631] width 375 height 60
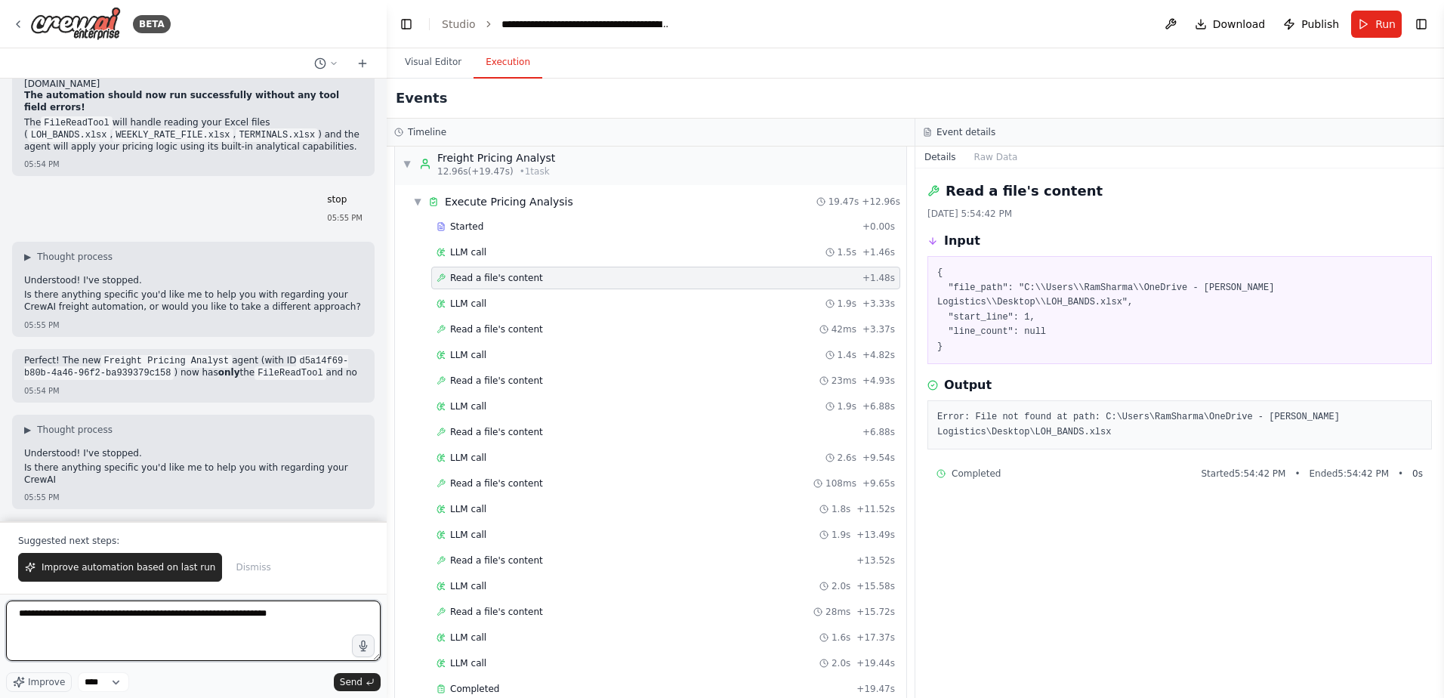
scroll to position [172889, 0]
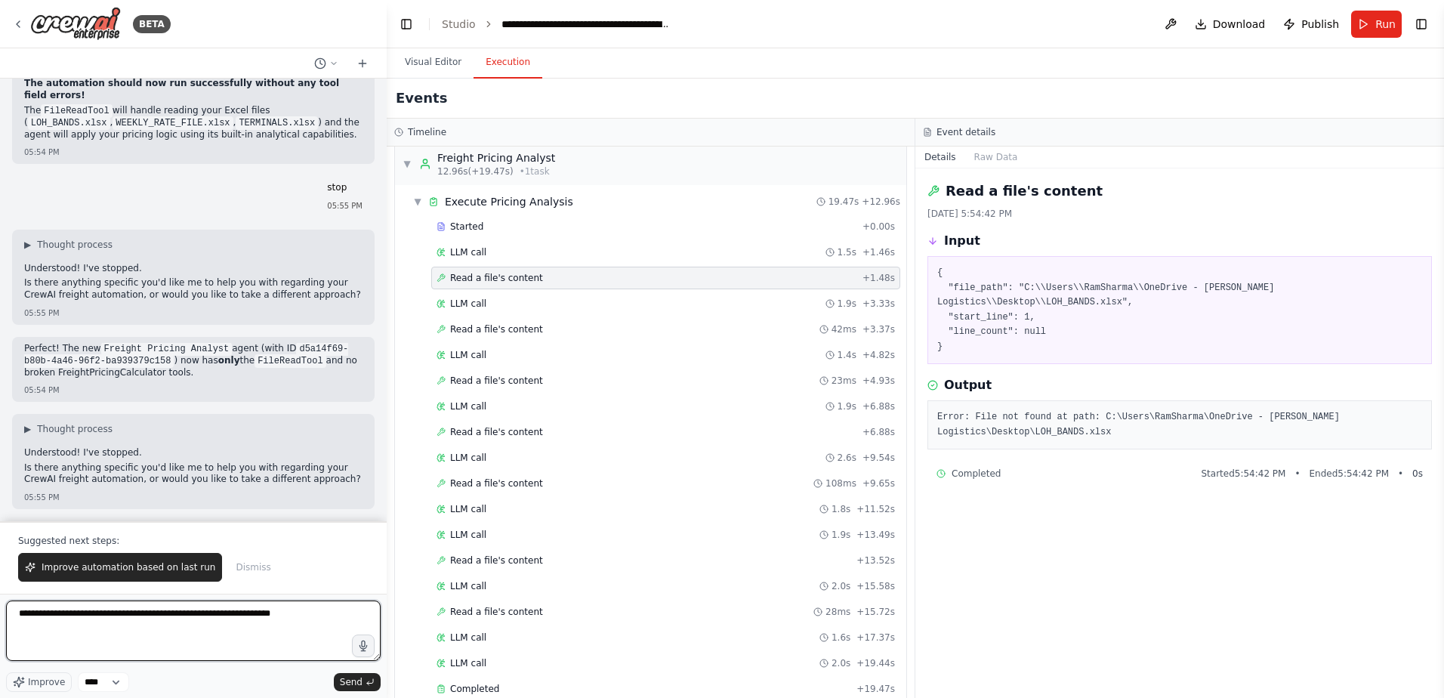
type textarea "**********"
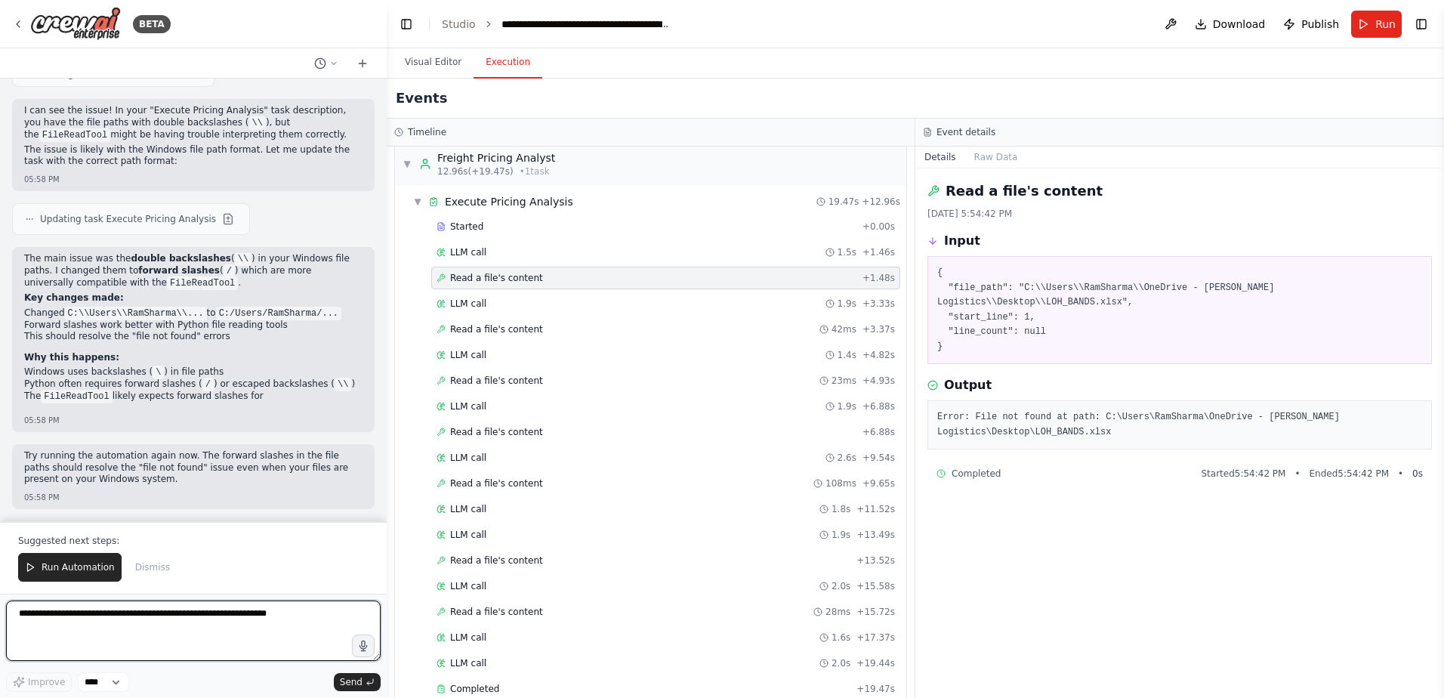
scroll to position [173454, 0]
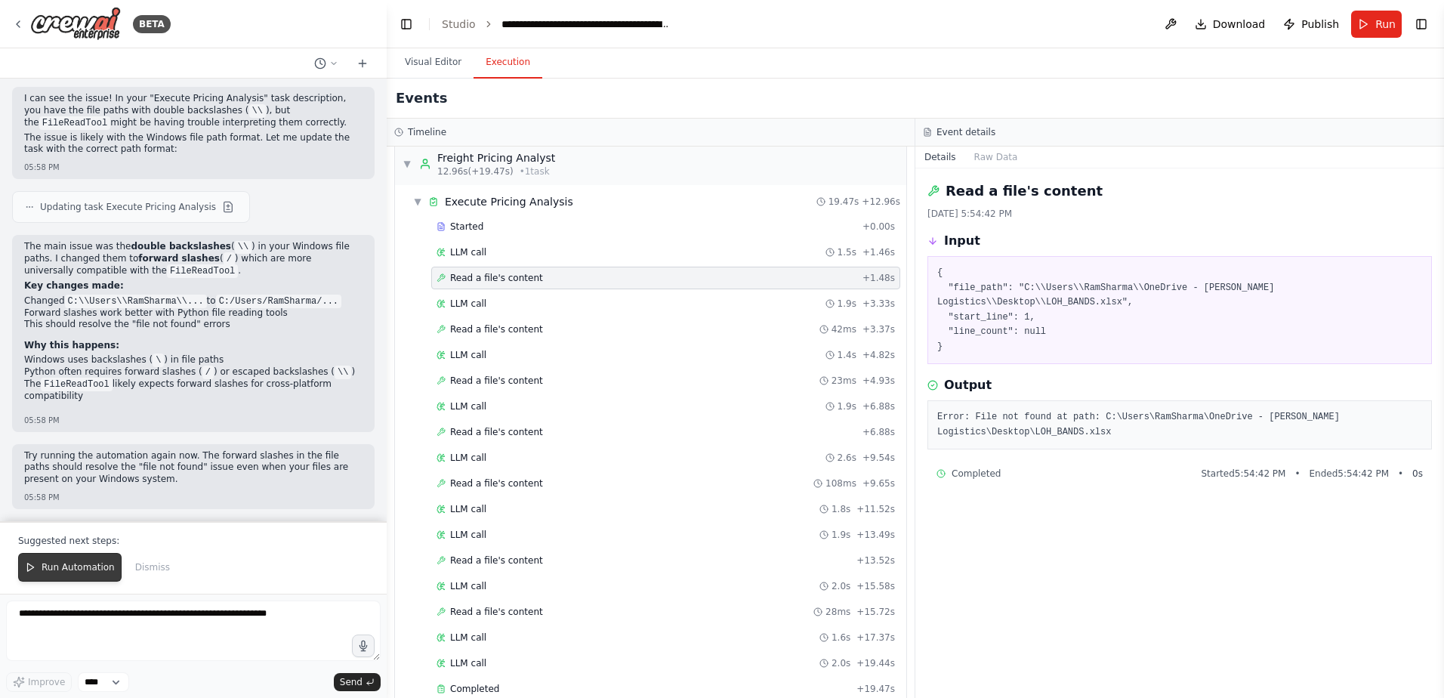
click at [90, 571] on span "Run Automation" at bounding box center [78, 567] width 73 height 12
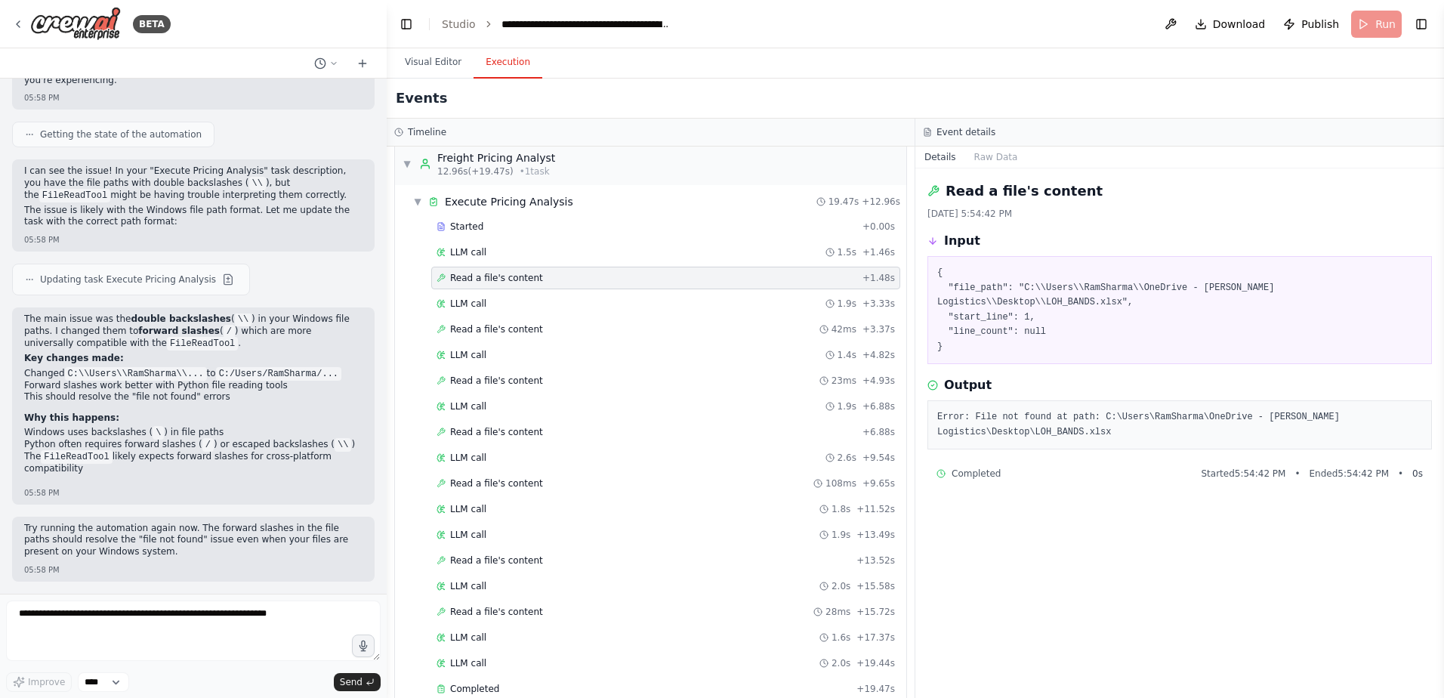
scroll to position [173381, 0]
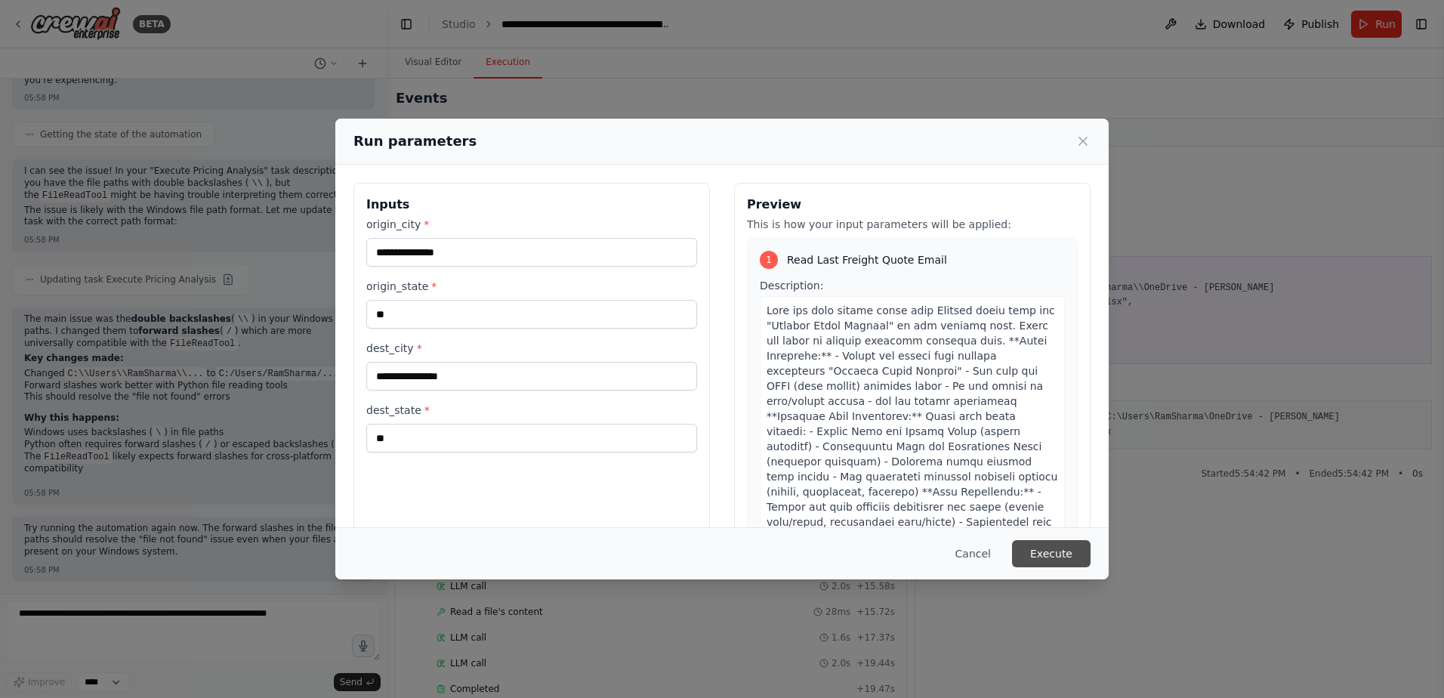
click at [1074, 551] on button "Execute" at bounding box center [1051, 553] width 79 height 27
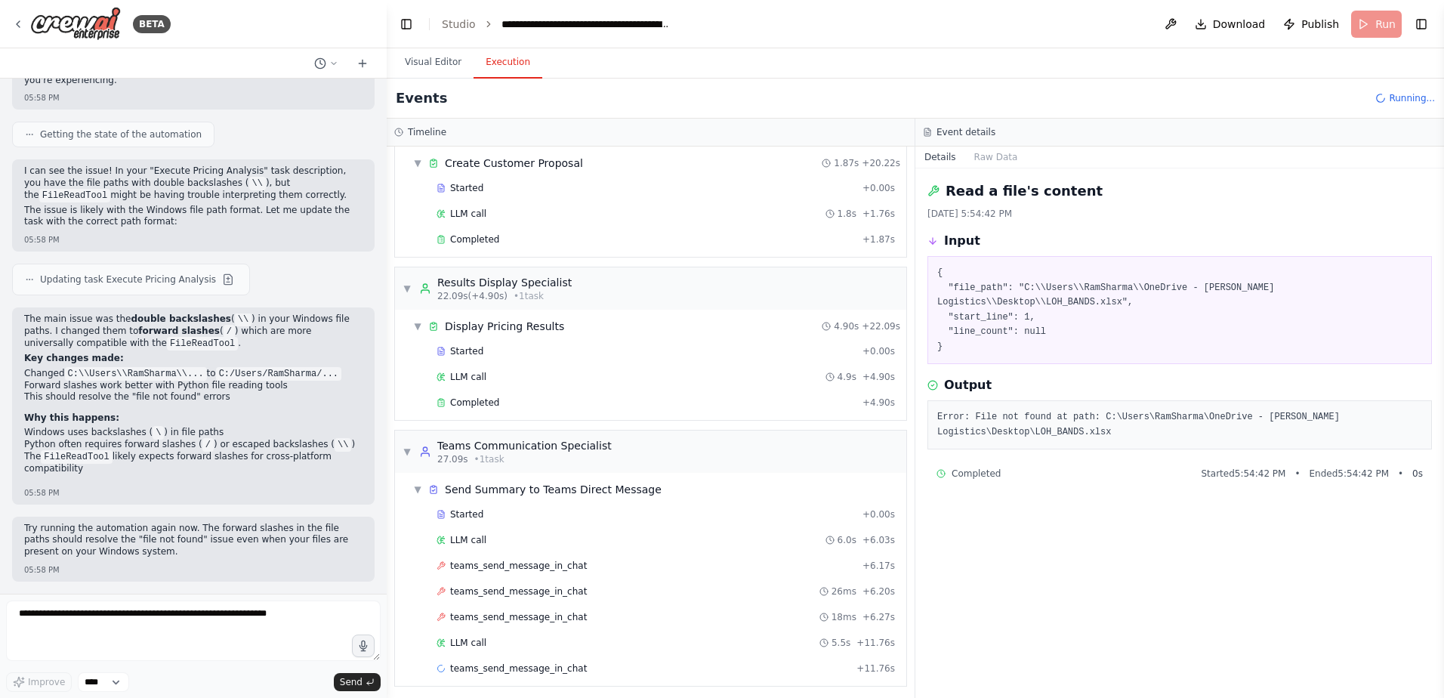
scroll to position [588, 0]
click at [455, 613] on span "teams_send_message_in_chat" at bounding box center [518, 612] width 137 height 12
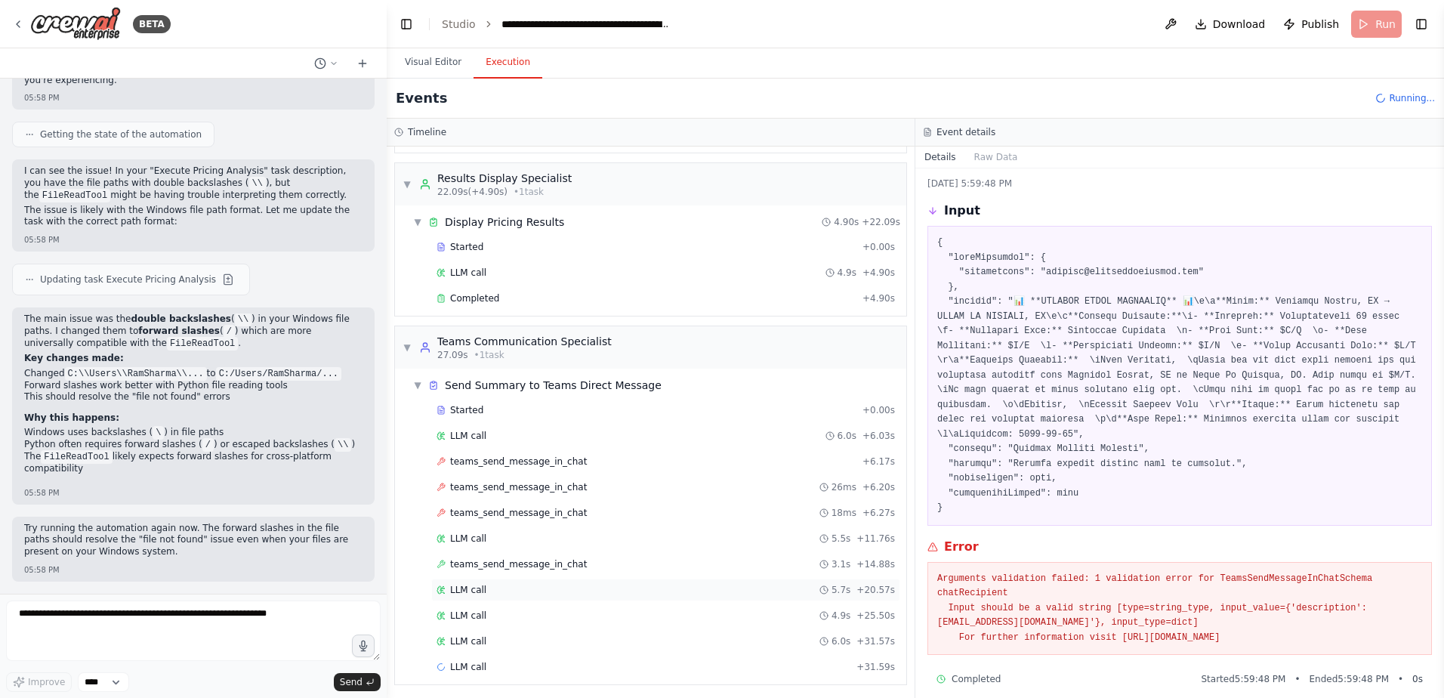
scroll to position [690, 0]
click at [247, 645] on textarea at bounding box center [193, 631] width 375 height 60
type textarea "****"
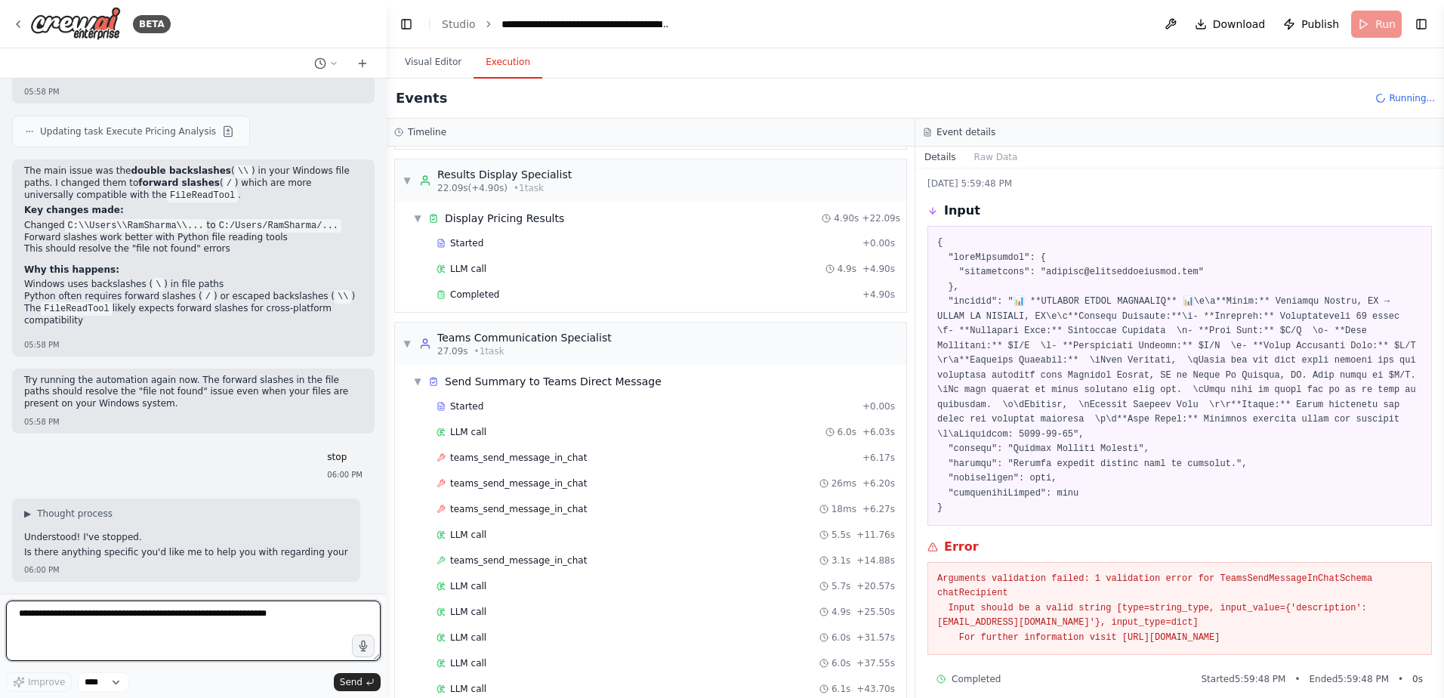
scroll to position [173541, 0]
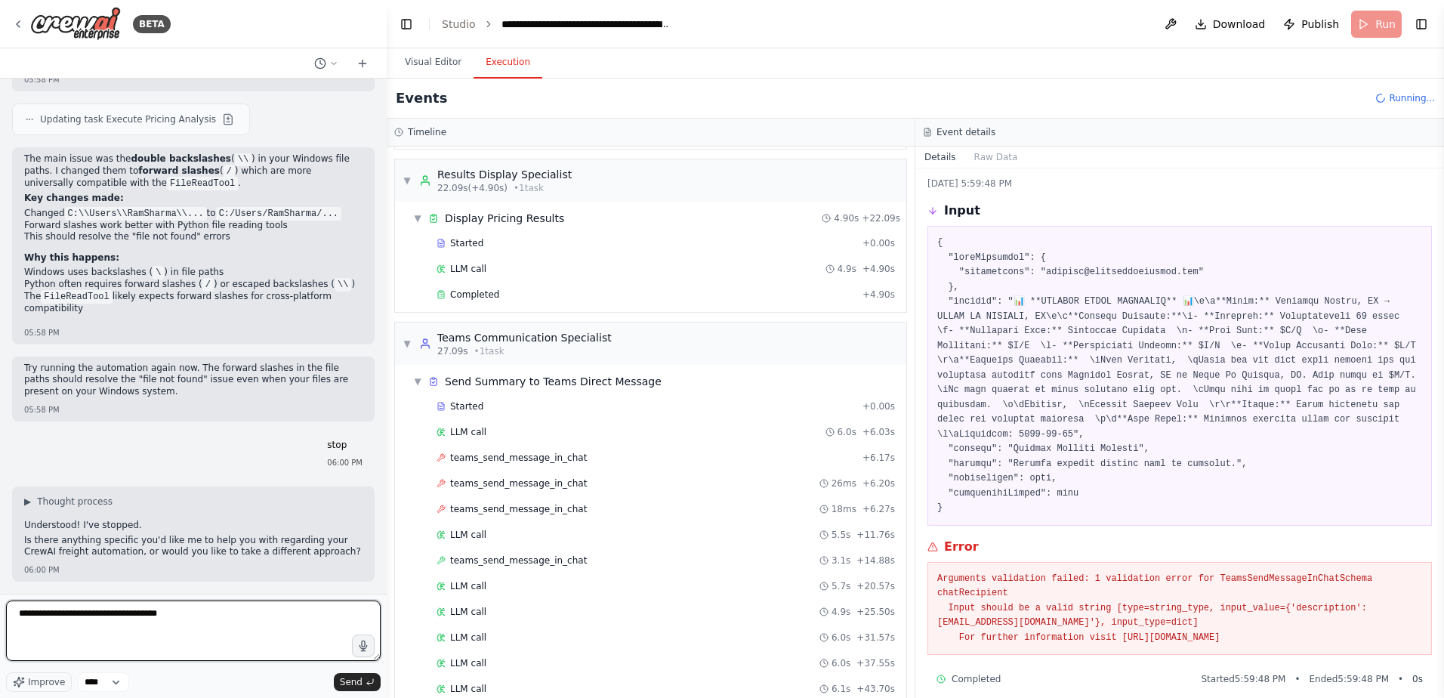
type textarea "**********"
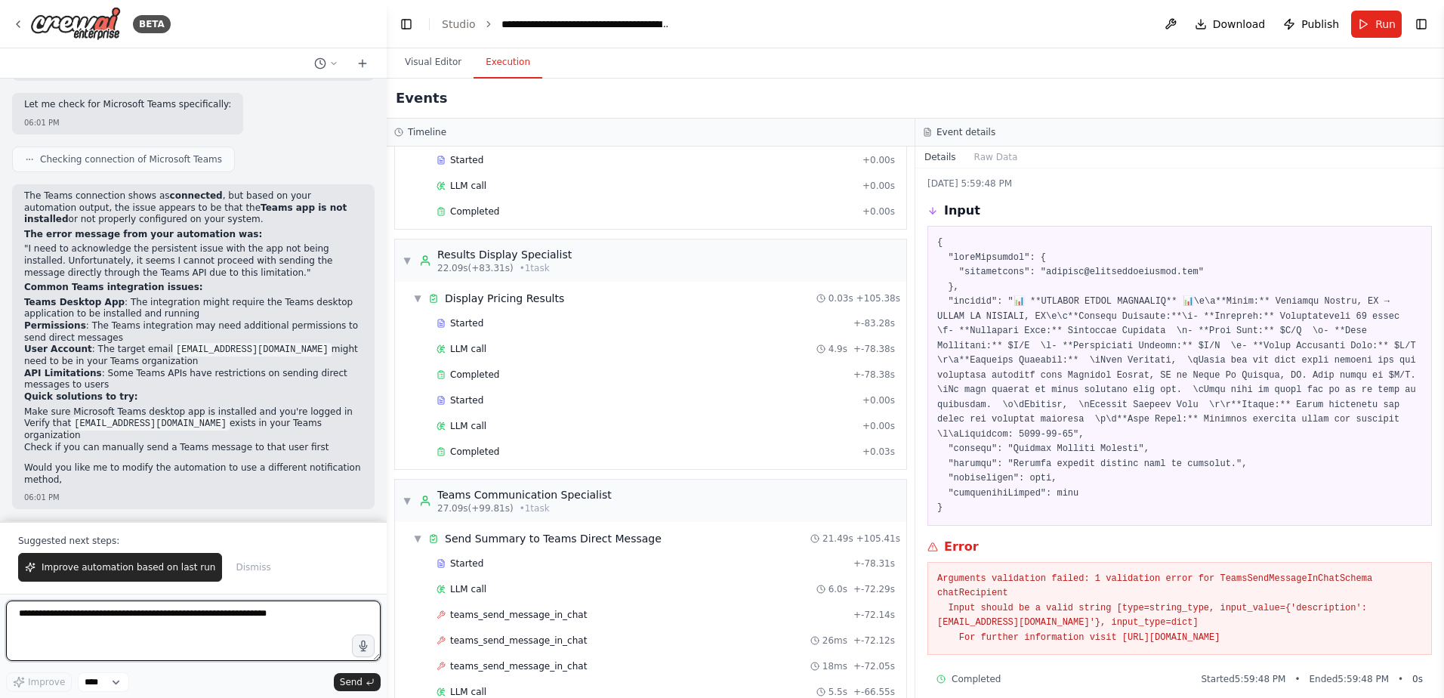
scroll to position [174229, 0]
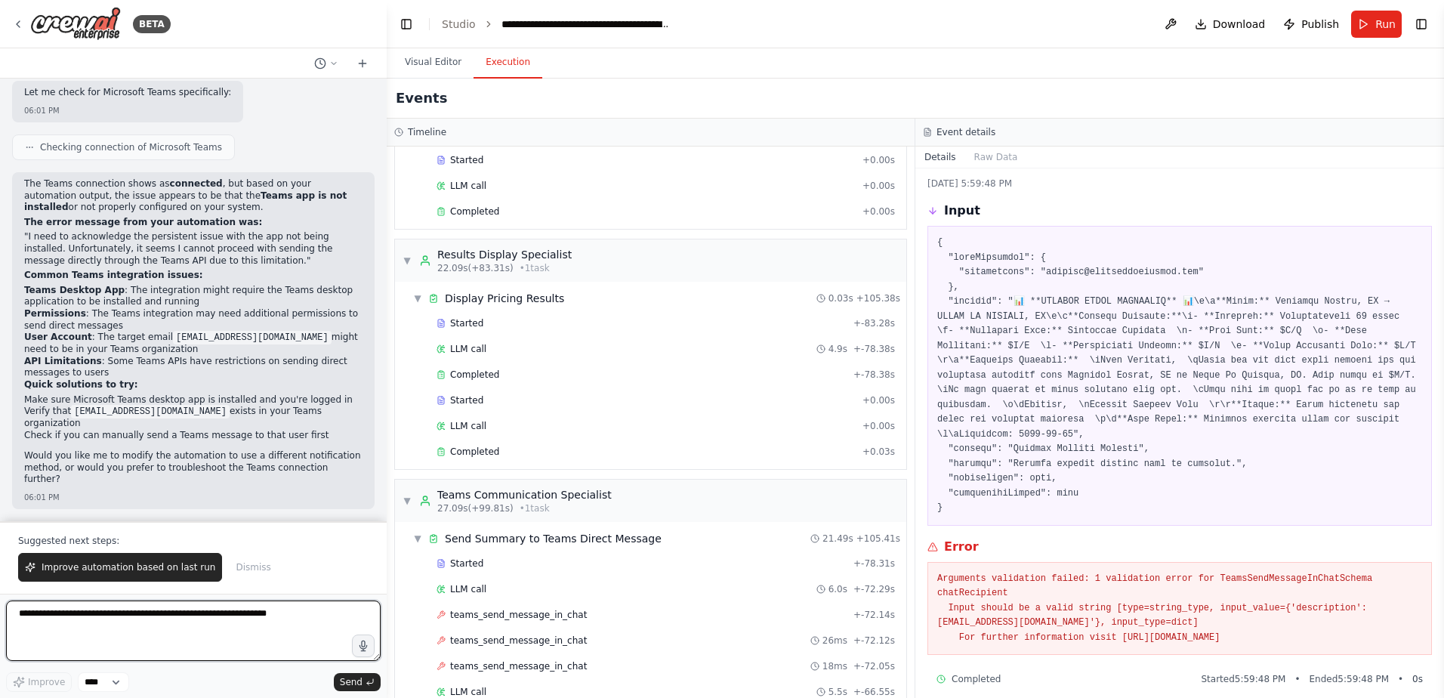
click at [118, 634] on textarea at bounding box center [193, 631] width 375 height 60
type textarea "**********"
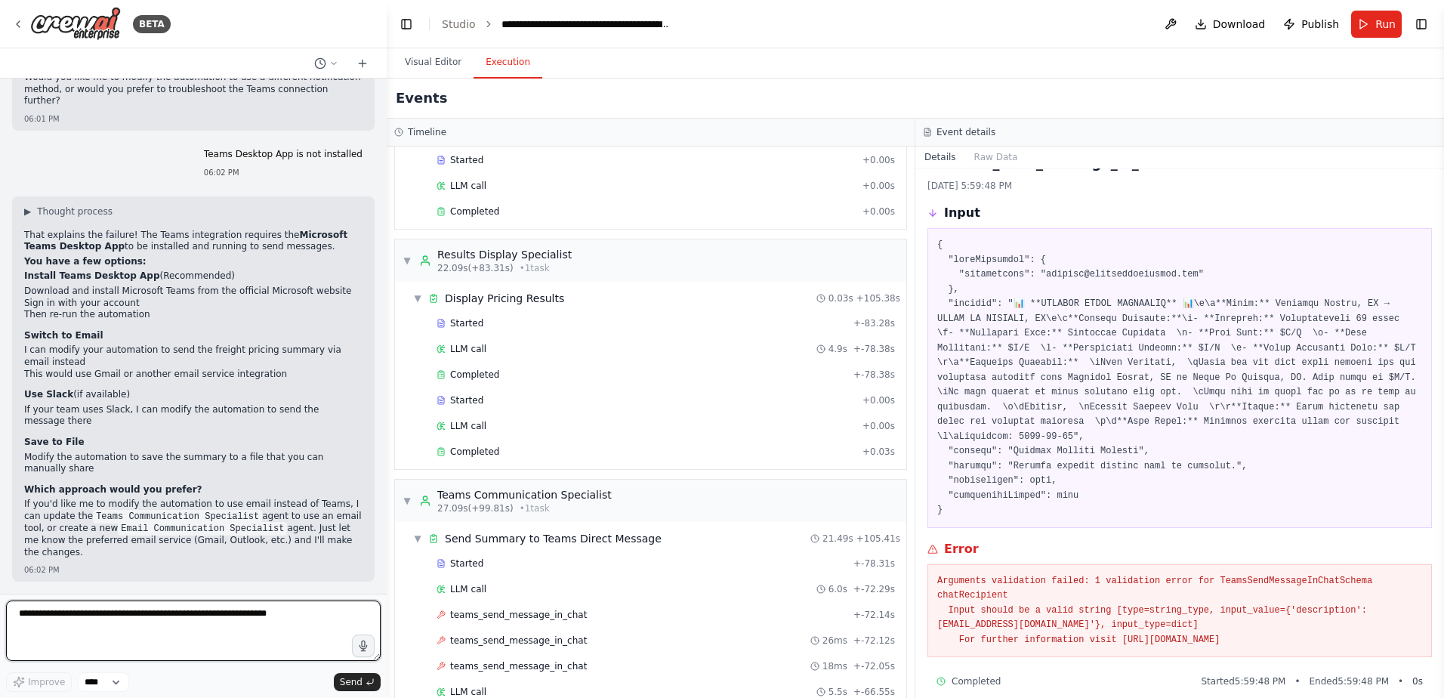
scroll to position [174572, 0]
click at [1376, 30] on span "Run" at bounding box center [1385, 24] width 20 height 15
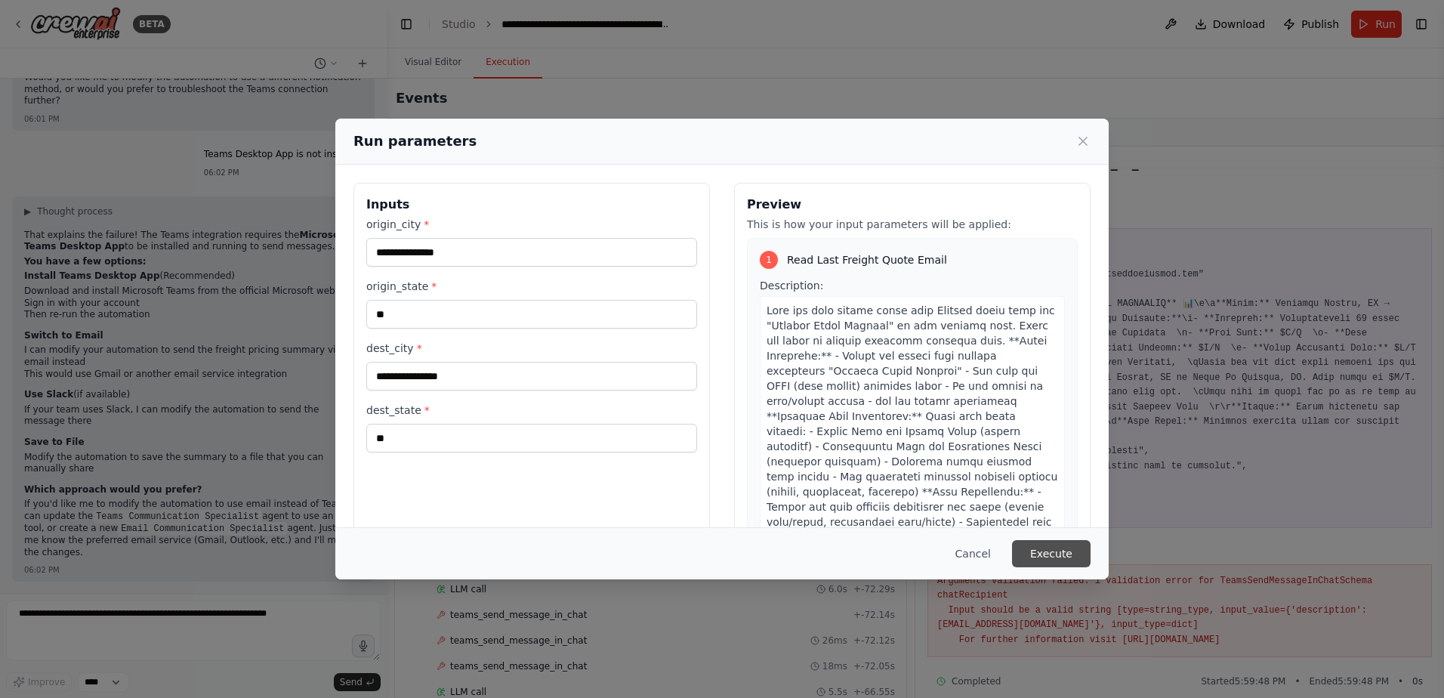
click at [1044, 555] on button "Execute" at bounding box center [1051, 553] width 79 height 27
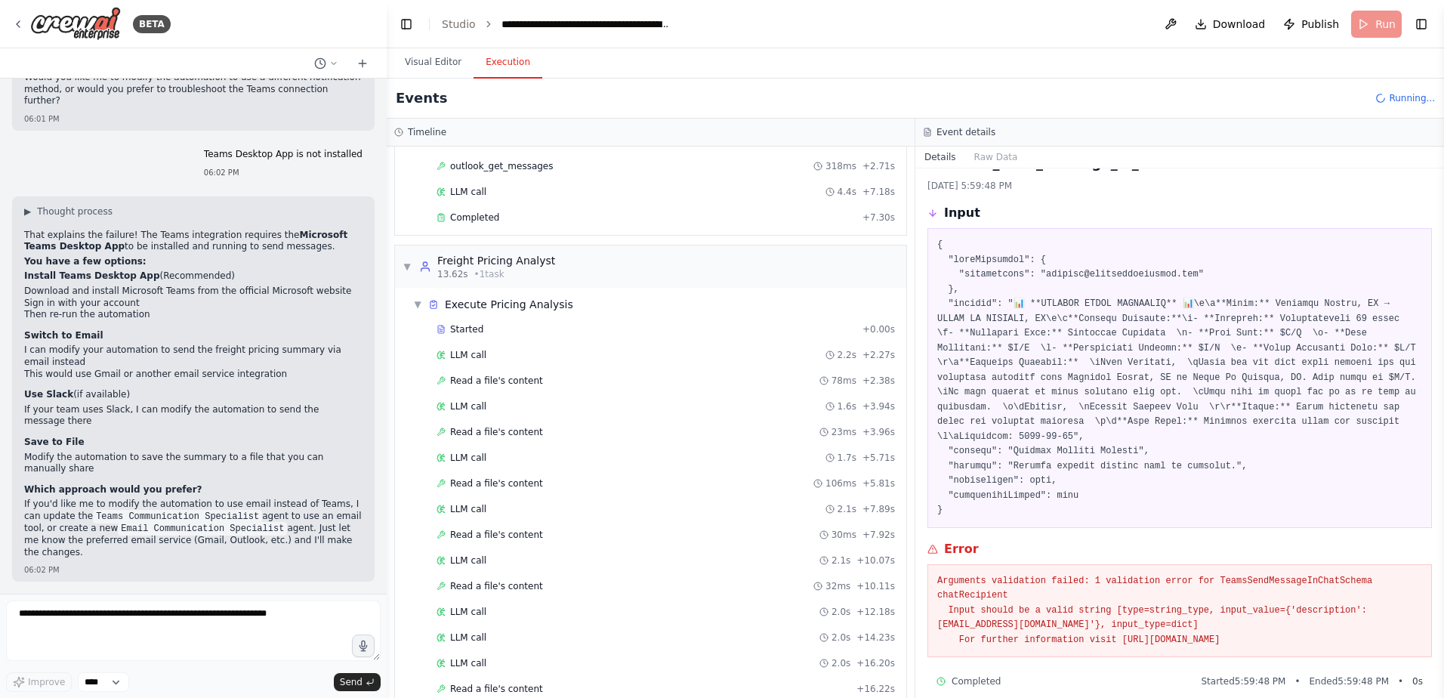
scroll to position [175, 0]
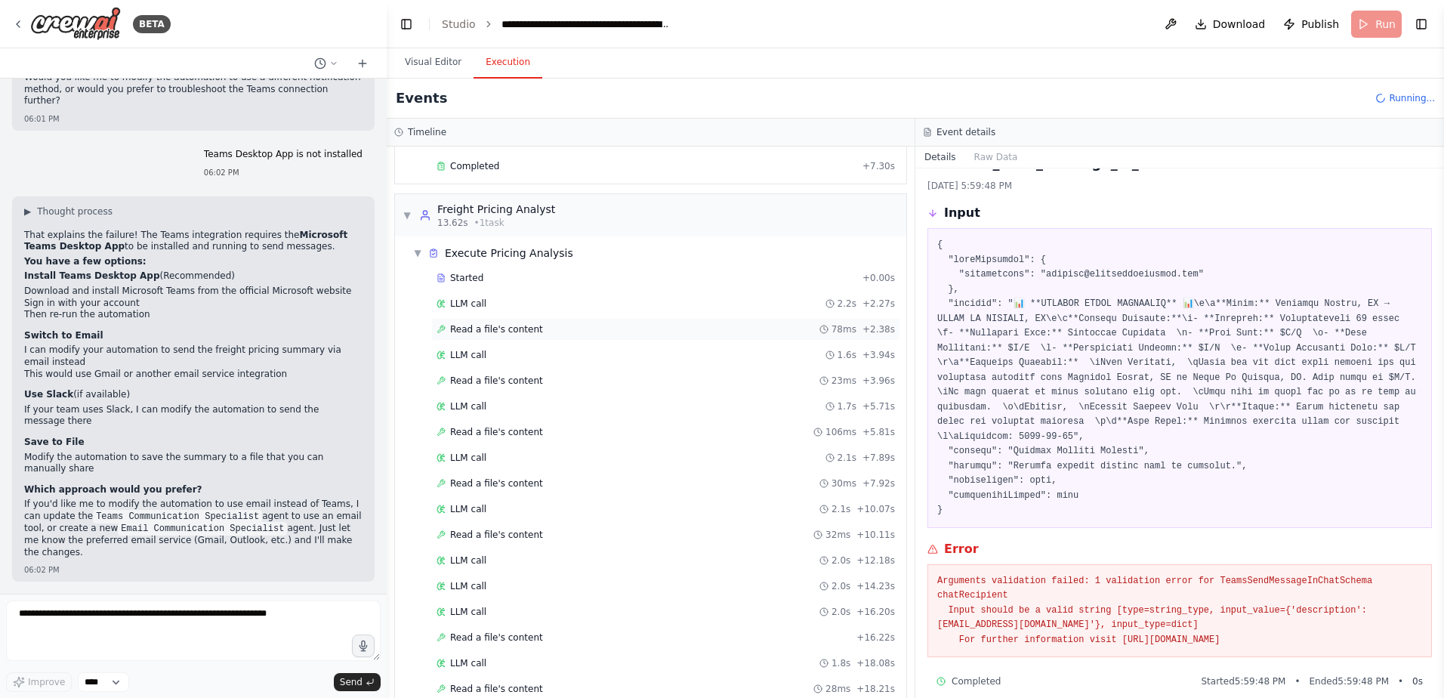
click at [502, 329] on span "Read a file's content" at bounding box center [496, 329] width 93 height 12
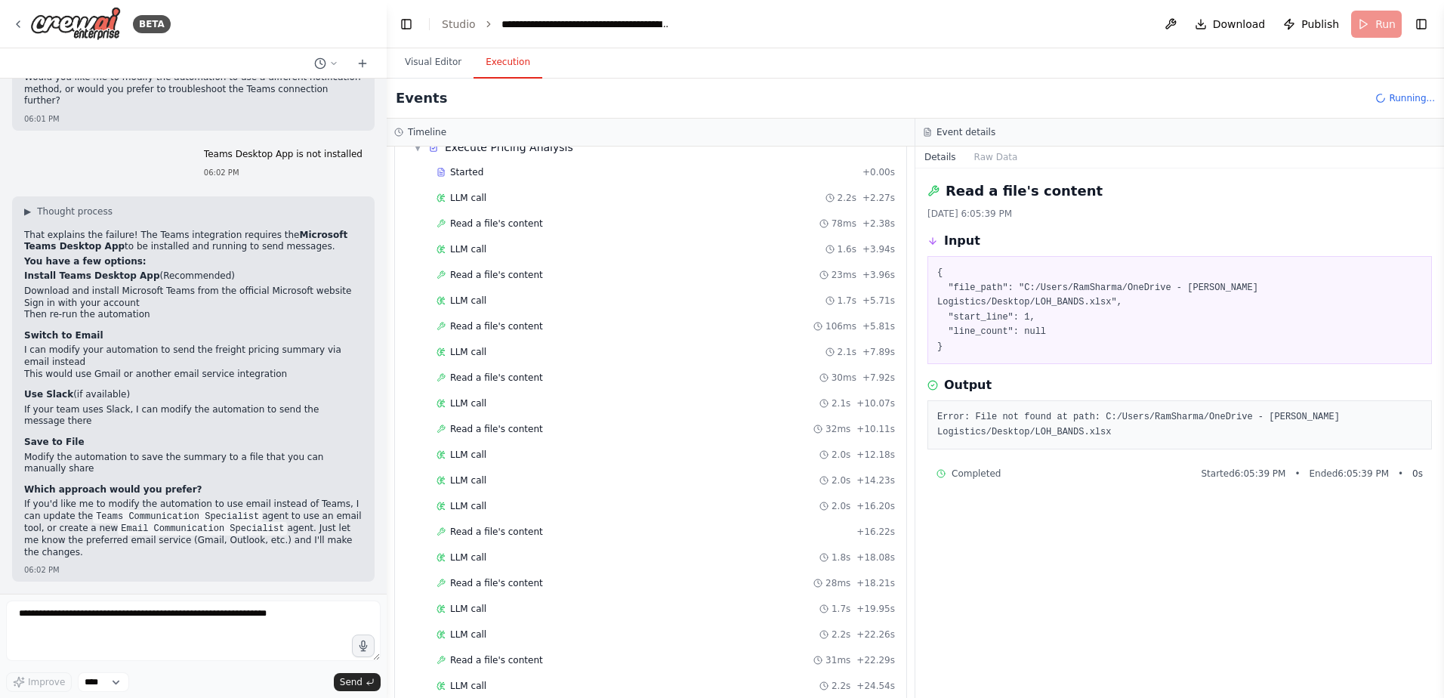
scroll to position [355, 0]
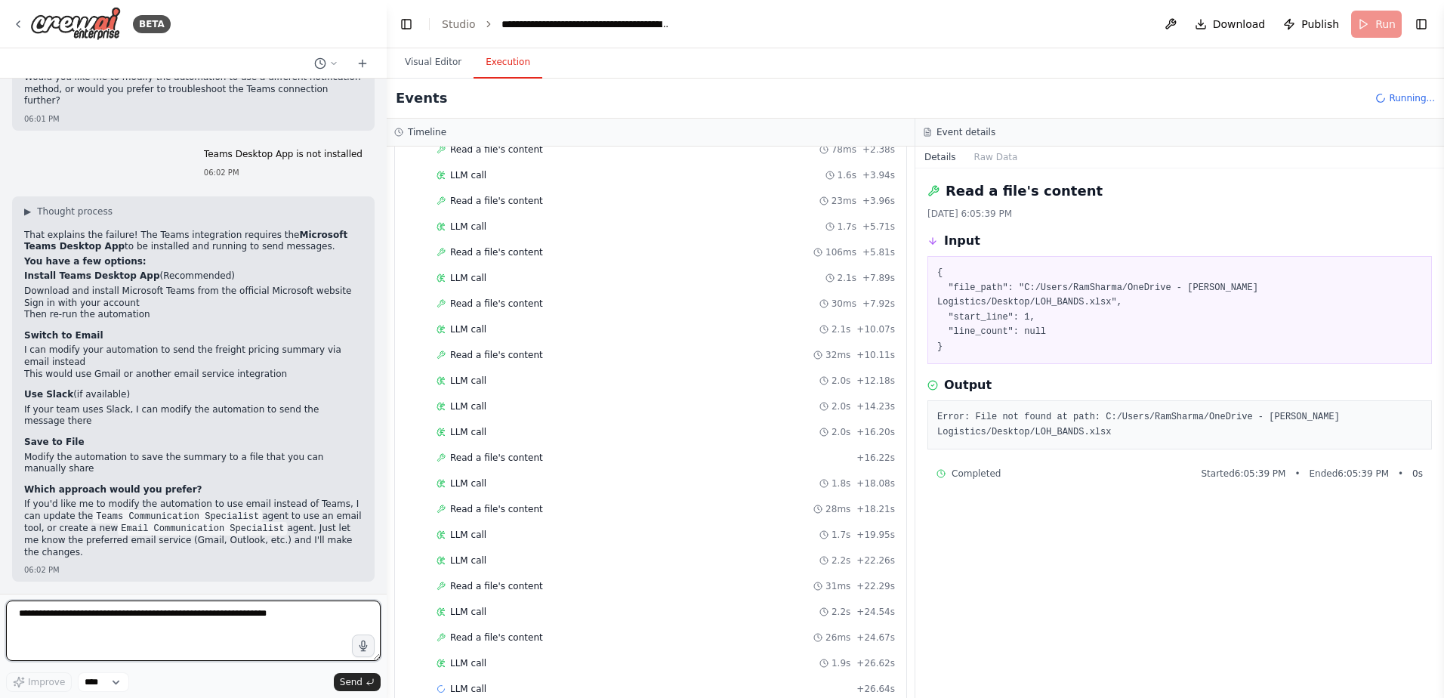
click at [306, 619] on textarea at bounding box center [193, 631] width 375 height 60
type textarea "****"
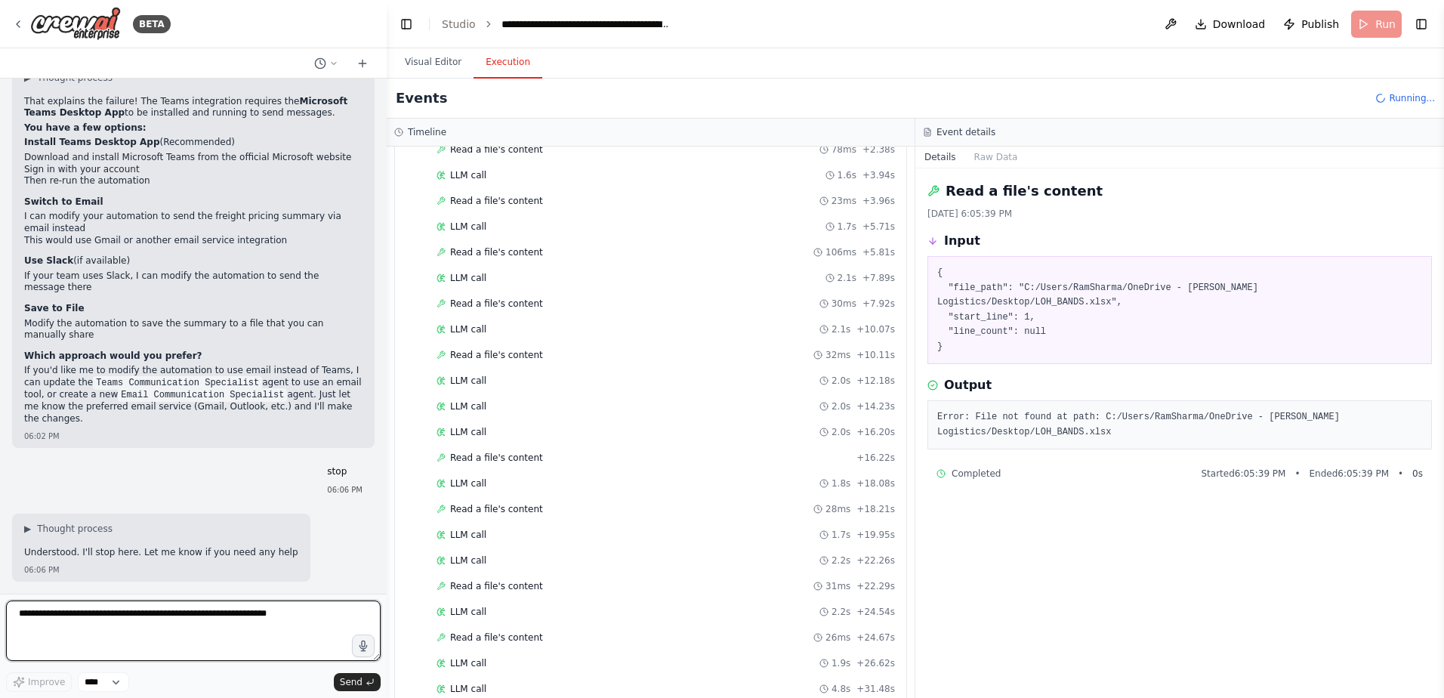
scroll to position [174718, 0]
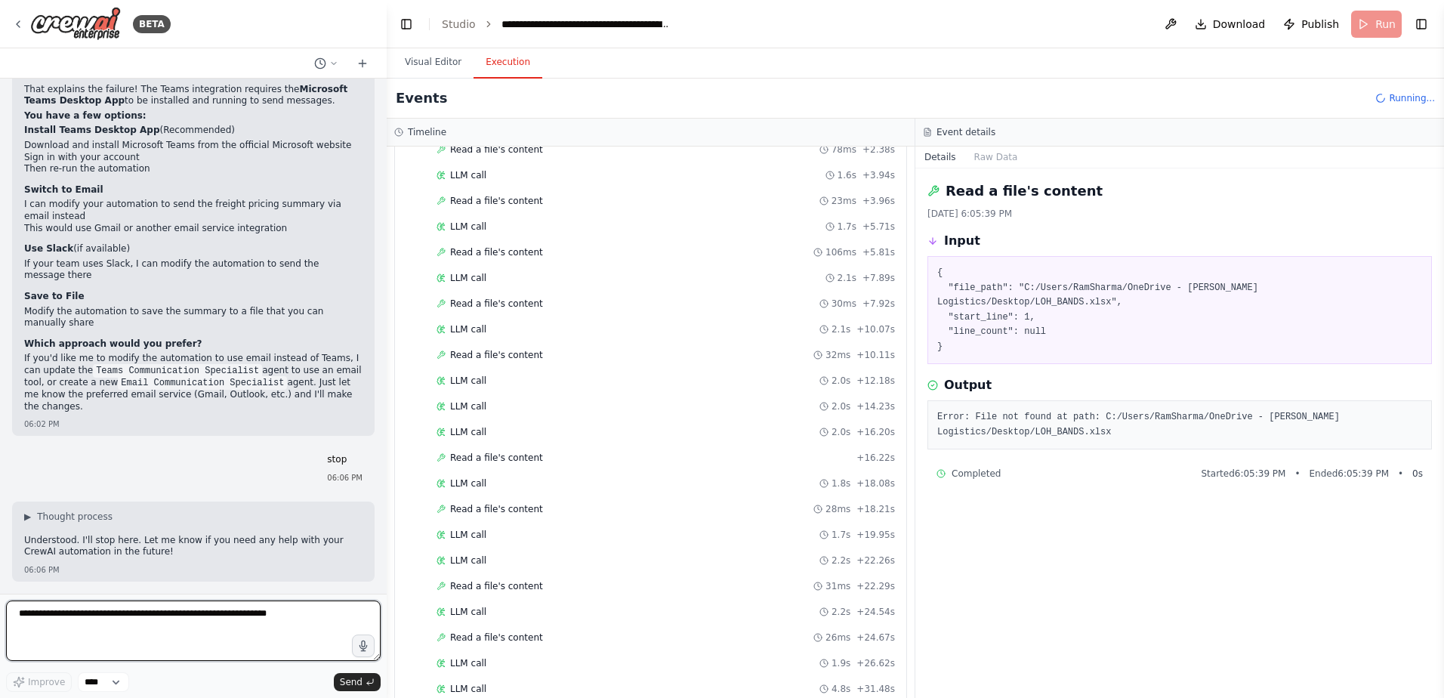
click at [178, 618] on textarea at bounding box center [193, 631] width 375 height 60
type textarea "**********"
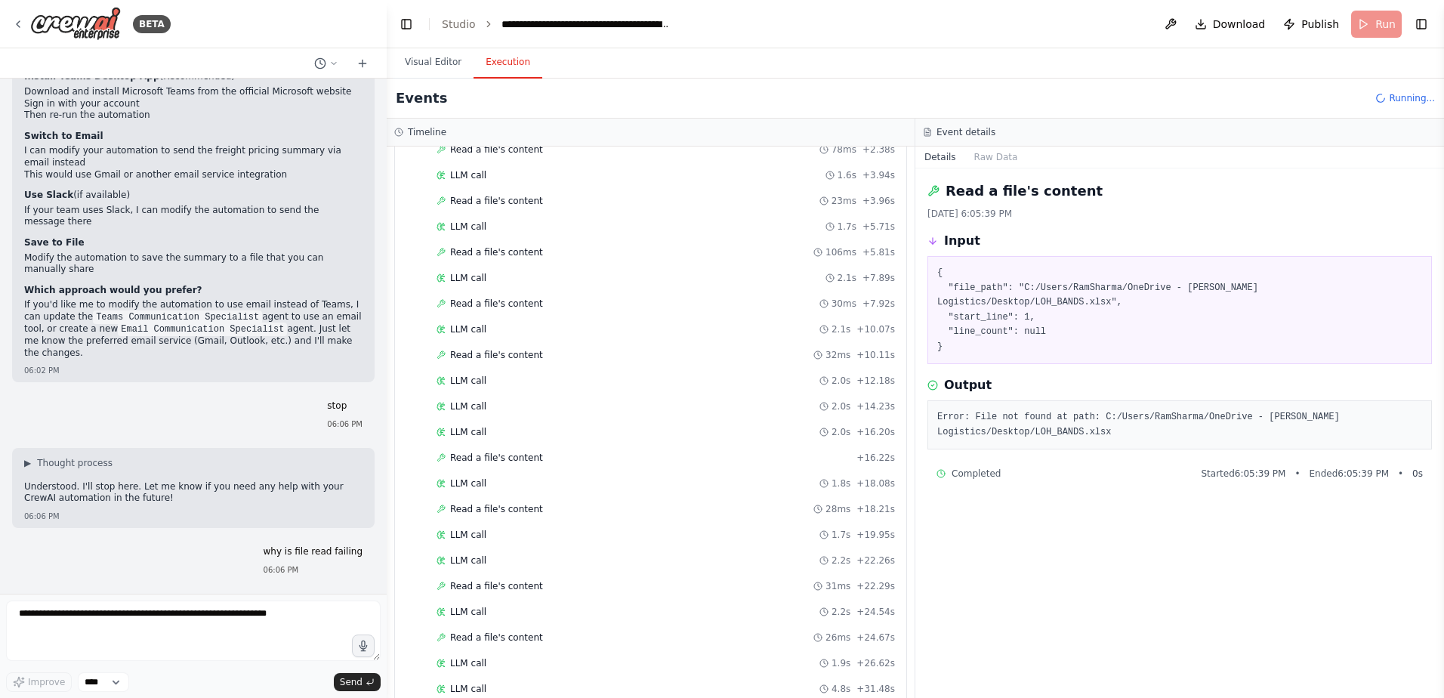
scroll to position [174772, 0]
click at [429, 54] on button "Visual Editor" at bounding box center [433, 63] width 81 height 32
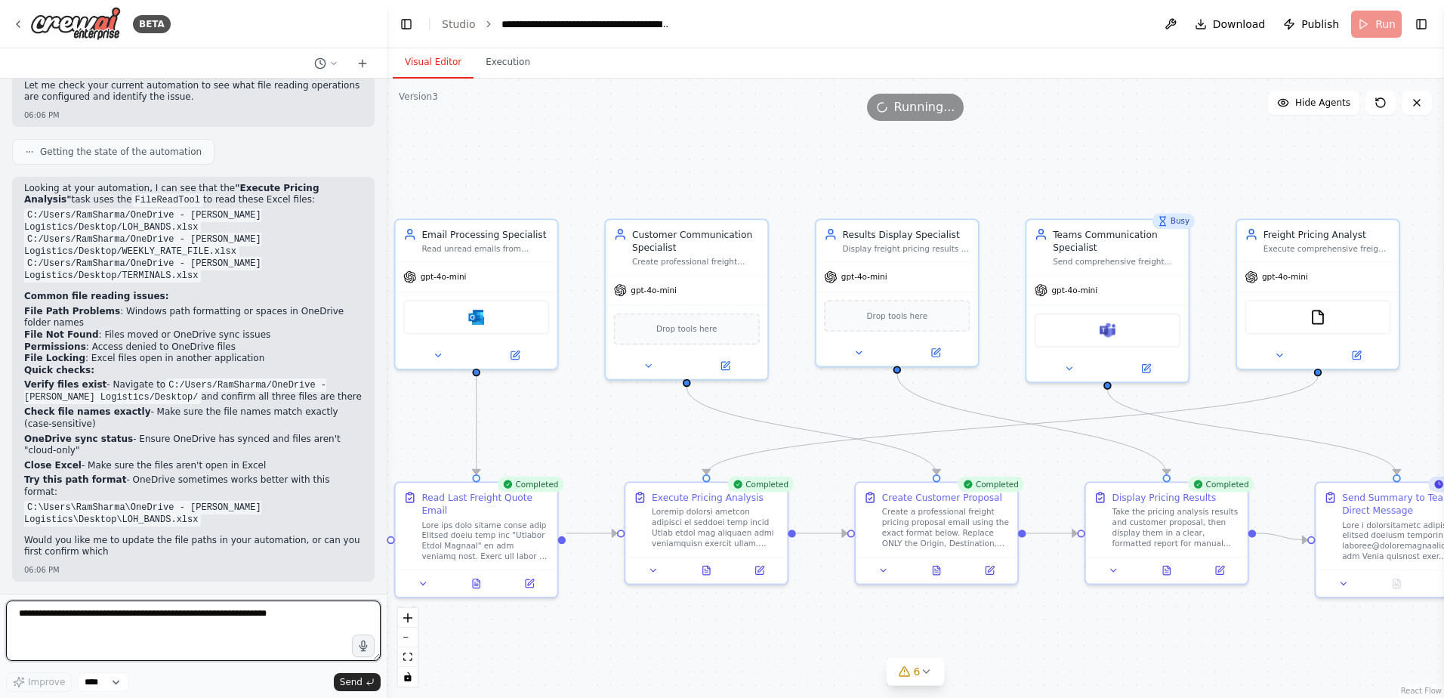
scroll to position [175295, 0]
click at [231, 623] on textarea at bounding box center [193, 631] width 375 height 60
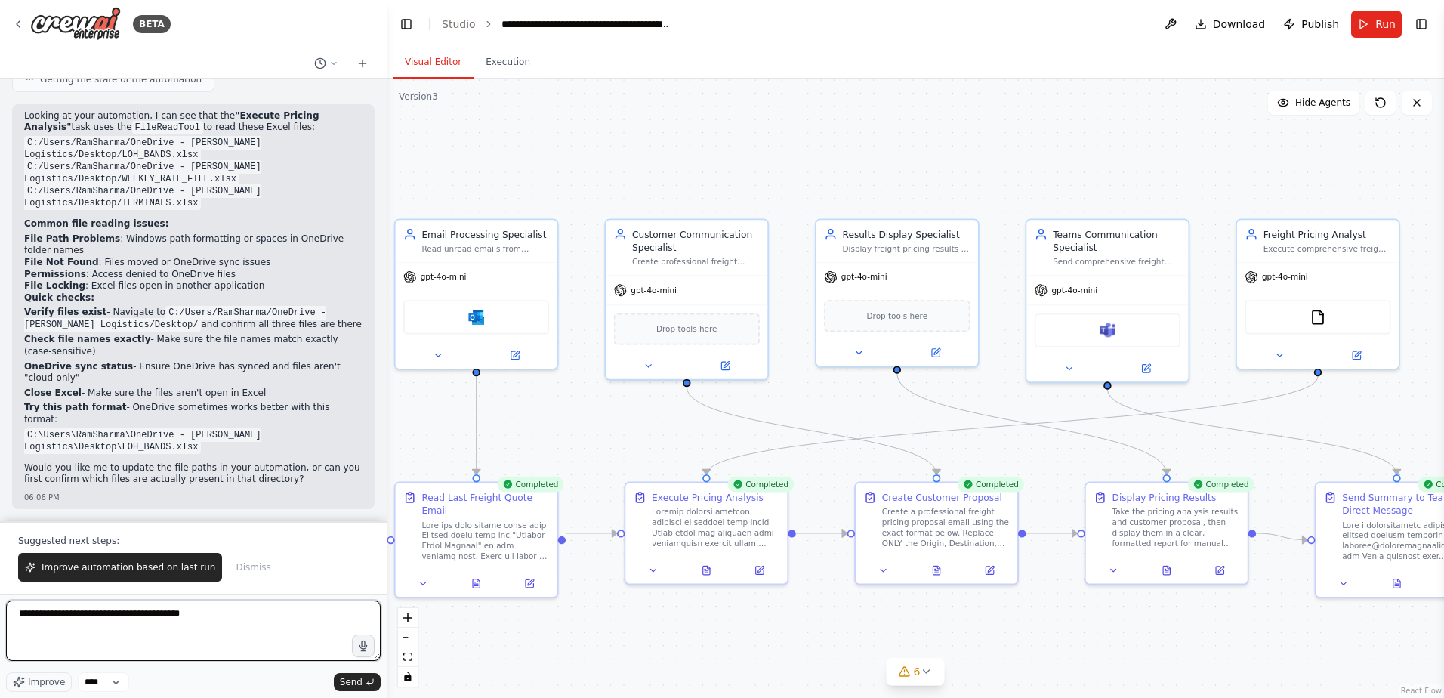
type textarea "**********"
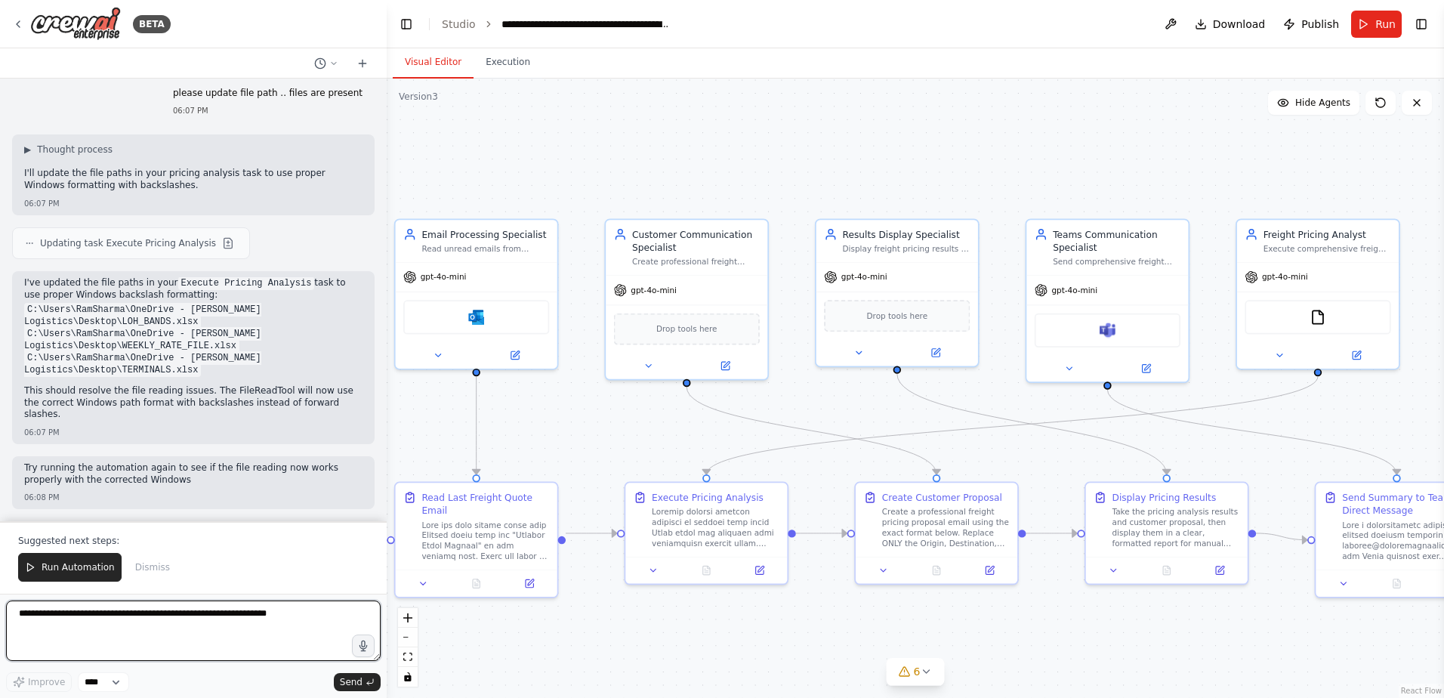
scroll to position [175795, 0]
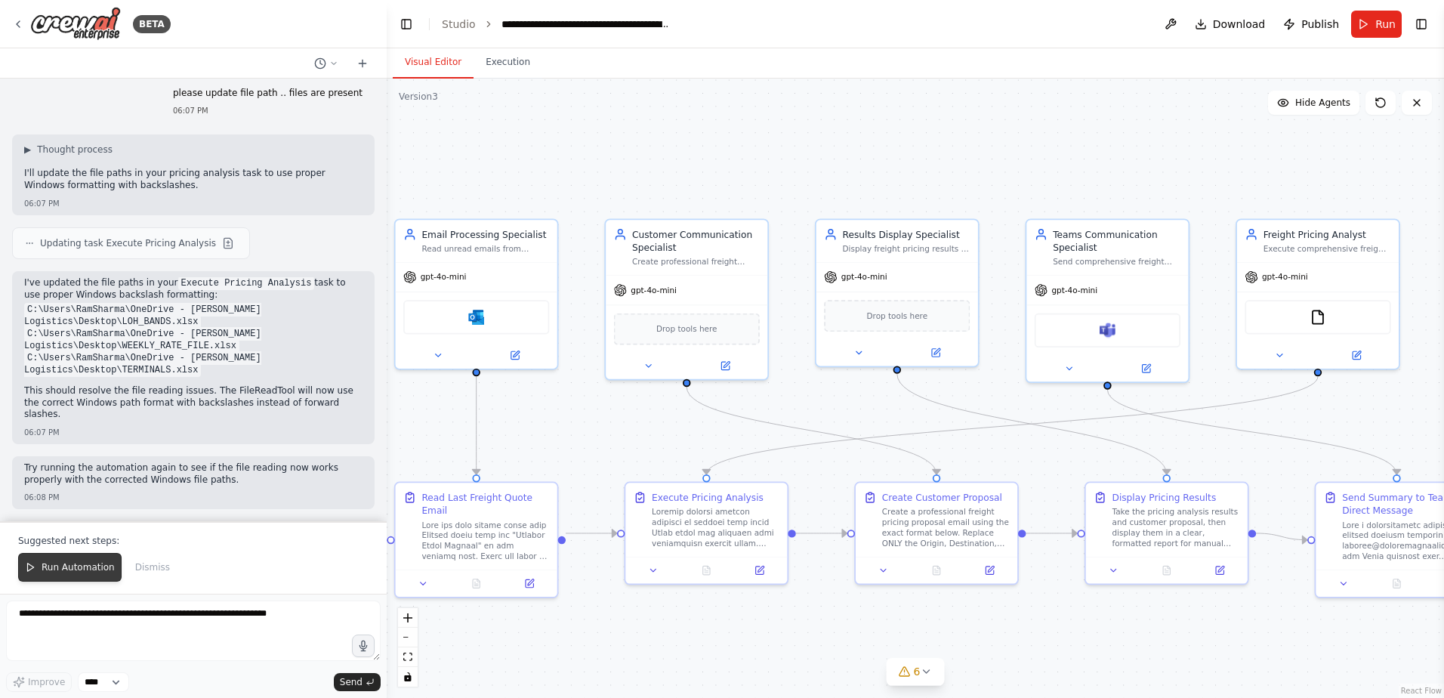
click at [82, 571] on span "Run Automation" at bounding box center [78, 567] width 73 height 12
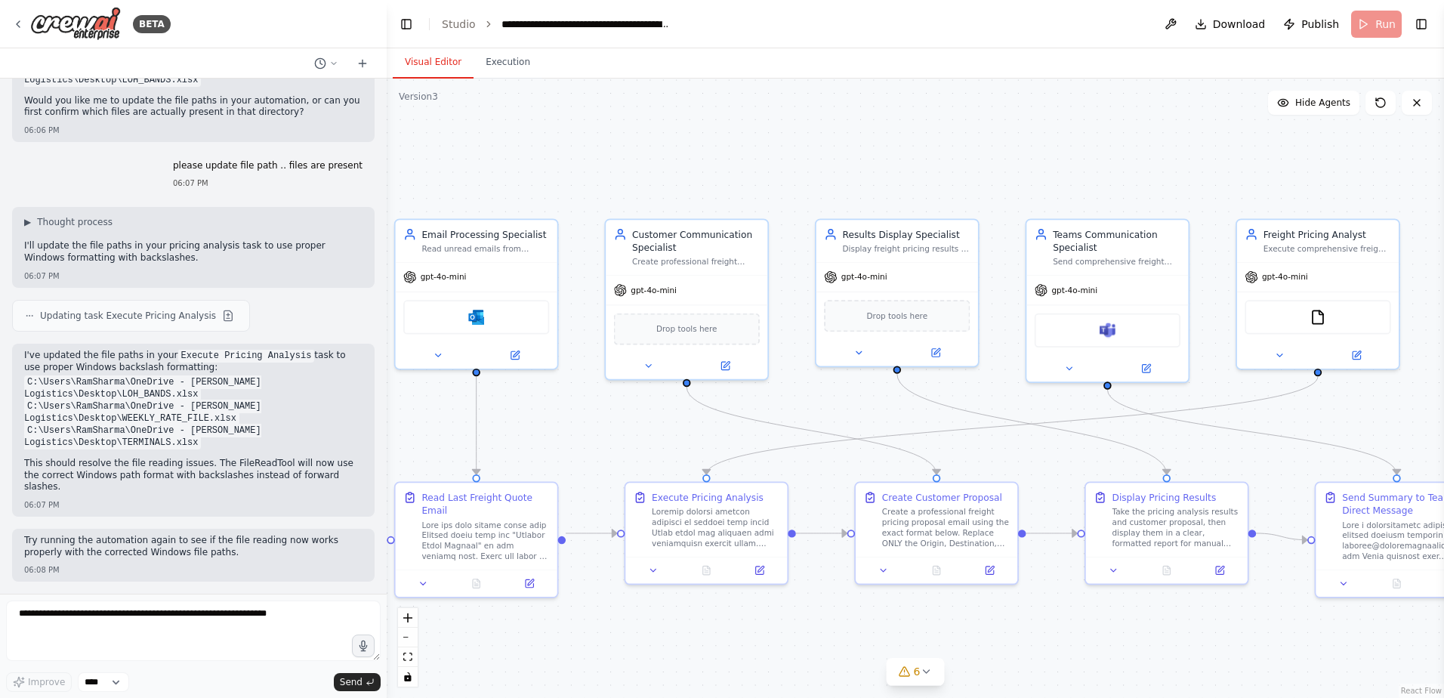
scroll to position [175723, 0]
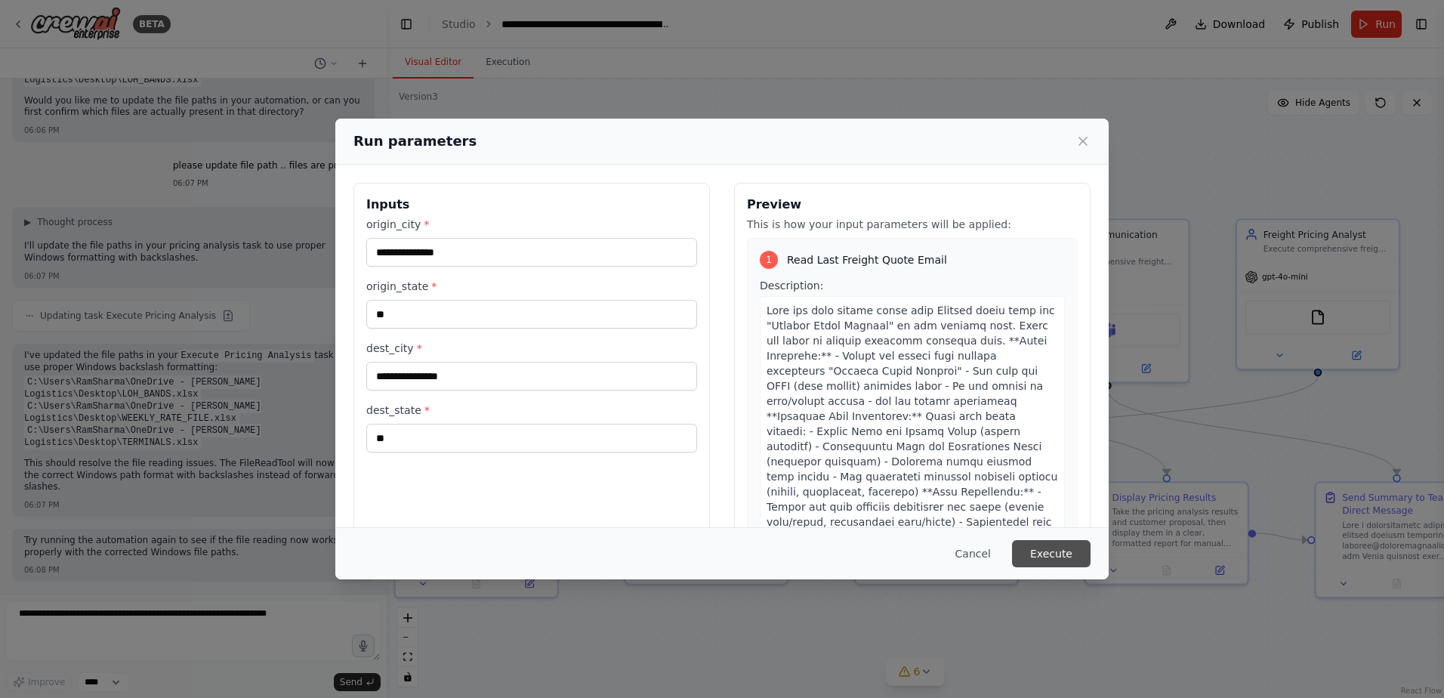
click at [1052, 559] on button "Execute" at bounding box center [1051, 553] width 79 height 27
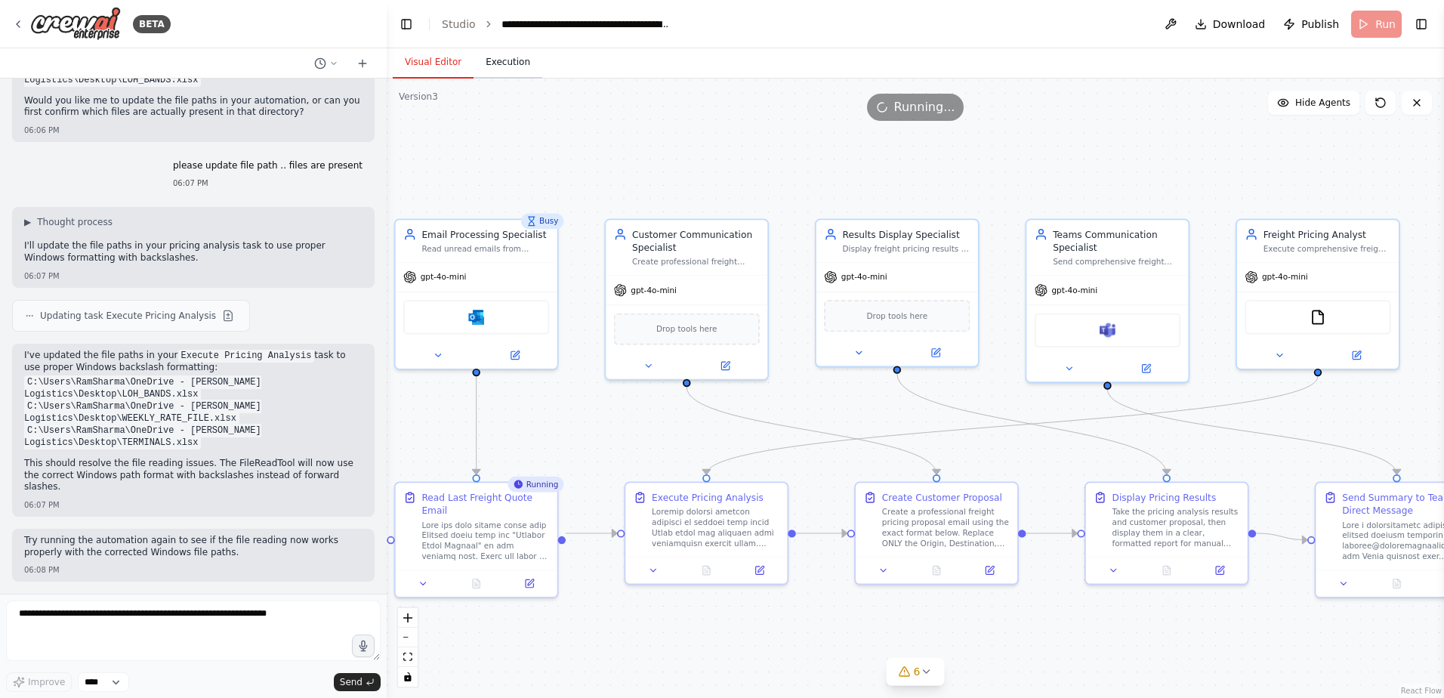
click at [514, 68] on button "Execution" at bounding box center [508, 63] width 69 height 32
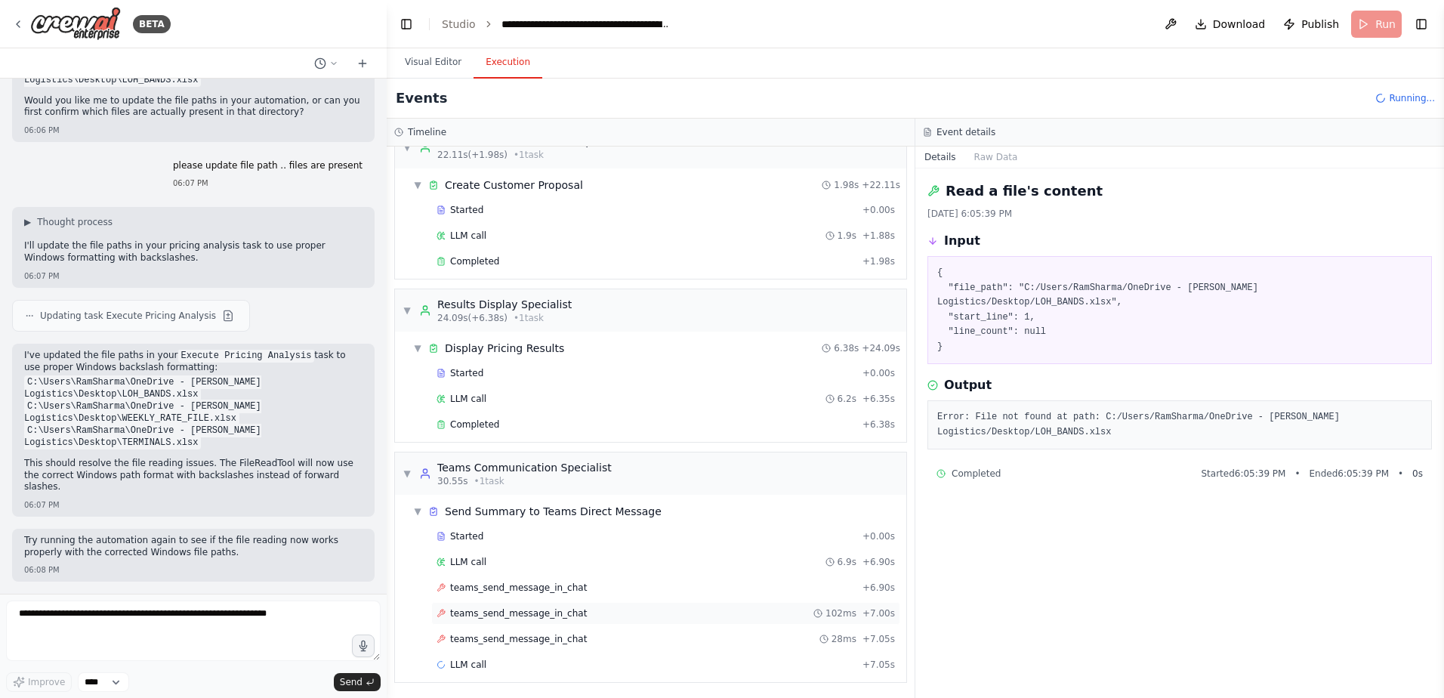
scroll to position [562, 0]
click at [560, 639] on span "teams_send_message_in_chat" at bounding box center [518, 637] width 137 height 12
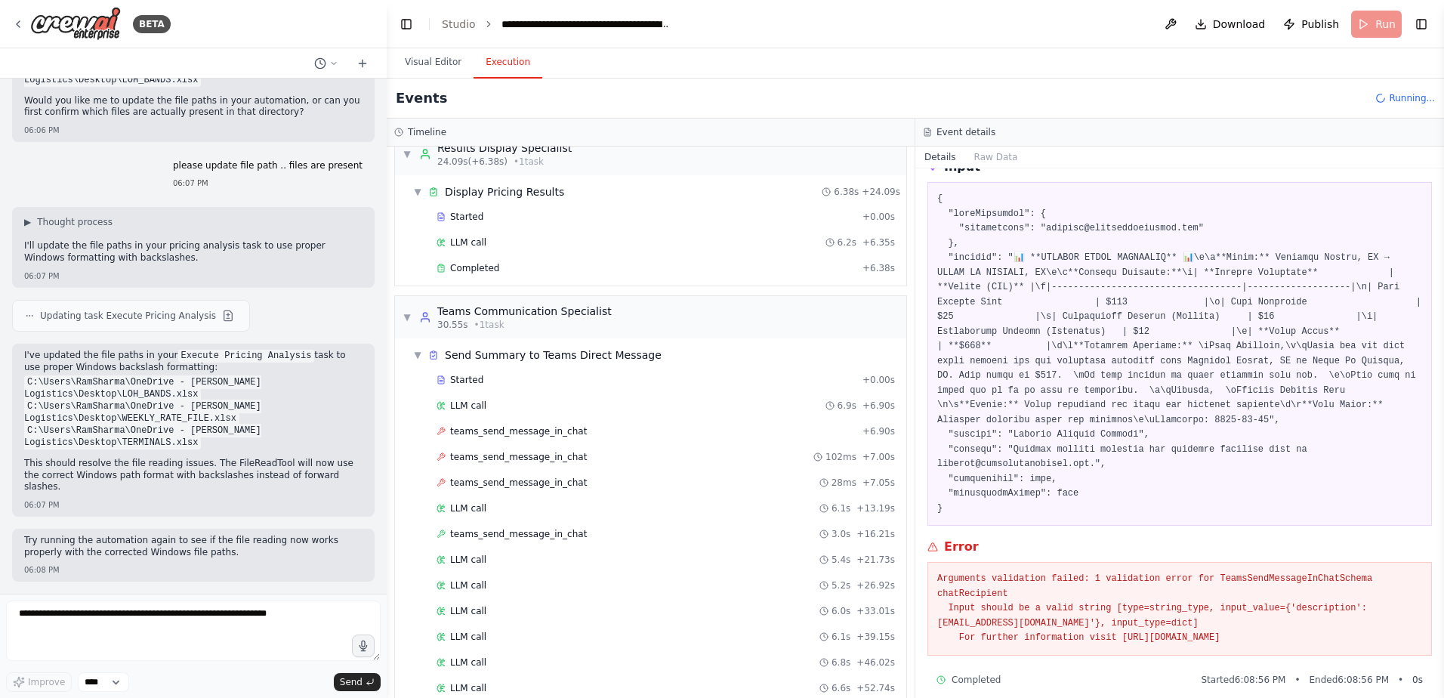
scroll to position [844, 0]
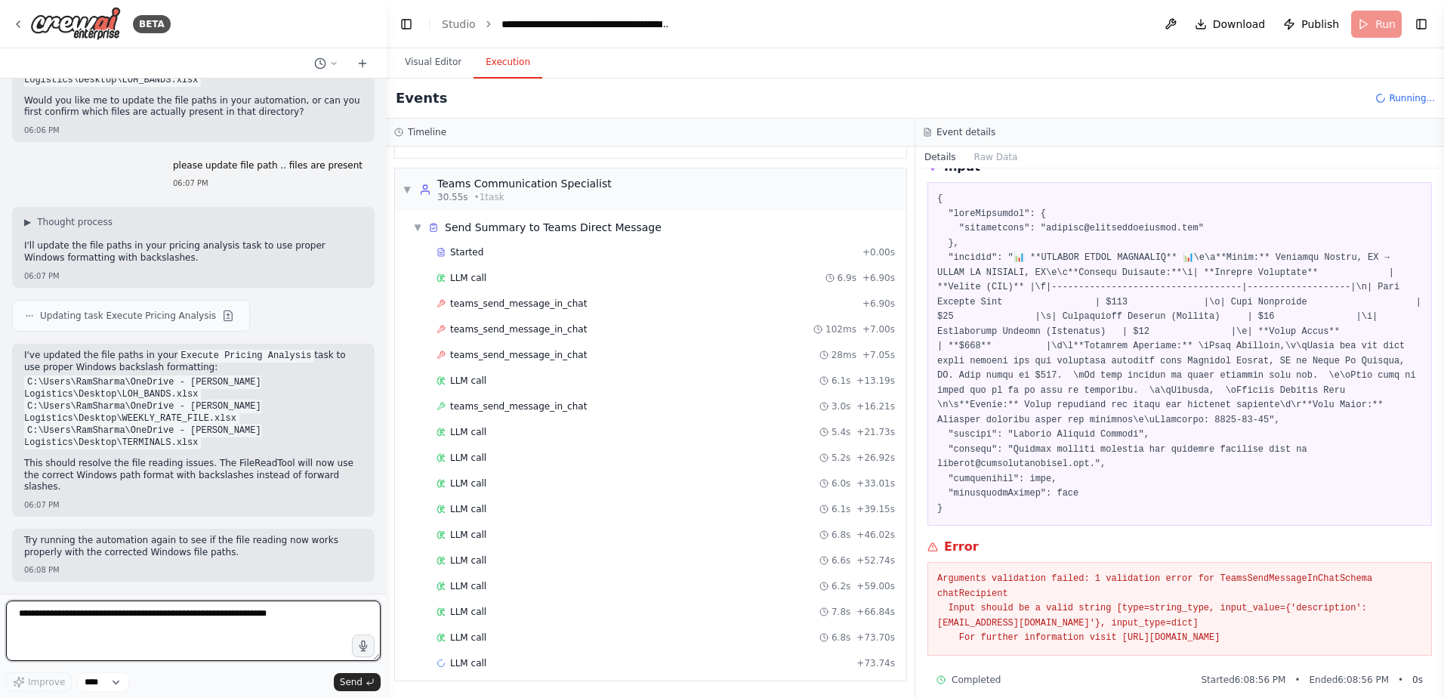
click at [196, 622] on textarea at bounding box center [193, 631] width 375 height 60
type textarea "****"
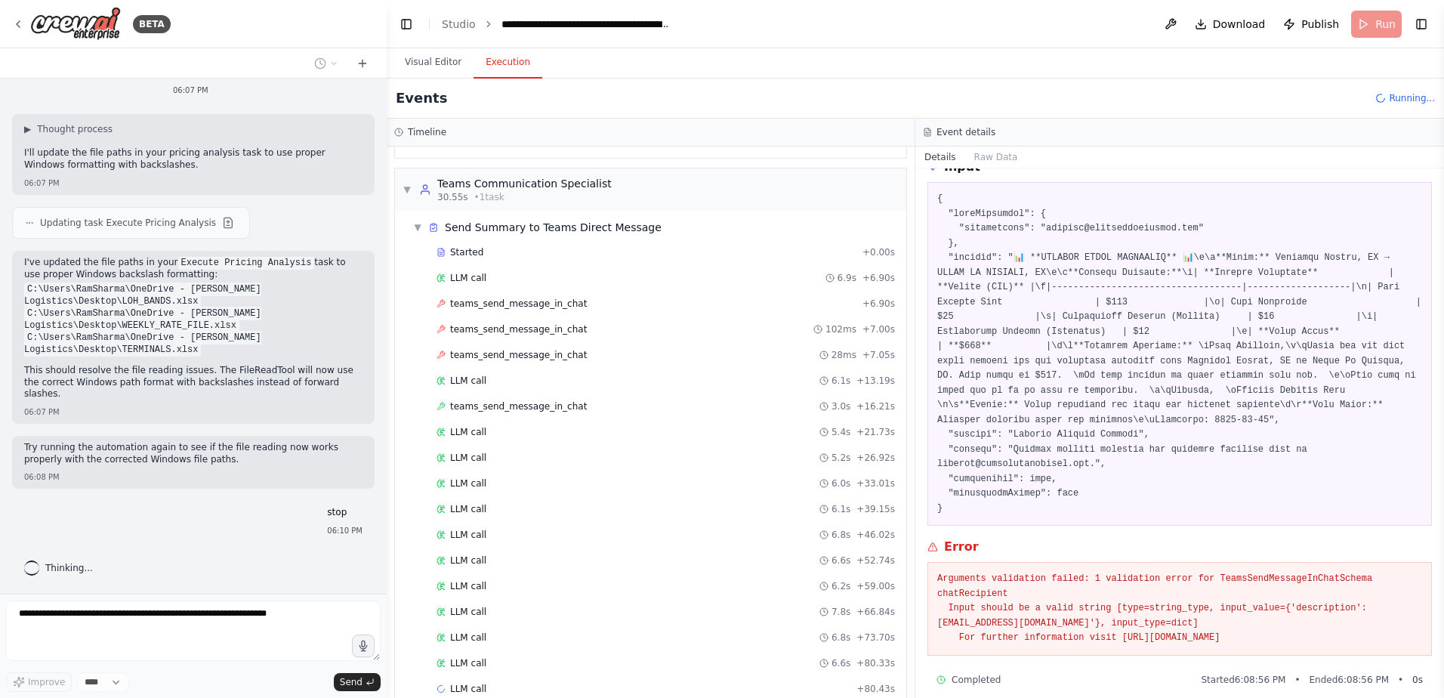
scroll to position [175815, 0]
drag, startPoint x: 1346, startPoint y: 619, endPoint x: 938, endPoint y: 565, distance: 411.5
click at [938, 572] on pre "Arguments validation failed: 1 validation error for TeamsSendMessageInChatSchem…" at bounding box center [1179, 609] width 485 height 74
copy pre "Arguments validation failed: 1 validation error for TeamsSendMessageInChatSchem…"
click at [145, 610] on textarea at bounding box center [193, 631] width 375 height 60
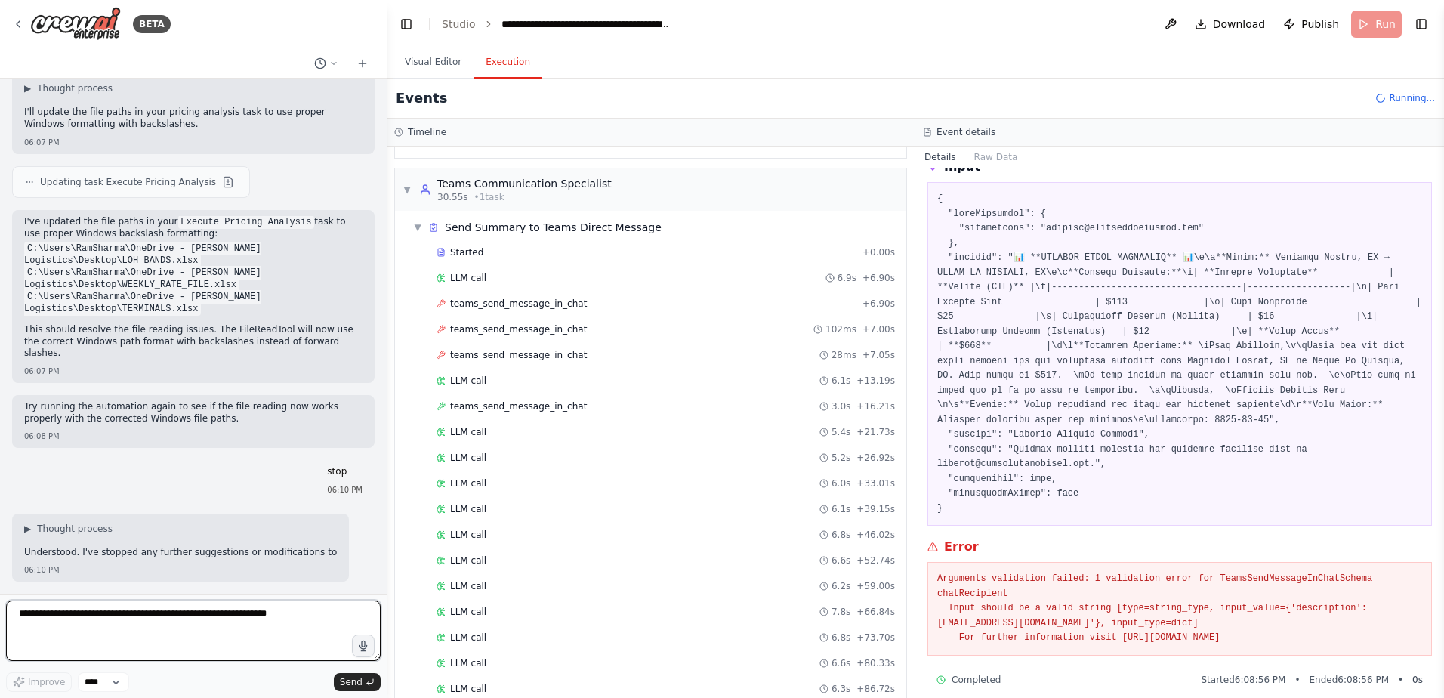
scroll to position [175868, 0]
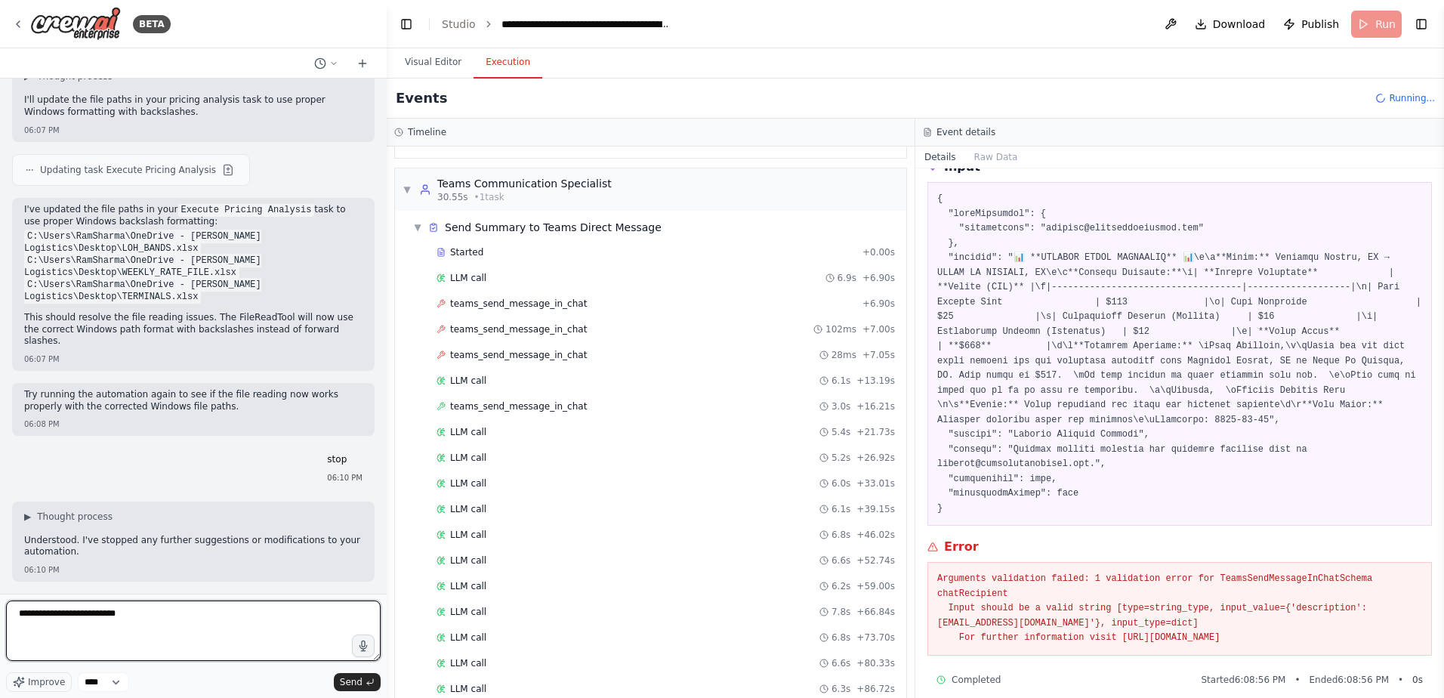
type textarea "**********"
paste textarea "**********"
type textarea "**********"
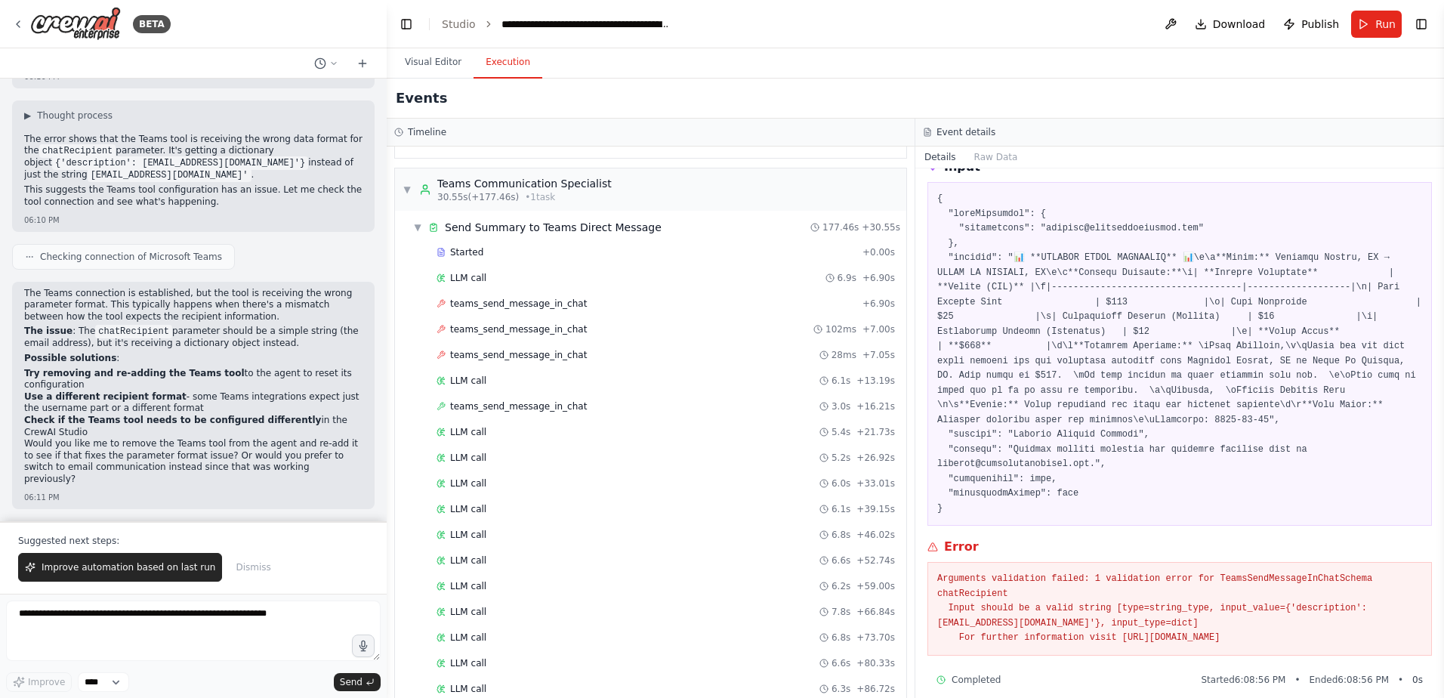
scroll to position [176622, 0]
click at [91, 621] on textarea at bounding box center [193, 631] width 375 height 60
click at [160, 622] on textarea at bounding box center [193, 631] width 375 height 60
type textarea "**********"
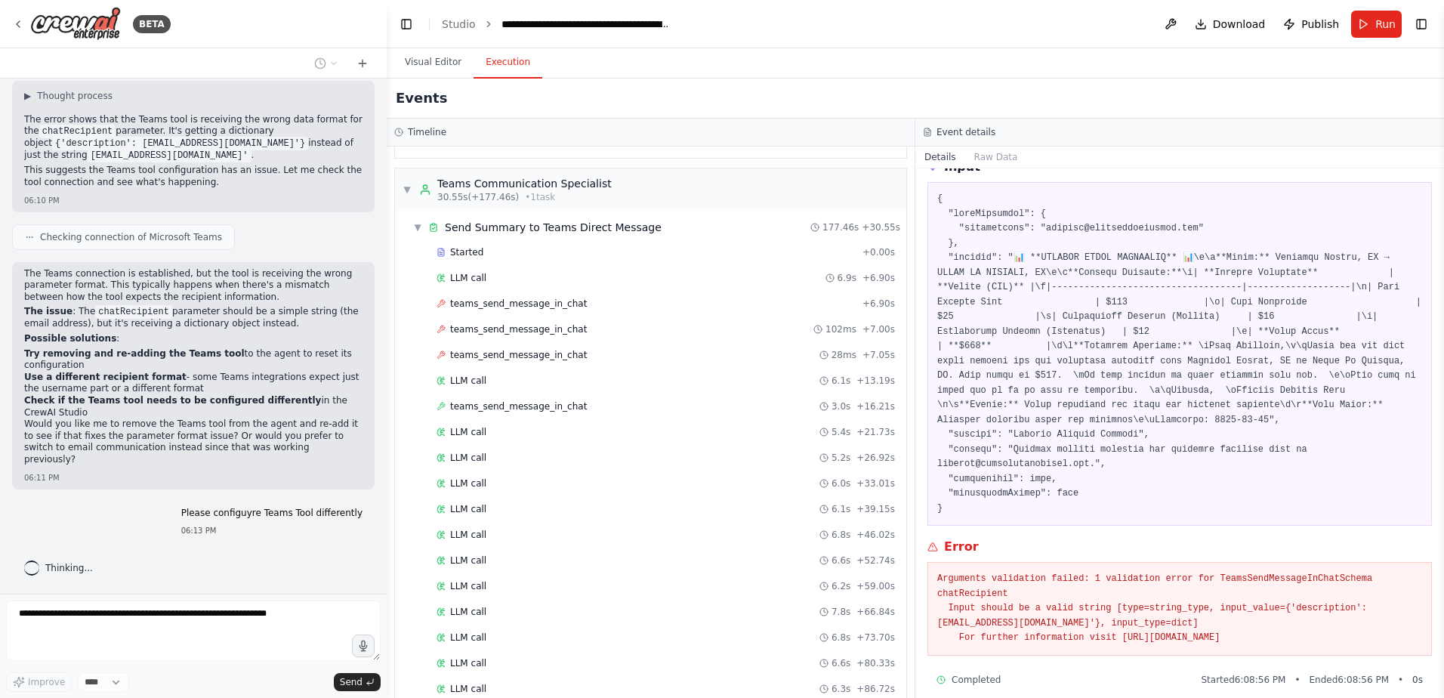
scroll to position [176643, 0]
click at [431, 60] on button "Visual Editor" at bounding box center [433, 63] width 81 height 32
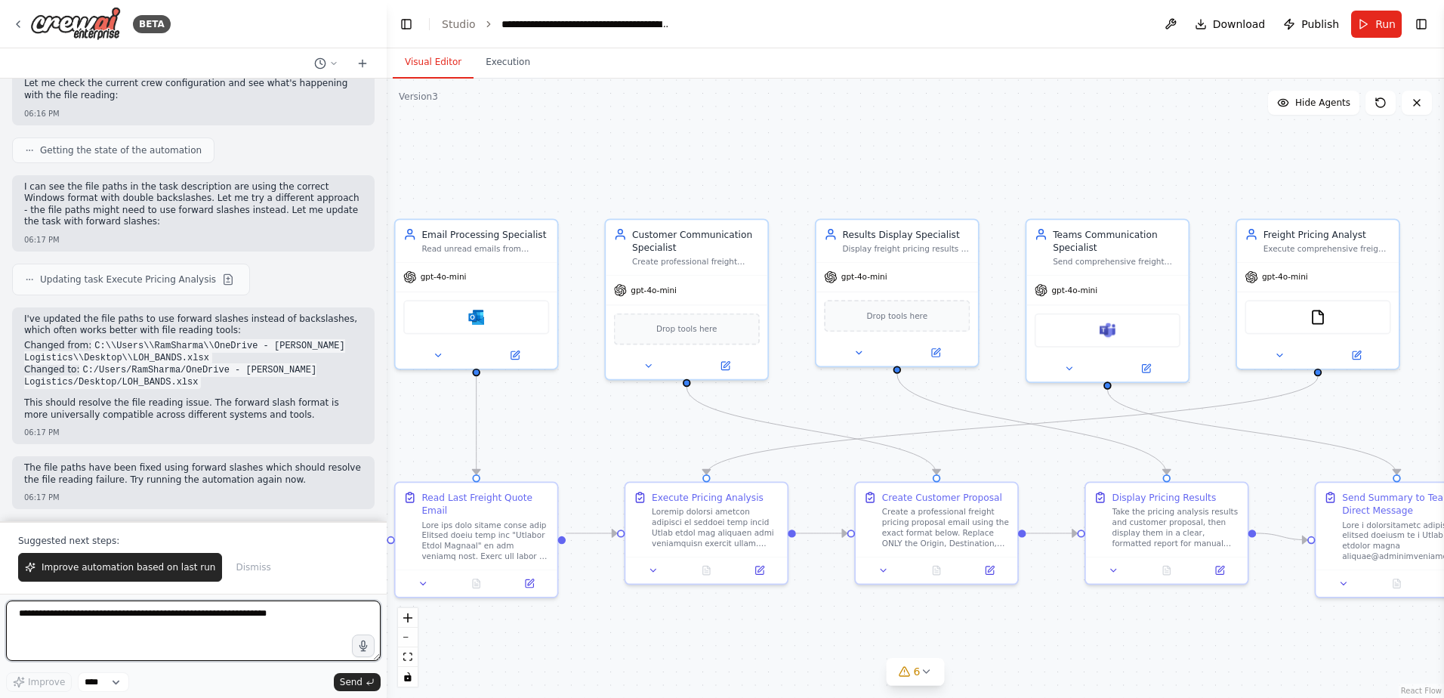
scroll to position [178338, 0]
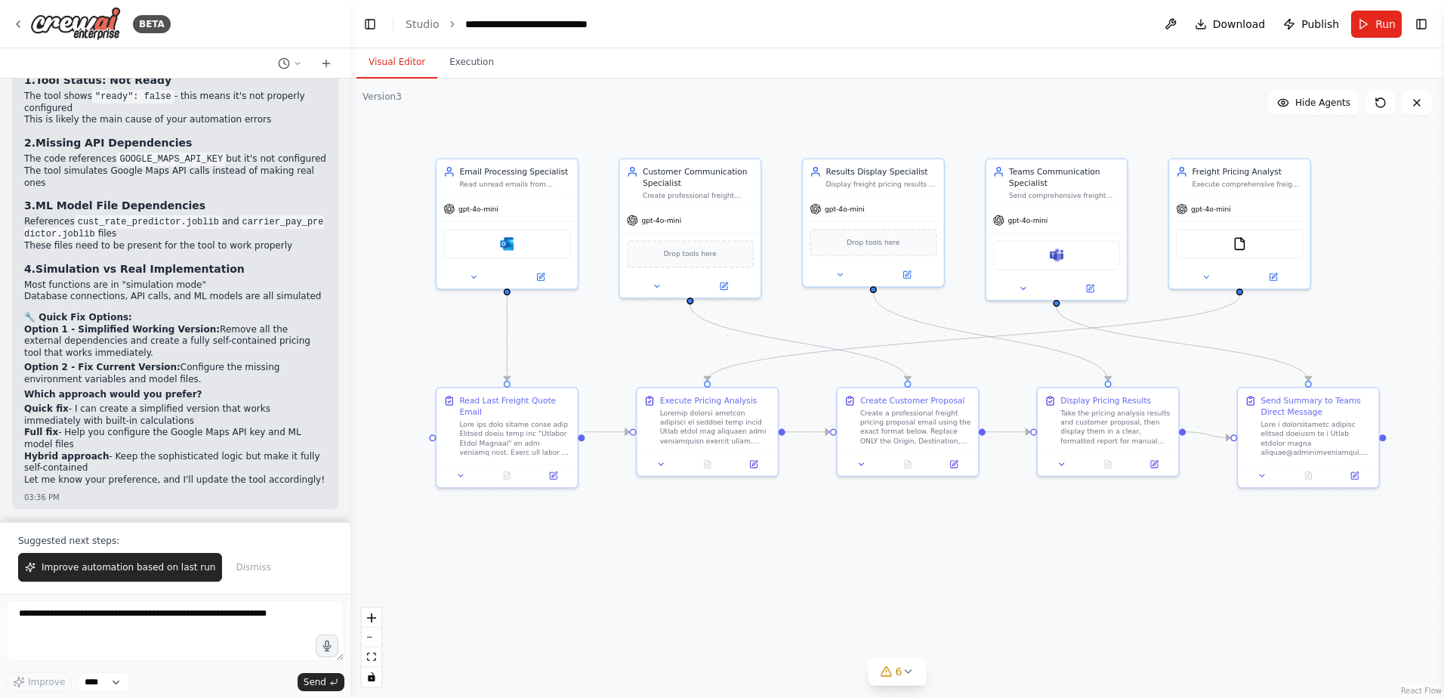
scroll to position [136809, 0]
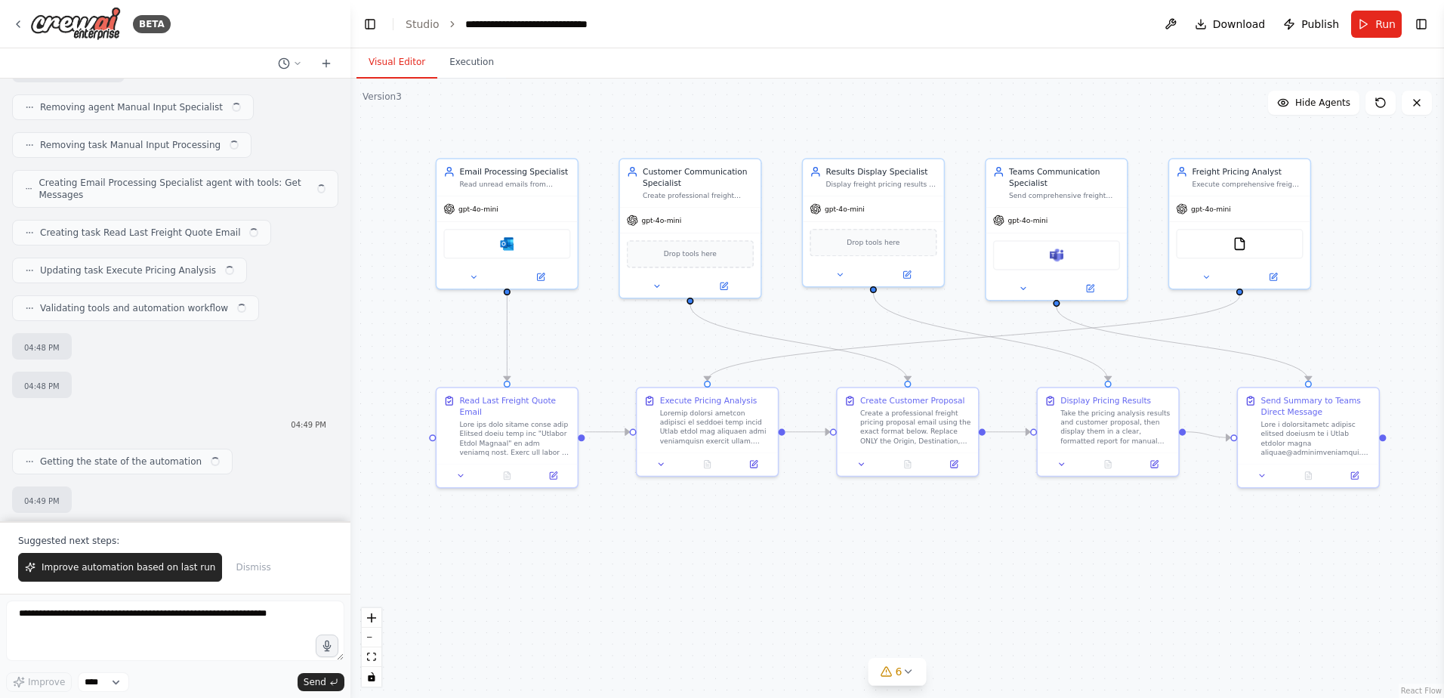
drag, startPoint x: 342, startPoint y: 479, endPoint x: 341, endPoint y: 492, distance: 13.6
click at [342, 478] on div "BETA I would like to connect and monitor an outlook inbox, parse the email, sen…" at bounding box center [175, 349] width 350 height 698
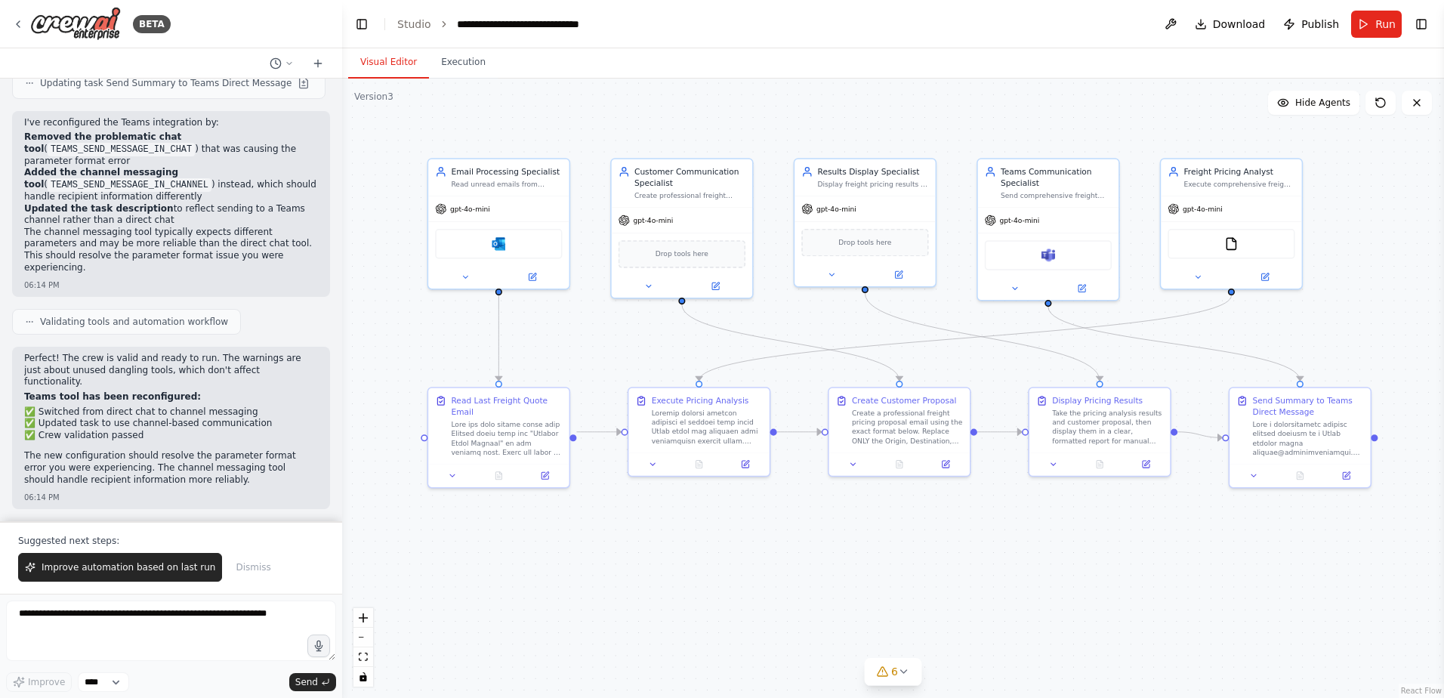
scroll to position [187883, 0]
drag, startPoint x: 343, startPoint y: 496, endPoint x: 341, endPoint y: 510, distance: 13.7
click at [341, 510] on div "BETA I would like to connect and monitor an outlook inbox, parse the email, sen…" at bounding box center [722, 349] width 1444 height 698
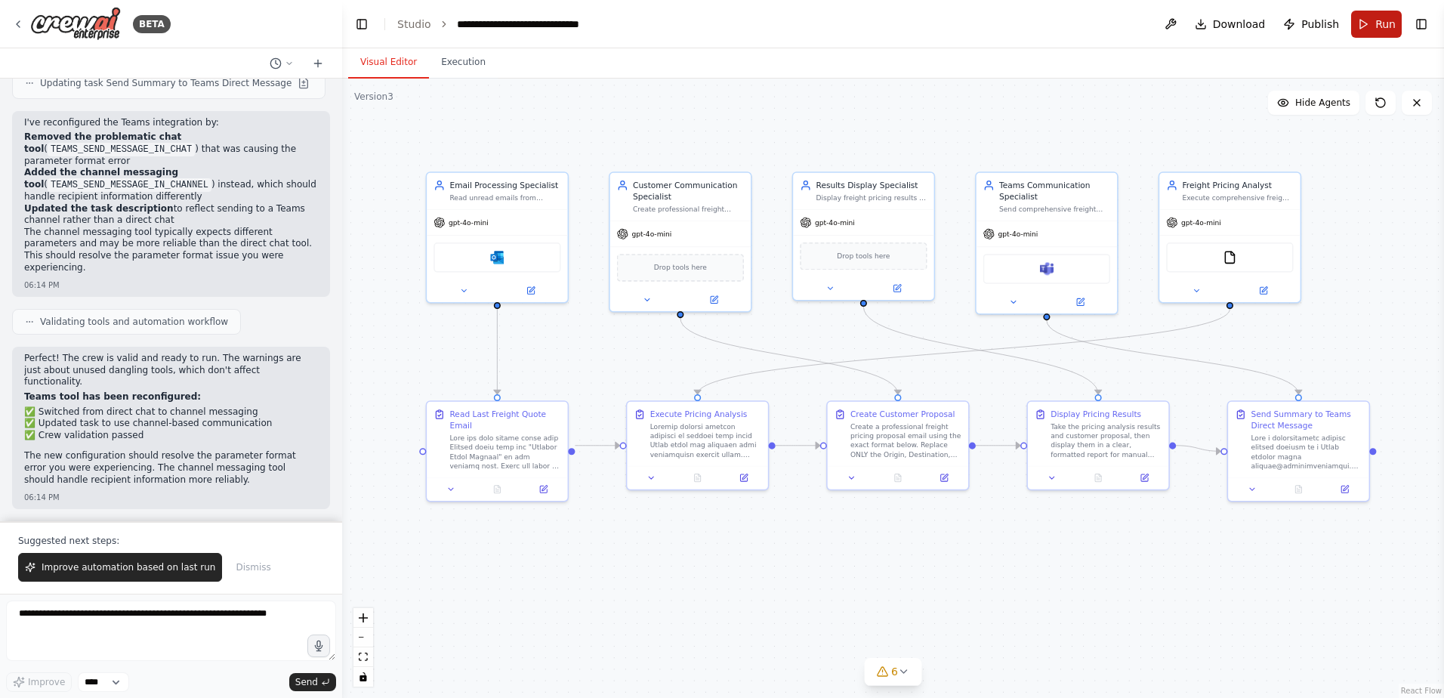
click at [1394, 25] on span "Run" at bounding box center [1385, 24] width 20 height 15
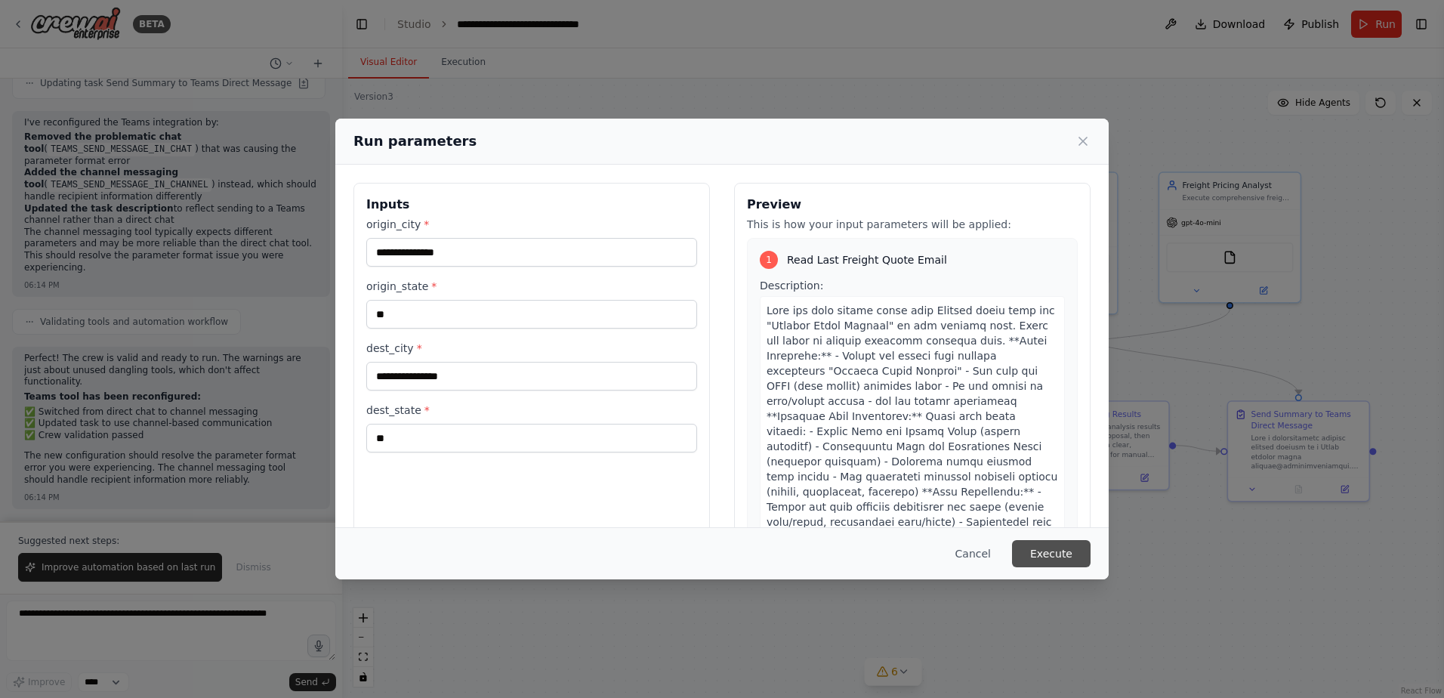
click at [1053, 551] on button "Execute" at bounding box center [1051, 553] width 79 height 27
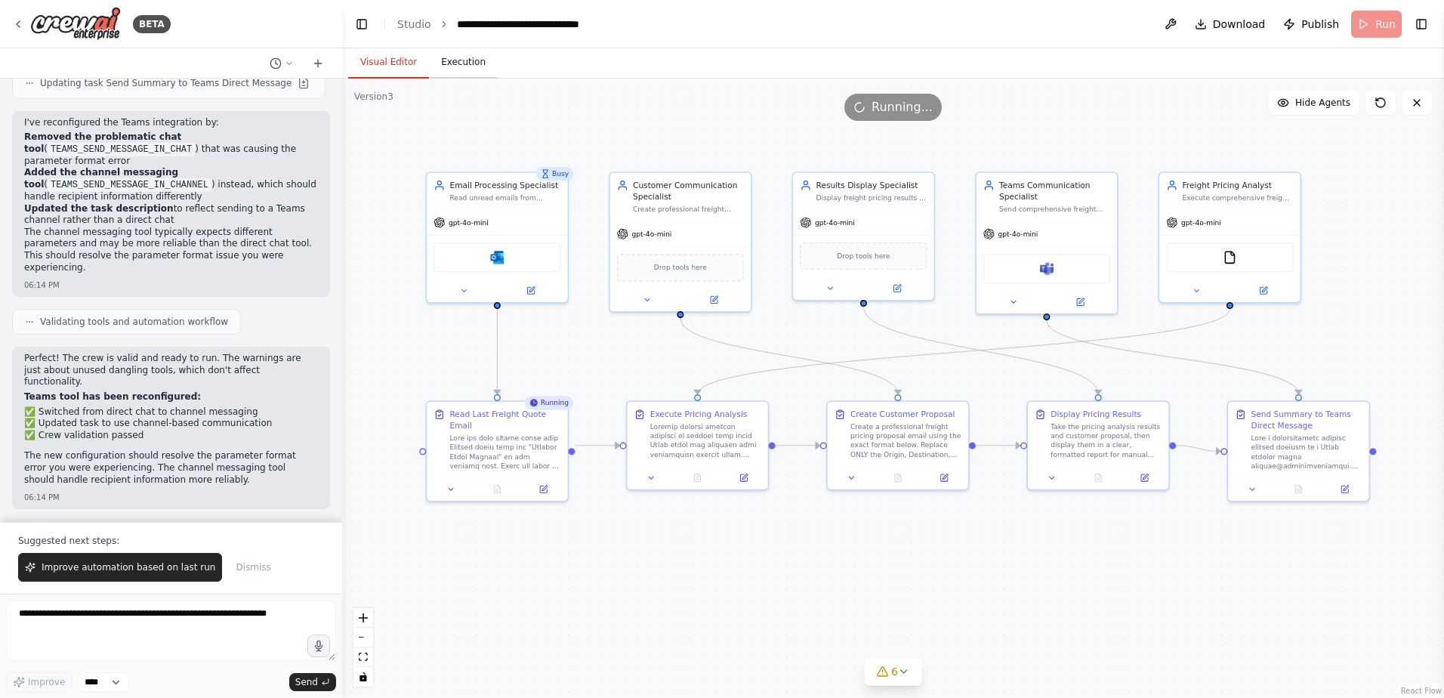
click at [452, 69] on button "Execution" at bounding box center [463, 63] width 69 height 32
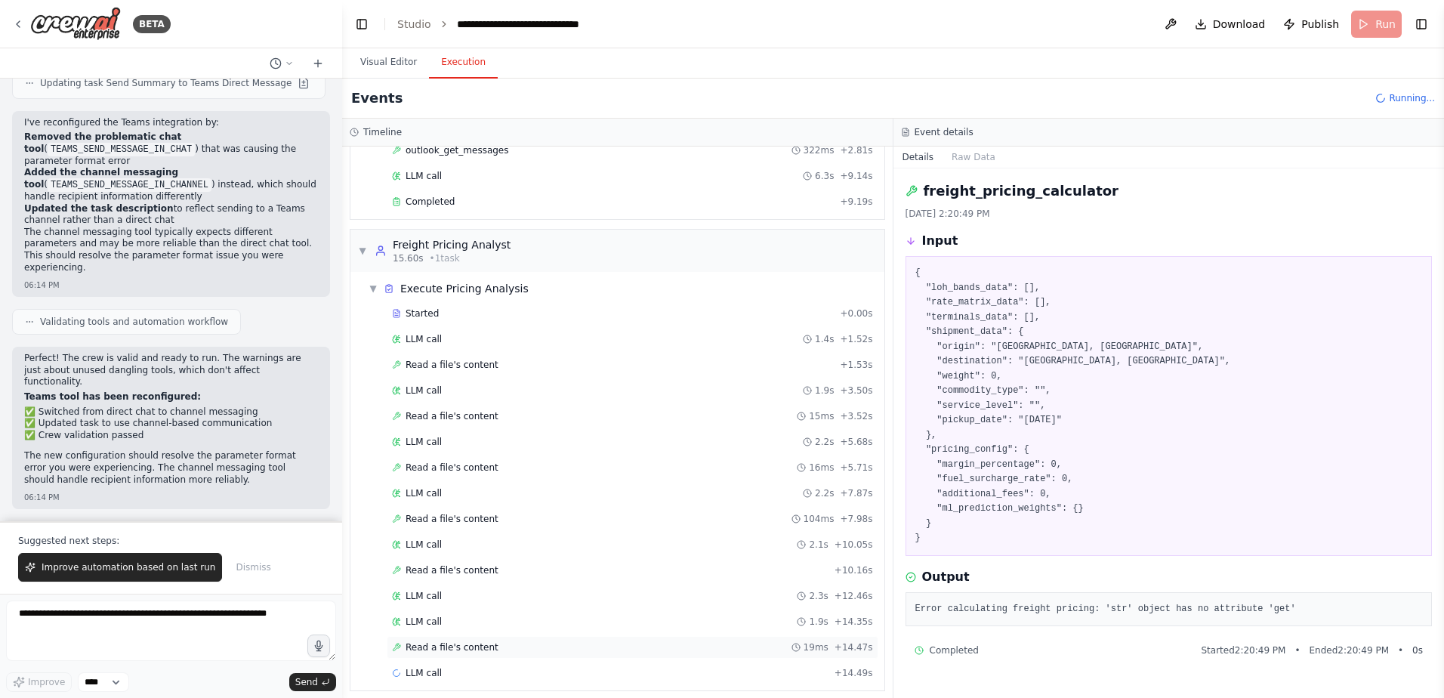
scroll to position [150, 0]
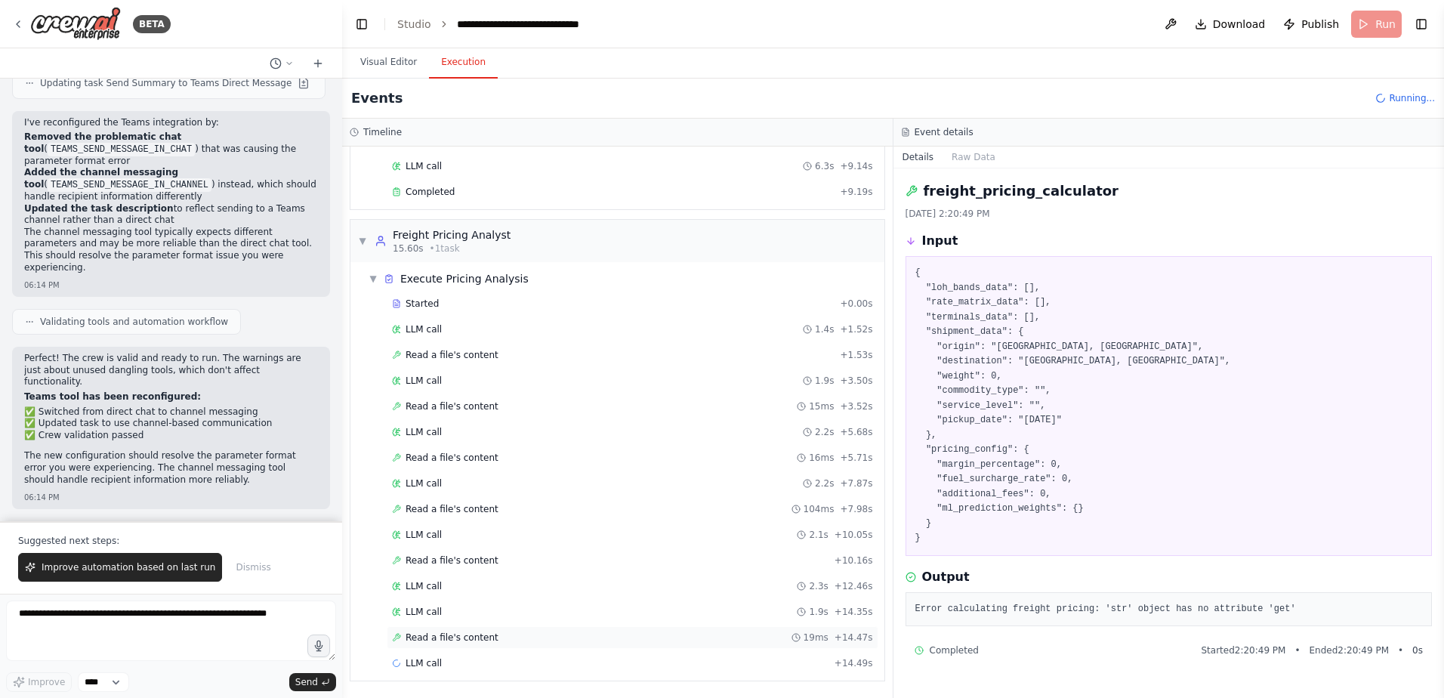
click at [472, 638] on span "Read a file's content" at bounding box center [452, 637] width 93 height 12
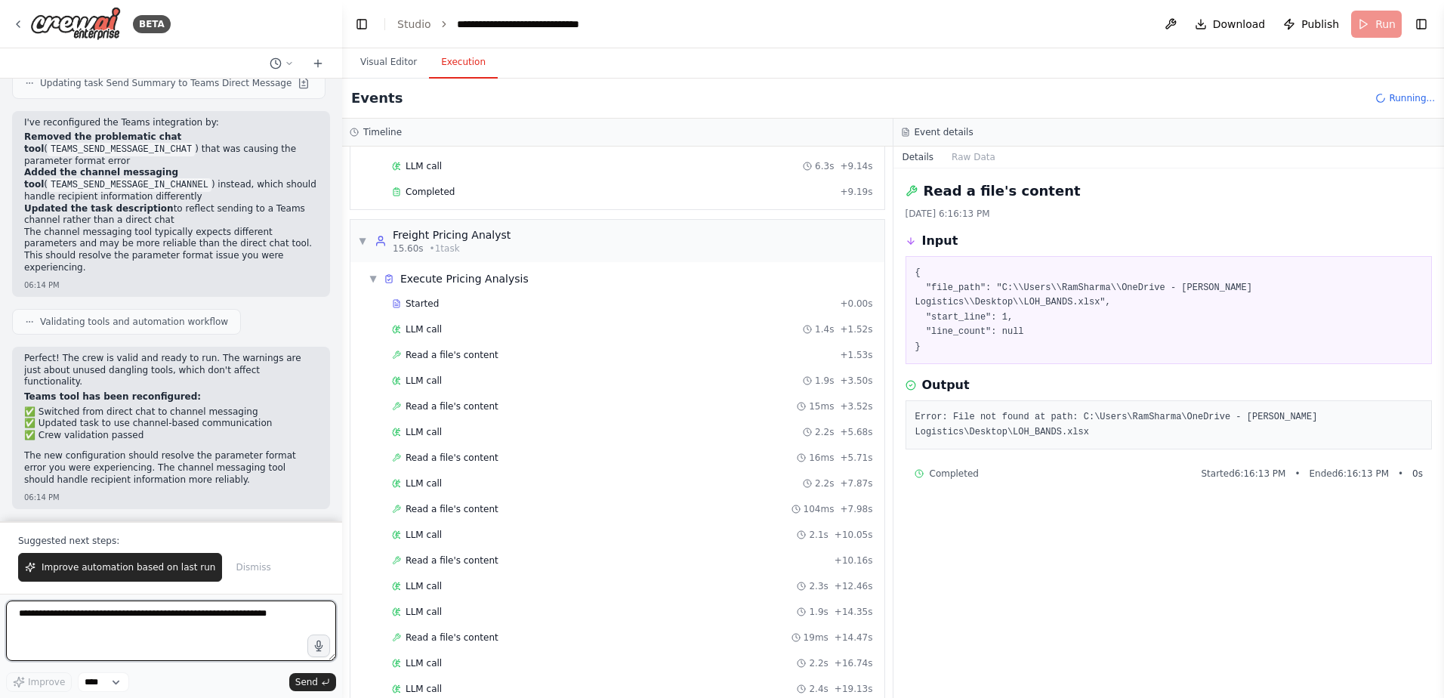
click at [152, 611] on textarea at bounding box center [171, 631] width 330 height 60
type textarea "****"
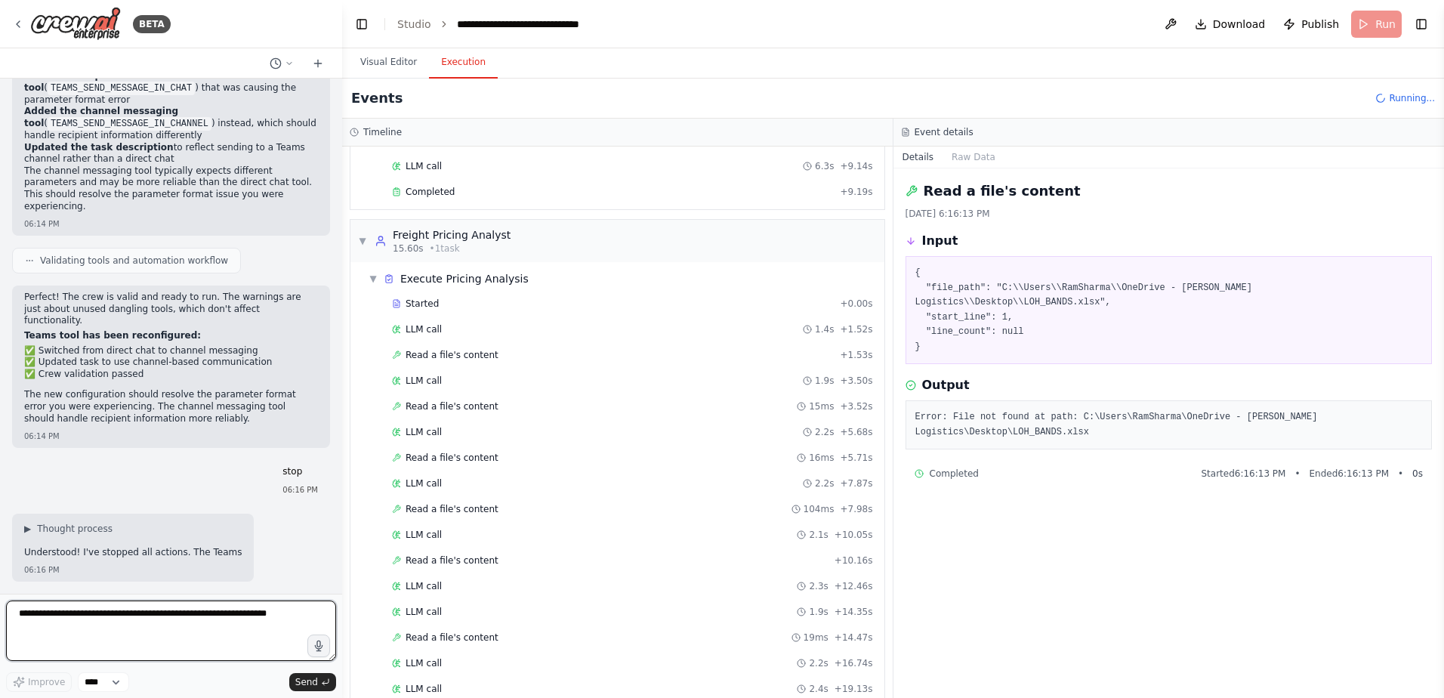
scroll to position [187956, 0]
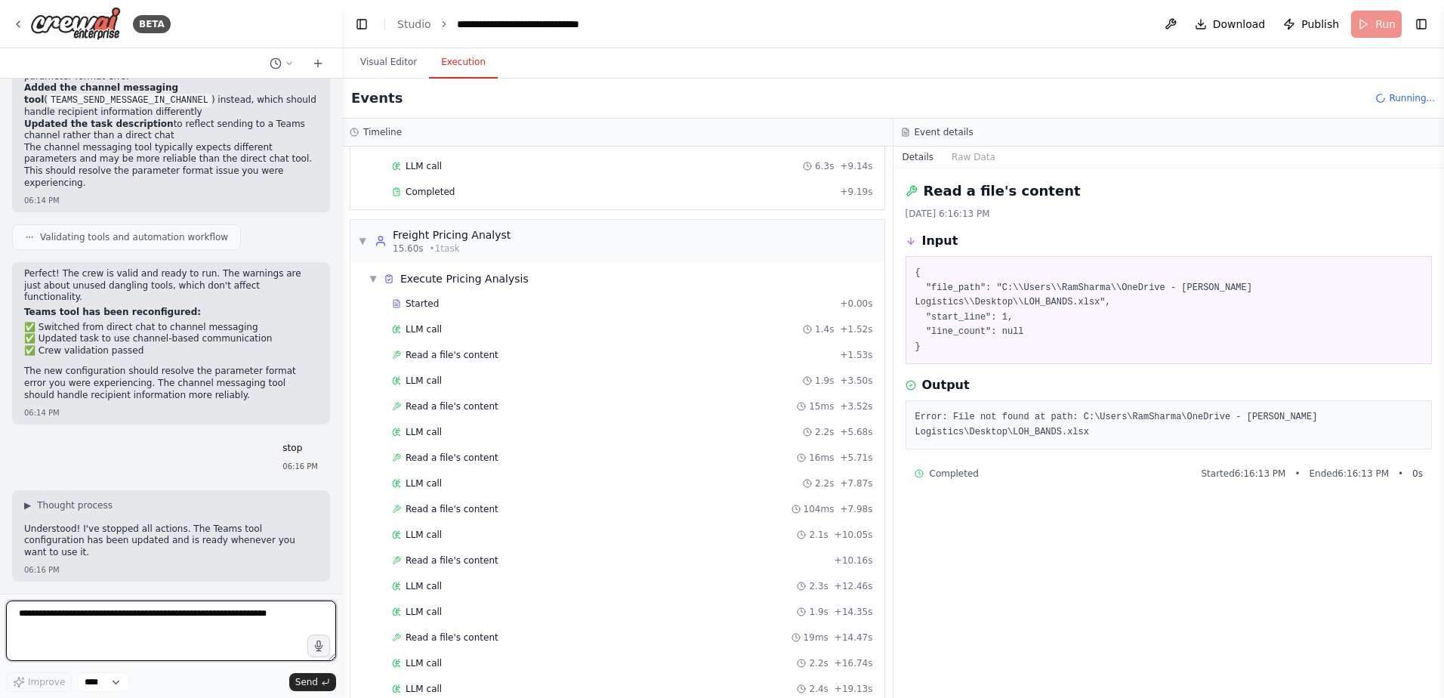
click at [172, 627] on textarea at bounding box center [171, 631] width 330 height 60
type textarea "**********"
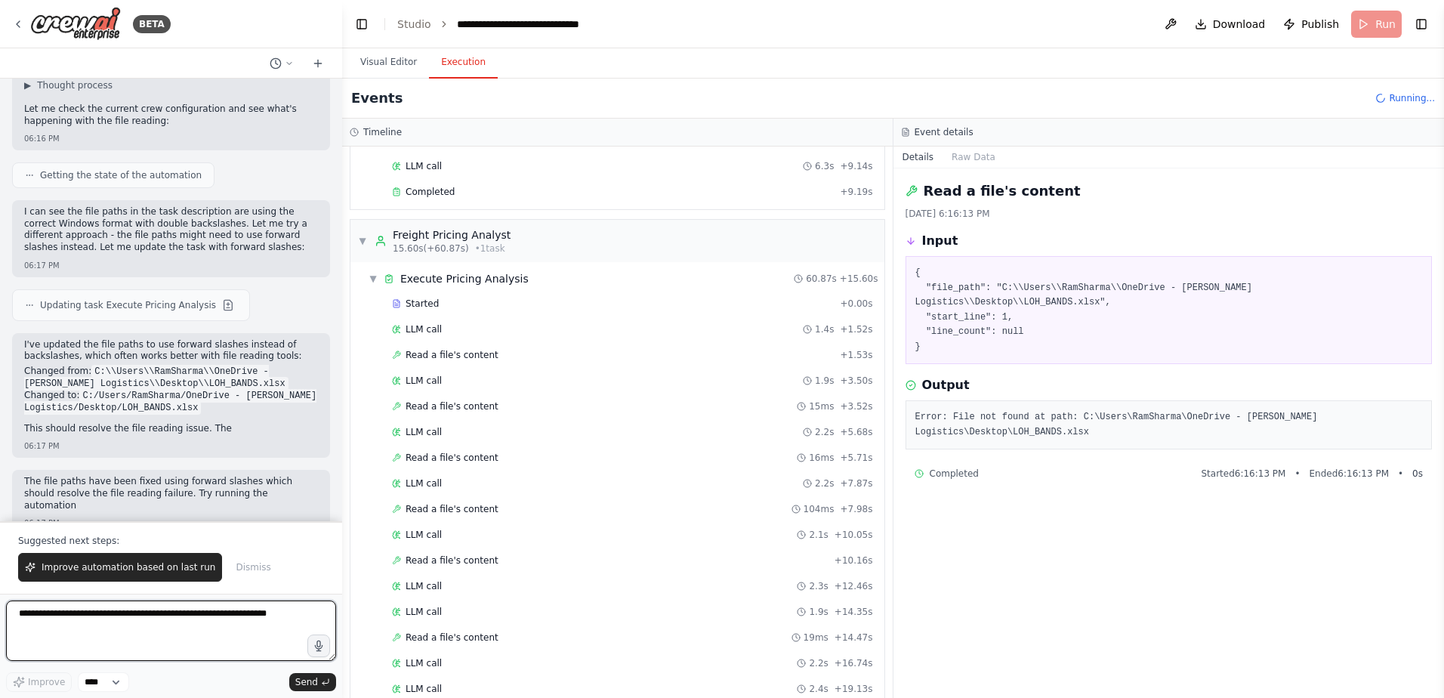
scroll to position [188559, 0]
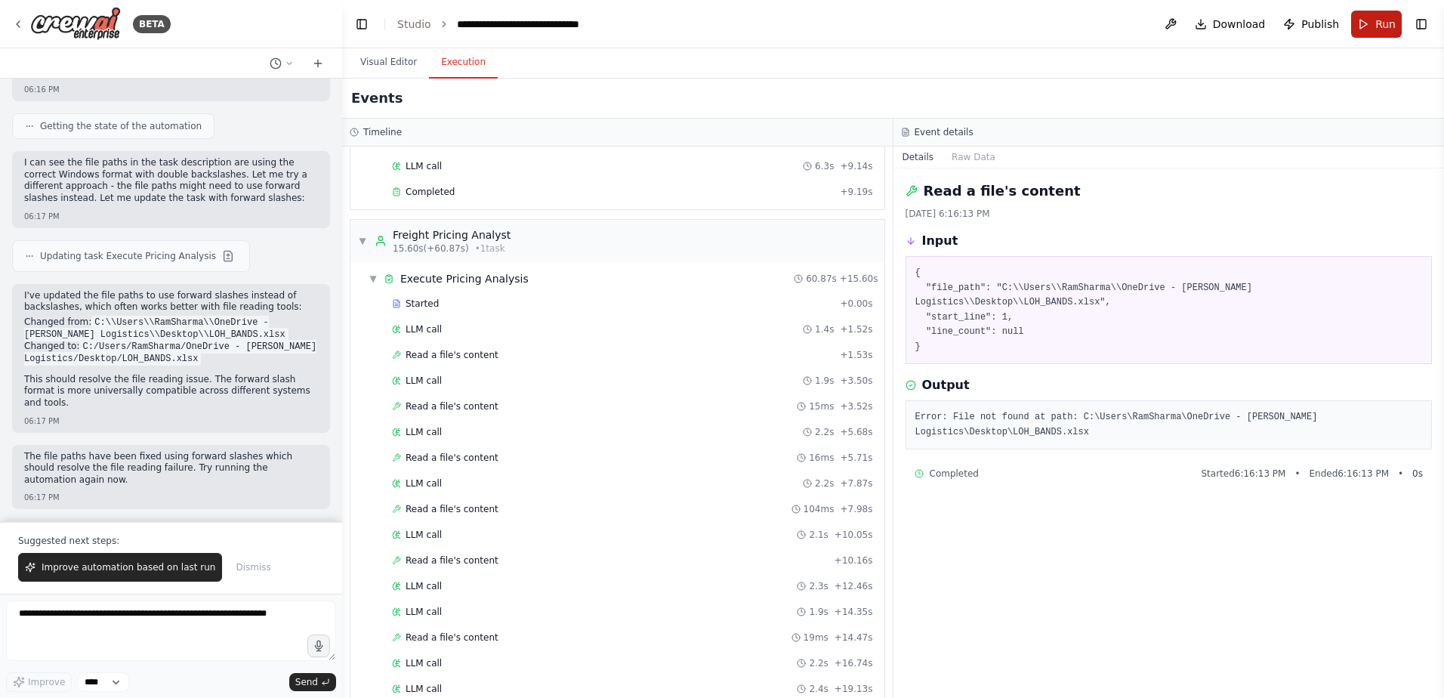
click at [1377, 23] on span "Run" at bounding box center [1385, 24] width 20 height 15
click at [394, 63] on button "Visual Editor" at bounding box center [388, 63] width 81 height 32
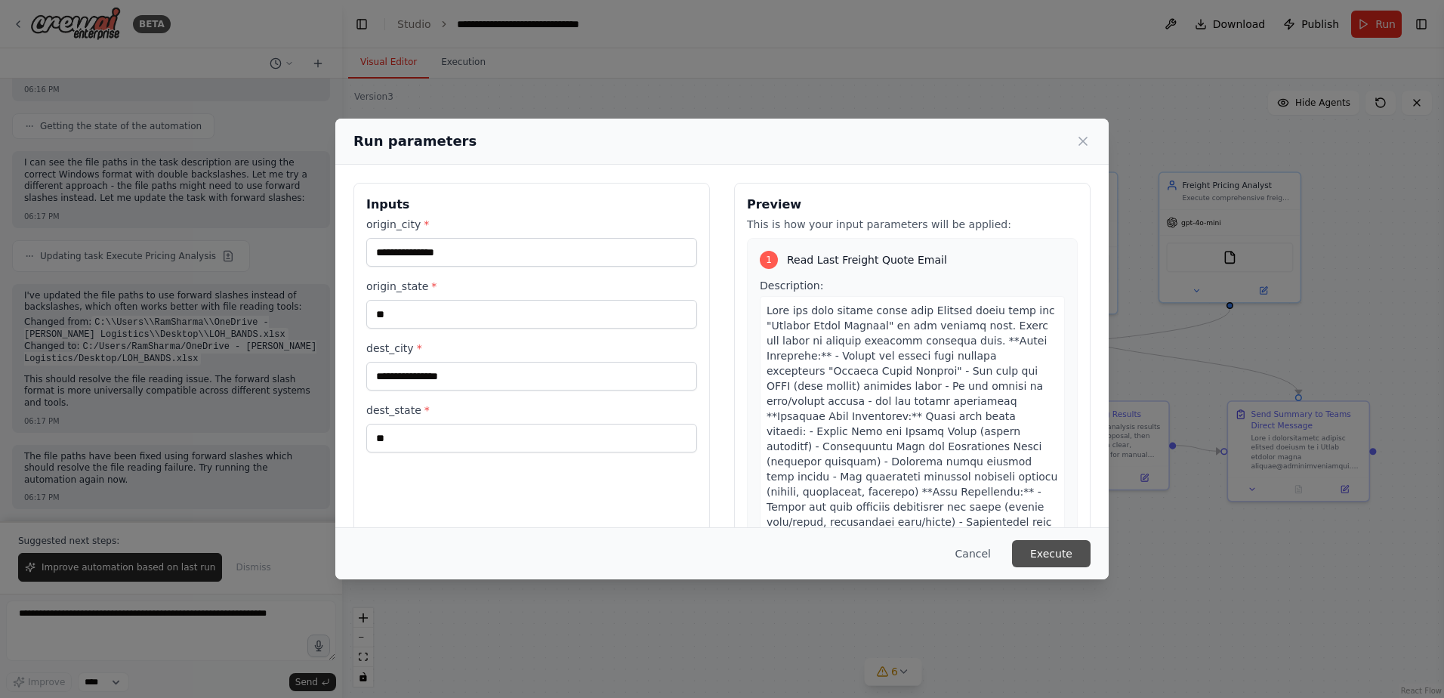
click at [1060, 544] on button "Execute" at bounding box center [1051, 553] width 79 height 27
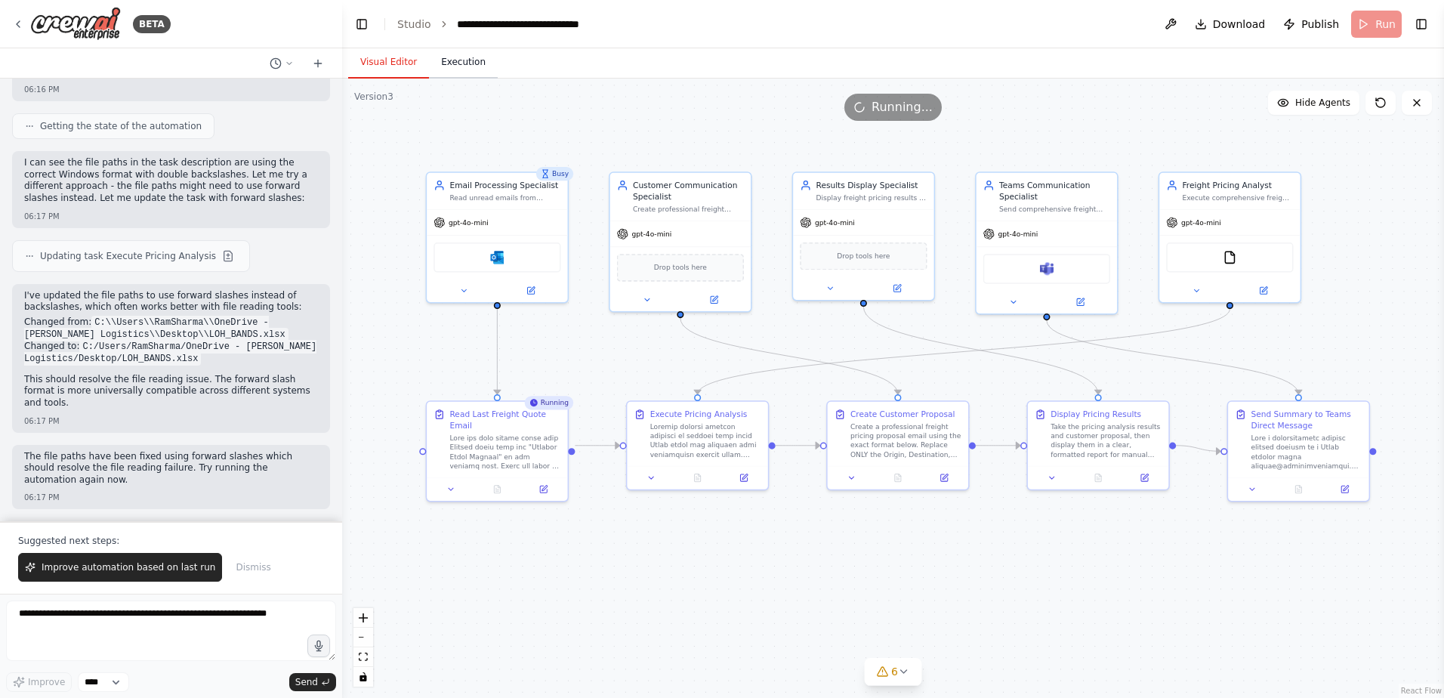
click at [458, 55] on button "Execution" at bounding box center [463, 63] width 69 height 32
